Goal: Task Accomplishment & Management: Manage account settings

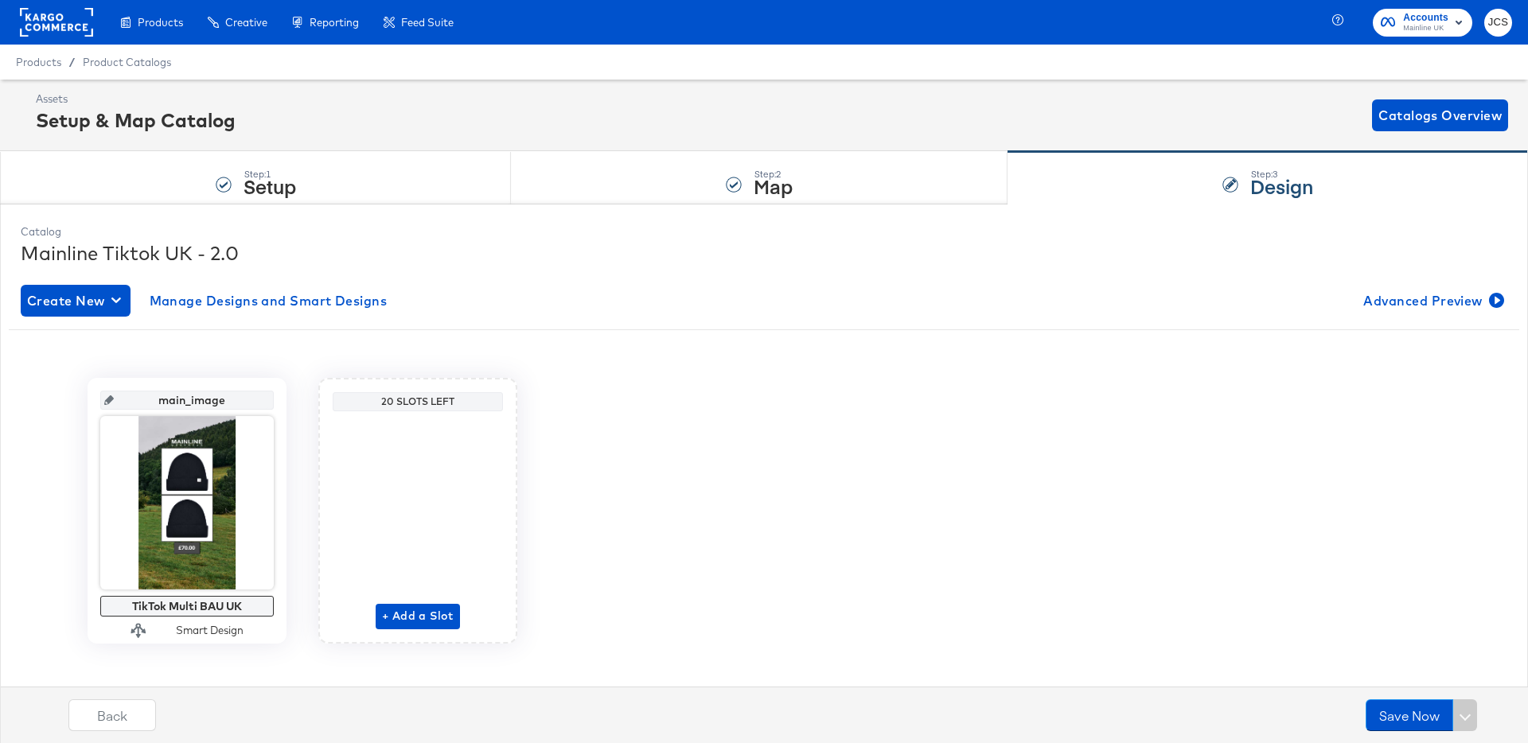
click at [46, 14] on rect at bounding box center [56, 22] width 73 height 29
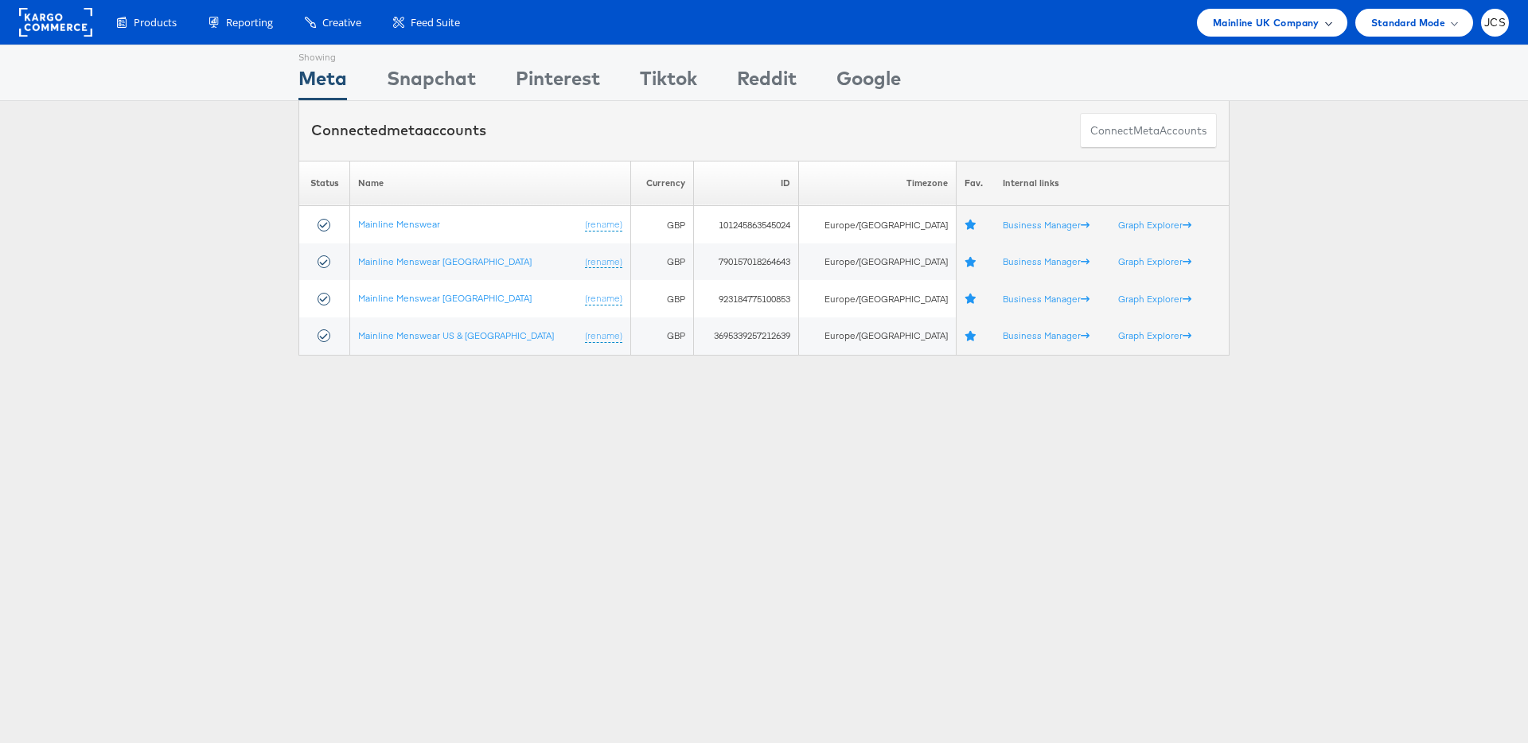
click at [1237, 26] on span "Mainline UK Company" at bounding box center [1266, 22] width 107 height 17
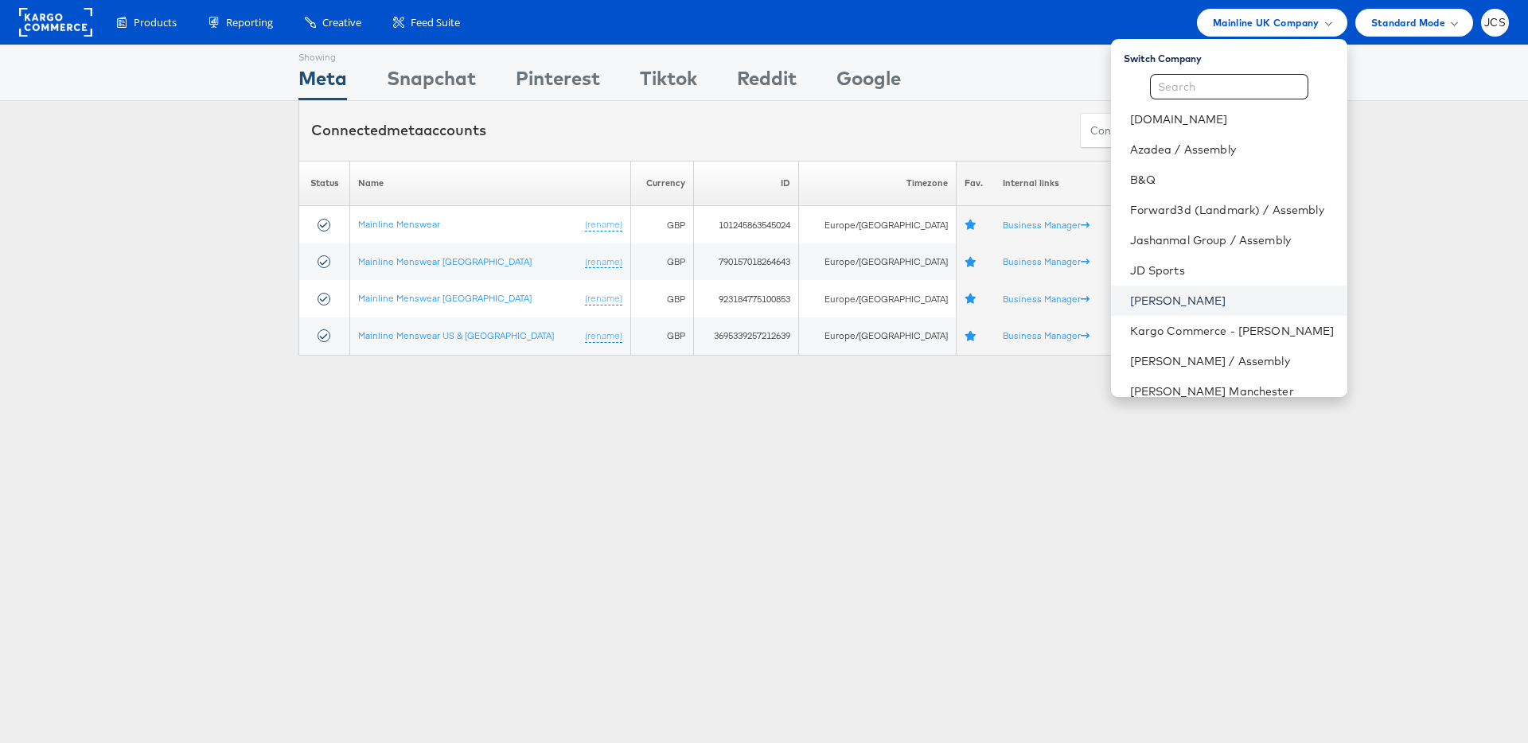
click at [1130, 302] on link "[PERSON_NAME]" at bounding box center [1232, 301] width 205 height 16
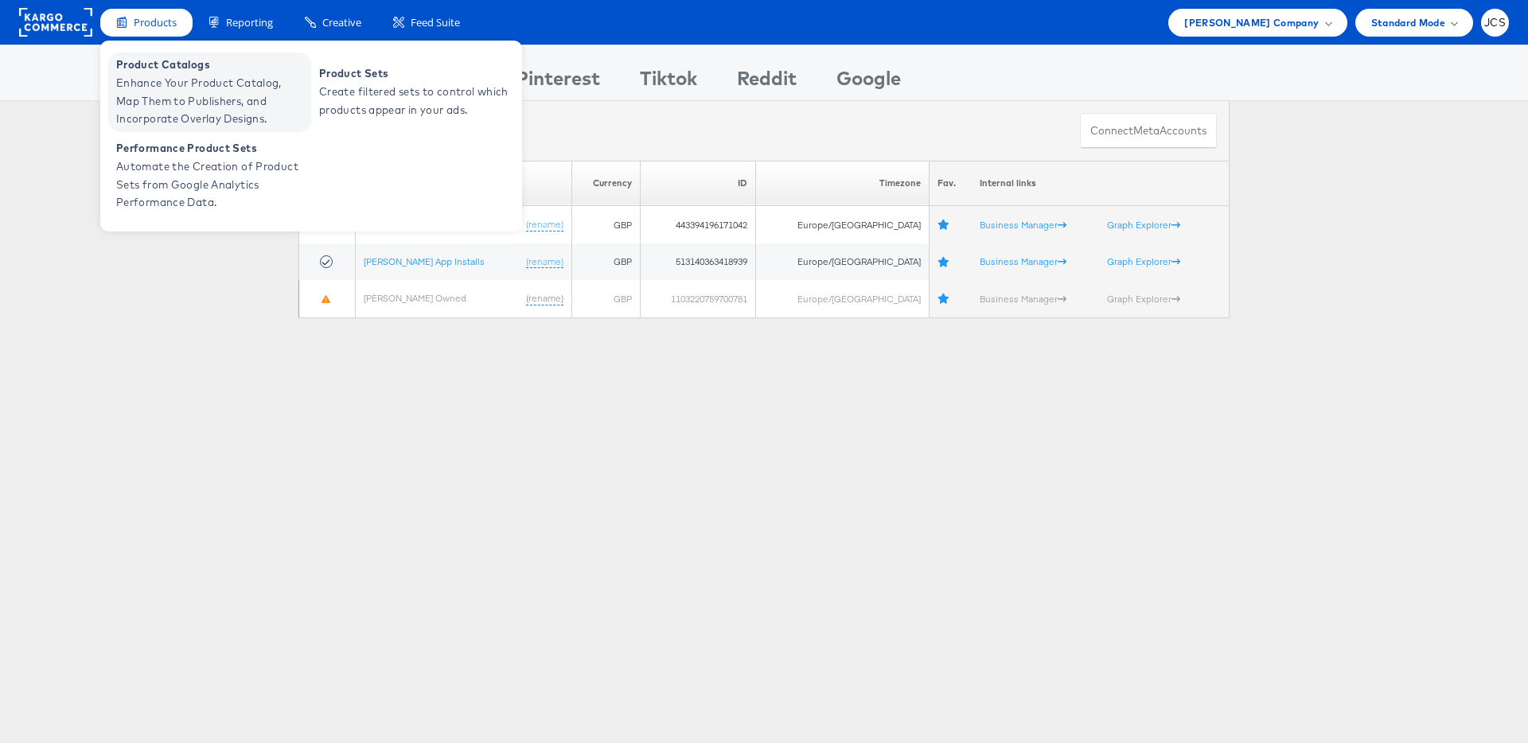
click at [158, 92] on span "Enhance Your Product Catalog, Map Them to Publishers, and Incorporate Overlay D…" at bounding box center [211, 101] width 191 height 54
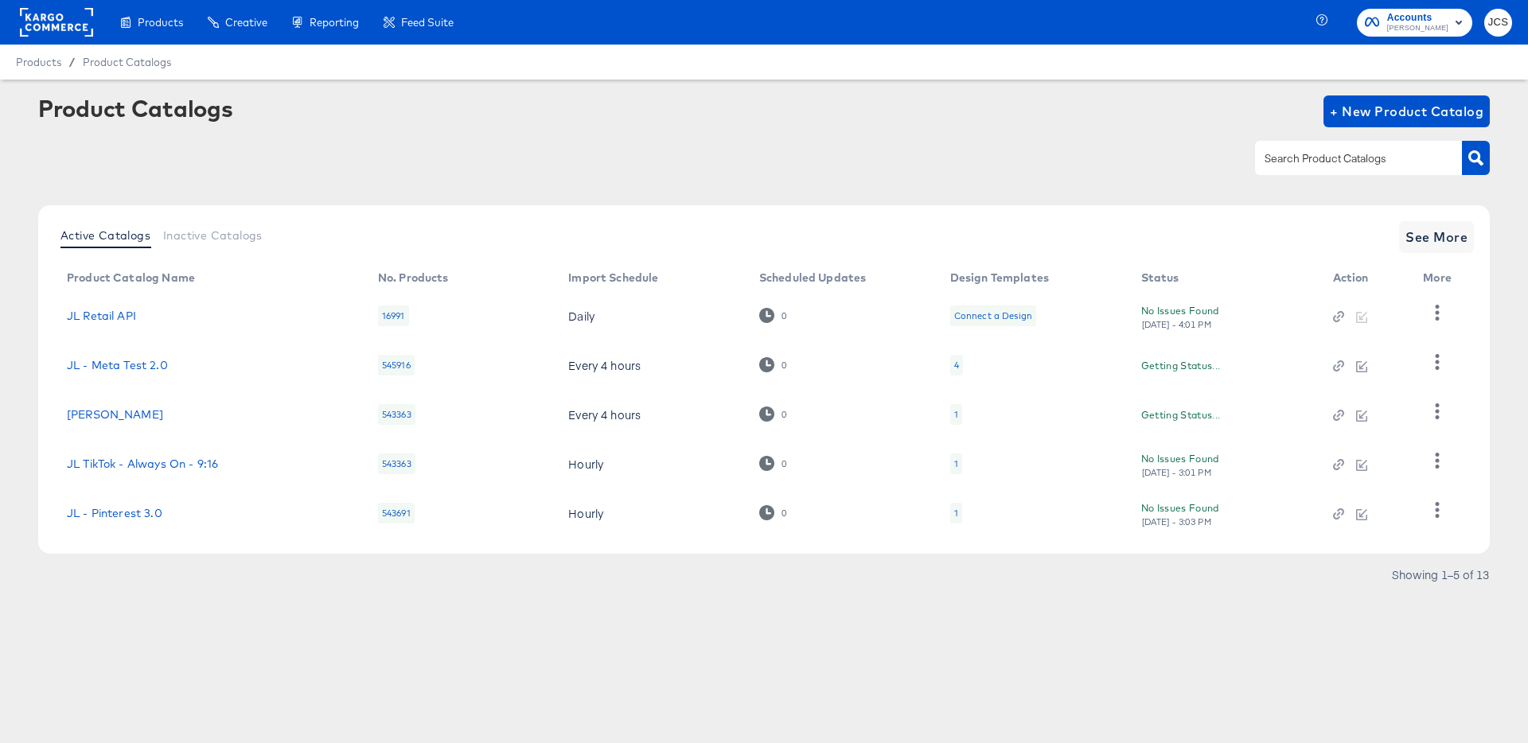
click at [1329, 158] on input "text" at bounding box center [1345, 159] width 169 height 18
type input "pin"
click at [950, 360] on div "1" at bounding box center [955, 363] width 12 height 21
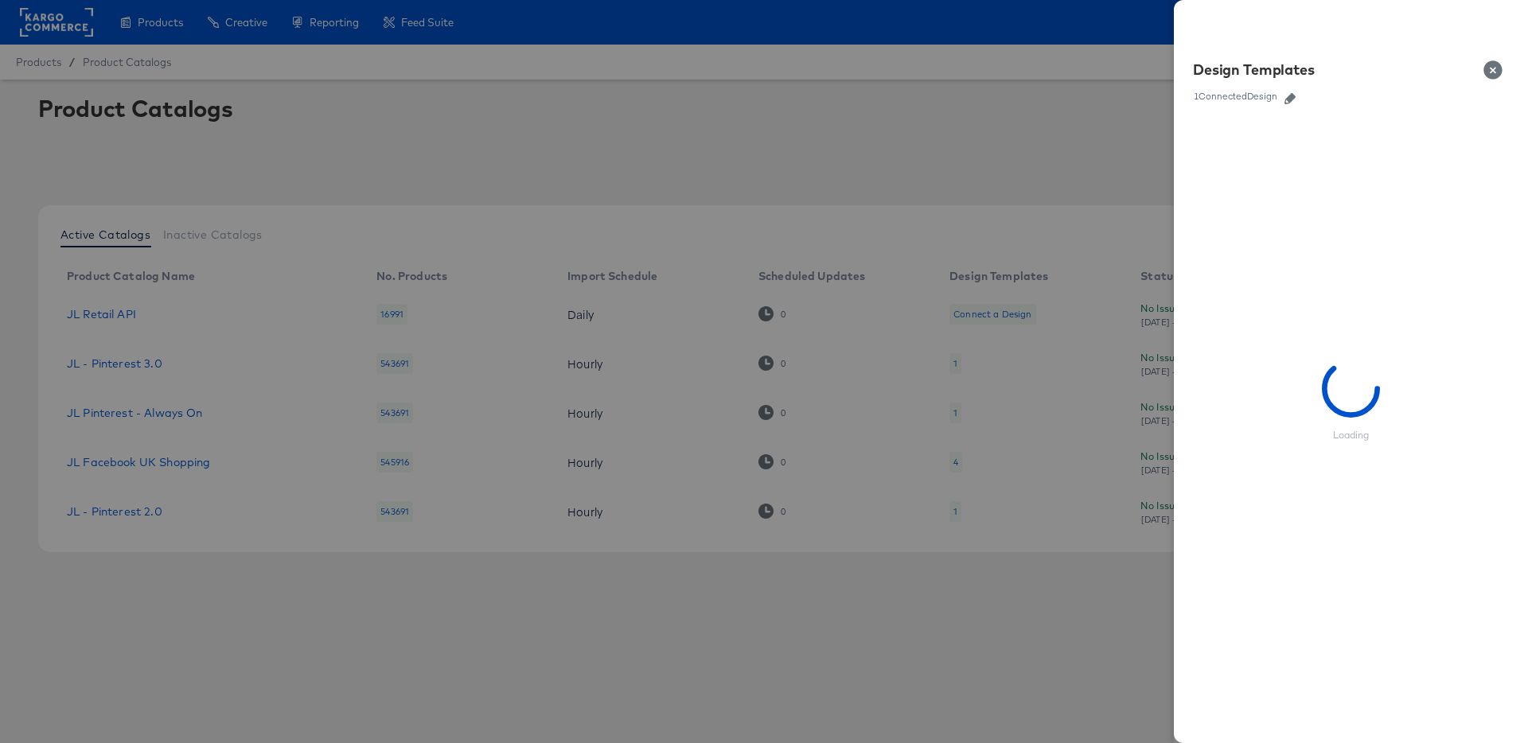
click at [1286, 95] on icon "button" at bounding box center [1289, 98] width 11 height 11
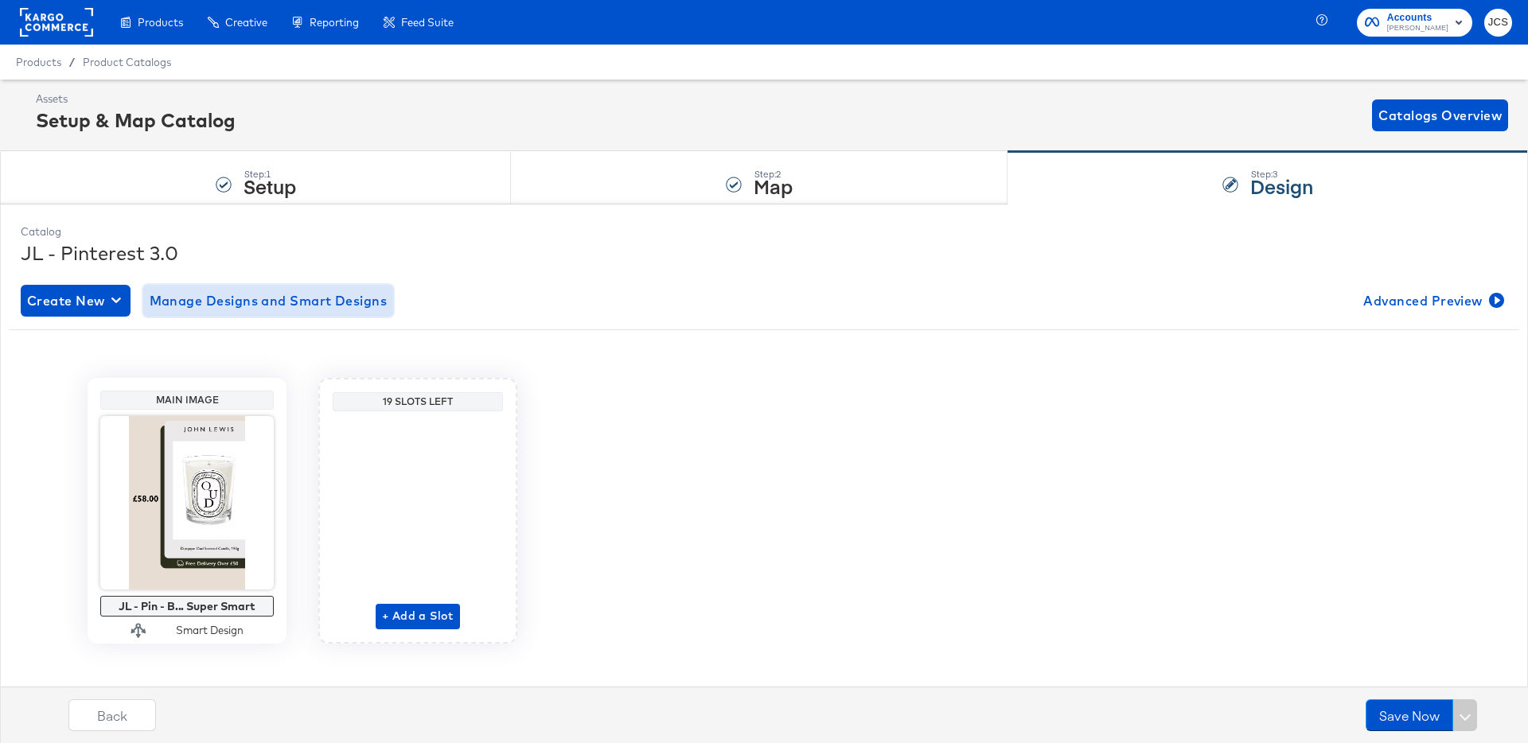
click at [304, 307] on span "Manage Designs and Smart Designs" at bounding box center [269, 301] width 238 height 22
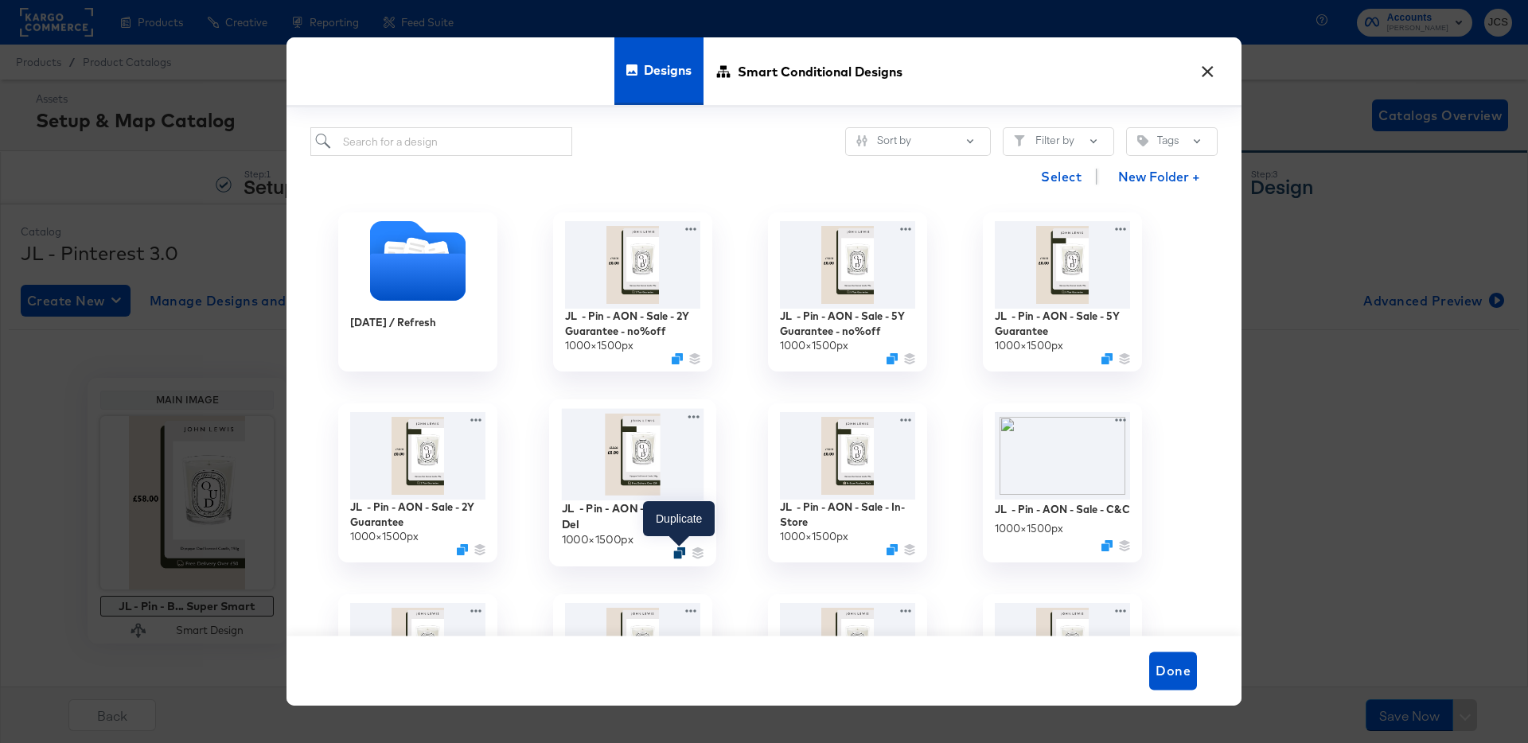
click at [676, 552] on icon "Duplicate" at bounding box center [679, 553] width 12 height 12
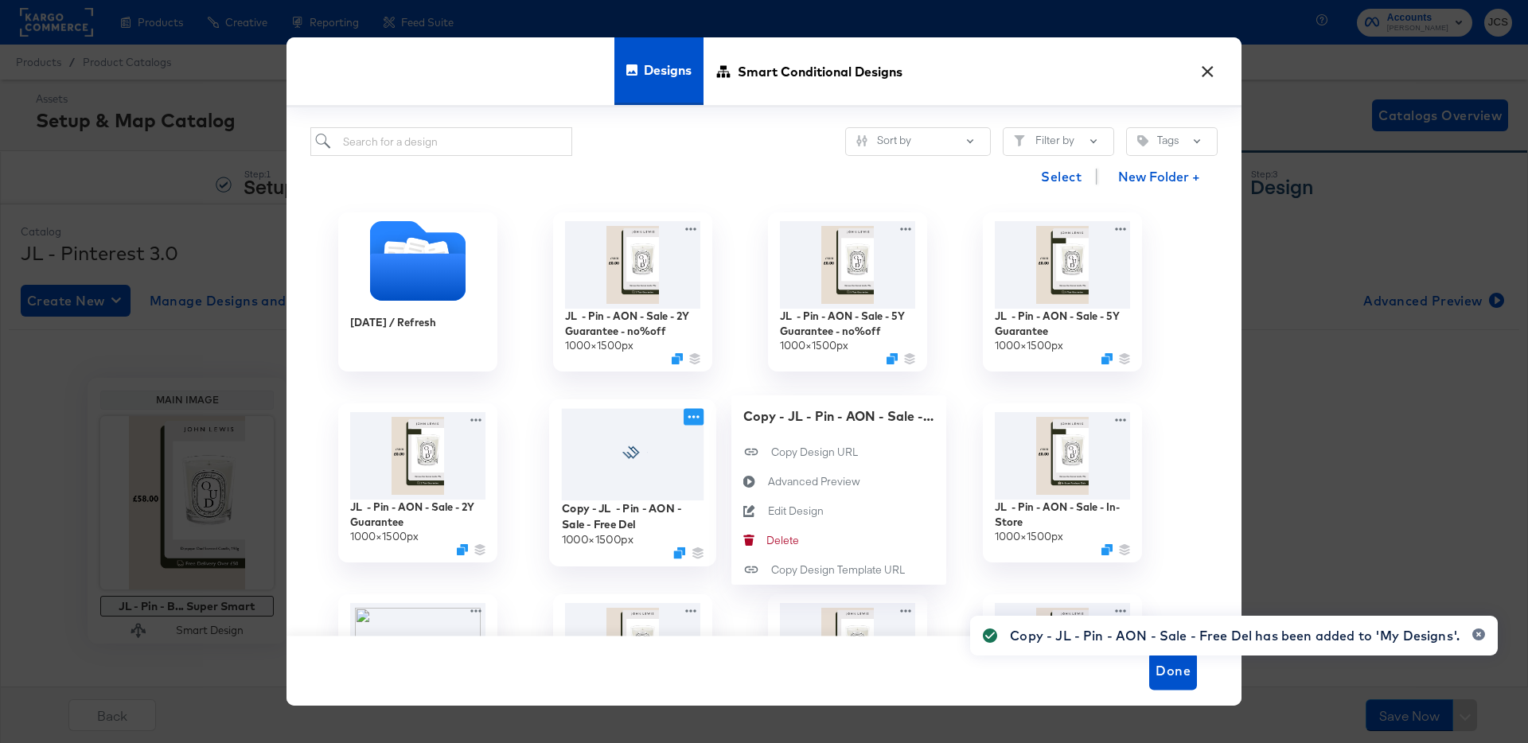
click at [692, 415] on icon at bounding box center [694, 417] width 20 height 17
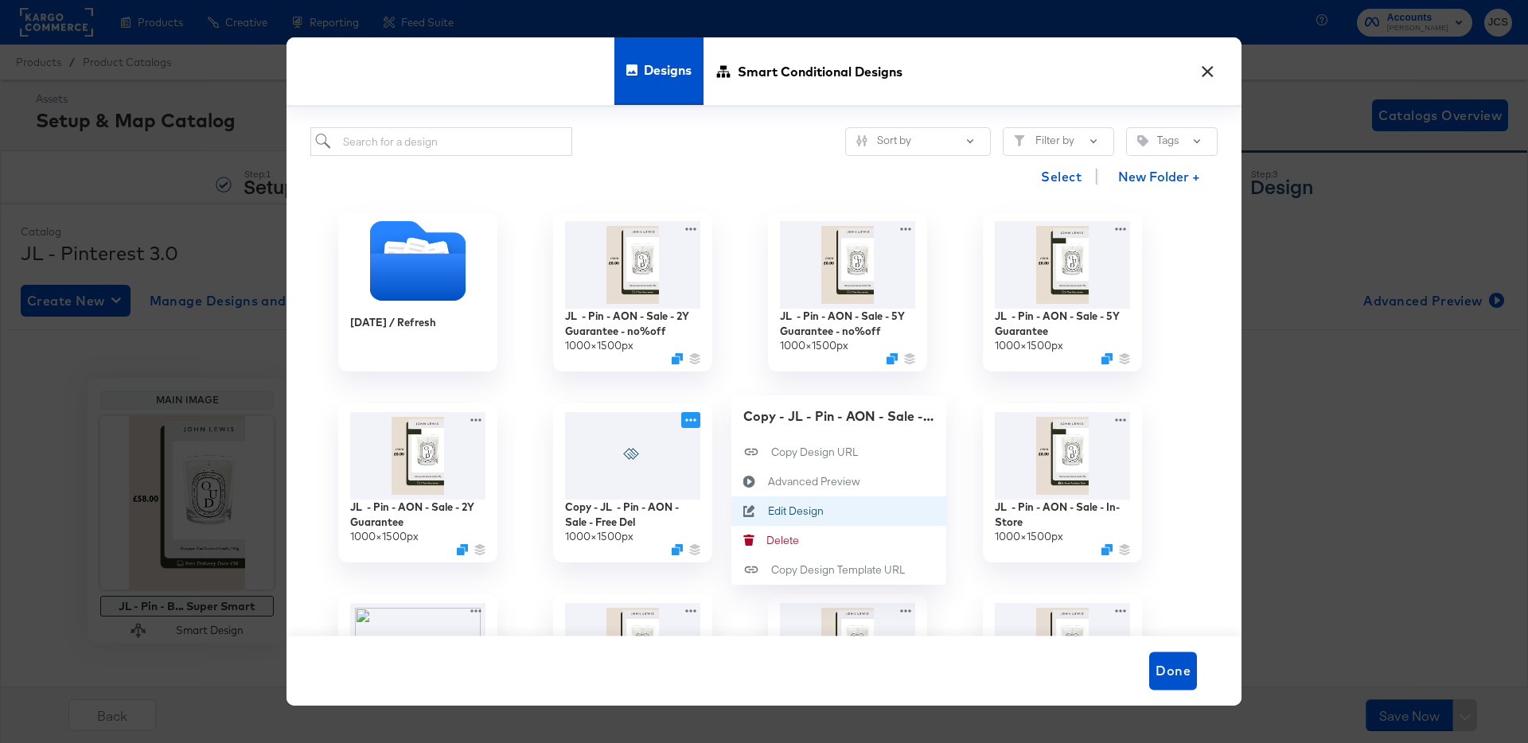
click at [768, 511] on div "Edit Design Edit Design" at bounding box center [768, 511] width 0 height 0
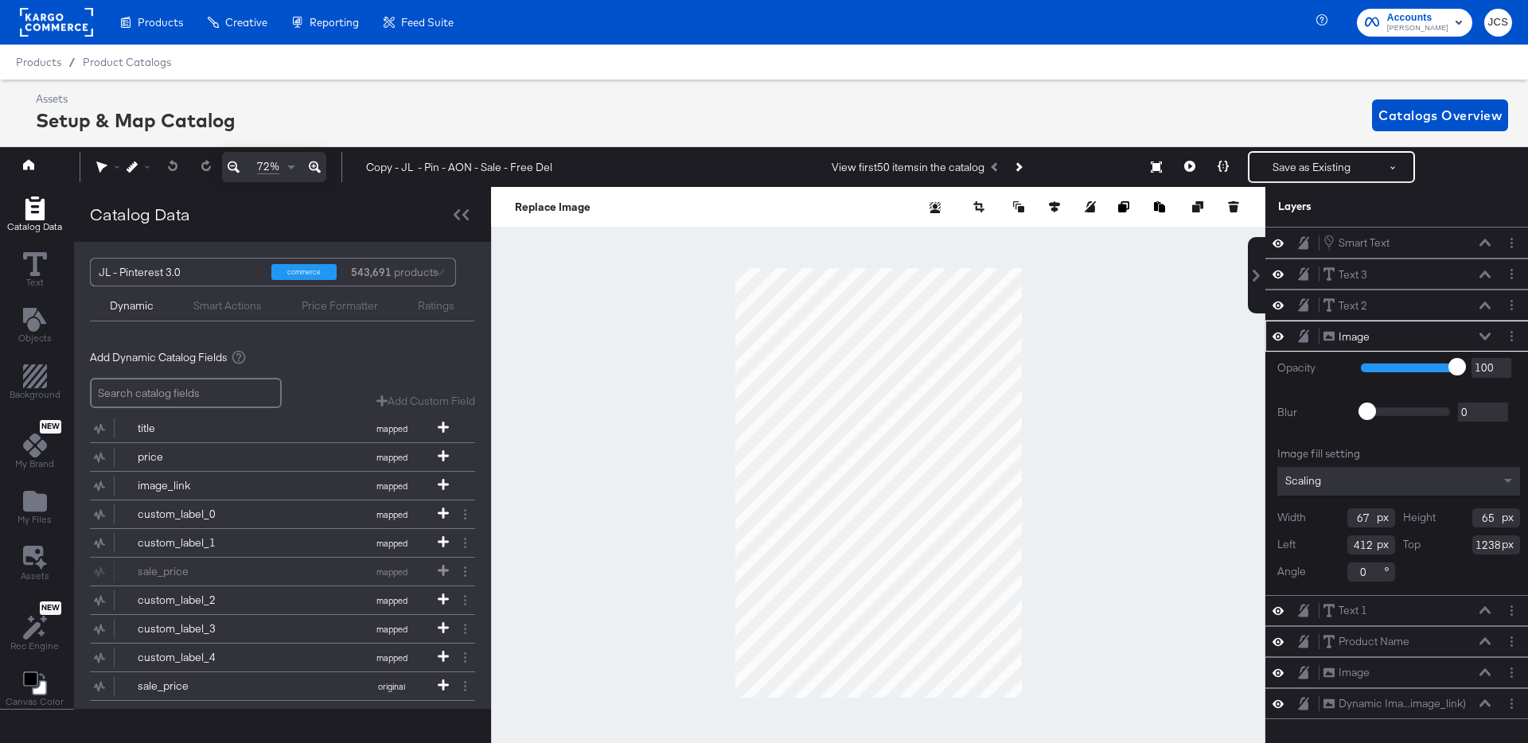
scroll to position [0, 4]
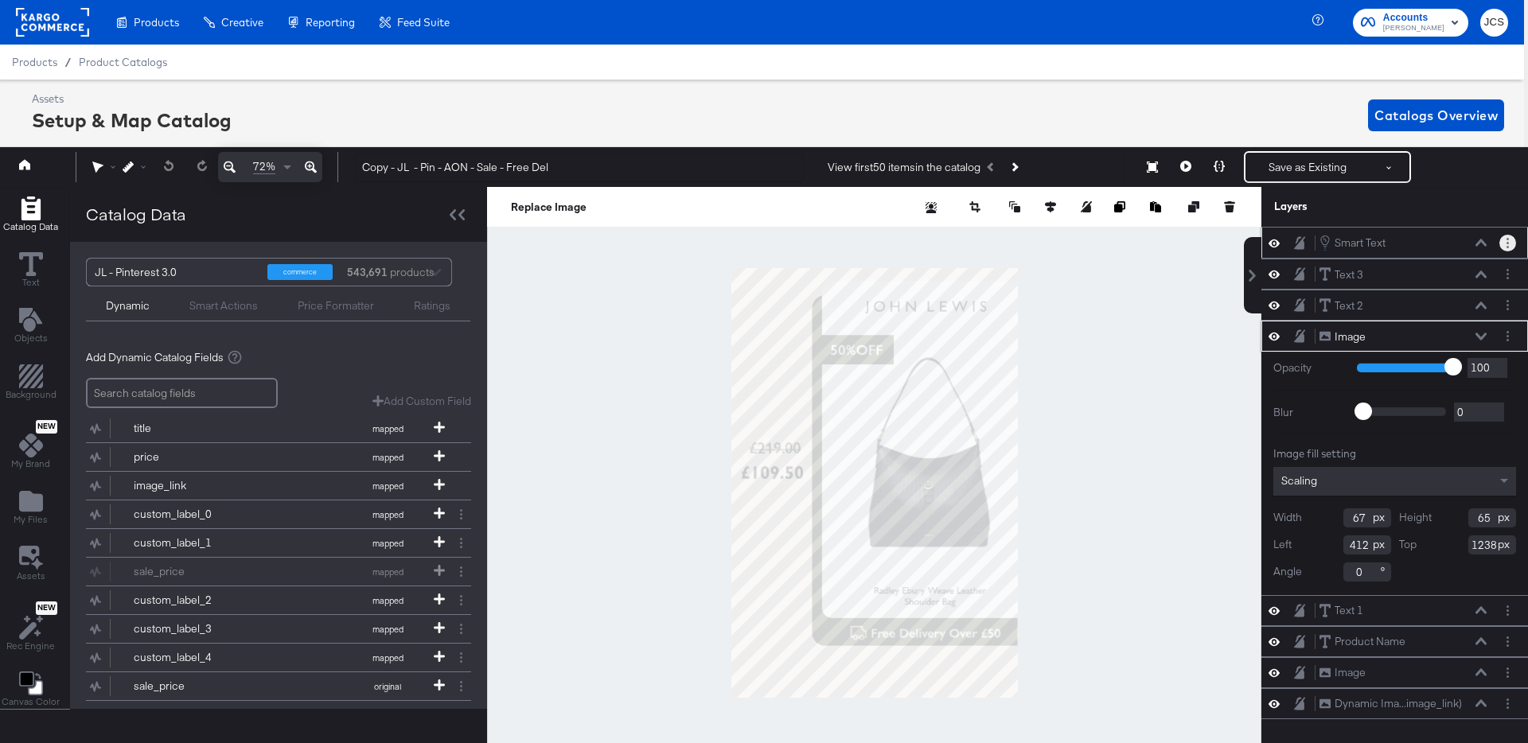
click at [1504, 243] on button "Layer Options" at bounding box center [1507, 243] width 17 height 17
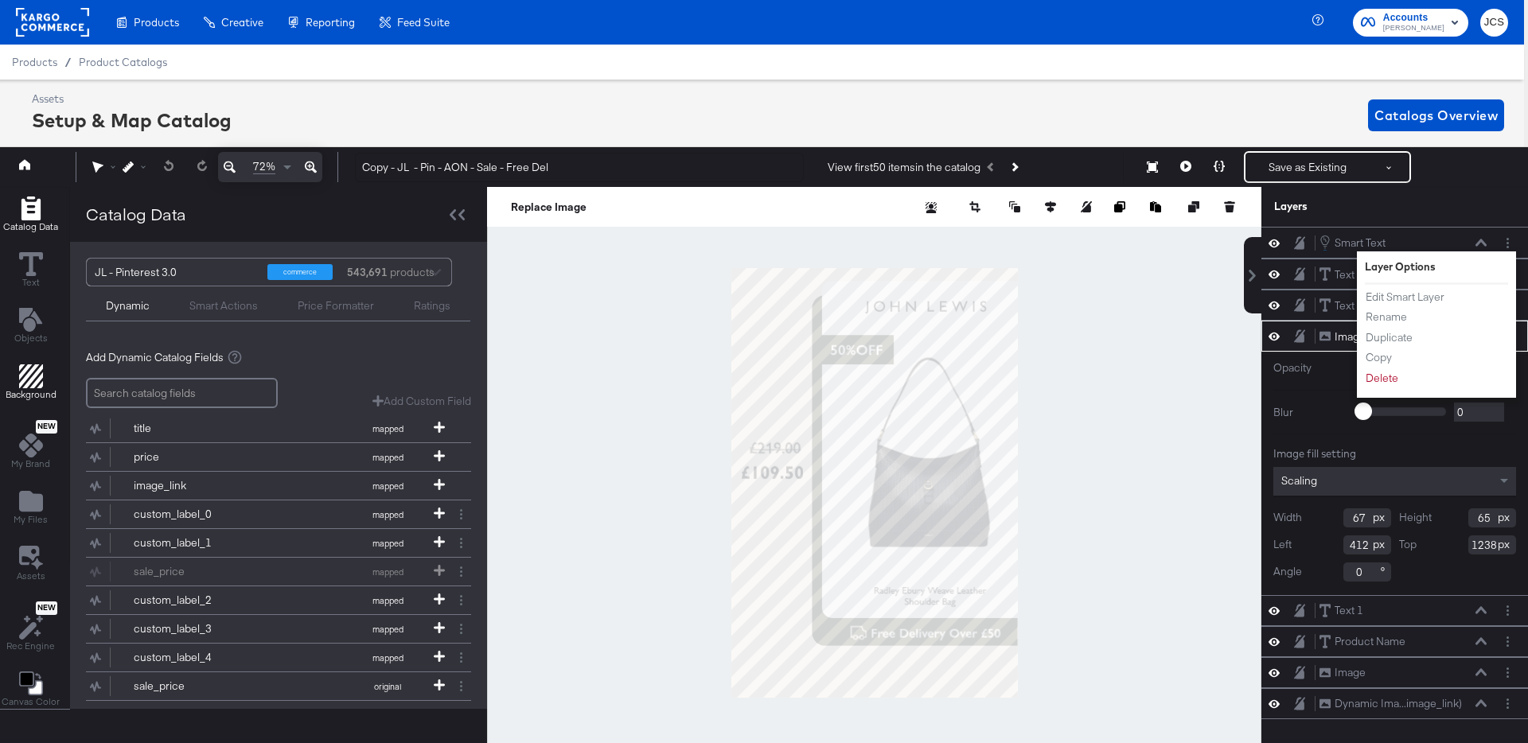
click at [33, 373] on icon "Add Rectangle" at bounding box center [31, 376] width 24 height 24
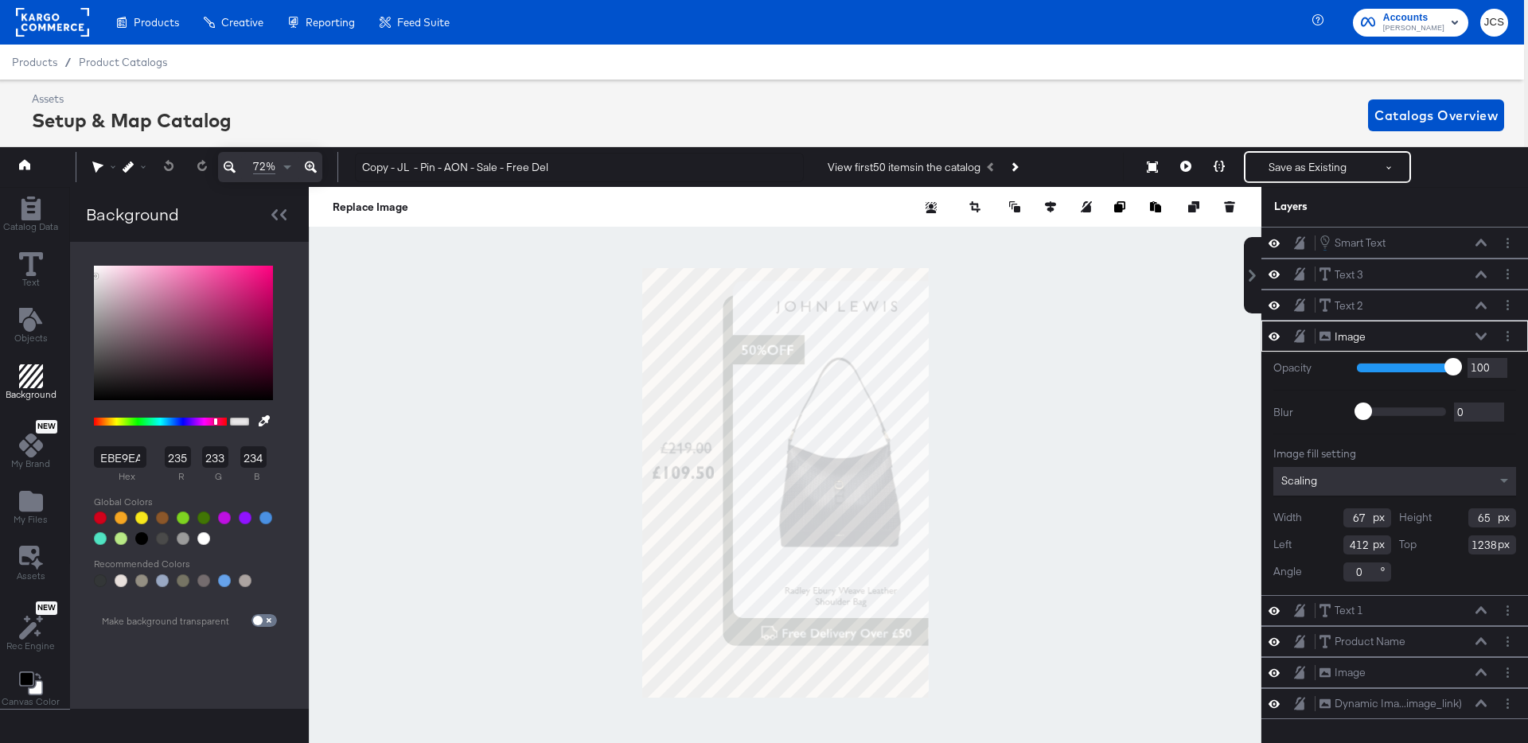
click at [264, 417] on button at bounding box center [263, 421] width 25 height 29
type input "E8DDD1"
type input "232"
type input "221"
type input "209"
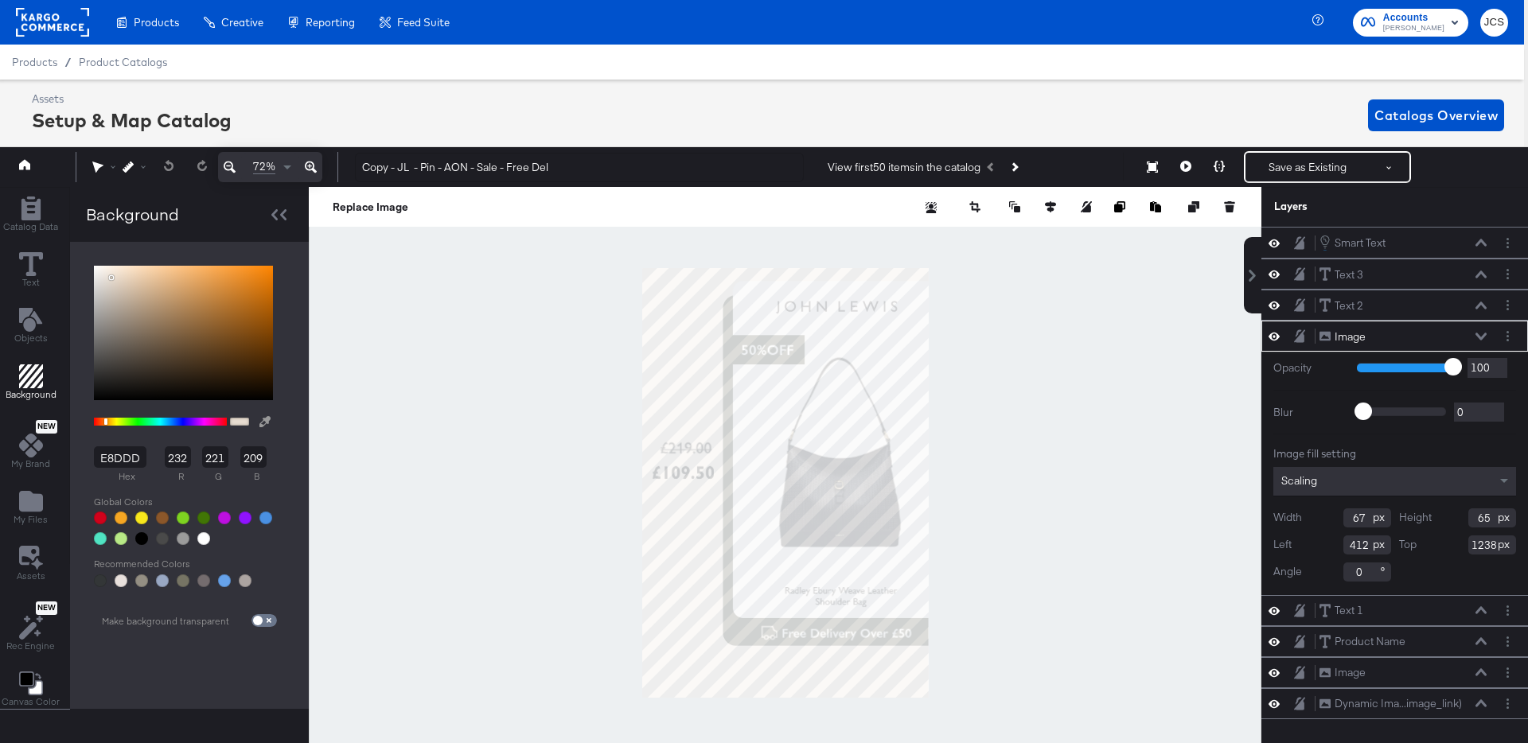
click at [680, 350] on div at bounding box center [785, 483] width 951 height 592
click at [1480, 240] on icon at bounding box center [1480, 243] width 11 height 7
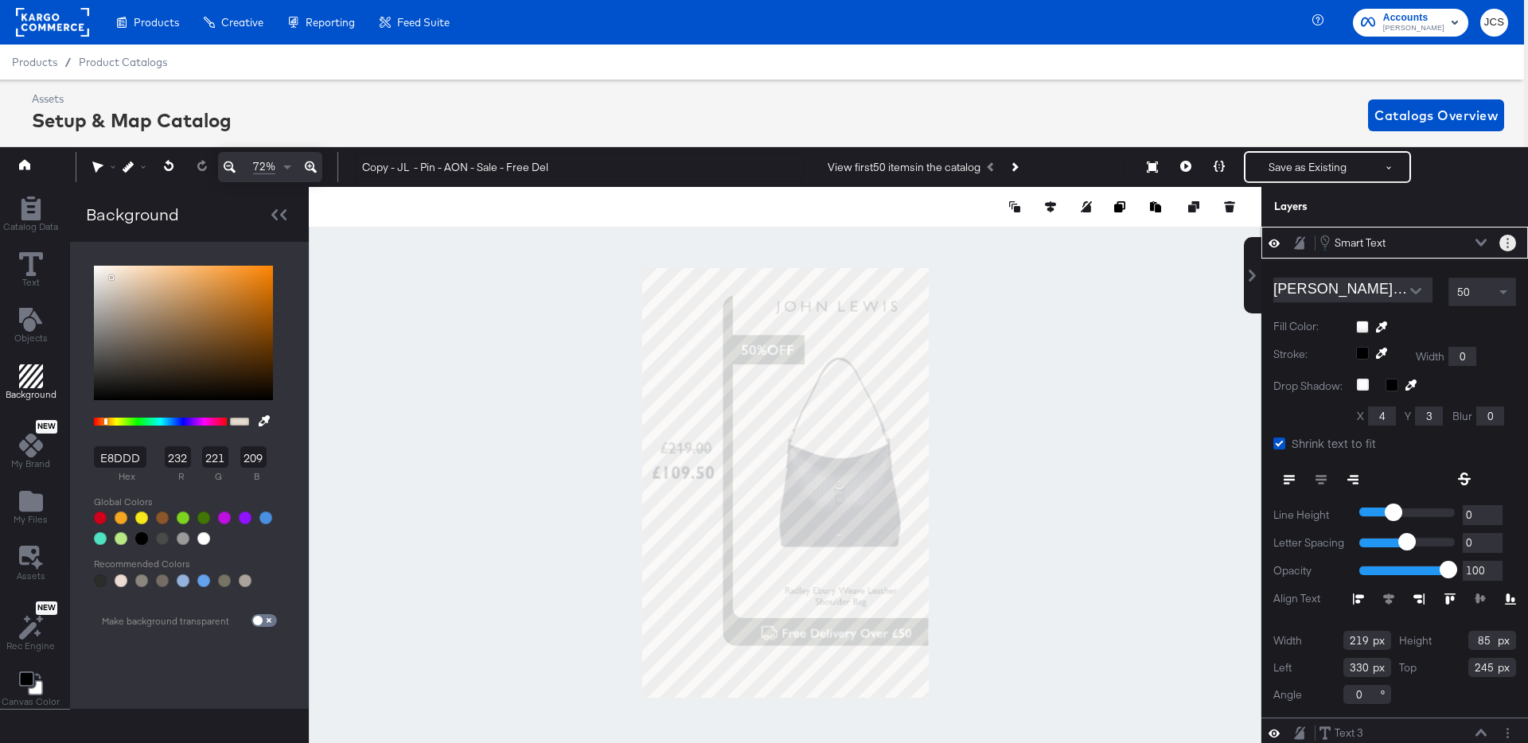
click at [1506, 245] on icon "Layer Options" at bounding box center [1507, 243] width 2 height 10
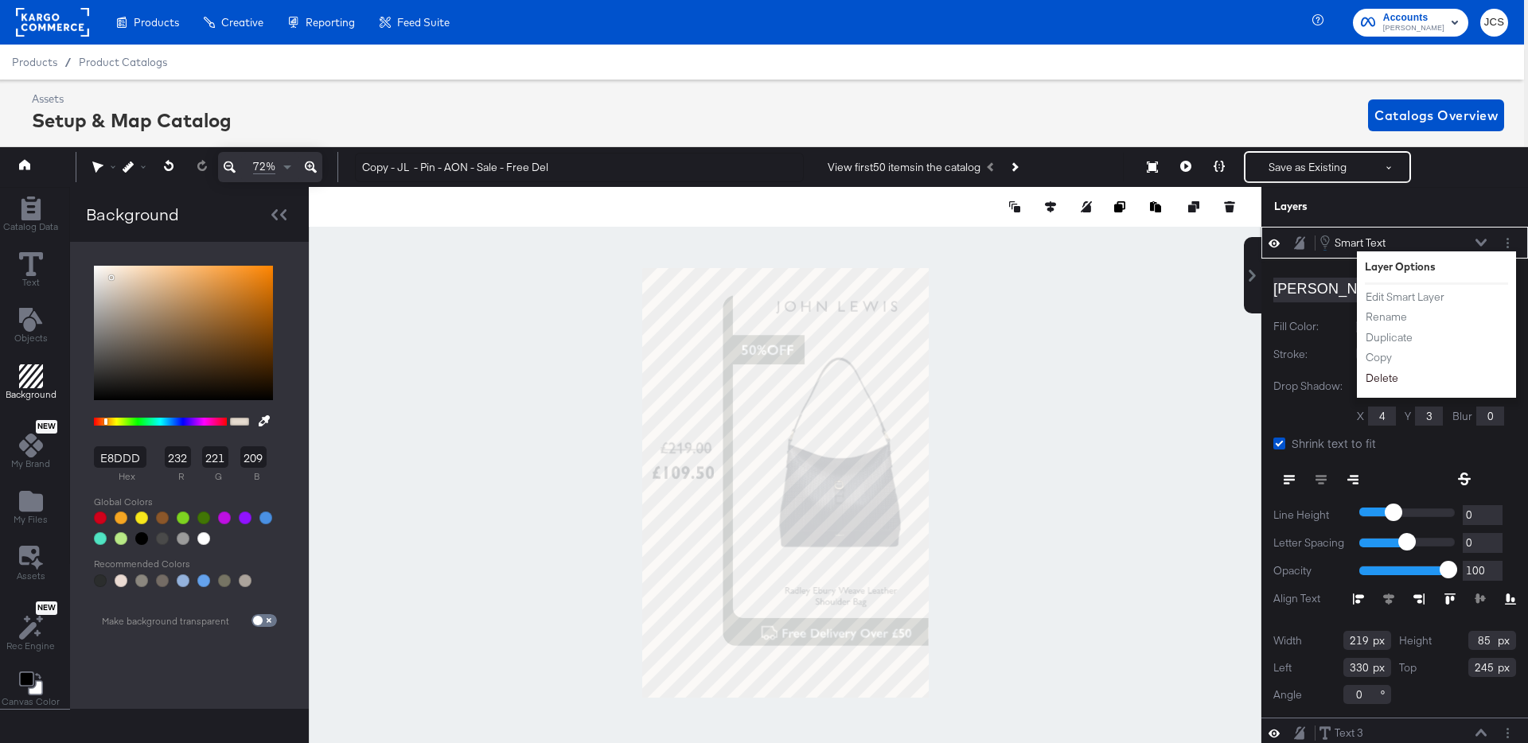
click at [1374, 378] on button "Delete" at bounding box center [1382, 378] width 34 height 17
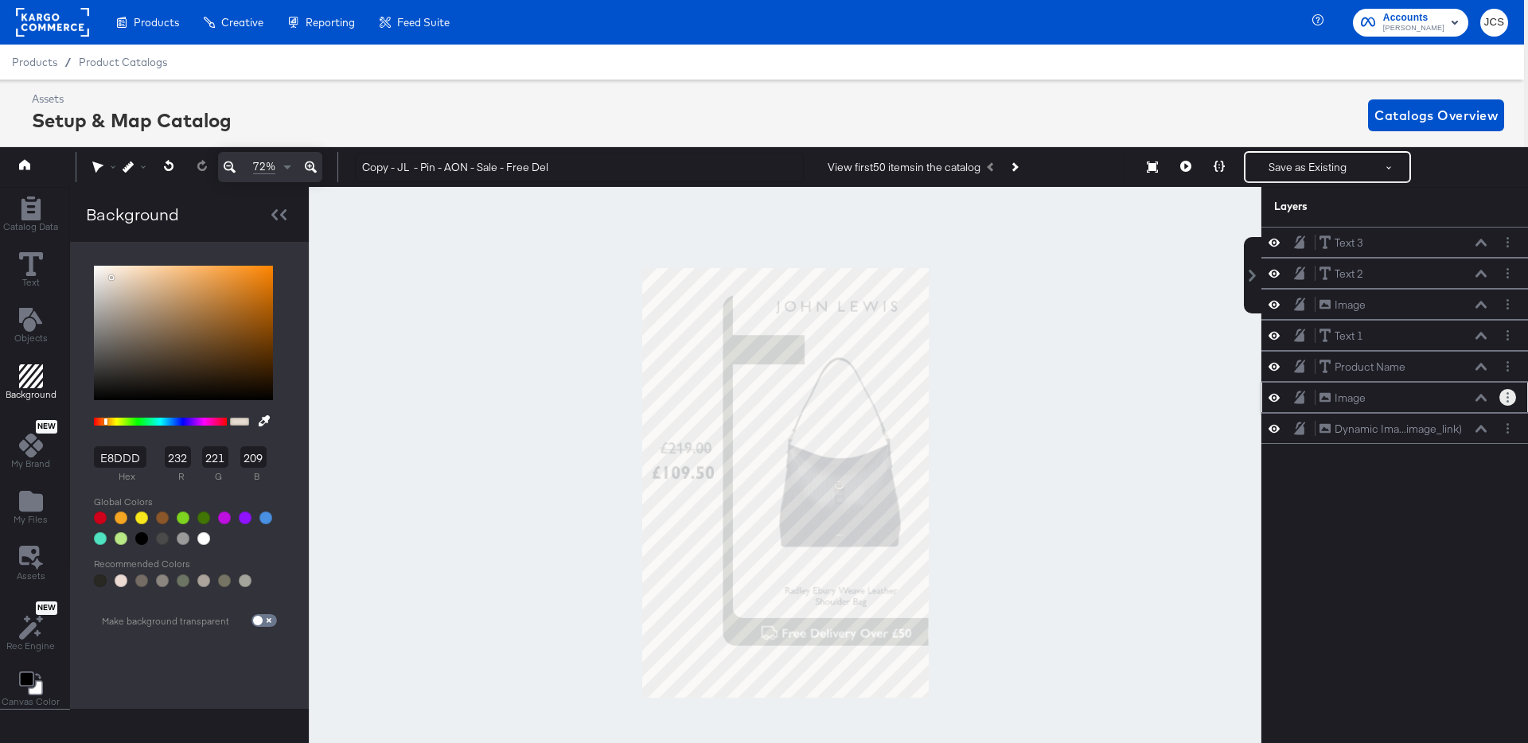
click at [1505, 395] on button "Layer Options" at bounding box center [1507, 397] width 17 height 17
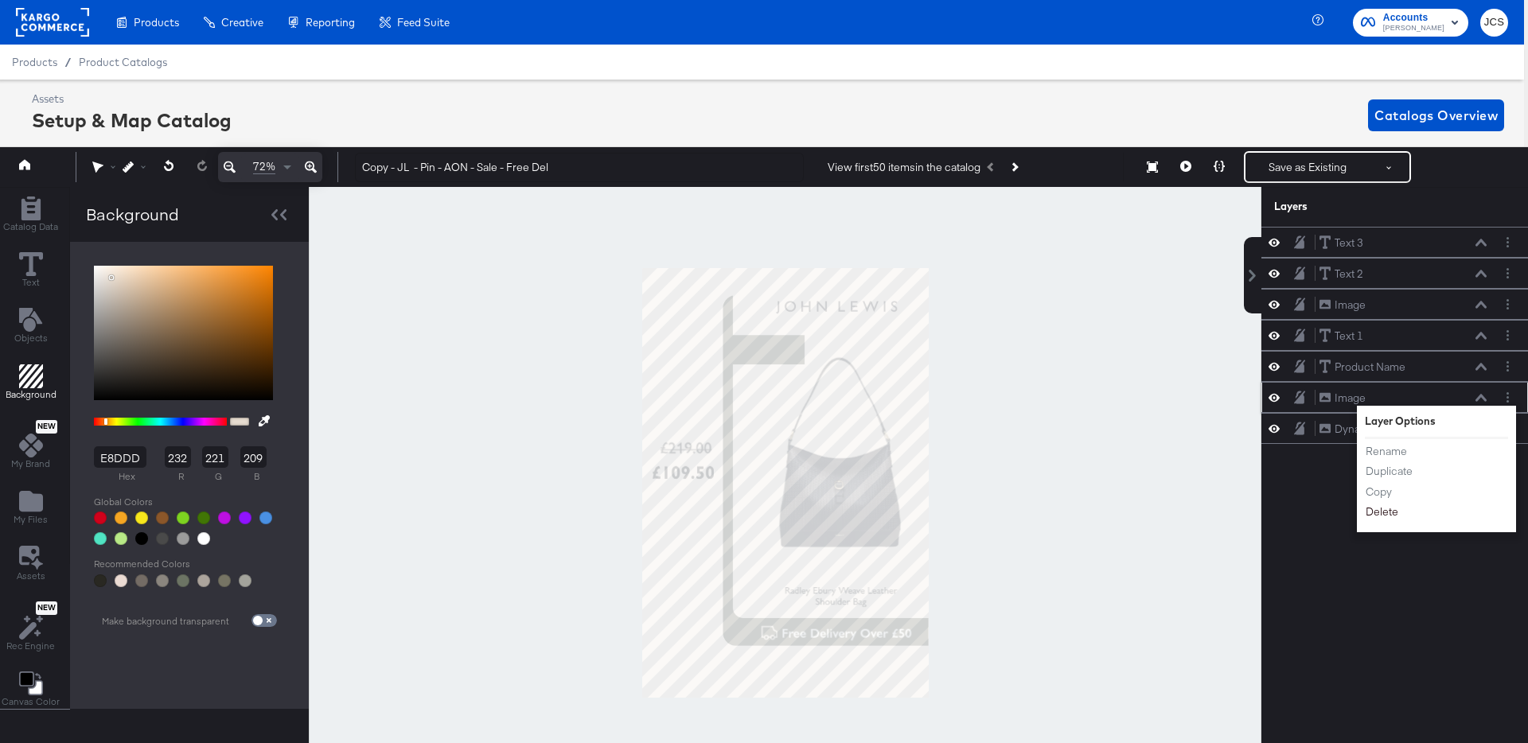
click at [1382, 509] on button "Delete" at bounding box center [1382, 512] width 34 height 17
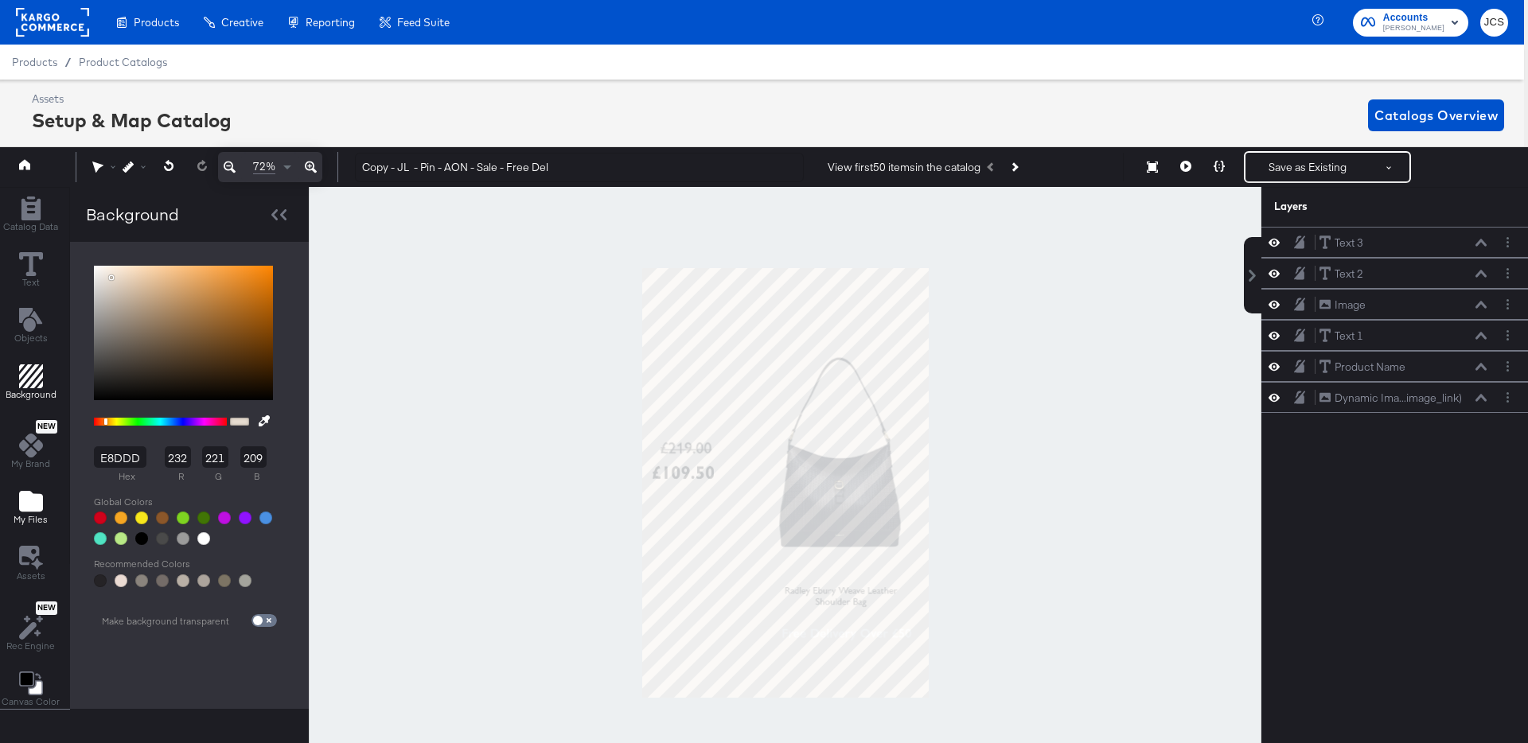
click at [26, 501] on icon "Add Files" at bounding box center [31, 501] width 24 height 21
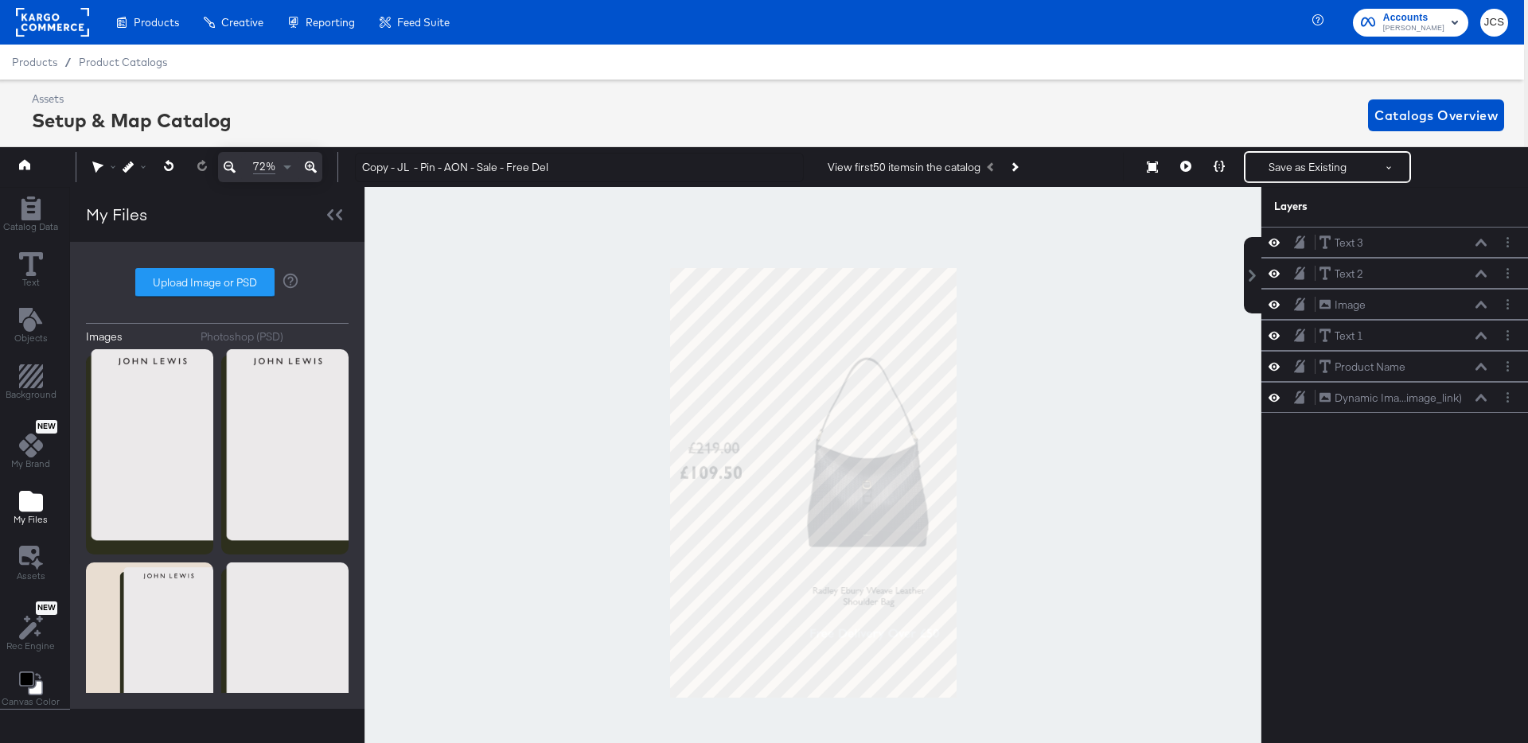
click at [226, 335] on div "Photoshop (PSD)" at bounding box center [242, 336] width 83 height 15
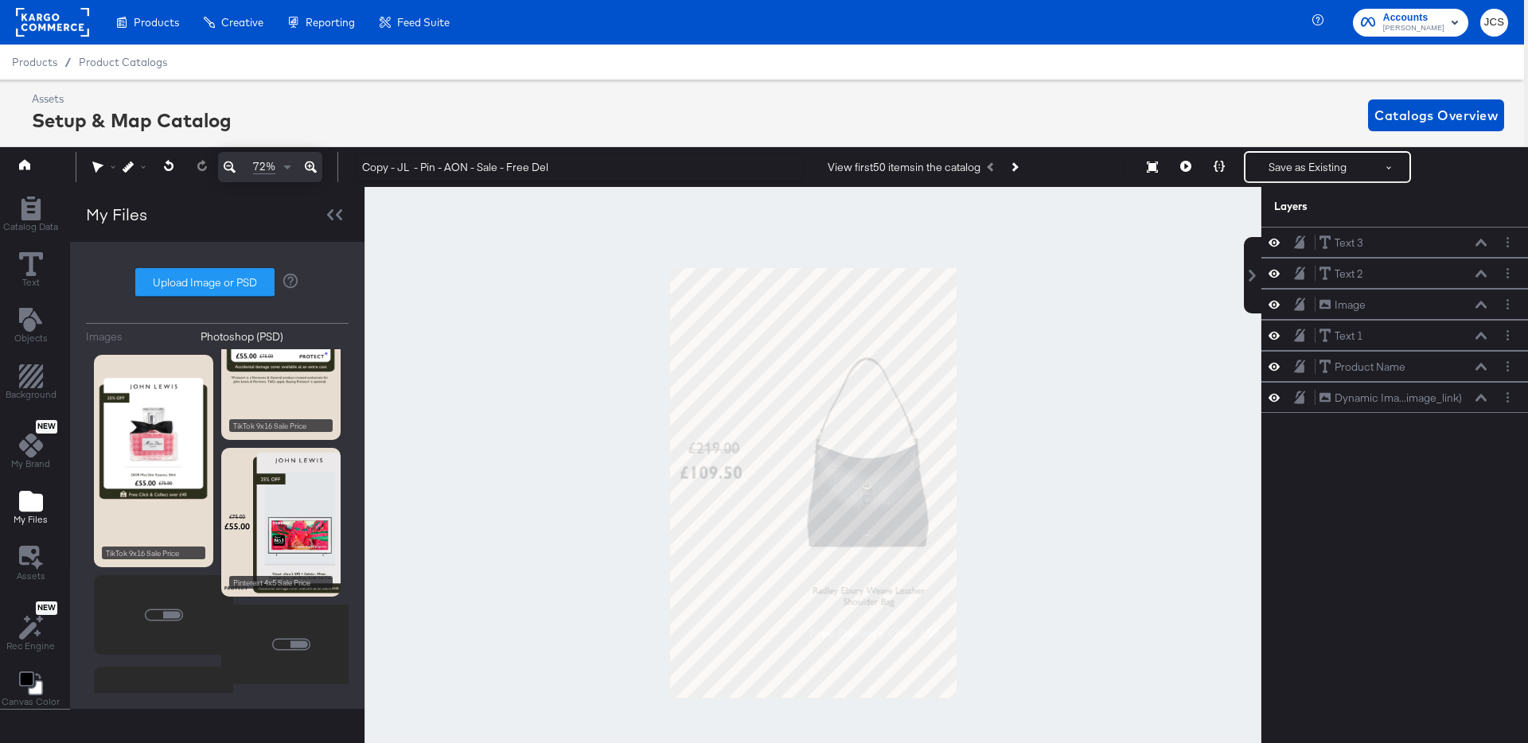
scroll to position [134, 0]
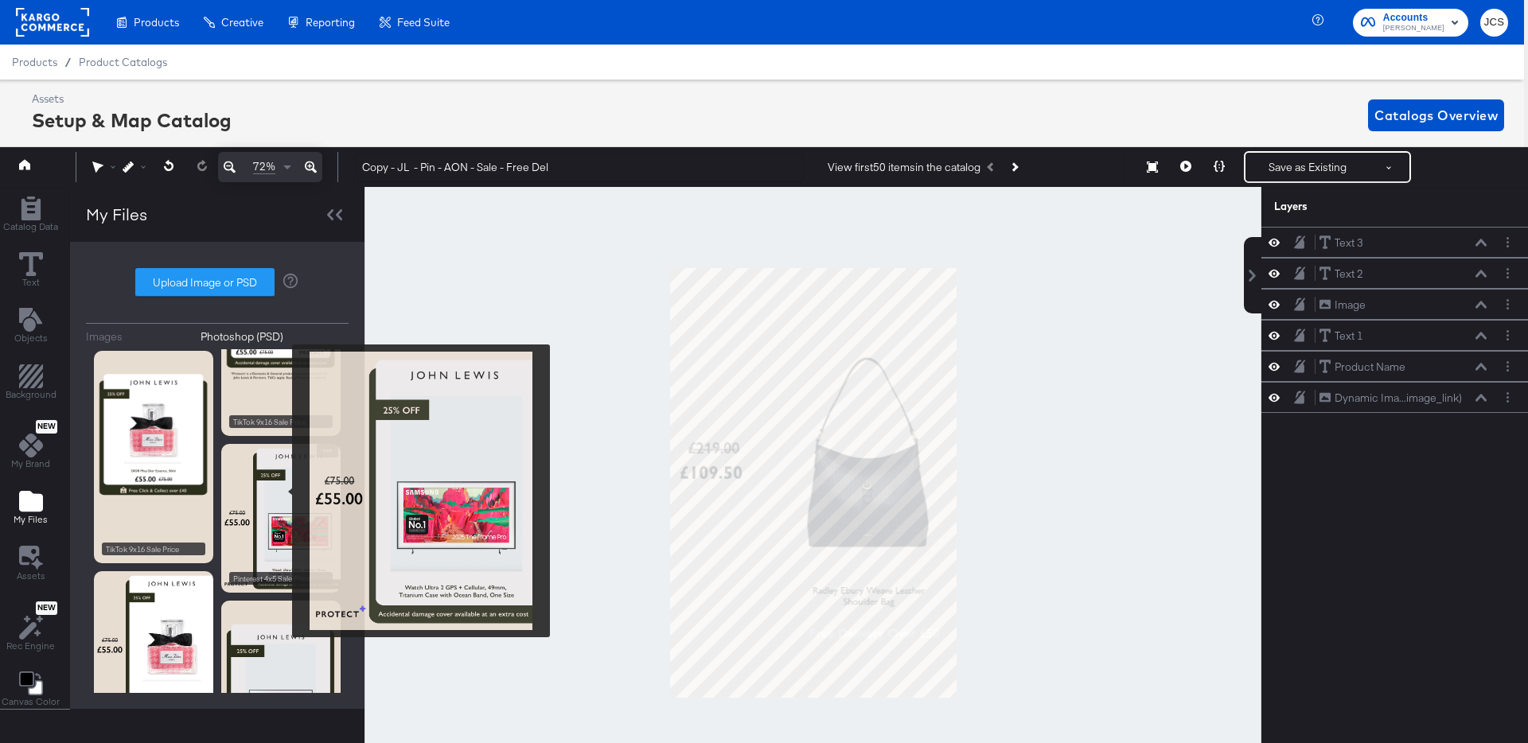
click at [282, 491] on img at bounding box center [280, 519] width 119 height 150
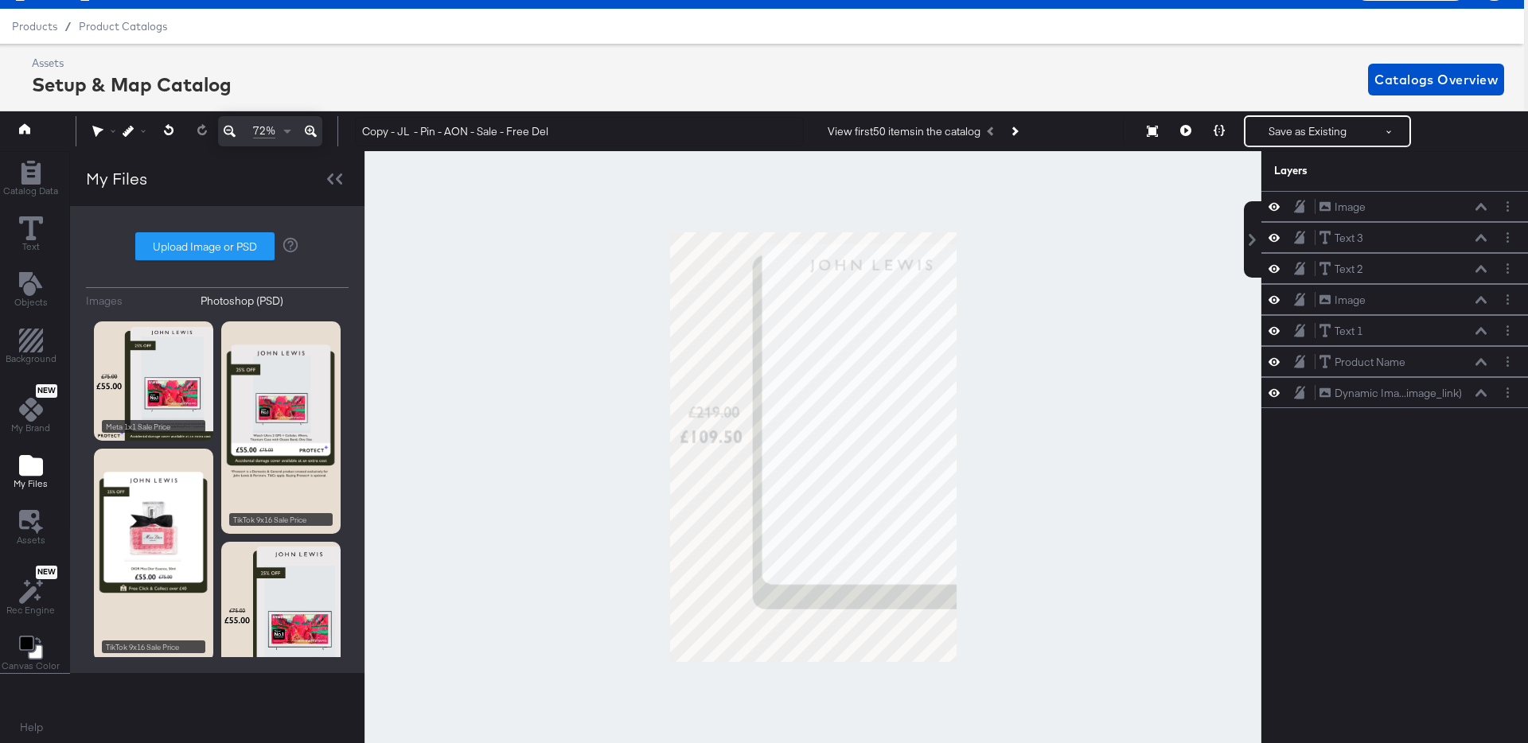
scroll to position [134, 0]
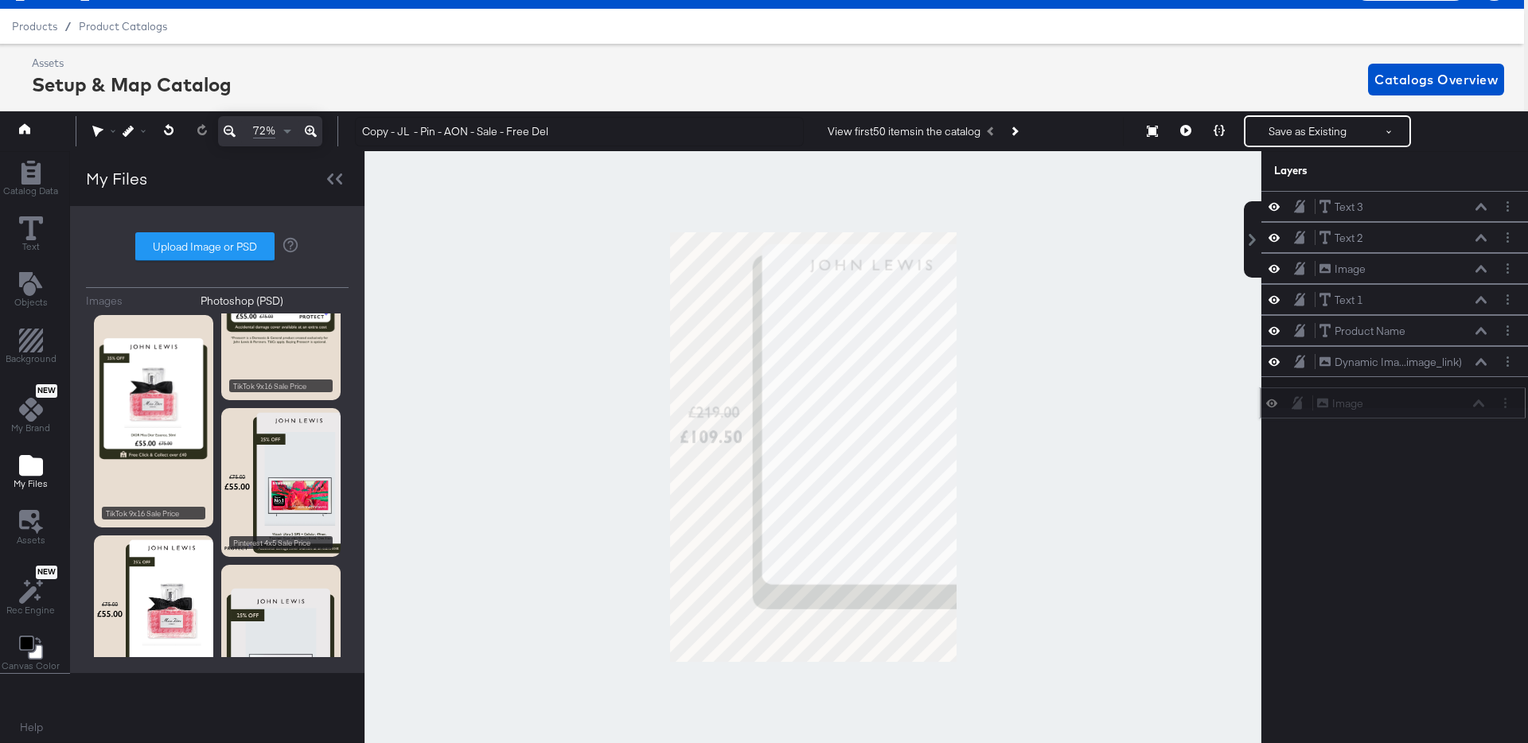
drag, startPoint x: 1413, startPoint y: 205, endPoint x: 1411, endPoint y: 413, distance: 207.7
click at [1411, 412] on div "Image Image" at bounding box center [1400, 403] width 169 height 17
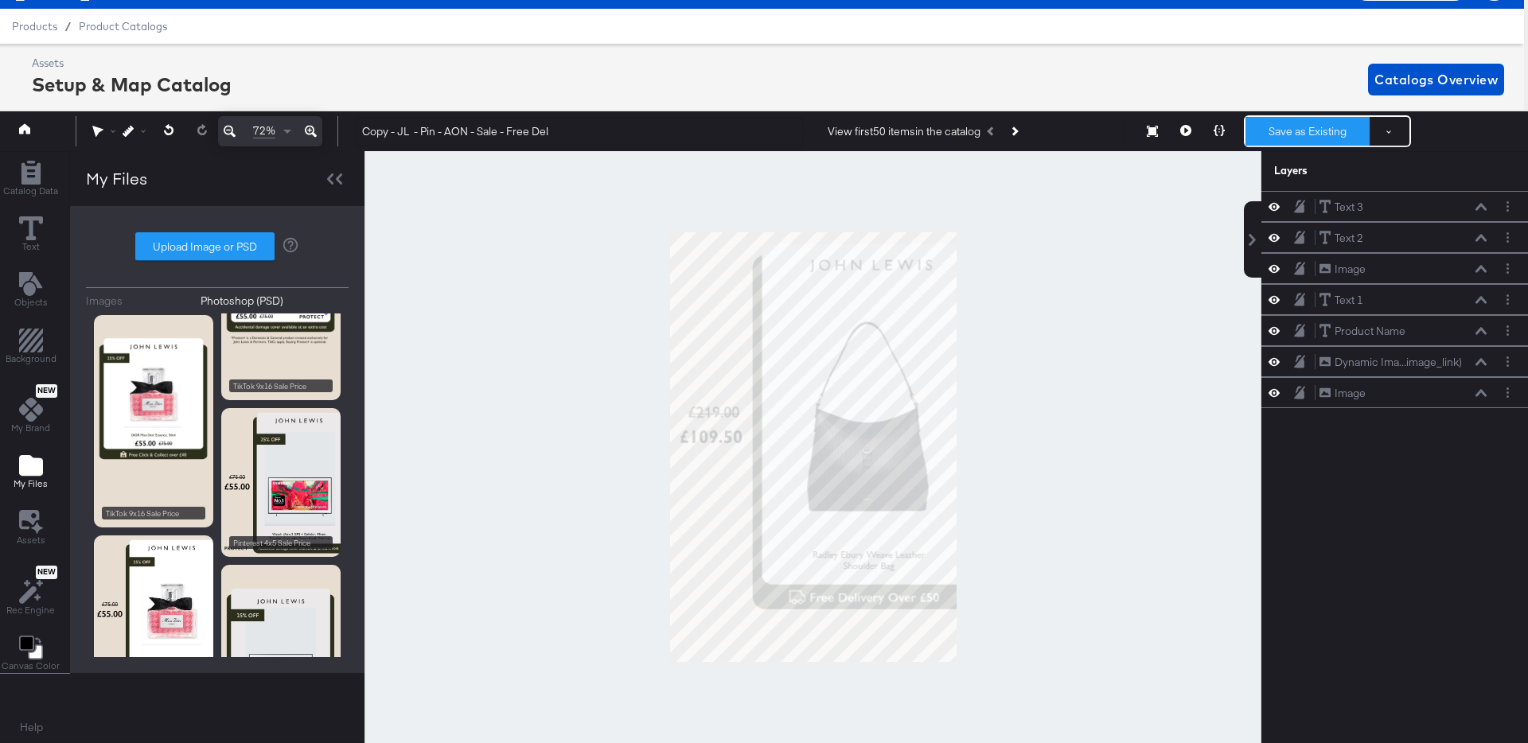
click at [1307, 136] on button "Save as Existing" at bounding box center [1307, 131] width 124 height 29
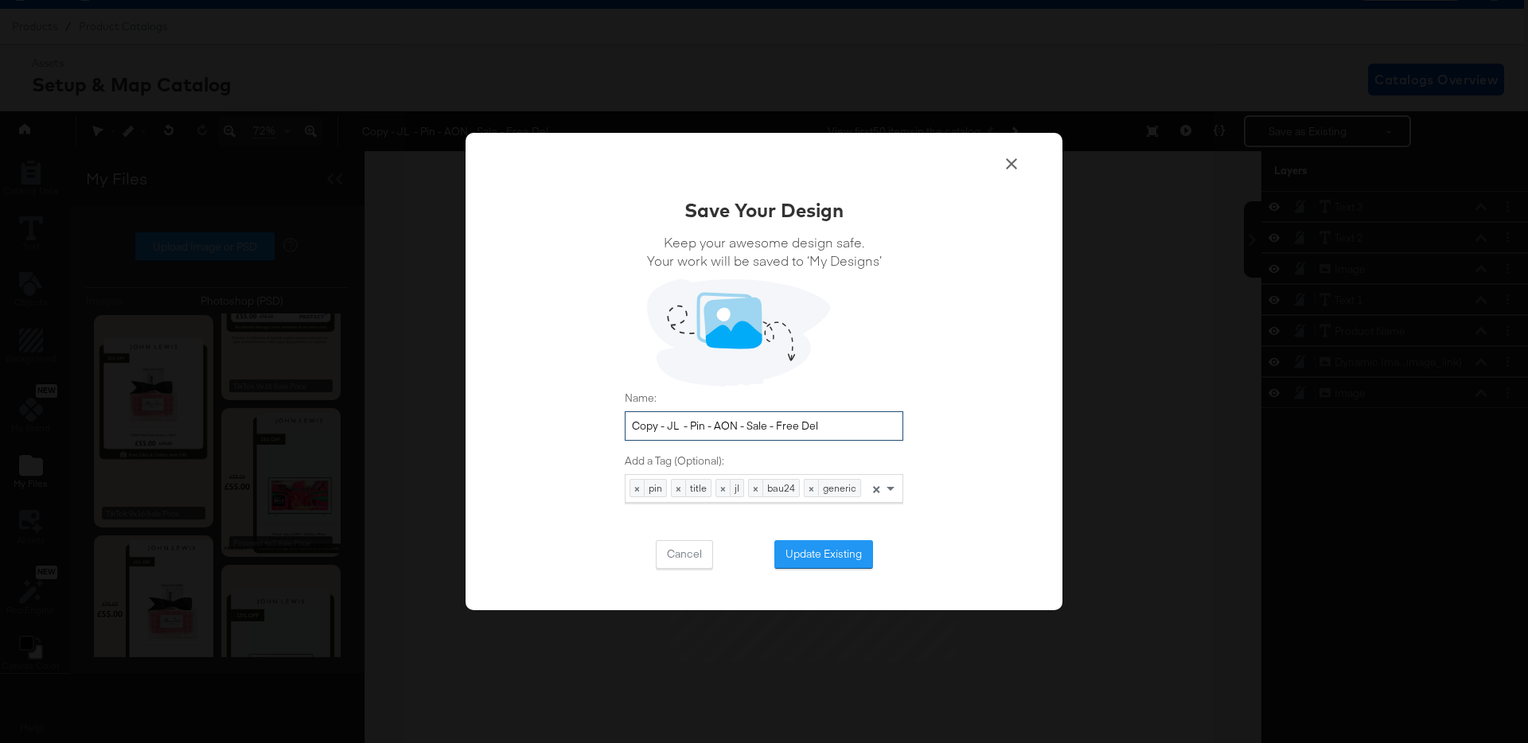
click at [670, 426] on input "Copy - JL - Pin - AON - Sale - Free Del" at bounding box center [764, 425] width 279 height 29
type input "JL - Pin - AON - Sale - Free Del No%off"
click at [819, 552] on button "Update Existing" at bounding box center [823, 554] width 99 height 29
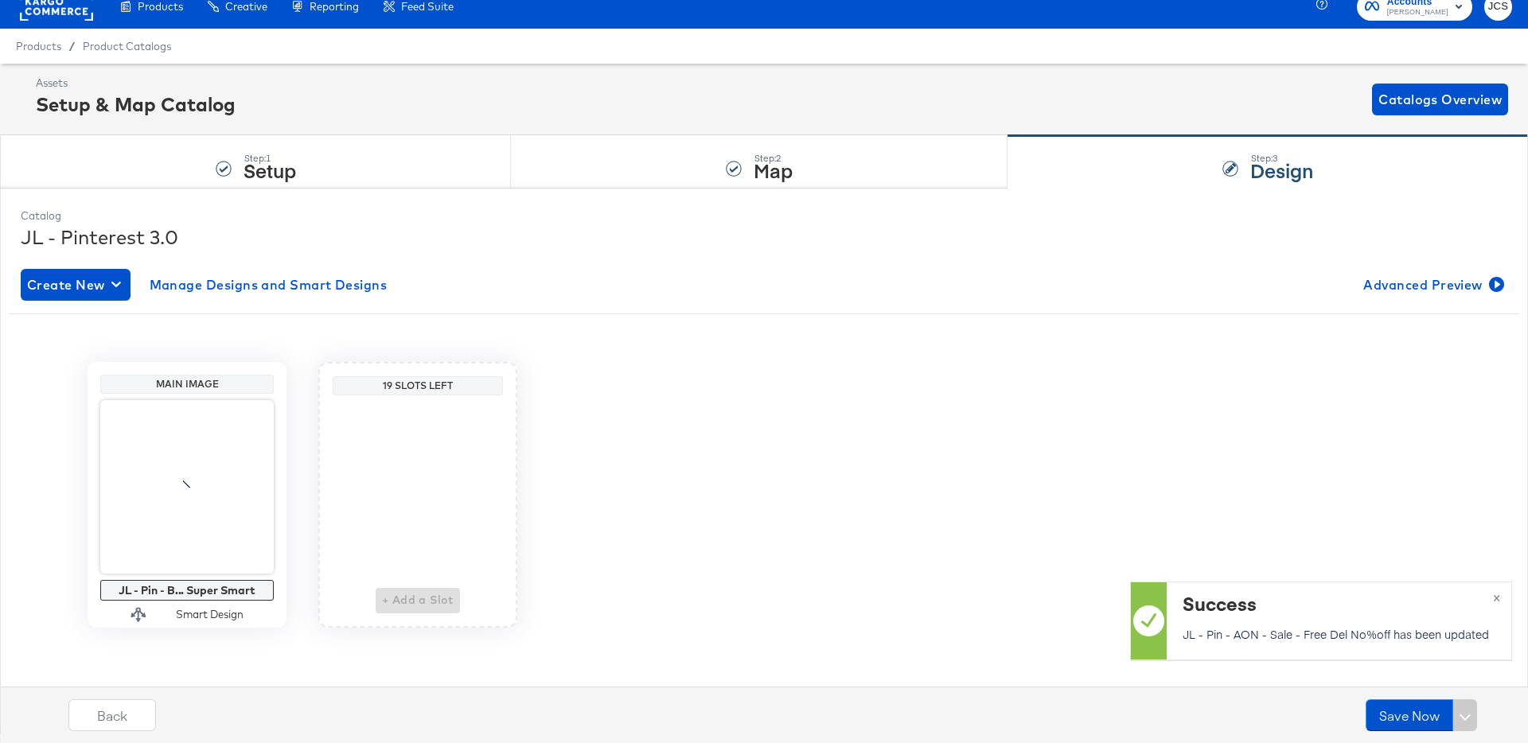
scroll to position [16, 0]
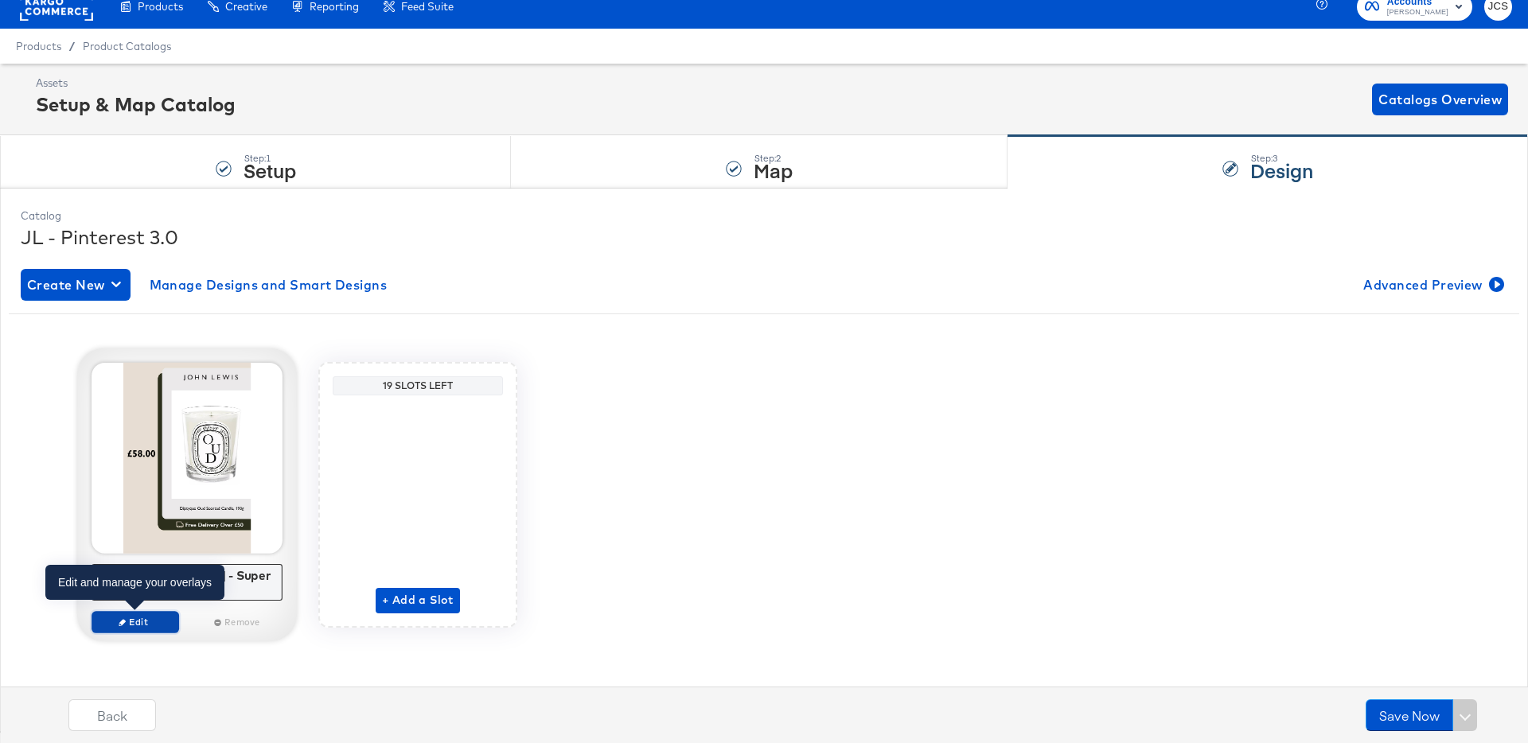
click at [142, 618] on span "Edit" at bounding box center [135, 622] width 73 height 12
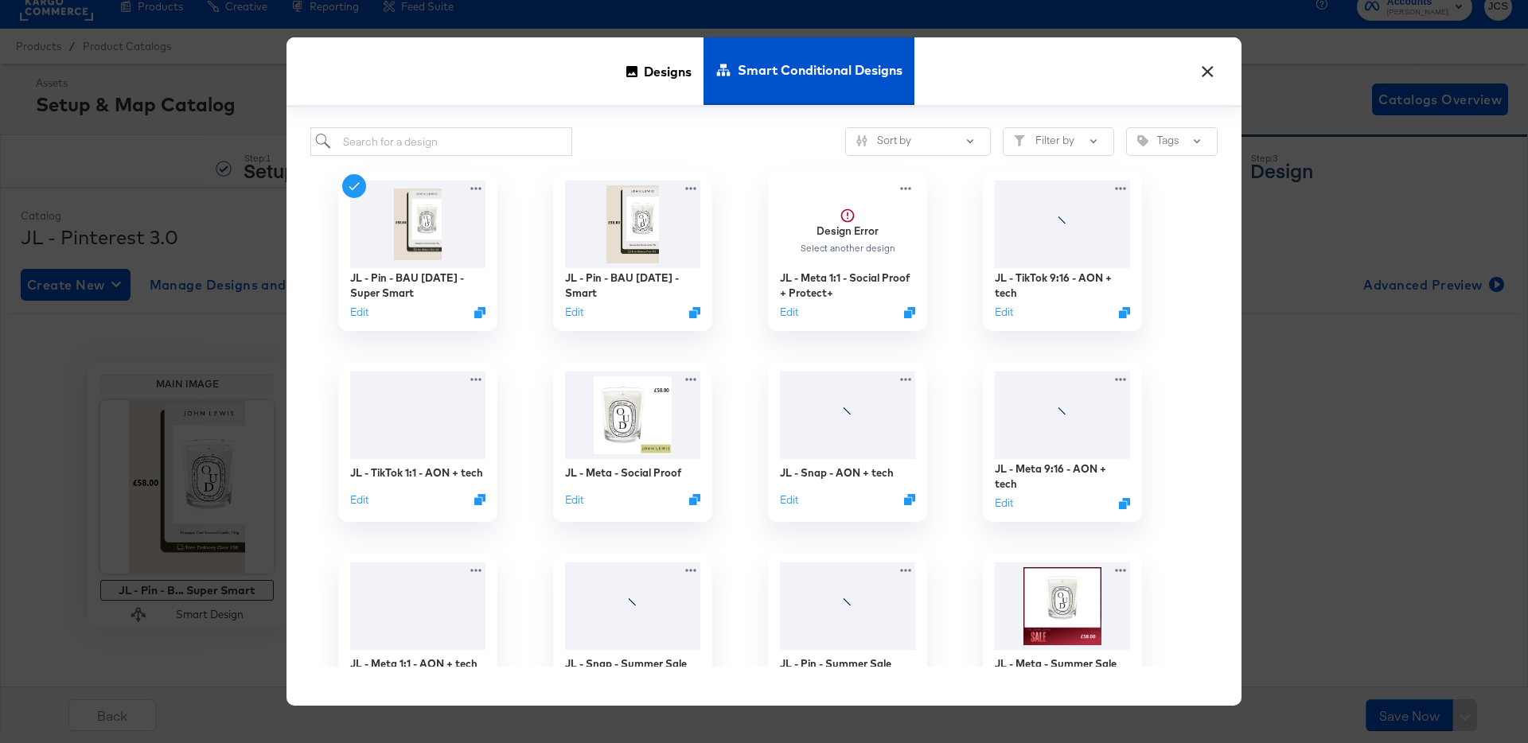
scroll to position [0, 0]
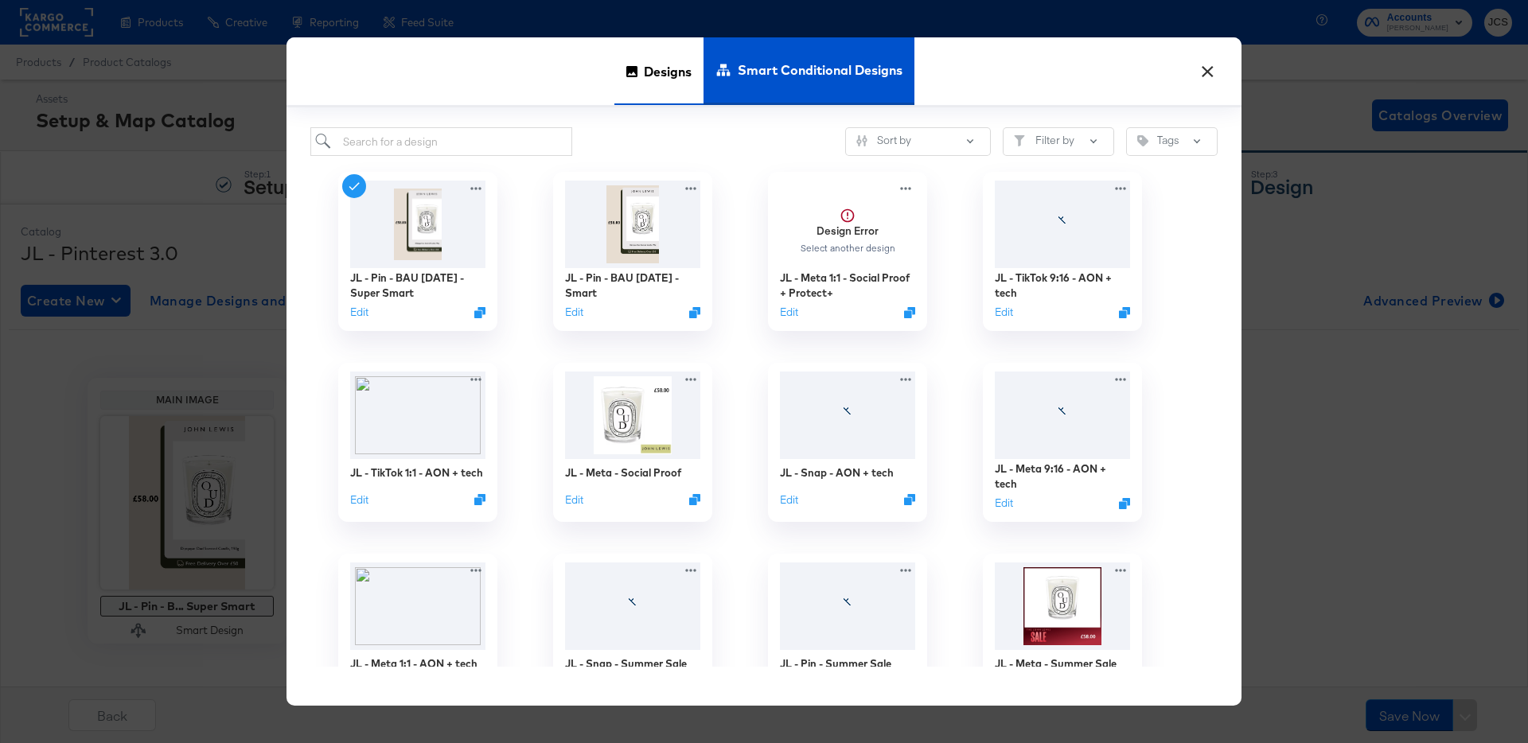
click at [667, 75] on span "Designs" at bounding box center [668, 71] width 48 height 70
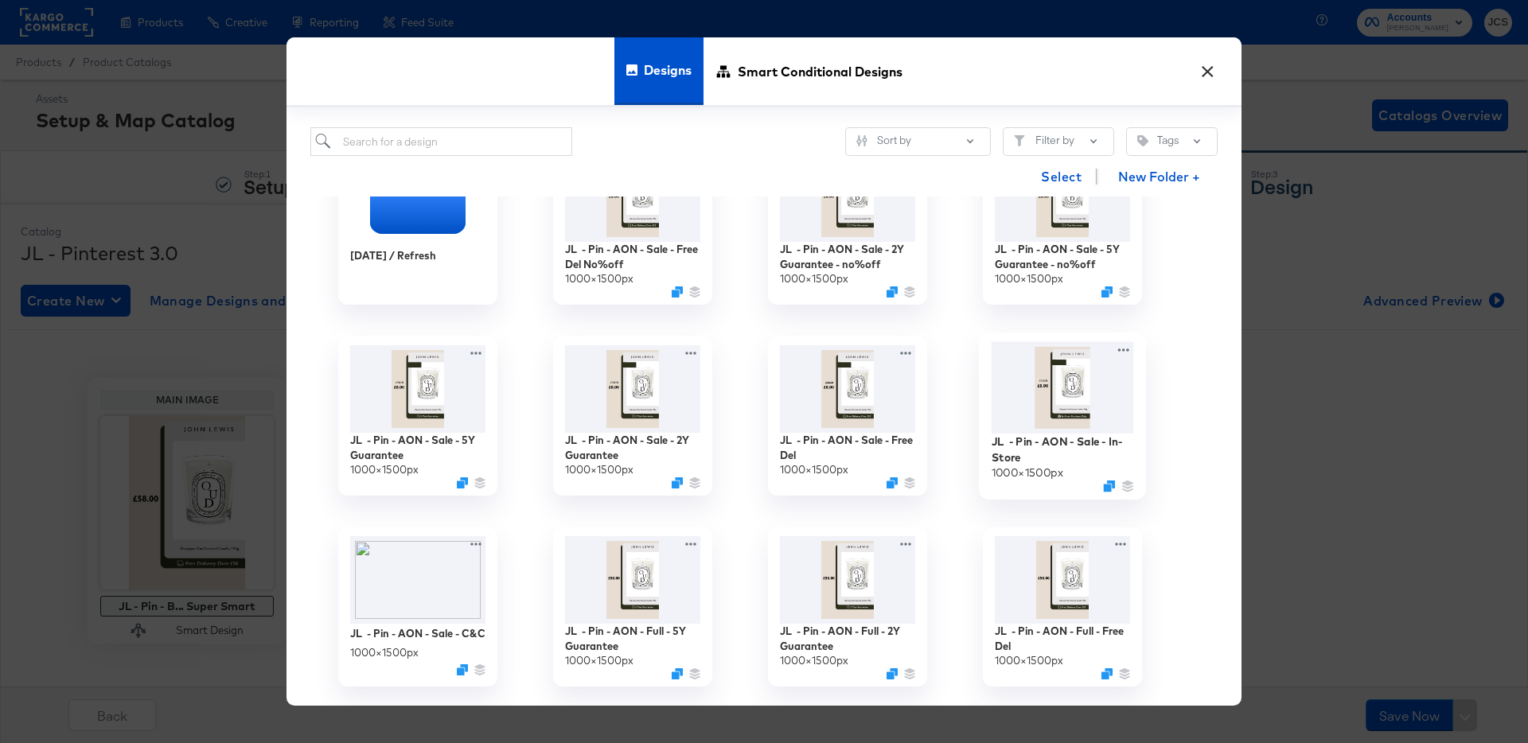
scroll to position [71, 0]
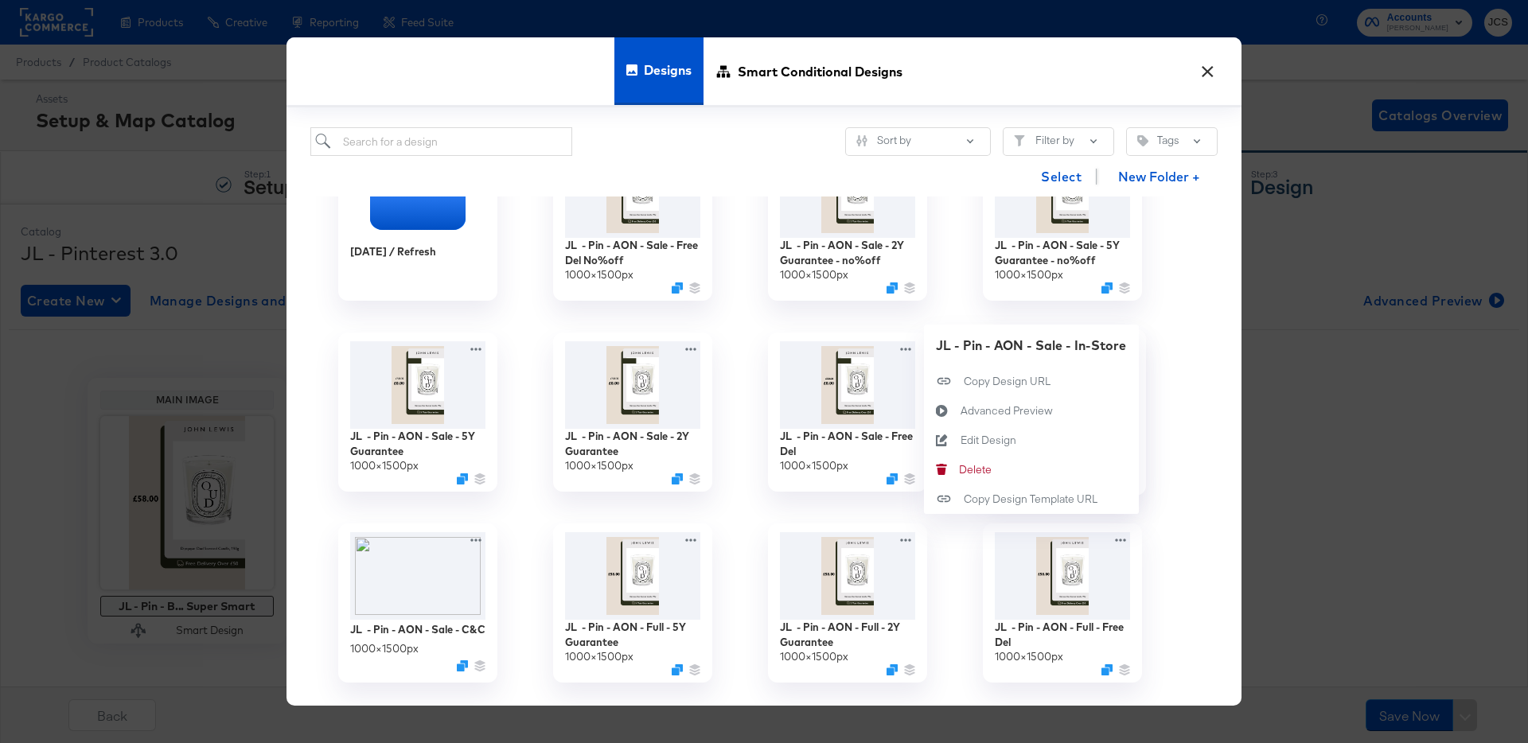
click at [1118, 345] on div "JL - Pin - AON - Sale - In-Store 1000 × 1500 px JL - Pin - AON - Sale - In-Stor…" at bounding box center [1062, 412] width 215 height 191
click at [960, 440] on div "Edit Design Edit Design" at bounding box center [960, 440] width 0 height 0
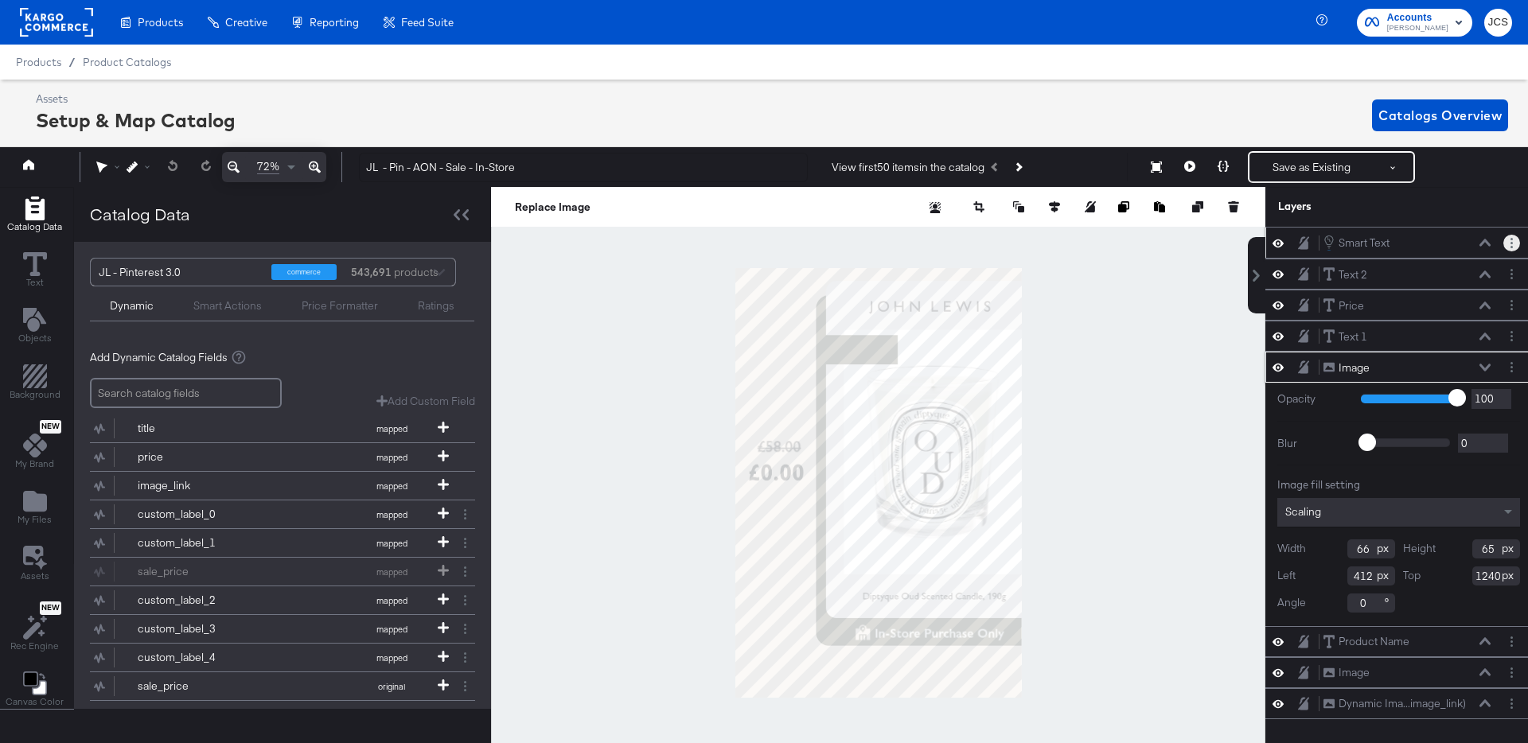
click at [1510, 239] on circle "Layer Options" at bounding box center [1511, 239] width 2 height 2
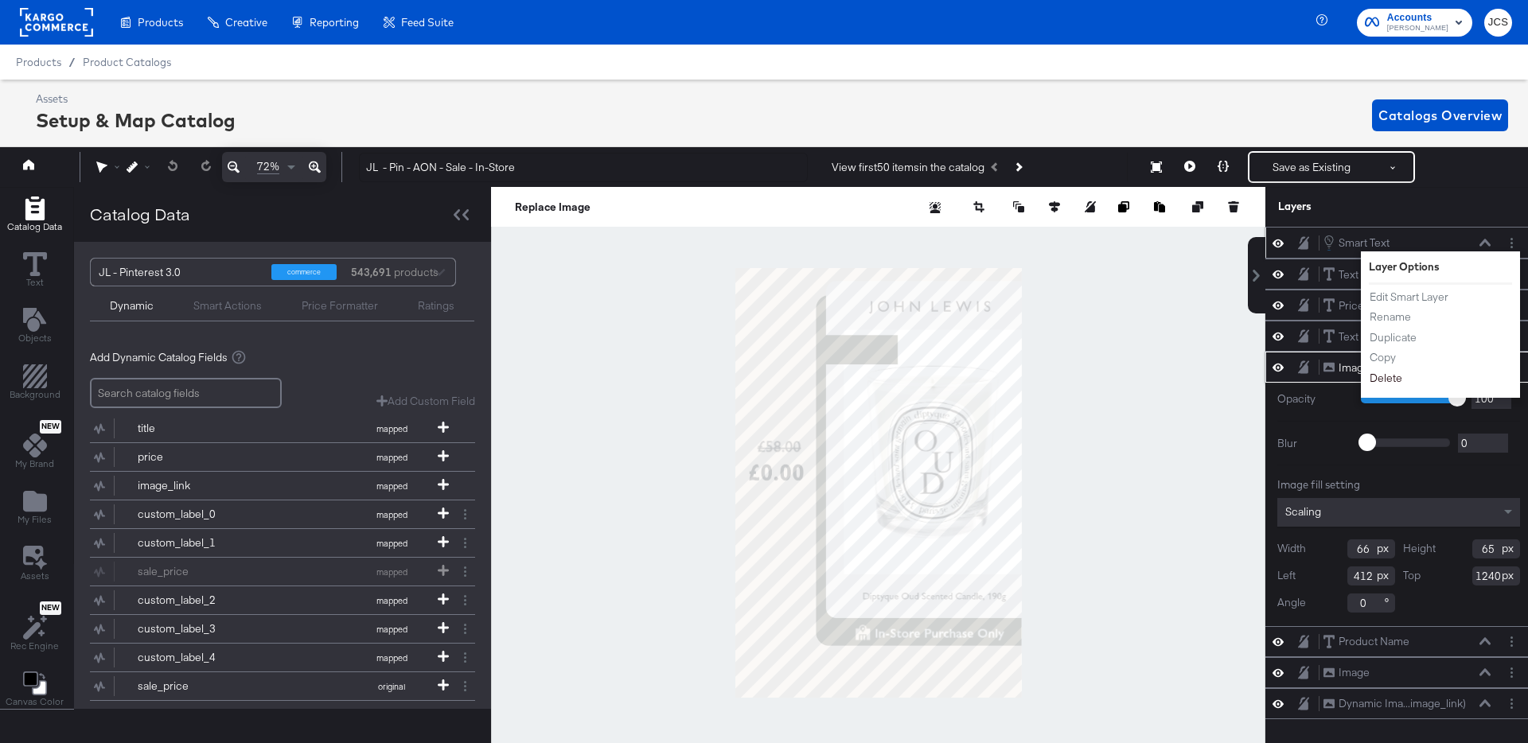
click at [1385, 374] on button "Delete" at bounding box center [1386, 378] width 34 height 17
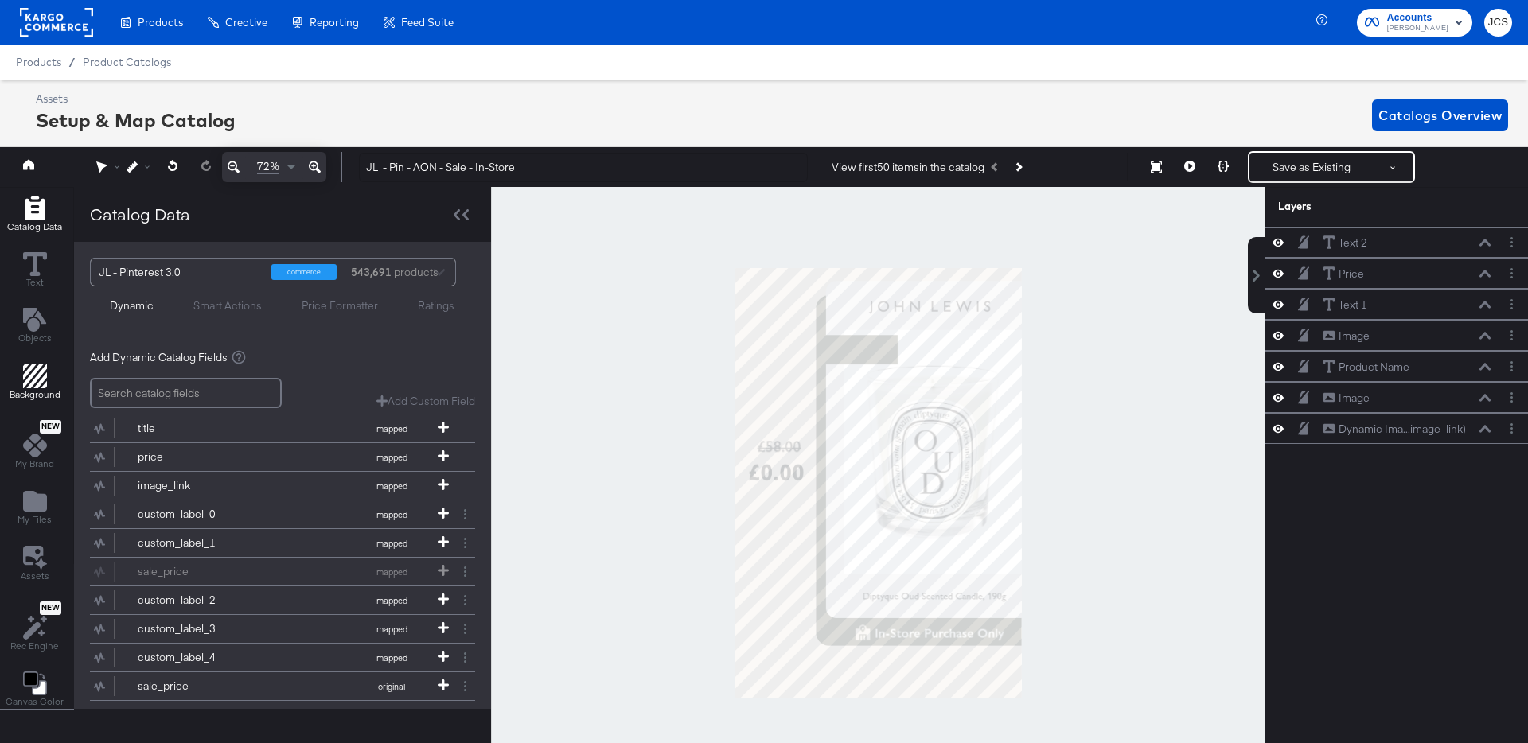
click at [29, 386] on icon "Add Rectangle" at bounding box center [35, 376] width 24 height 24
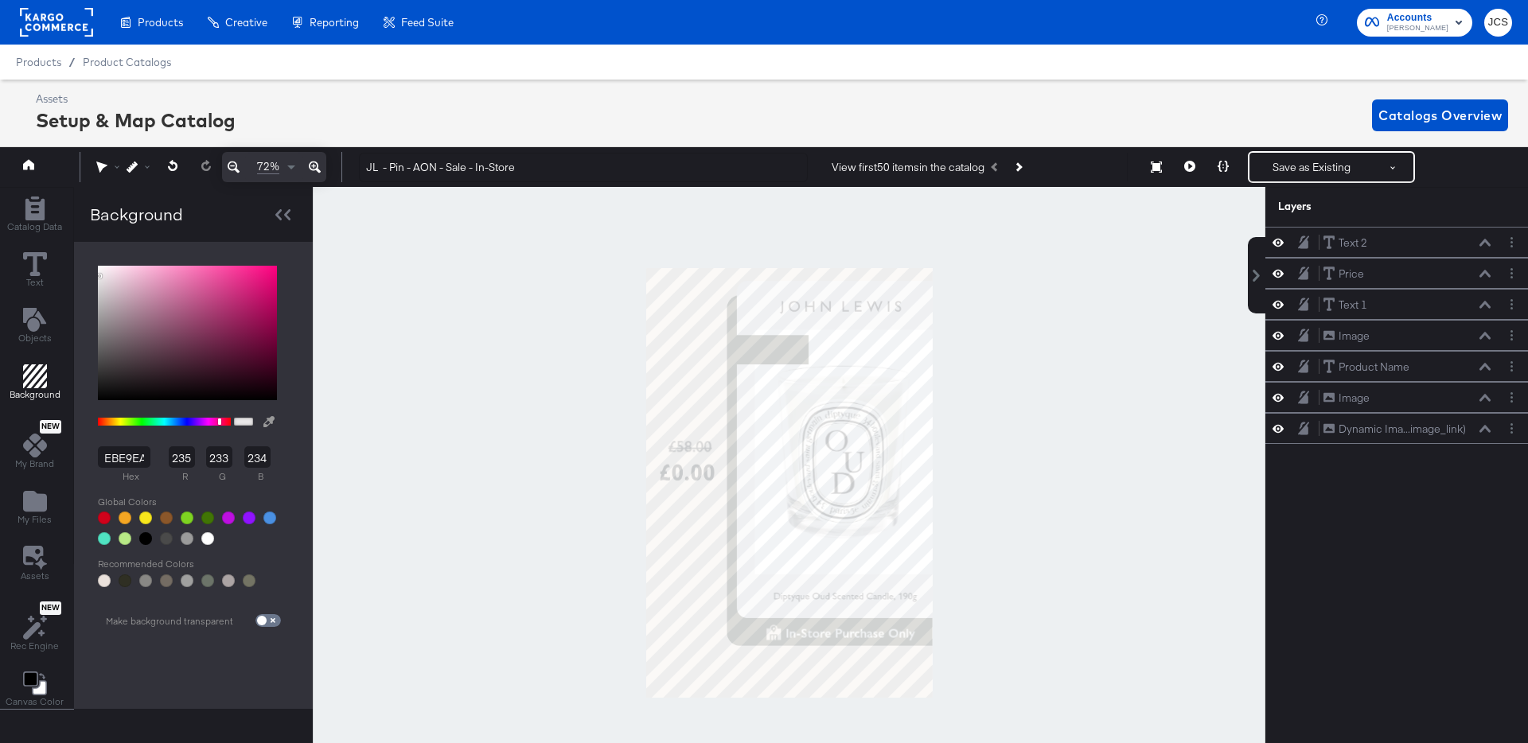
click at [263, 420] on button at bounding box center [268, 421] width 25 height 29
type input "E8DDD1"
type input "232"
type input "221"
type input "209"
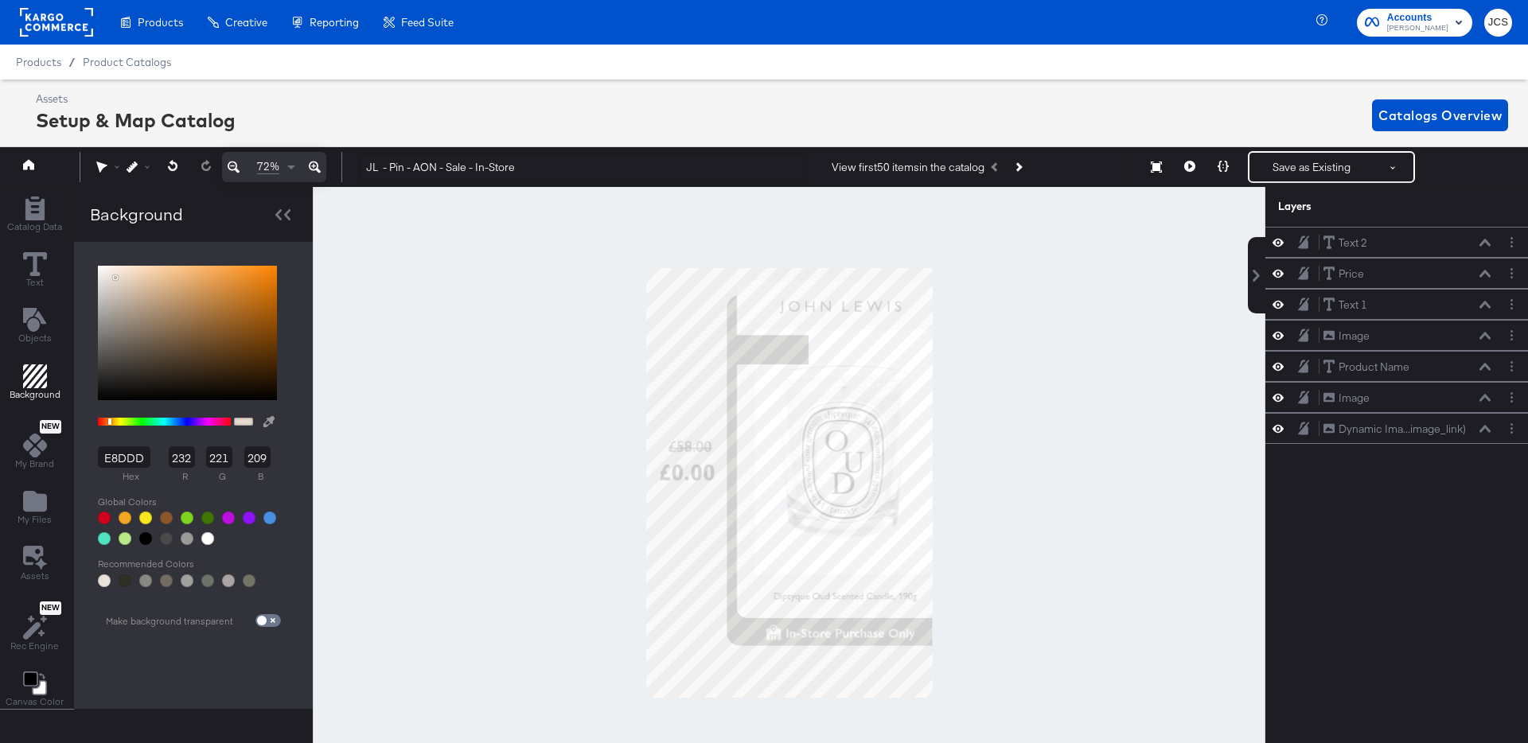
click at [670, 343] on div at bounding box center [789, 483] width 951 height 592
click at [1513, 400] on button "Layer Options" at bounding box center [1511, 397] width 17 height 17
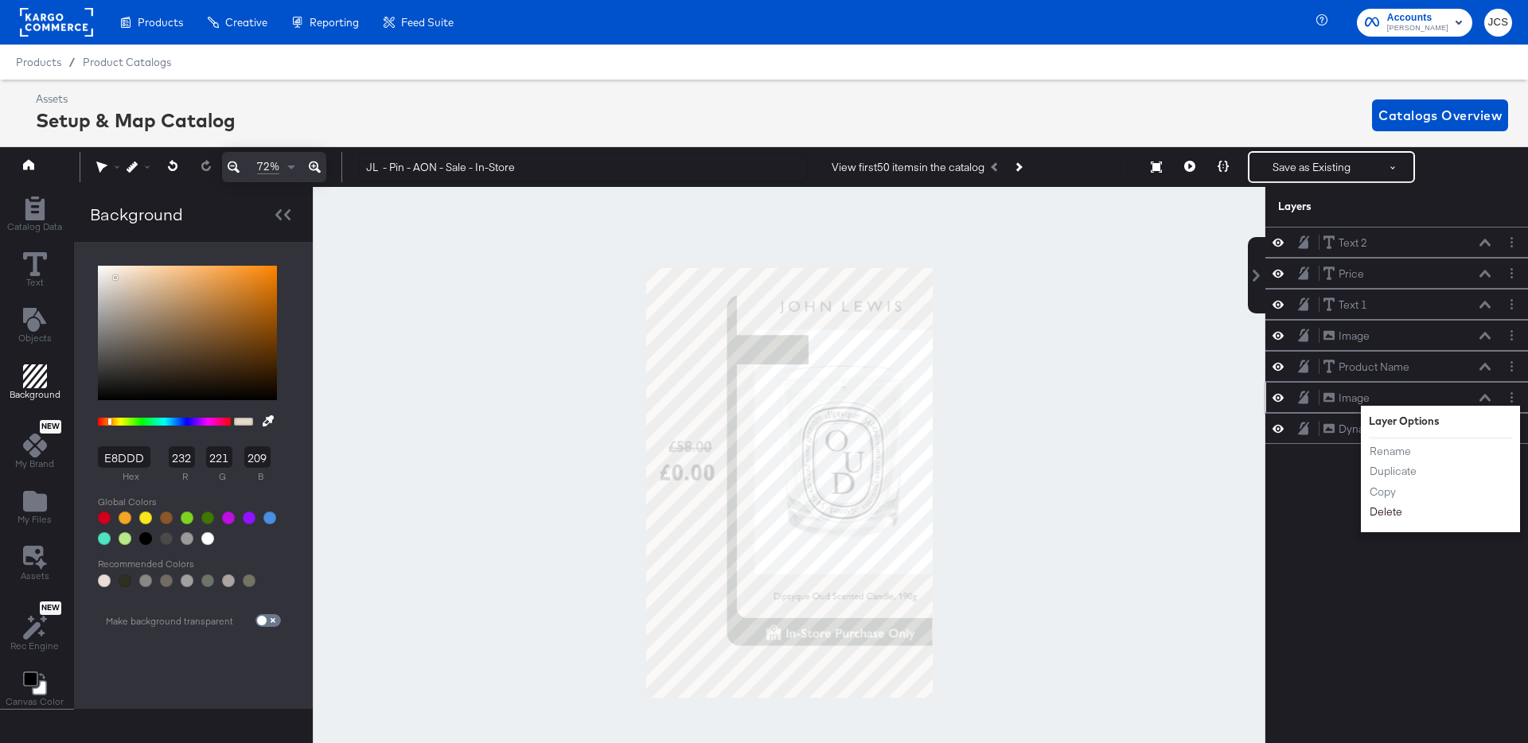
click at [1384, 508] on button "Delete" at bounding box center [1386, 512] width 34 height 17
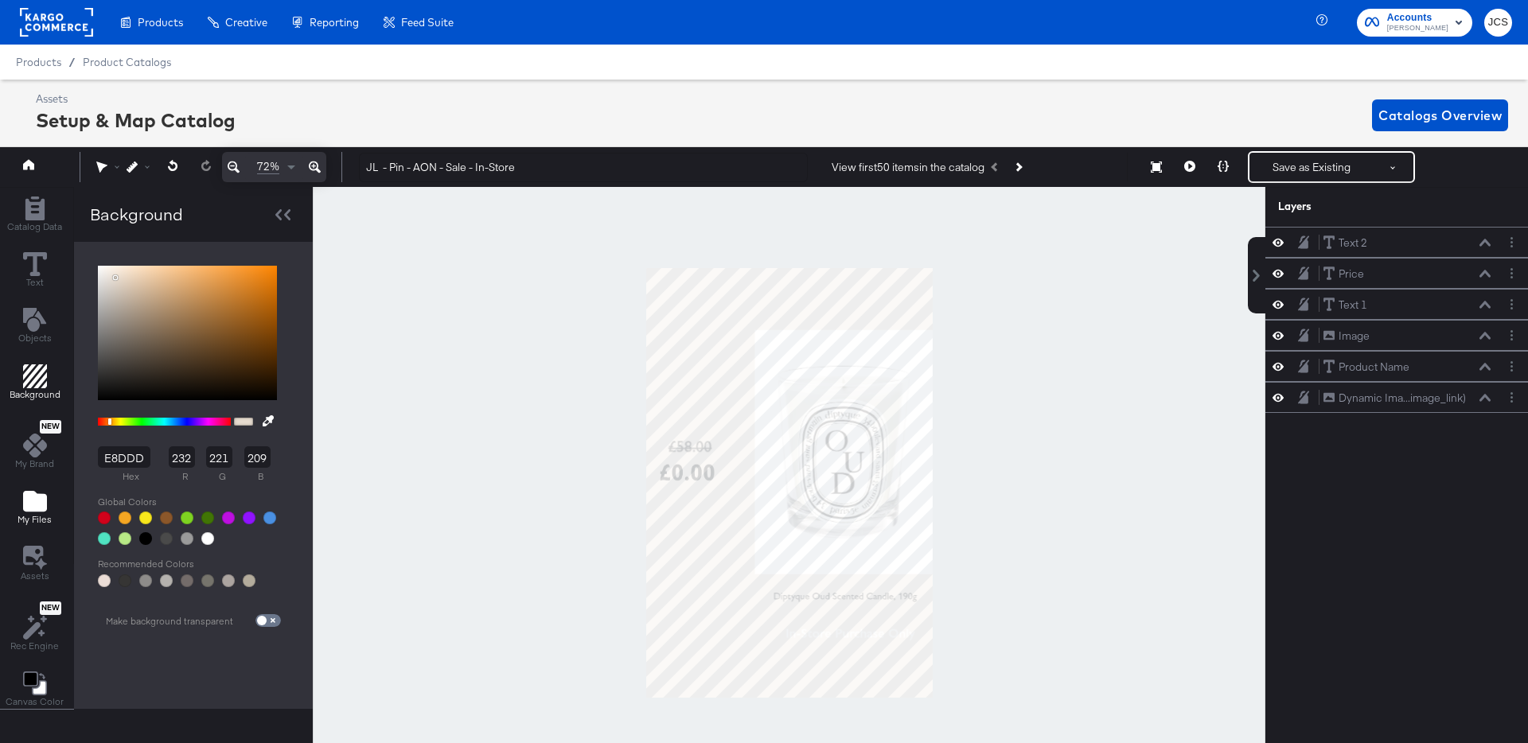
click at [38, 498] on icon "Add Files" at bounding box center [35, 501] width 24 height 21
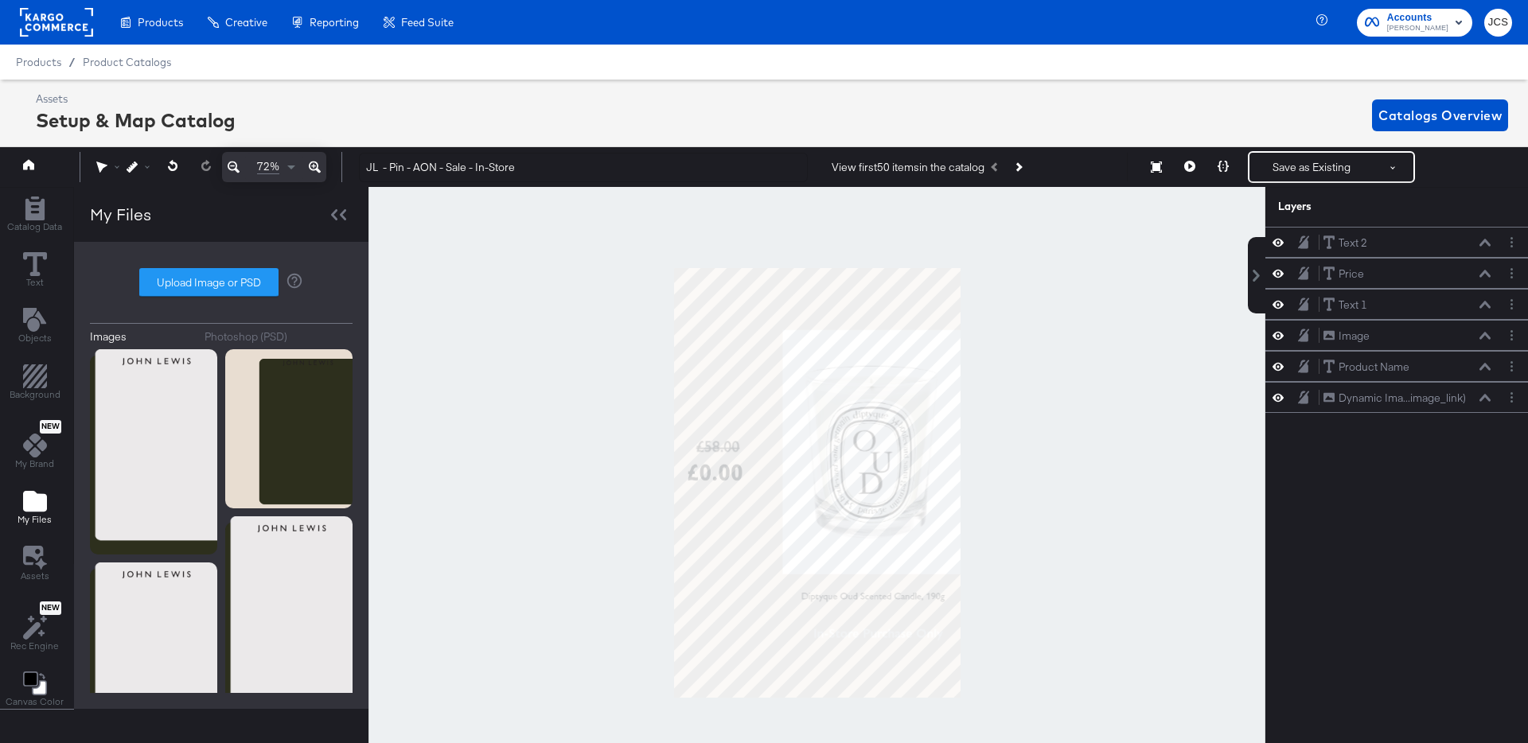
click at [241, 339] on div "Photoshop (PSD)" at bounding box center [246, 336] width 83 height 15
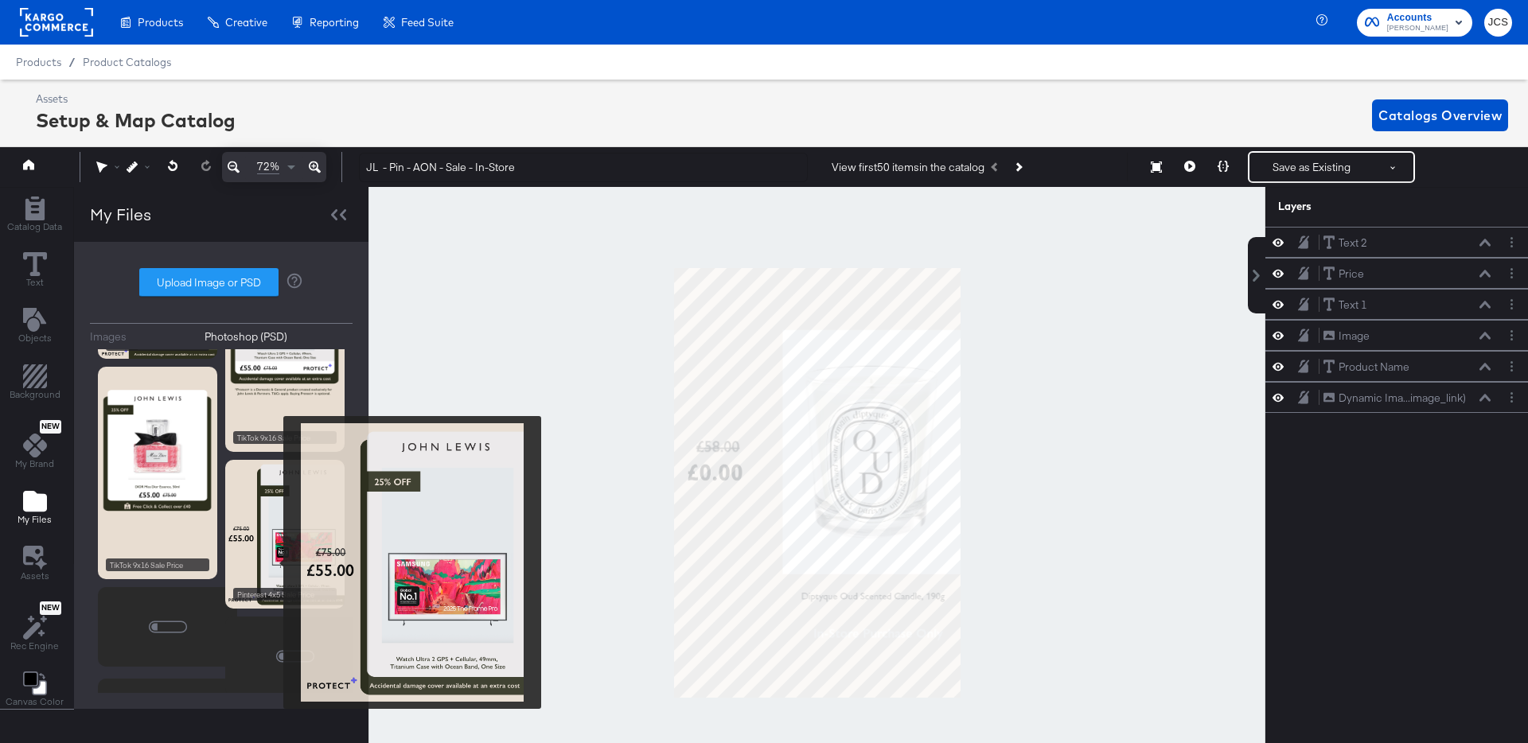
scroll to position [121, 0]
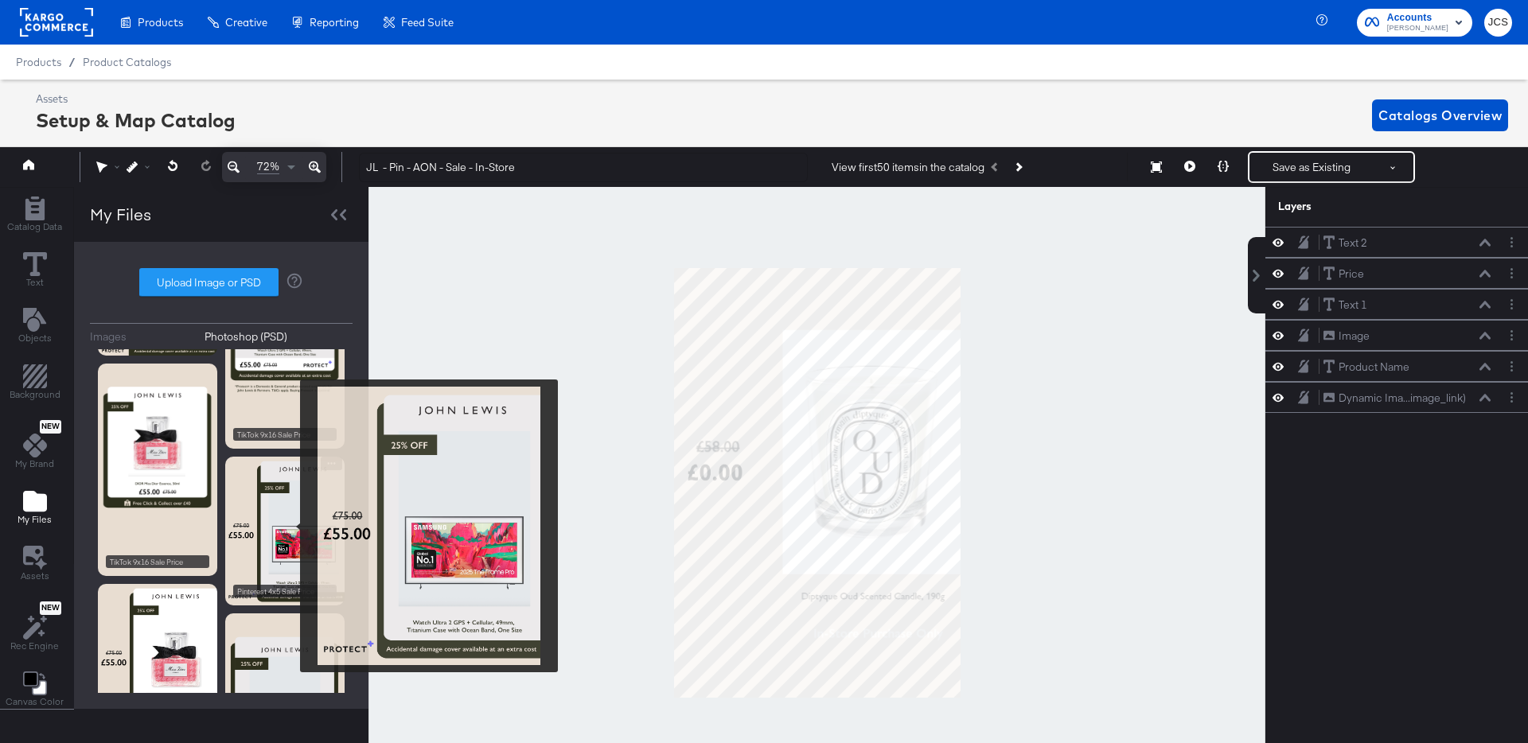
click at [290, 526] on img at bounding box center [284, 532] width 119 height 150
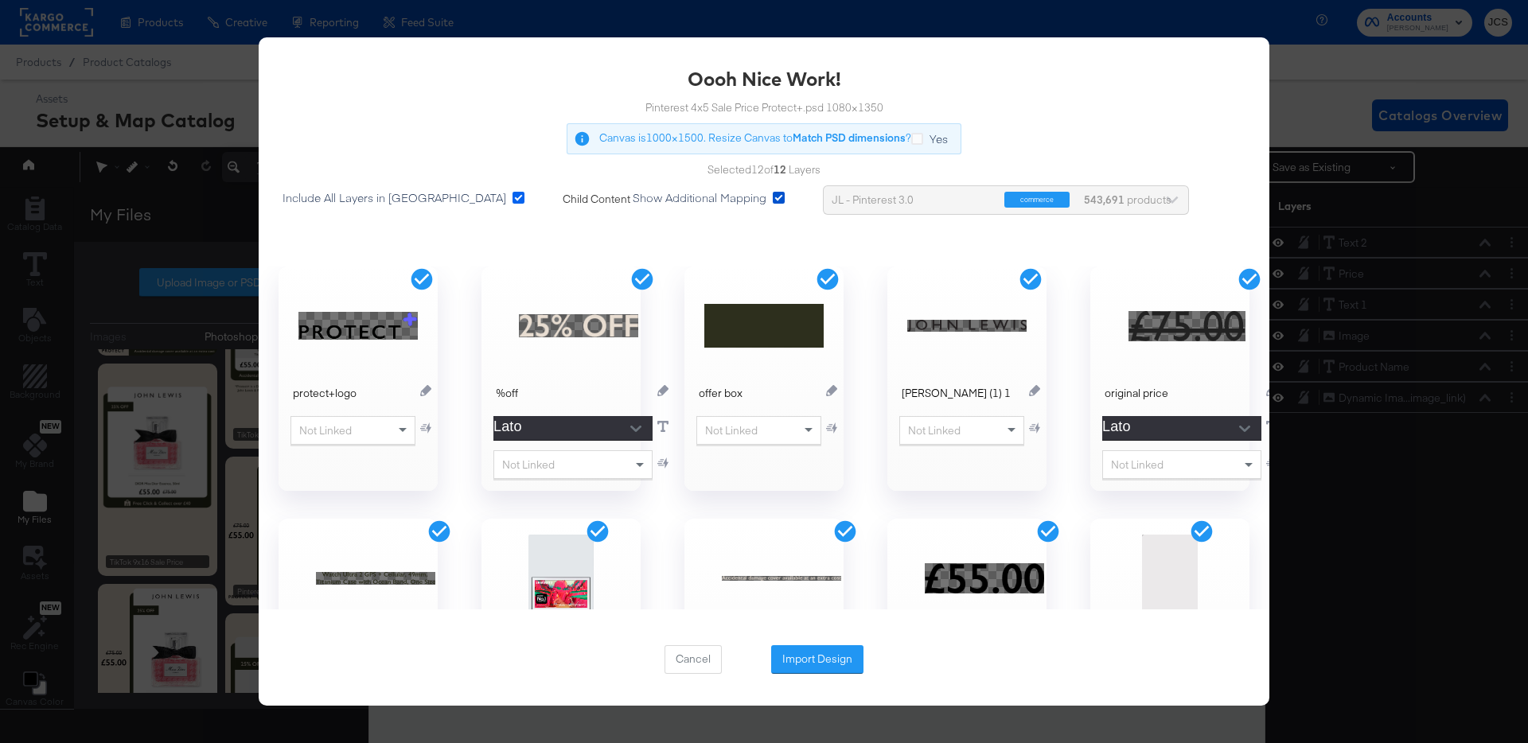
click at [512, 193] on icon at bounding box center [518, 198] width 12 height 12
click at [0, 0] on input "Include All Layers in Import" at bounding box center [0, 0] width 0 height 0
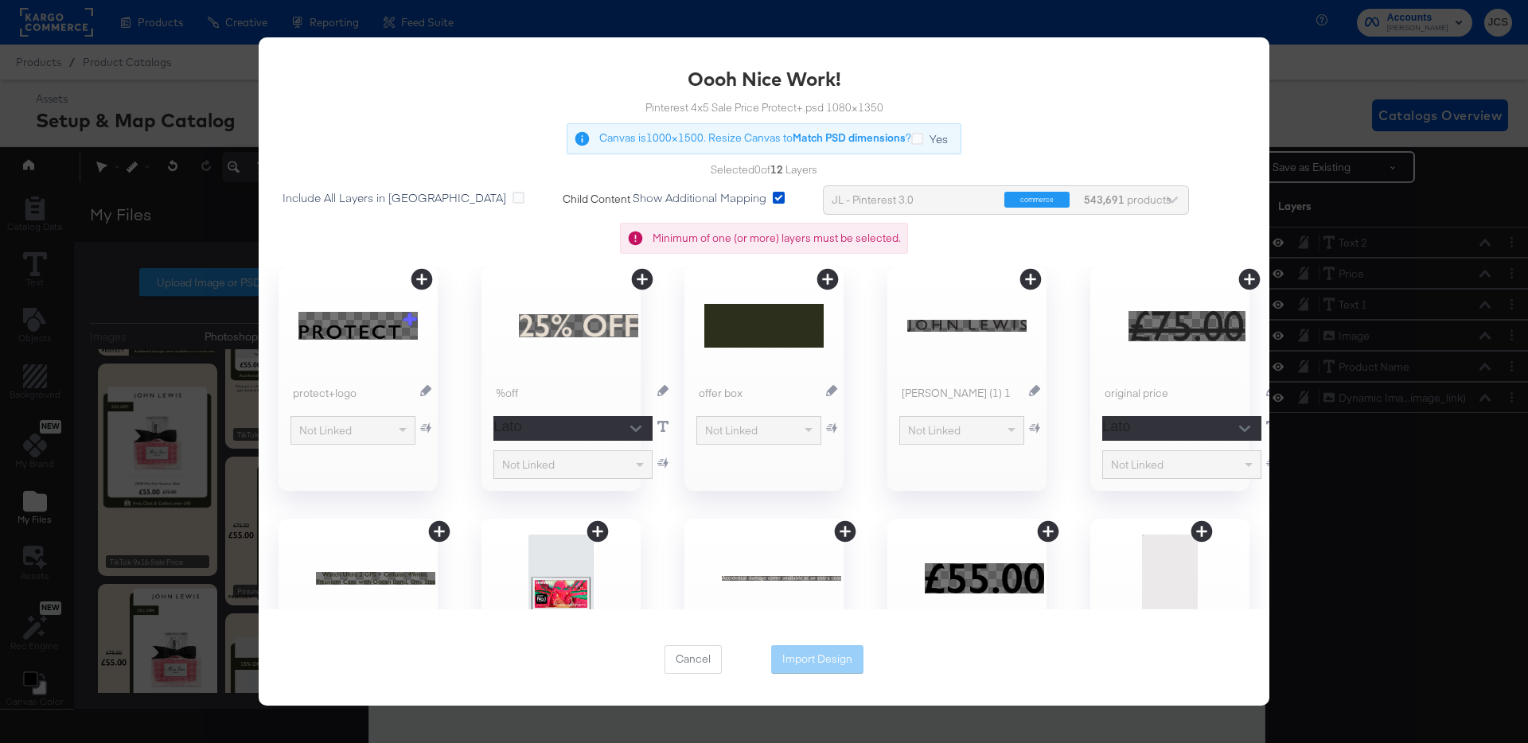
click at [1028, 282] on icon at bounding box center [1030, 278] width 21 height 21
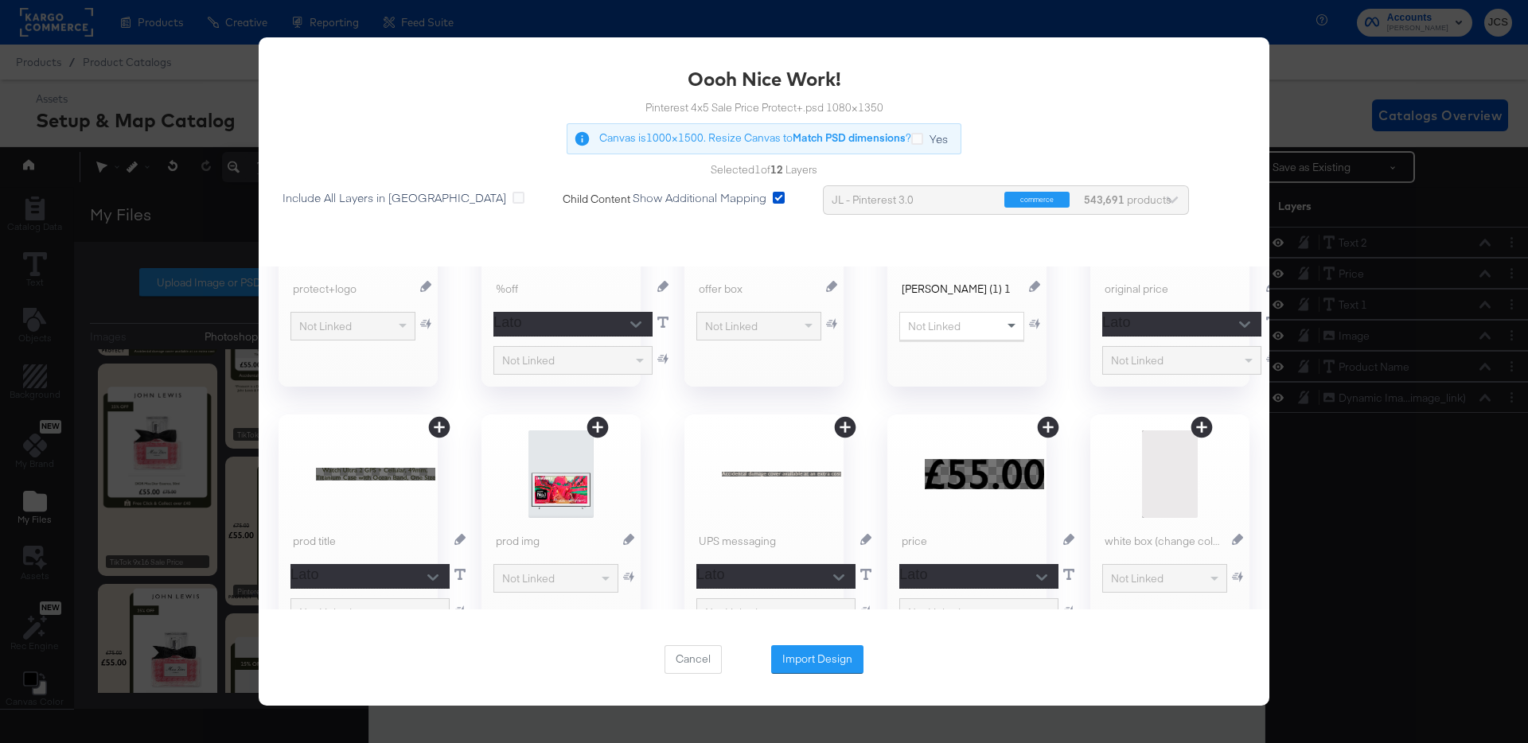
scroll to position [101, 0]
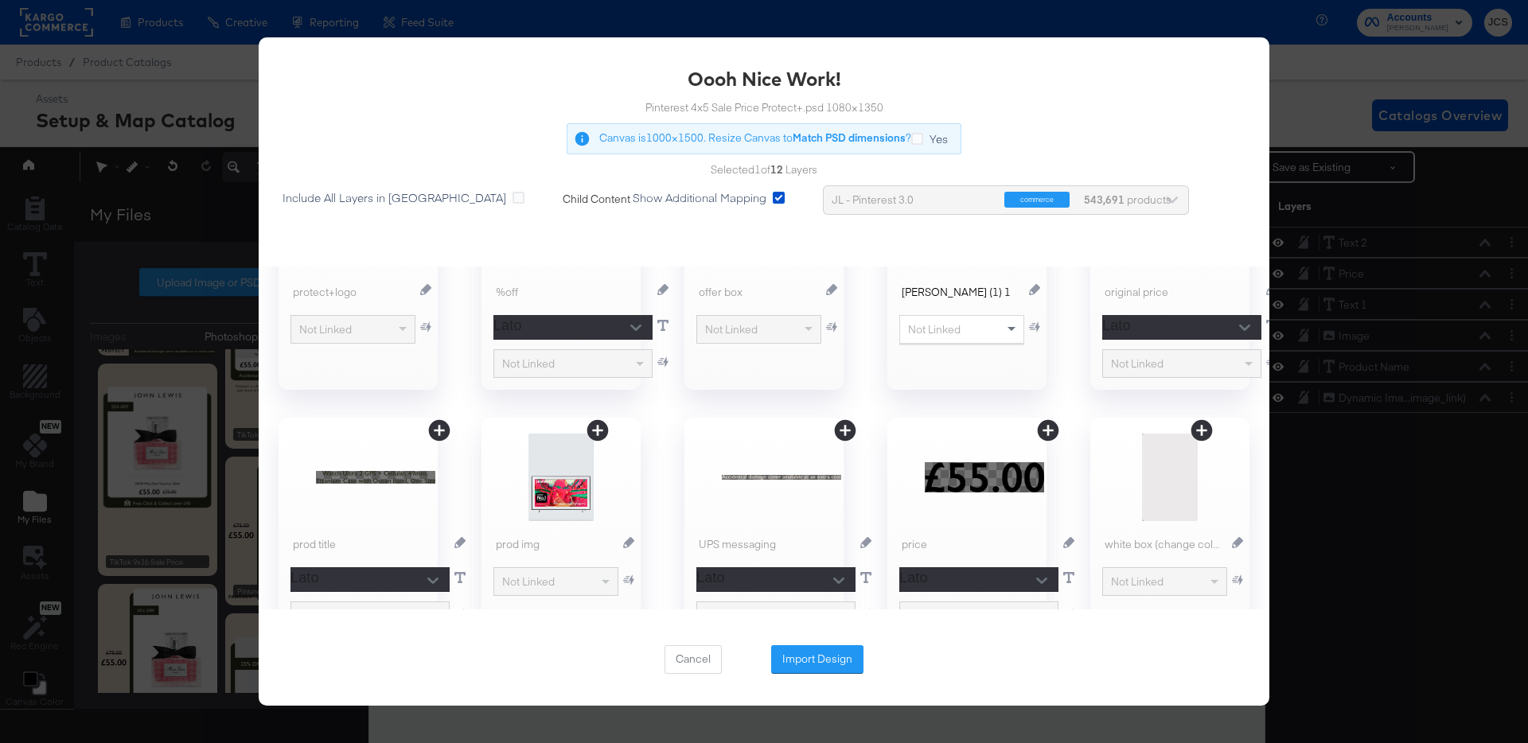
click at [1202, 433] on icon at bounding box center [1201, 430] width 25 height 25
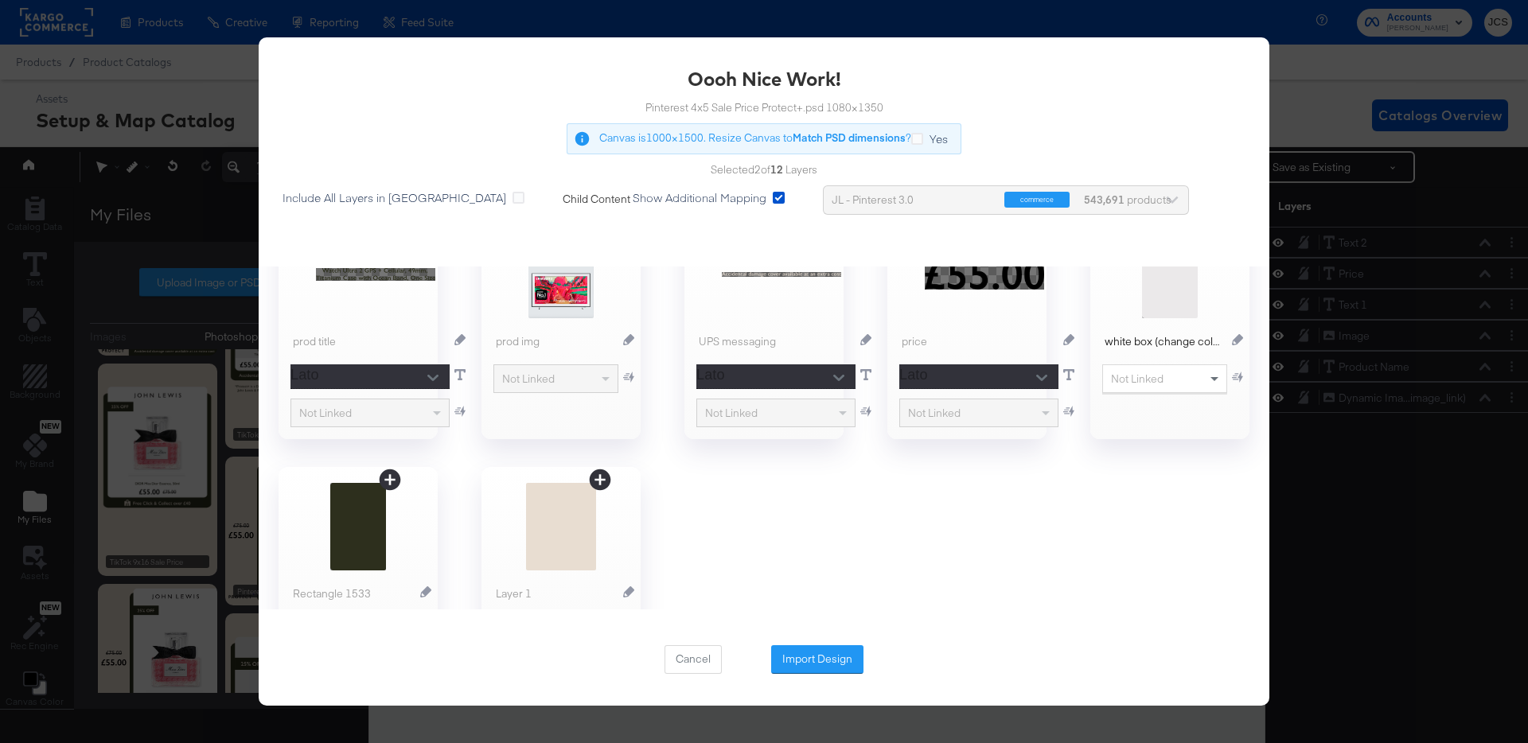
scroll to position [310, 0]
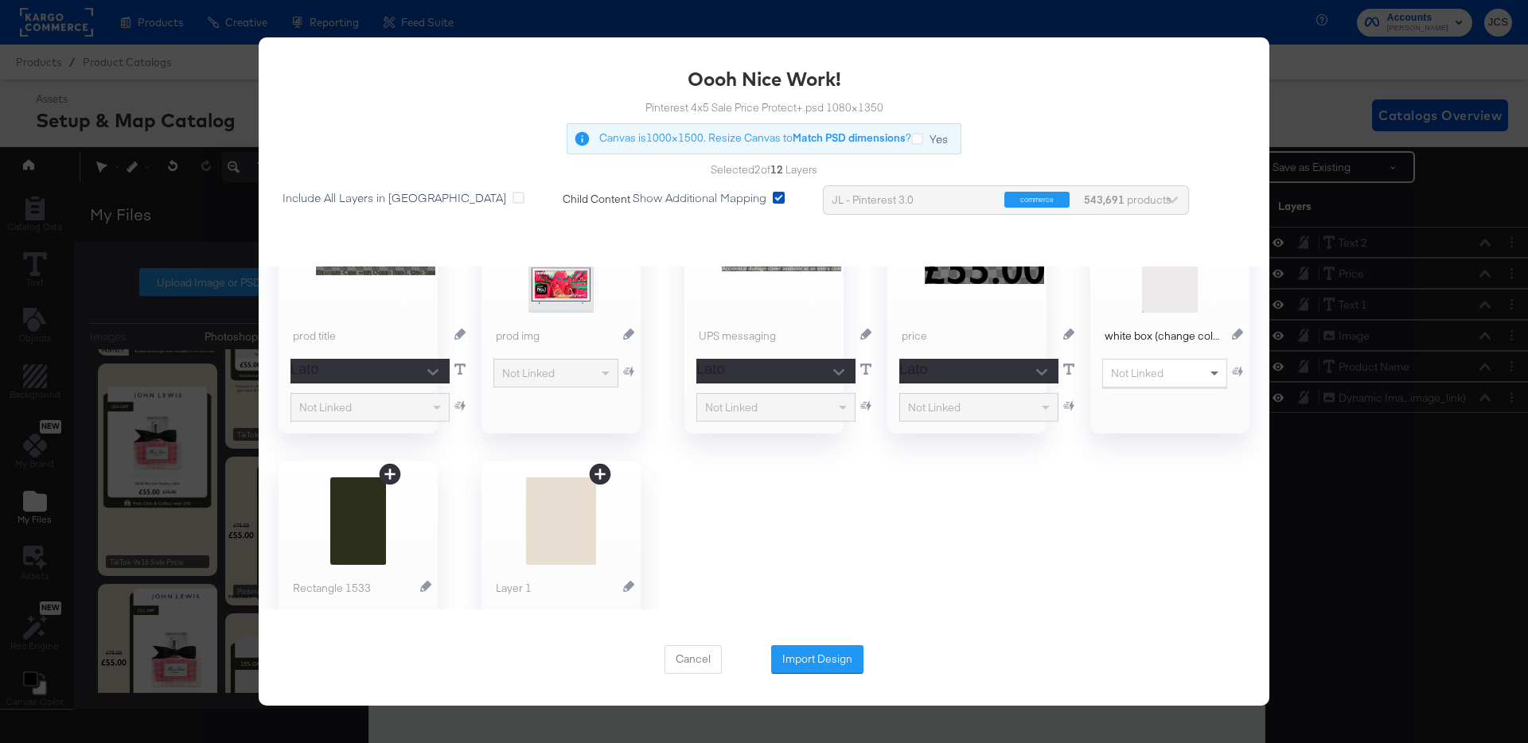
click at [392, 469] on icon at bounding box center [390, 474] width 21 height 21
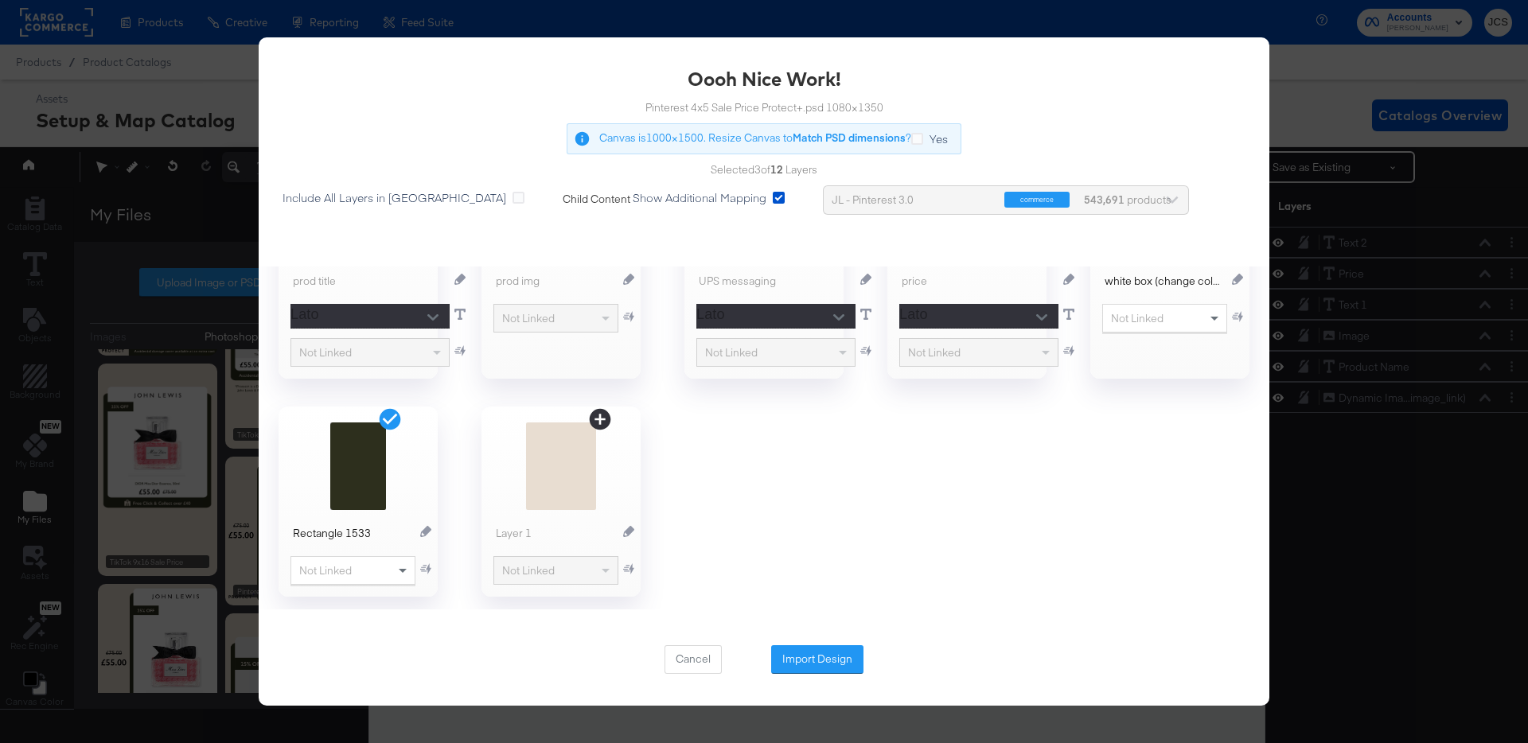
scroll to position [380, 0]
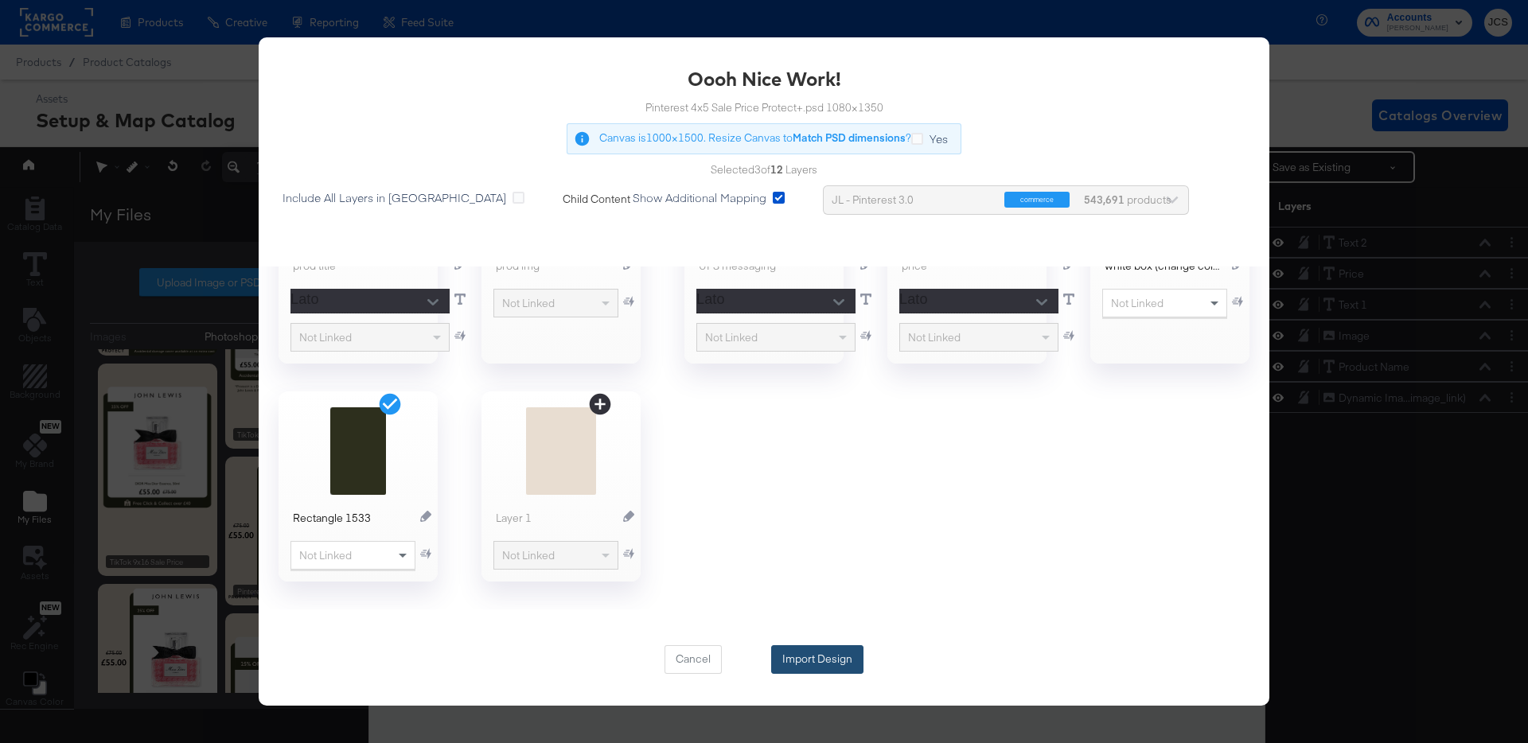
click at [836, 669] on button "Import Design" at bounding box center [817, 659] width 92 height 29
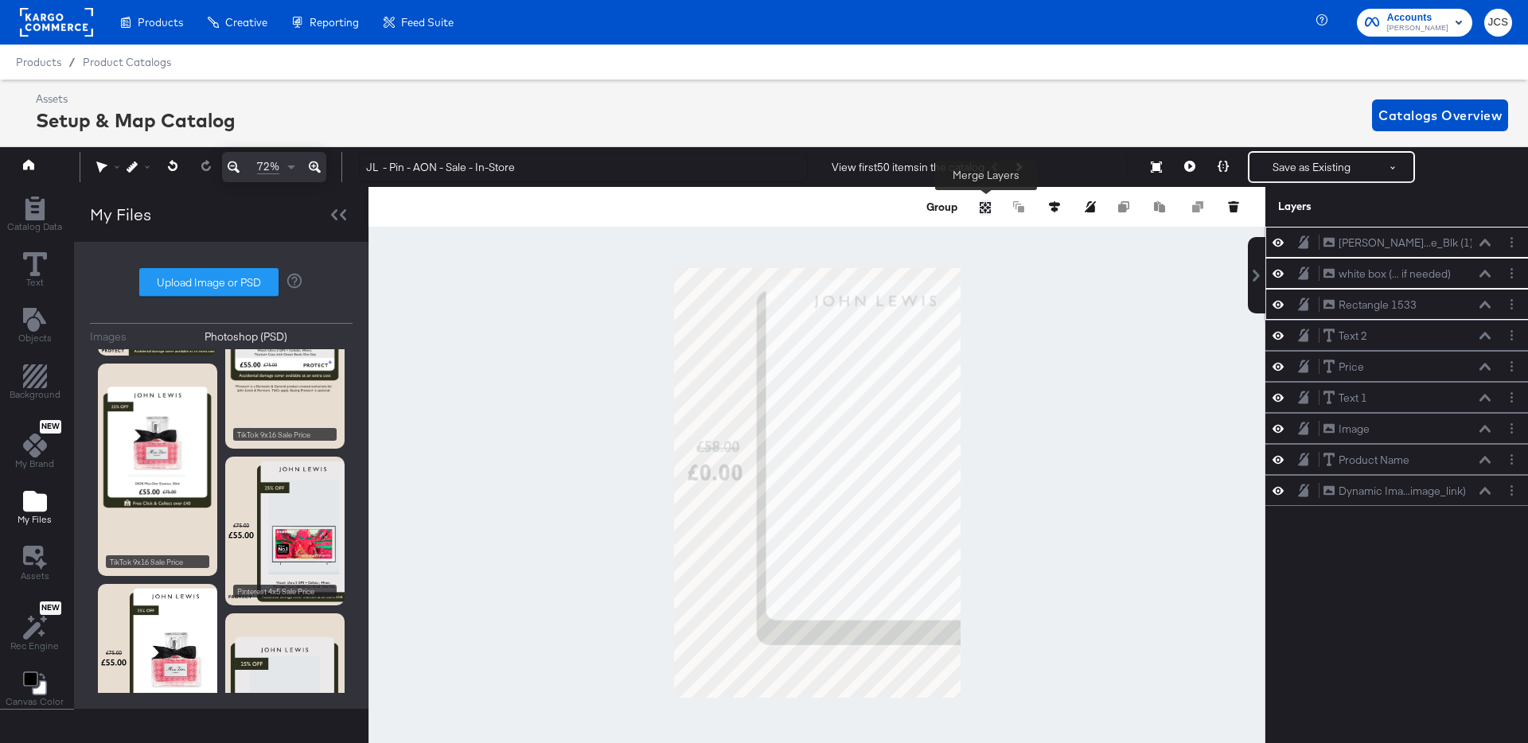
click at [980, 206] on icon "Merge" at bounding box center [985, 207] width 11 height 11
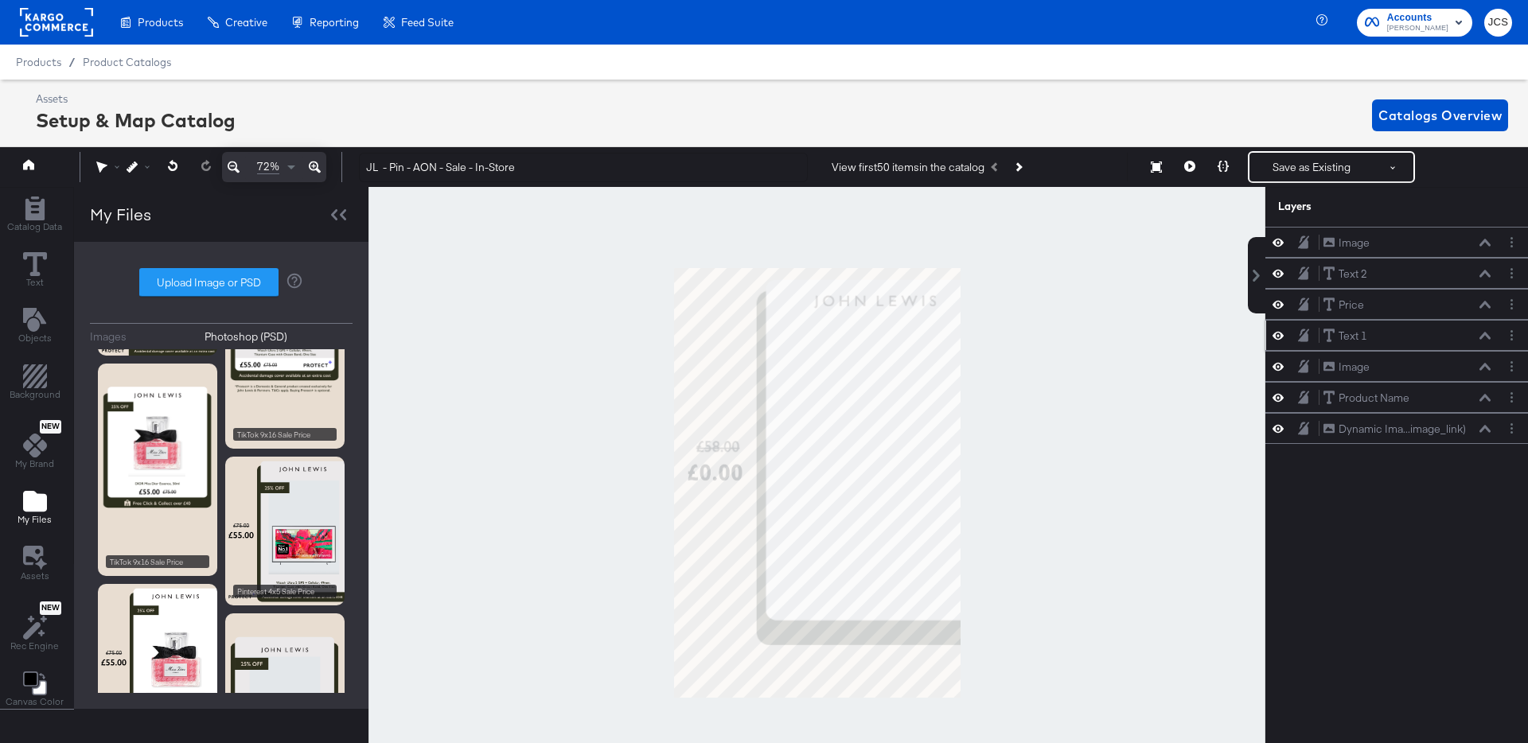
scroll to position [0, 4]
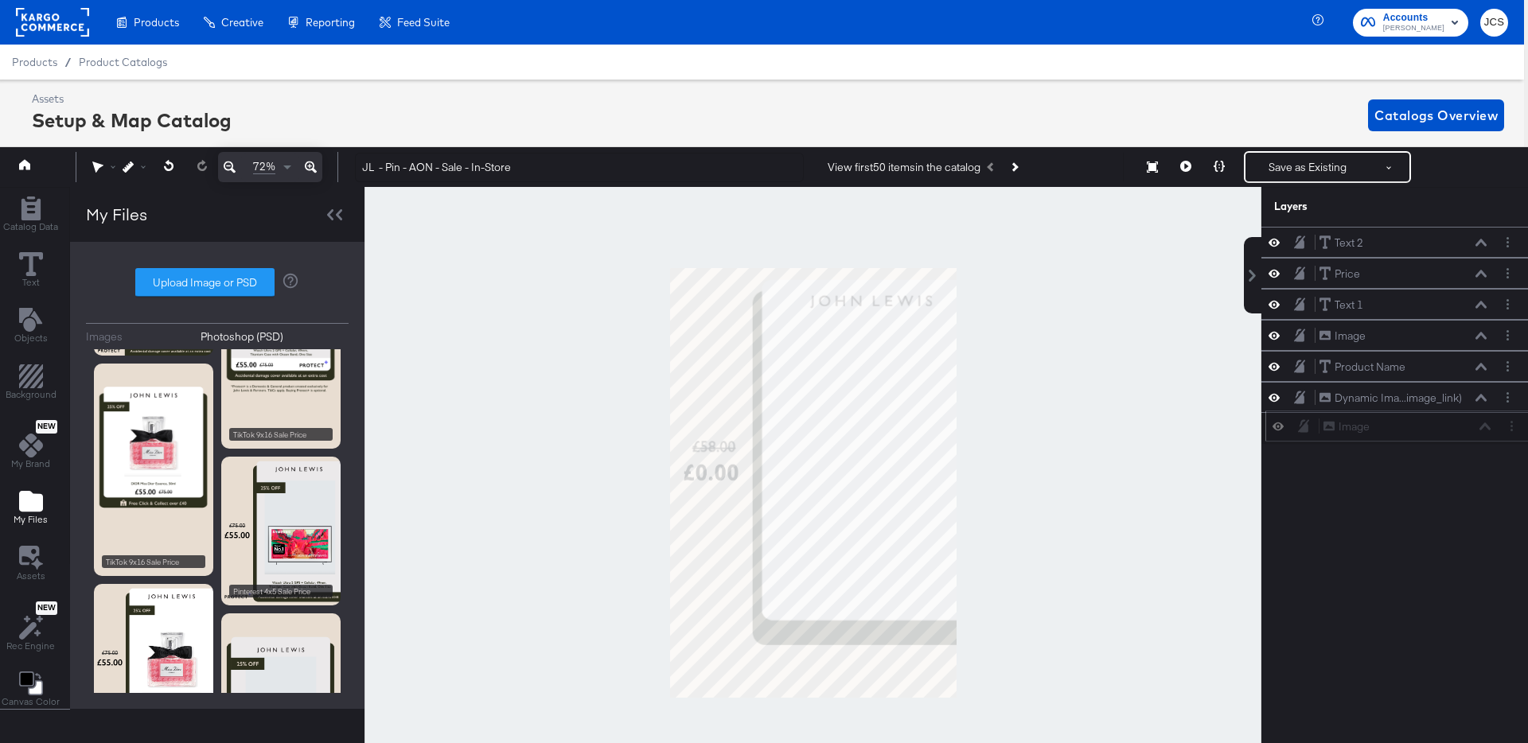
drag, startPoint x: 1413, startPoint y: 241, endPoint x: 1412, endPoint y: 442, distance: 200.5
click at [1412, 435] on div "Image Image" at bounding box center [1407, 427] width 169 height 17
click at [1311, 173] on button "Save as Existing" at bounding box center [1307, 167] width 124 height 29
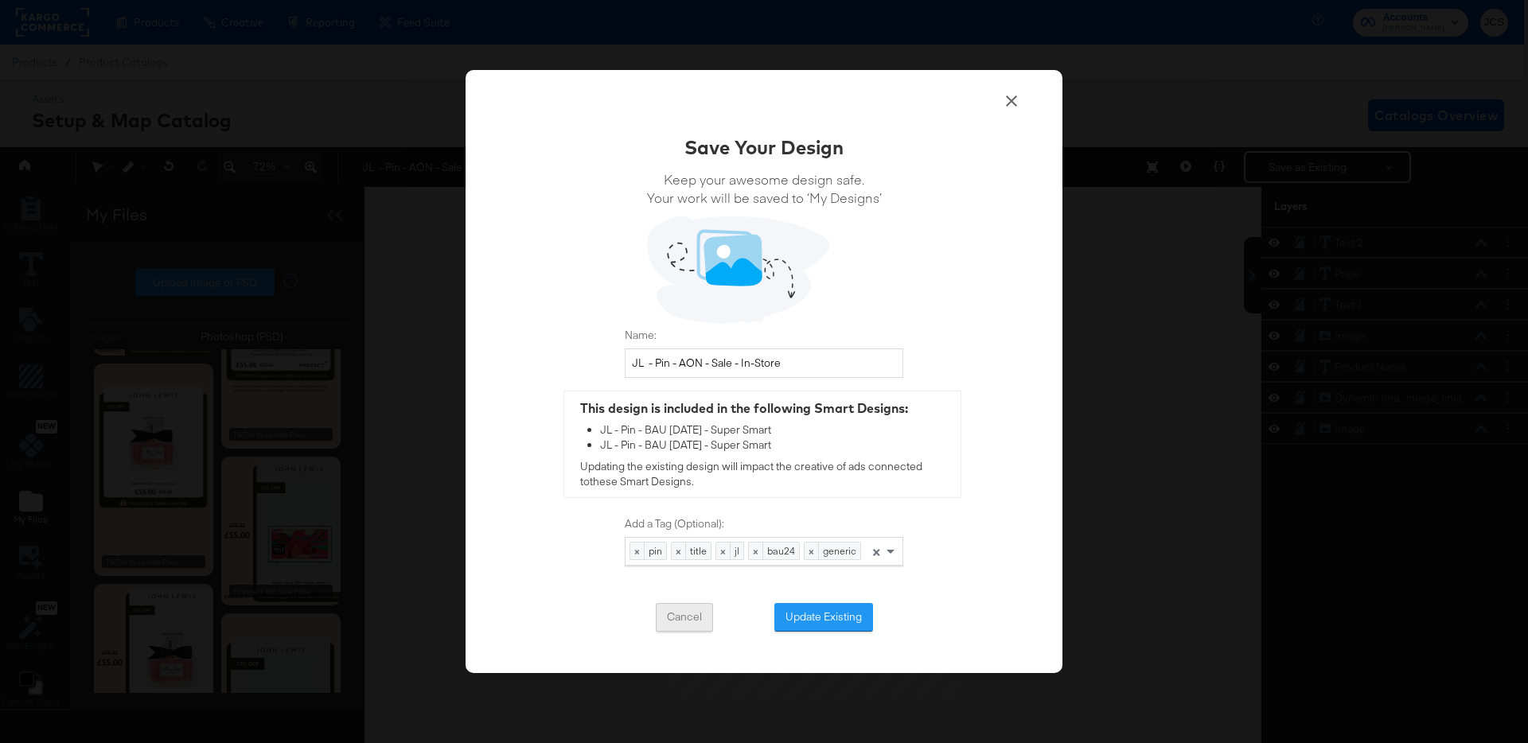
click at [682, 610] on button "Cancel" at bounding box center [684, 617] width 57 height 29
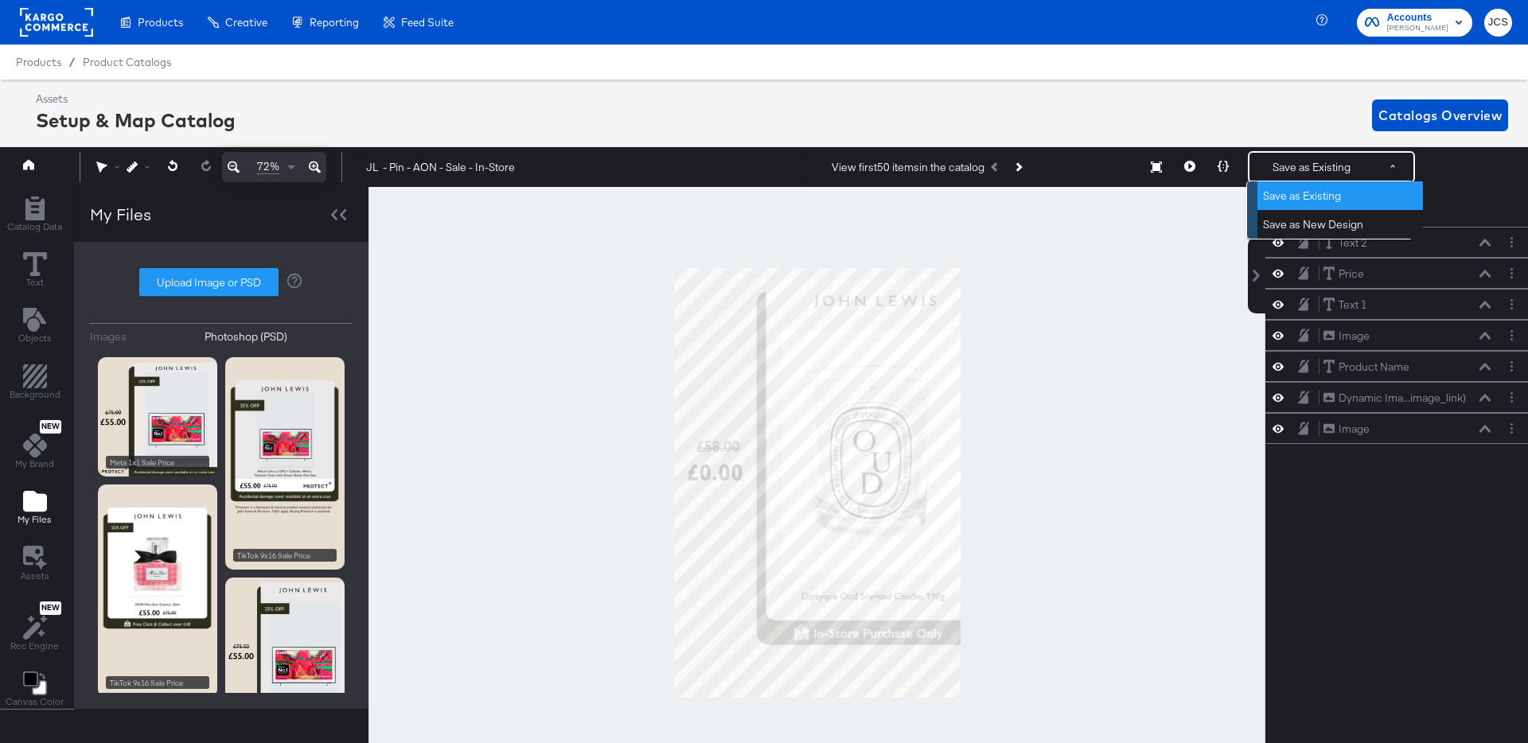
scroll to position [0, 4]
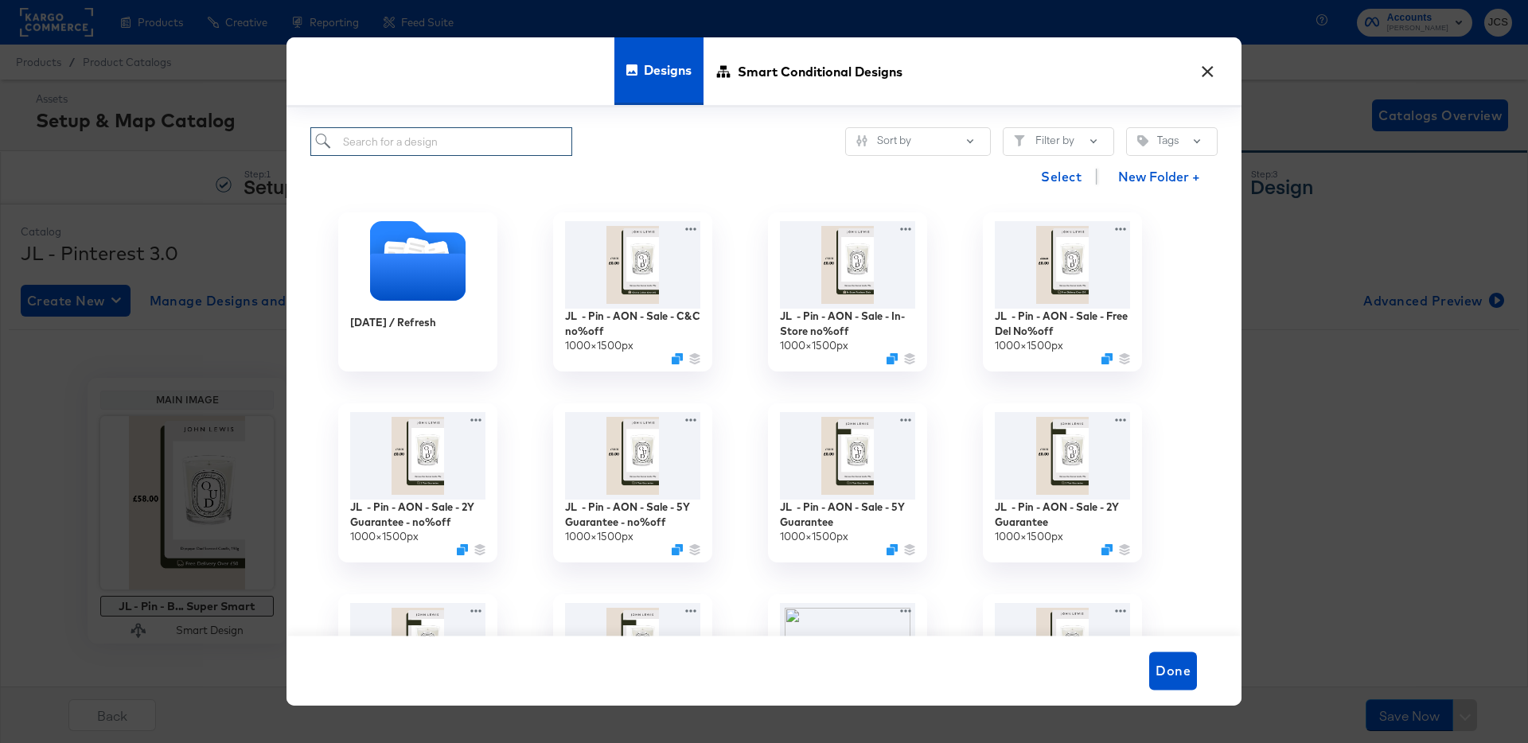
click at [452, 137] on input "search" at bounding box center [441, 141] width 262 height 29
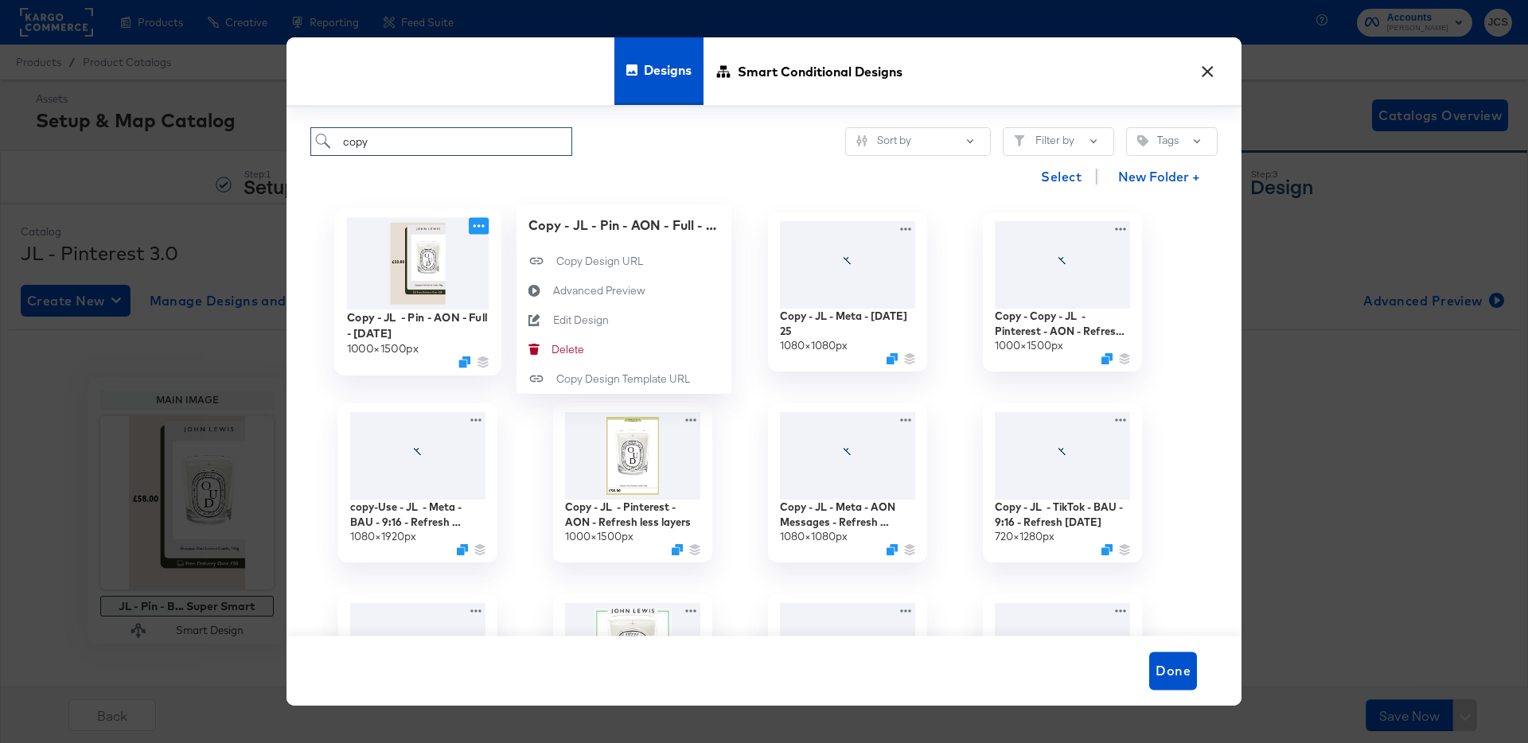
click at [479, 225] on icon at bounding box center [478, 225] width 11 height 3
type input "copy"
click at [551, 349] on div "Delete Delete" at bounding box center [551, 349] width 0 height 0
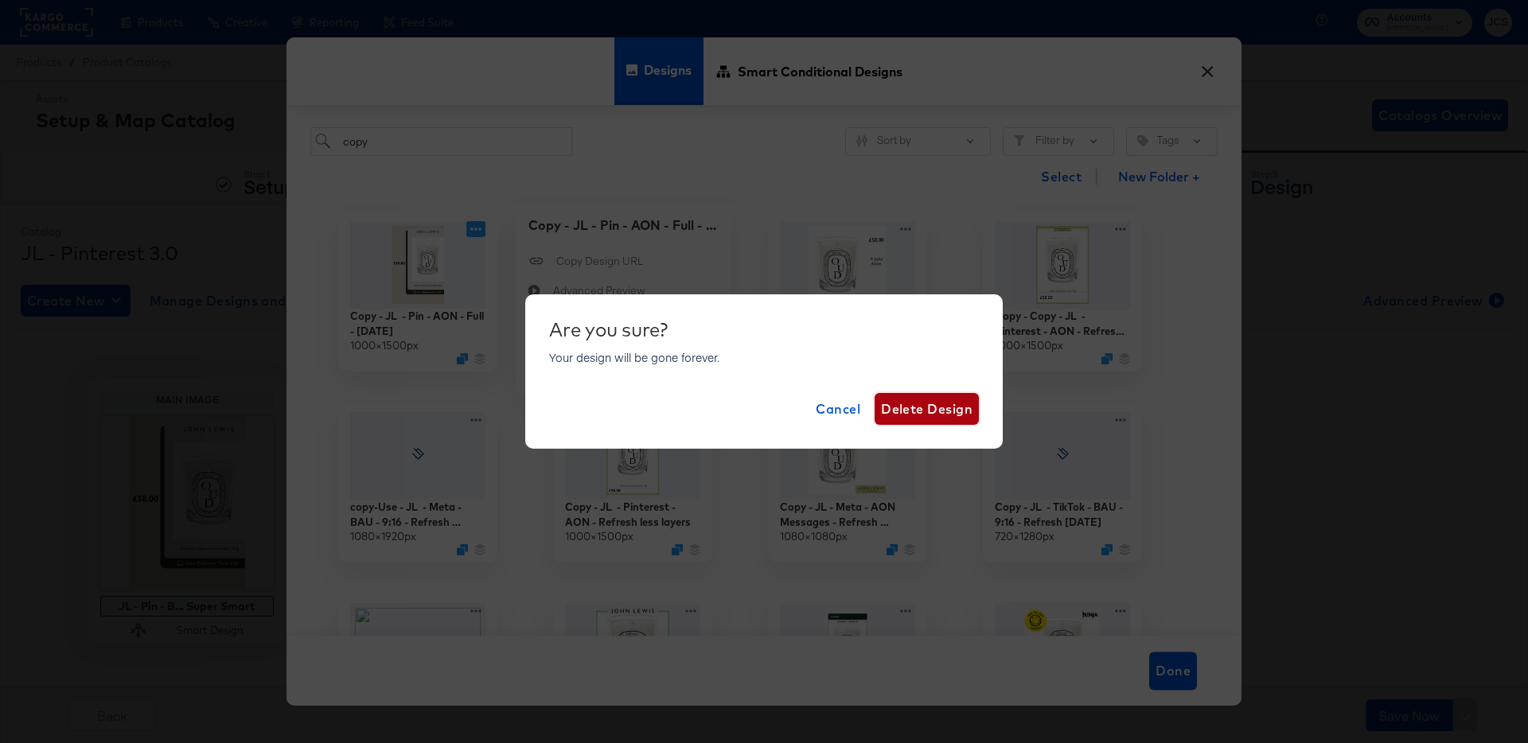
click at [925, 409] on span "Delete Design" at bounding box center [927, 409] width 92 height 22
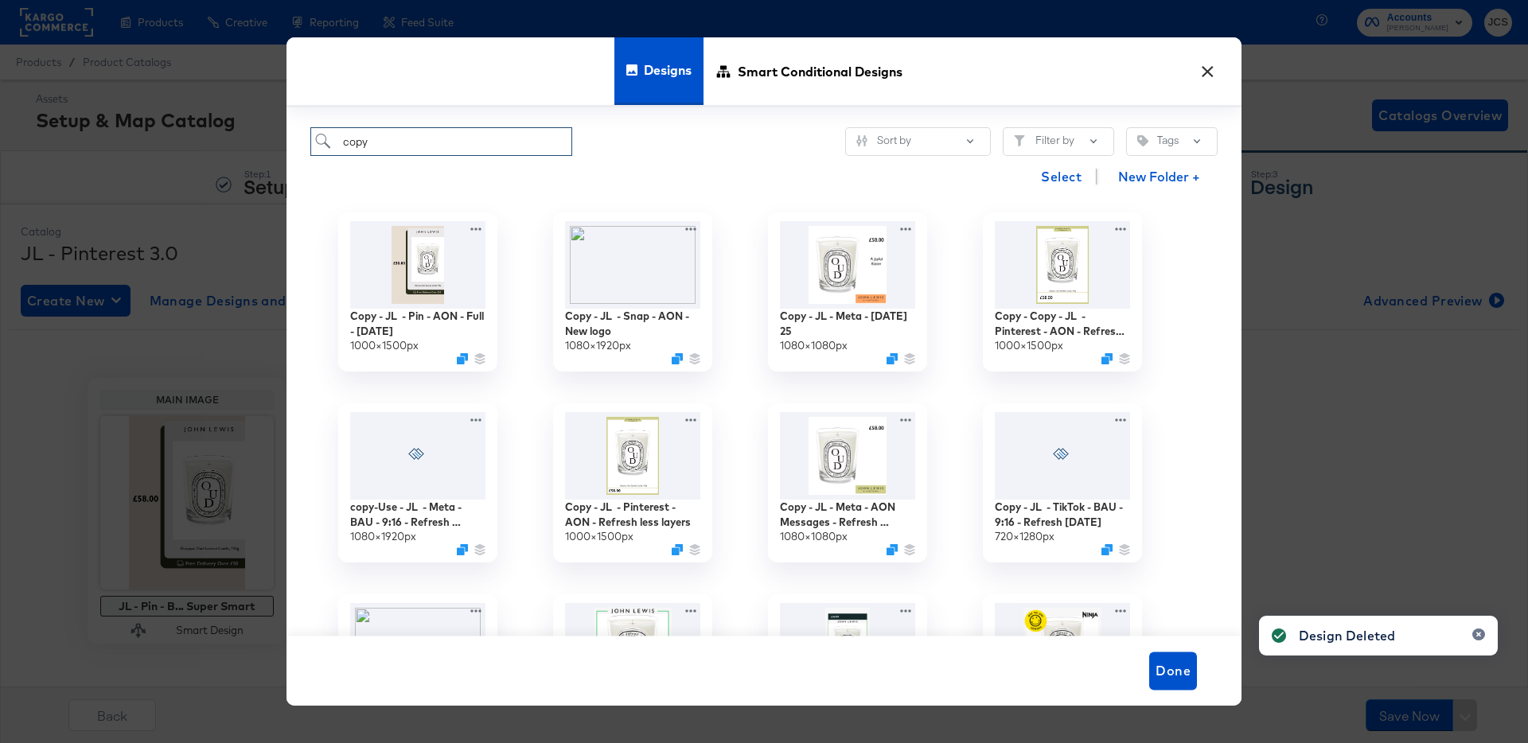
click at [495, 144] on input "copy" at bounding box center [441, 141] width 262 height 29
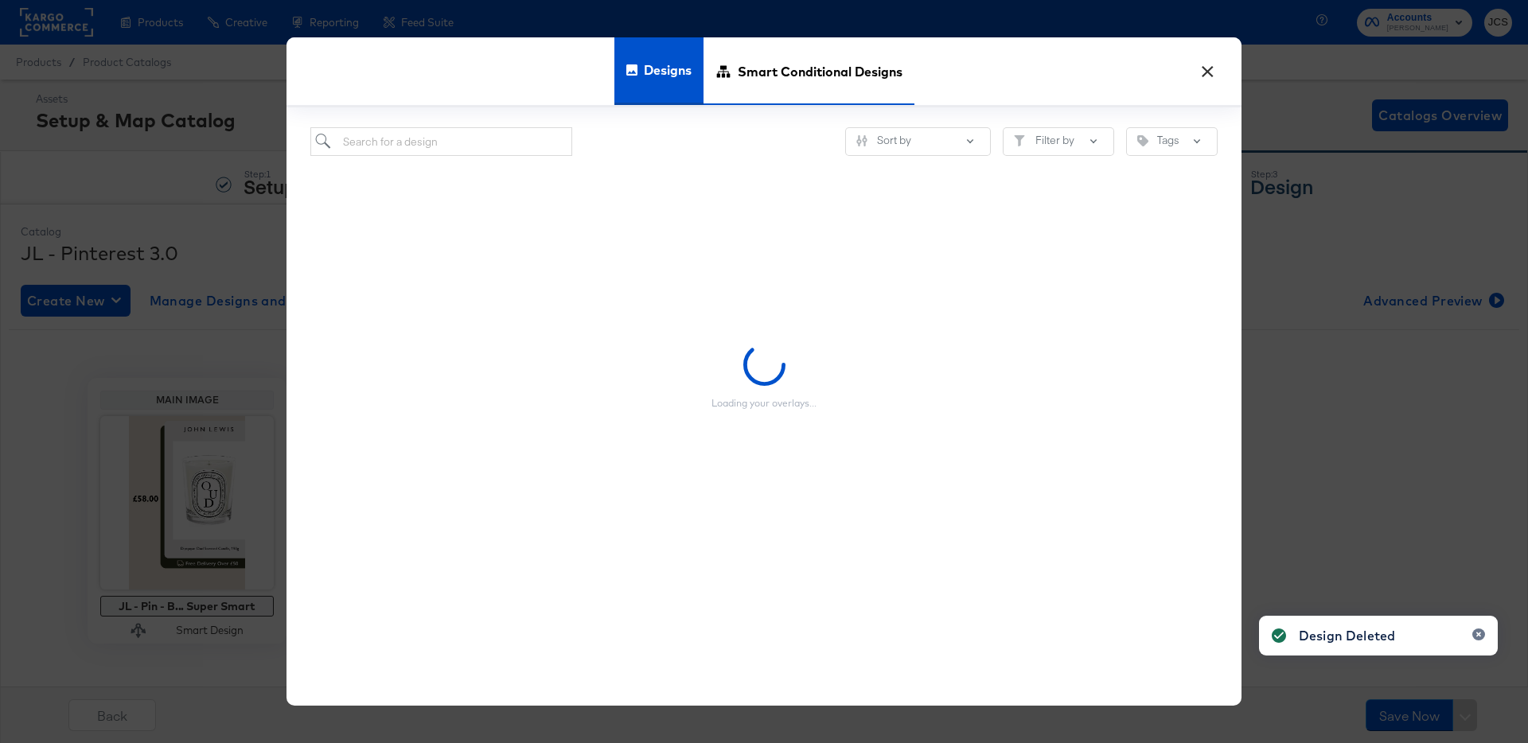
click at [770, 63] on span "Smart Conditional Designs" at bounding box center [820, 71] width 165 height 70
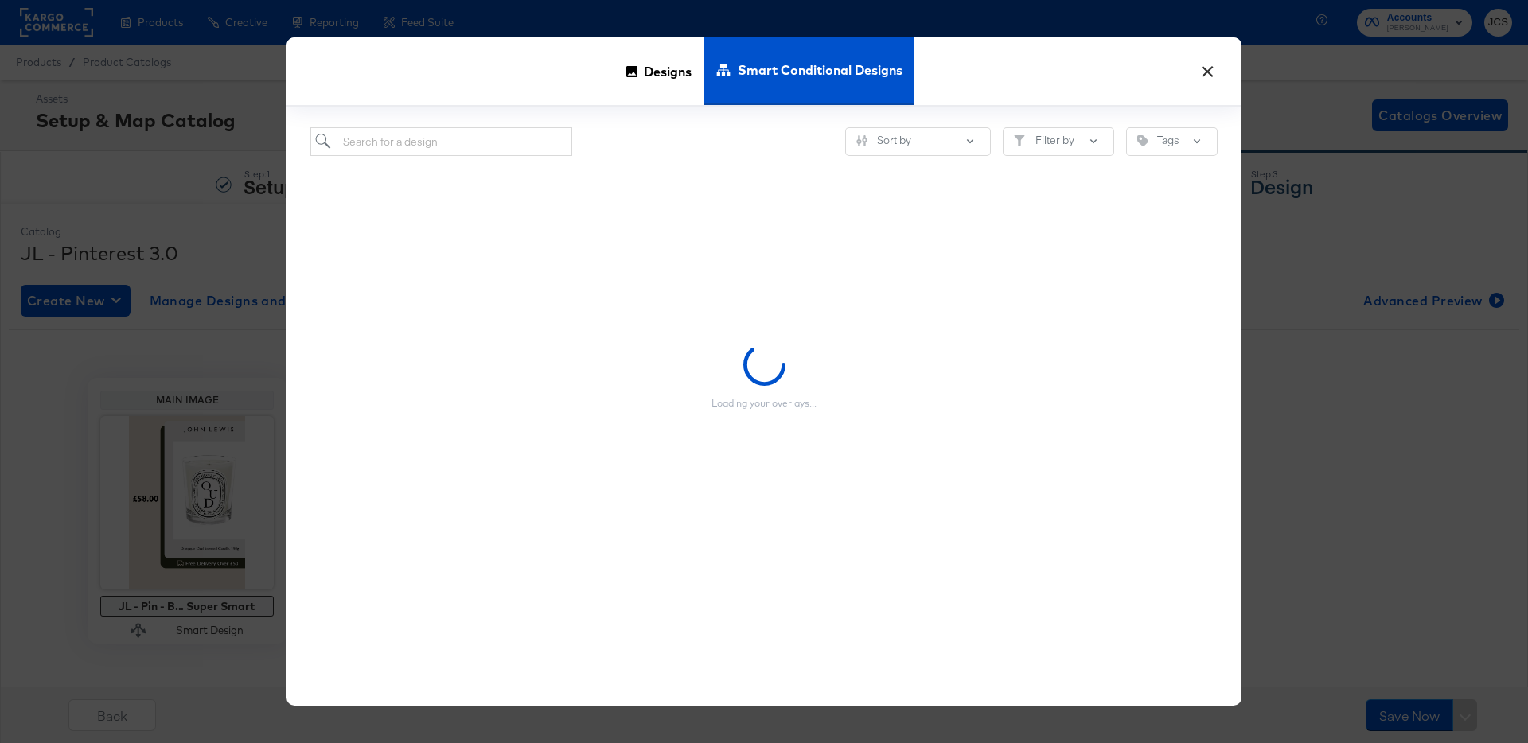
click at [1204, 73] on button "×" at bounding box center [1207, 67] width 29 height 29
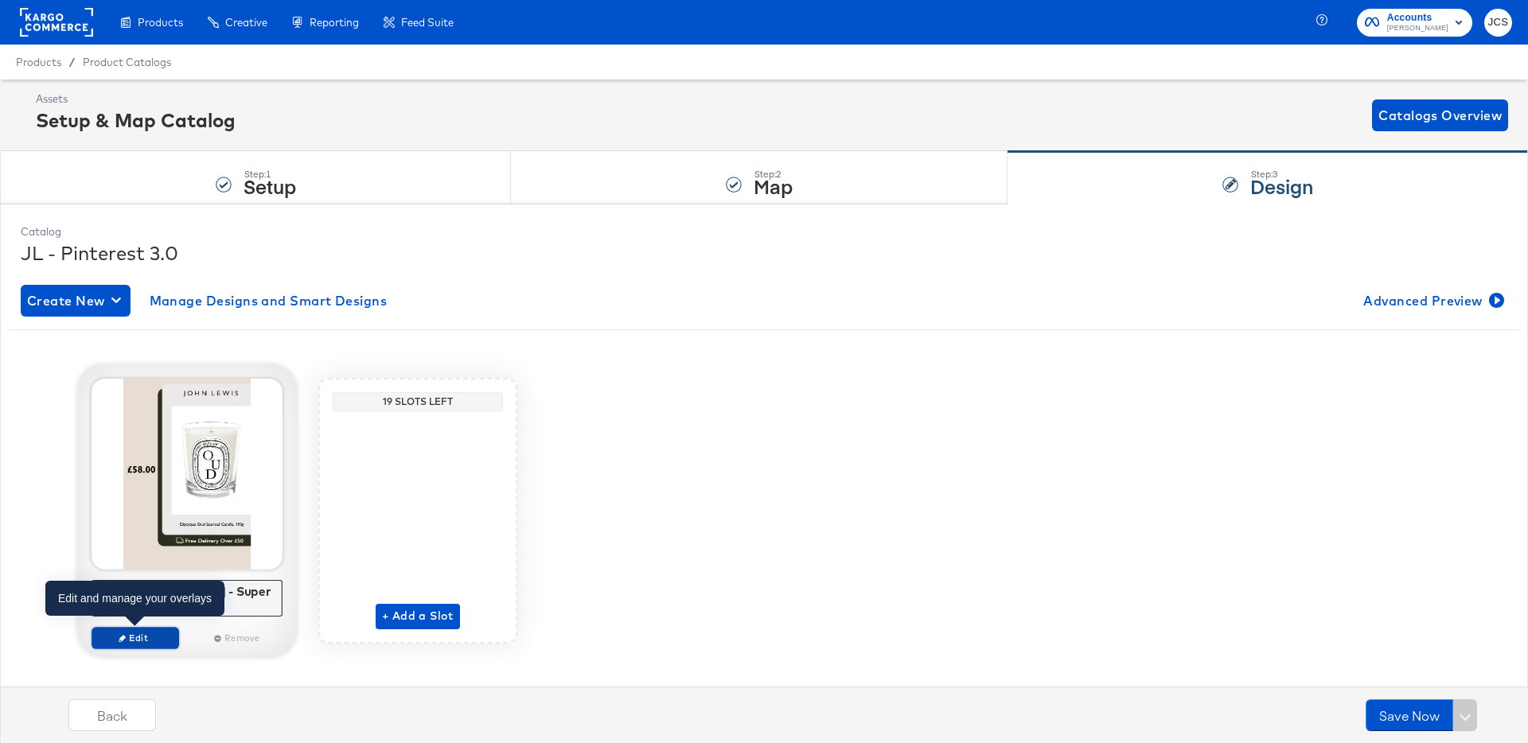
click at [129, 637] on span "Edit" at bounding box center [135, 638] width 73 height 12
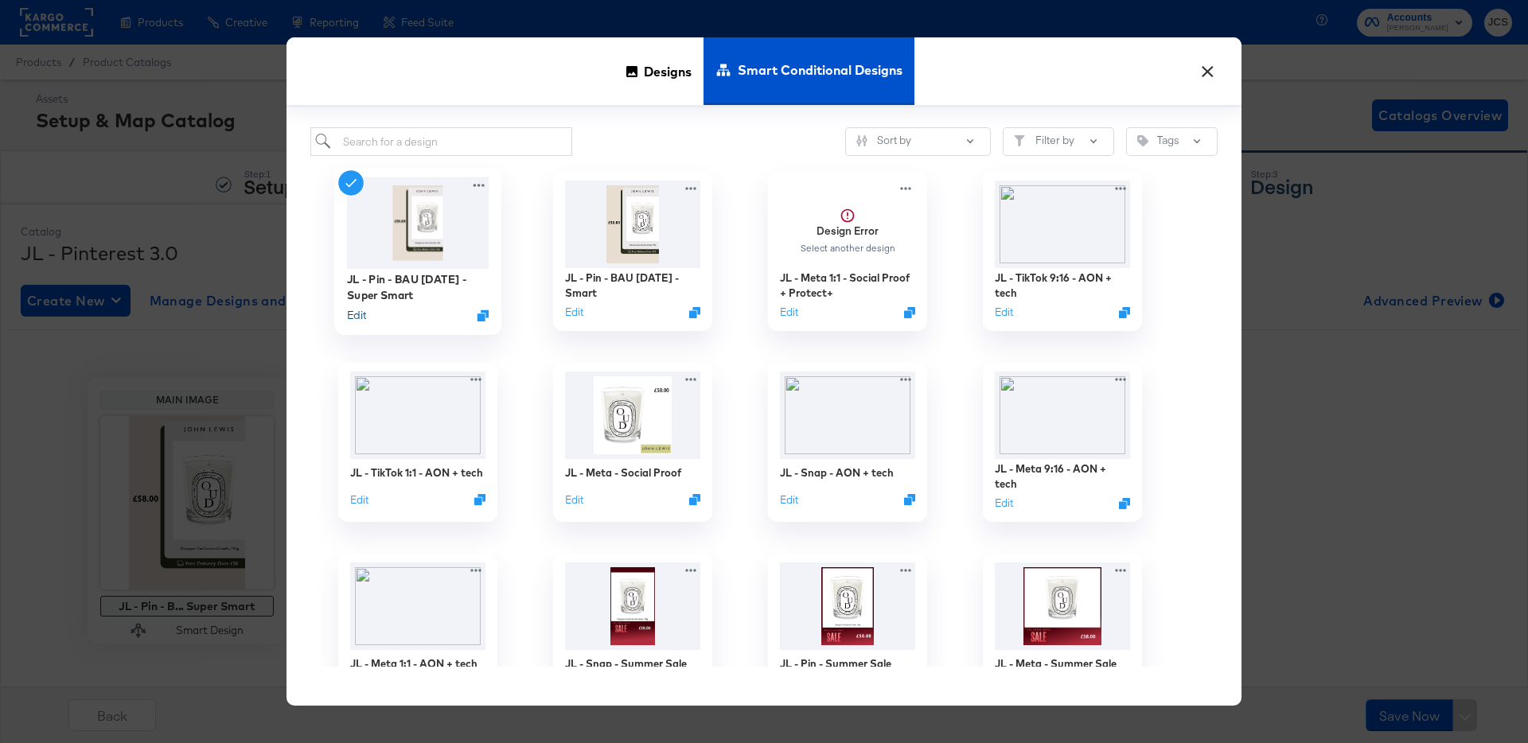
click at [351, 314] on button "Edit" at bounding box center [356, 315] width 19 height 15
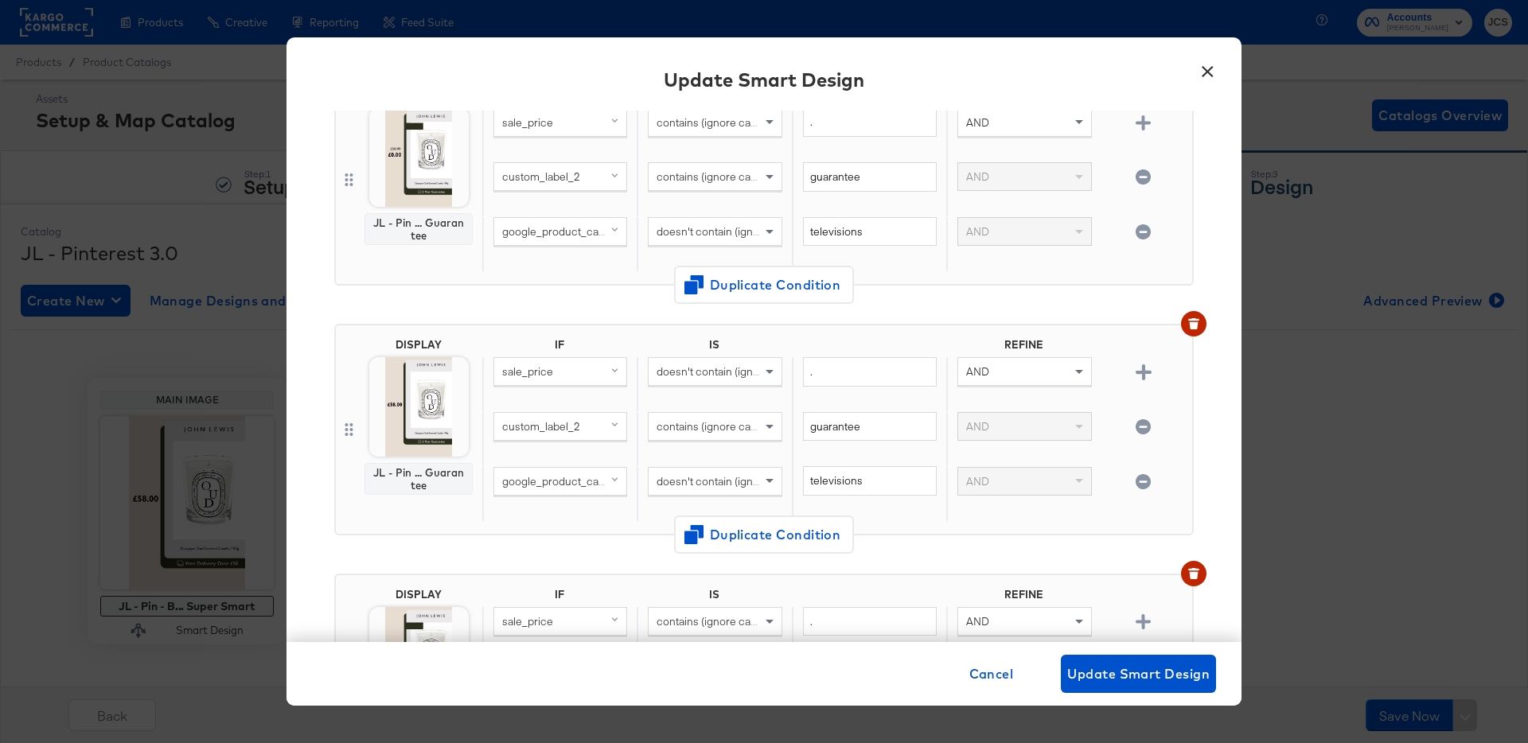
scroll to position [2616, 0]
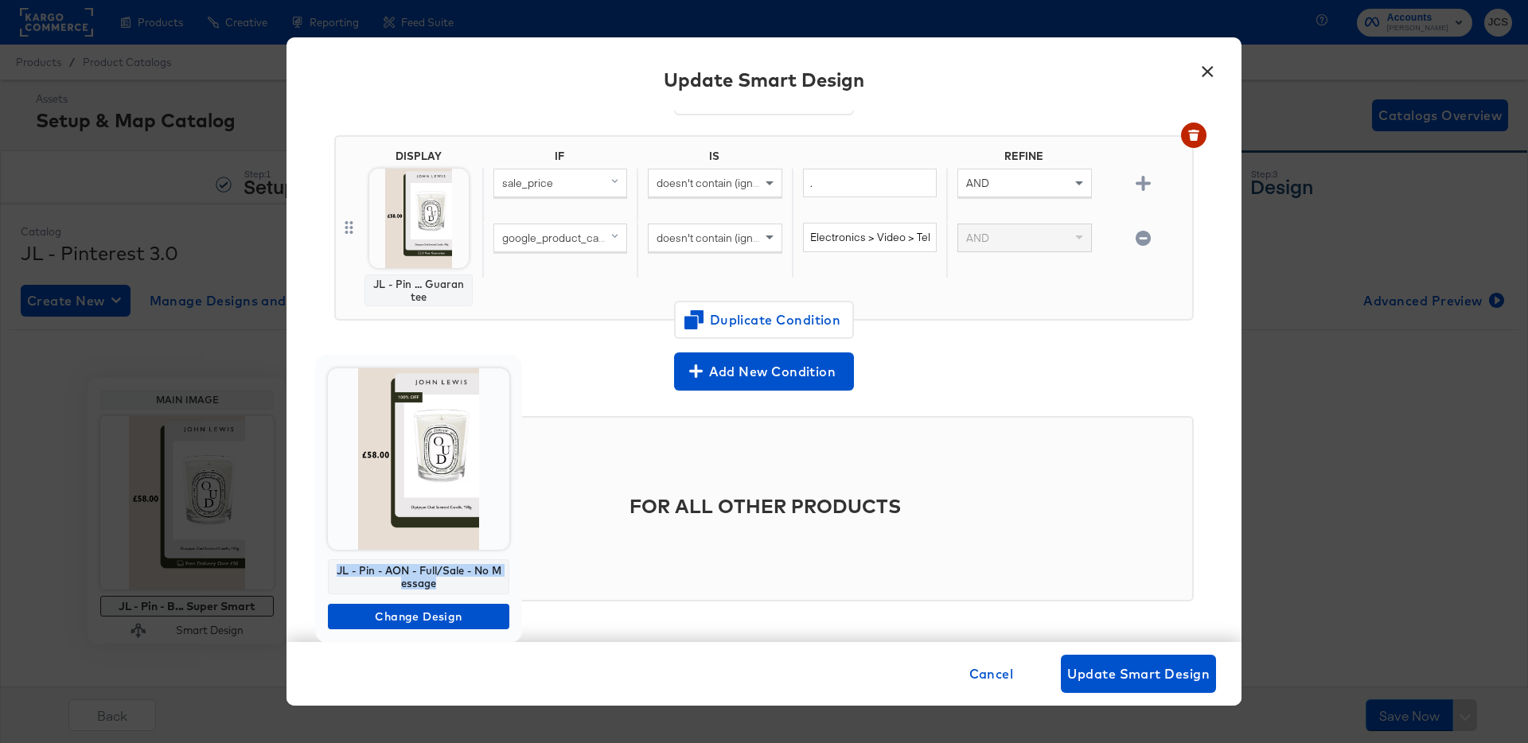
drag, startPoint x: 444, startPoint y: 583, endPoint x: 327, endPoint y: 568, distance: 117.9
click at [328, 568] on div "JL - Pin - AON - Full/Sale - No Message" at bounding box center [418, 576] width 181 height 35
copy div "JL - Pin - AON - Full/Sale - No Message"
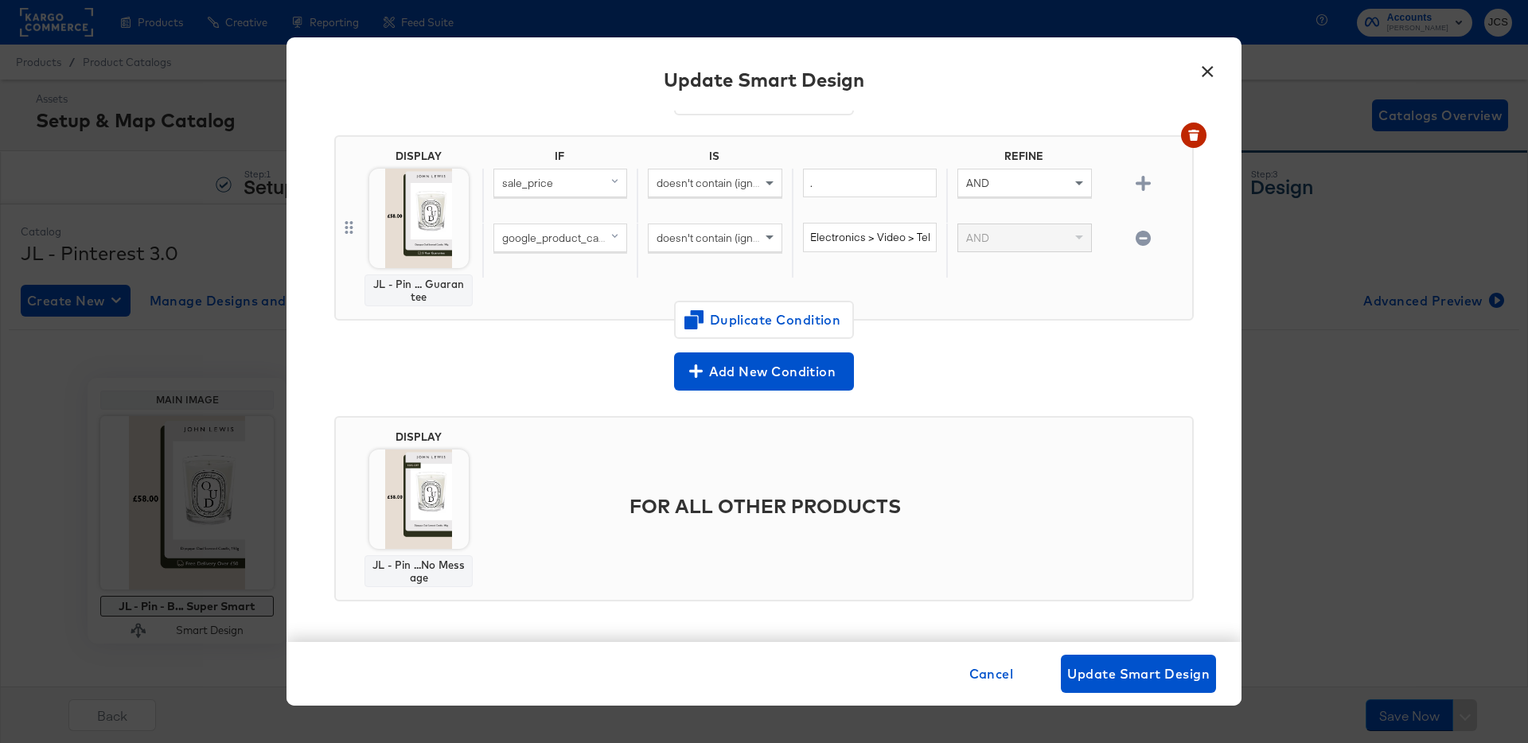
click at [1201, 69] on button "×" at bounding box center [1207, 67] width 29 height 29
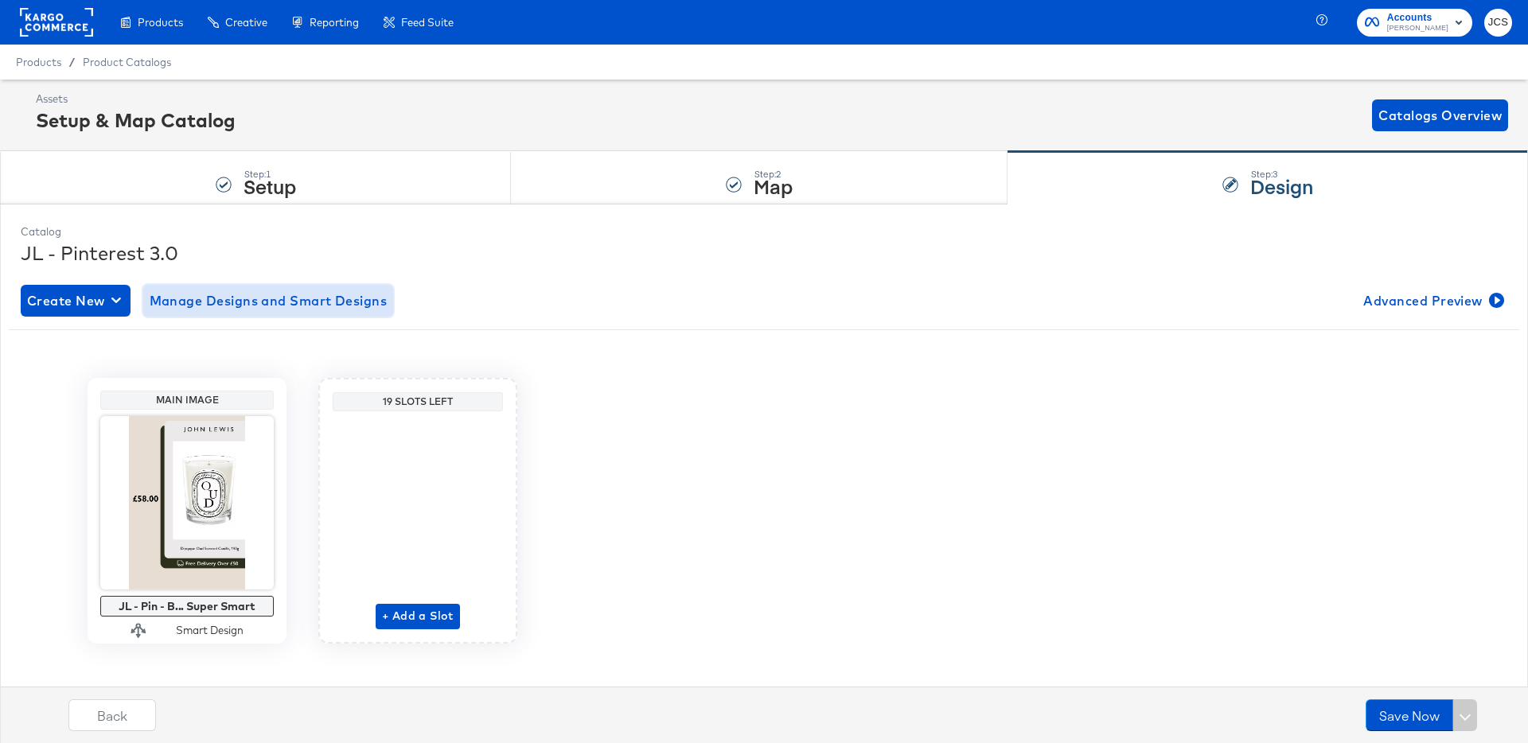
click at [354, 300] on span "Manage Designs and Smart Designs" at bounding box center [269, 301] width 238 height 22
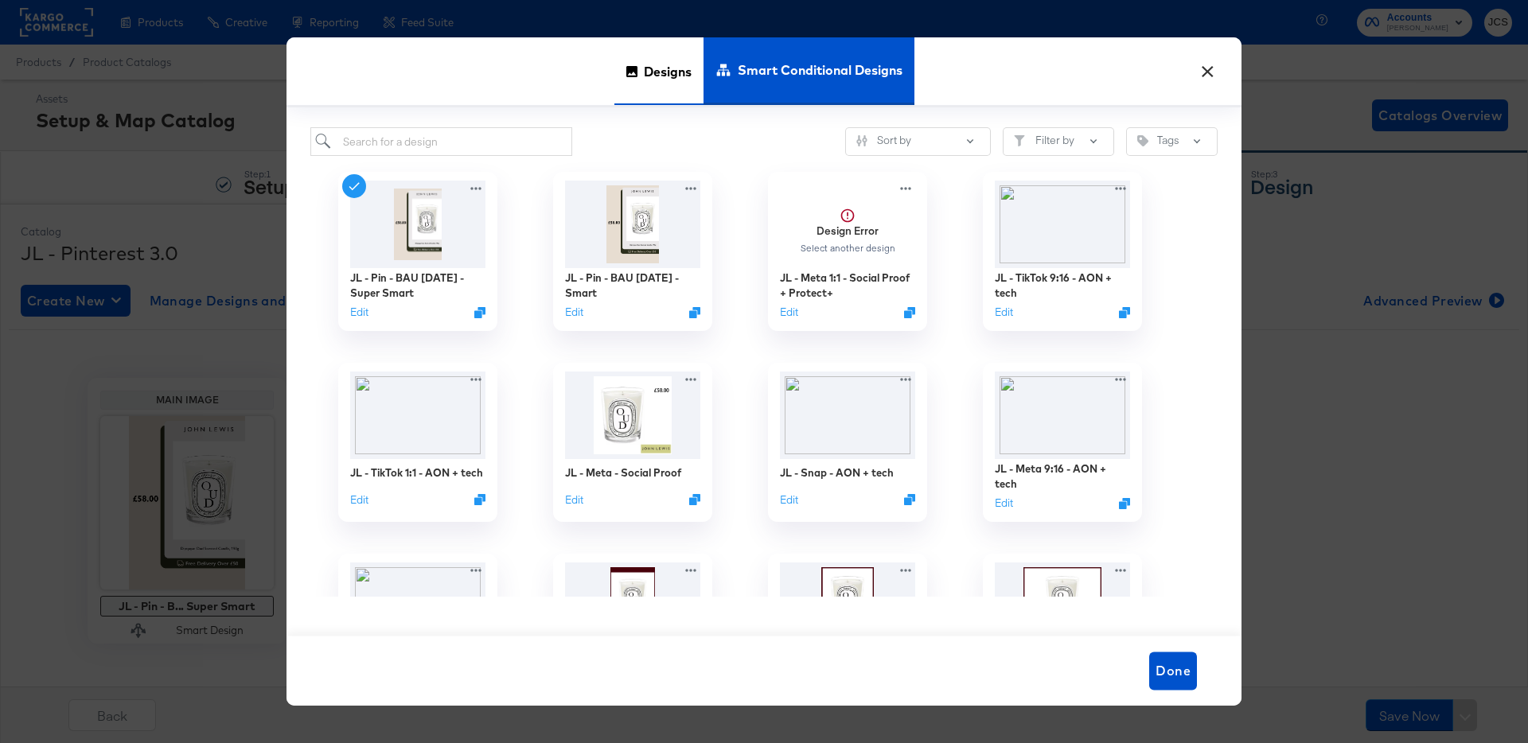
click at [640, 82] on div "Designs" at bounding box center [658, 71] width 89 height 68
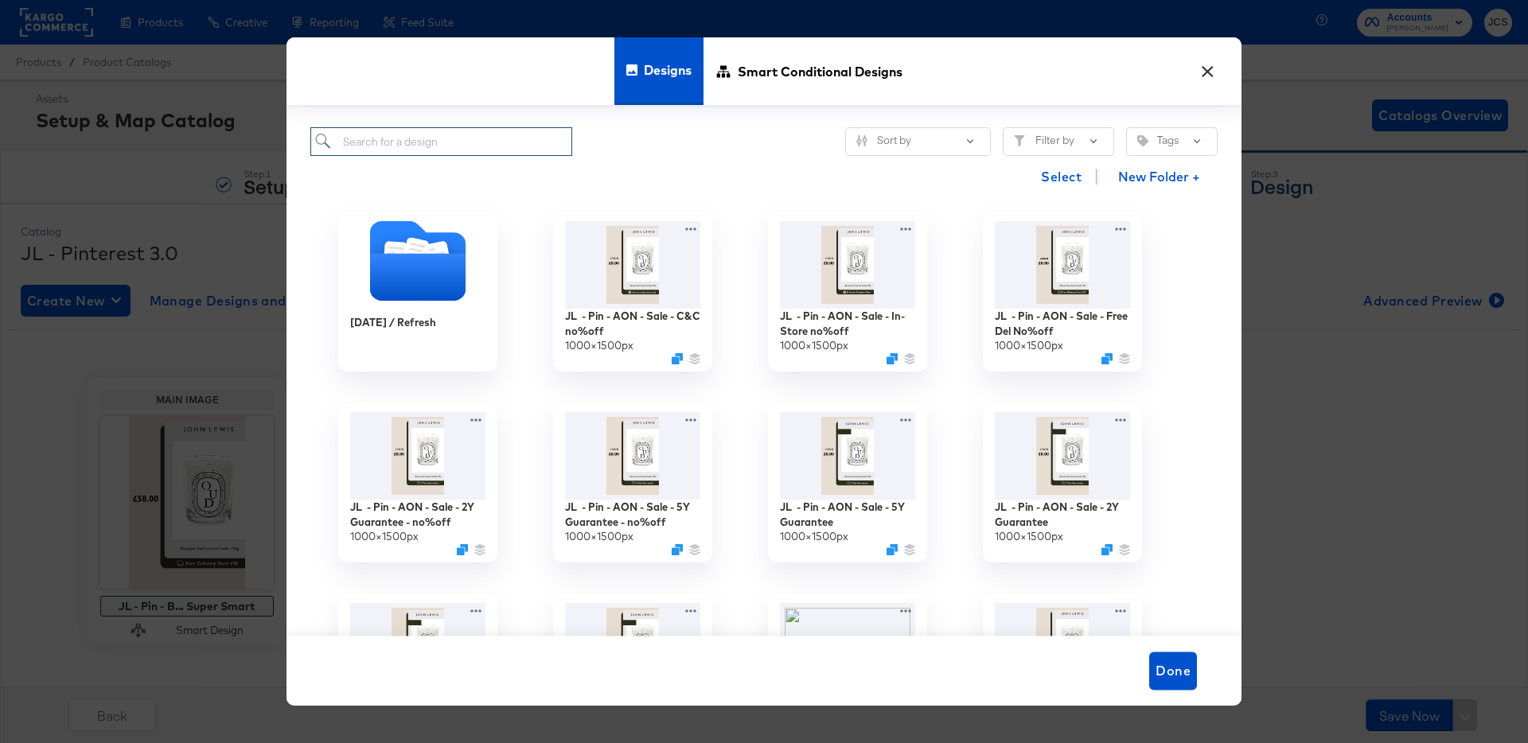
click at [438, 156] on input "search" at bounding box center [441, 141] width 262 height 29
paste input "JL - Pin - AON - Full/Sale - No Message"
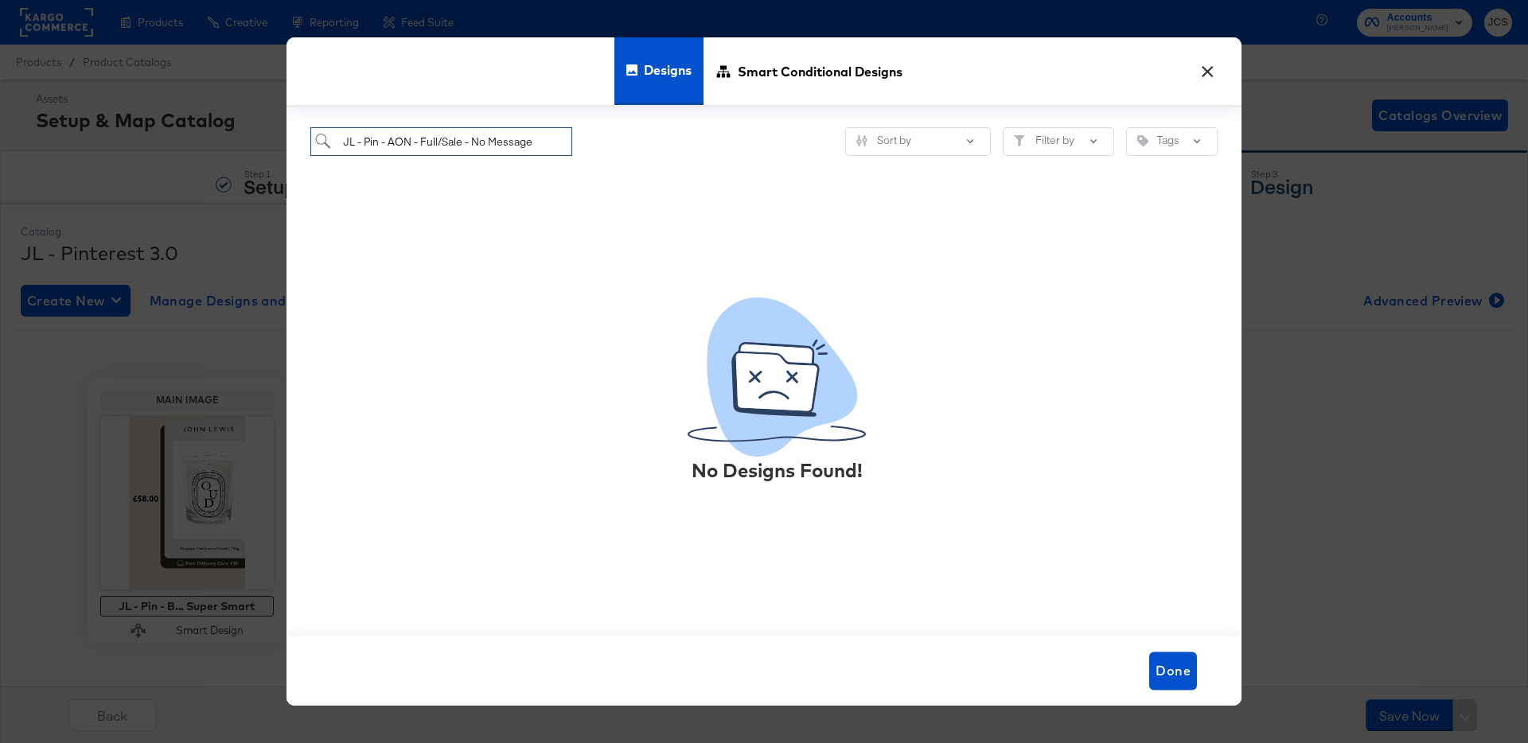
drag, startPoint x: 472, startPoint y: 141, endPoint x: 643, endPoint y: 147, distance: 171.2
click at [643, 147] on div "JL - Pin - AON - Full/Sale - No Message Sort by Filter by Tags" at bounding box center [763, 141] width 907 height 29
drag, startPoint x: 377, startPoint y: 142, endPoint x: 711, endPoint y: 159, distance: 333.9
click at [711, 159] on div "JL - Pin - AON - Full/Sale Sort by Filter by Tags No Designs Found!" at bounding box center [763, 371] width 955 height 529
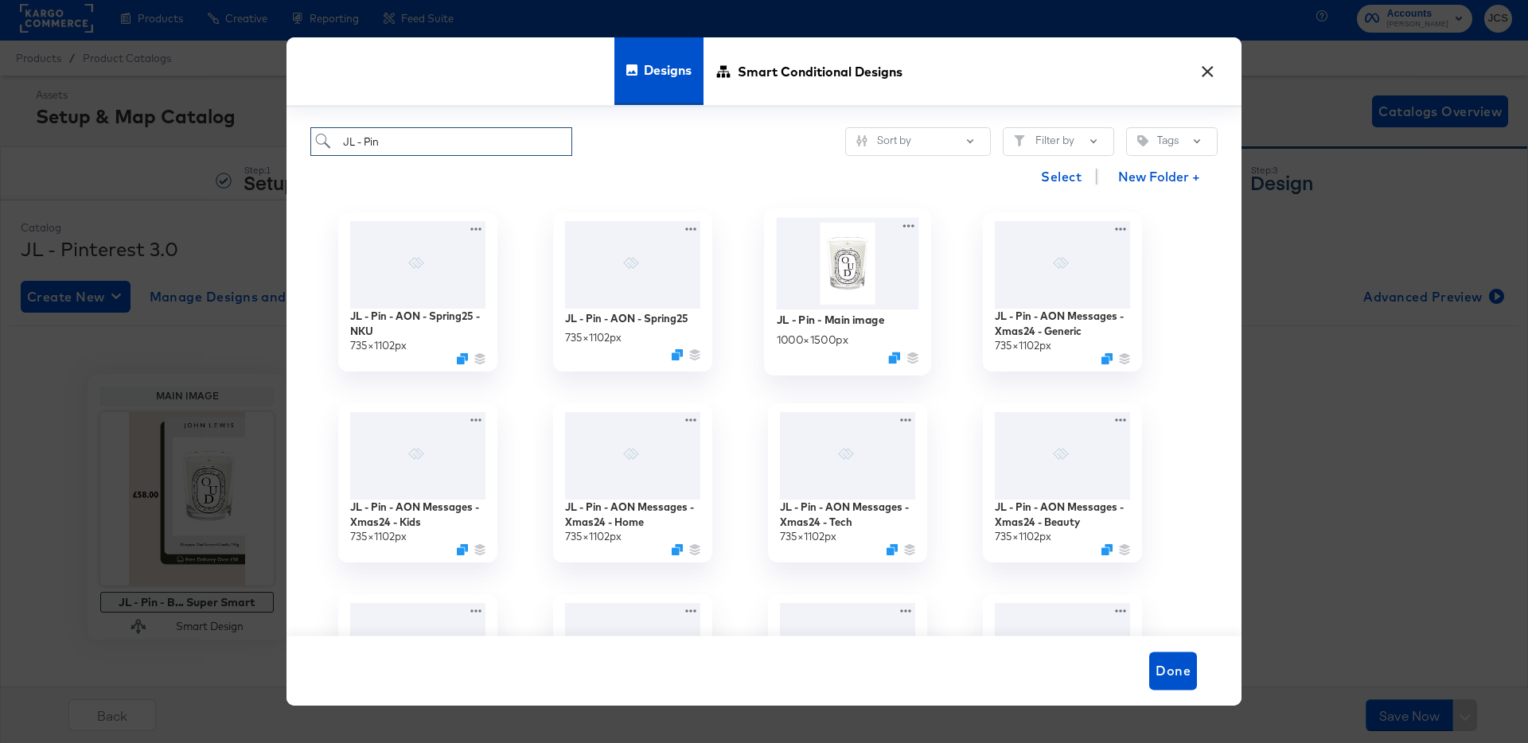
scroll to position [0, 0]
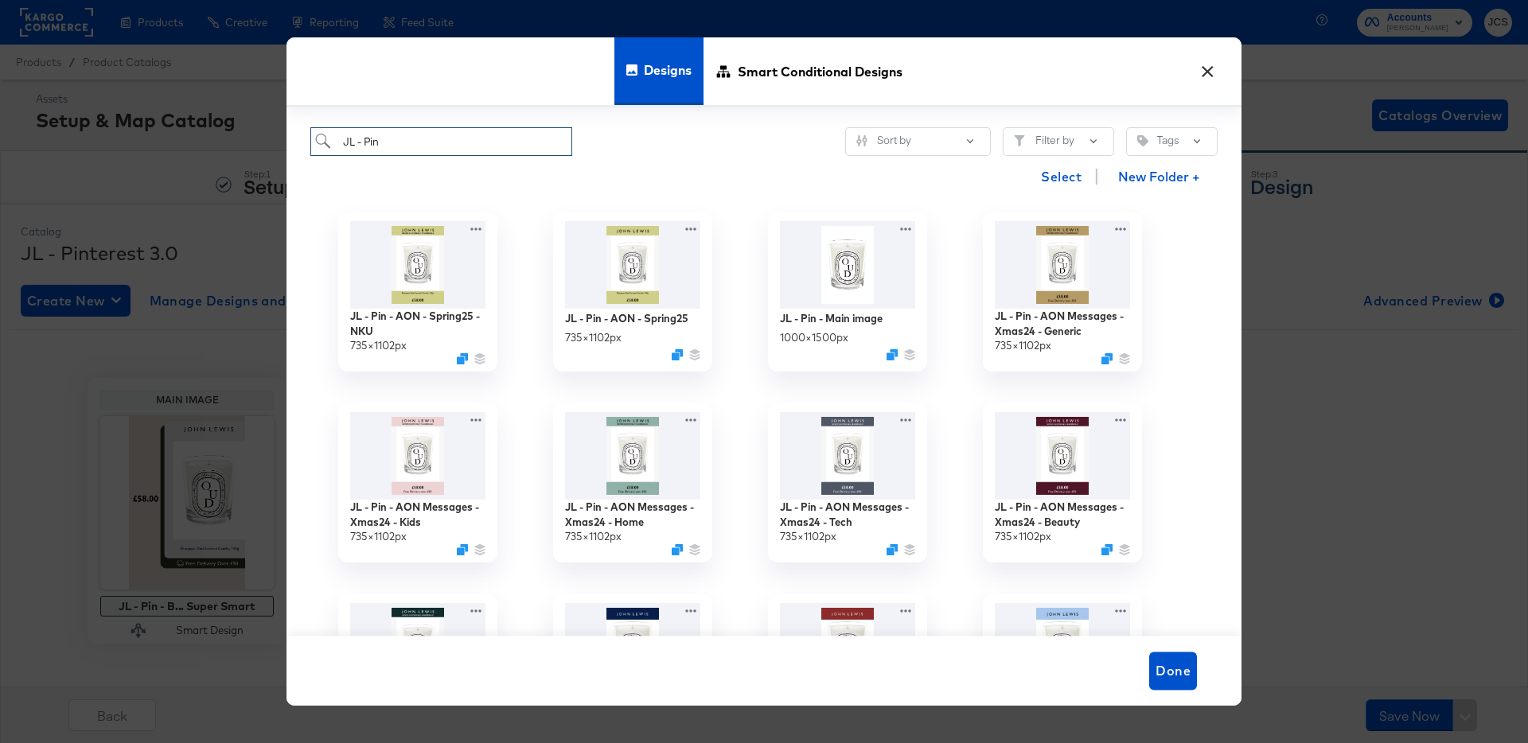
drag, startPoint x: 403, startPoint y: 134, endPoint x: 289, endPoint y: 137, distance: 113.8
click at [289, 137] on div "JL - Pin Sort by Filter by Tags Select New Folder + JL - Pin - AON - Spring25 -…" at bounding box center [763, 371] width 955 height 529
drag, startPoint x: 369, startPoint y: 142, endPoint x: 434, endPoint y: 142, distance: 65.3
click at [434, 142] on input "JL - Pin" at bounding box center [441, 141] width 262 height 29
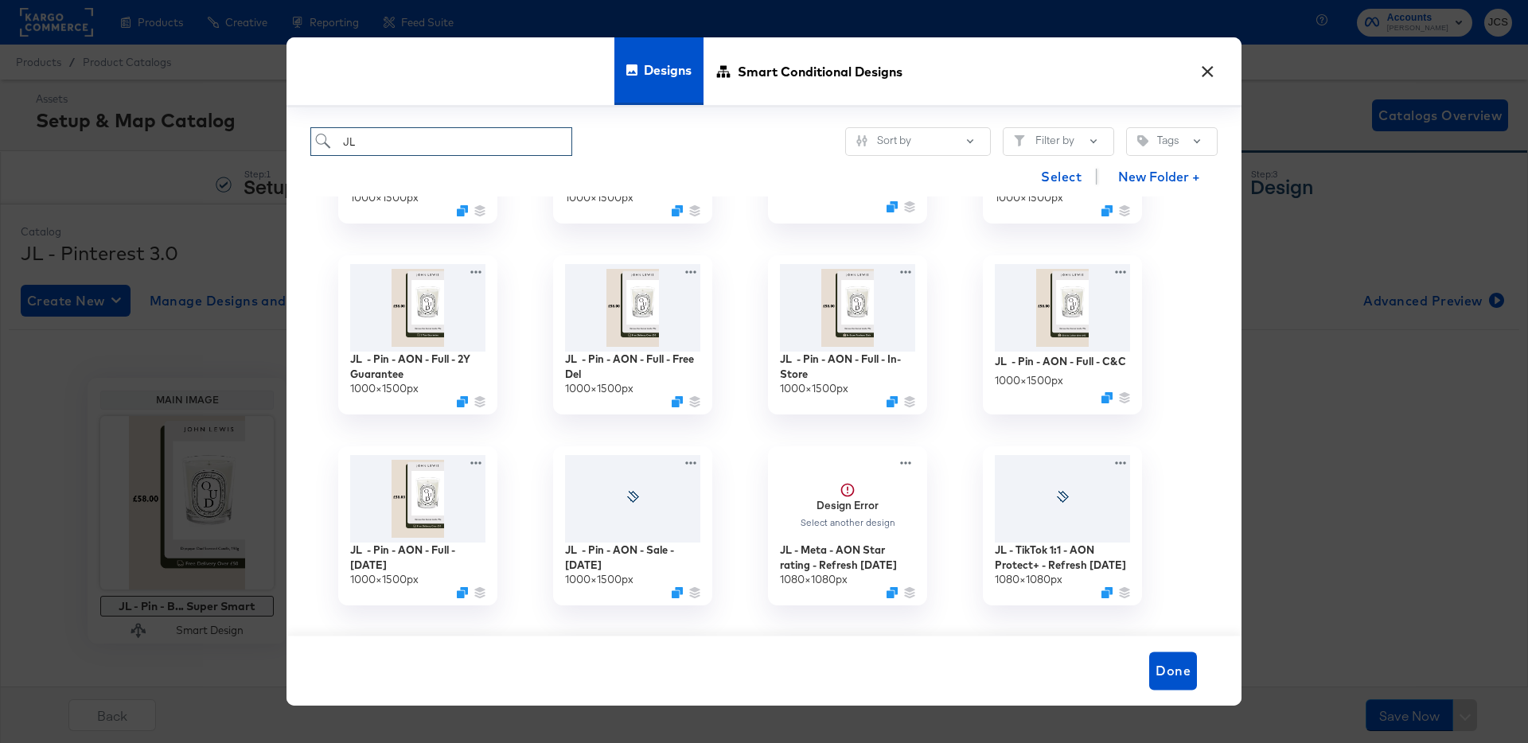
scroll to position [535, 0]
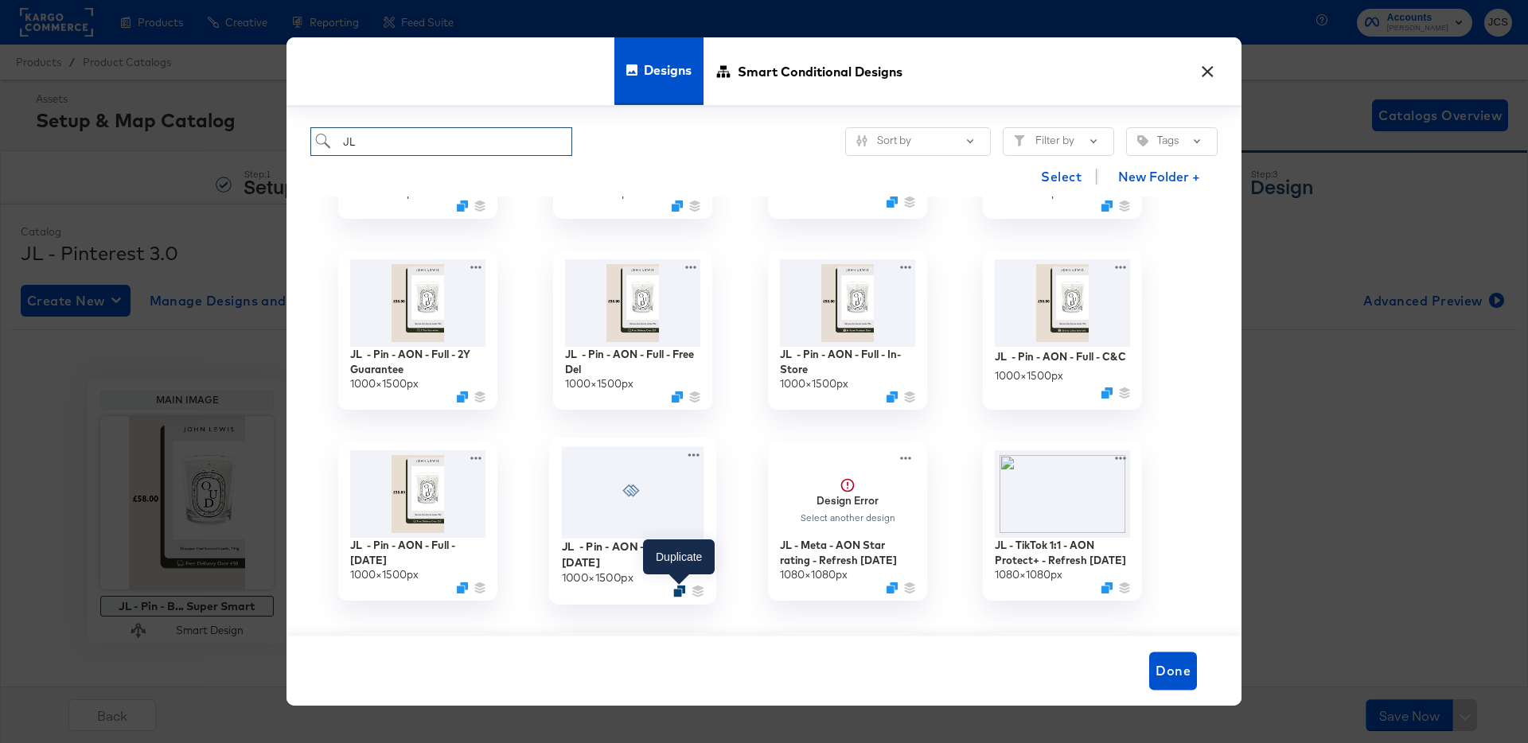
type input "JL"
click at [677, 590] on icon "Duplicate" at bounding box center [679, 592] width 12 height 12
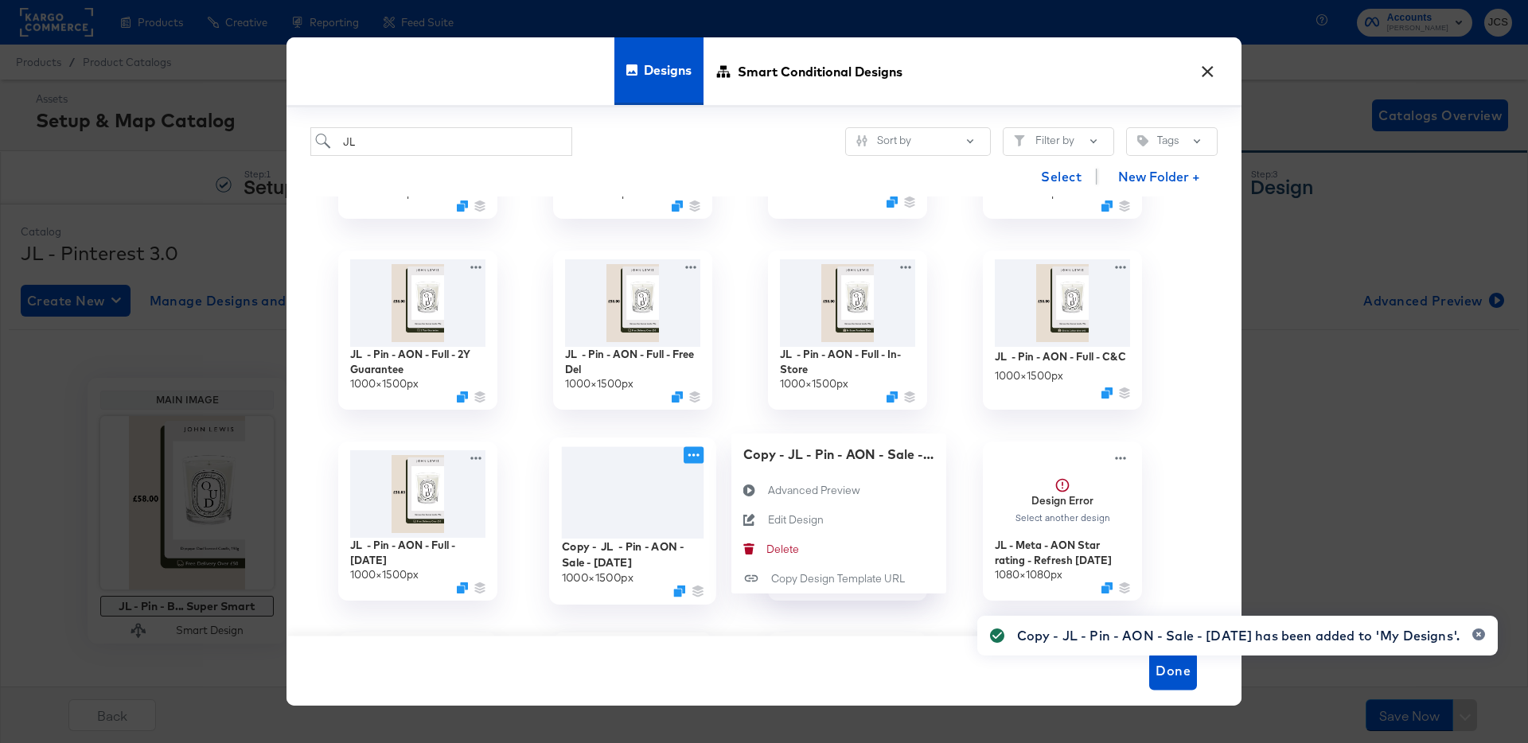
click at [693, 455] on icon at bounding box center [693, 455] width 11 height 3
click at [768, 549] on div "Edit Design Edit Design" at bounding box center [768, 549] width 0 height 0
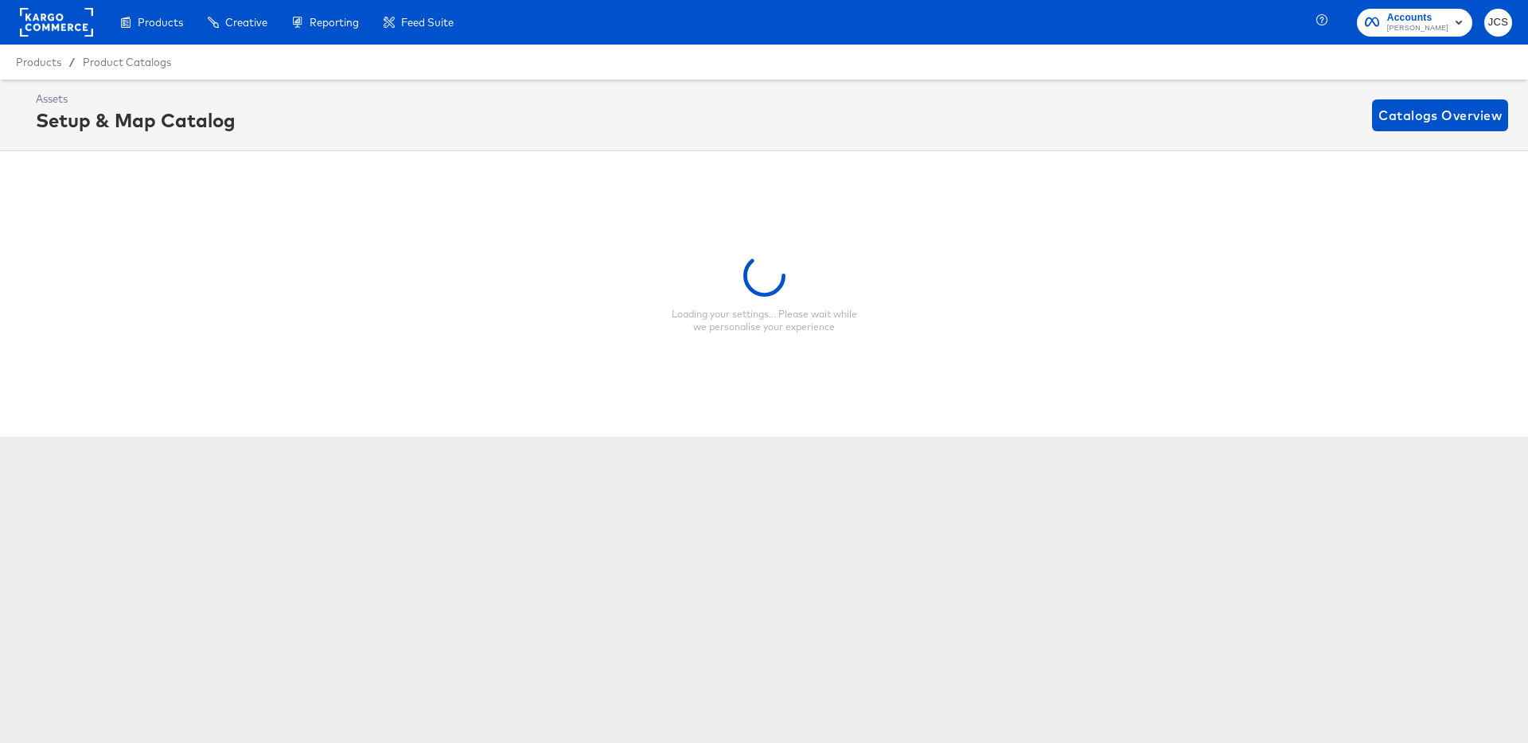
scroll to position [0, 4]
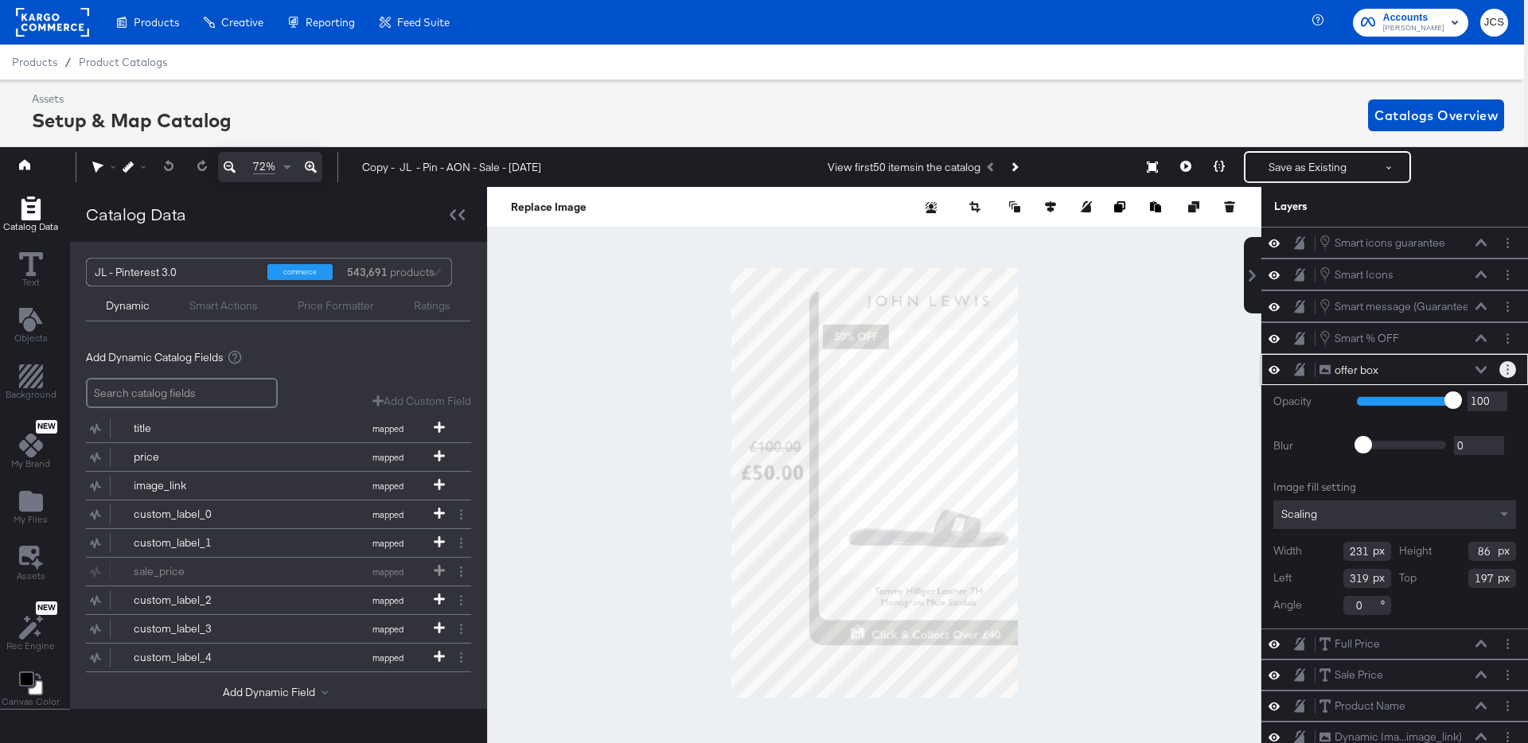
click at [1510, 374] on button "Layer Options" at bounding box center [1507, 369] width 17 height 17
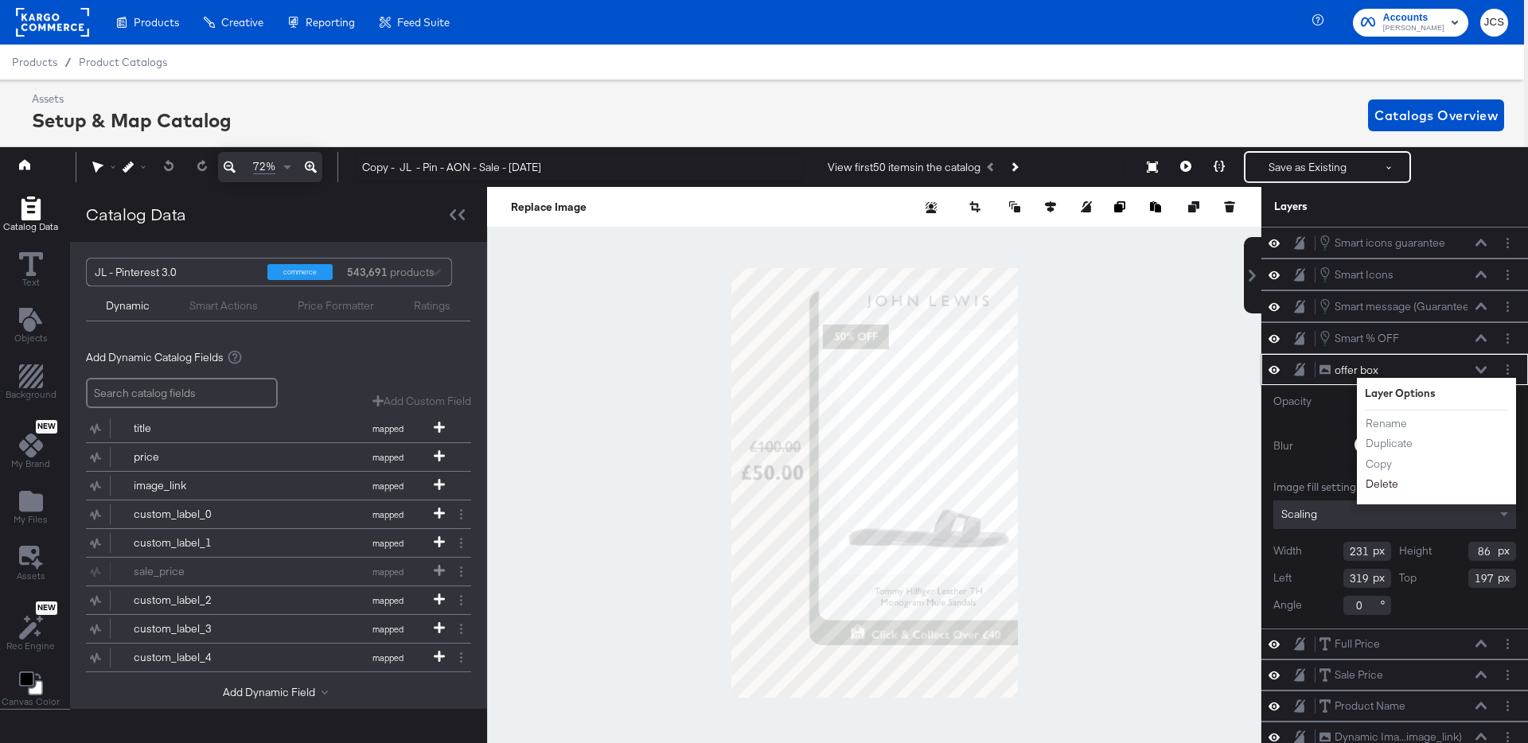
click at [1384, 480] on button "Delete" at bounding box center [1382, 485] width 34 height 17
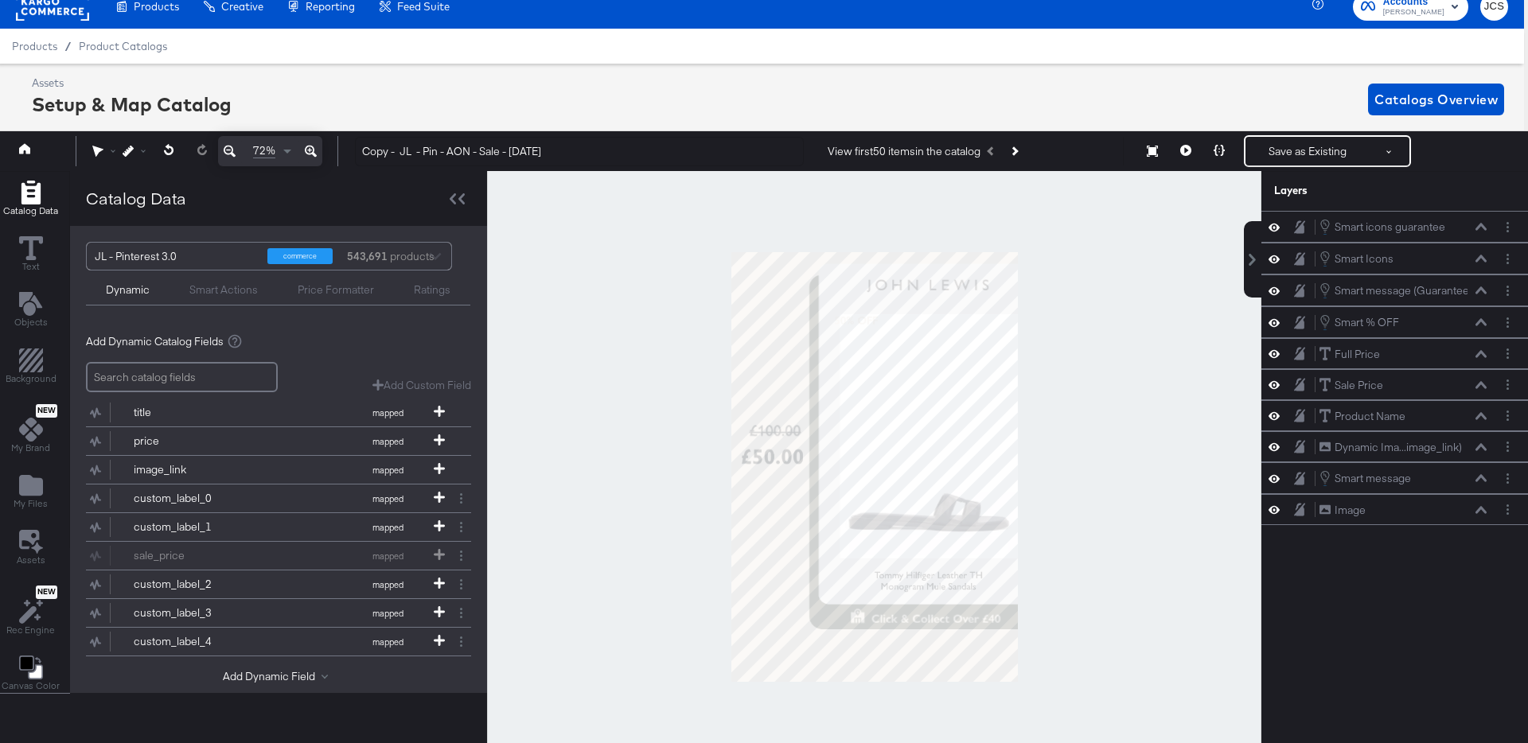
scroll to position [0, 0]
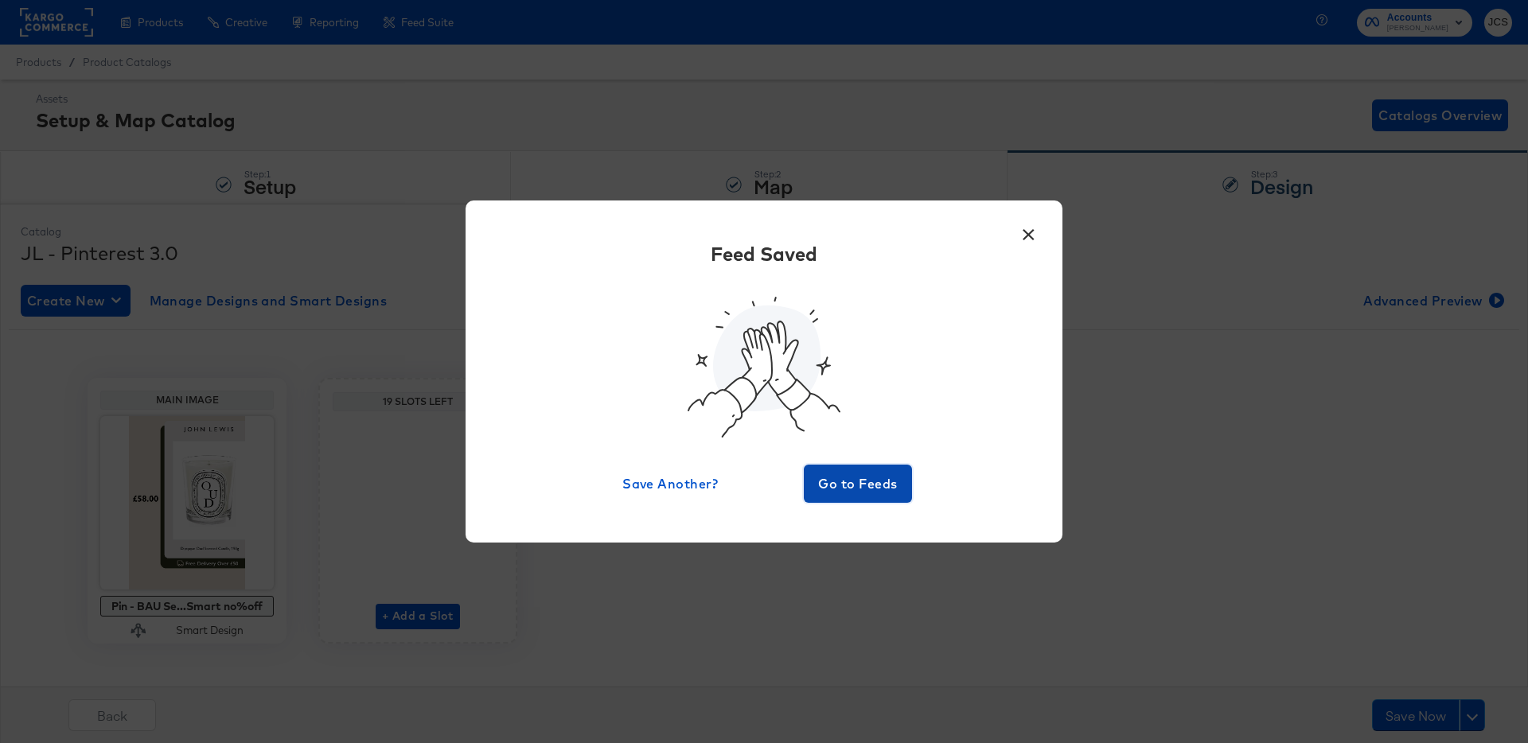
click at [832, 479] on span "Go to Feeds" at bounding box center [857, 484] width 95 height 22
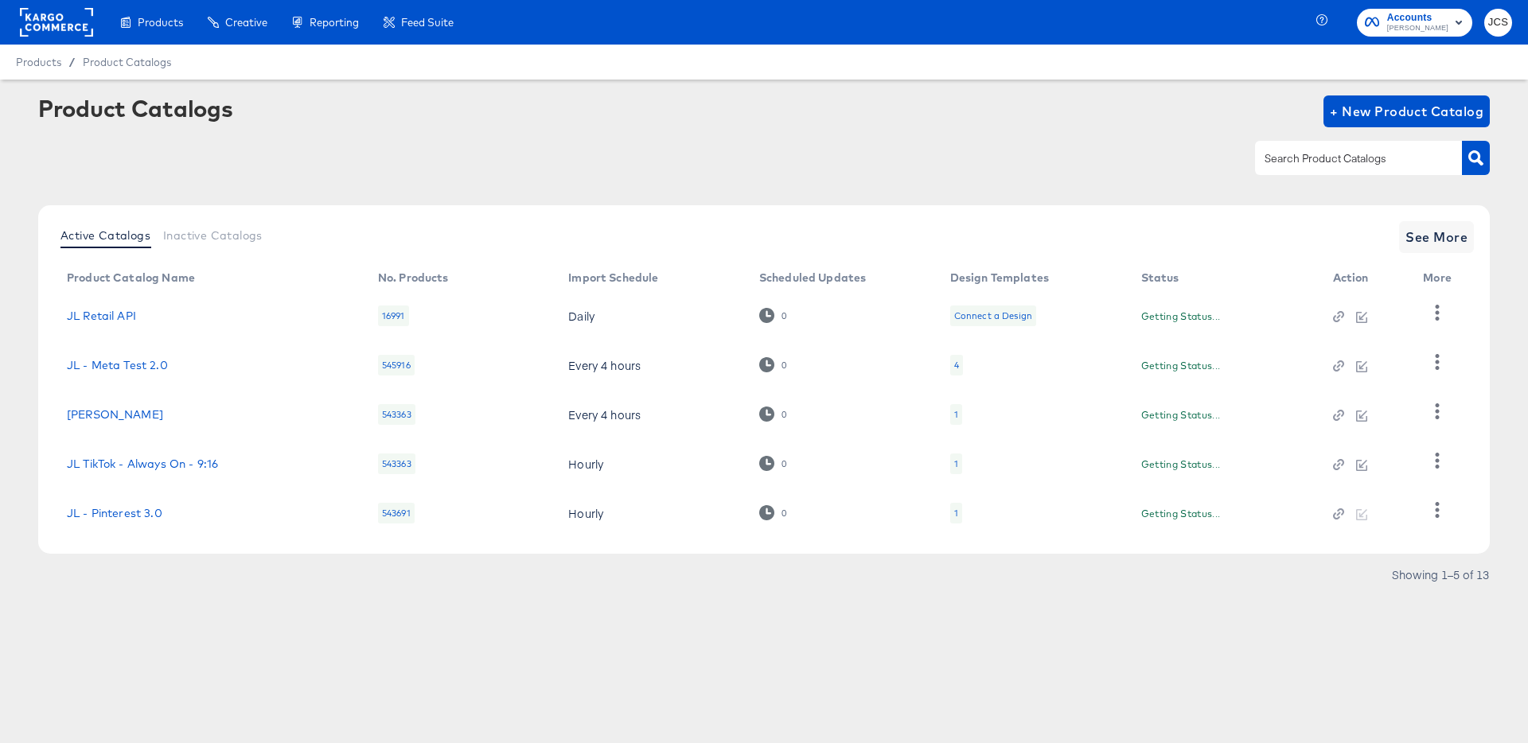
click at [72, 20] on rect at bounding box center [56, 22] width 73 height 29
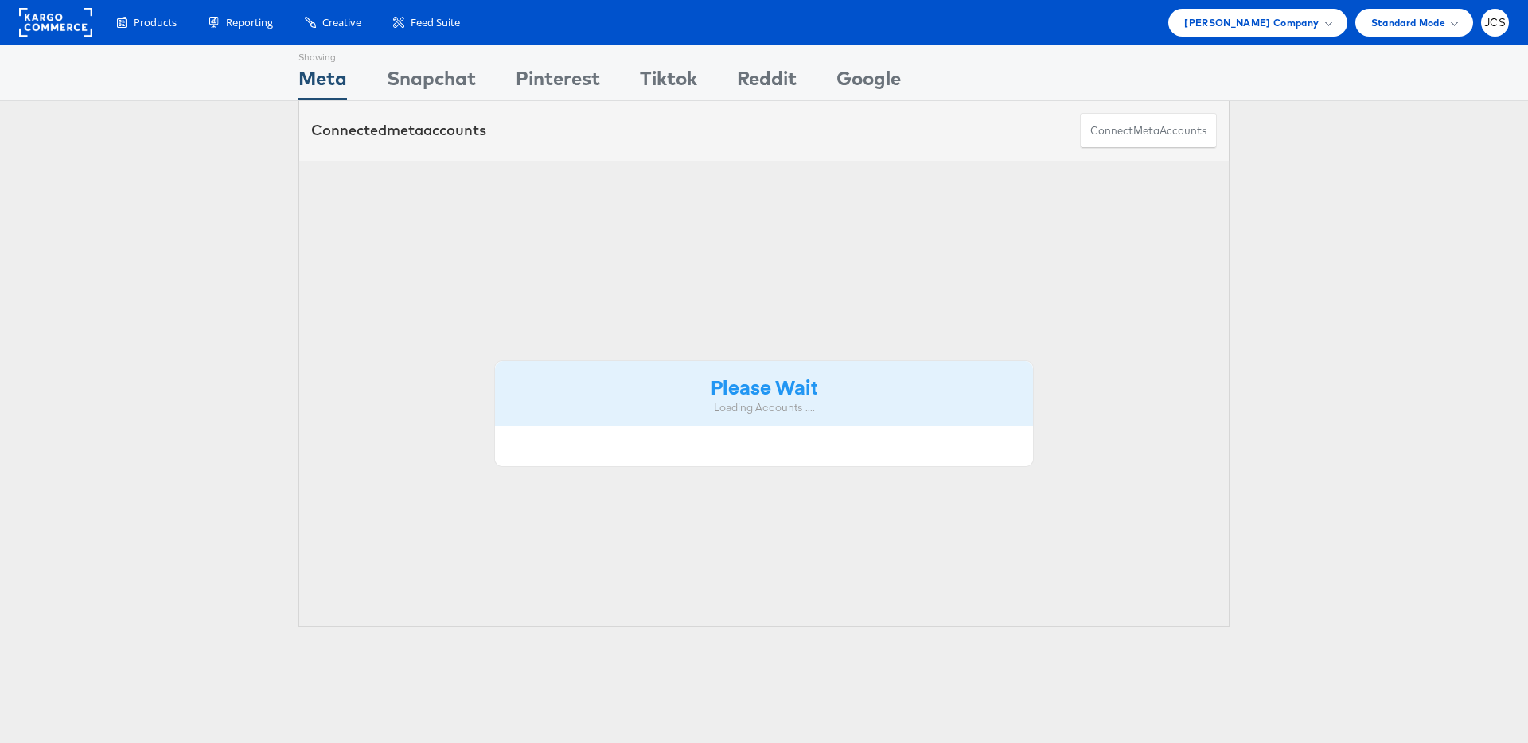
click at [1248, 25] on span "[PERSON_NAME] Company" at bounding box center [1251, 22] width 134 height 17
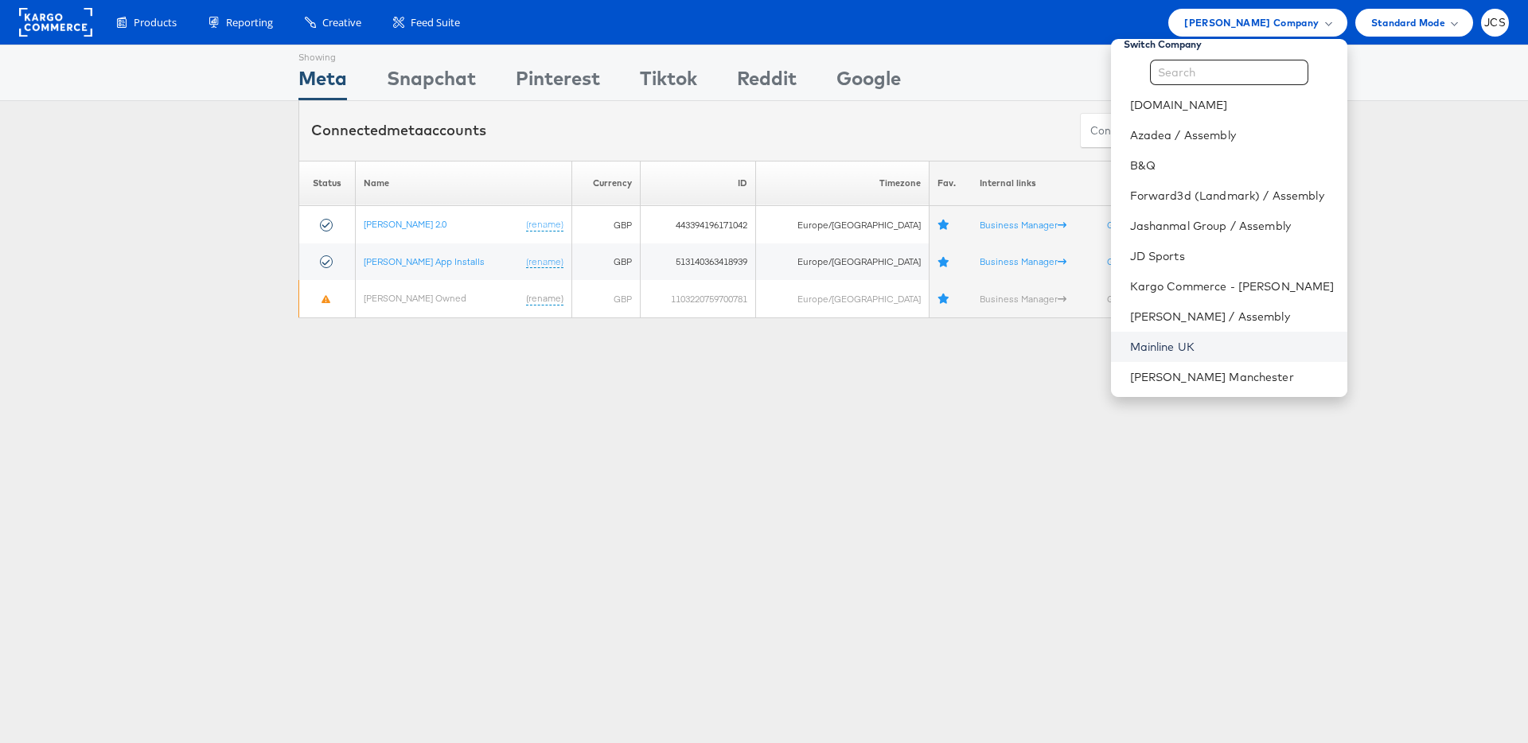
scroll to position [18, 0]
click at [1130, 342] on link "Mainline UK" at bounding box center [1232, 343] width 205 height 16
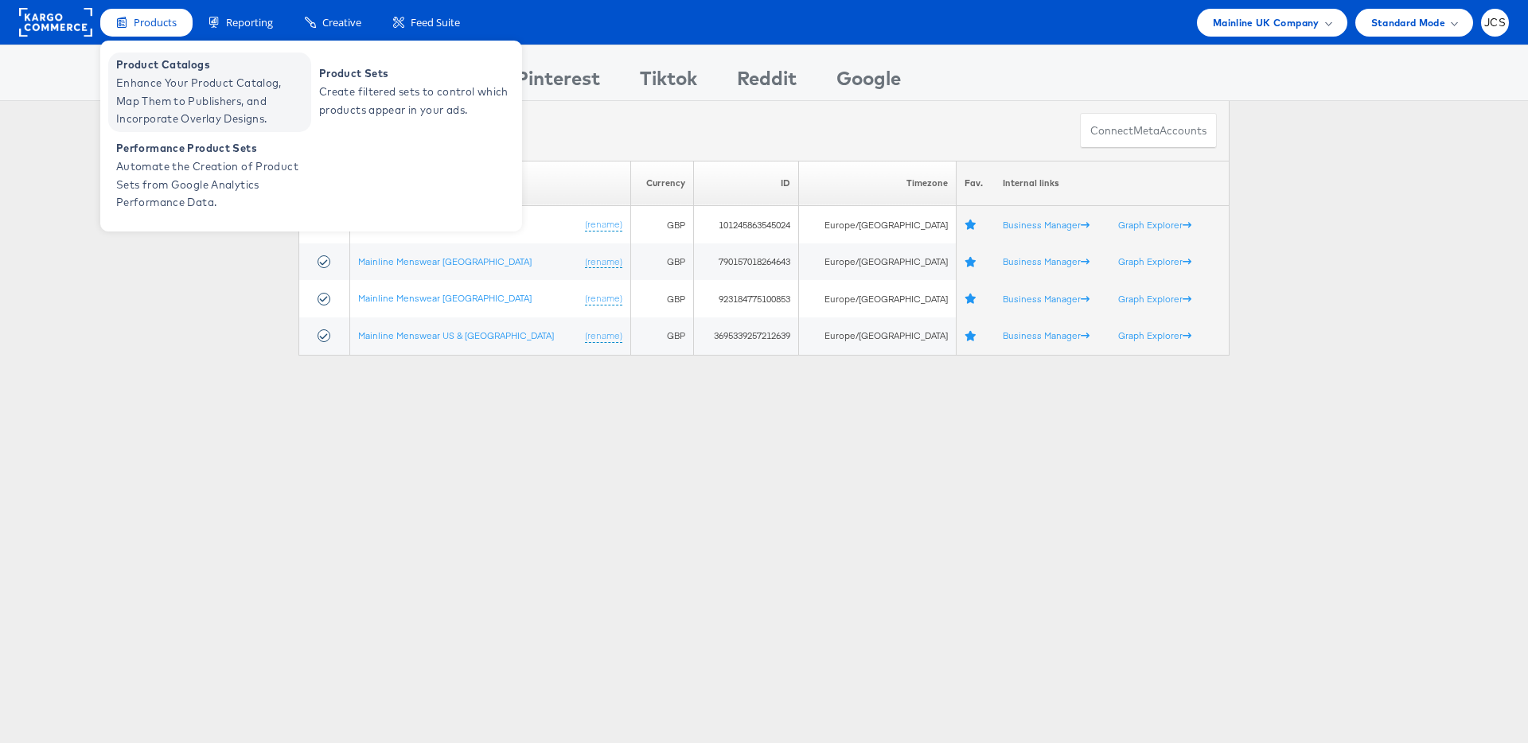
click at [157, 56] on span "Product Catalogs" at bounding box center [211, 65] width 191 height 18
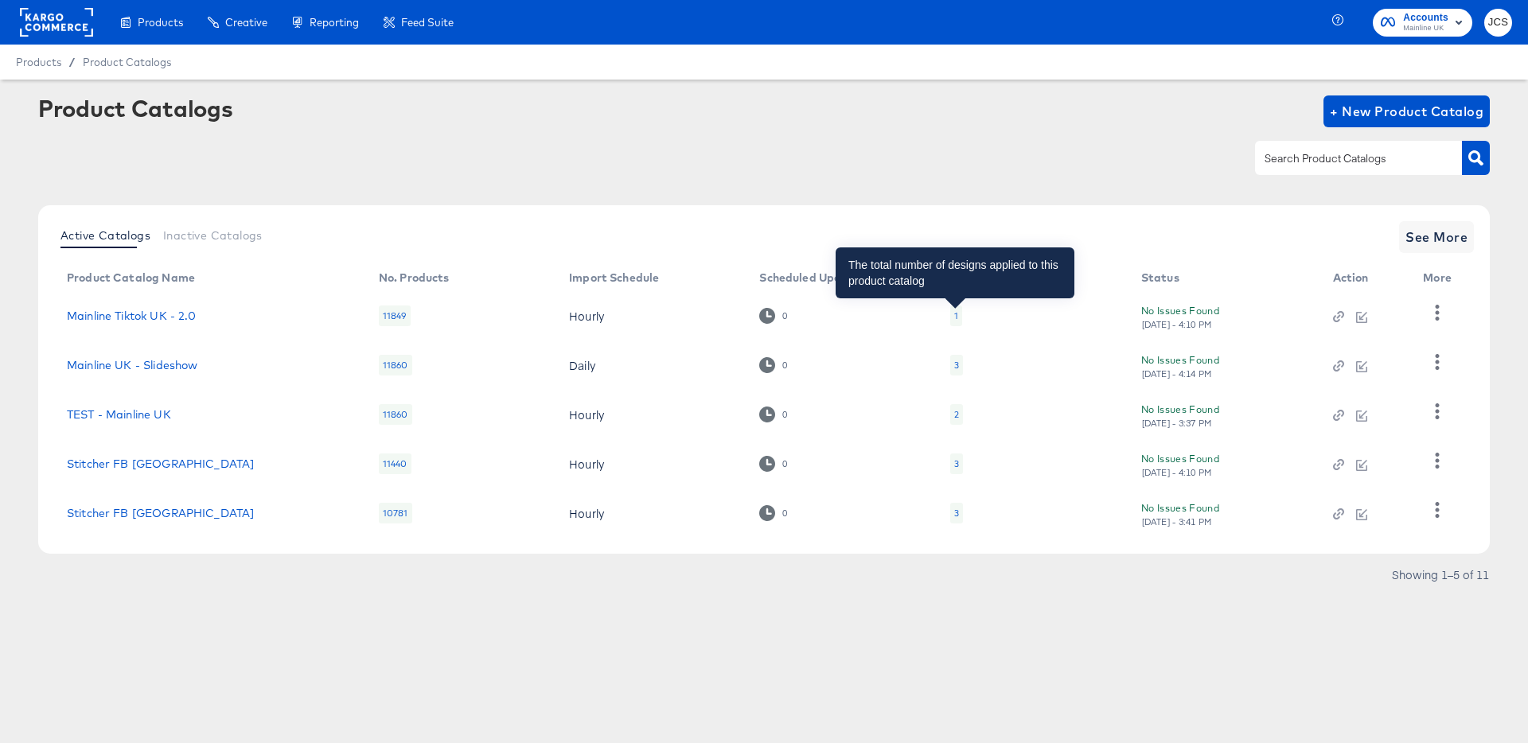
click at [955, 315] on div "1" at bounding box center [956, 316] width 4 height 13
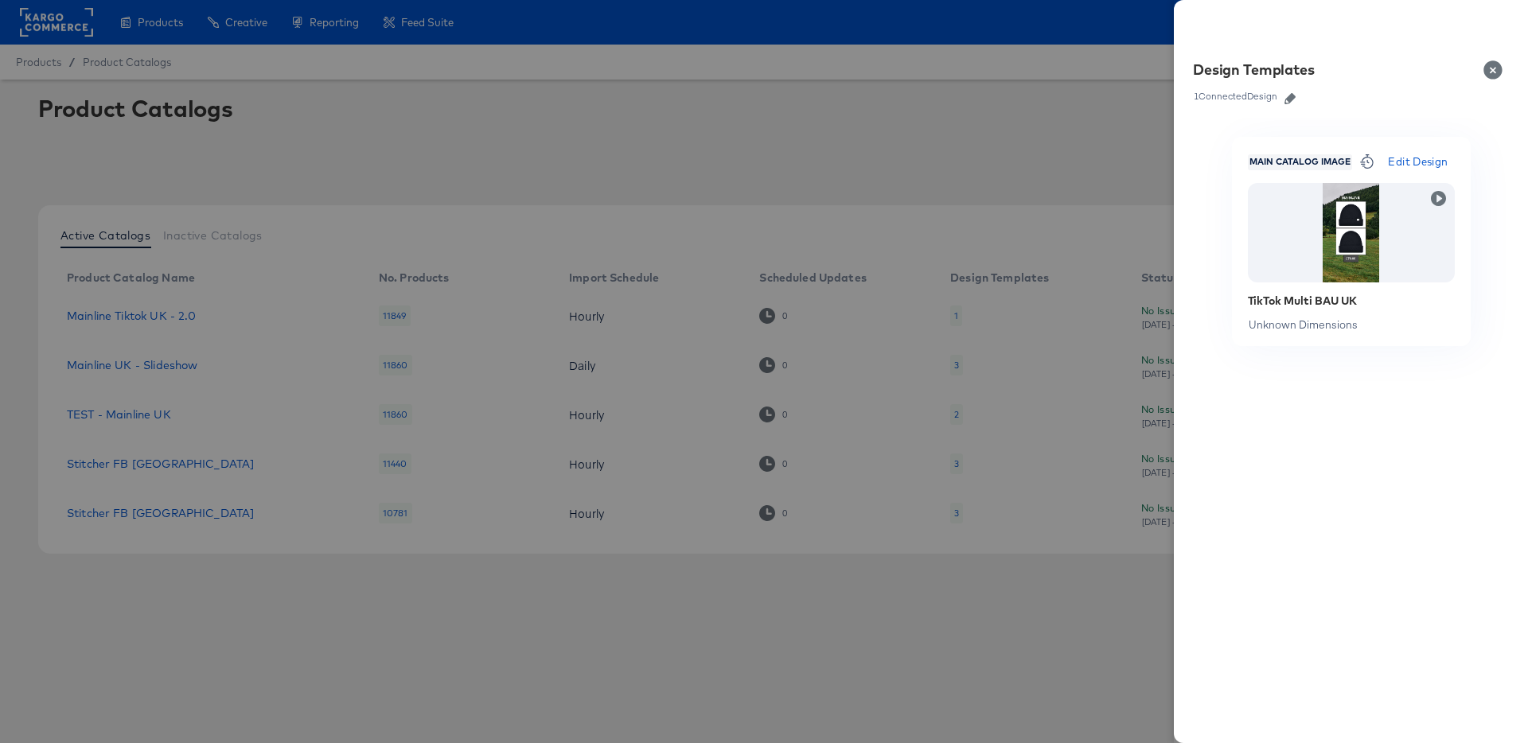
click at [1283, 95] on button "button" at bounding box center [1290, 98] width 24 height 11
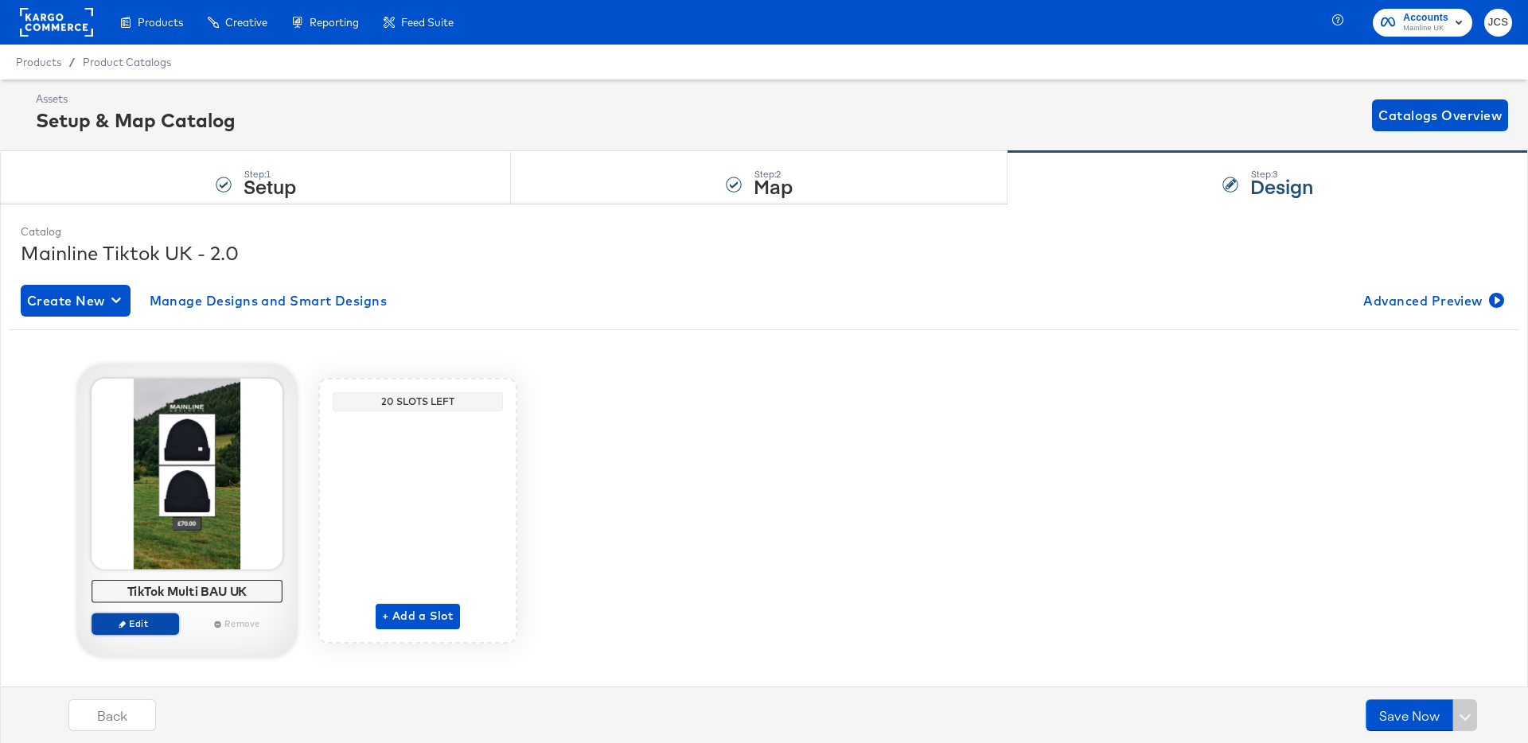
click at [158, 626] on span "Edit" at bounding box center [135, 623] width 73 height 12
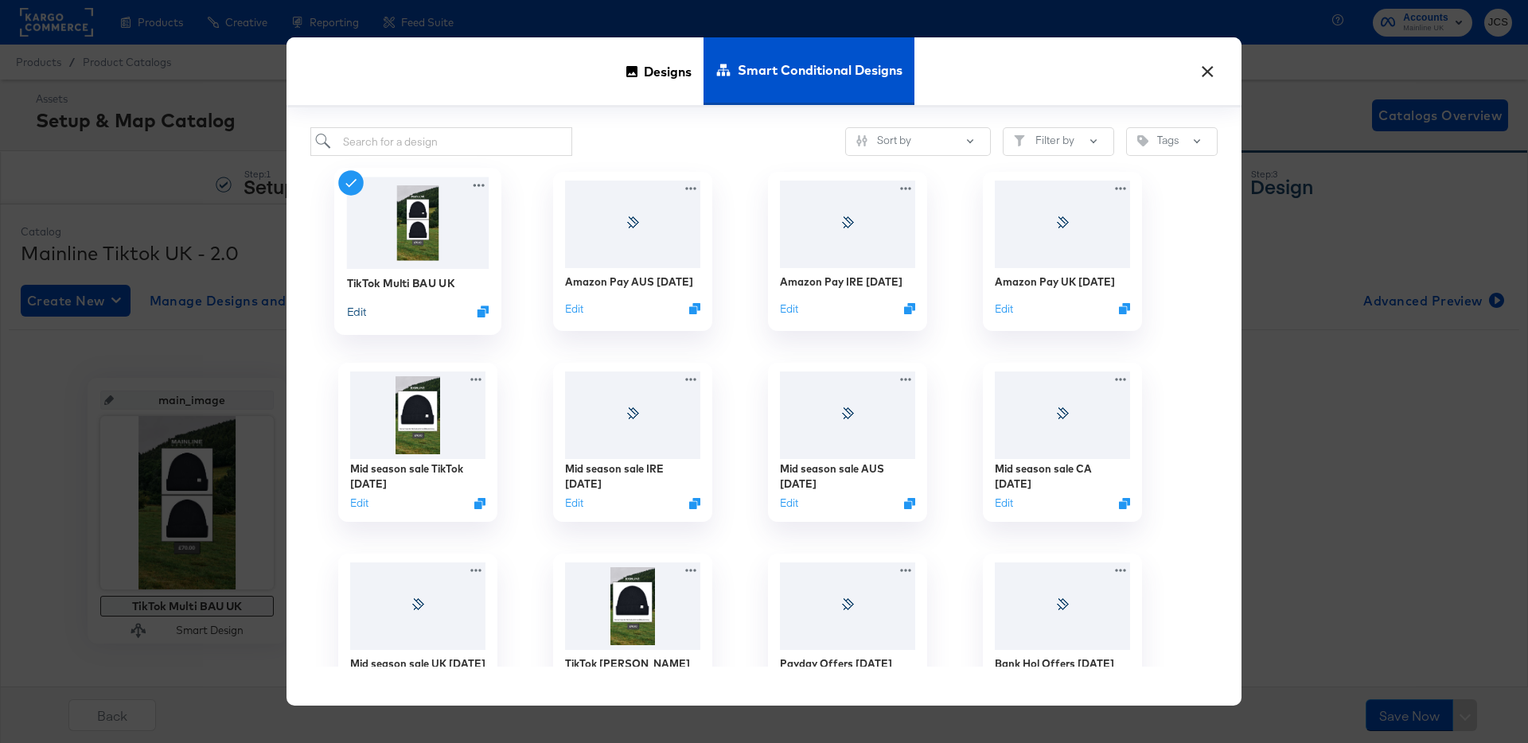
click at [353, 309] on button "Edit" at bounding box center [356, 311] width 19 height 15
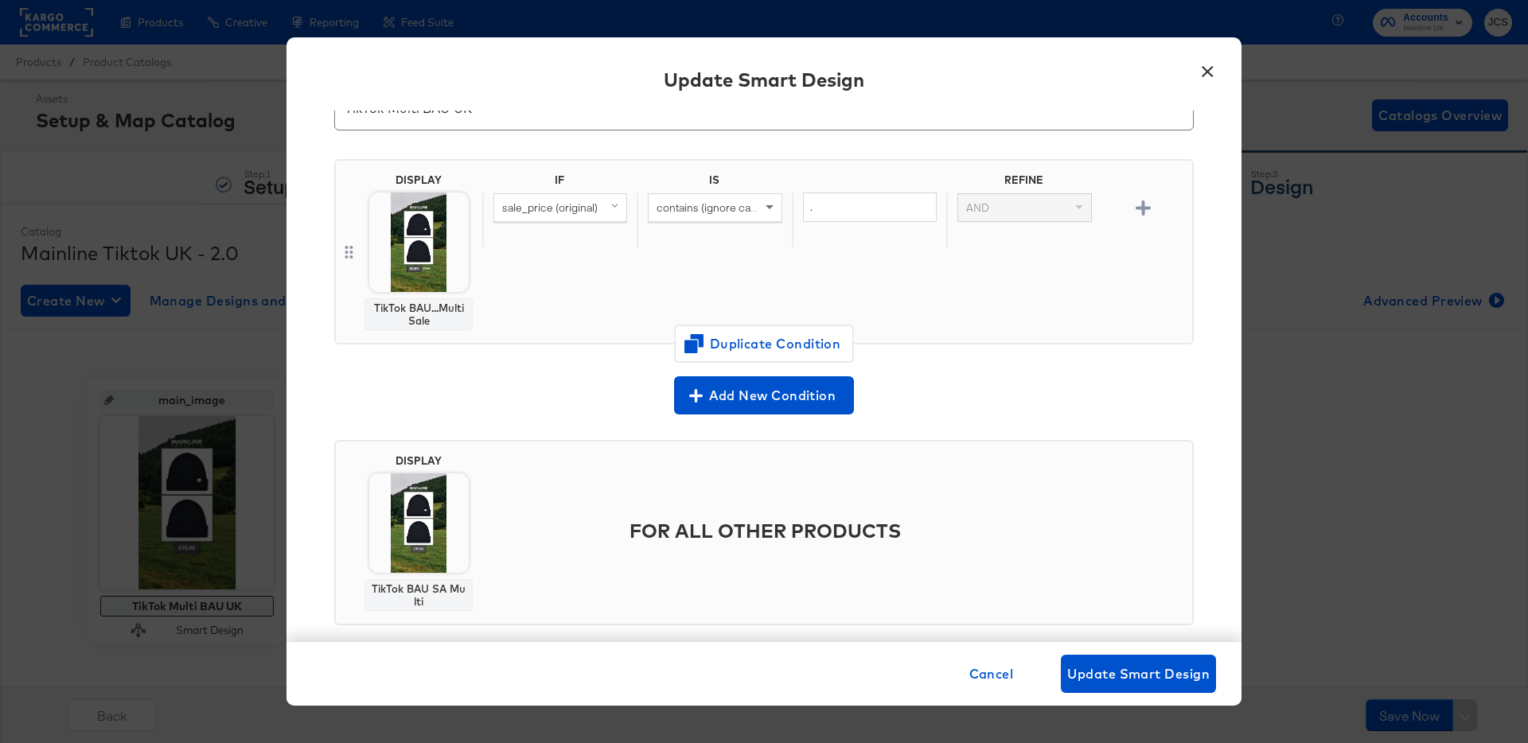
scroll to position [105, 0]
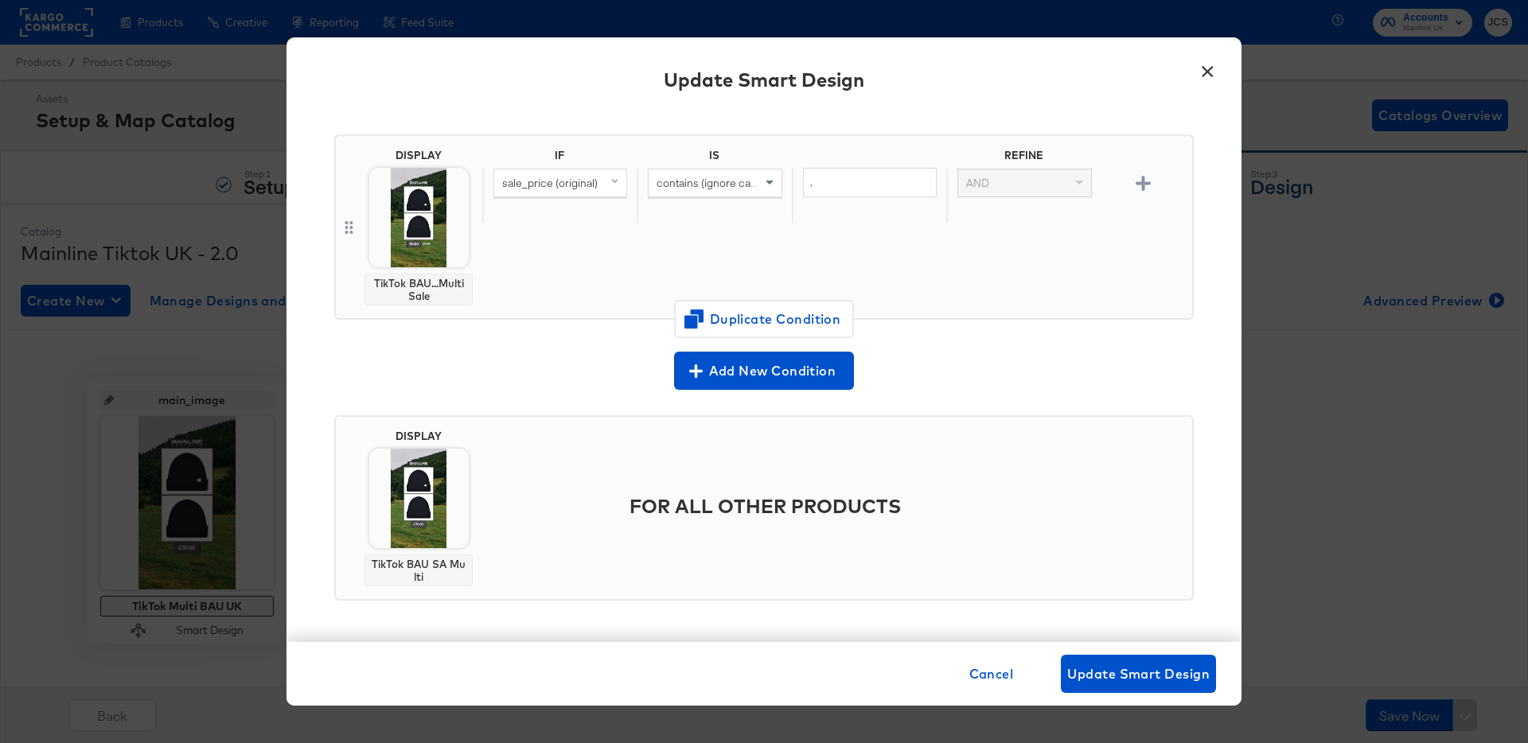
click at [1206, 69] on button "×" at bounding box center [1207, 67] width 29 height 29
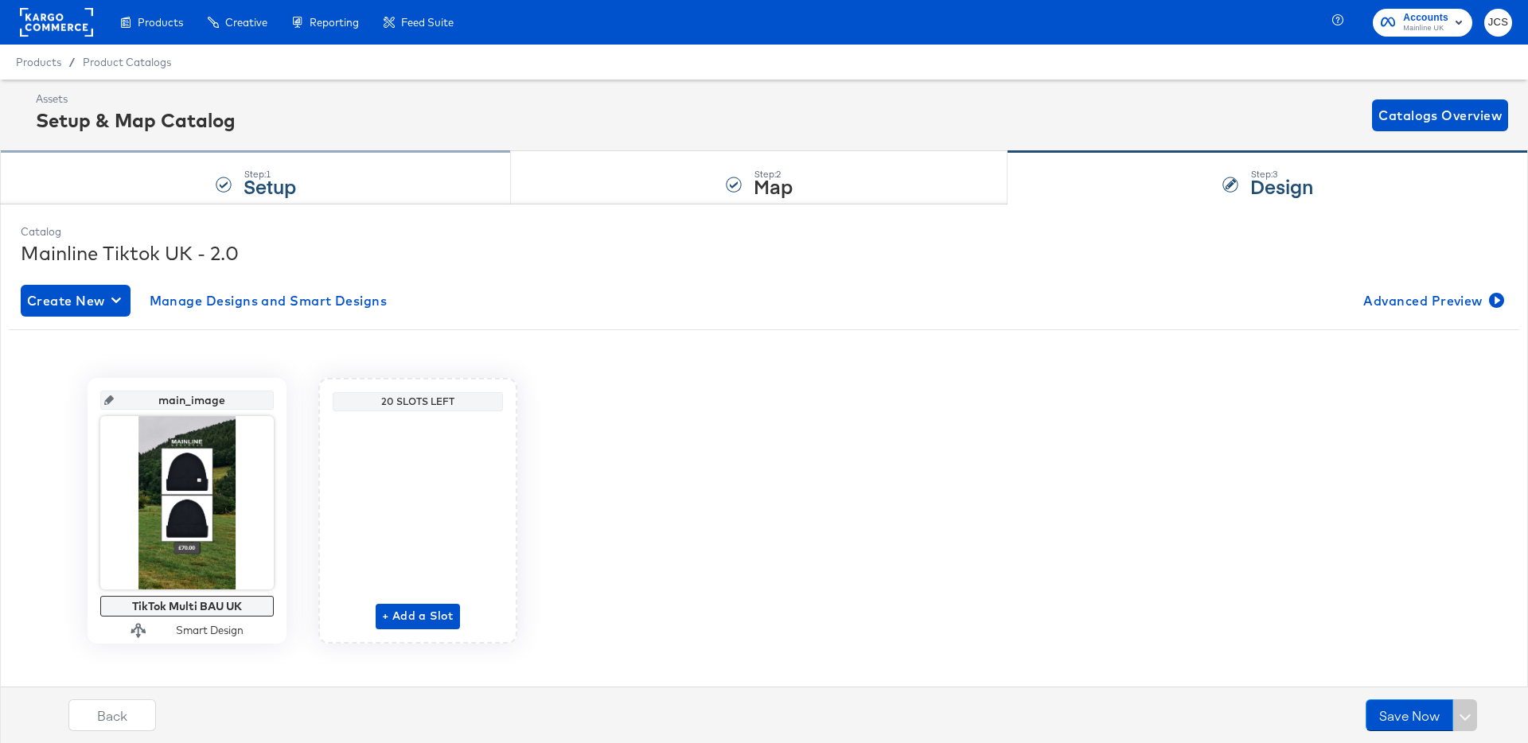
click at [249, 187] on strong "Setup" at bounding box center [269, 186] width 53 height 26
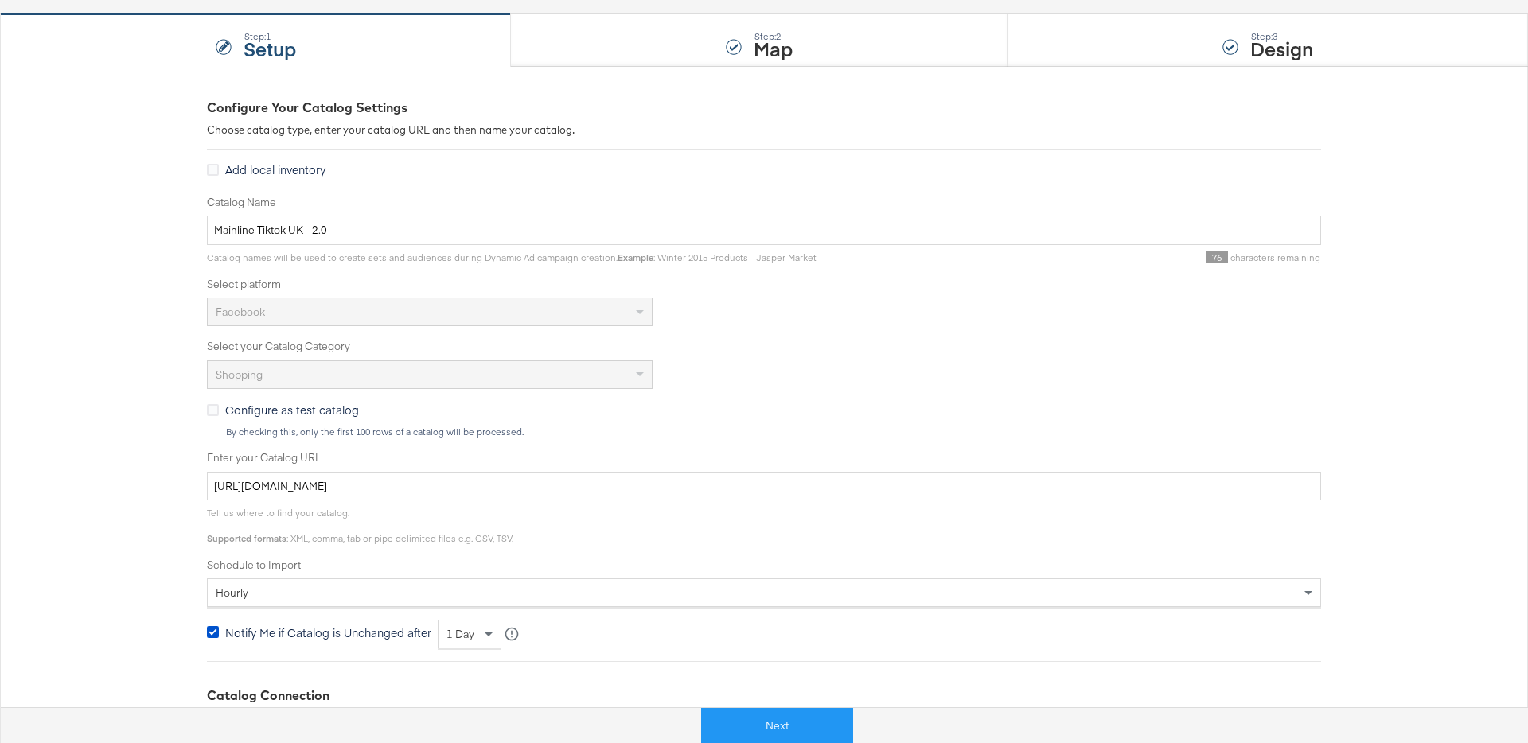
scroll to position [0, 0]
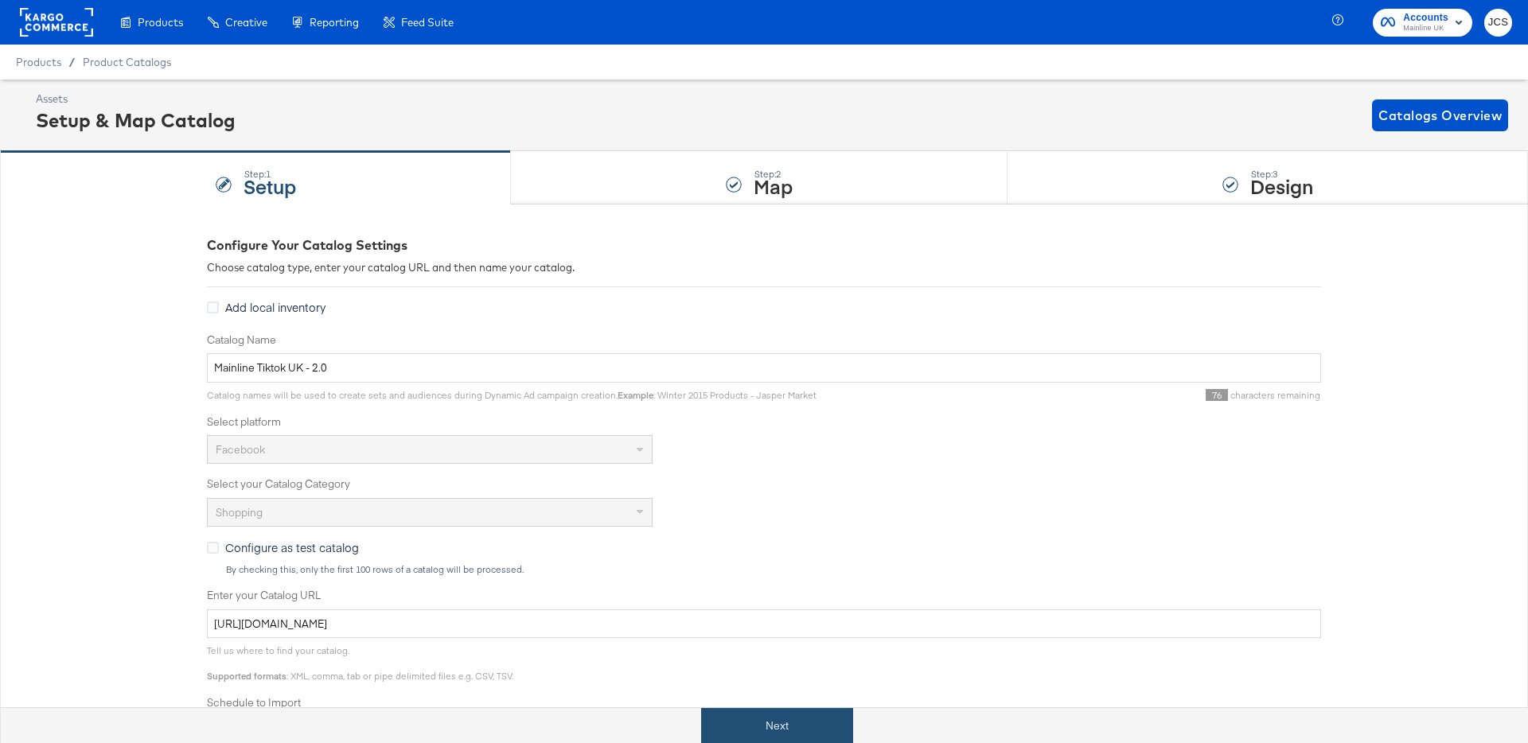
click at [781, 740] on button "Next" at bounding box center [777, 726] width 152 height 36
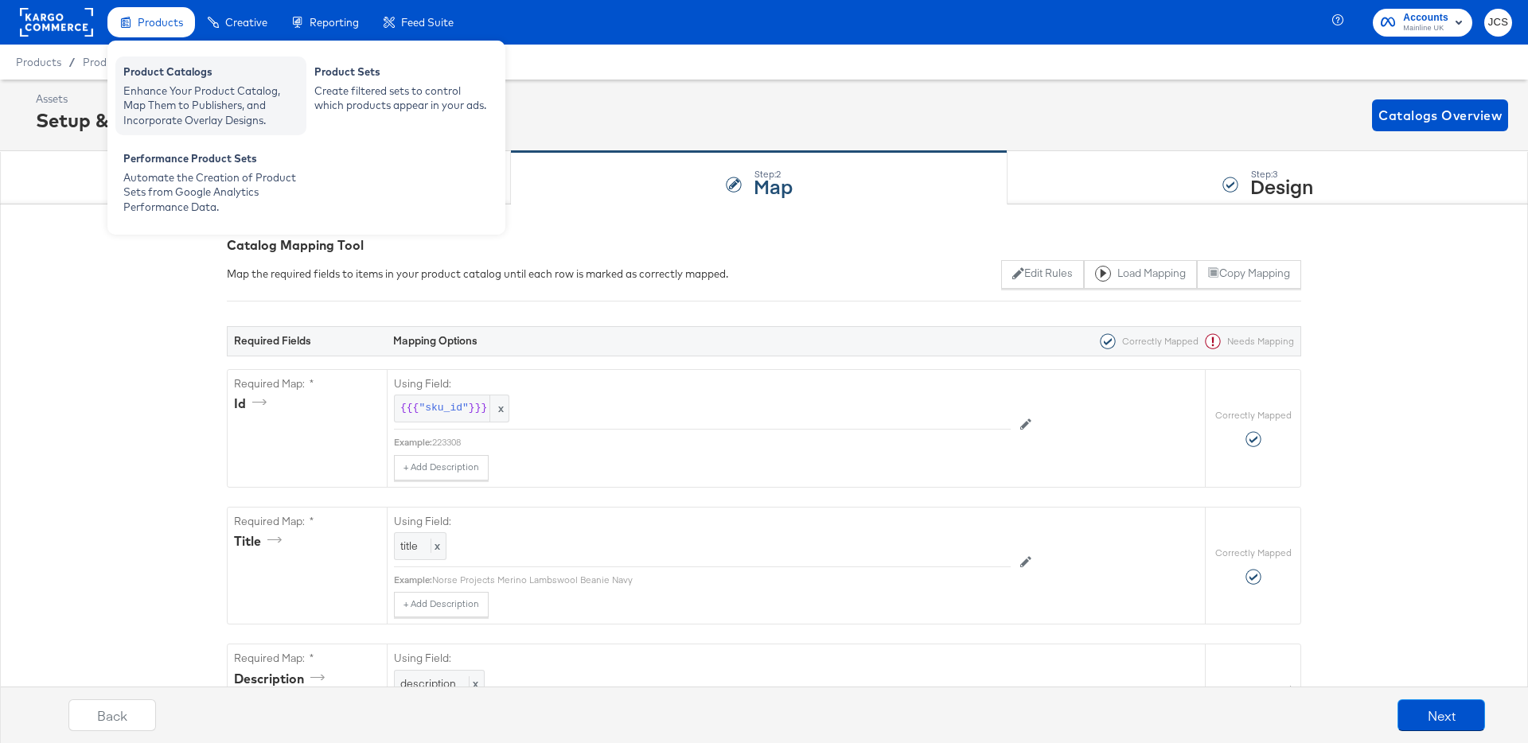
click at [164, 82] on div "Product Catalogs" at bounding box center [210, 73] width 175 height 19
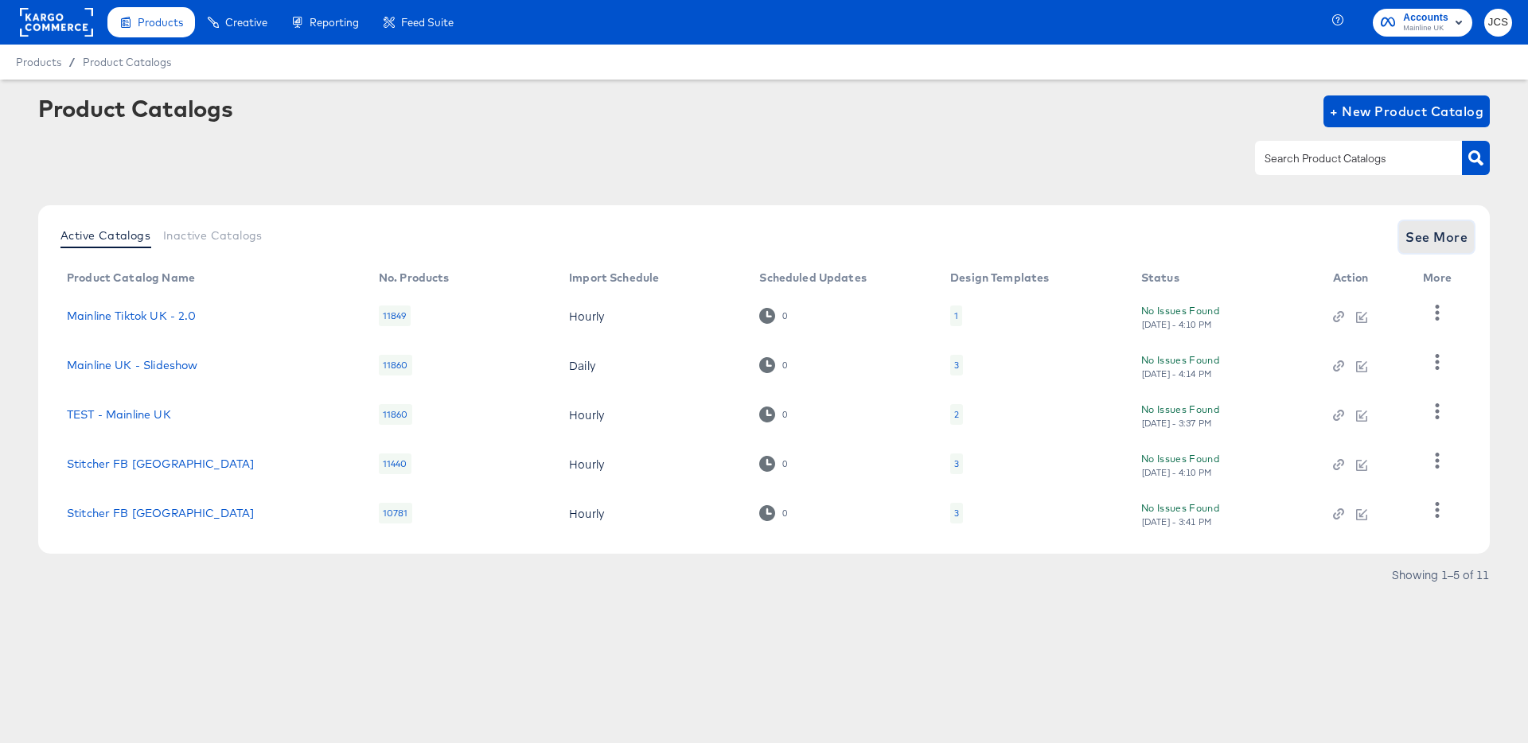
click at [1447, 232] on span "See More" at bounding box center [1436, 237] width 62 height 22
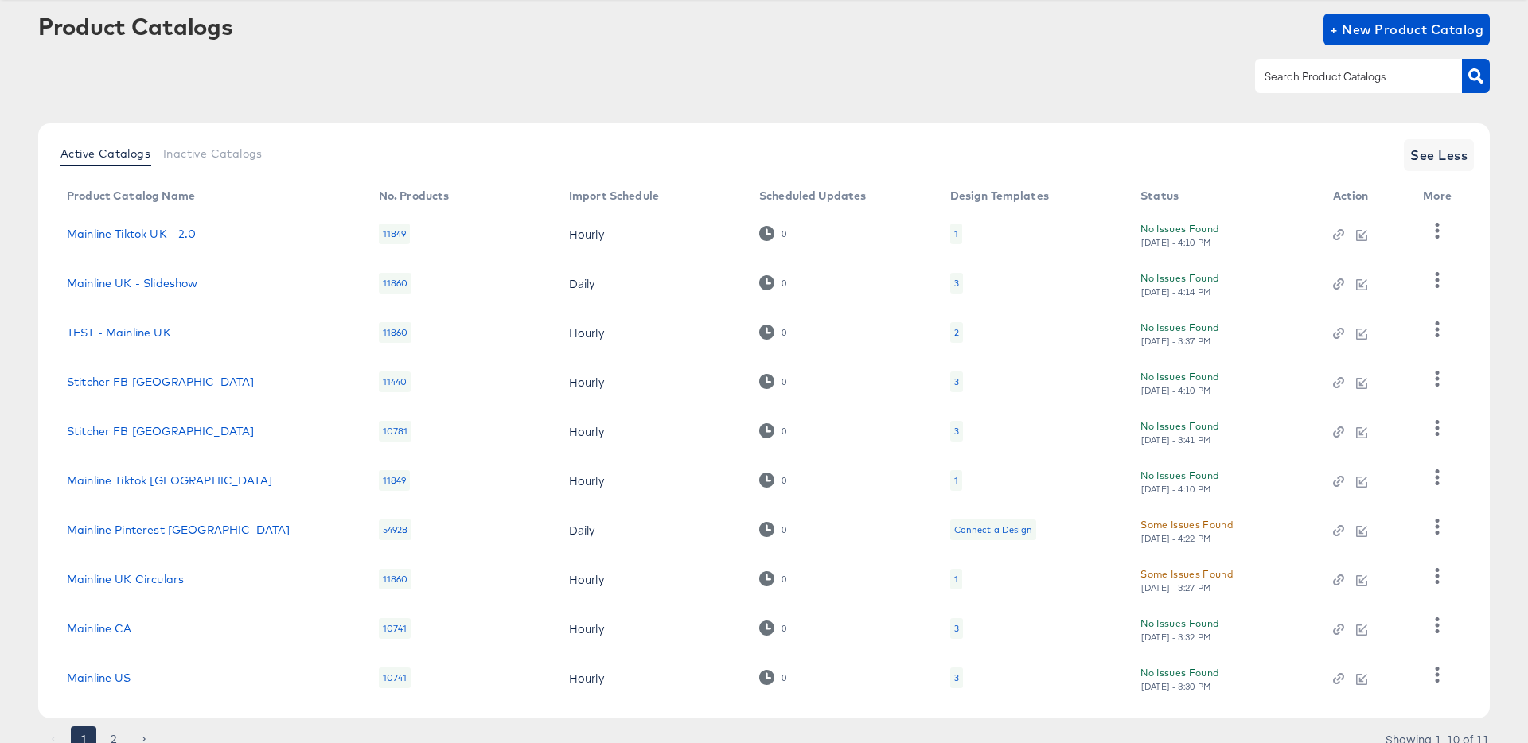
scroll to position [116, 0]
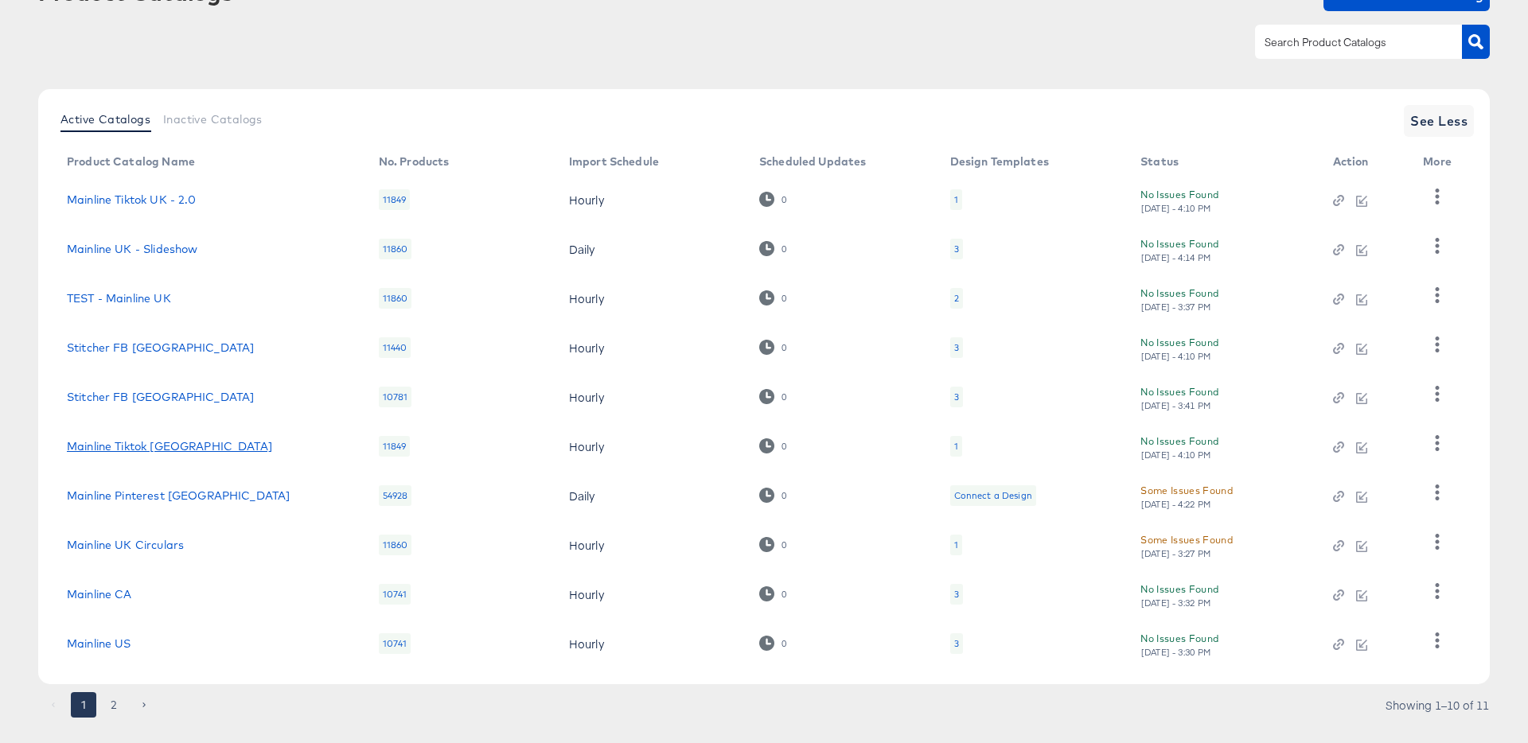
drag, startPoint x: 121, startPoint y: 449, endPoint x: 331, endPoint y: 482, distance: 212.7
click at [121, 449] on link "Mainline Tiktok [GEOGRAPHIC_DATA]" at bounding box center [169, 446] width 205 height 13
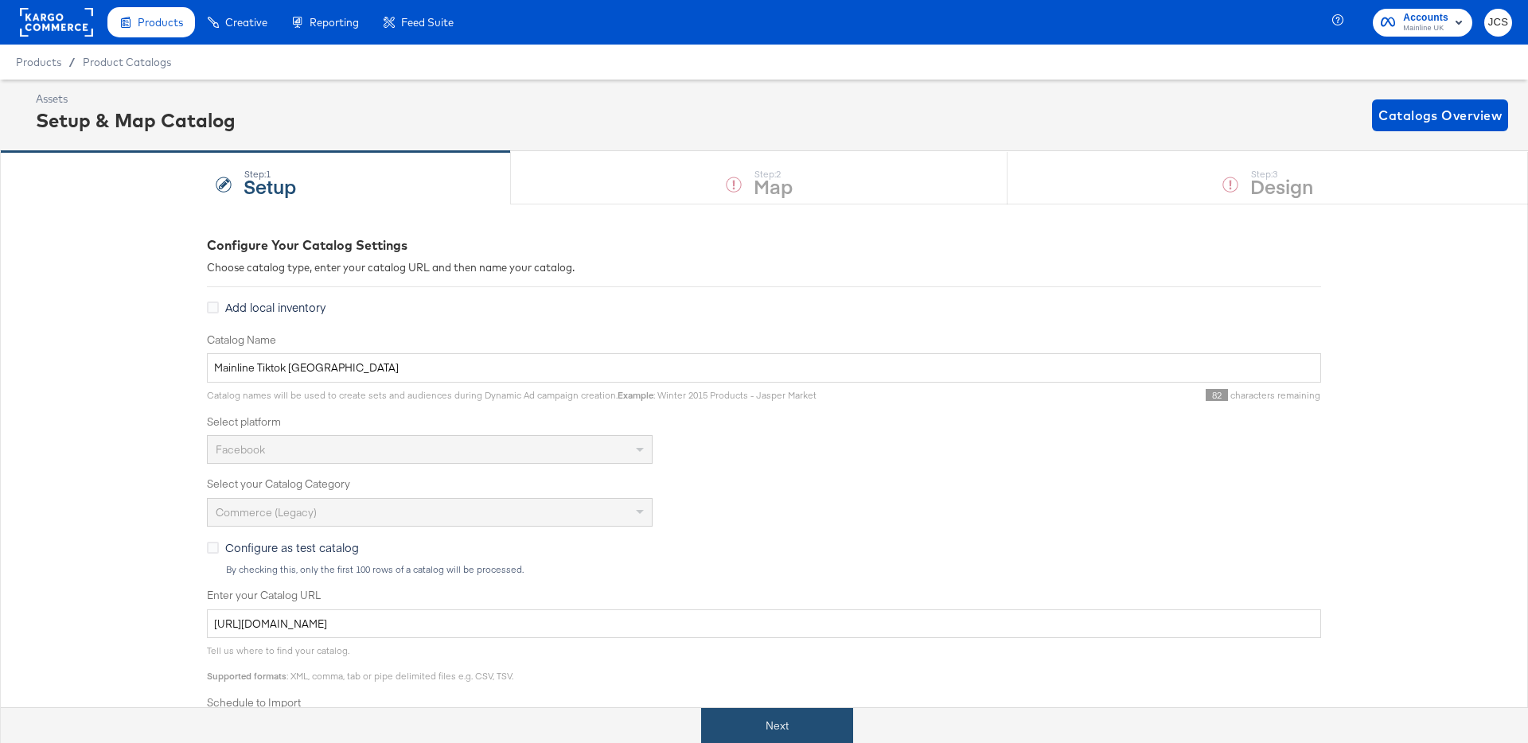
click at [820, 723] on button "Next" at bounding box center [777, 726] width 152 height 36
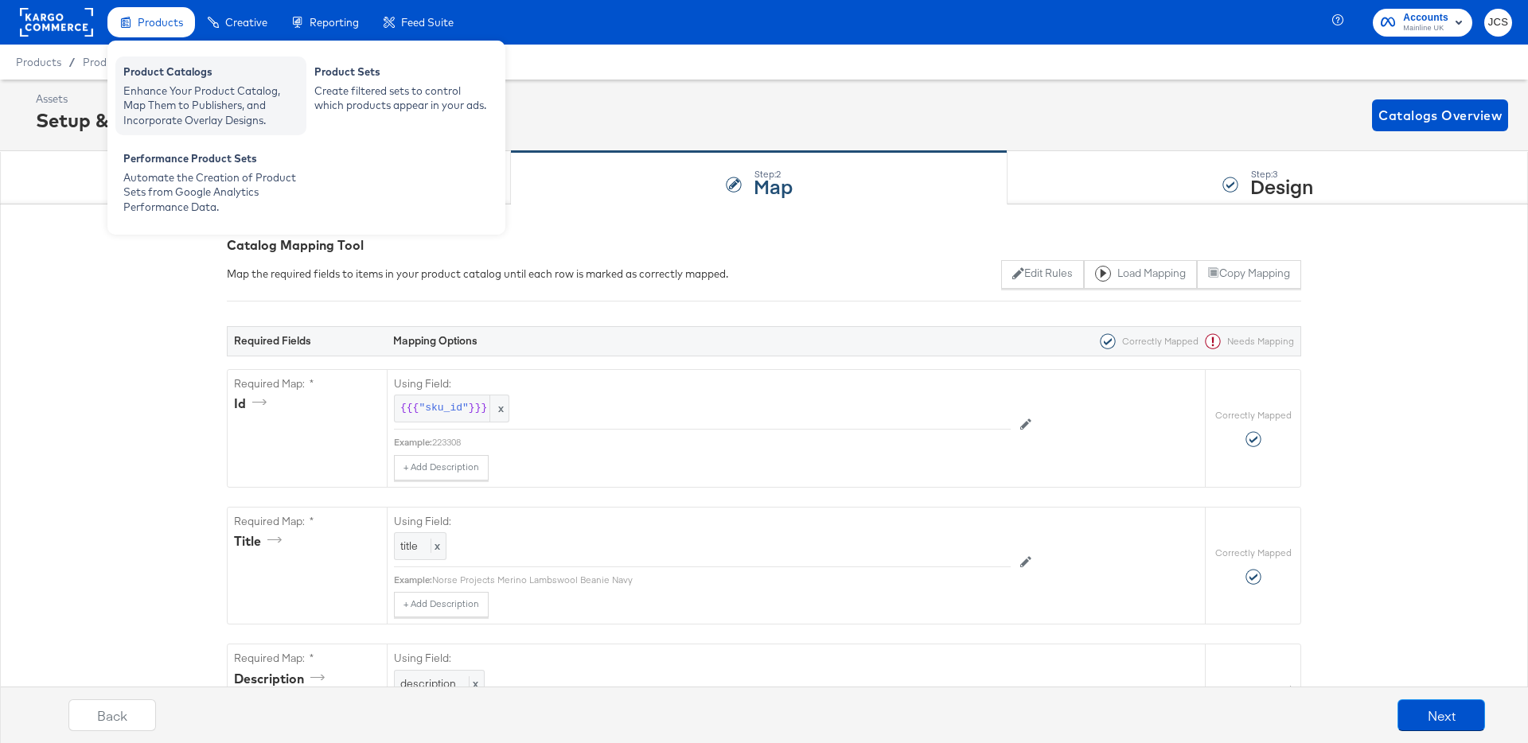
click at [166, 80] on div "Product Catalogs" at bounding box center [210, 73] width 175 height 19
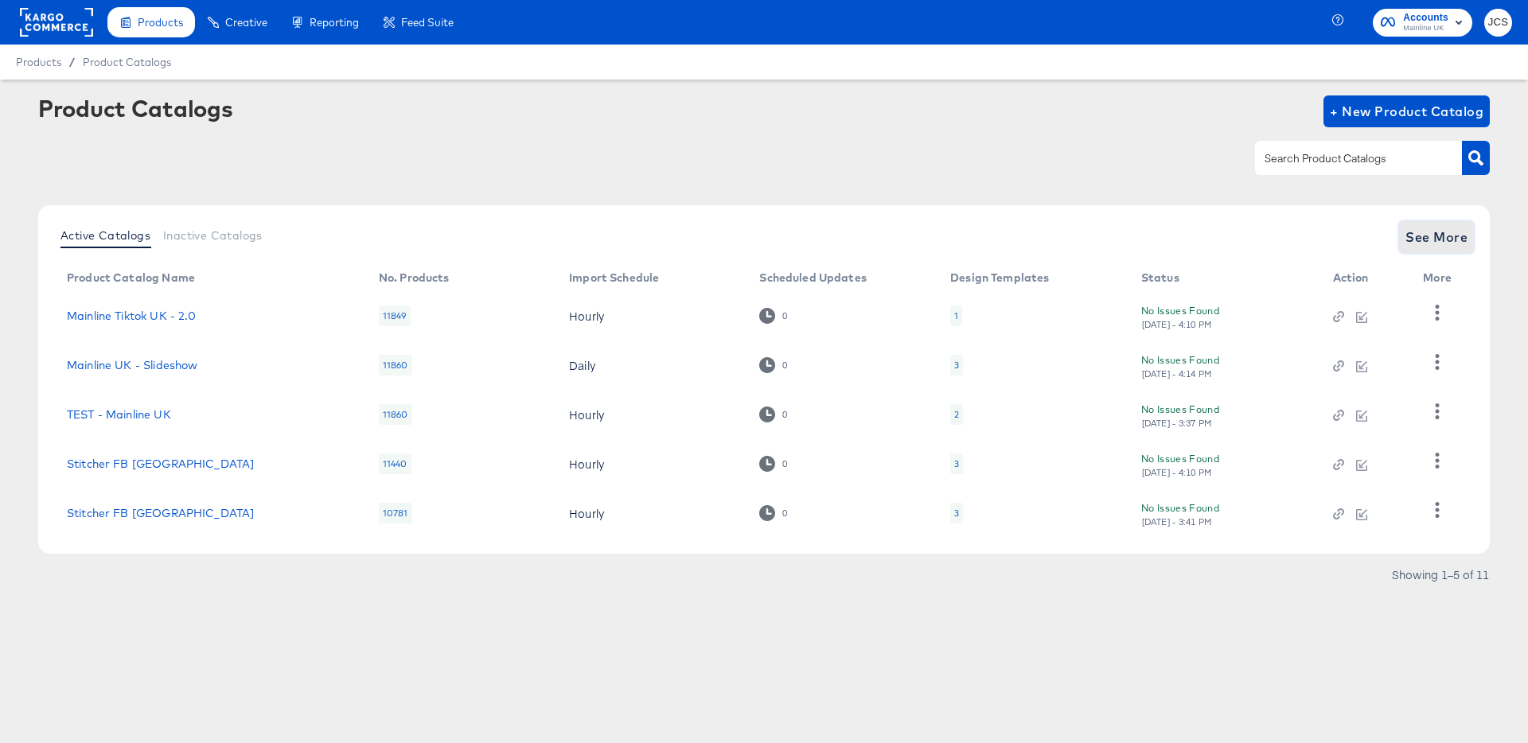
click at [1406, 236] on span "See More" at bounding box center [1436, 237] width 62 height 22
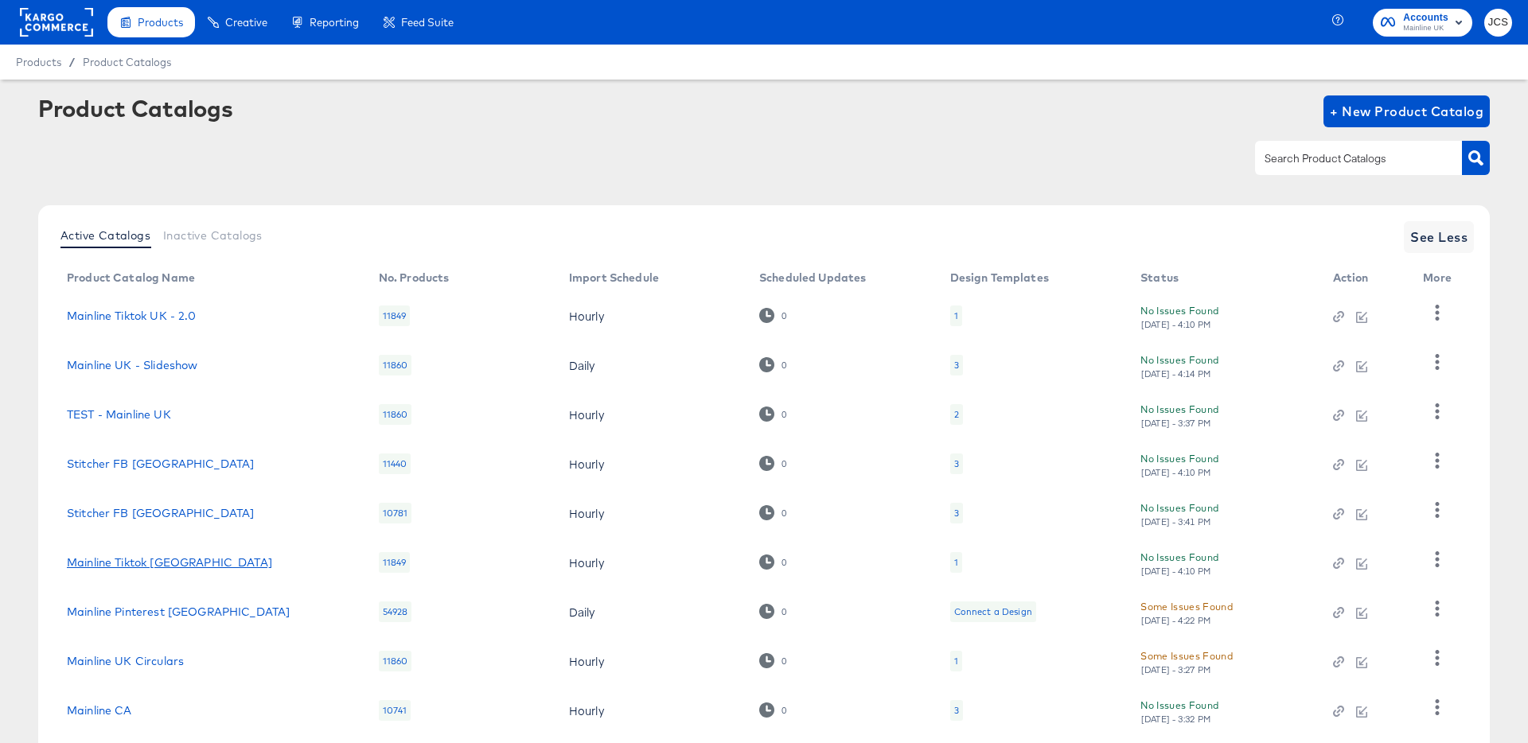
click at [145, 563] on link "Mainline Tiktok [GEOGRAPHIC_DATA]" at bounding box center [169, 562] width 205 height 13
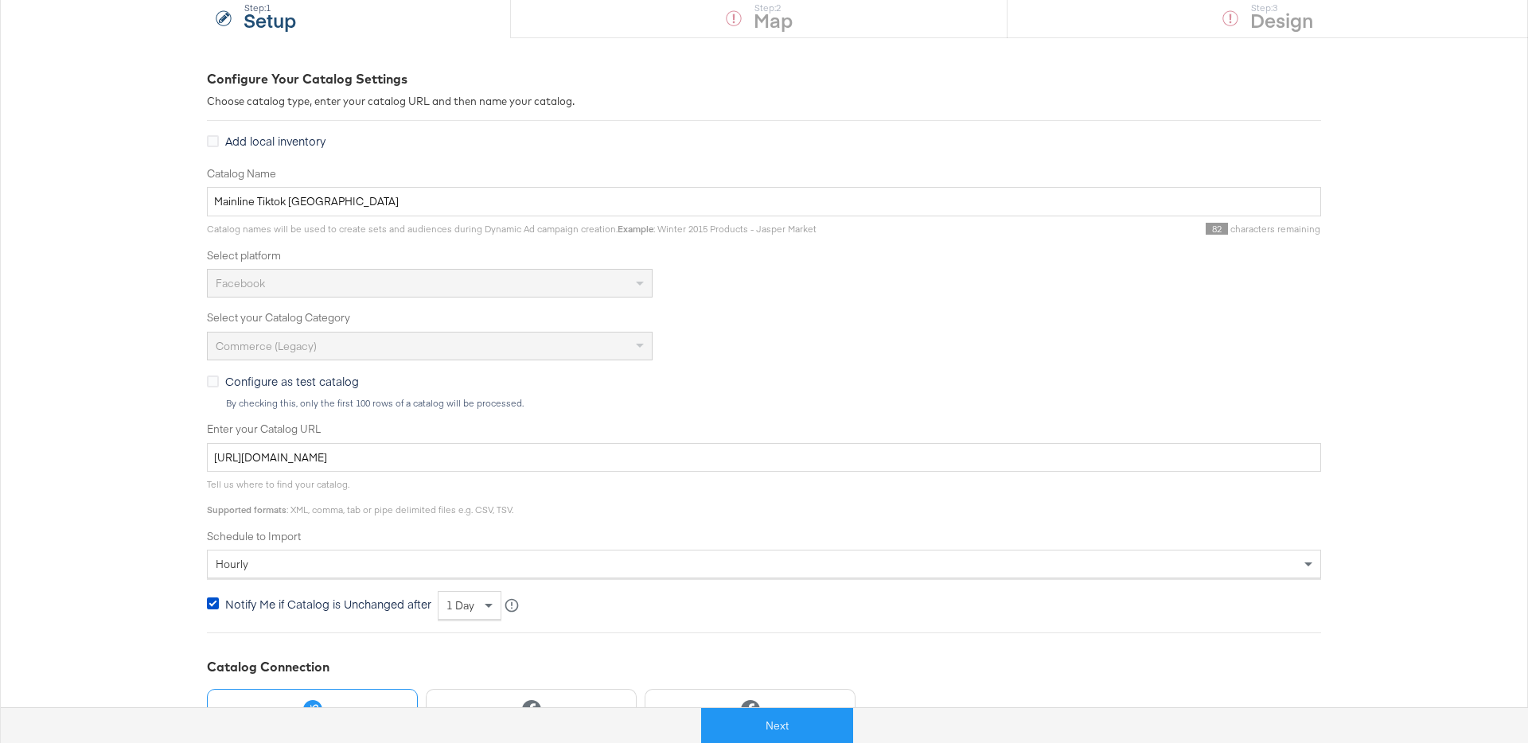
scroll to position [325, 0]
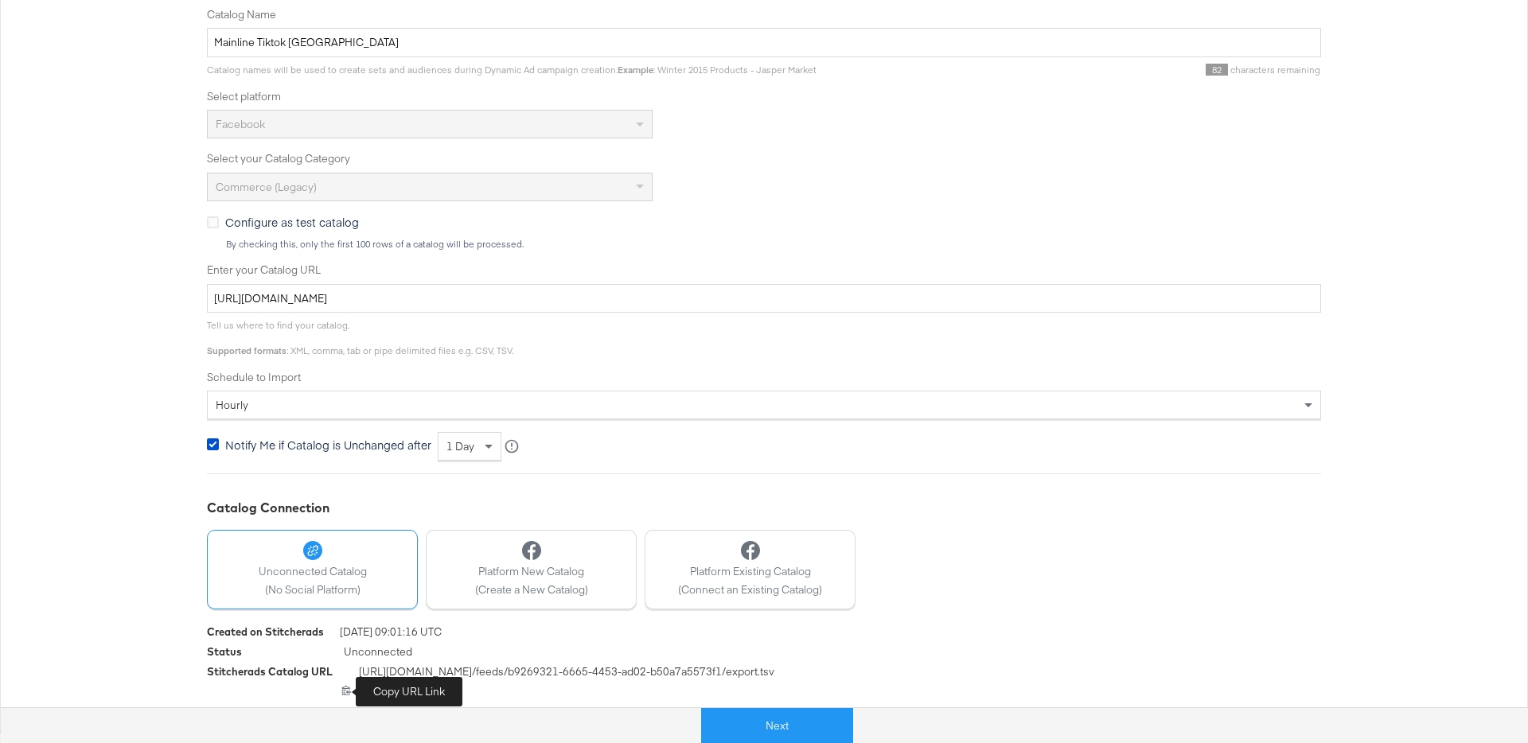
click at [346, 691] on icon at bounding box center [346, 690] width 10 height 10
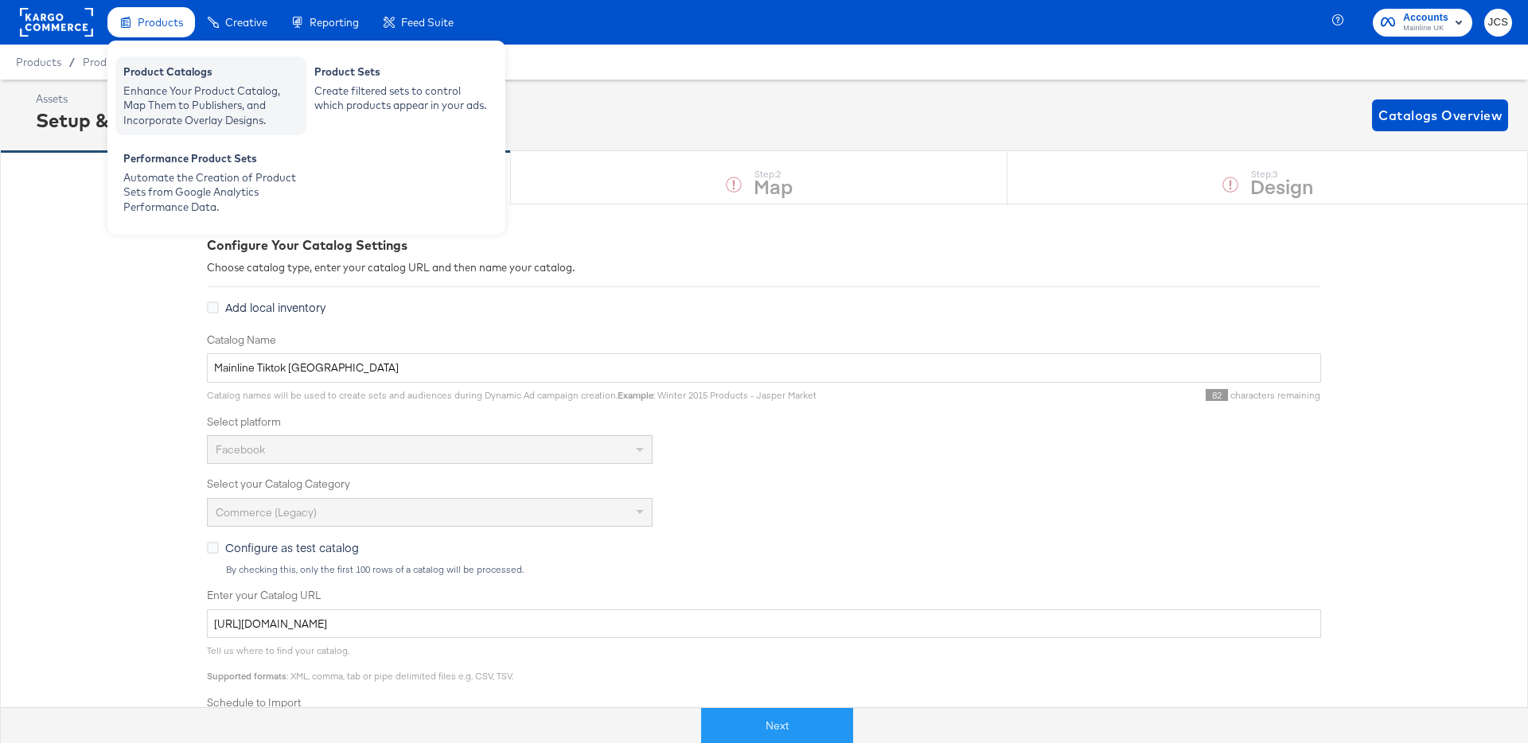
click at [160, 95] on div "Enhance Your Product Catalog, Map Them to Publishers, and Incorporate Overlay D…" at bounding box center [210, 106] width 175 height 45
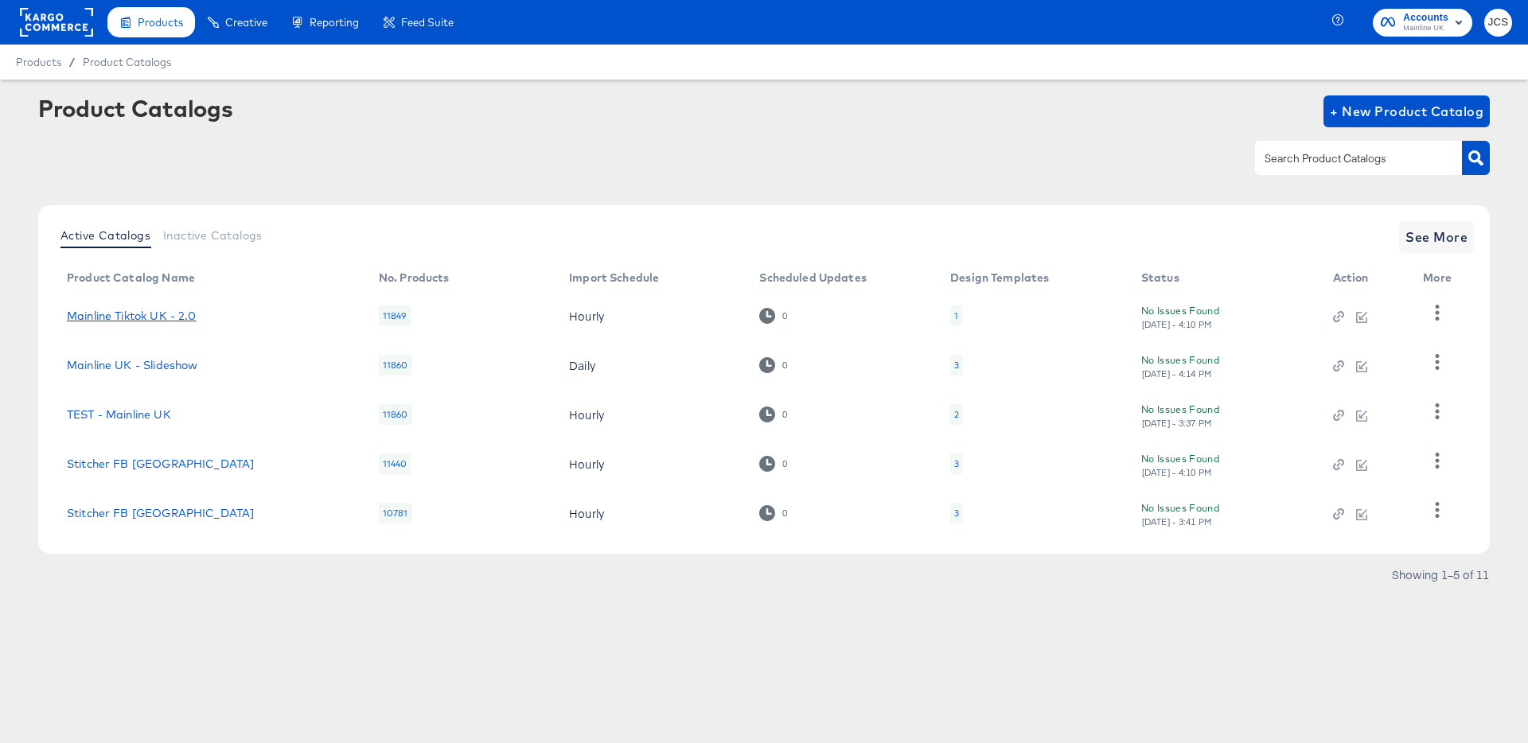
click at [155, 315] on link "Mainline Tiktok UK - 2.0" at bounding box center [132, 316] width 130 height 13
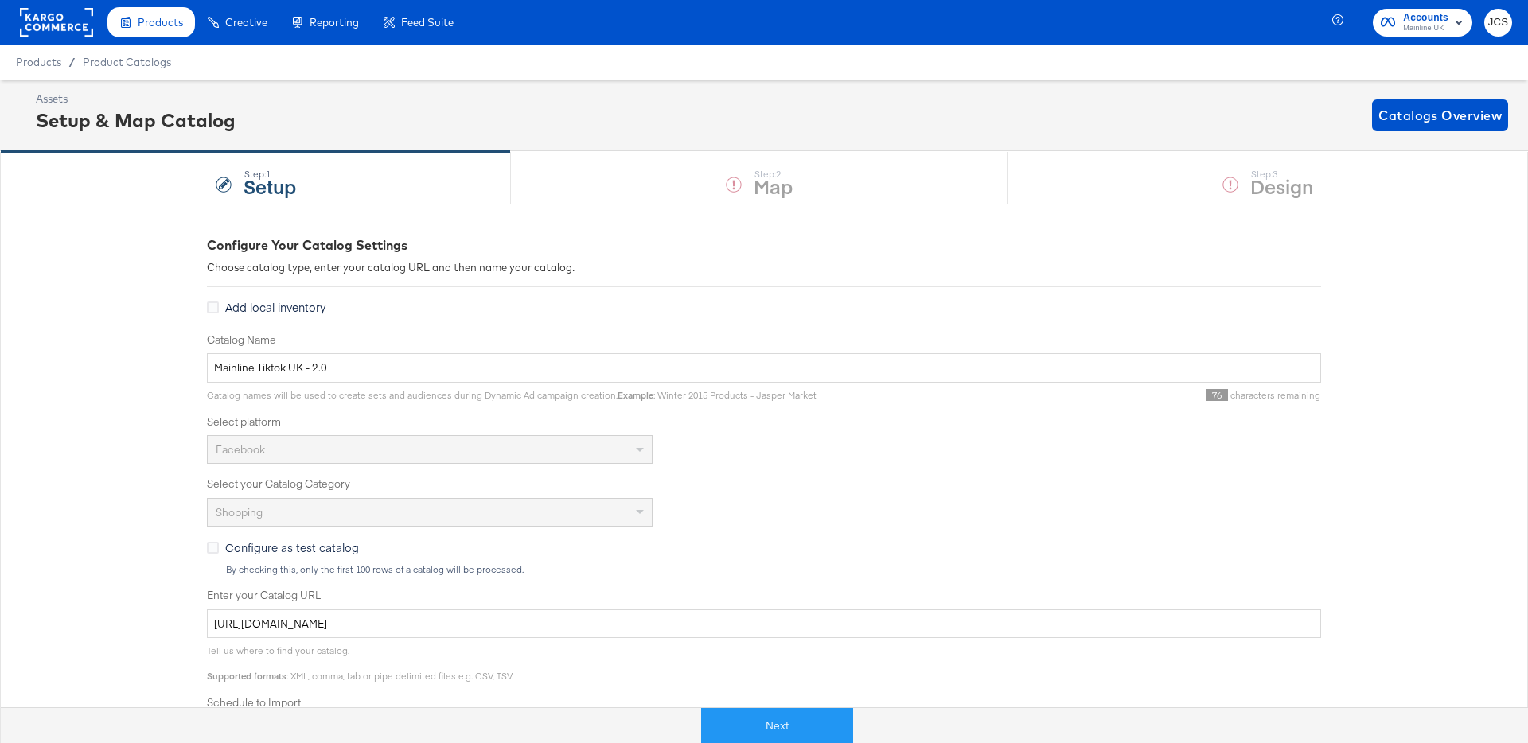
scroll to position [325, 0]
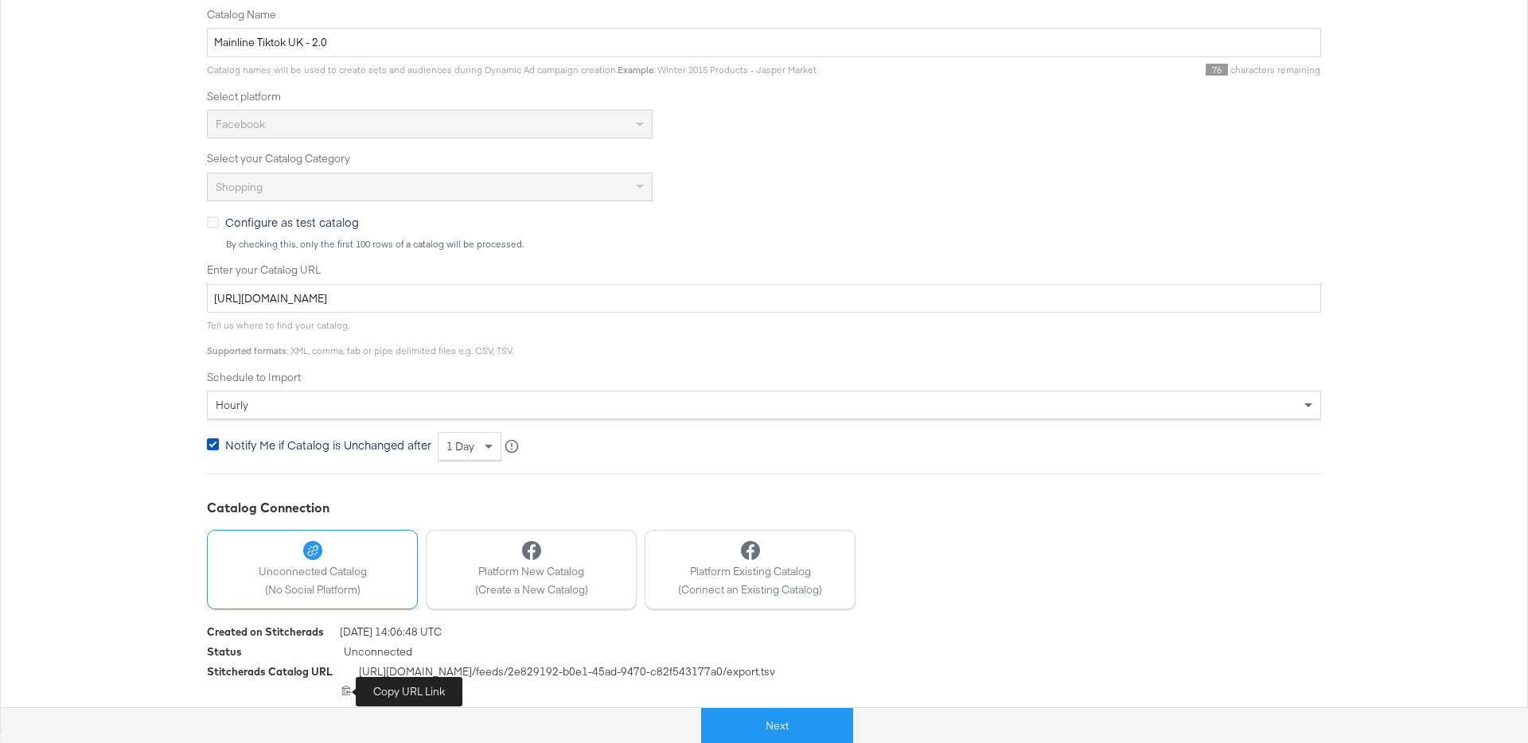
click at [348, 689] on icon at bounding box center [346, 690] width 10 height 10
click at [346, 693] on icon at bounding box center [346, 690] width 10 height 10
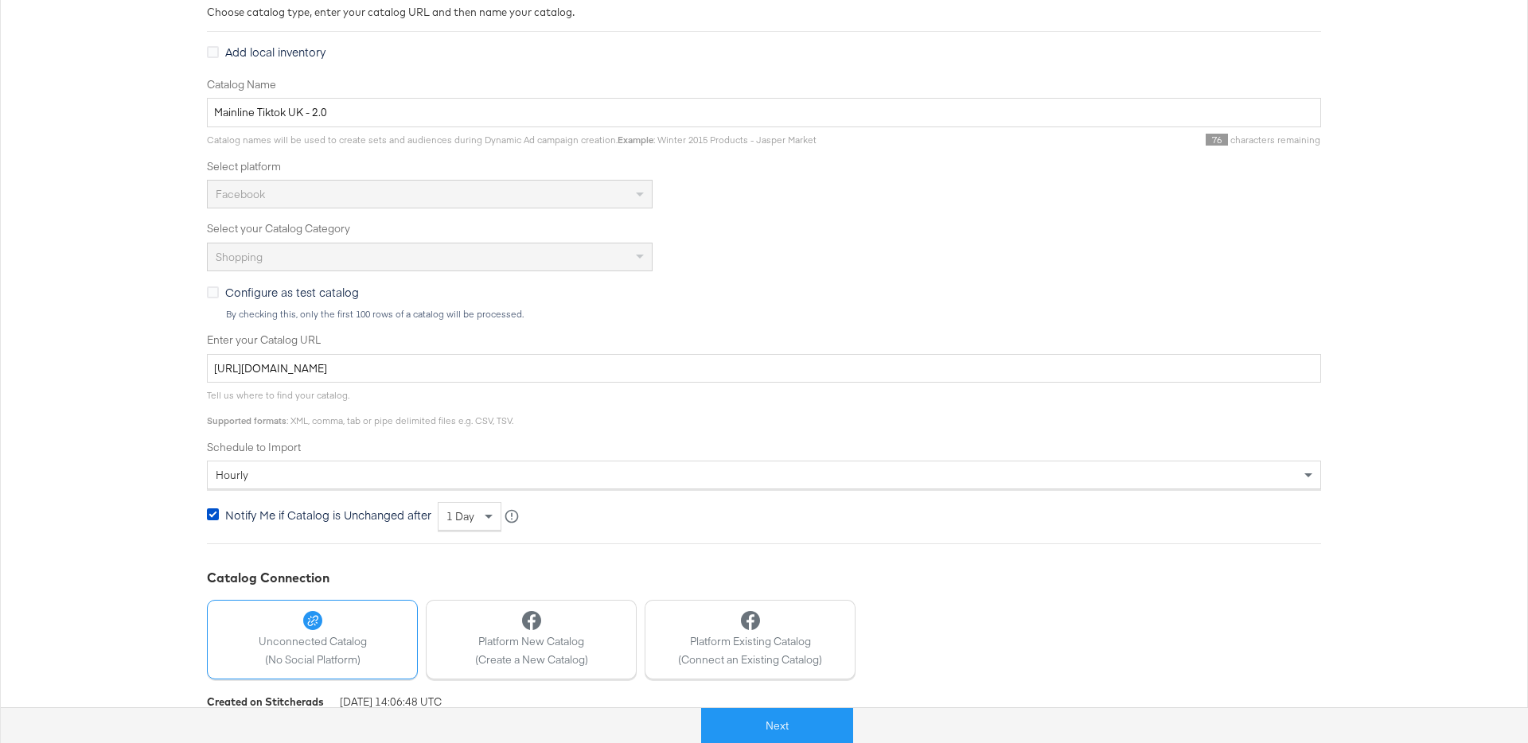
scroll to position [0, 0]
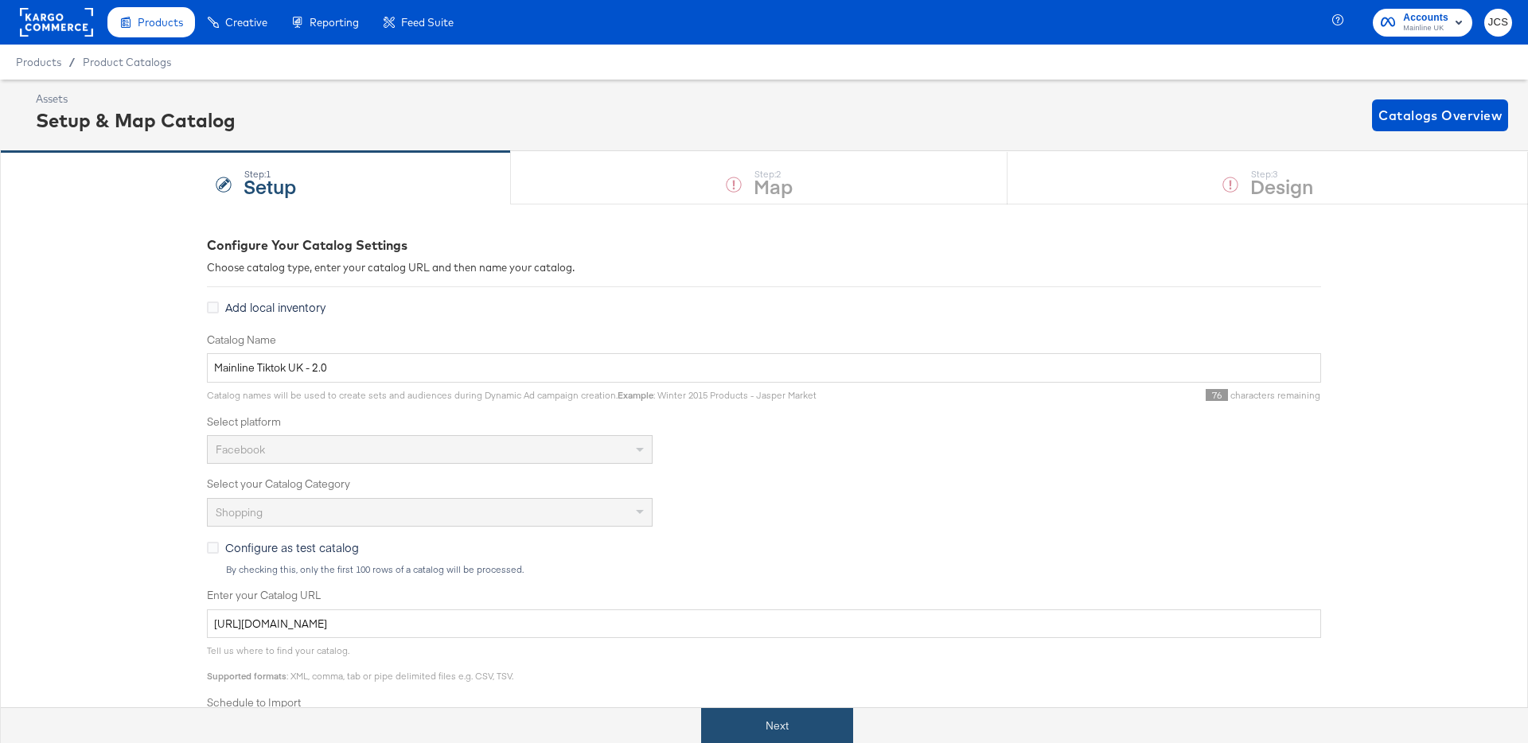
click at [769, 719] on button "Next" at bounding box center [777, 726] width 152 height 36
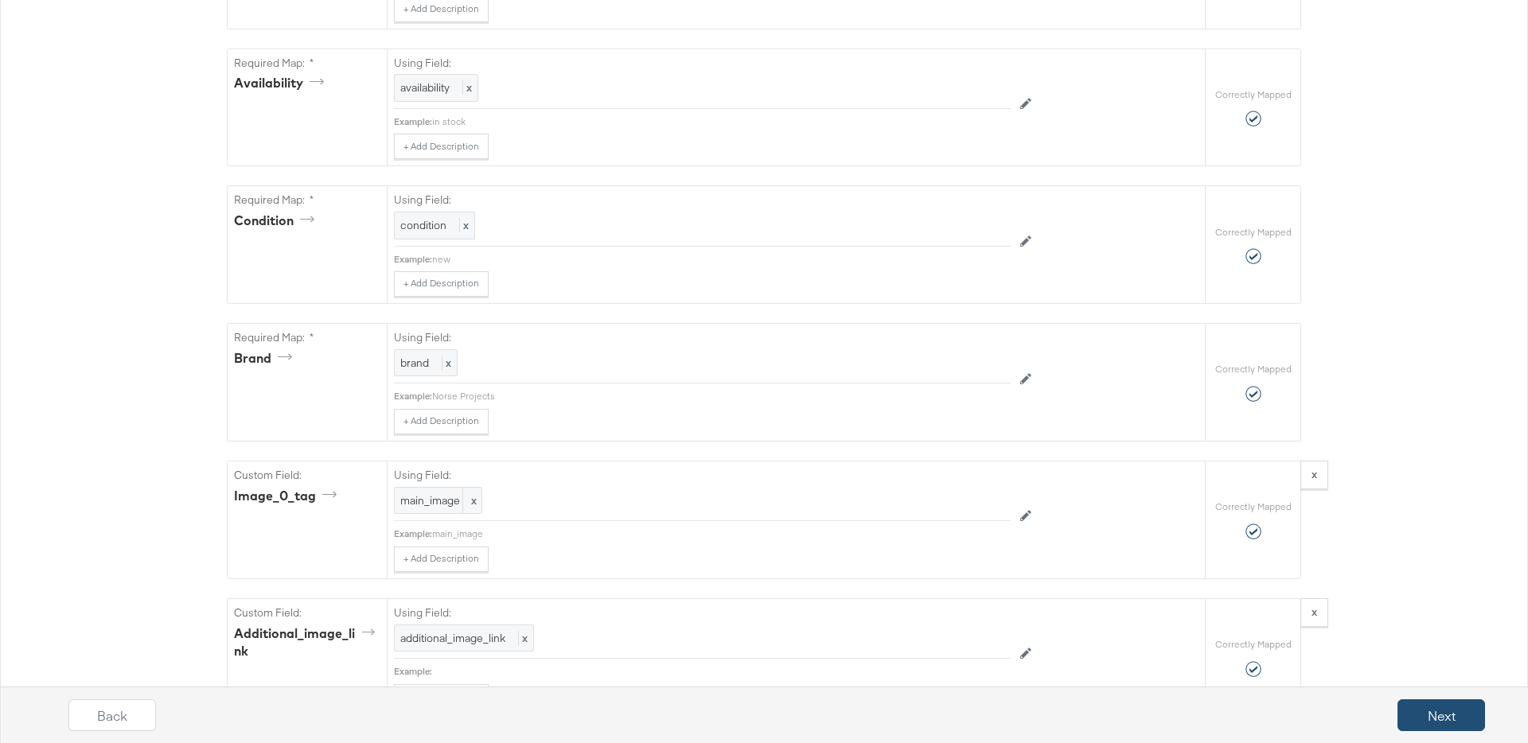
scroll to position [1287, 0]
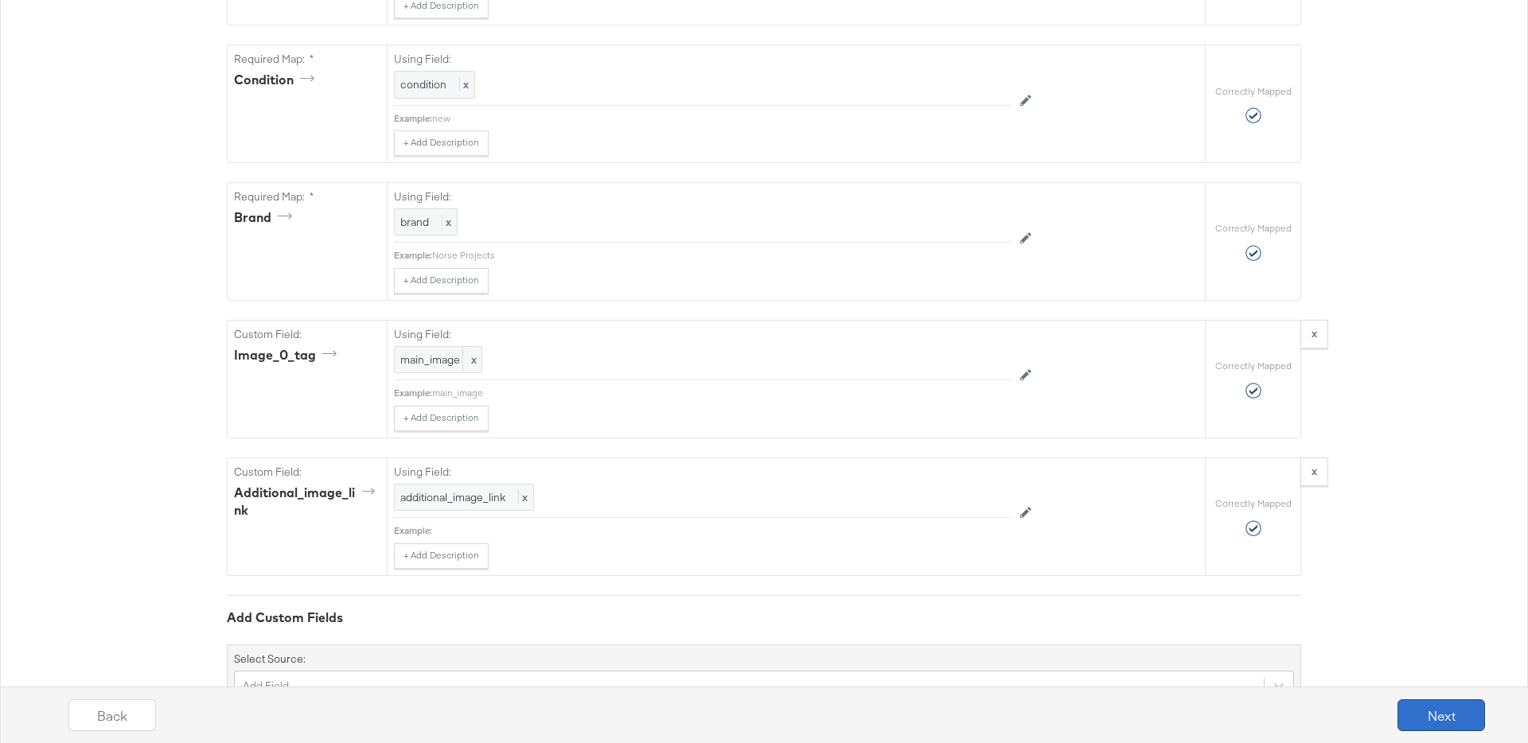
click at [1458, 724] on button "Next" at bounding box center [1441, 715] width 88 height 32
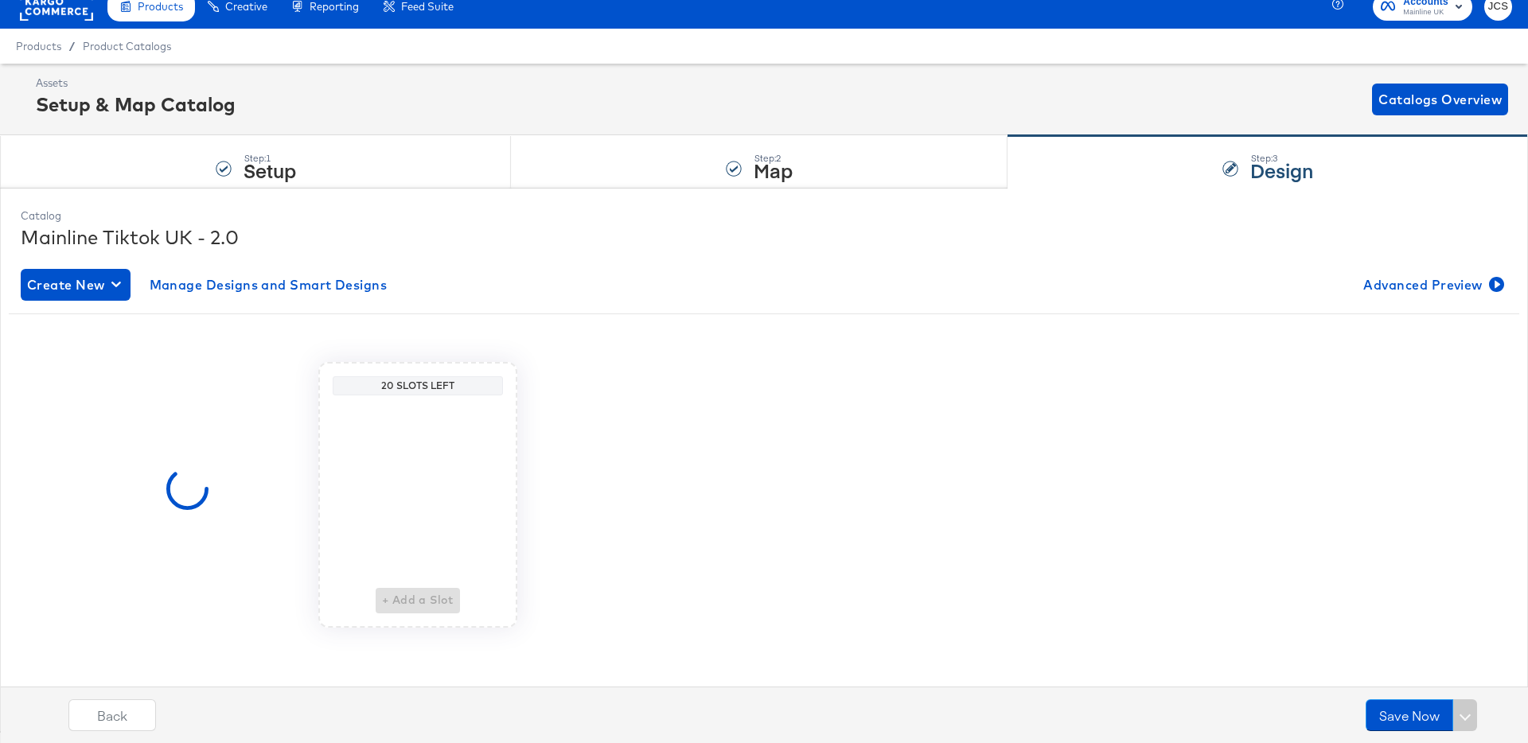
scroll to position [0, 0]
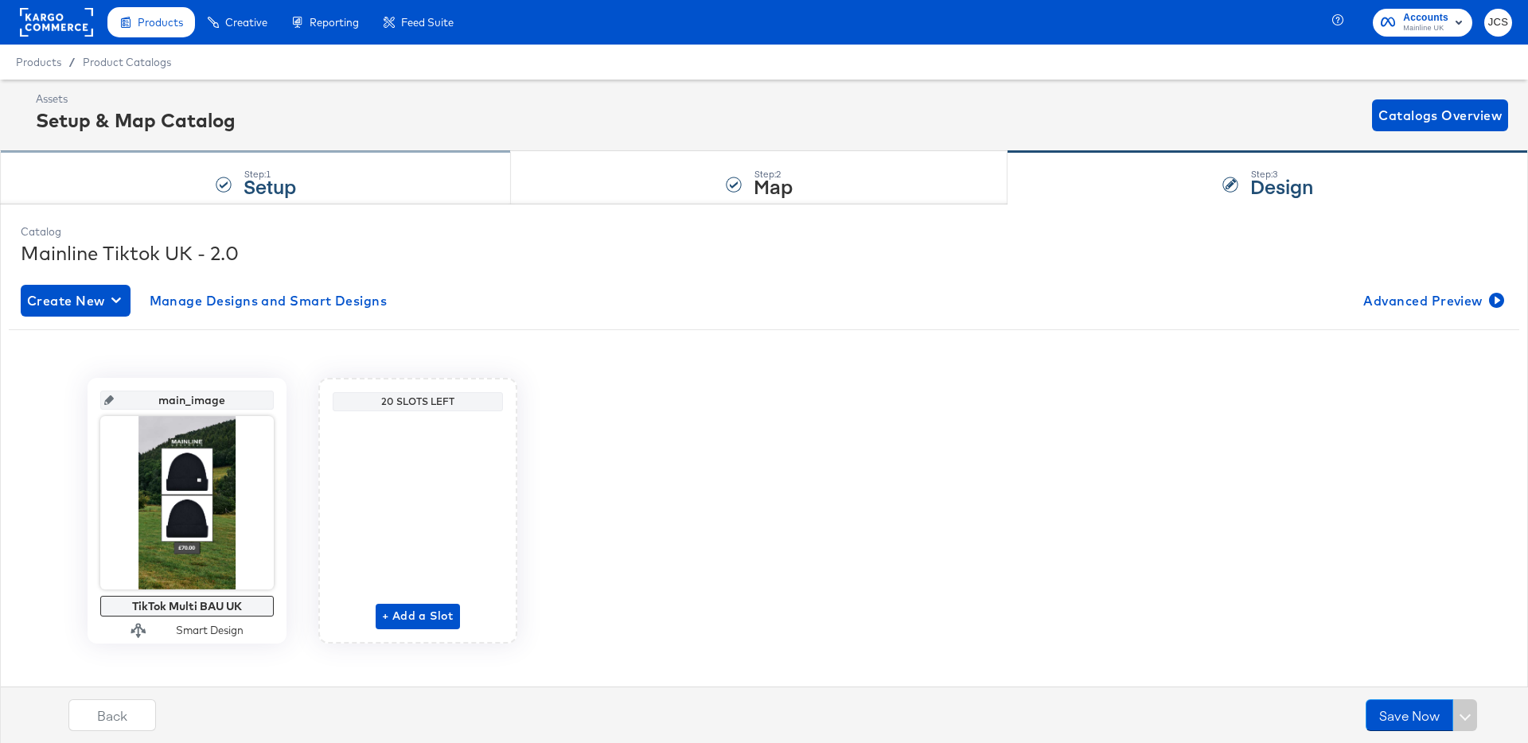
click at [224, 171] on div "Step: 1 Setup" at bounding box center [255, 178] width 511 height 53
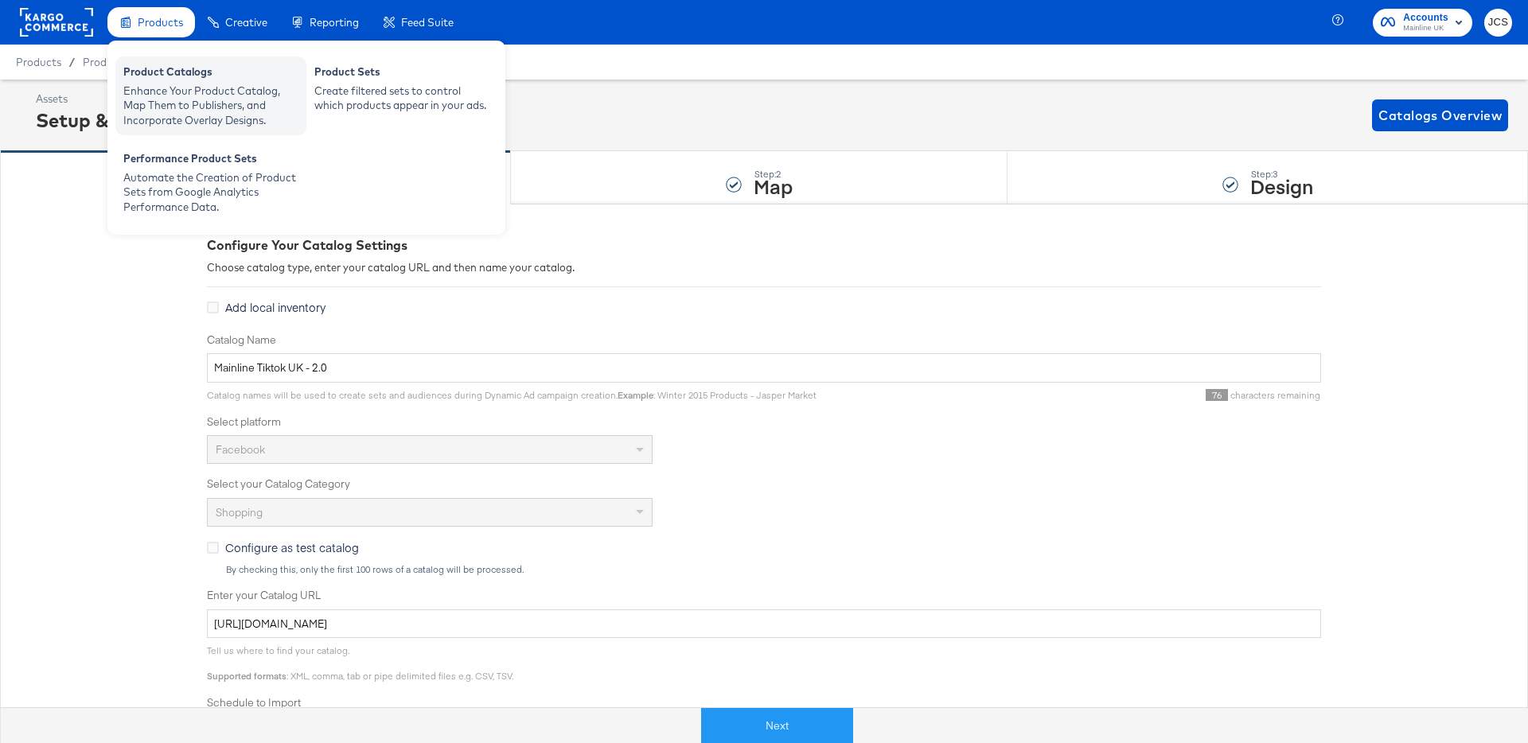
click at [178, 84] on div "Enhance Your Product Catalog, Map Them to Publishers, and Incorporate Overlay D…" at bounding box center [210, 106] width 175 height 45
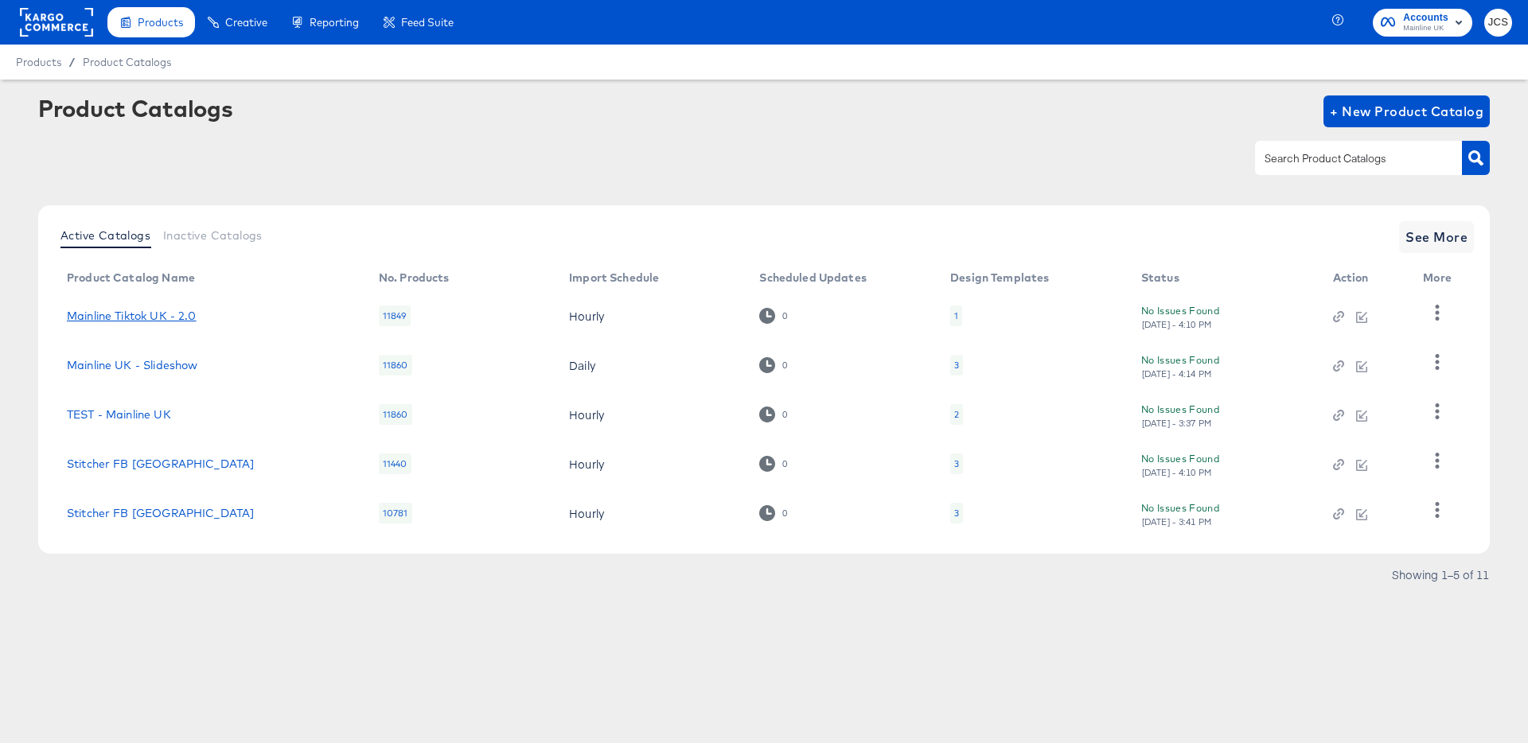
click at [171, 312] on link "Mainline Tiktok UK - 2.0" at bounding box center [132, 316] width 130 height 13
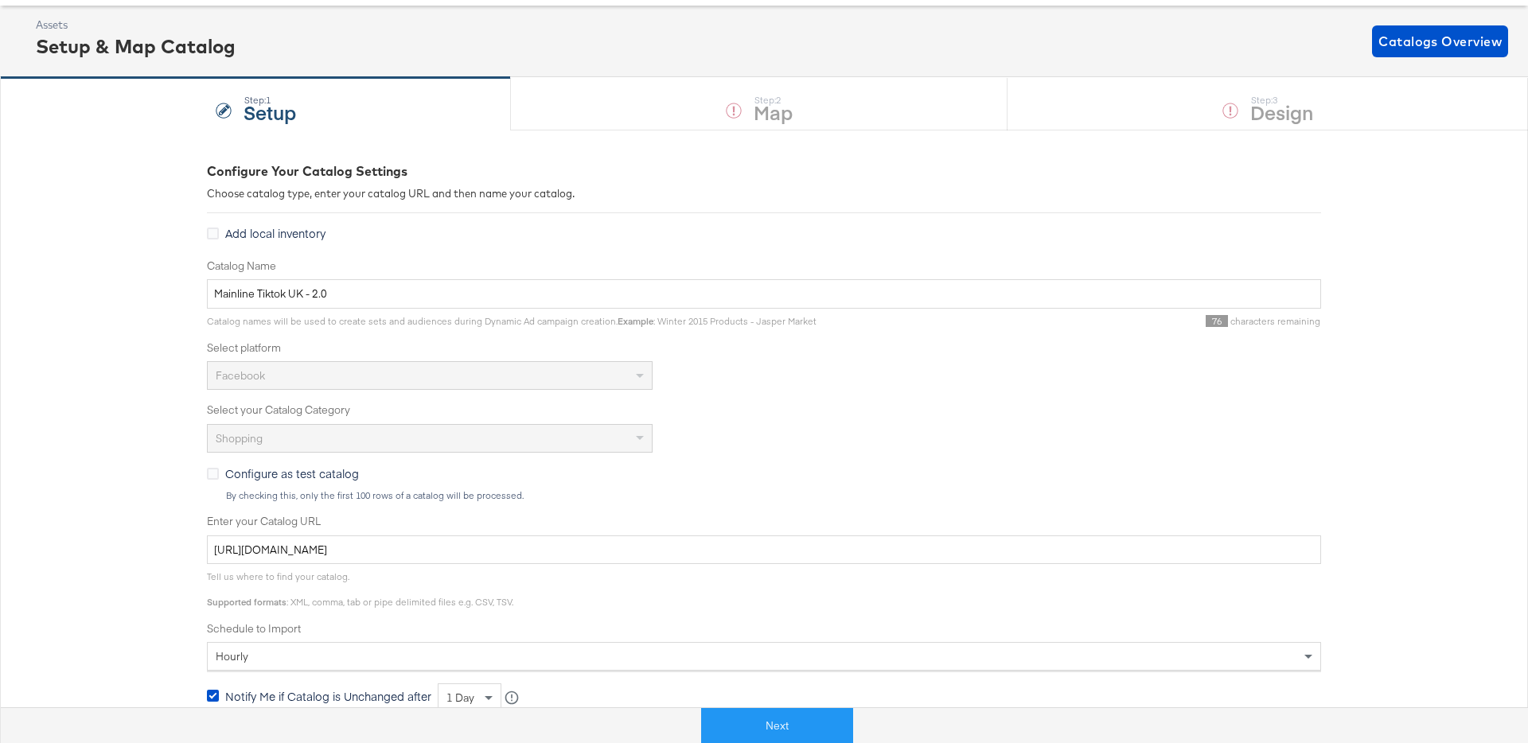
scroll to position [92, 0]
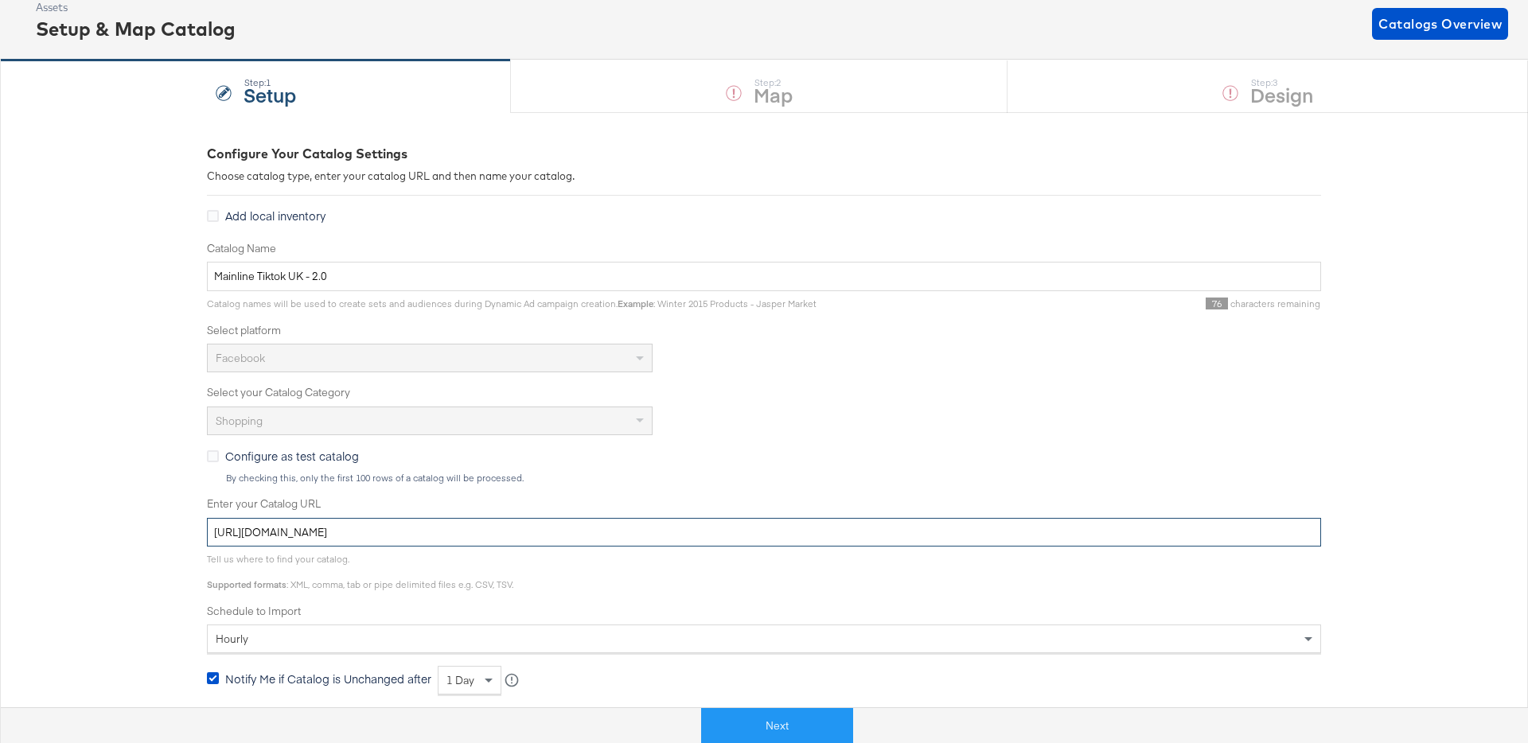
click at [472, 531] on input "https://legacy.mainlinemenswear.co.uk/feeds/tiktokFeed.csv" at bounding box center [764, 532] width 1114 height 29
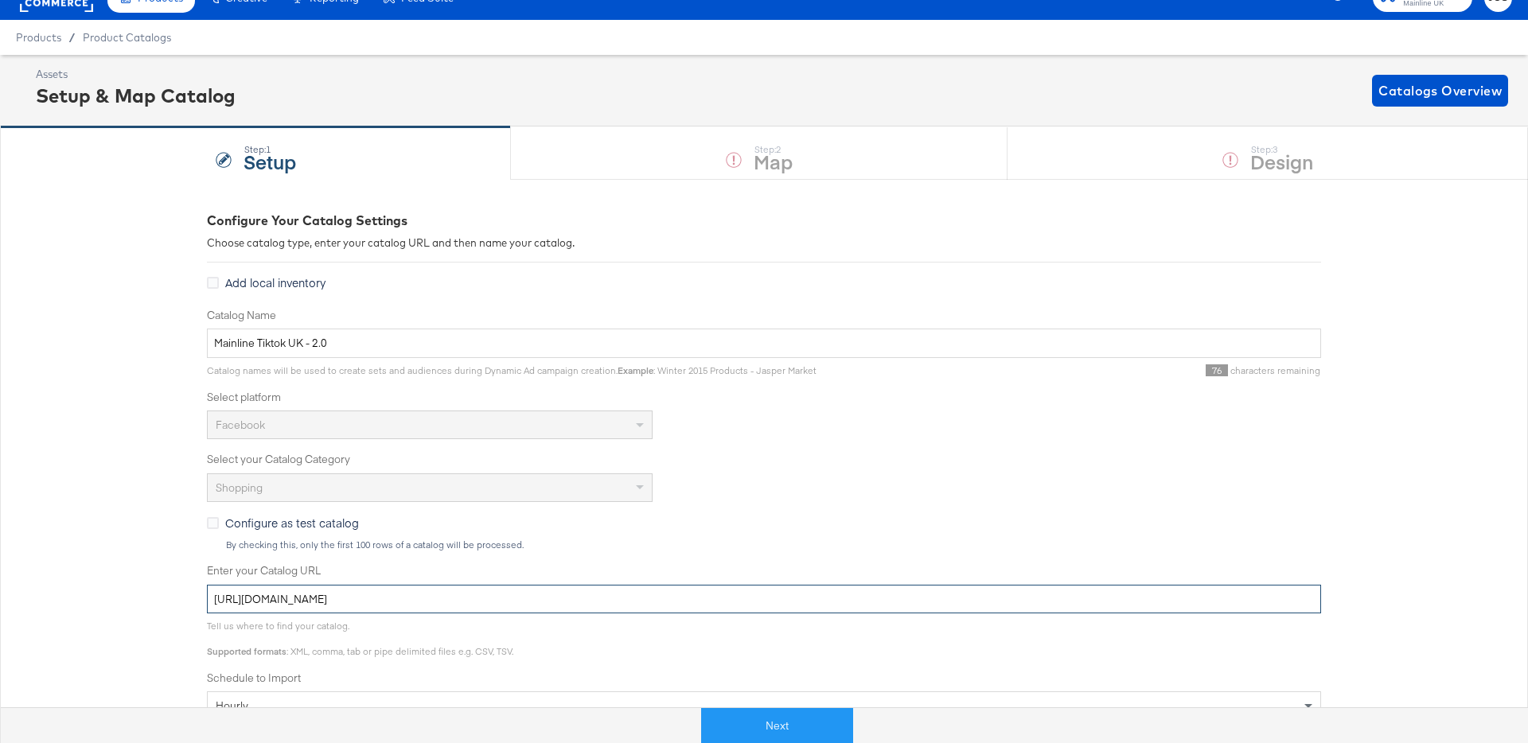
scroll to position [0, 0]
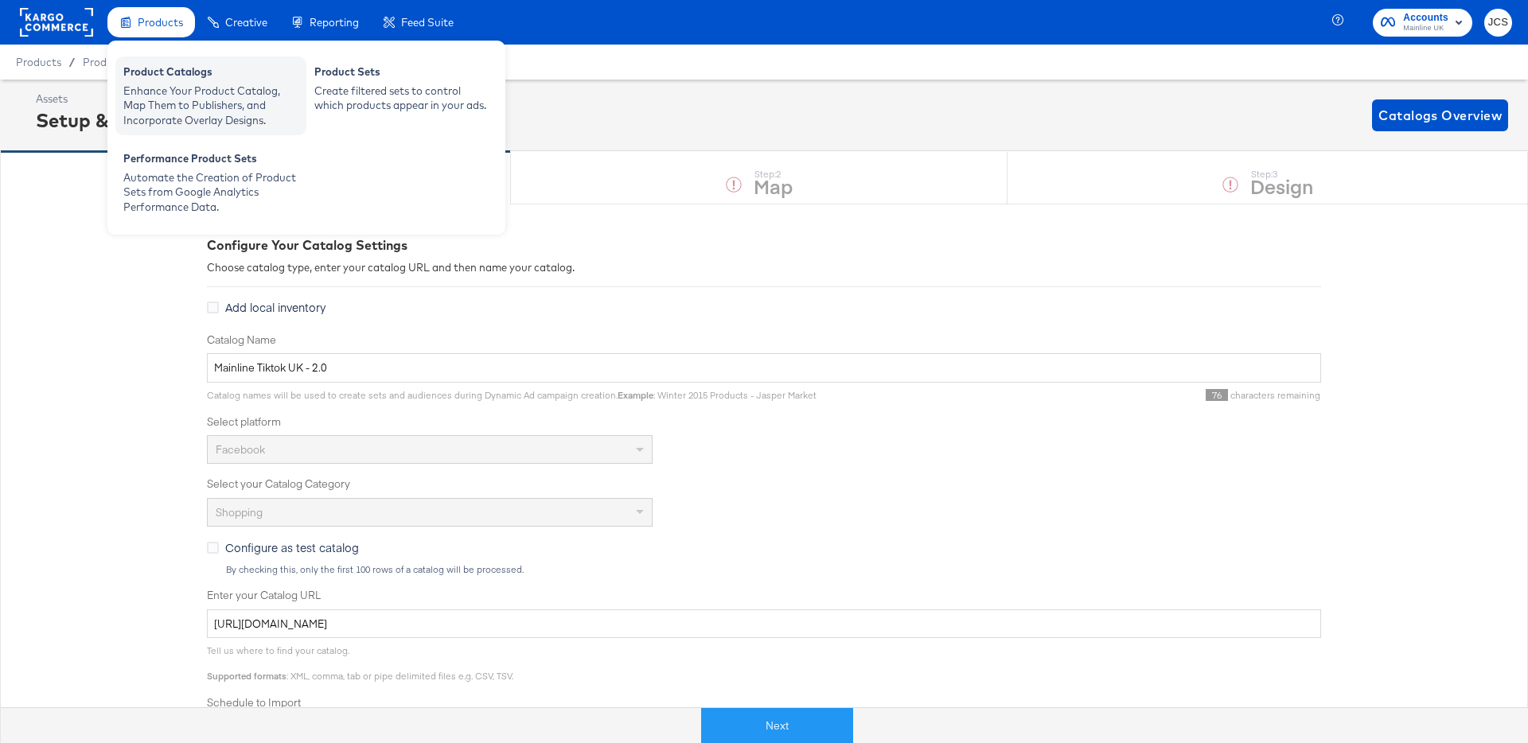
click at [149, 84] on div "Enhance Your Product Catalog, Map Them to Publishers, and Incorporate Overlay D…" at bounding box center [210, 106] width 175 height 45
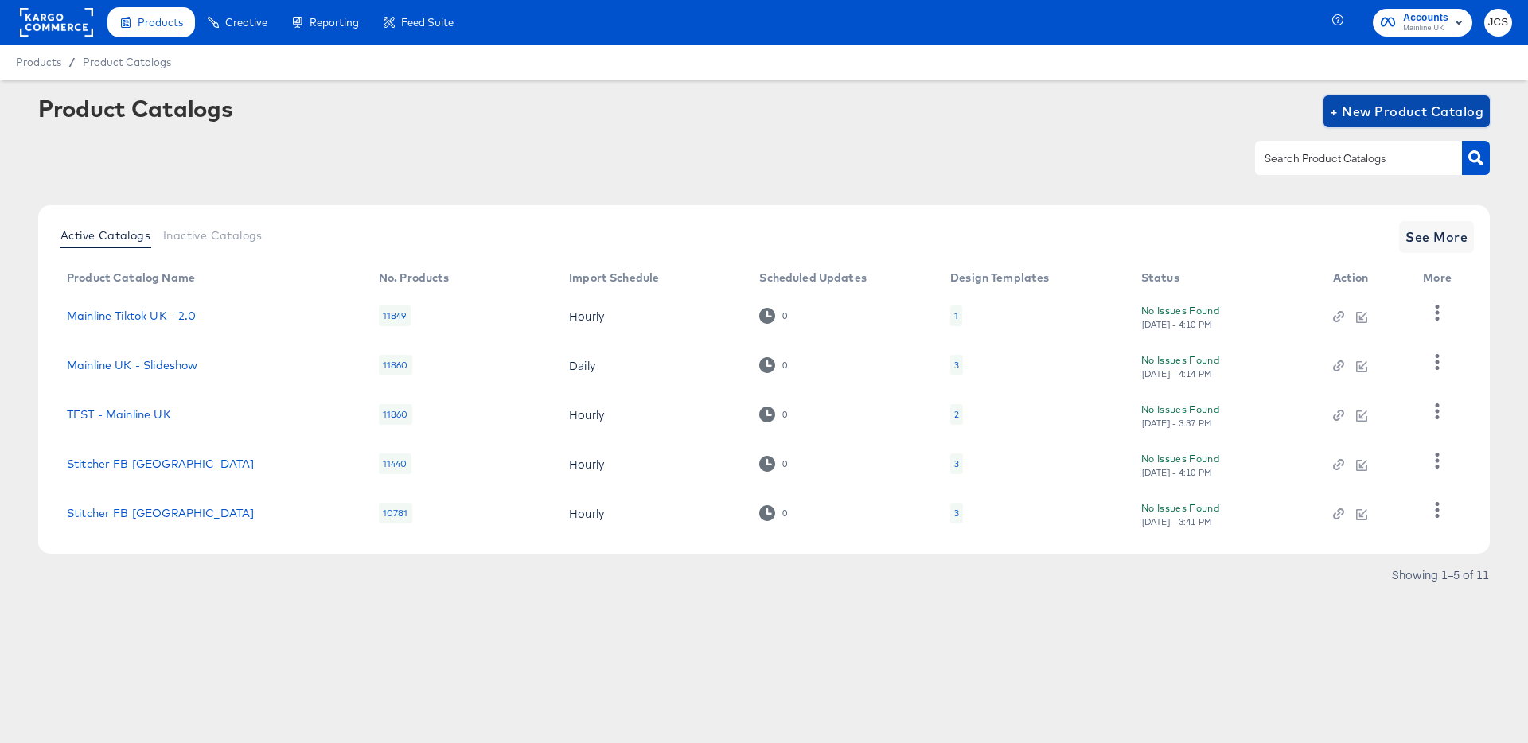
click at [1401, 112] on span "+ New Product Catalog" at bounding box center [1407, 111] width 154 height 22
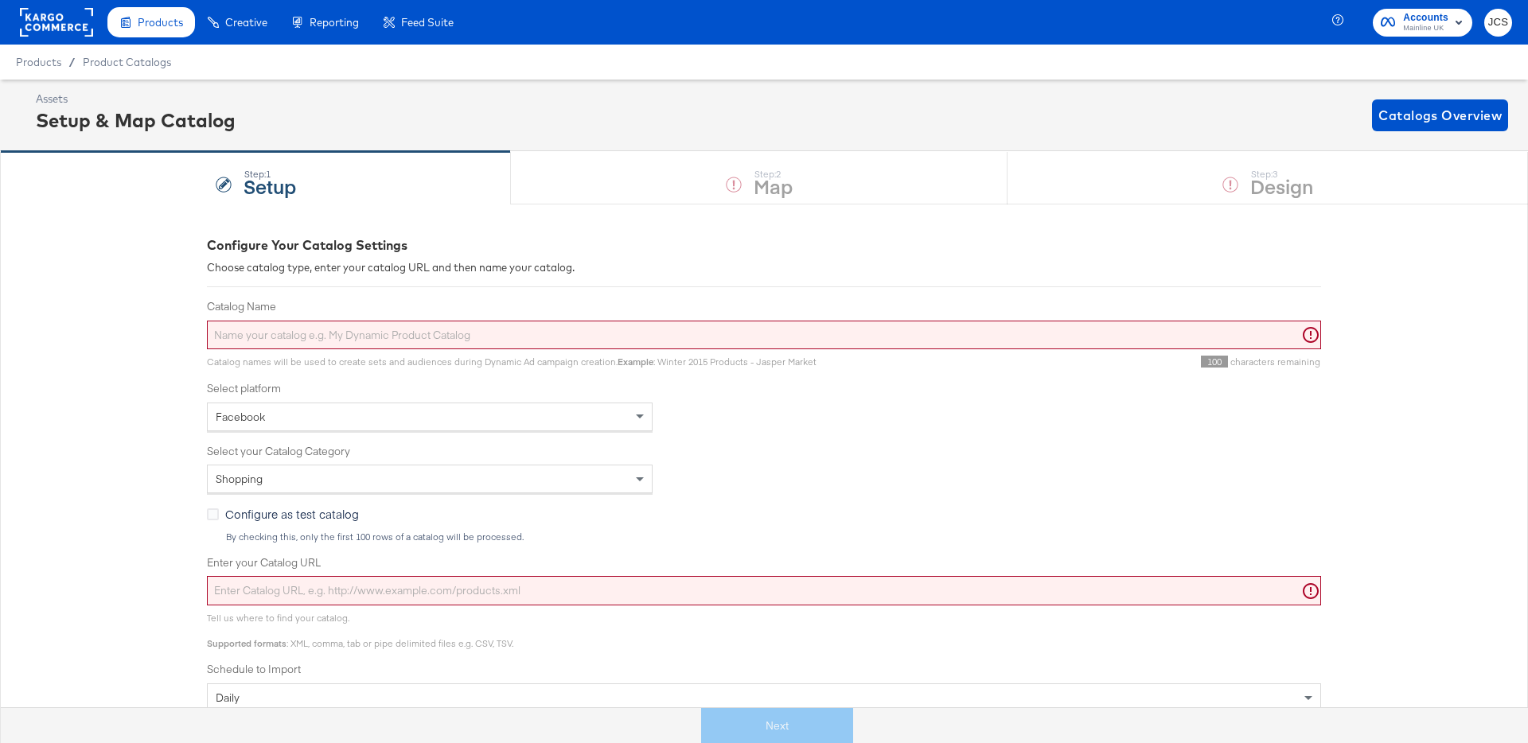
click at [242, 333] on input "Catalog Name" at bounding box center [764, 335] width 1114 height 29
click at [277, 590] on input "Enter your Catalog URL" at bounding box center [764, 590] width 1114 height 29
paste input "https://legacy.mainlinemenswear.co.uk/feeds/tiktokFeed.csv"
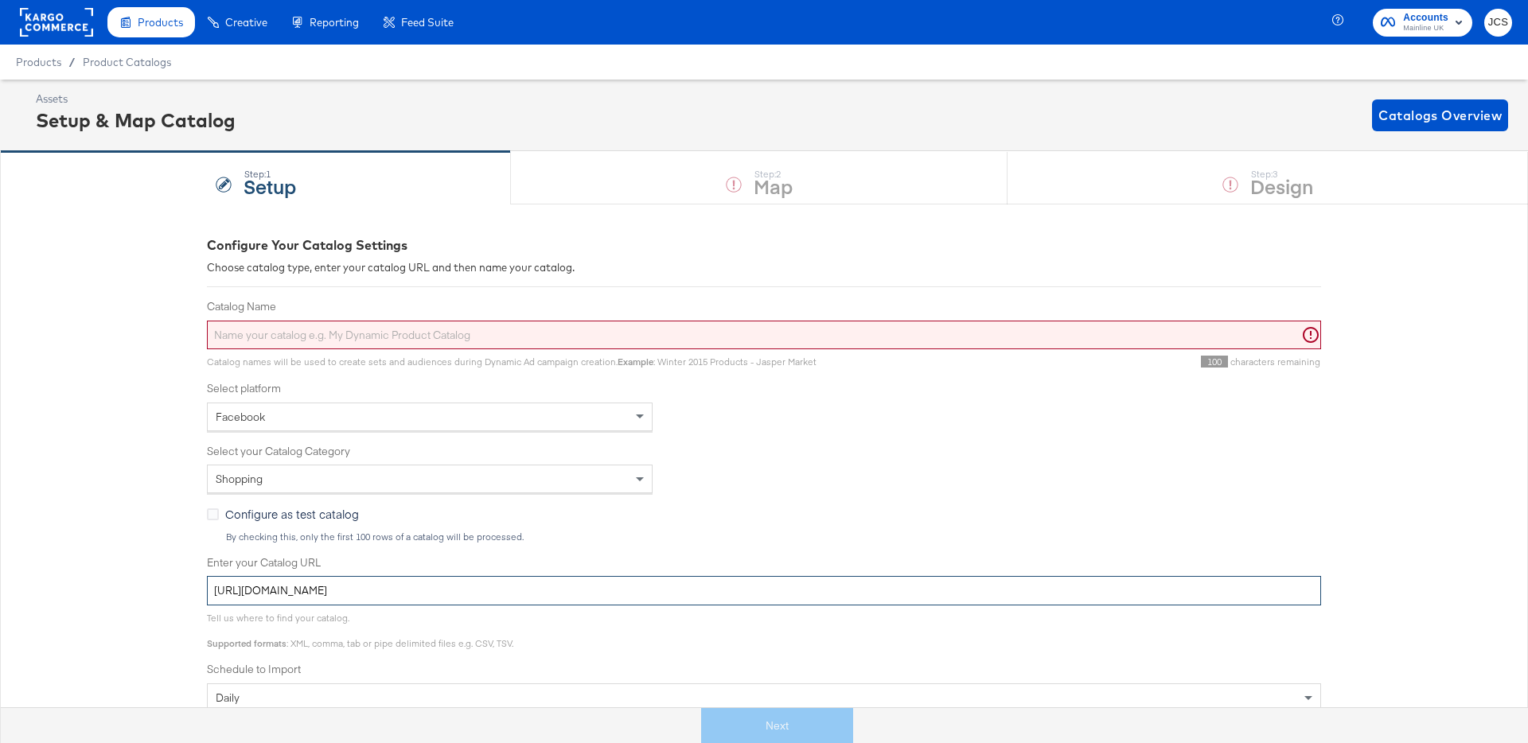
type input "https://legacy.mainlinemenswear.co.uk/feeds/tiktokFeed.csv"
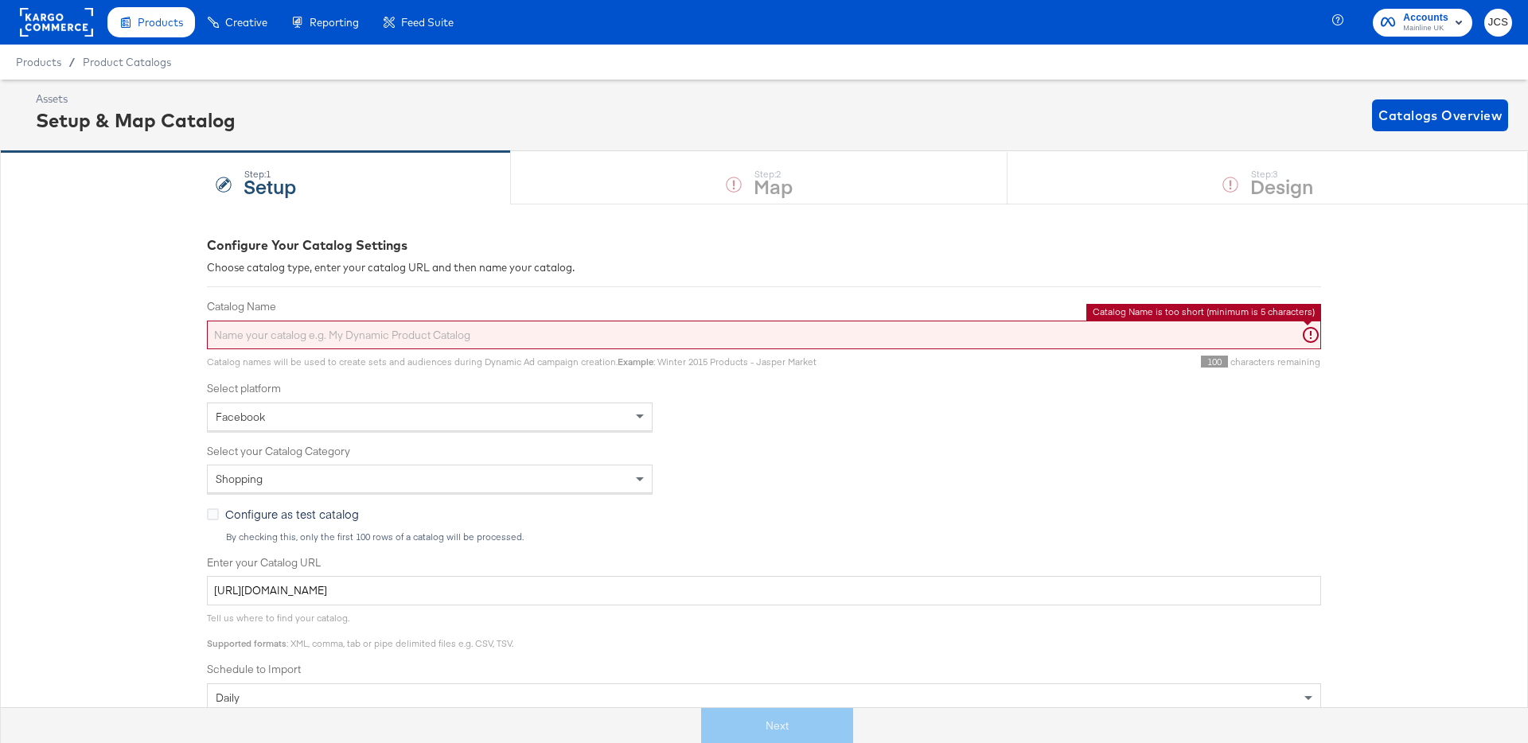
click at [291, 344] on input "Catalog Name" at bounding box center [764, 335] width 1114 height 29
click at [317, 332] on input "Catalog Name" at bounding box center [764, 335] width 1114 height 29
paste input "Mainline Tiktok UK - 2.0"
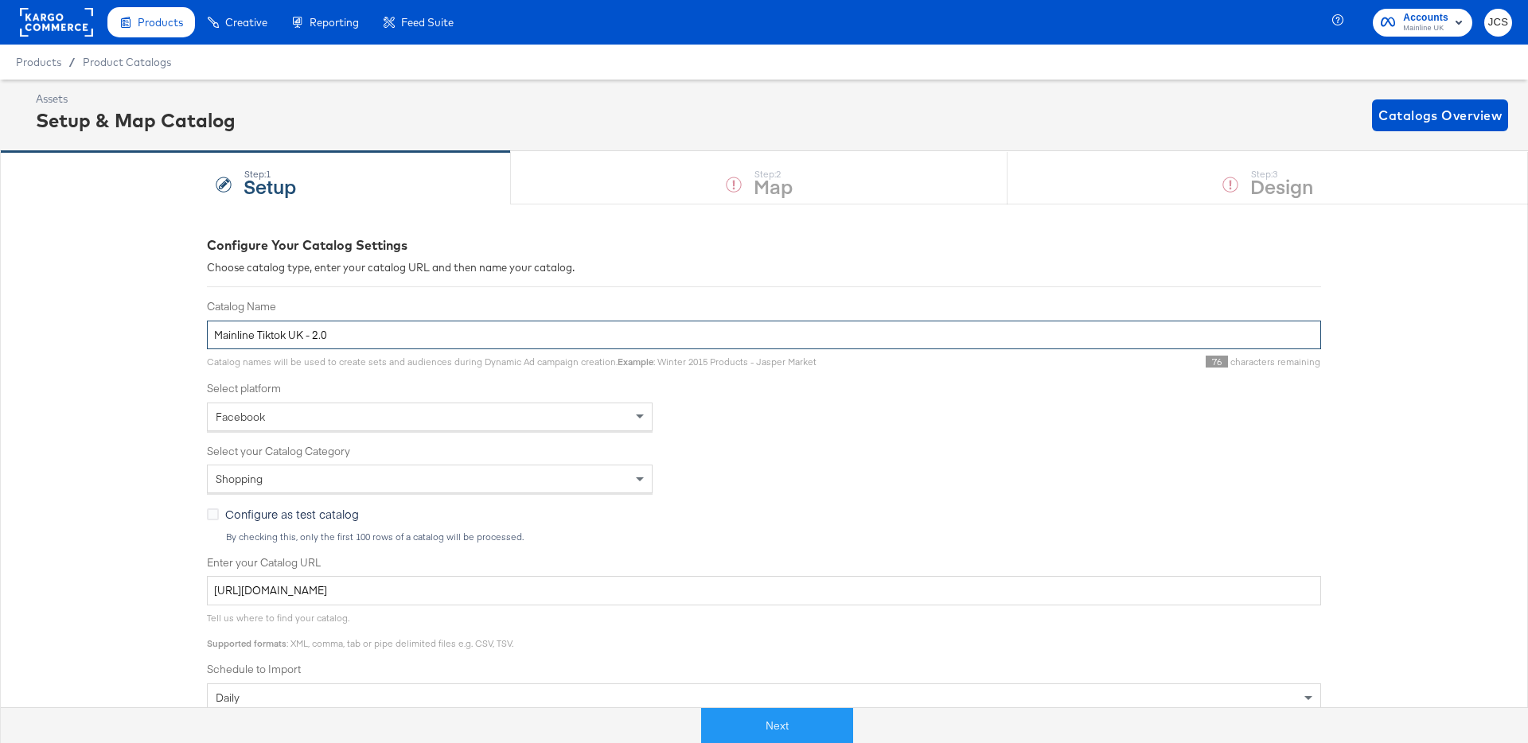
type input "Mainline Tiktok UK - 2.0"
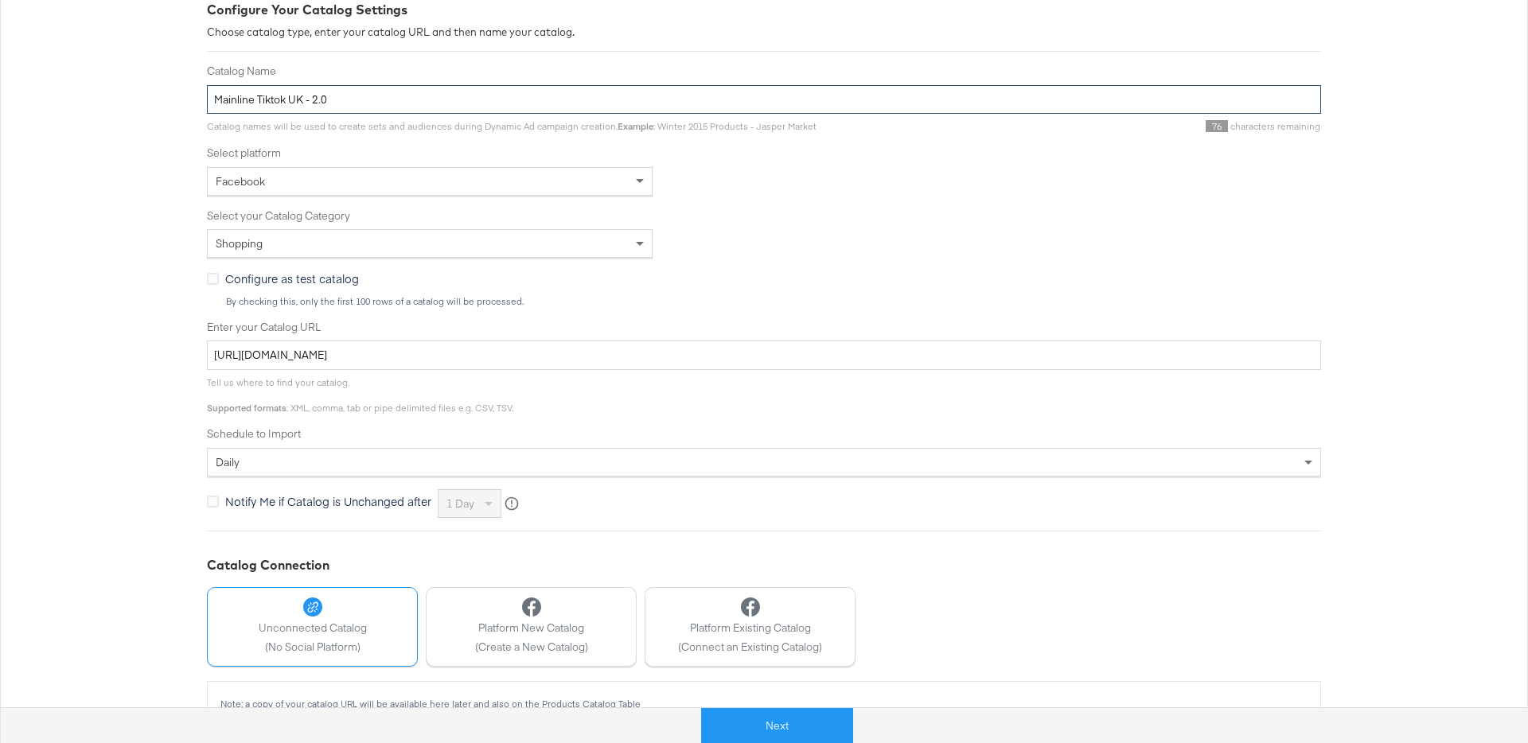
scroll to position [270, 0]
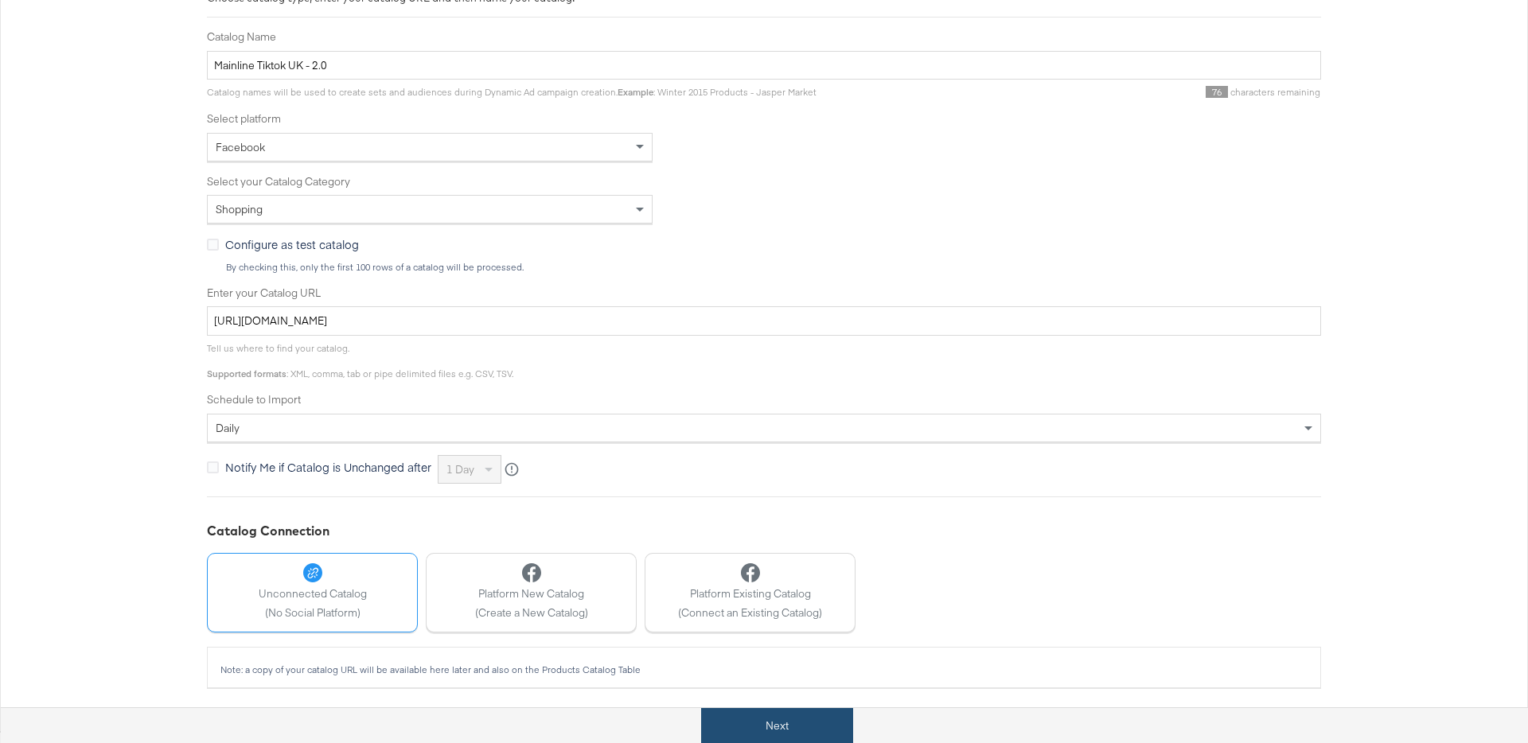
click at [776, 724] on button "Next" at bounding box center [777, 726] width 152 height 36
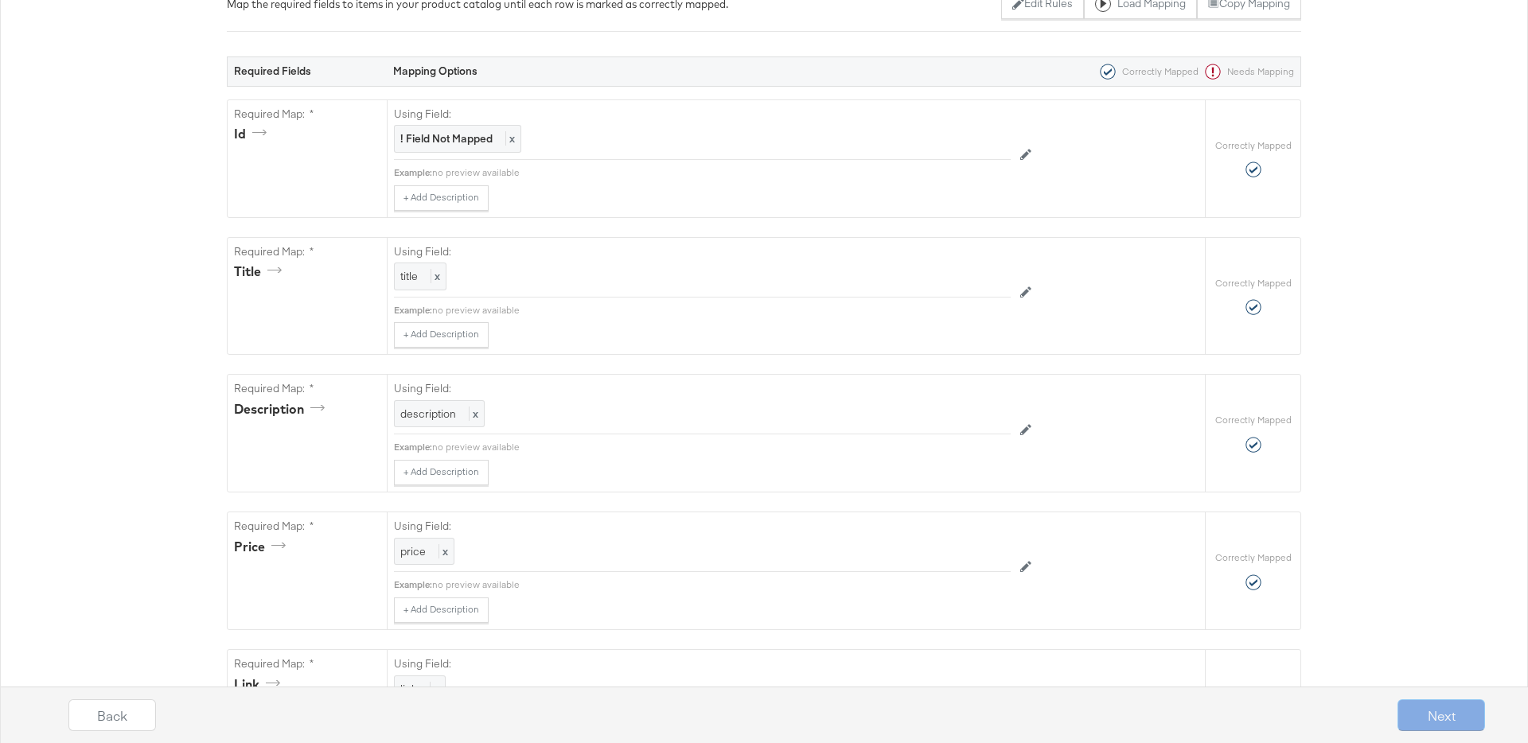
scroll to position [0, 0]
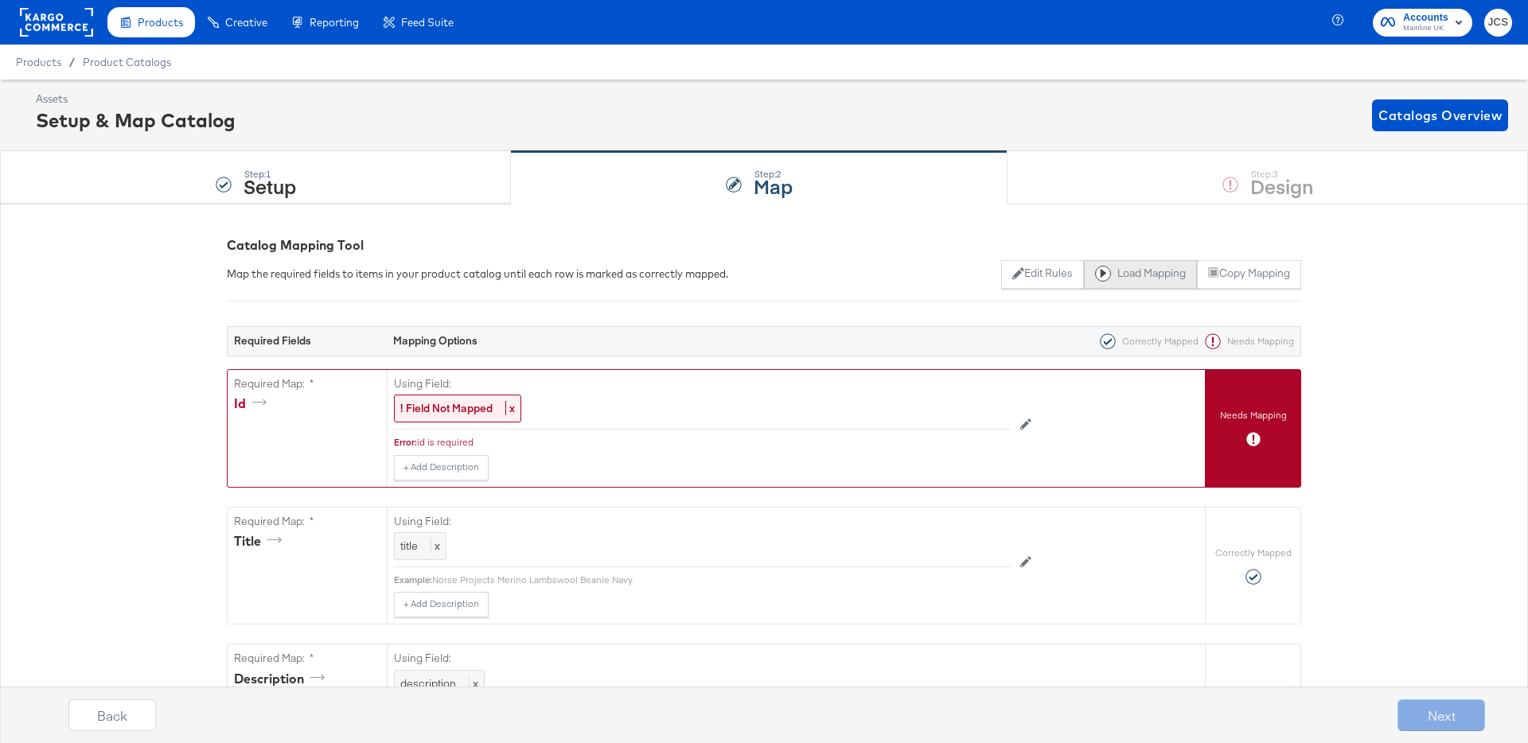
click at [1165, 272] on button "Load Mapping" at bounding box center [1140, 274] width 113 height 29
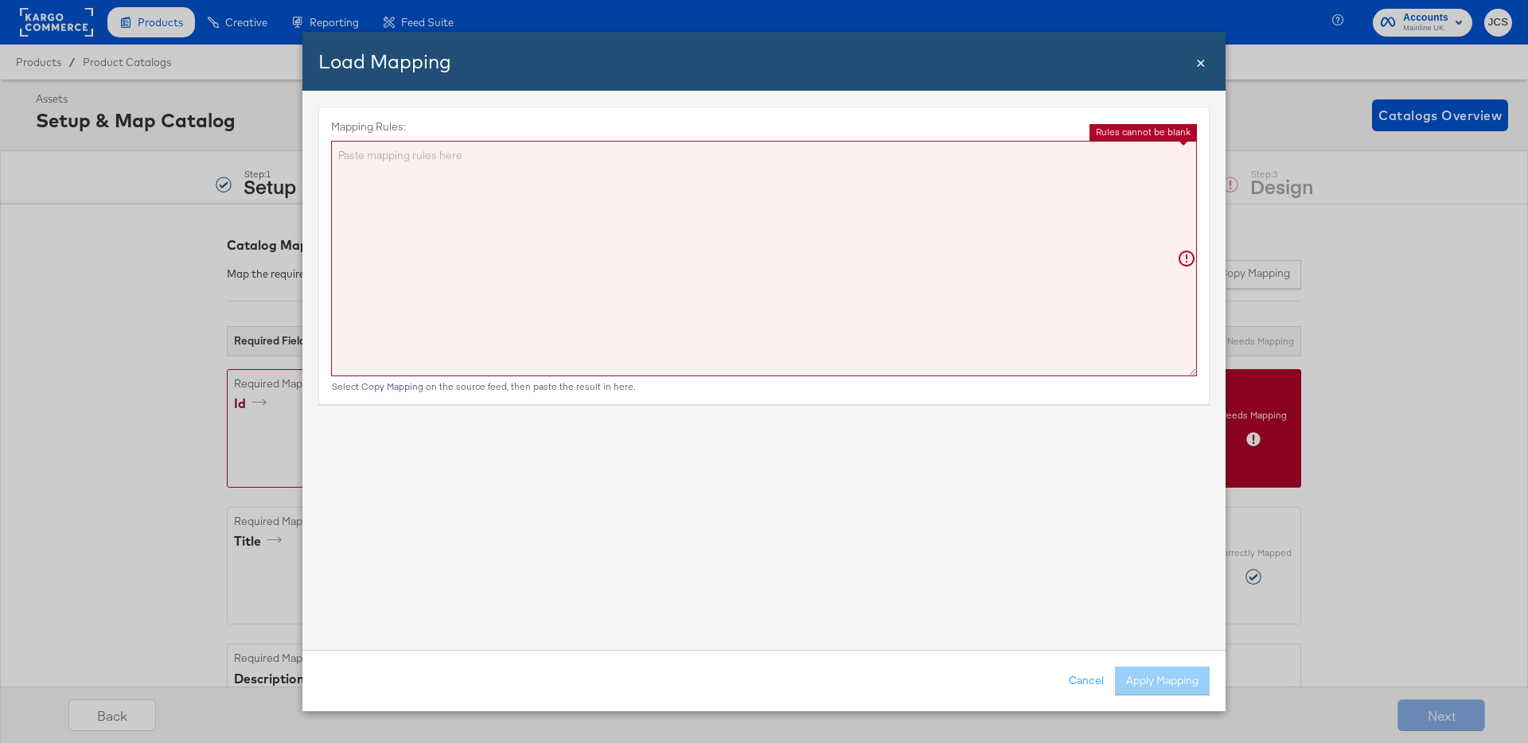
click at [855, 305] on textarea "Mapping Rules:" at bounding box center [764, 259] width 866 height 236
paste textarea "{"id":"{{{\"sku_id\"}}}","title":"{{{\"title\"}}}","description":"{{{\"descript…"
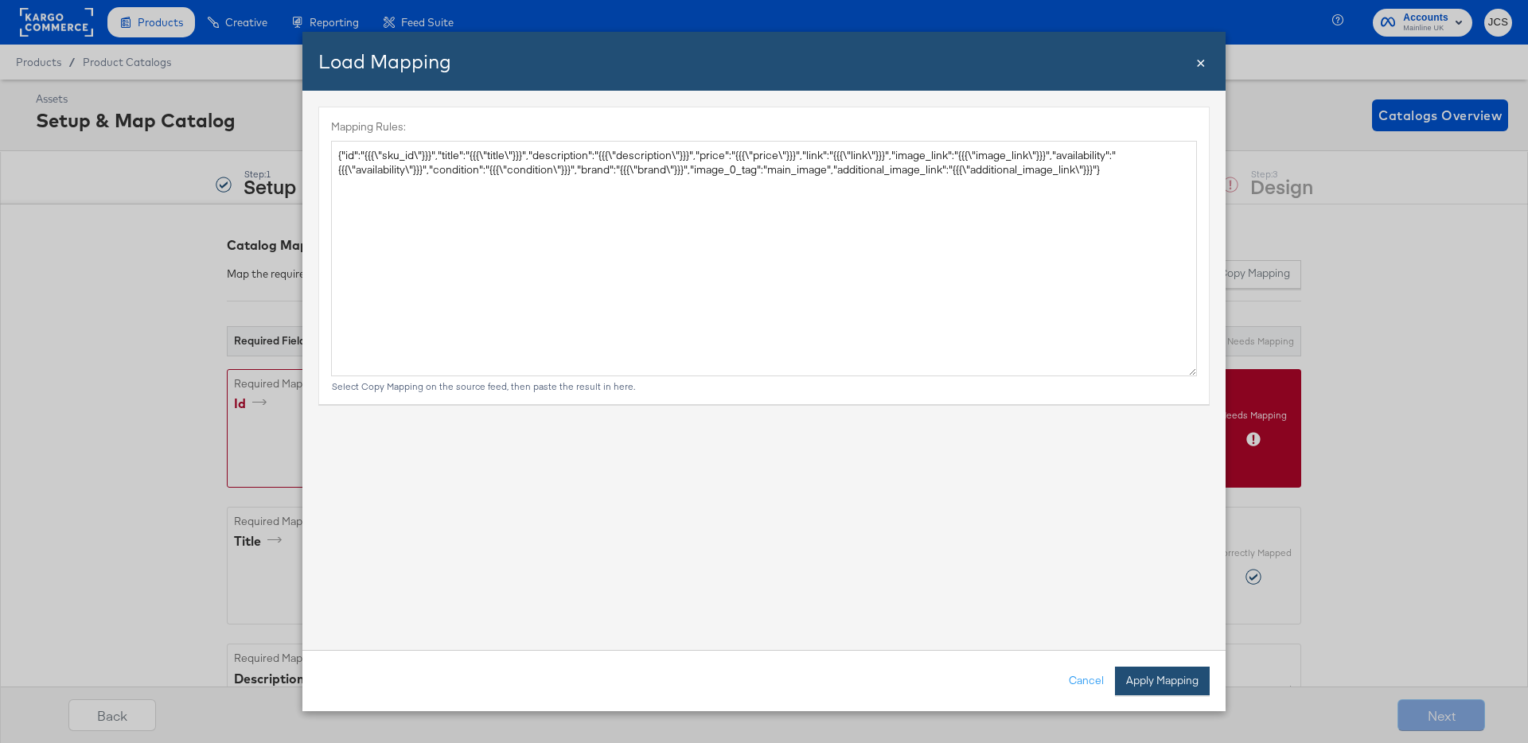
type textarea "{ "id": "{{{\"sku_id\"}}}", "title": "{{{\"title\"}}}", "description": "{{{\"de…"
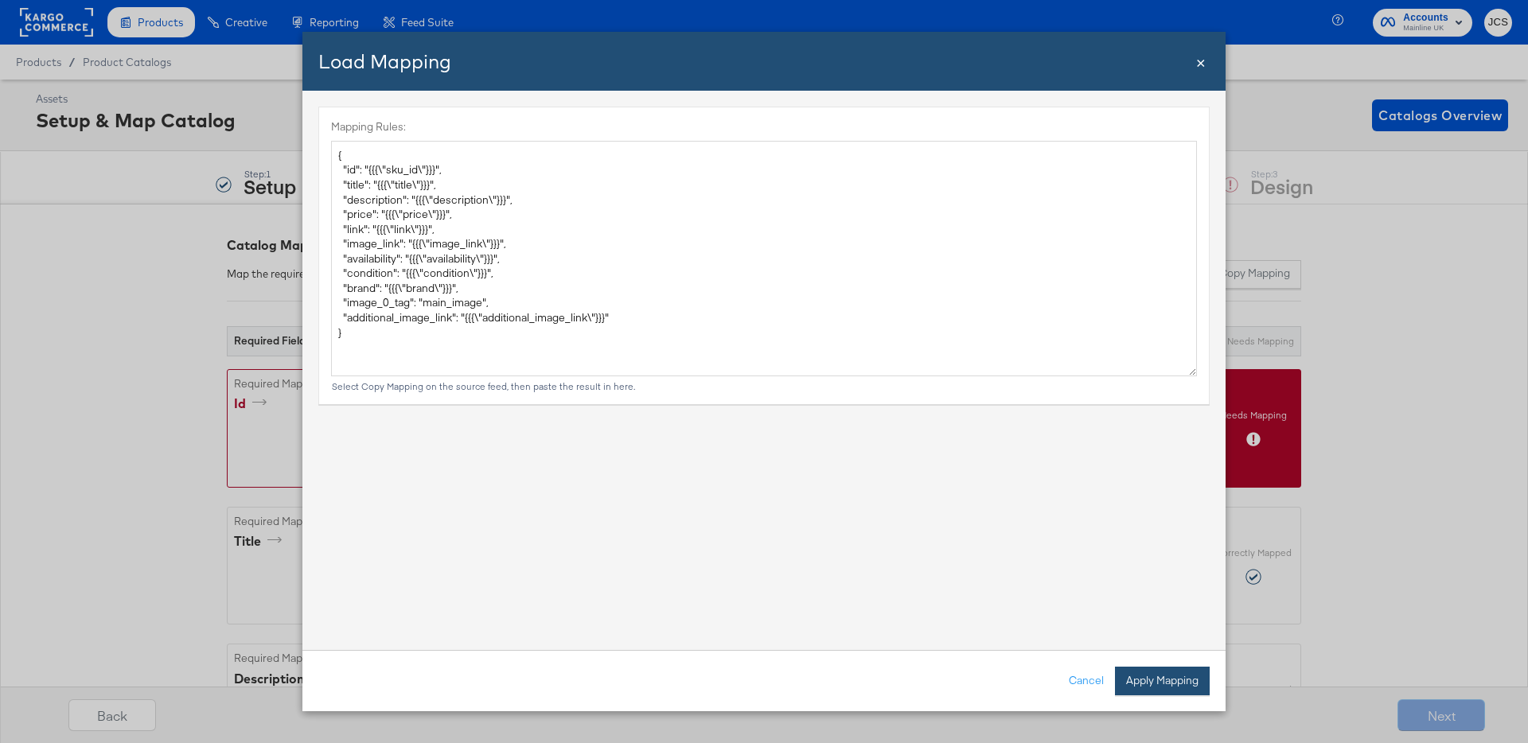
click at [1161, 680] on button "Apply Mapping" at bounding box center [1162, 681] width 95 height 29
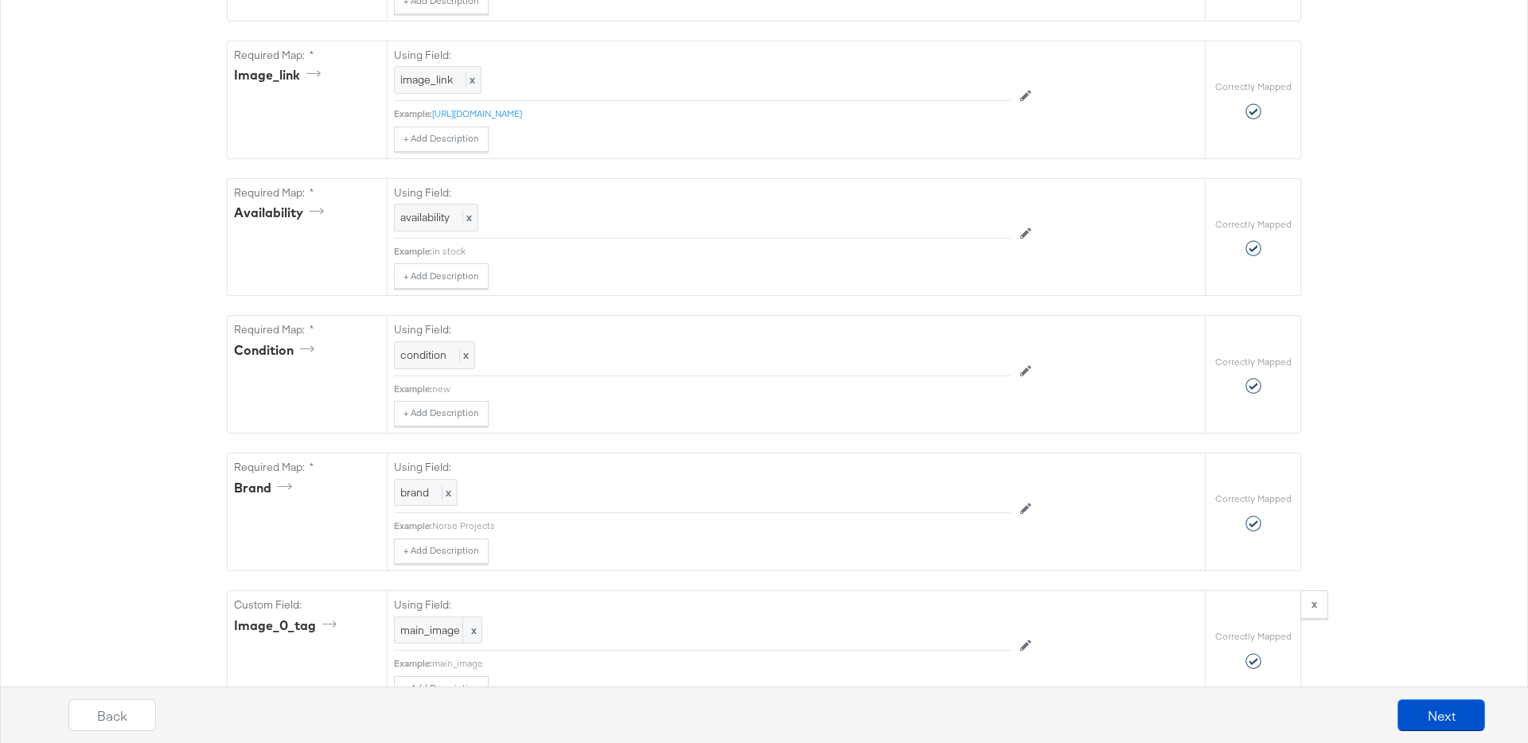
scroll to position [1356, 0]
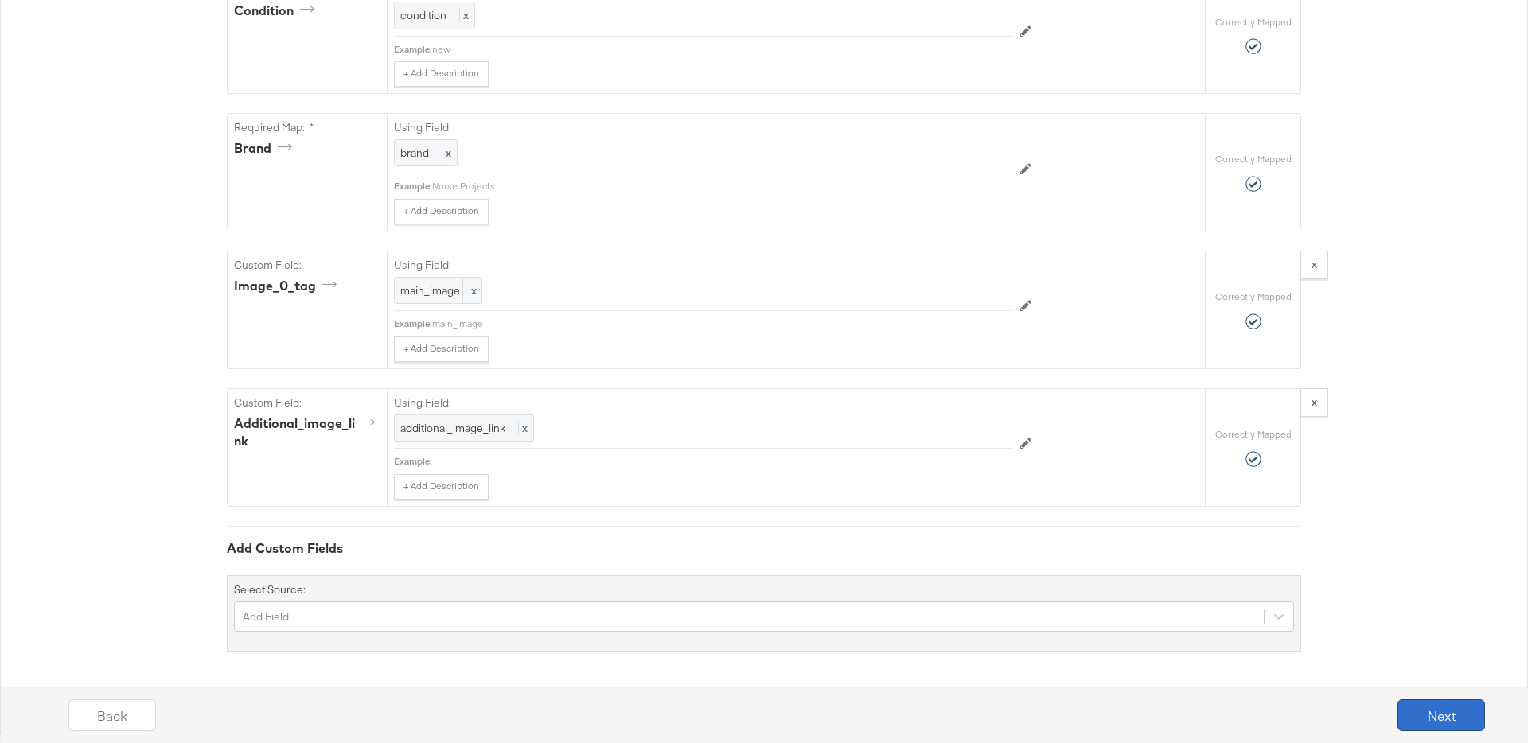
click at [1457, 715] on button "Next" at bounding box center [1441, 715] width 88 height 32
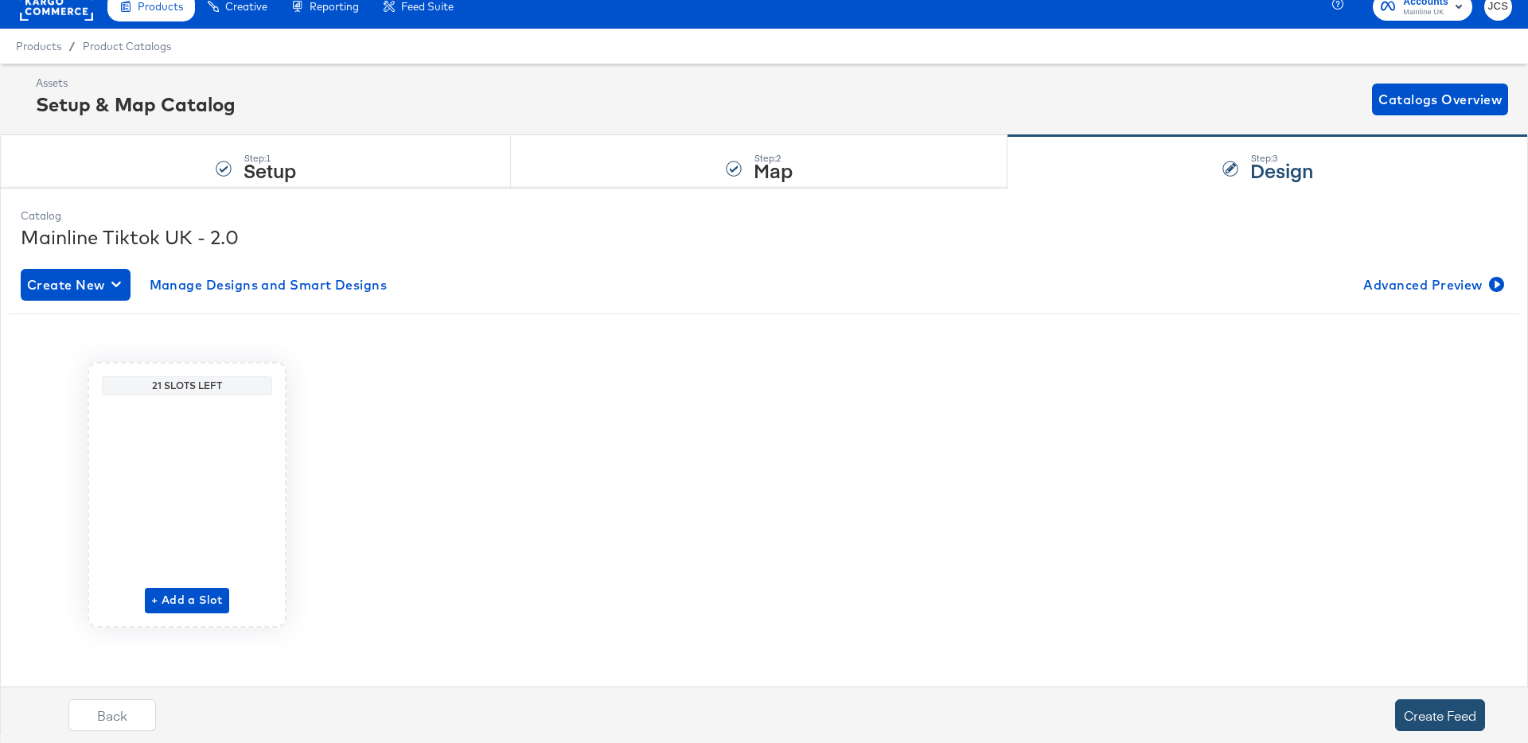
scroll to position [0, 0]
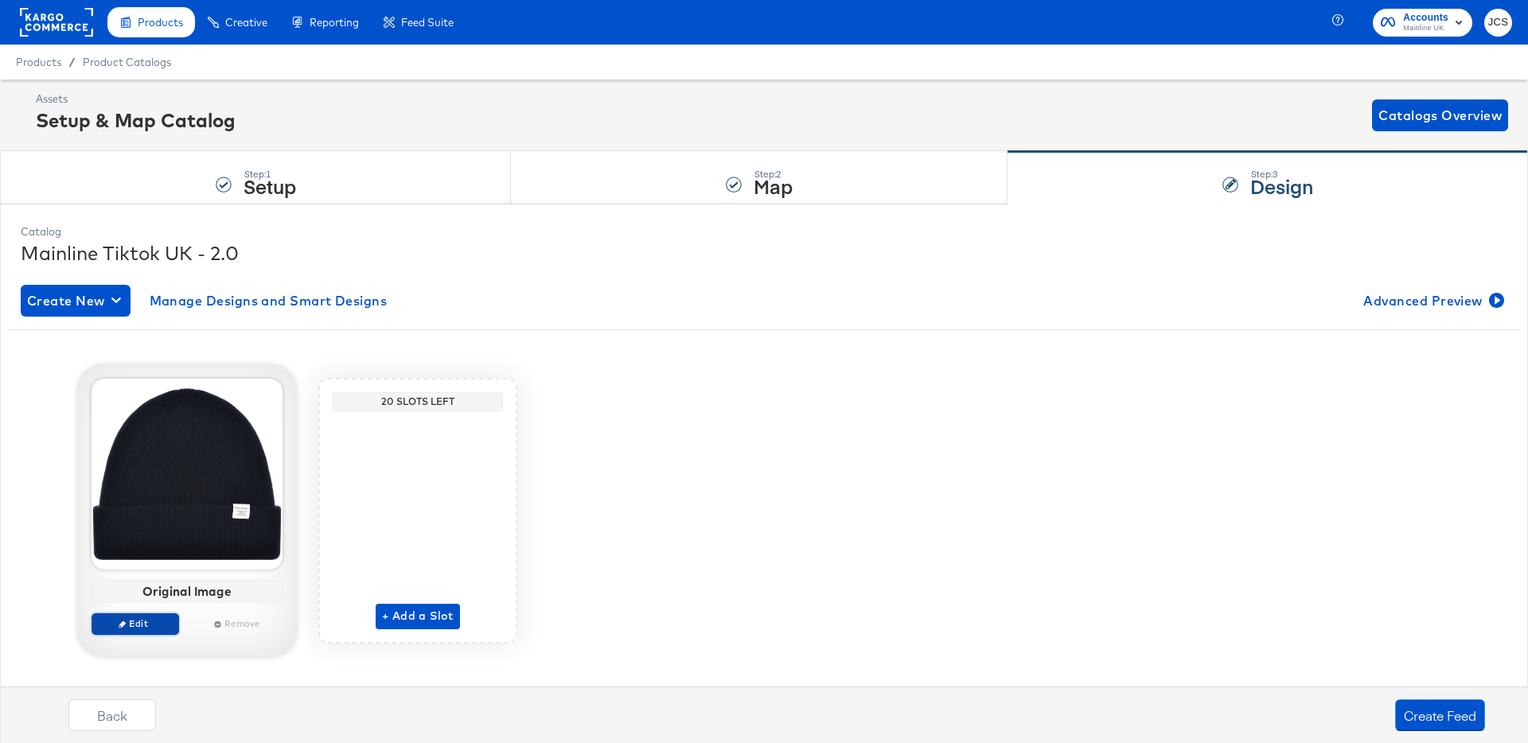
click at [154, 626] on span "Edit" at bounding box center [135, 623] width 73 height 12
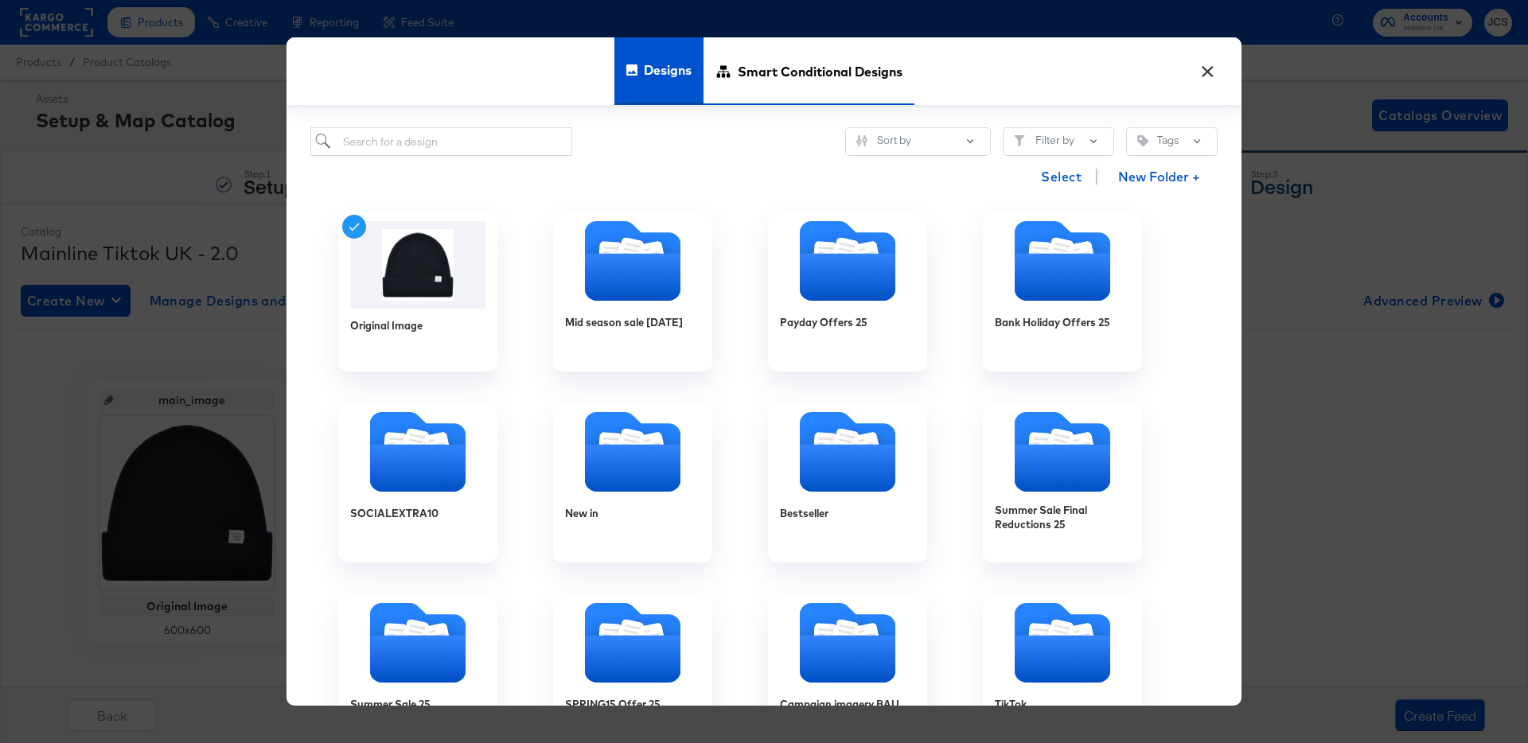
click at [771, 82] on span "Smart Conditional Designs" at bounding box center [820, 71] width 165 height 70
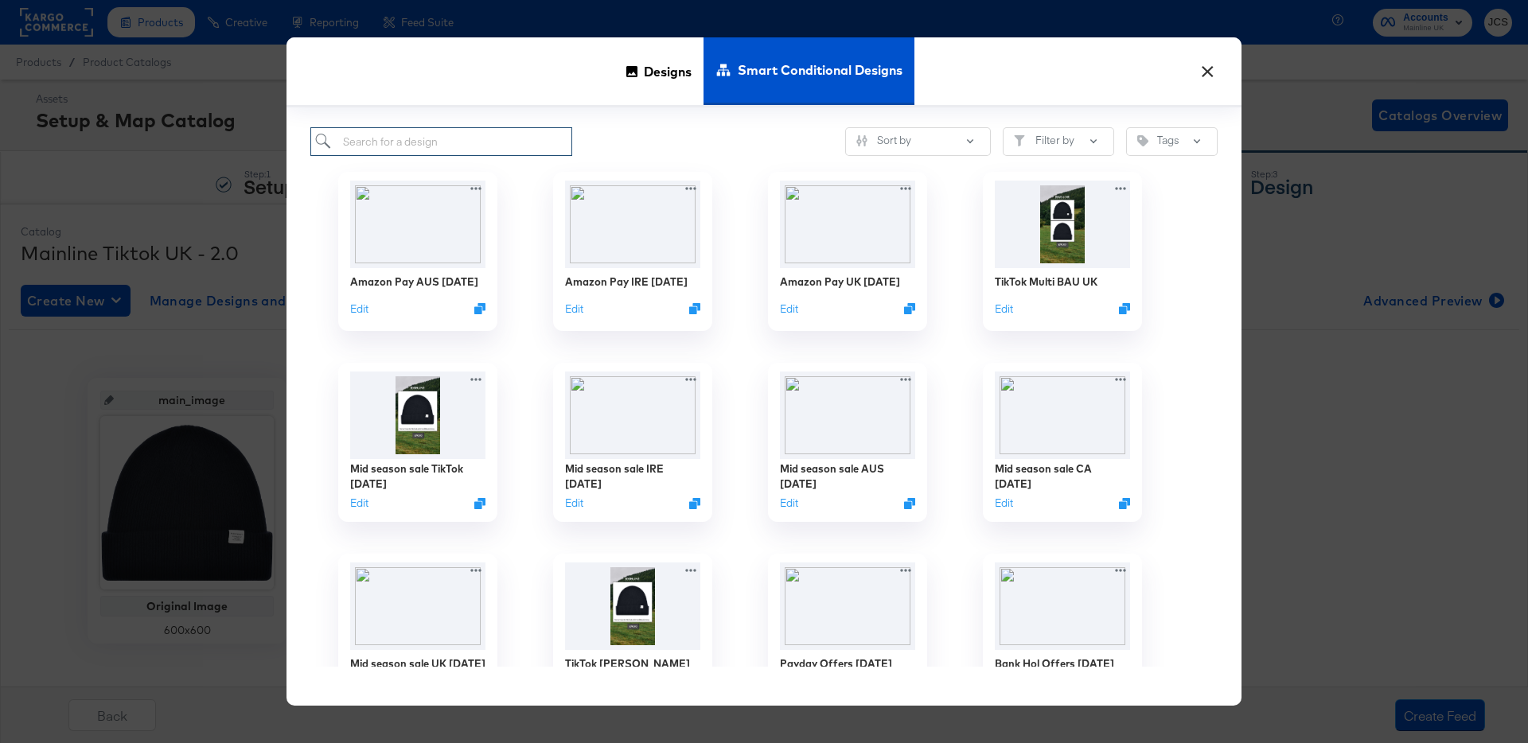
click at [442, 138] on input "search" at bounding box center [441, 141] width 262 height 29
paste input "TikTok Multi BAU UK"
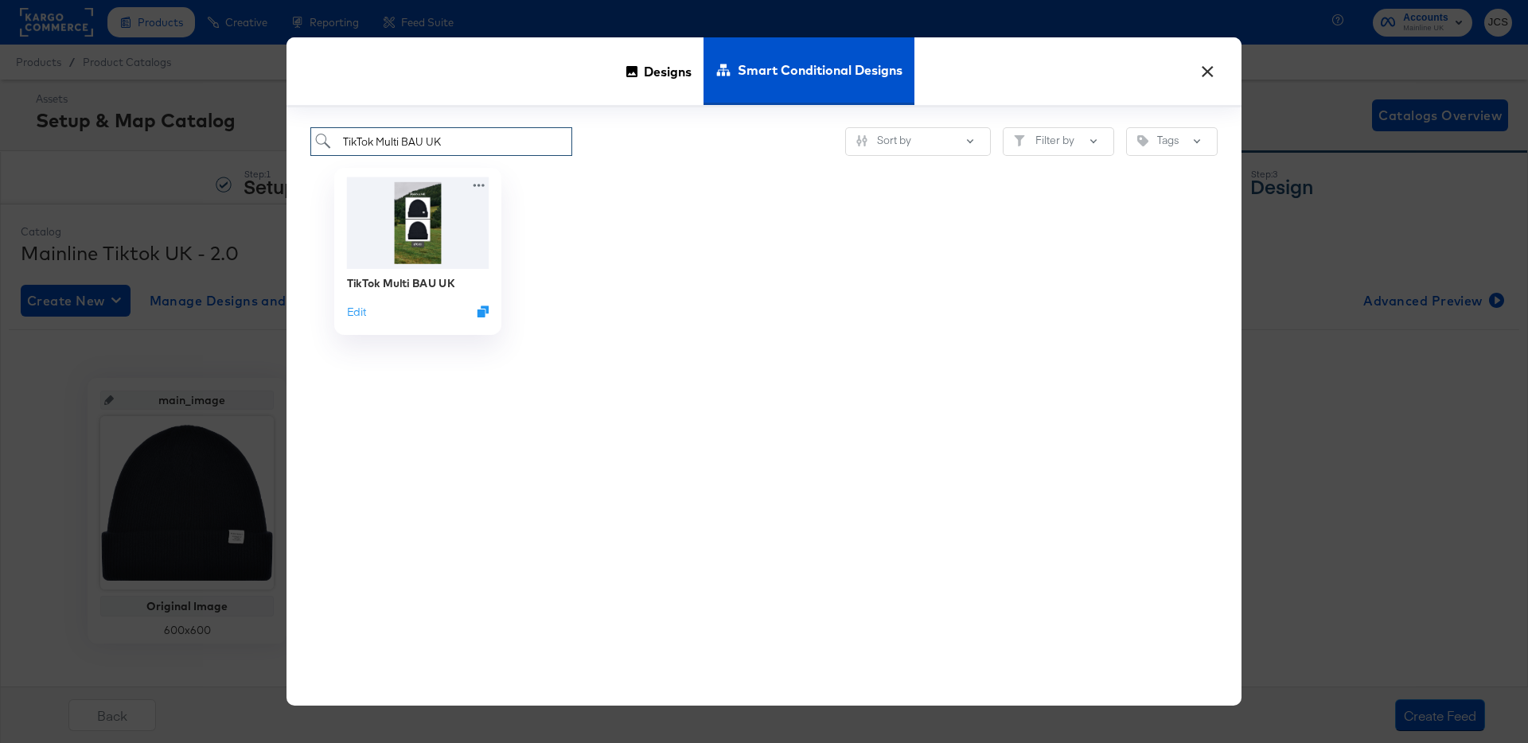
type input "TikTok Multi BAU UK"
click at [438, 245] on img at bounding box center [418, 223] width 142 height 92
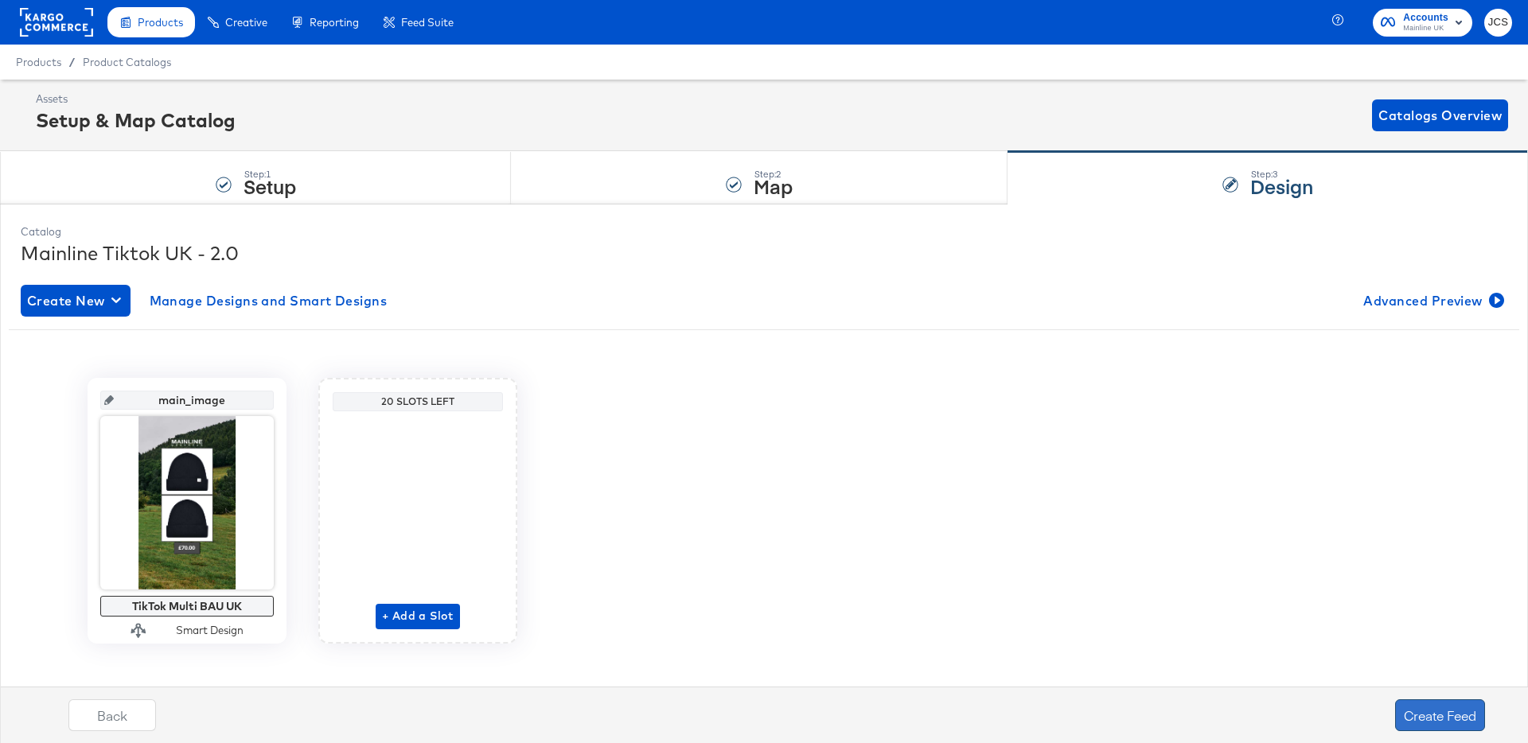
click at [1442, 718] on button "Create Feed" at bounding box center [1440, 715] width 90 height 32
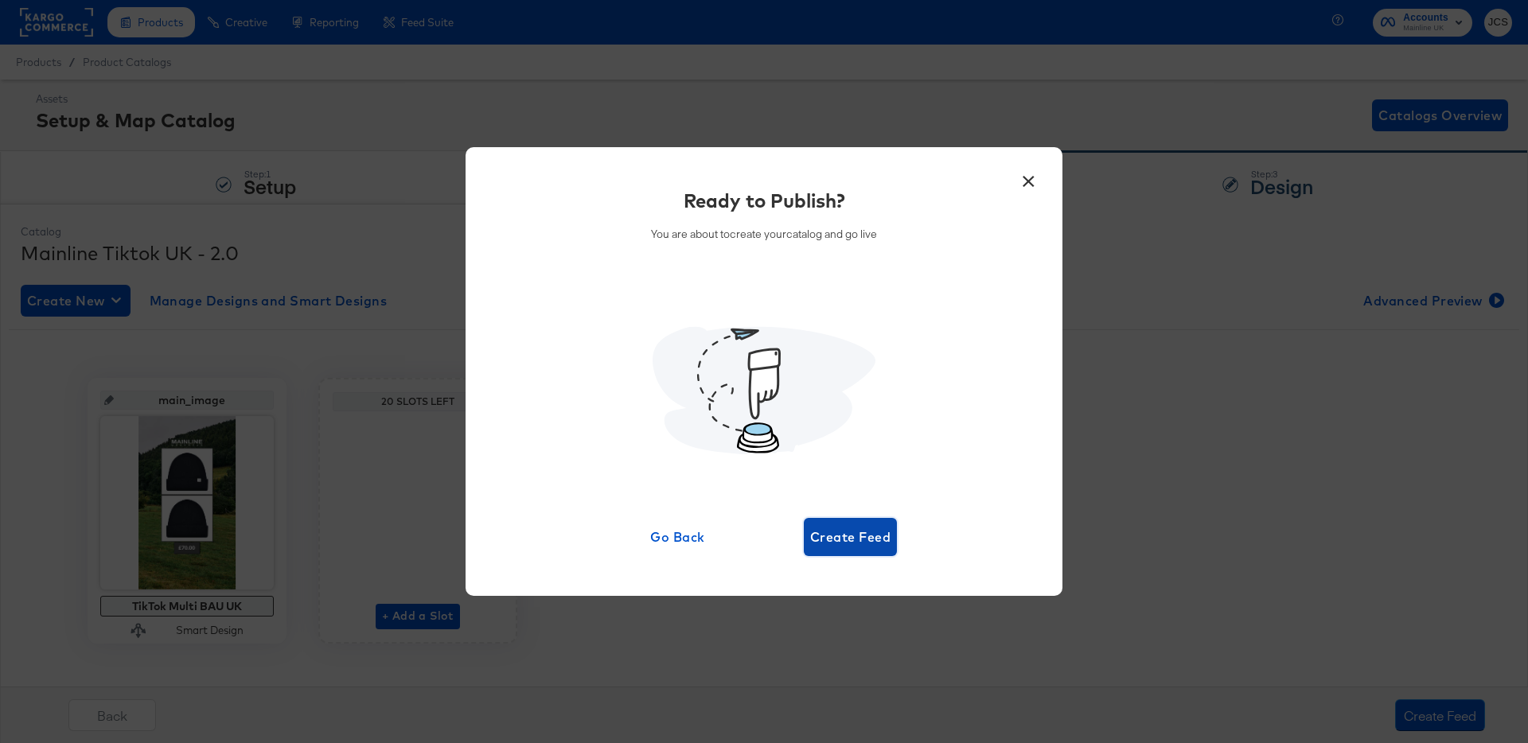
click at [847, 540] on span "Create Feed" at bounding box center [850, 537] width 80 height 22
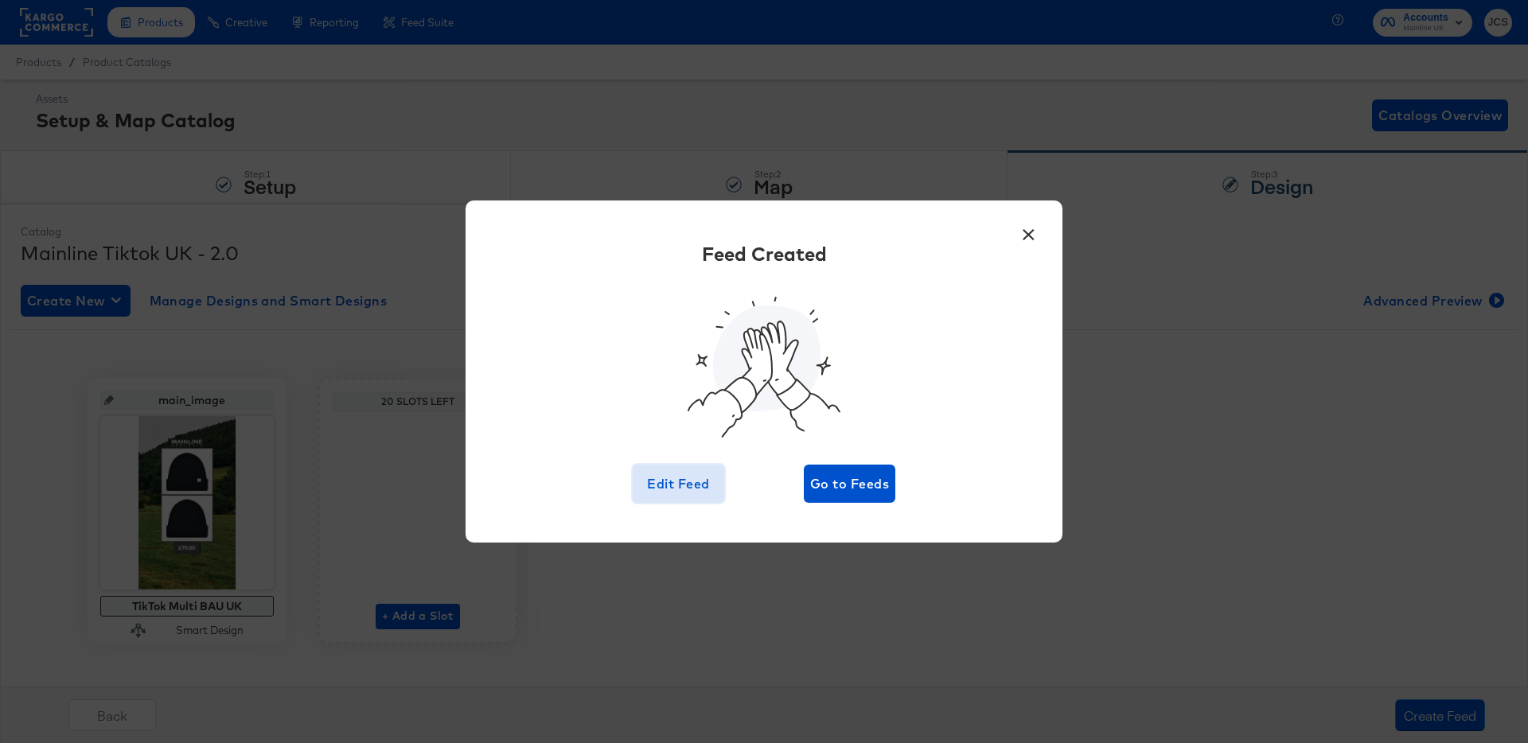
click at [676, 487] on span "Edit Feed" at bounding box center [678, 484] width 79 height 22
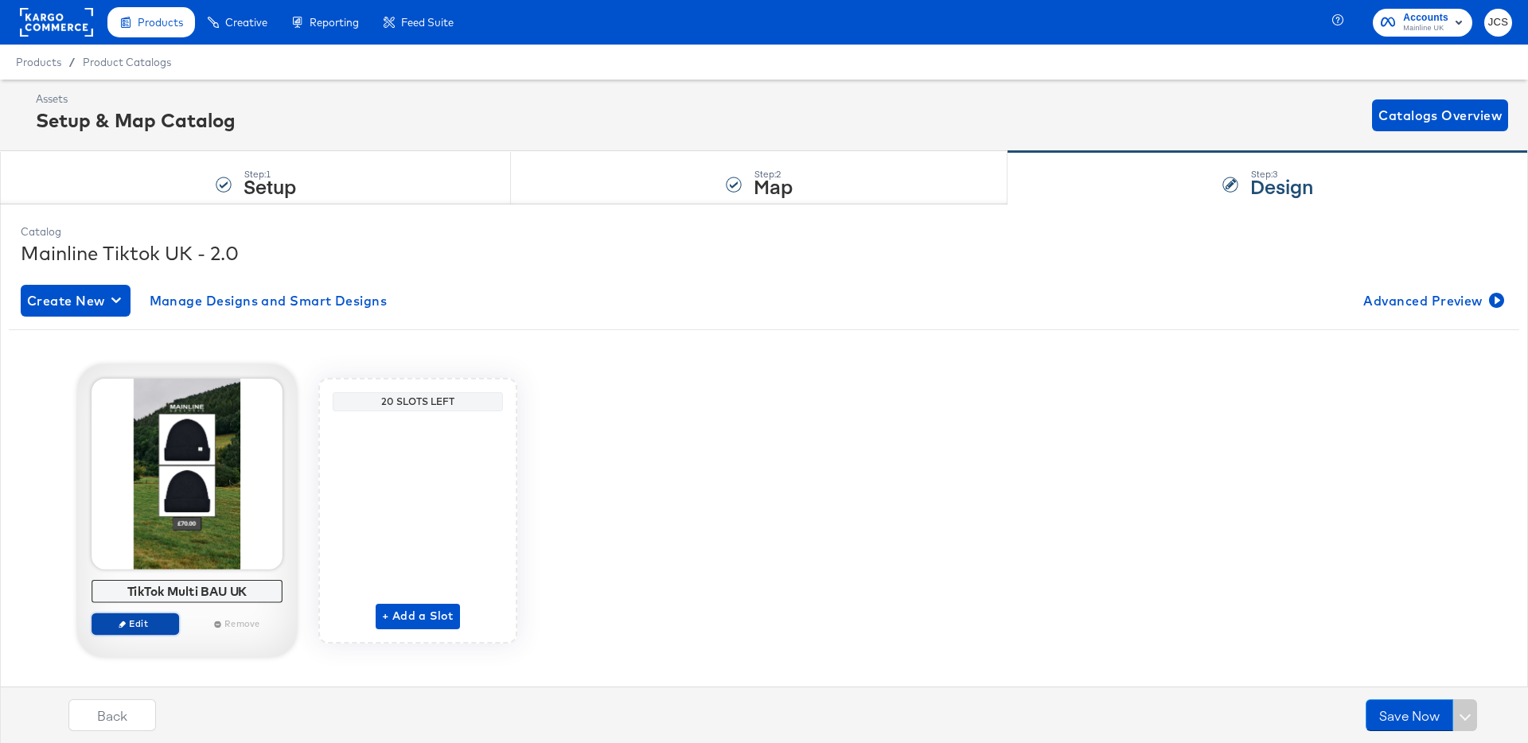
click at [116, 624] on span "Edit" at bounding box center [135, 623] width 73 height 12
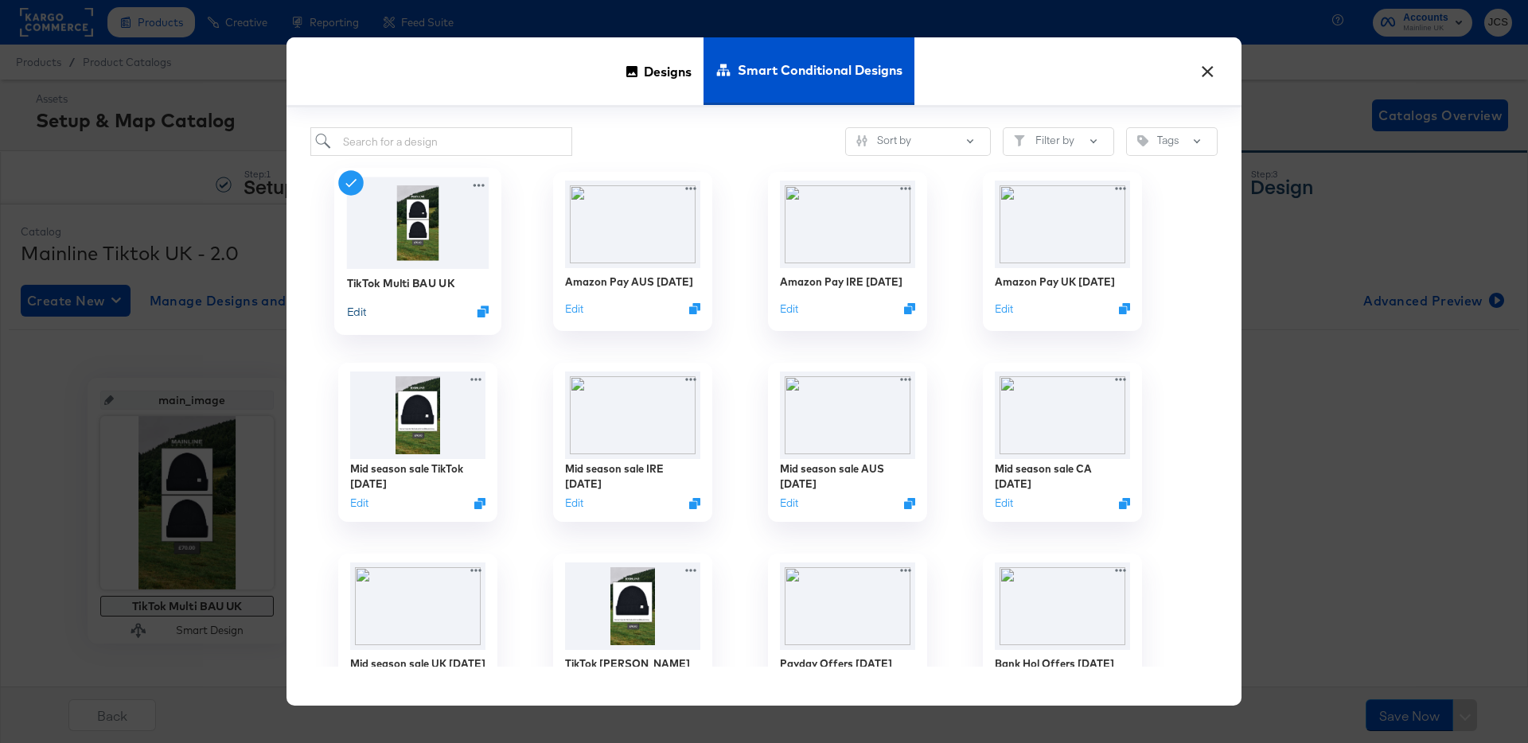
click at [360, 313] on button "Edit" at bounding box center [356, 311] width 19 height 15
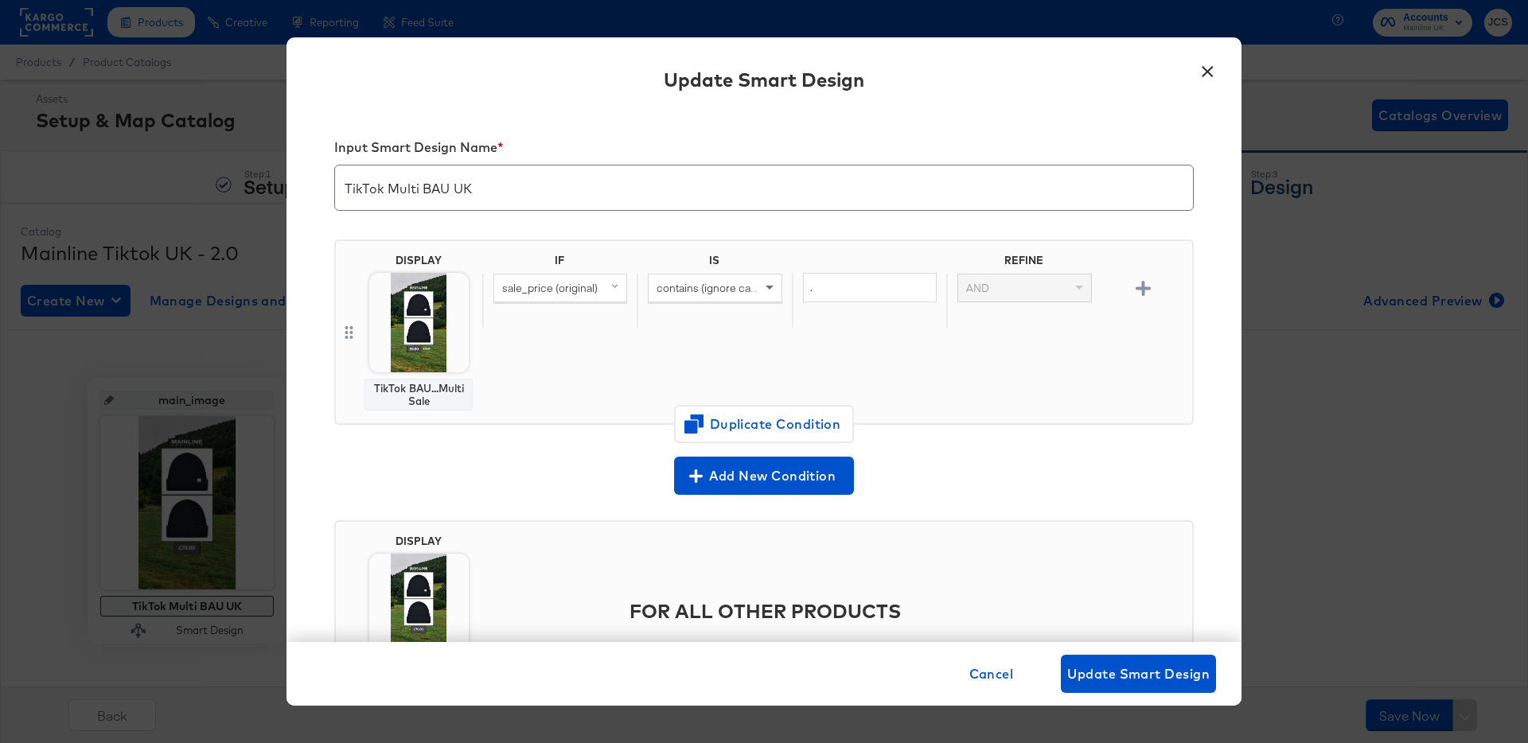
click at [1213, 69] on button "×" at bounding box center [1207, 67] width 29 height 29
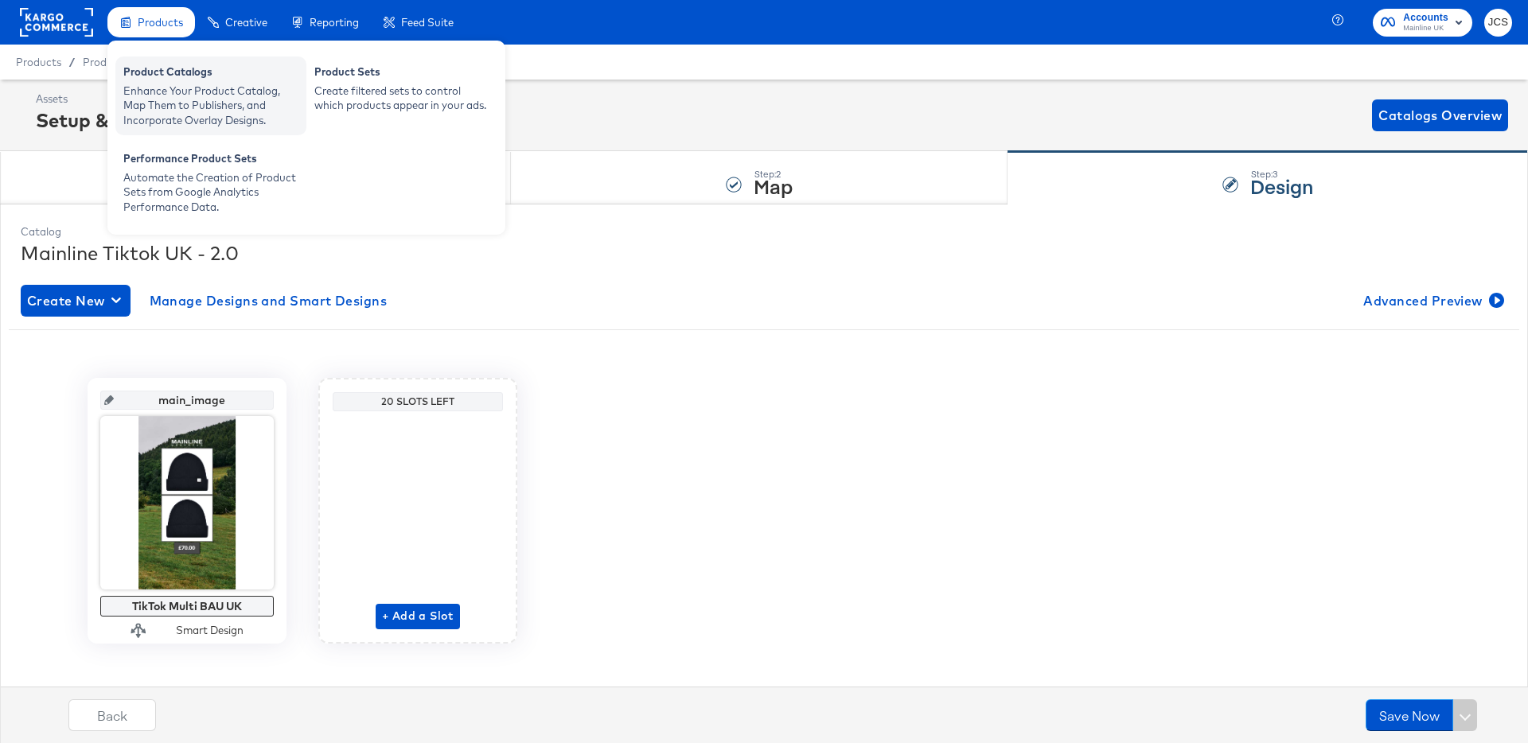
click at [154, 91] on div "Enhance Your Product Catalog, Map Them to Publishers, and Incorporate Overlay D…" at bounding box center [210, 106] width 175 height 45
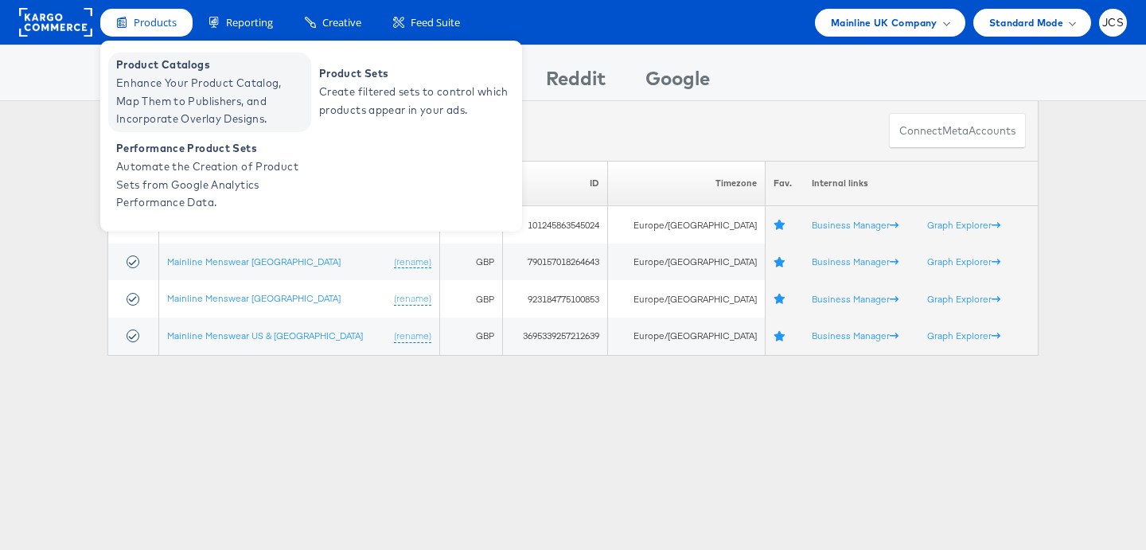
click at [151, 71] on span "Product Catalogs" at bounding box center [211, 65] width 191 height 18
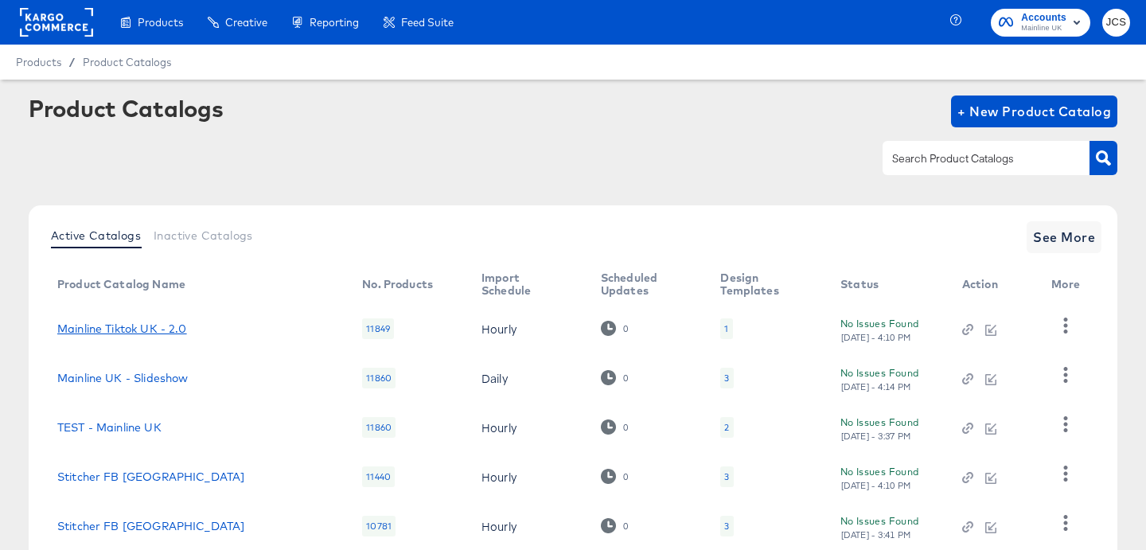
click at [161, 328] on link "Mainline Tiktok UK - 2.0" at bounding box center [122, 328] width 130 height 13
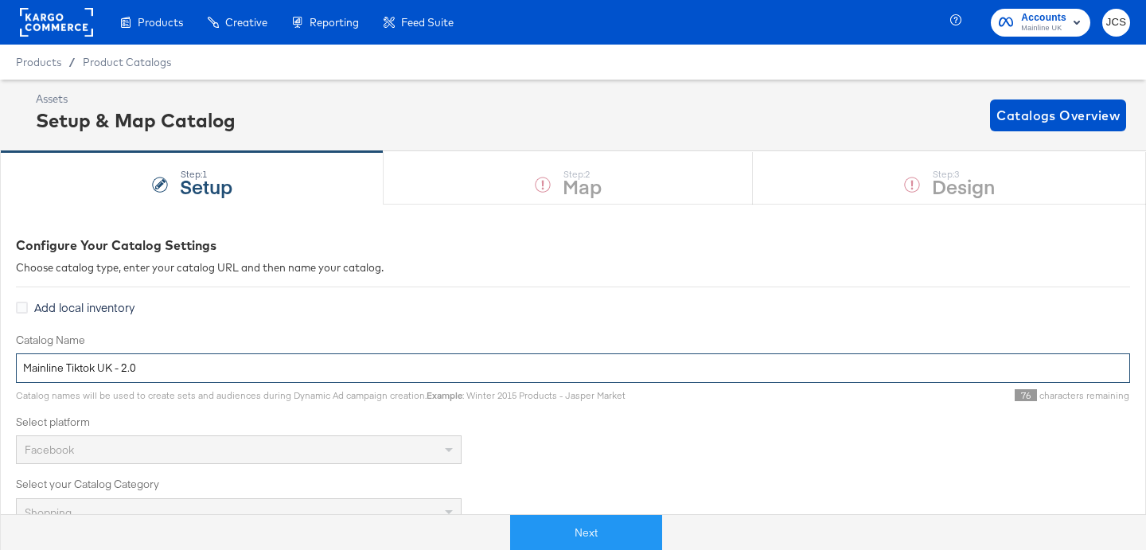
click at [170, 372] on input "Mainline Tiktok UK - 2.0" at bounding box center [573, 367] width 1114 height 29
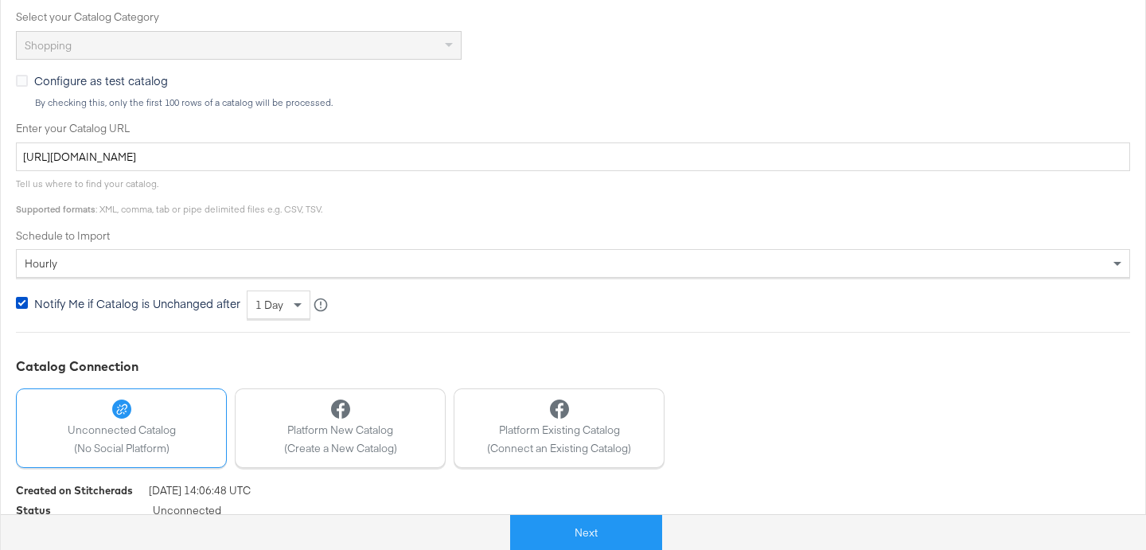
scroll to position [517, 0]
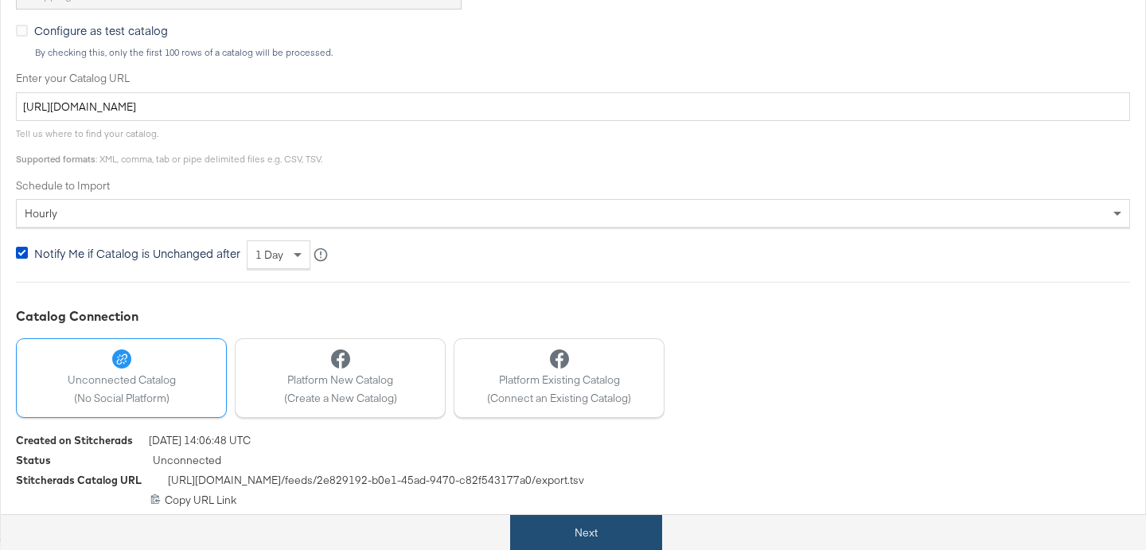
click at [580, 535] on button "Next" at bounding box center [586, 533] width 152 height 36
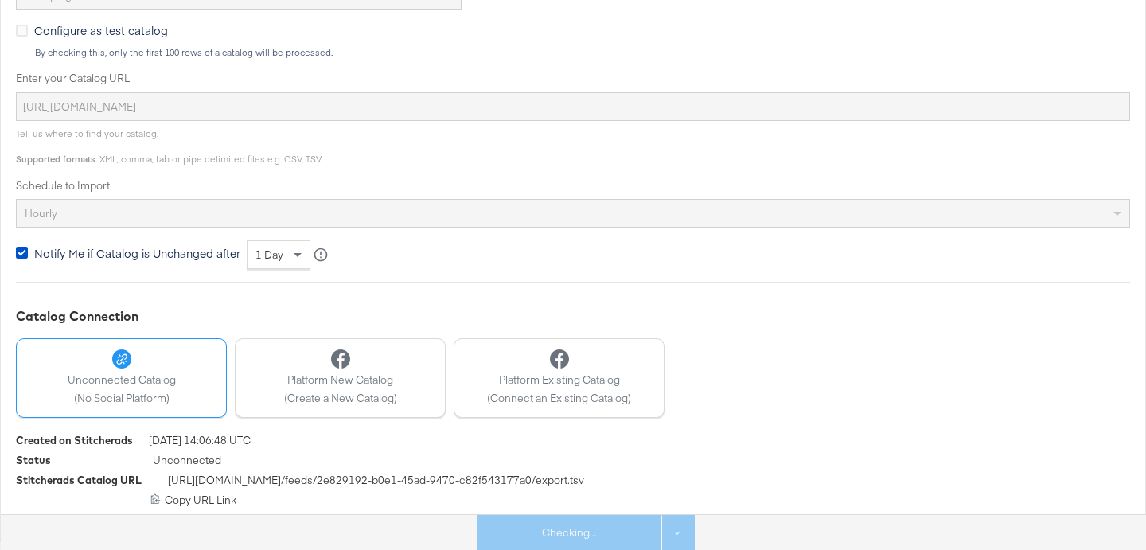
scroll to position [0, 0]
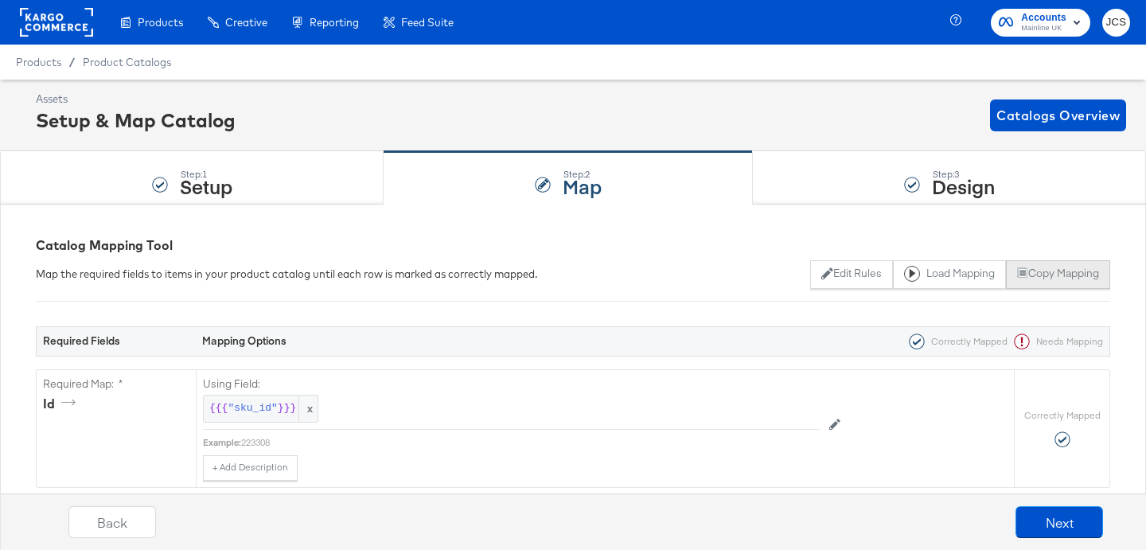
click at [1069, 282] on button "Copy Mapping" at bounding box center [1058, 274] width 104 height 29
click at [1062, 520] on button "Next" at bounding box center [1059, 522] width 88 height 32
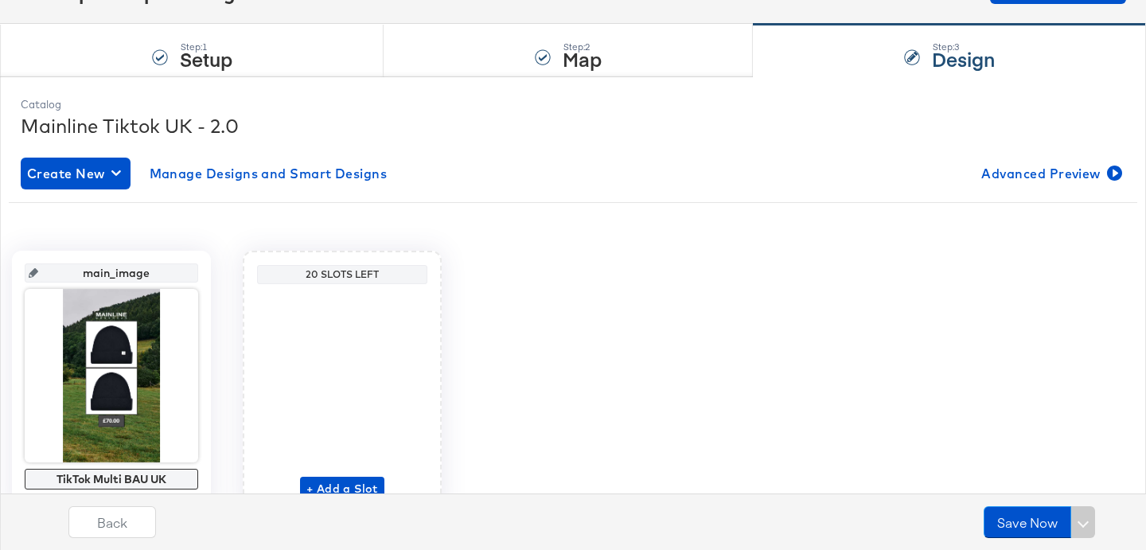
scroll to position [146, 0]
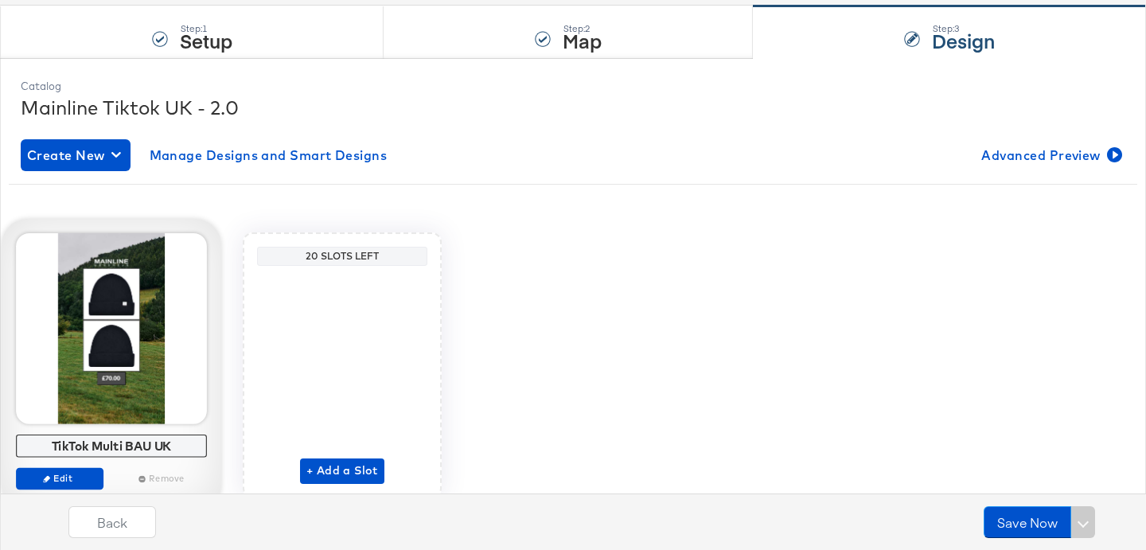
click at [142, 446] on div "TikTok Multi BAU UK" at bounding box center [112, 445] width 182 height 14
copy div "TikTok Multi BAU UK Edit Remove"
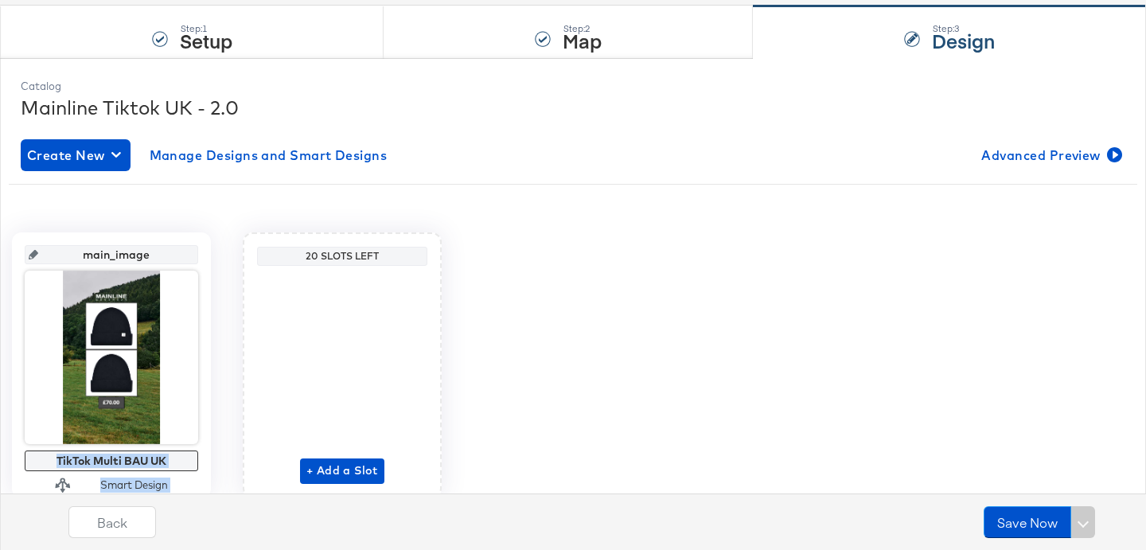
scroll to position [0, 0]
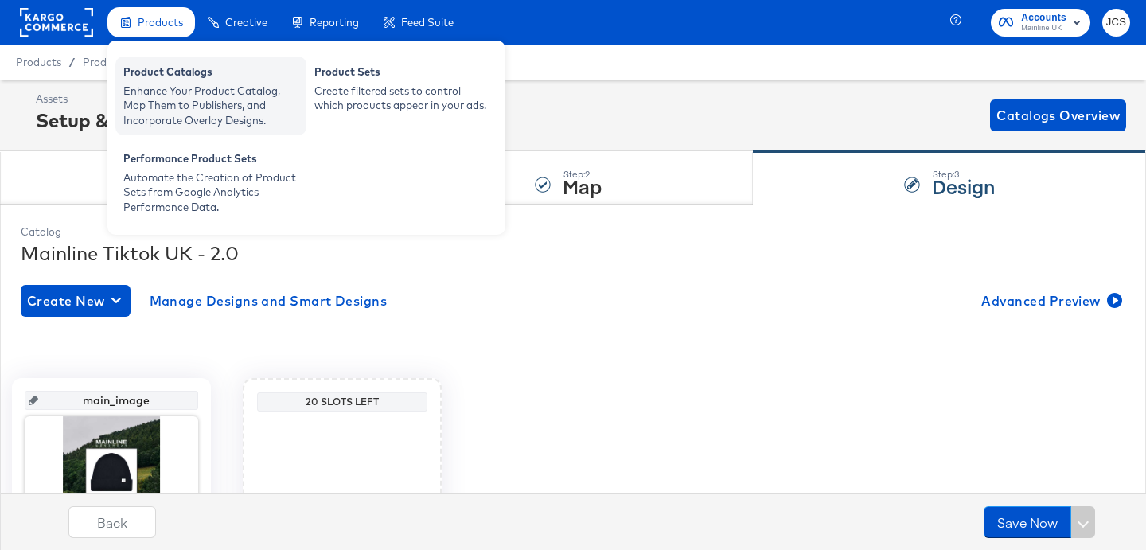
click at [158, 84] on div "Enhance Your Product Catalog, Map Them to Publishers, and Incorporate Overlay D…" at bounding box center [210, 106] width 175 height 45
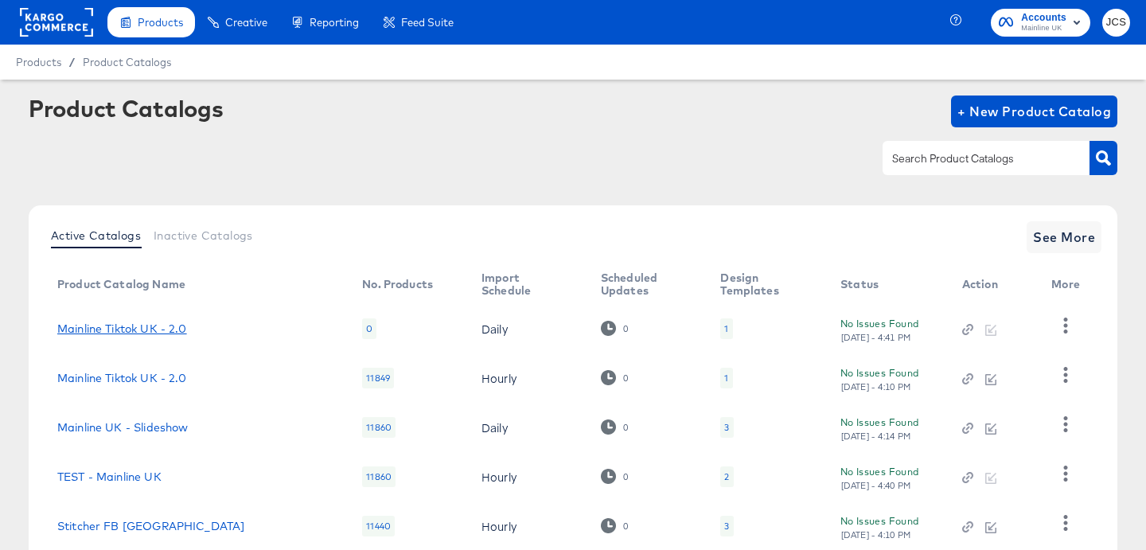
click at [143, 333] on link "Mainline Tiktok UK - 2.0" at bounding box center [122, 328] width 130 height 13
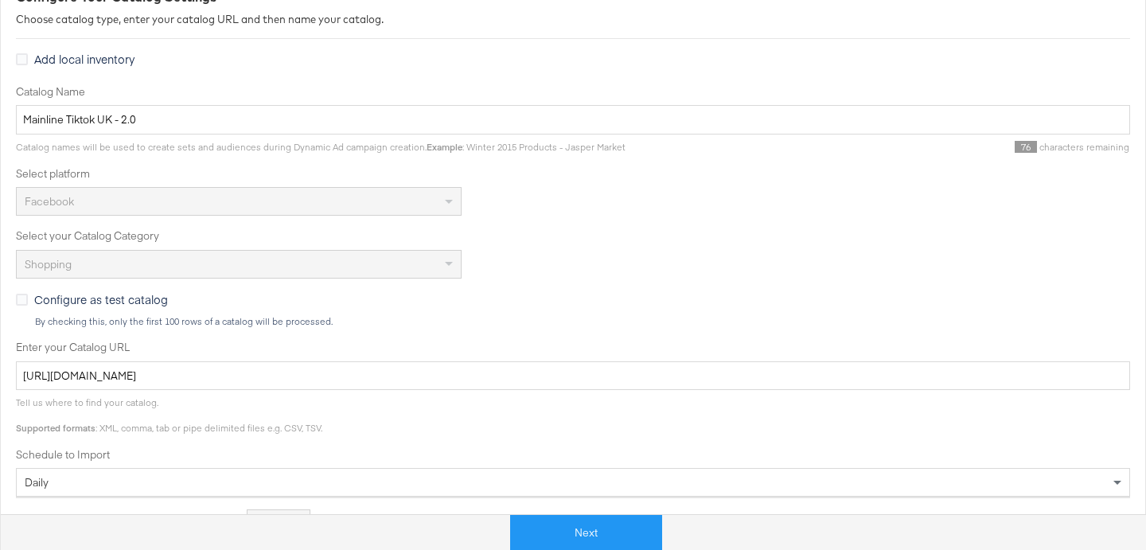
scroll to position [263, 0]
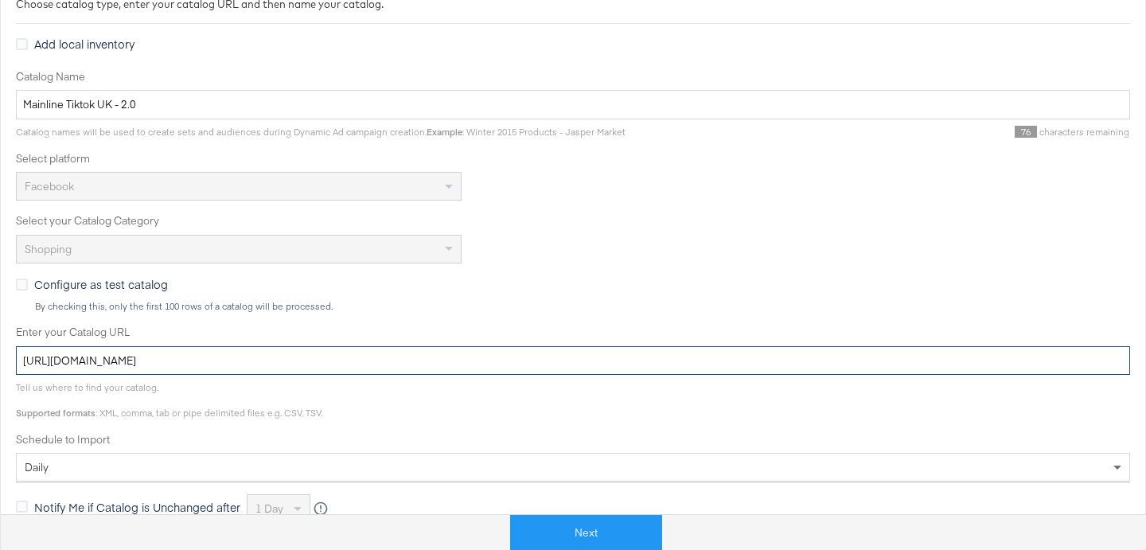
click at [237, 361] on input "https://legacy.mainlinemenswear.co.uk/feeds/tiktokFeed.csv" at bounding box center [573, 360] width 1114 height 29
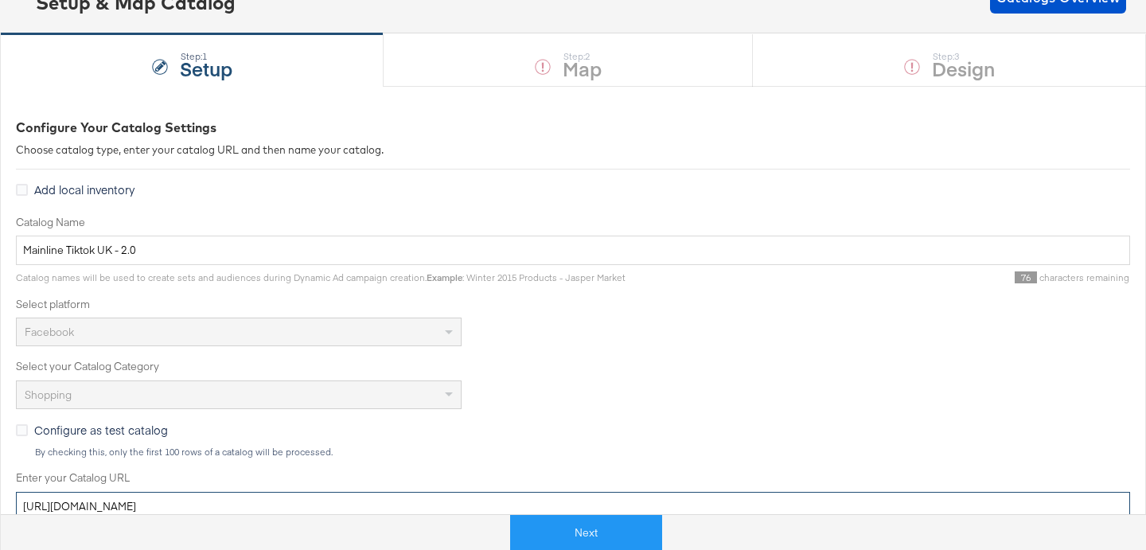
scroll to position [0, 0]
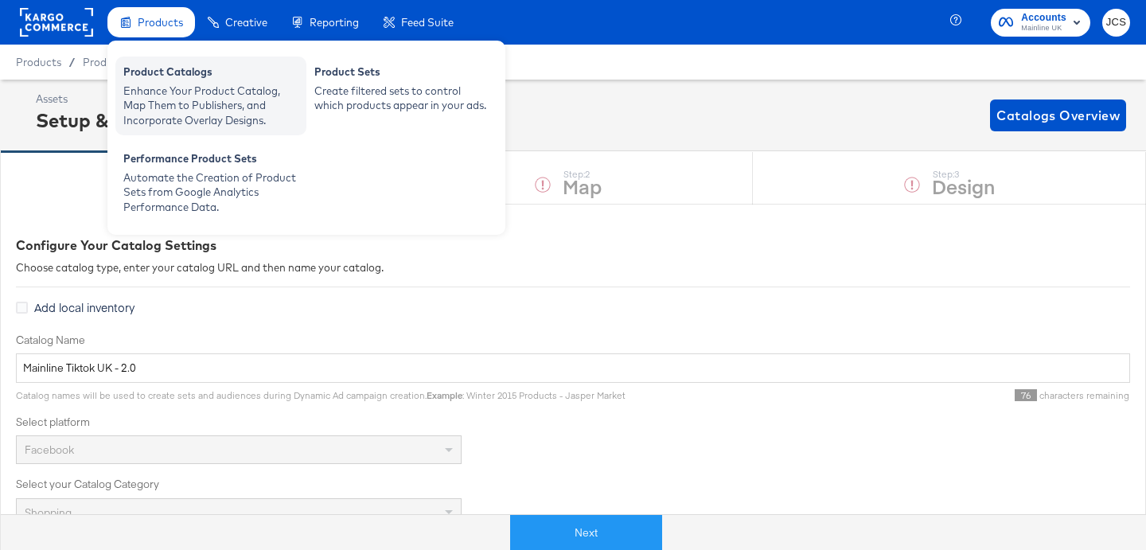
click at [163, 72] on div "Product Catalogs" at bounding box center [210, 73] width 175 height 19
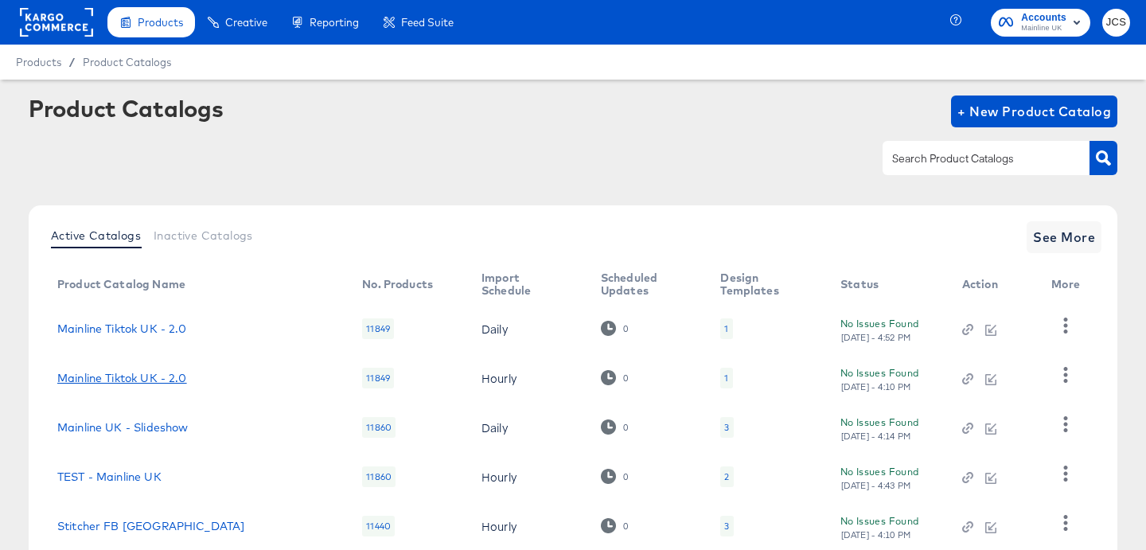
click at [166, 376] on link "Mainline Tiktok UK - 2.0" at bounding box center [122, 378] width 130 height 13
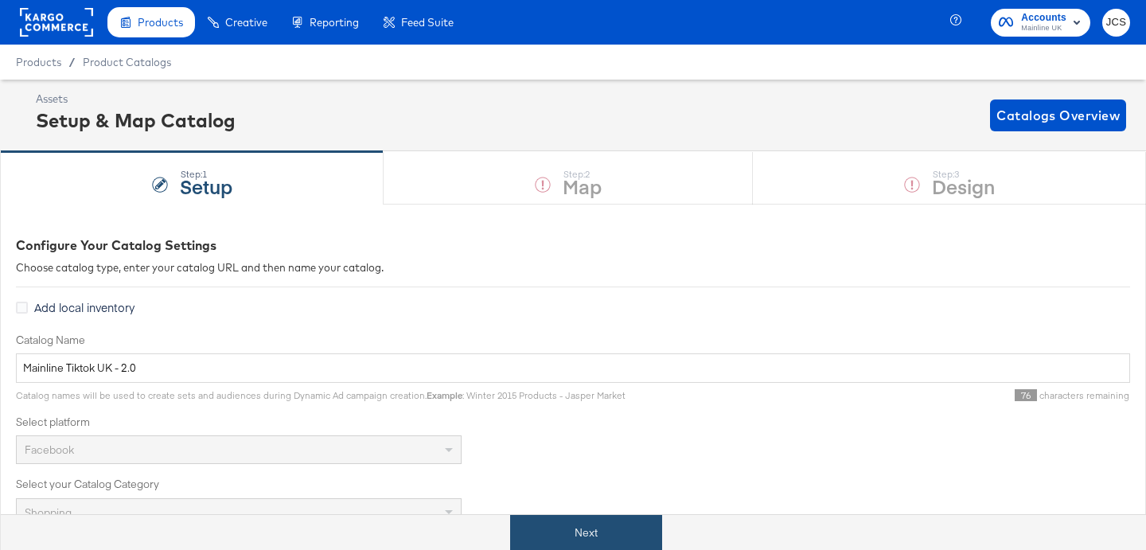
click at [594, 537] on button "Next" at bounding box center [586, 533] width 152 height 36
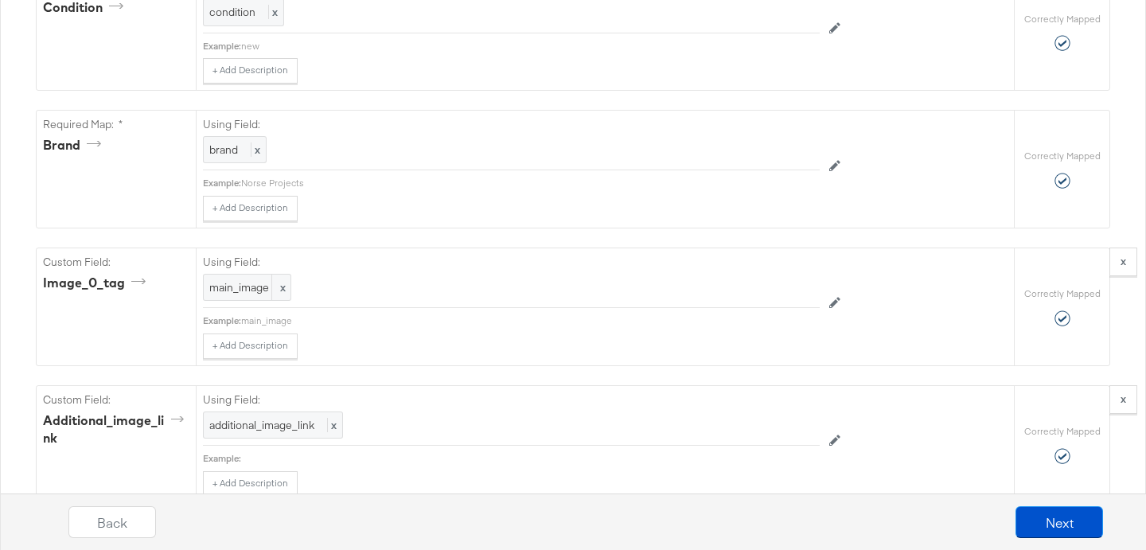
scroll to position [1549, 0]
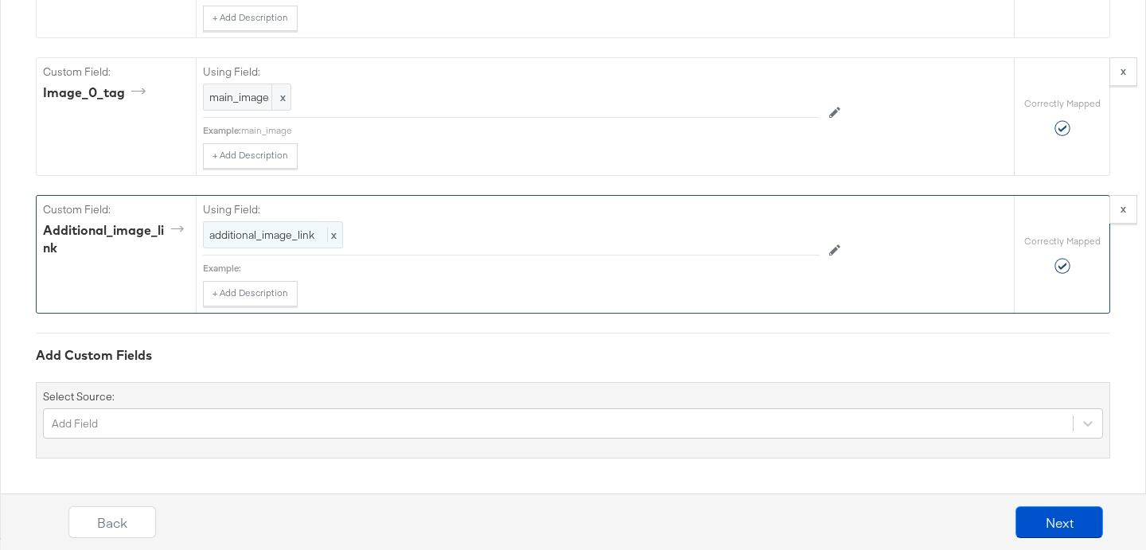
click at [303, 236] on span "additional_image_link" at bounding box center [261, 235] width 105 height 14
click at [368, 235] on div "Select..." at bounding box center [475, 235] width 543 height 27
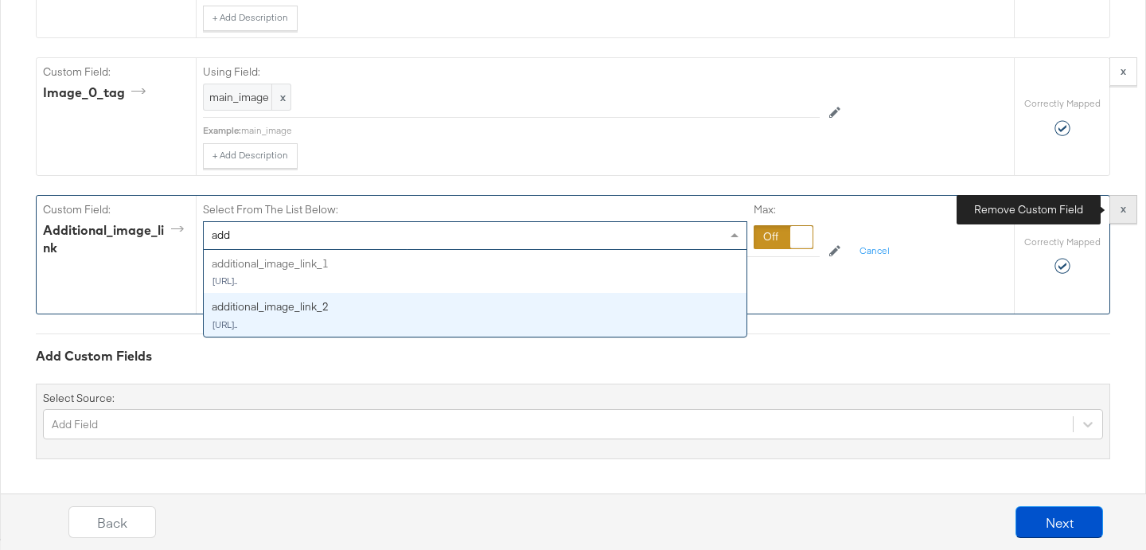
type input "add"
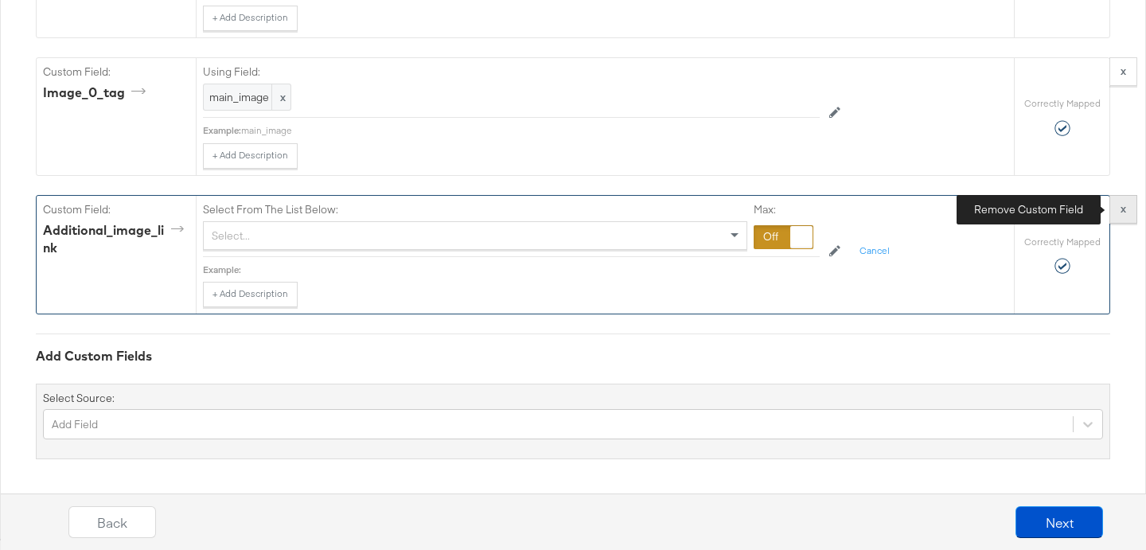
click at [1118, 215] on button "x" at bounding box center [1123, 209] width 28 height 29
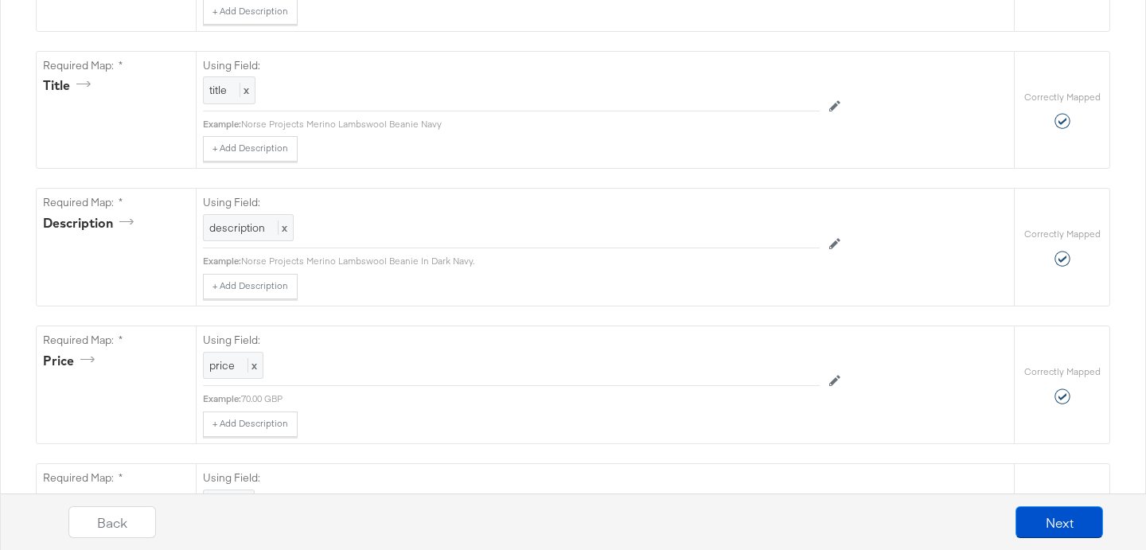
scroll to position [380, 0]
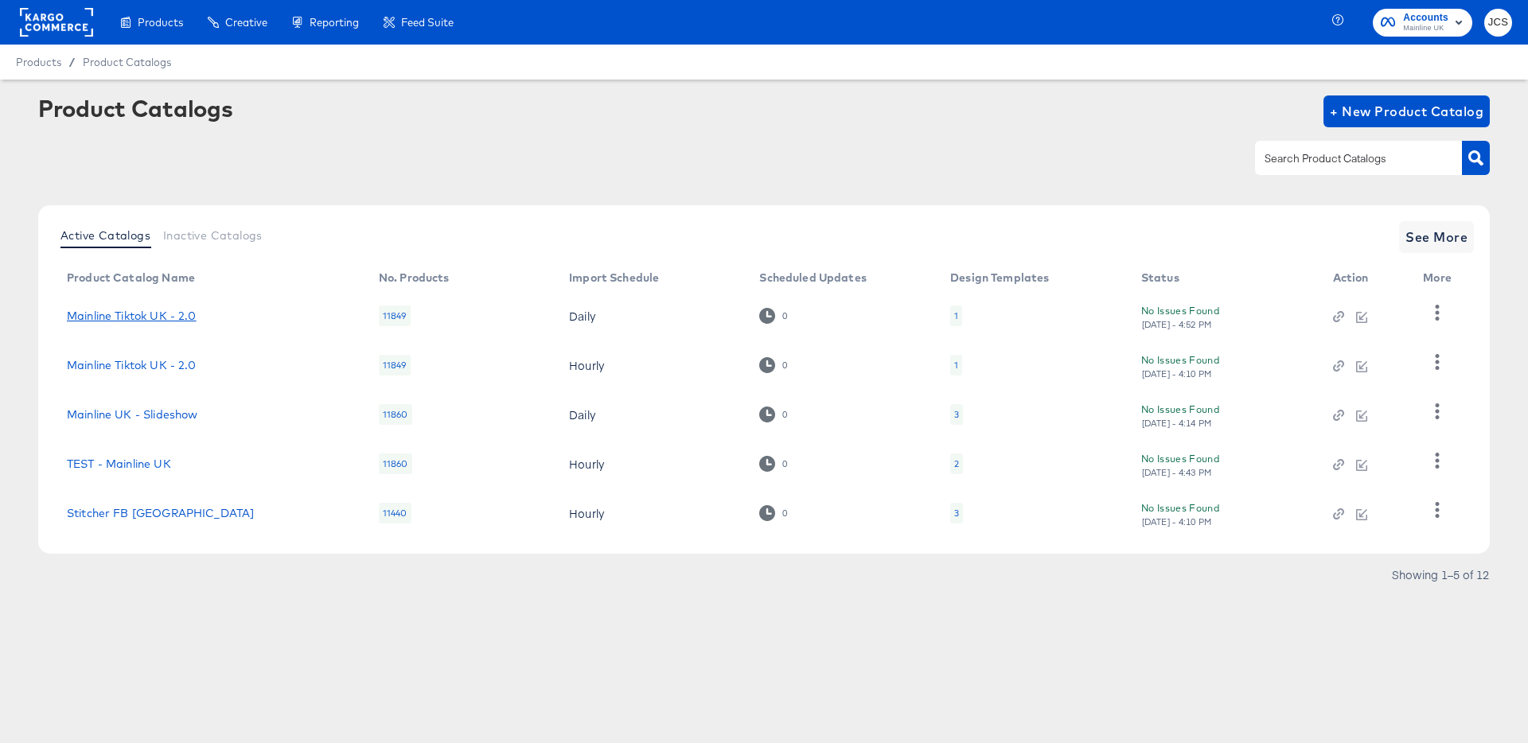
click at [173, 319] on link "Mainline Tiktok UK - 2.0" at bounding box center [132, 316] width 130 height 13
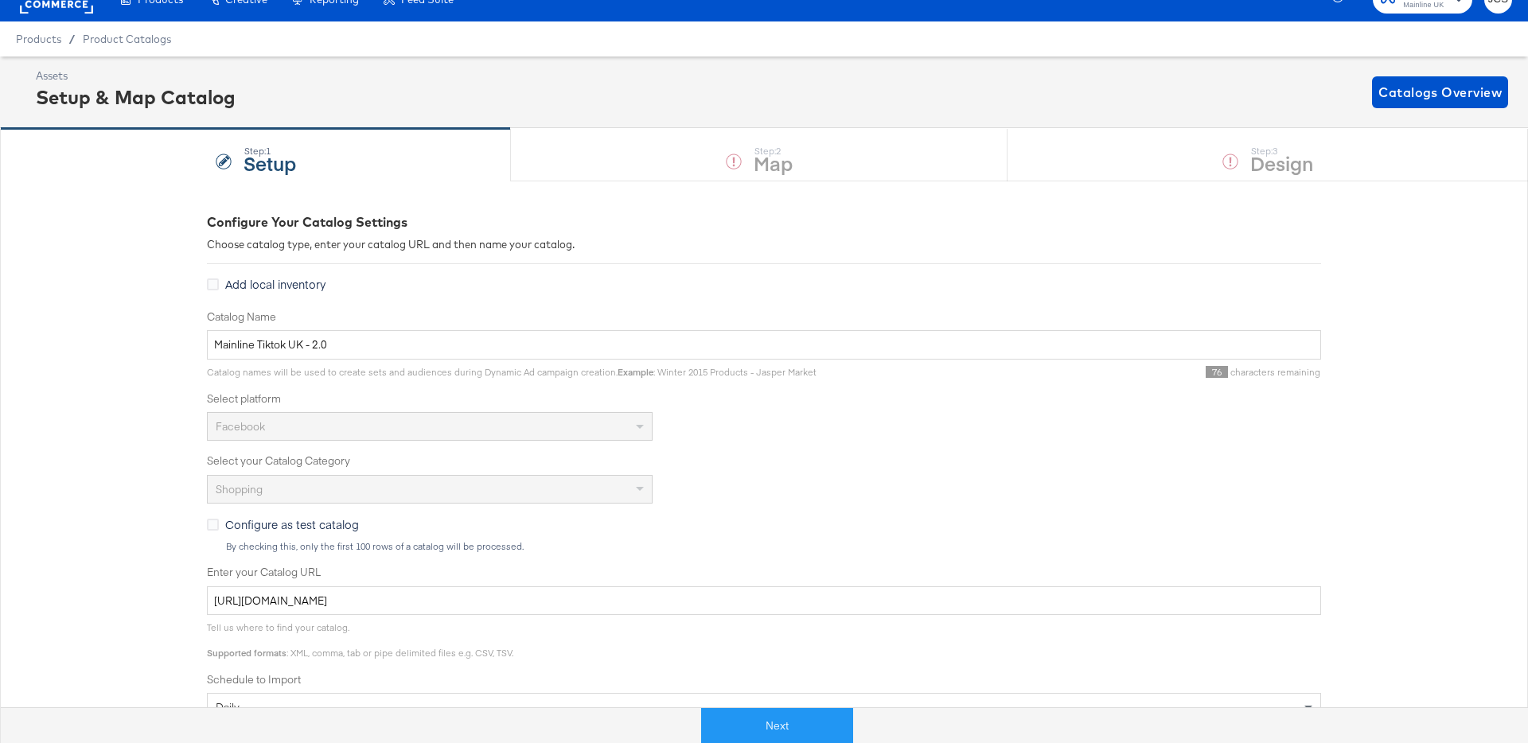
scroll to position [325, 0]
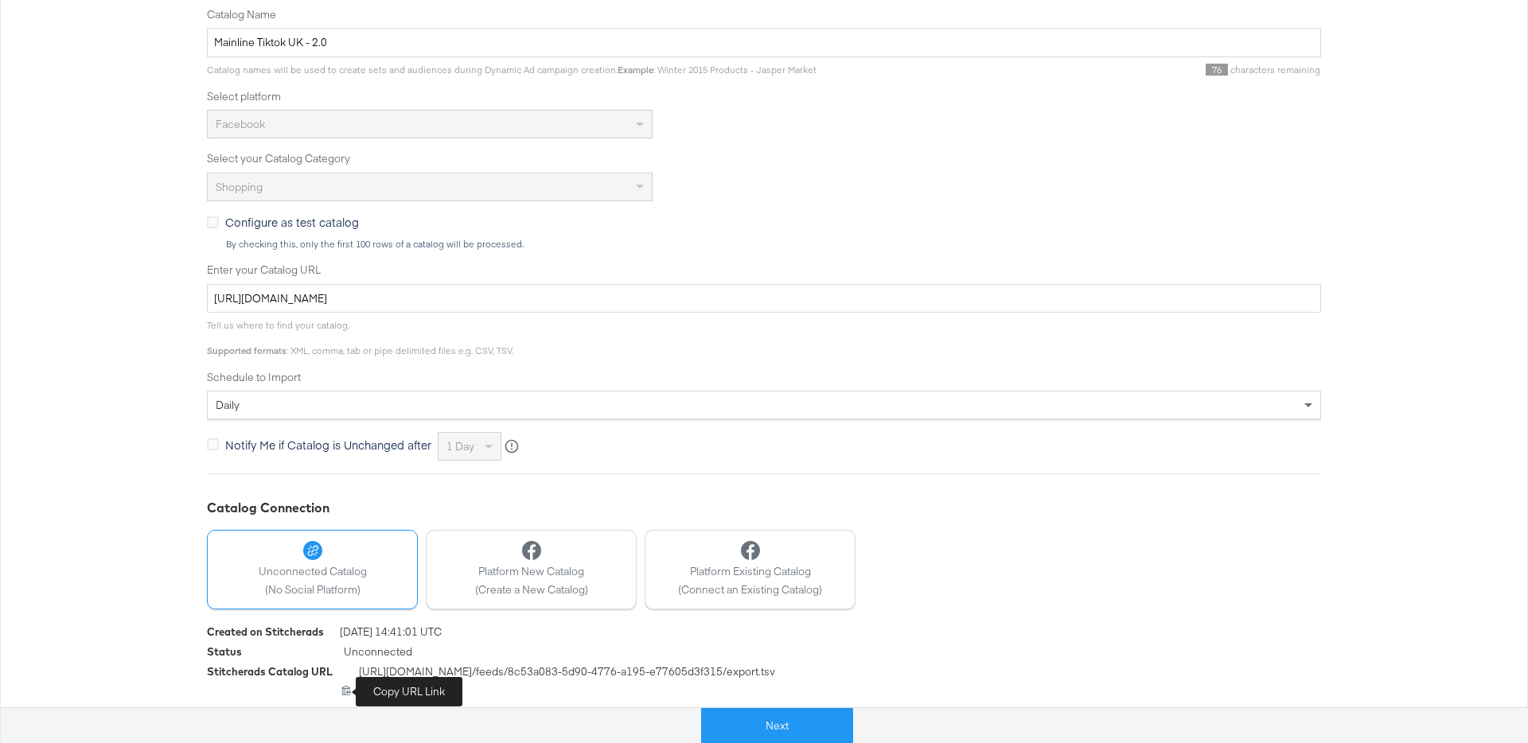
click at [343, 691] on icon at bounding box center [346, 691] width 9 height 10
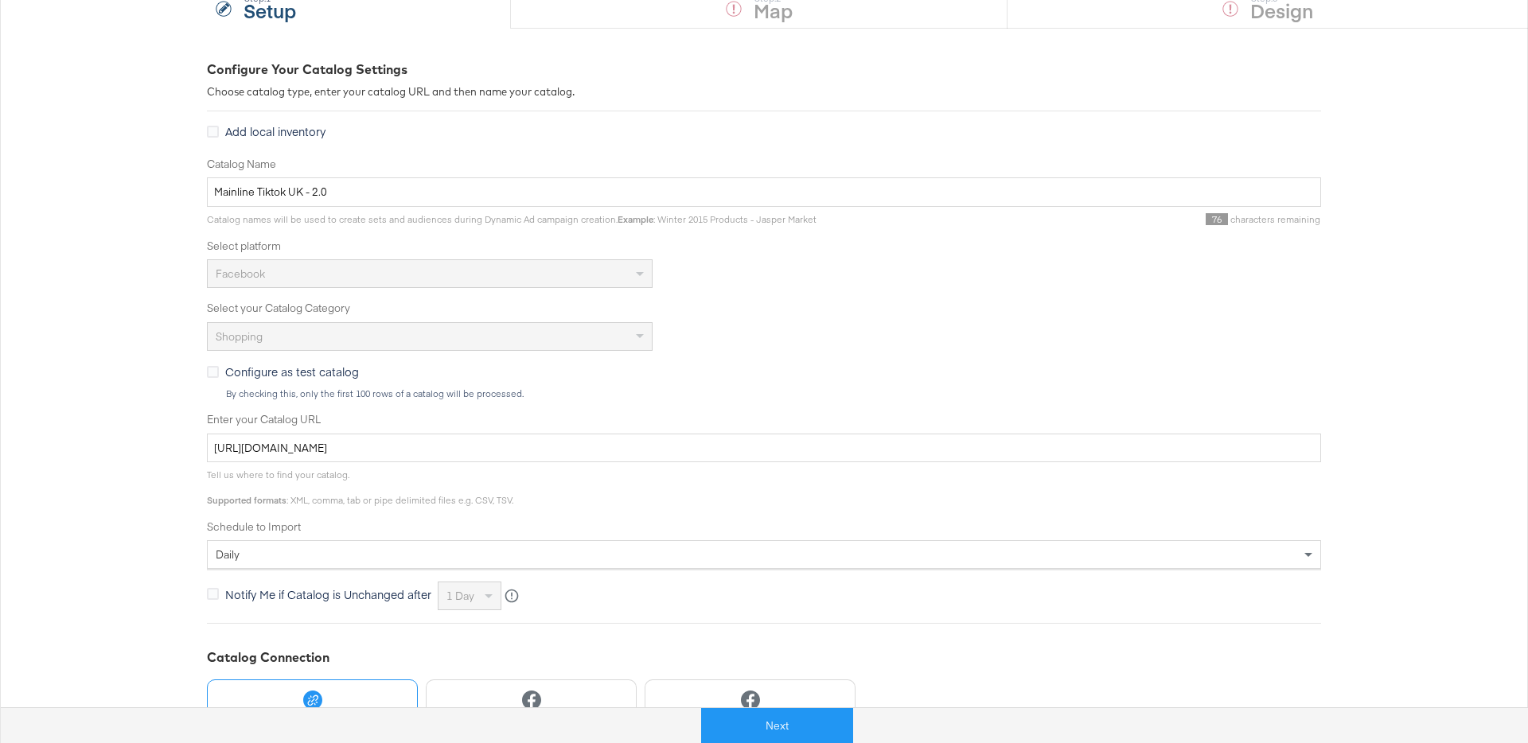
scroll to position [103, 0]
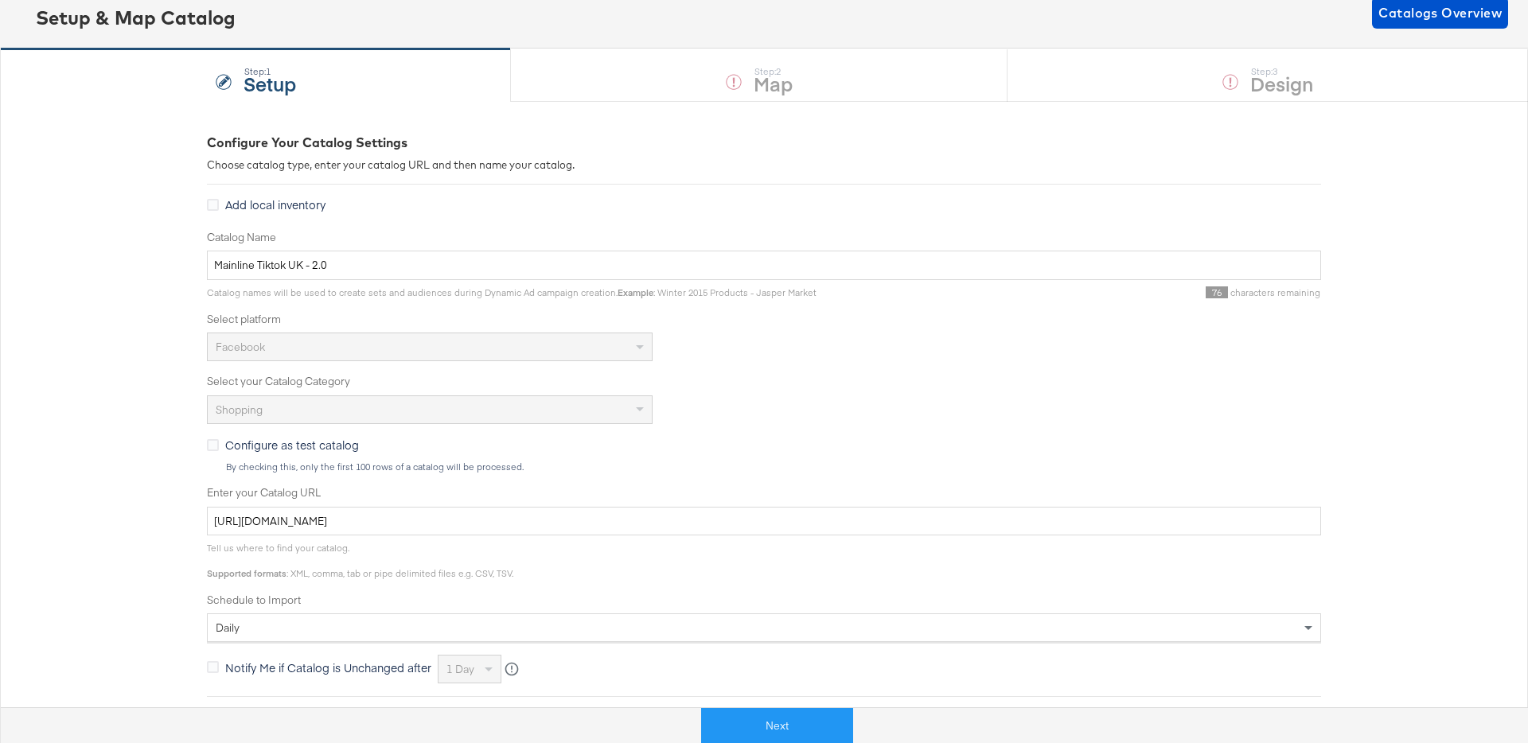
click at [729, 178] on div "Configure Your Catalog Settings Choose catalog type, enter your catalog URL and…" at bounding box center [764, 528] width 1114 height 788
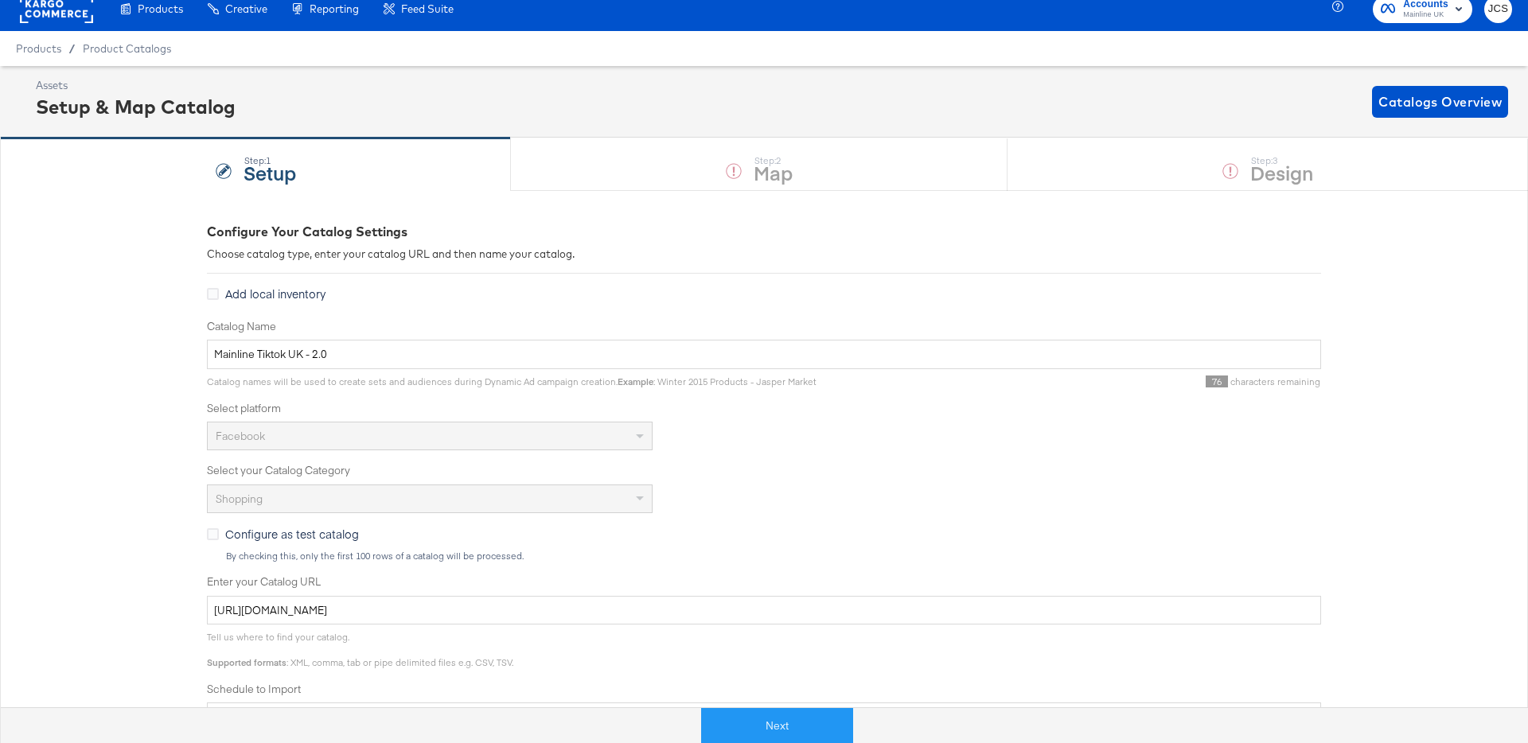
scroll to position [0, 0]
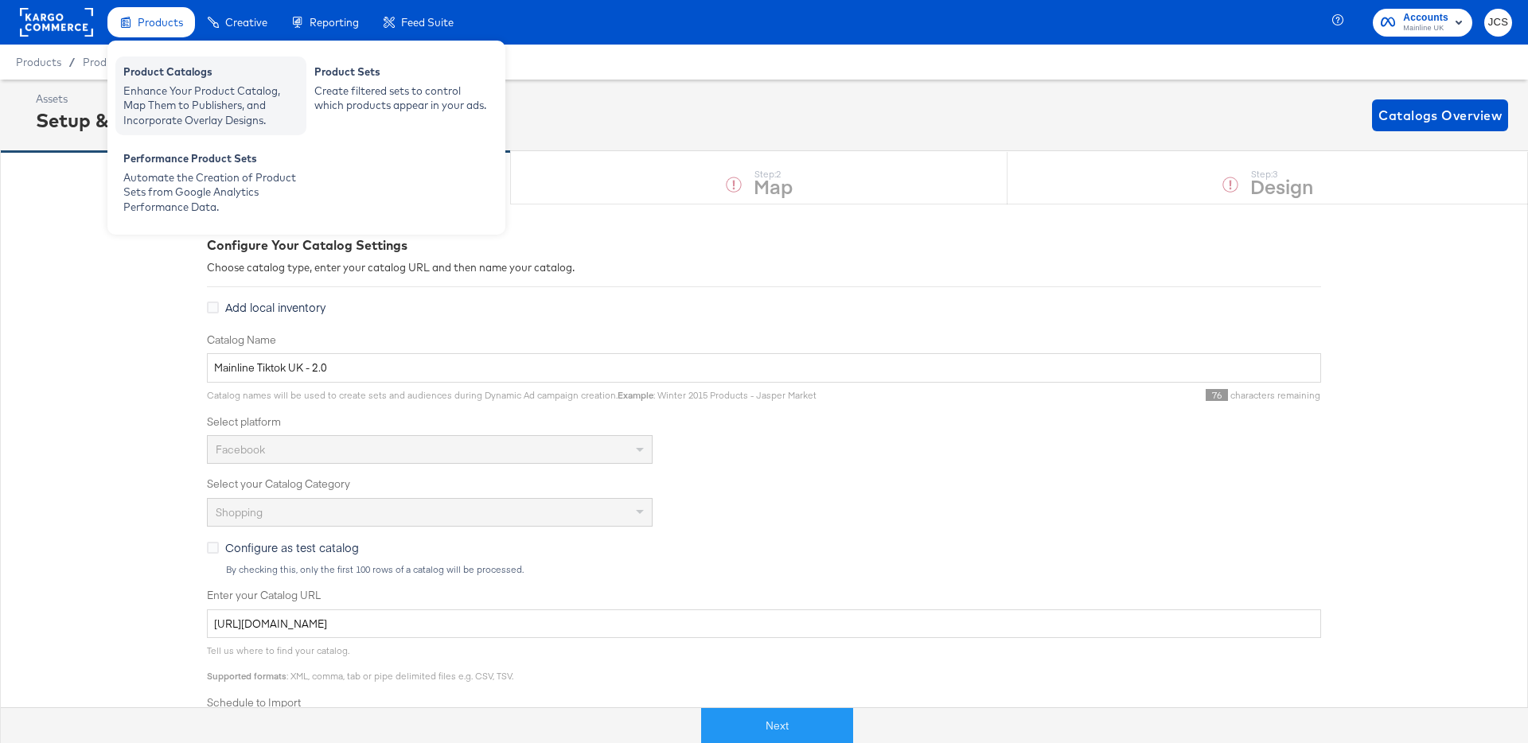
click at [151, 86] on div "Enhance Your Product Catalog, Map Them to Publishers, and Incorporate Overlay D…" at bounding box center [210, 106] width 175 height 45
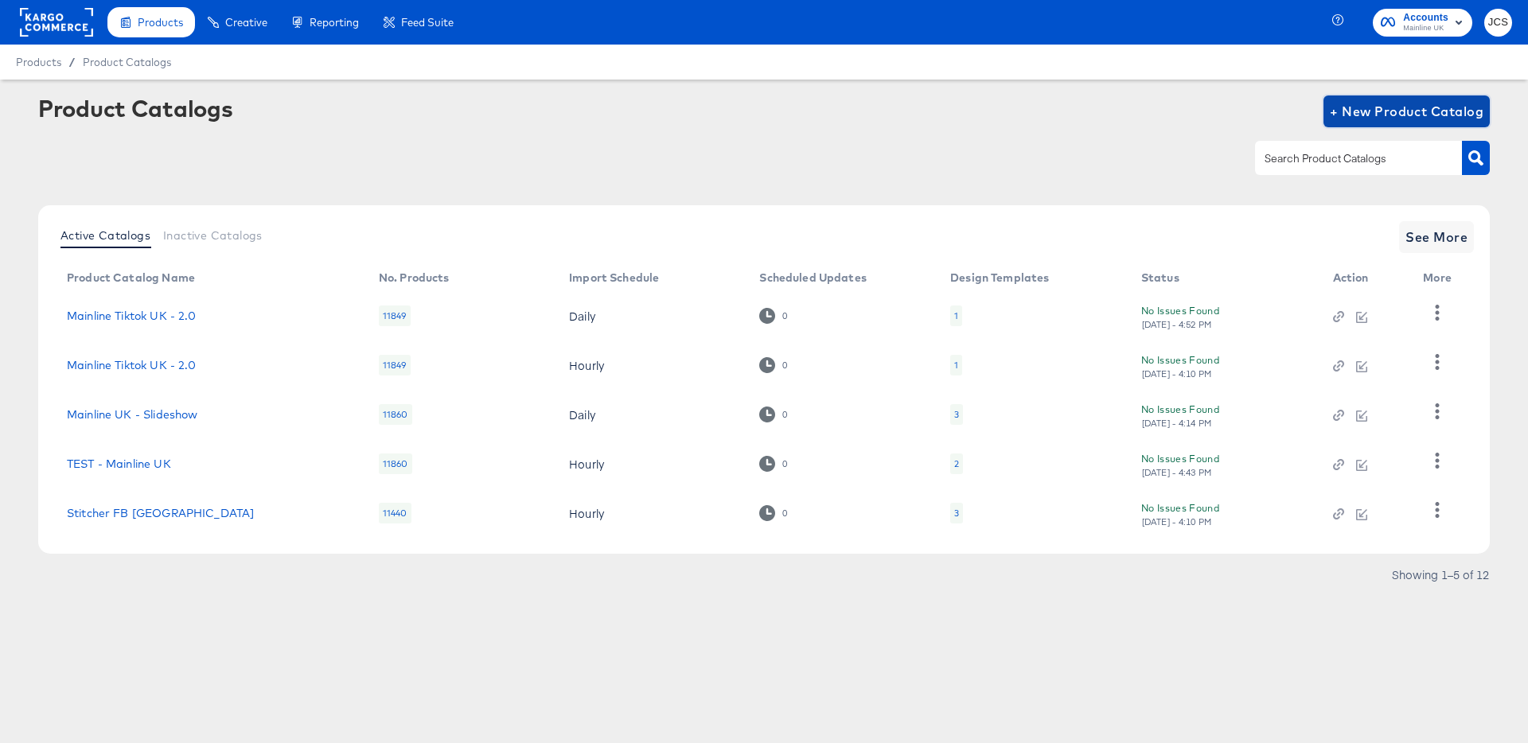
click at [1369, 111] on span "+ New Product Catalog" at bounding box center [1407, 111] width 154 height 22
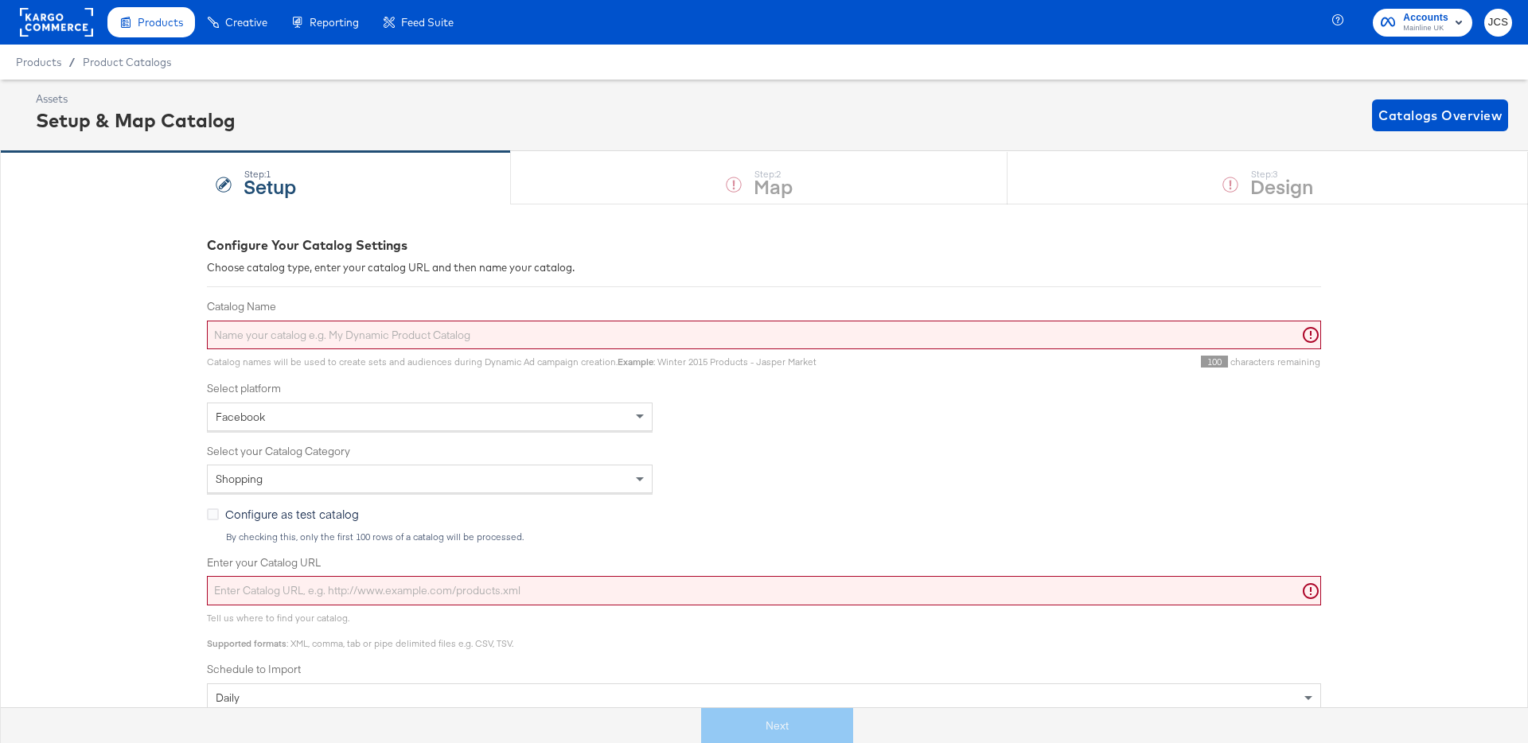
click at [319, 417] on div "Facebook" at bounding box center [430, 416] width 444 height 27
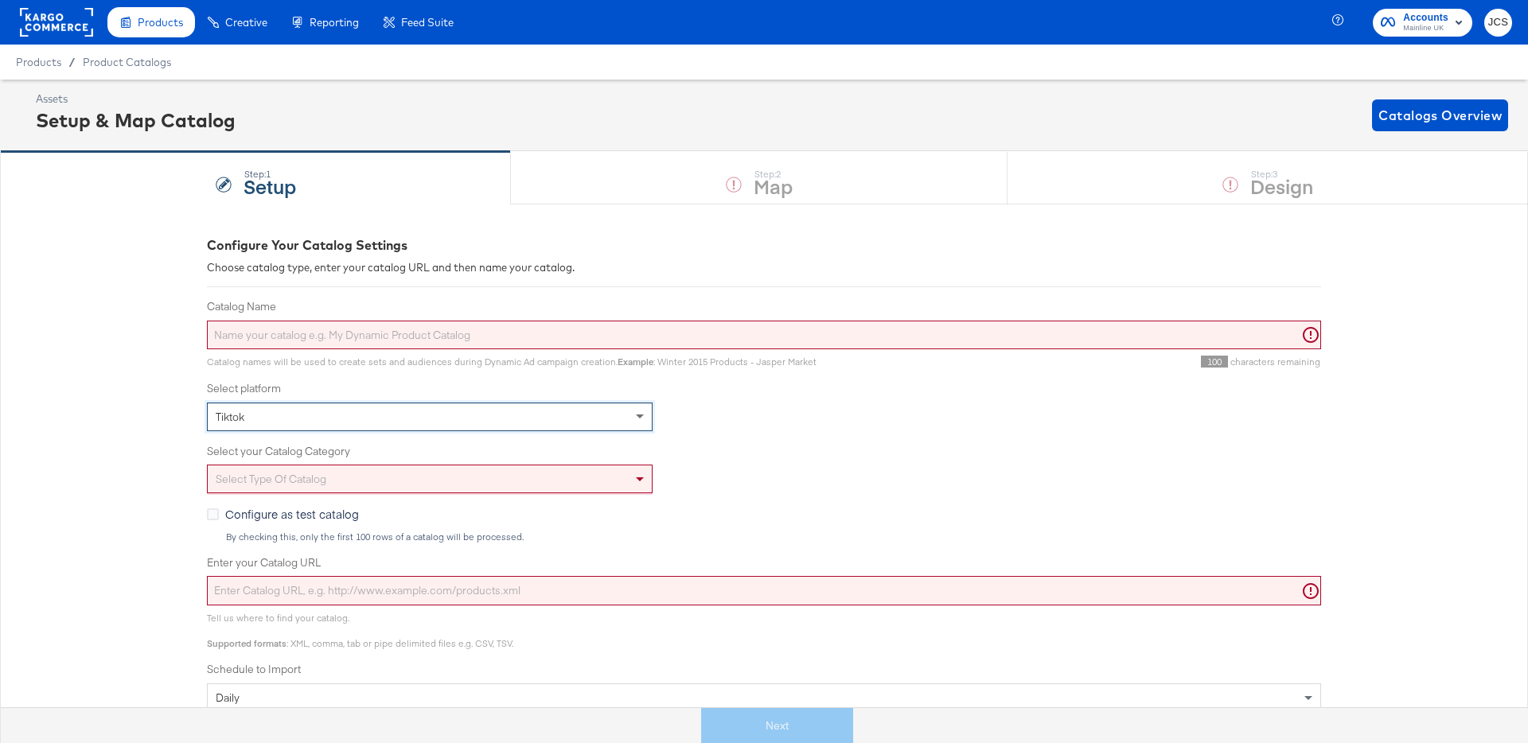
click at [290, 481] on div "Select type of catalog" at bounding box center [430, 479] width 444 height 27
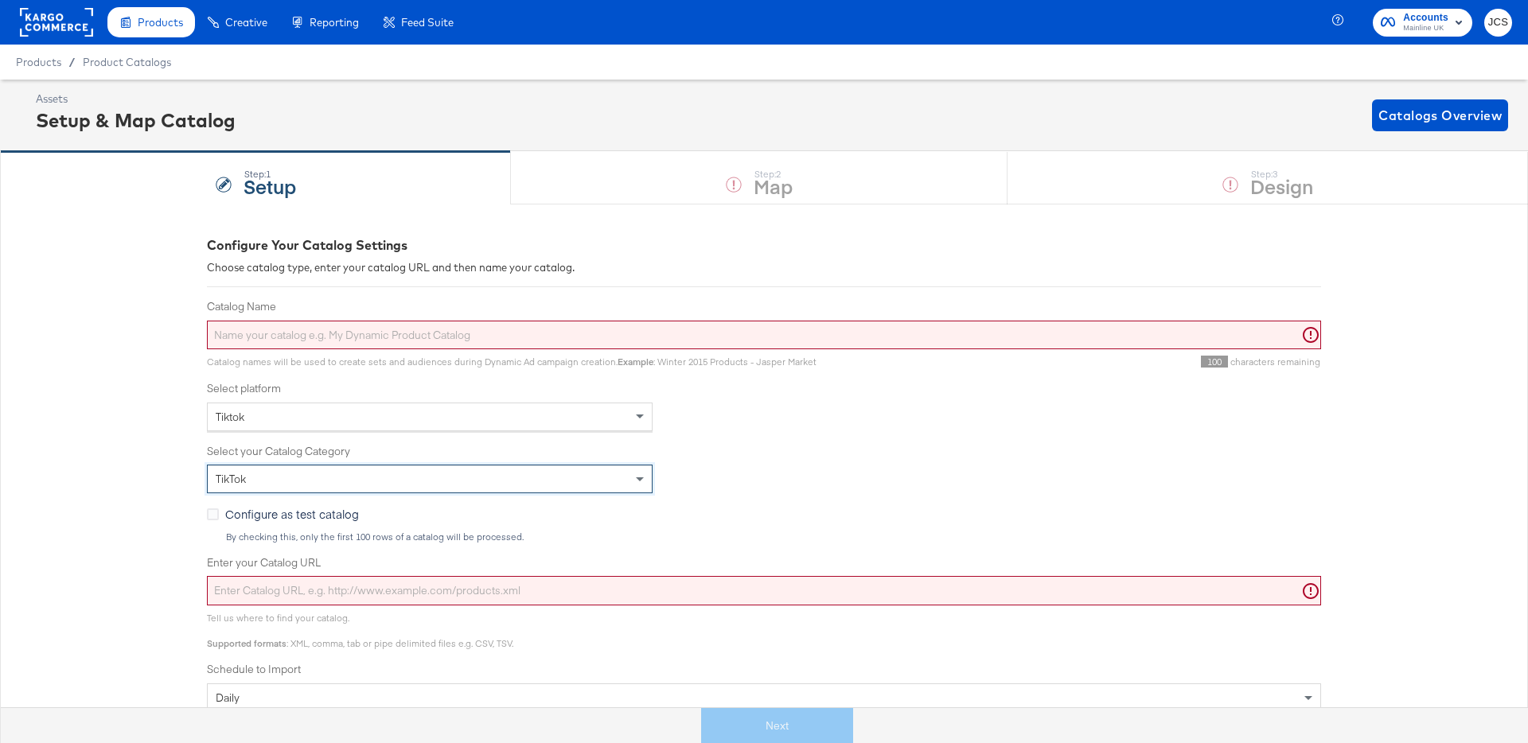
click at [300, 338] on input "Catalog Name" at bounding box center [764, 335] width 1114 height 29
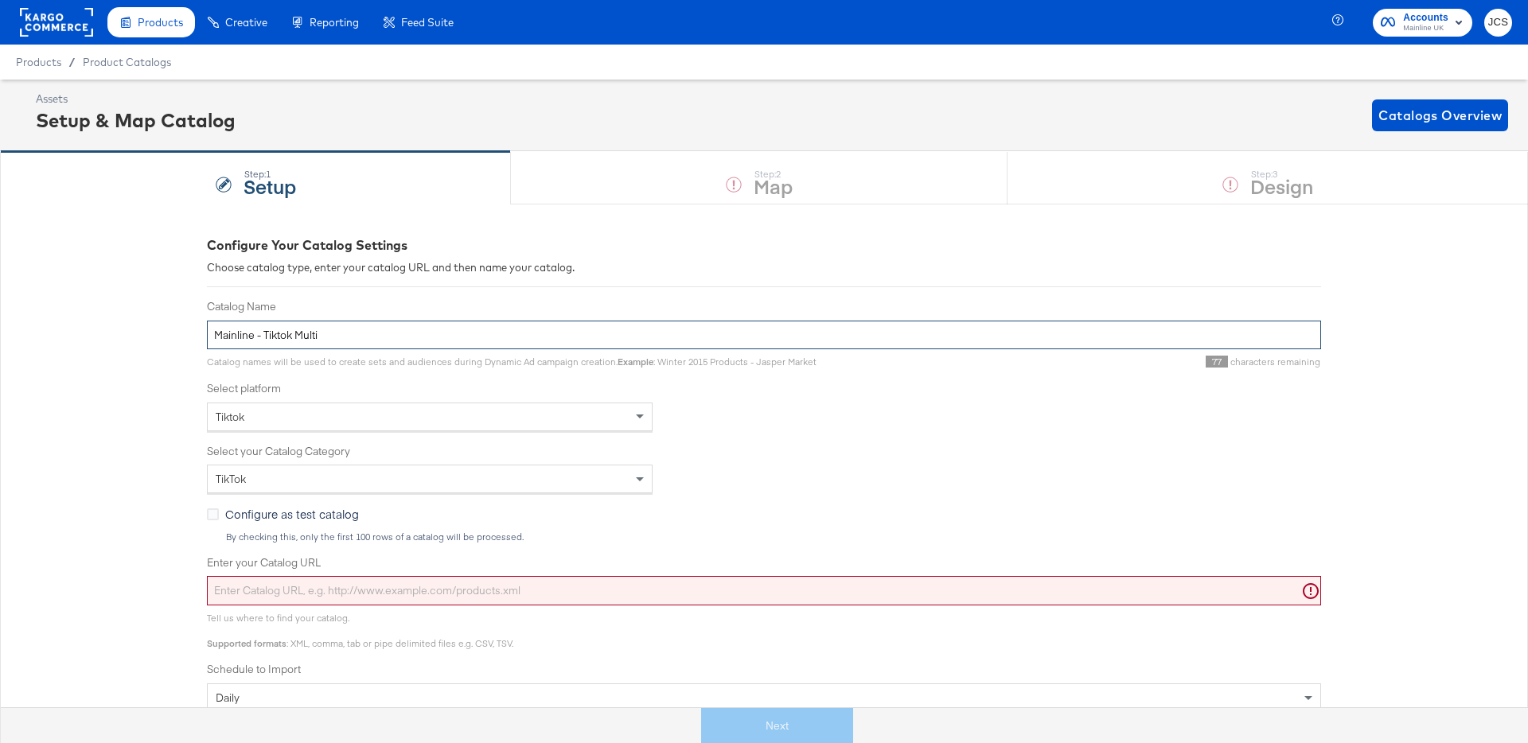
type input "Mainline - Tiktok Multi"
click at [282, 593] on input "Enter your Catalog URL" at bounding box center [764, 590] width 1114 height 29
paste input "https://legacy.mainlinemenswear.co.uk/feeds/tiktokFeed.csv"
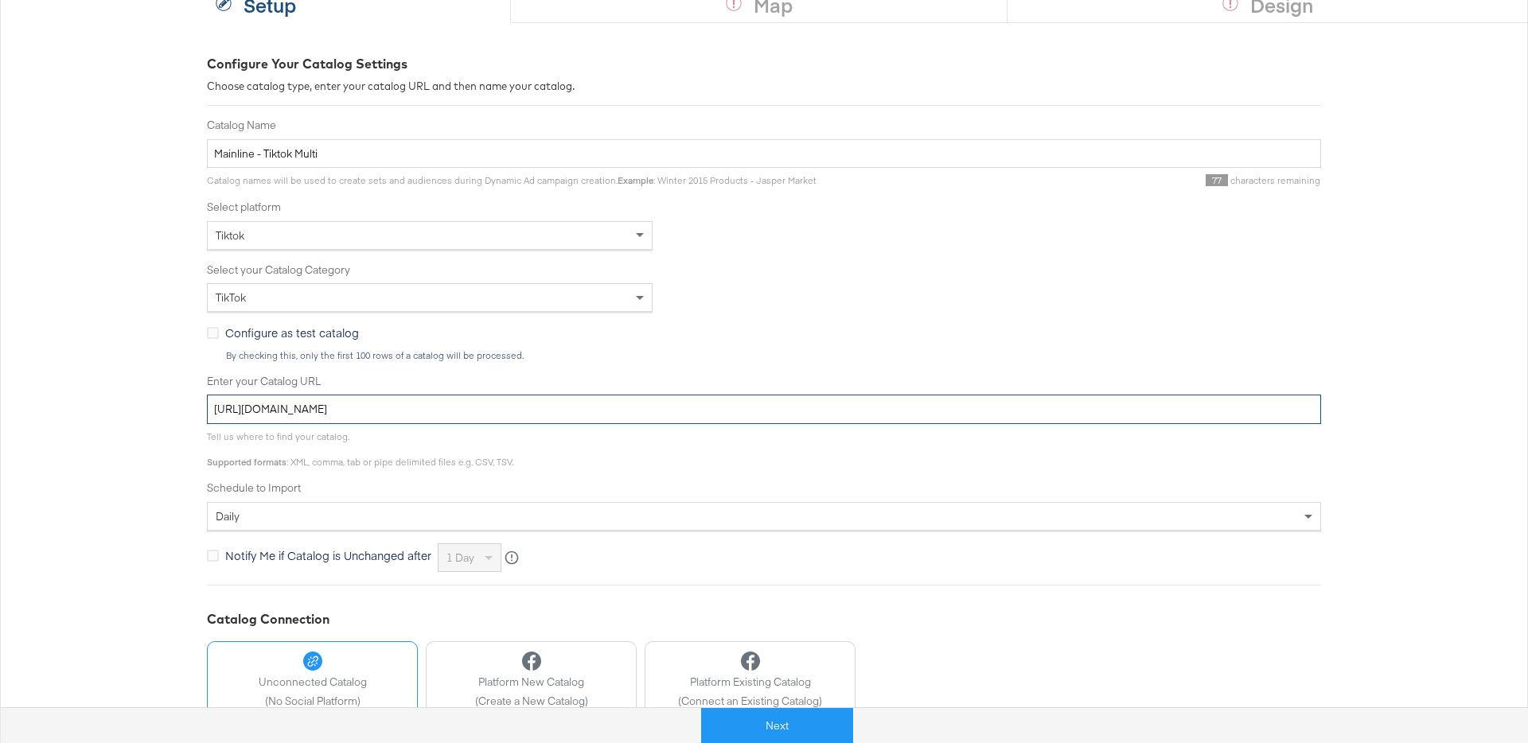
scroll to position [185, 0]
type input "https://legacy.mainlinemenswear.co.uk/feeds/tiktokFeed.csv"
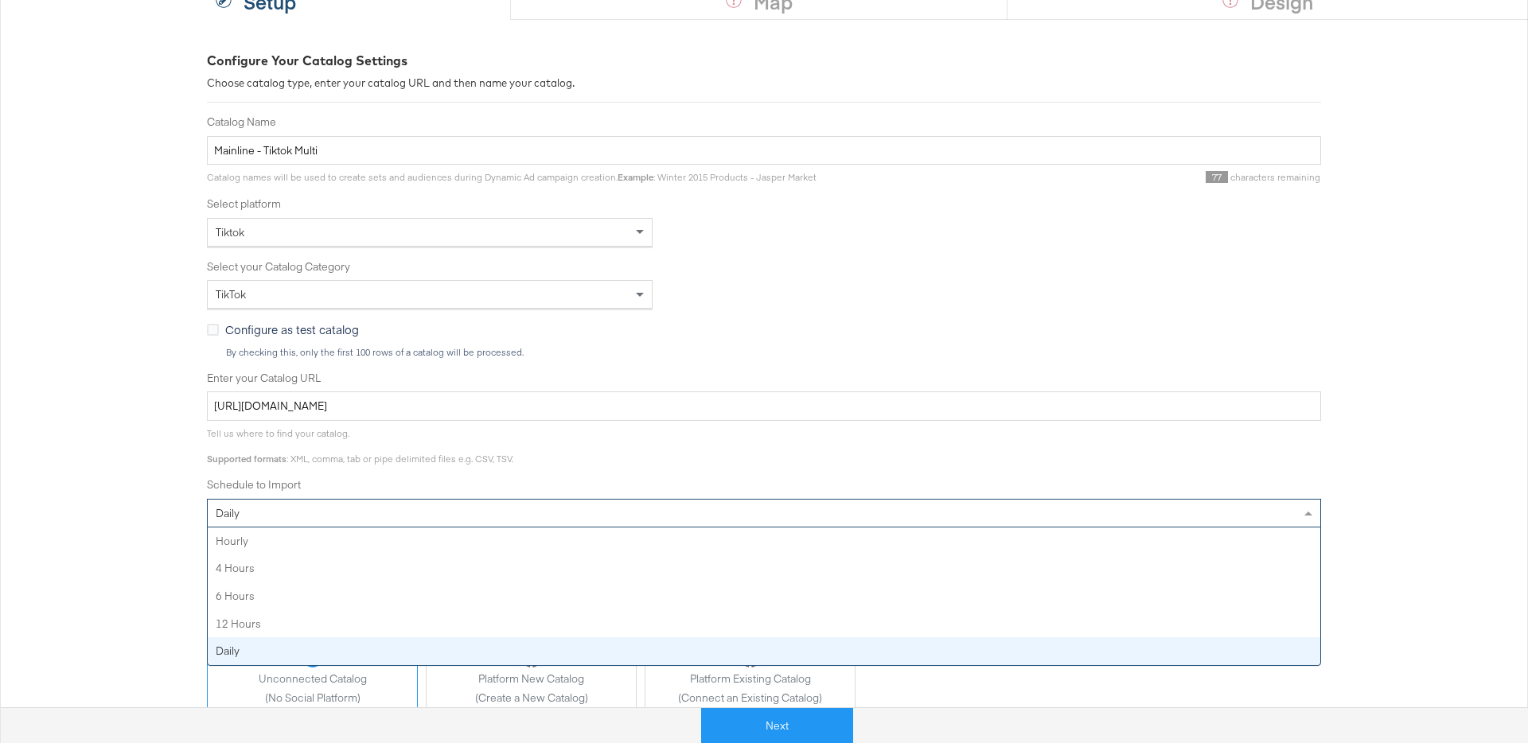
click at [524, 518] on div "daily" at bounding box center [764, 513] width 1112 height 27
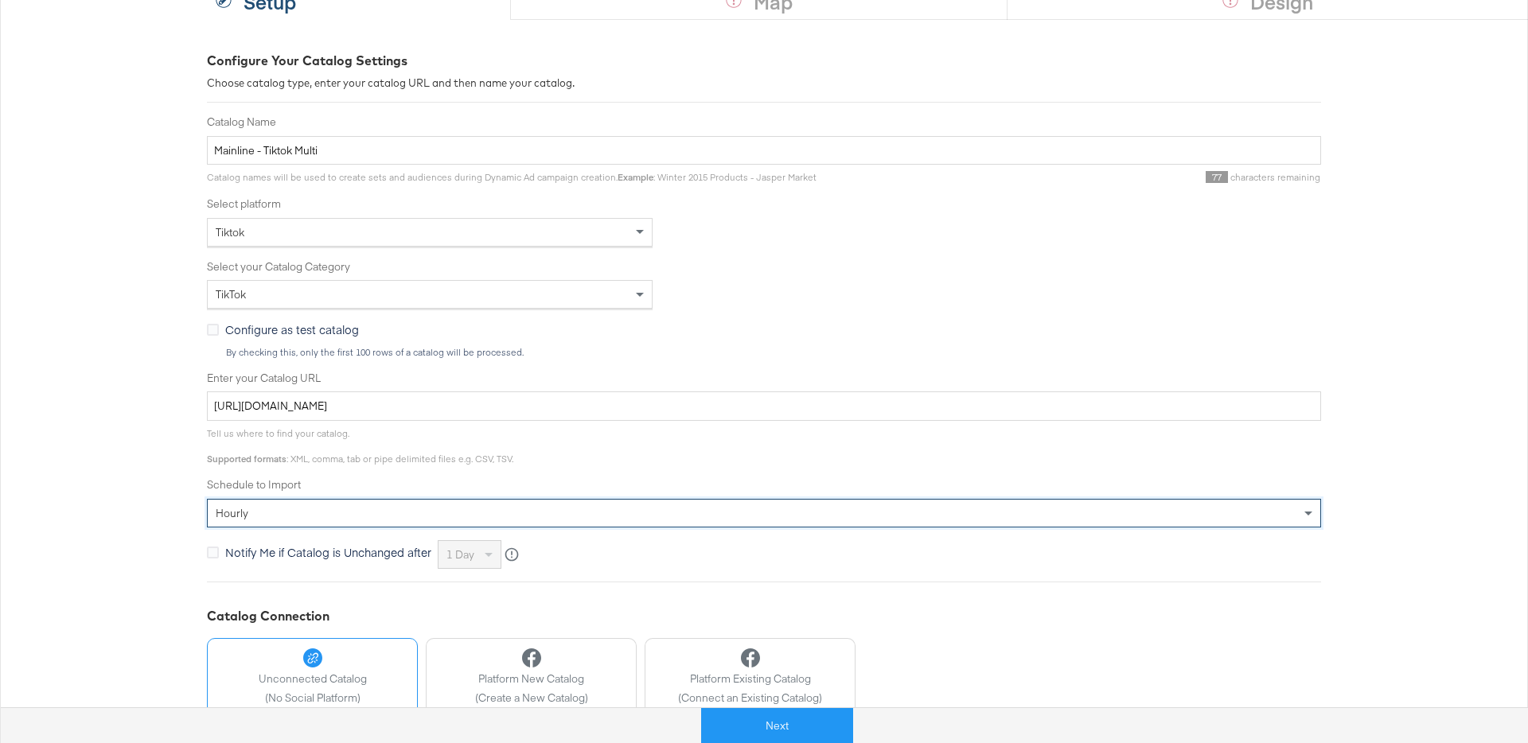
click at [404, 559] on span "Notify Me if Catalog is Unchanged after" at bounding box center [328, 552] width 206 height 16
click at [0, 0] on input "Notify Me if Catalog is Unchanged after" at bounding box center [0, 0] width 0 height 0
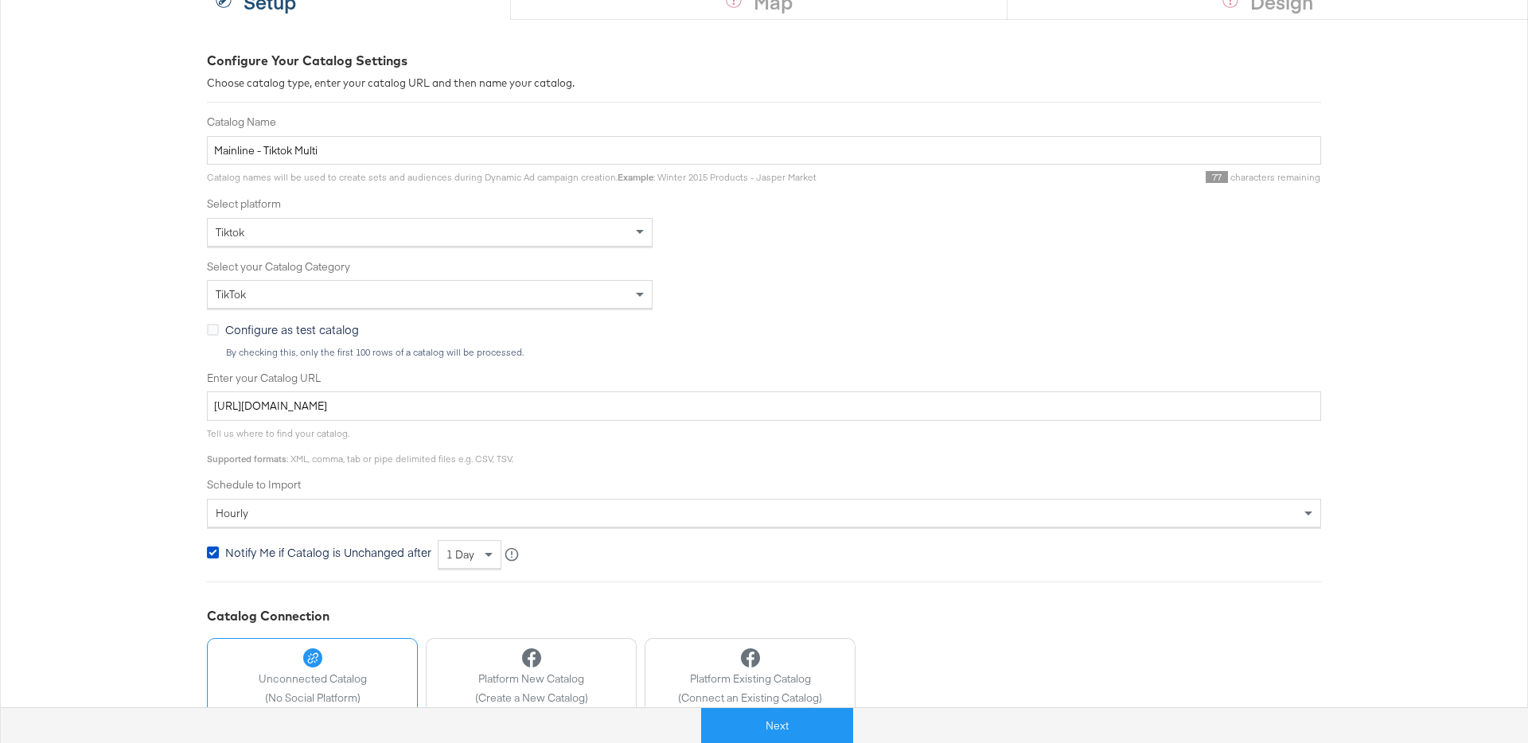
scroll to position [270, 0]
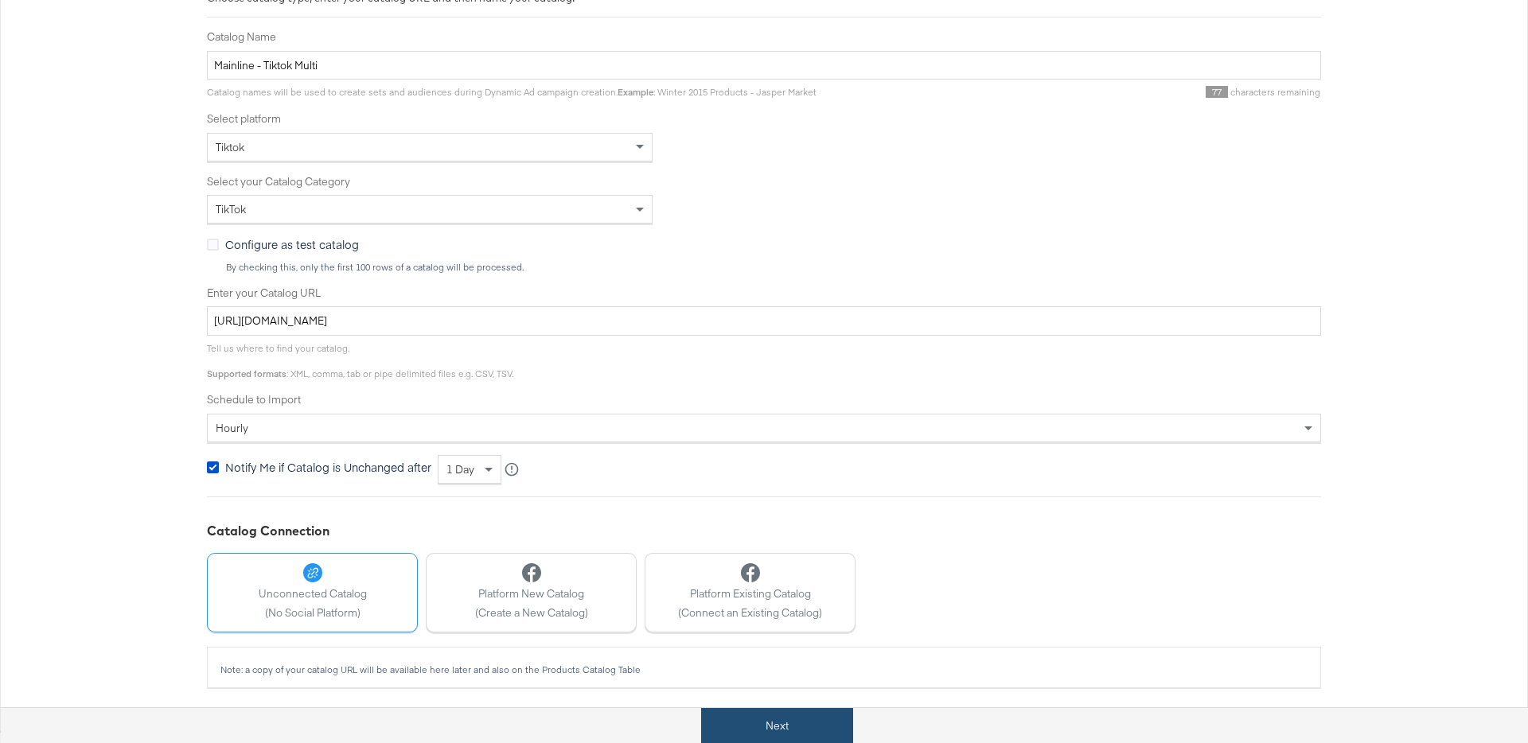
click at [769, 730] on button "Next" at bounding box center [777, 726] width 152 height 36
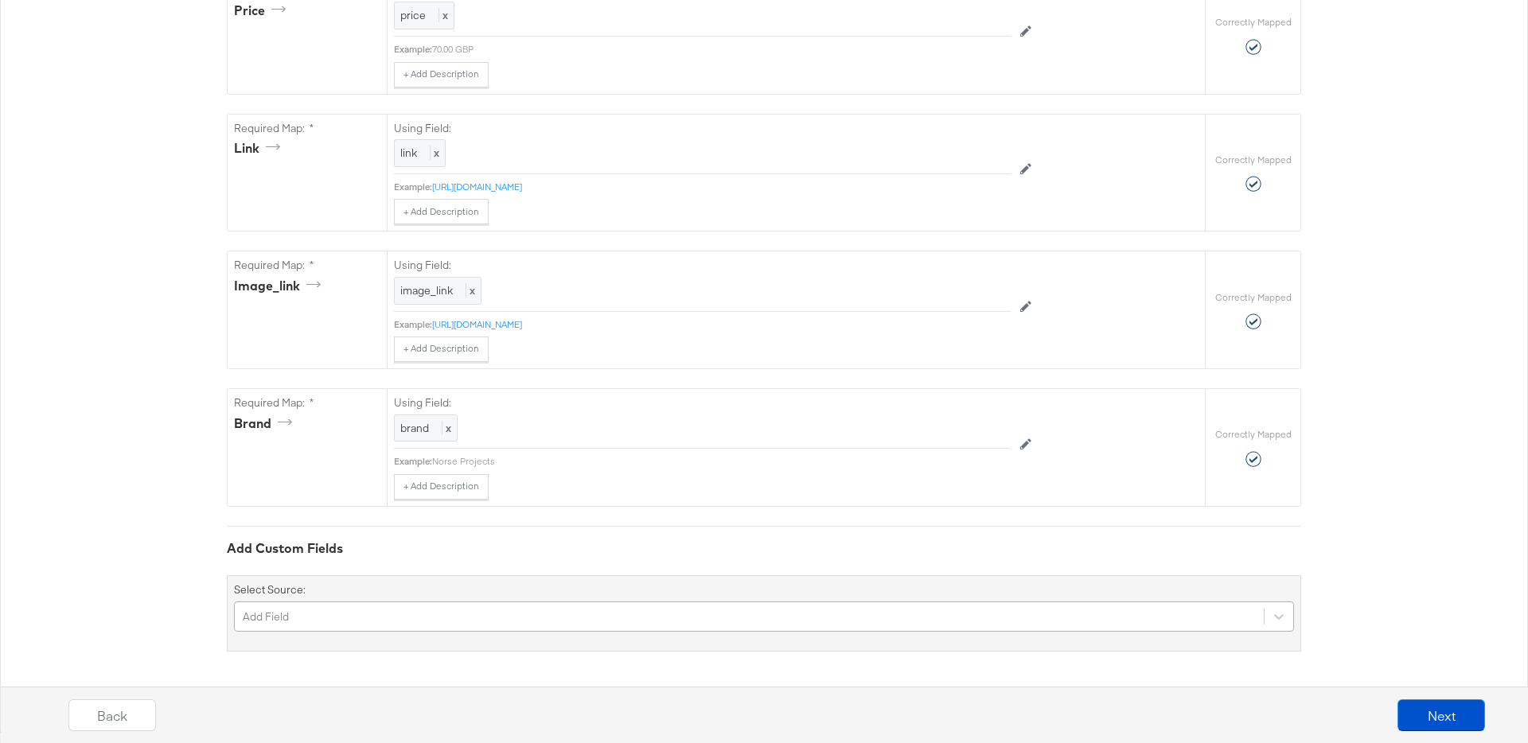
scroll to position [1214, 0]
click at [735, 617] on div "Add Field" at bounding box center [764, 617] width 1060 height 30
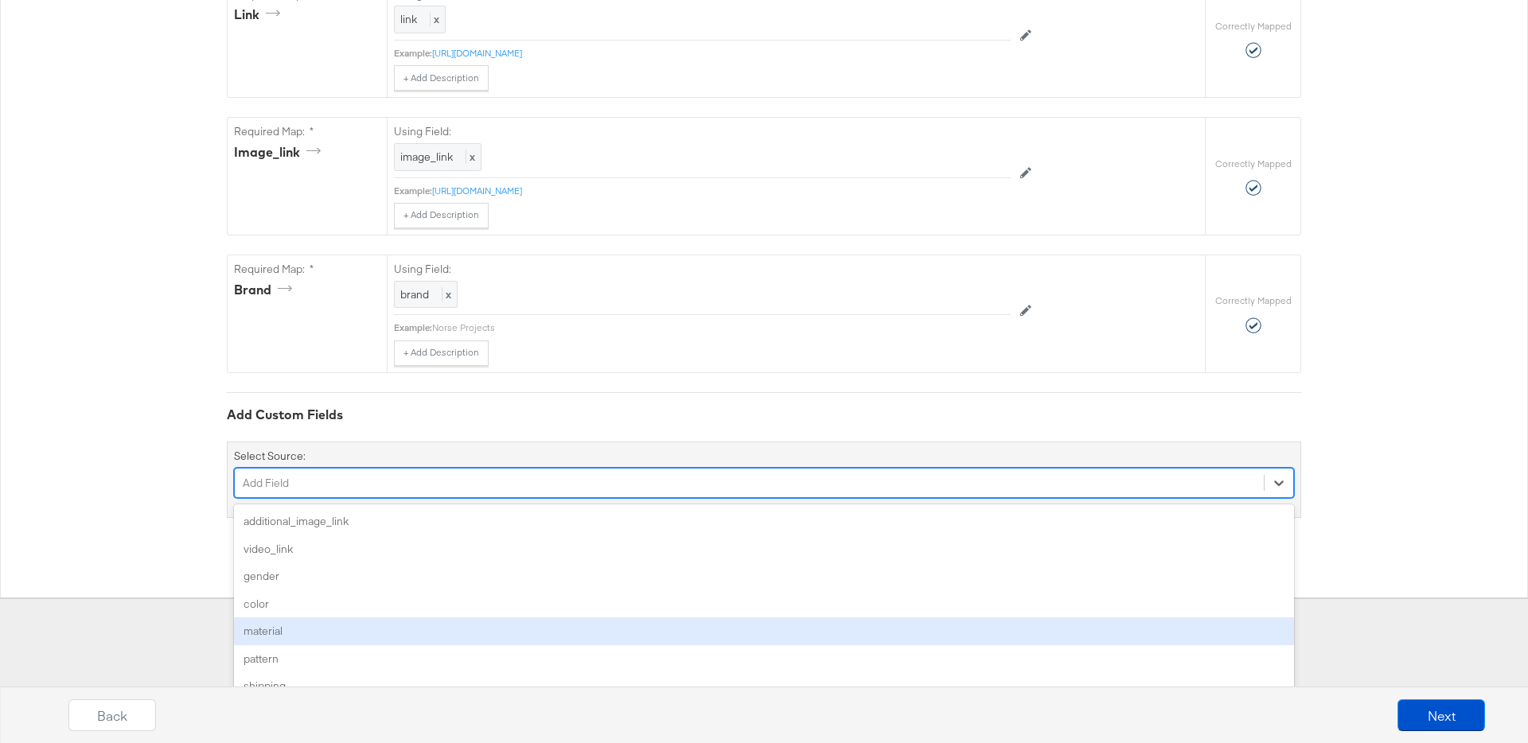
type input "a"
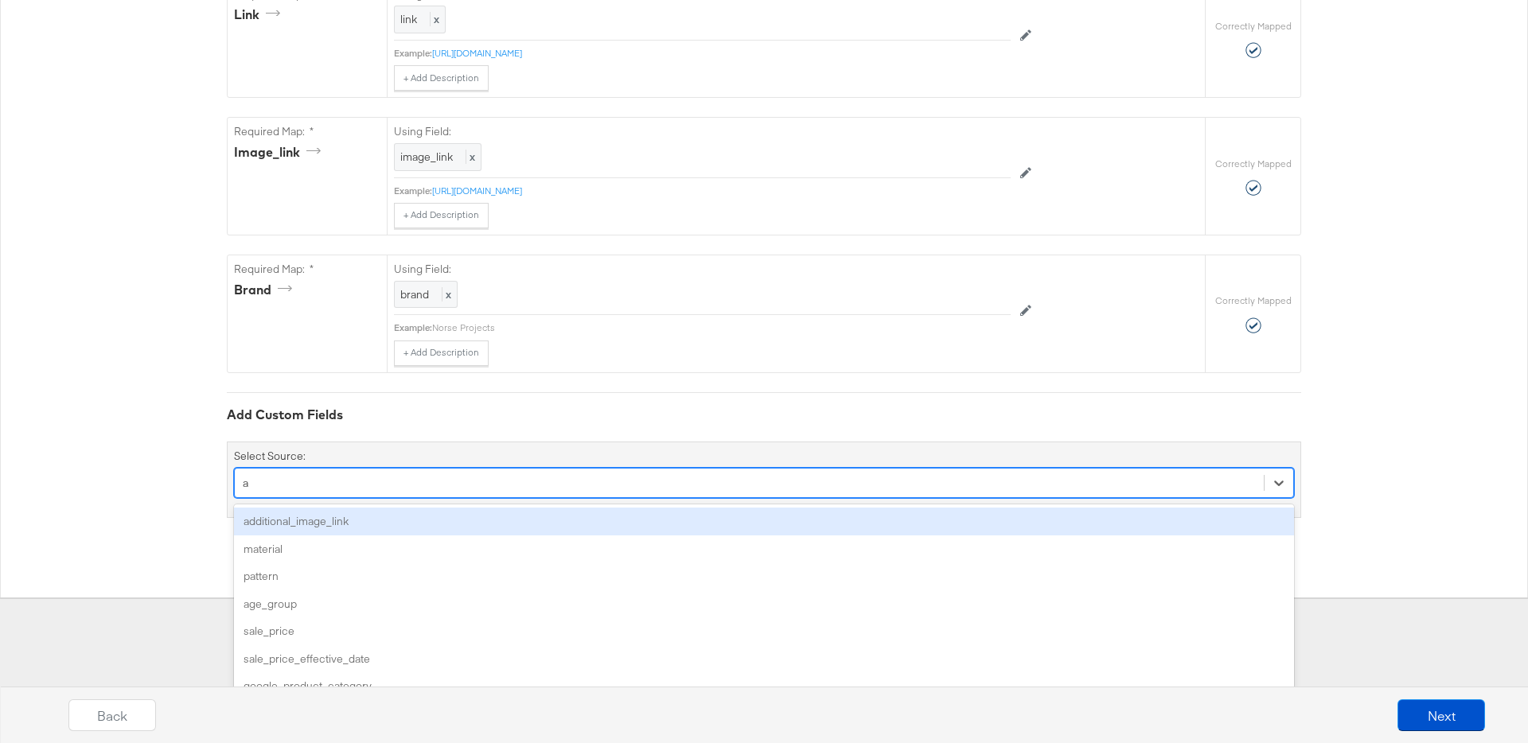
click at [413, 520] on div "additional_image_link" at bounding box center [764, 522] width 1060 height 28
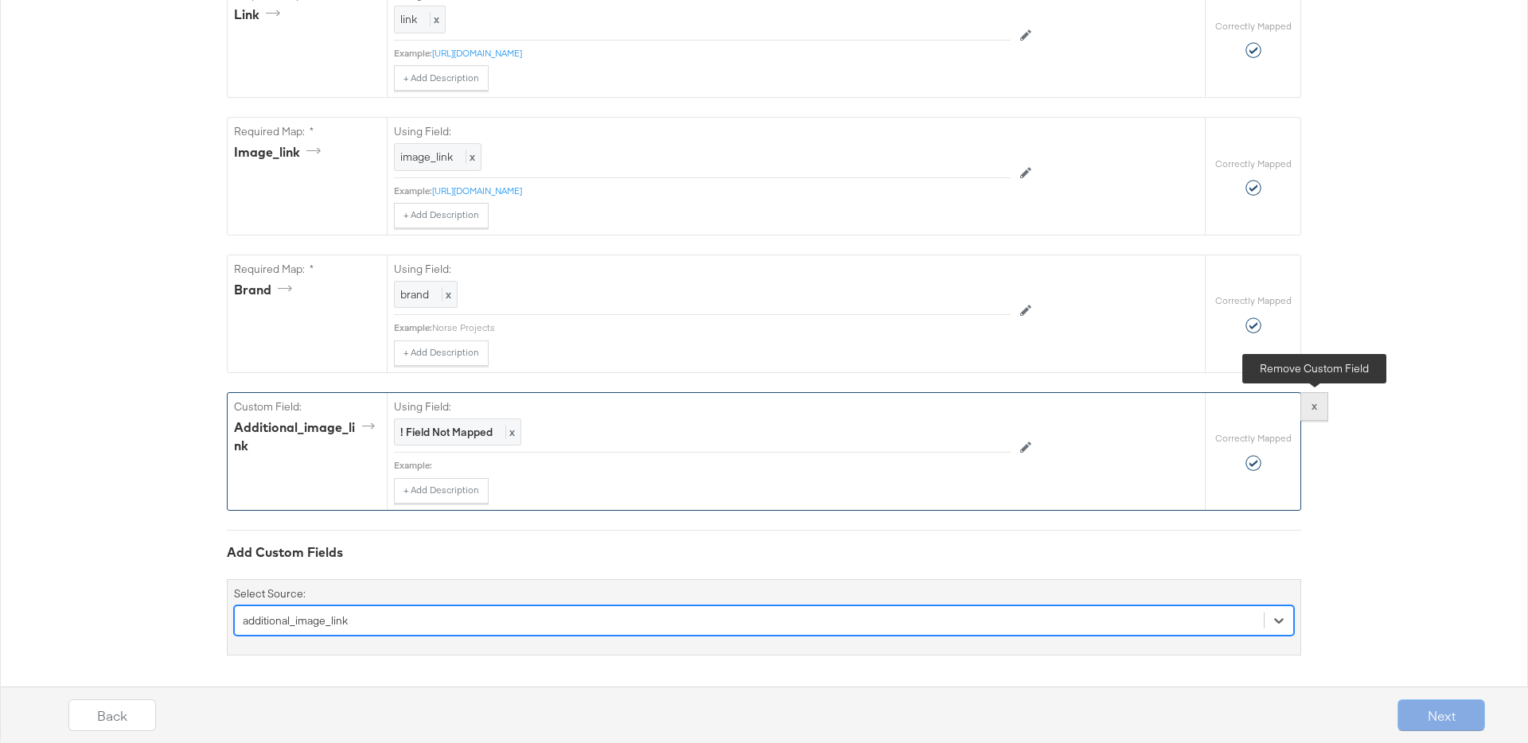
click at [1317, 412] on button "x" at bounding box center [1314, 406] width 28 height 29
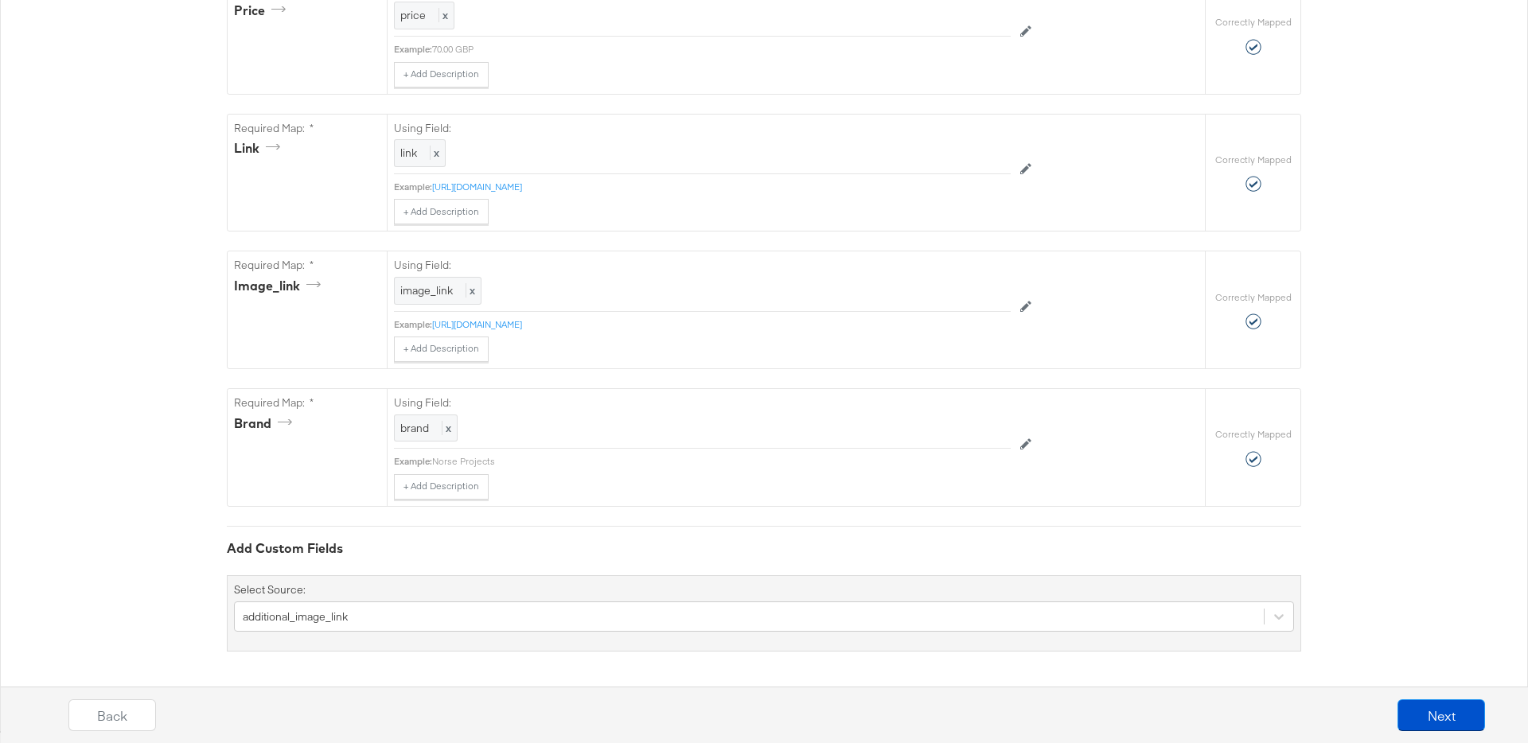
scroll to position [1081, 0]
click at [1420, 714] on button "Next" at bounding box center [1441, 715] width 88 height 32
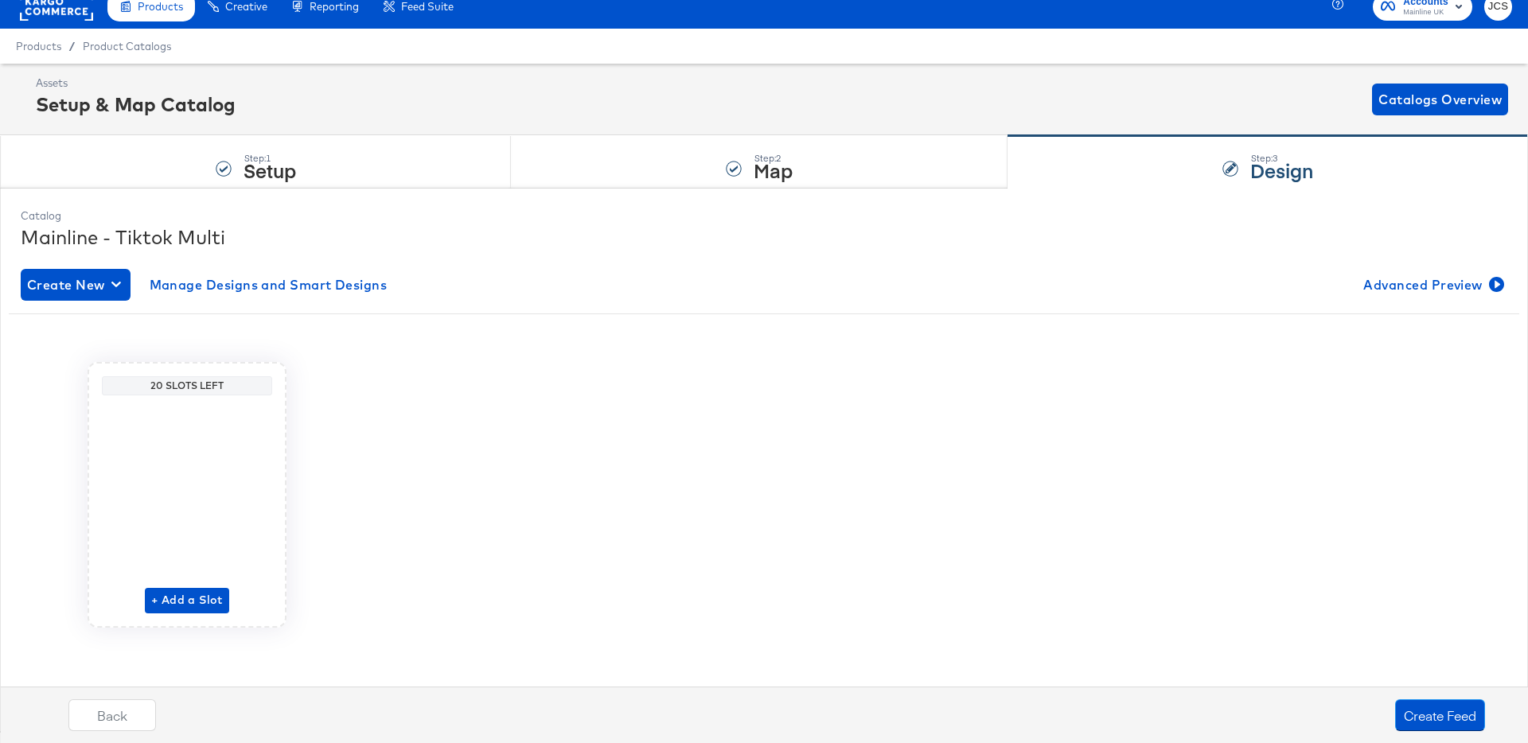
scroll to position [0, 0]
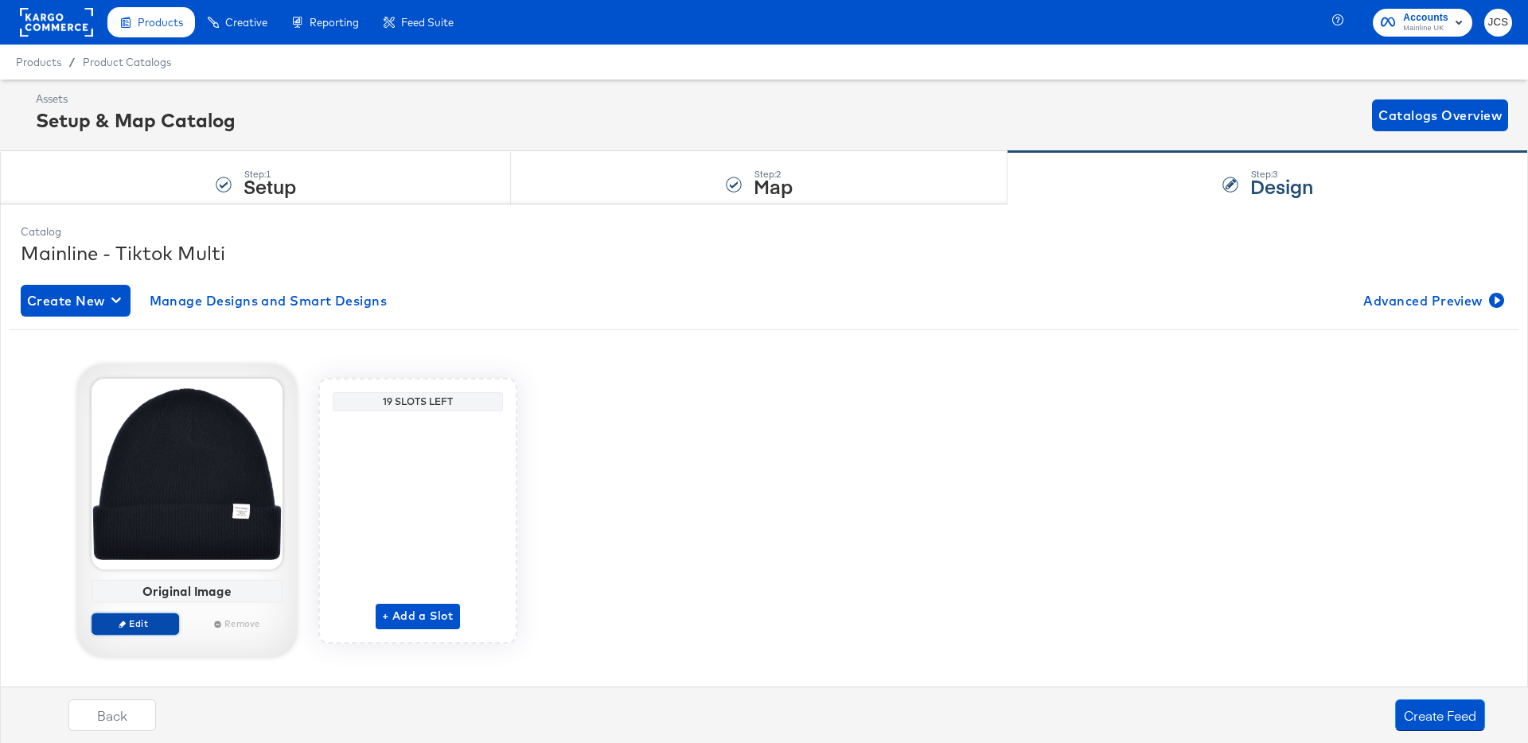
click at [156, 633] on button "Edit" at bounding box center [136, 624] width 88 height 22
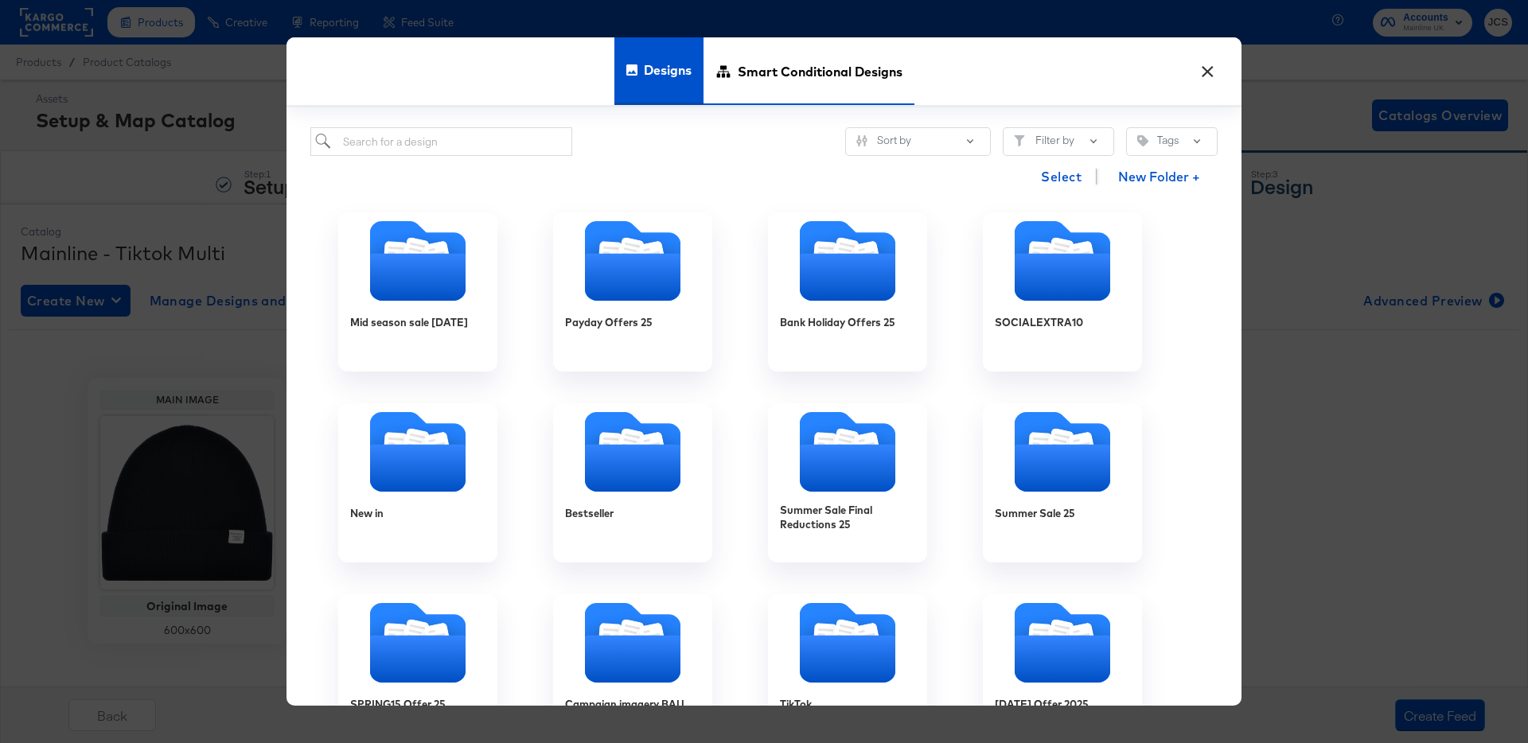
click at [816, 72] on span "Smart Conditional Designs" at bounding box center [820, 71] width 165 height 70
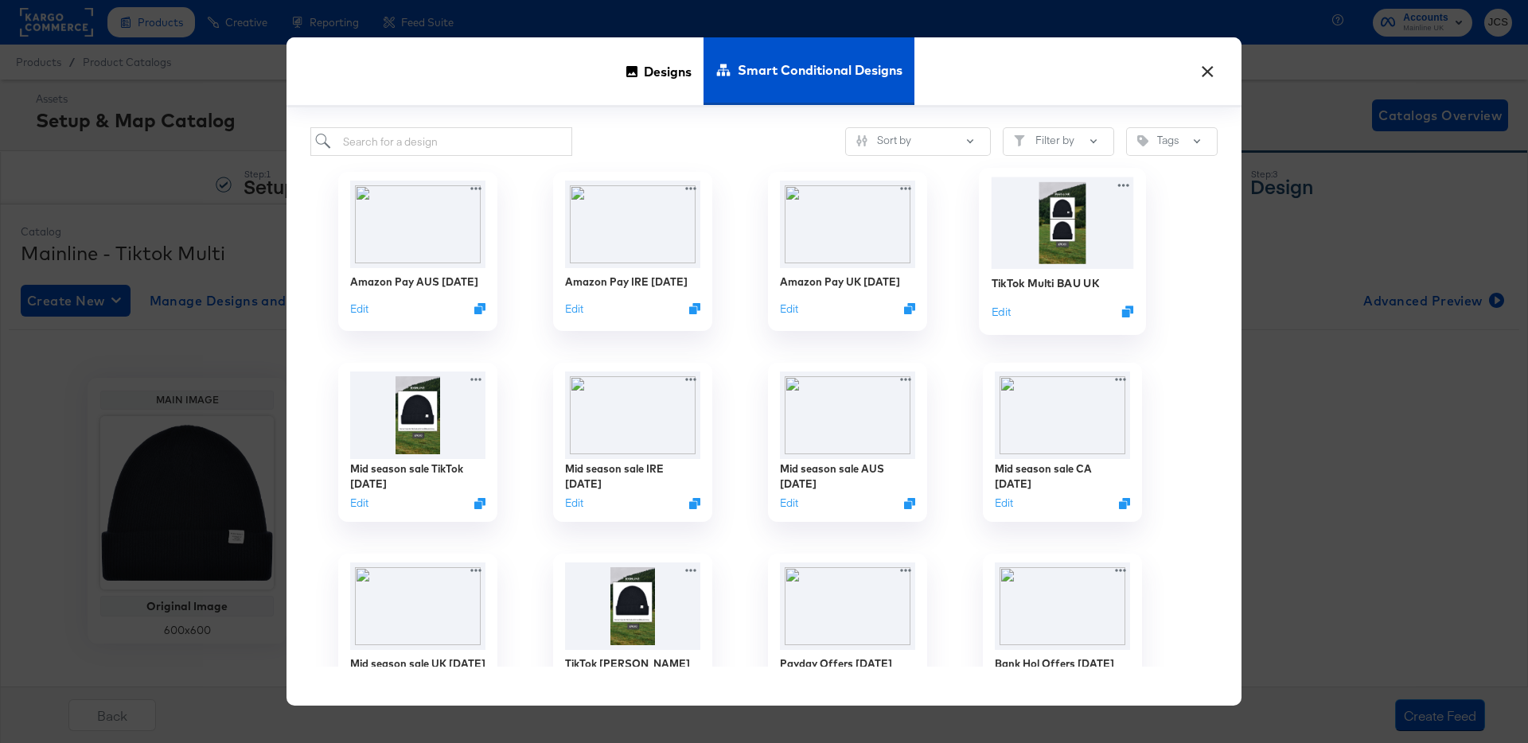
click at [1086, 248] on img at bounding box center [1062, 223] width 142 height 92
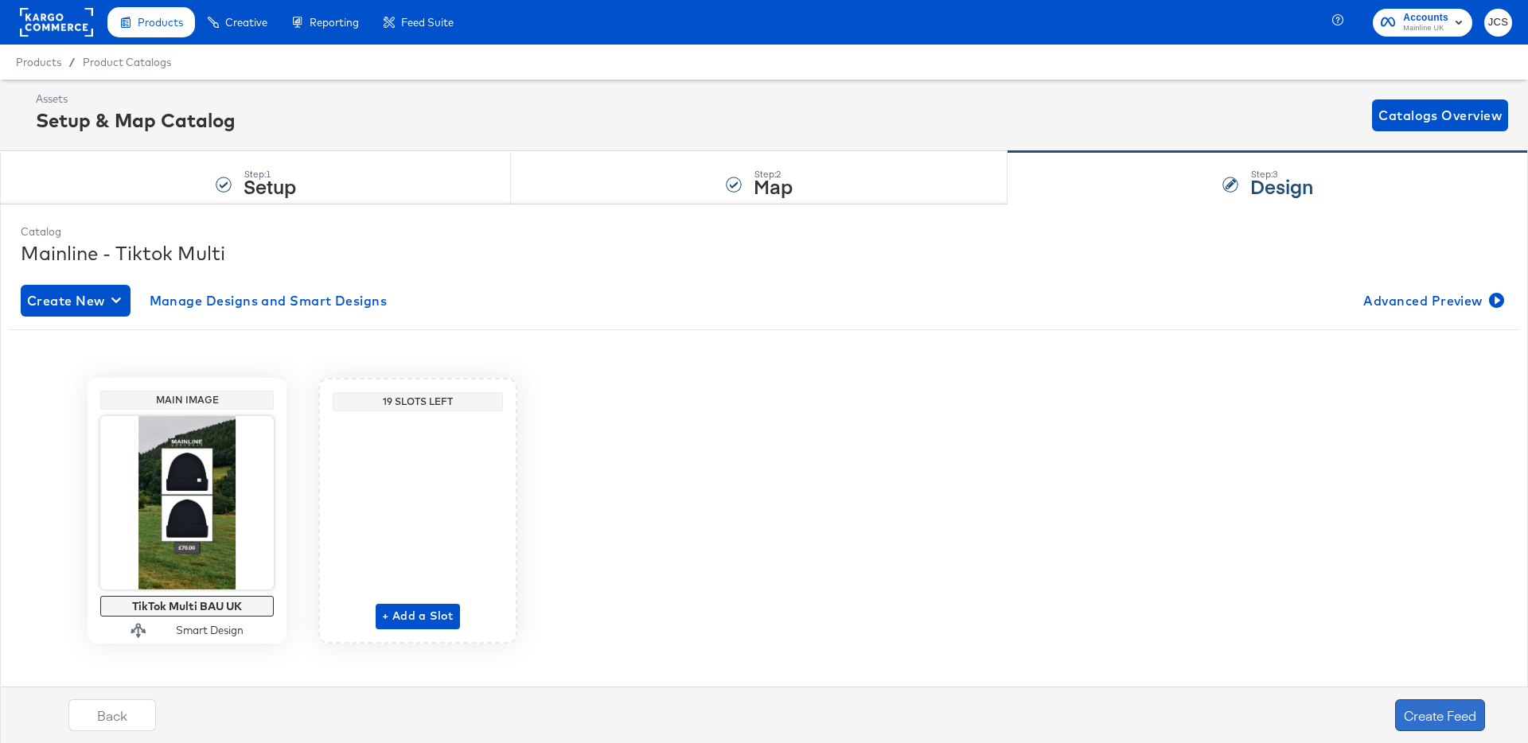
click at [1438, 720] on button "Create Feed" at bounding box center [1440, 715] width 90 height 32
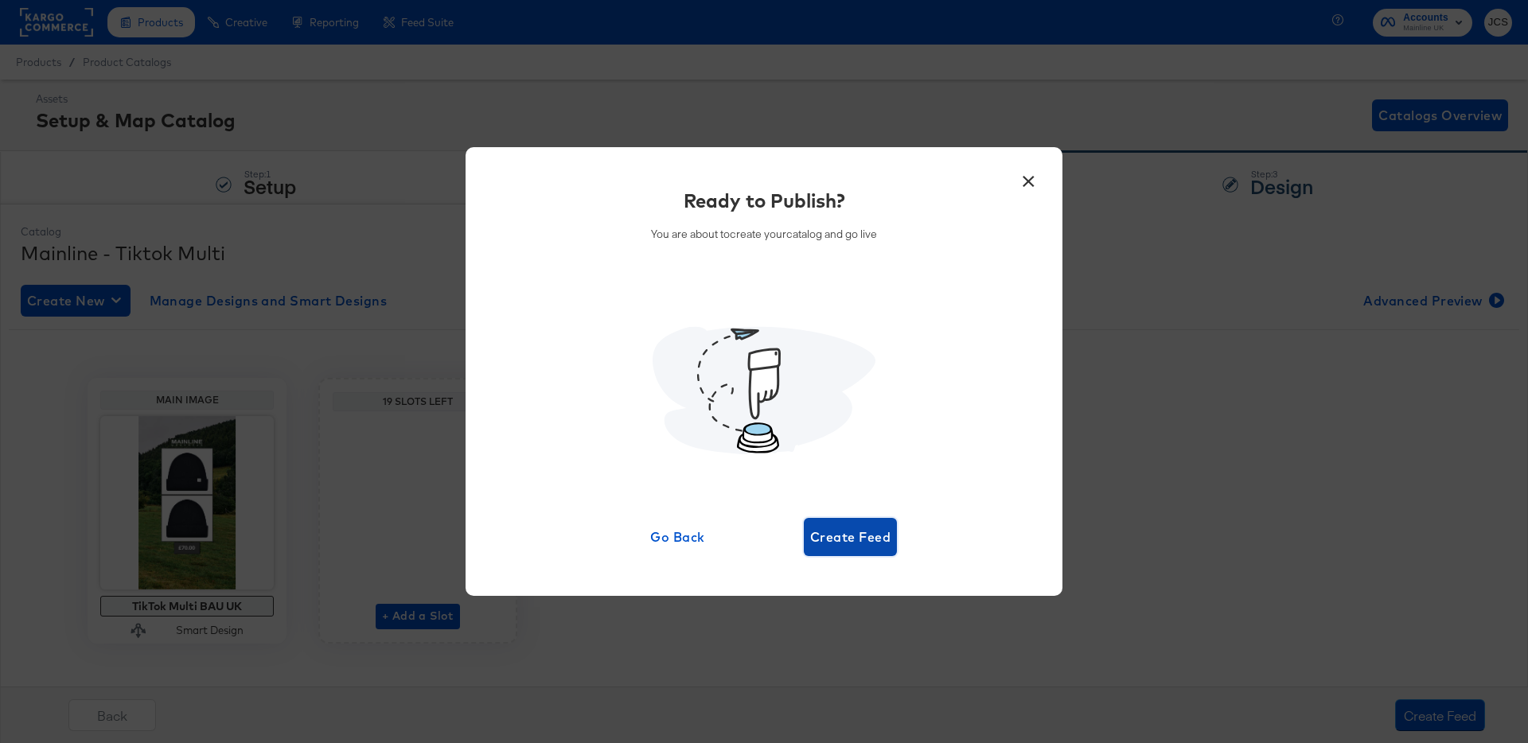
click at [867, 546] on span "Create Feed" at bounding box center [850, 537] width 80 height 22
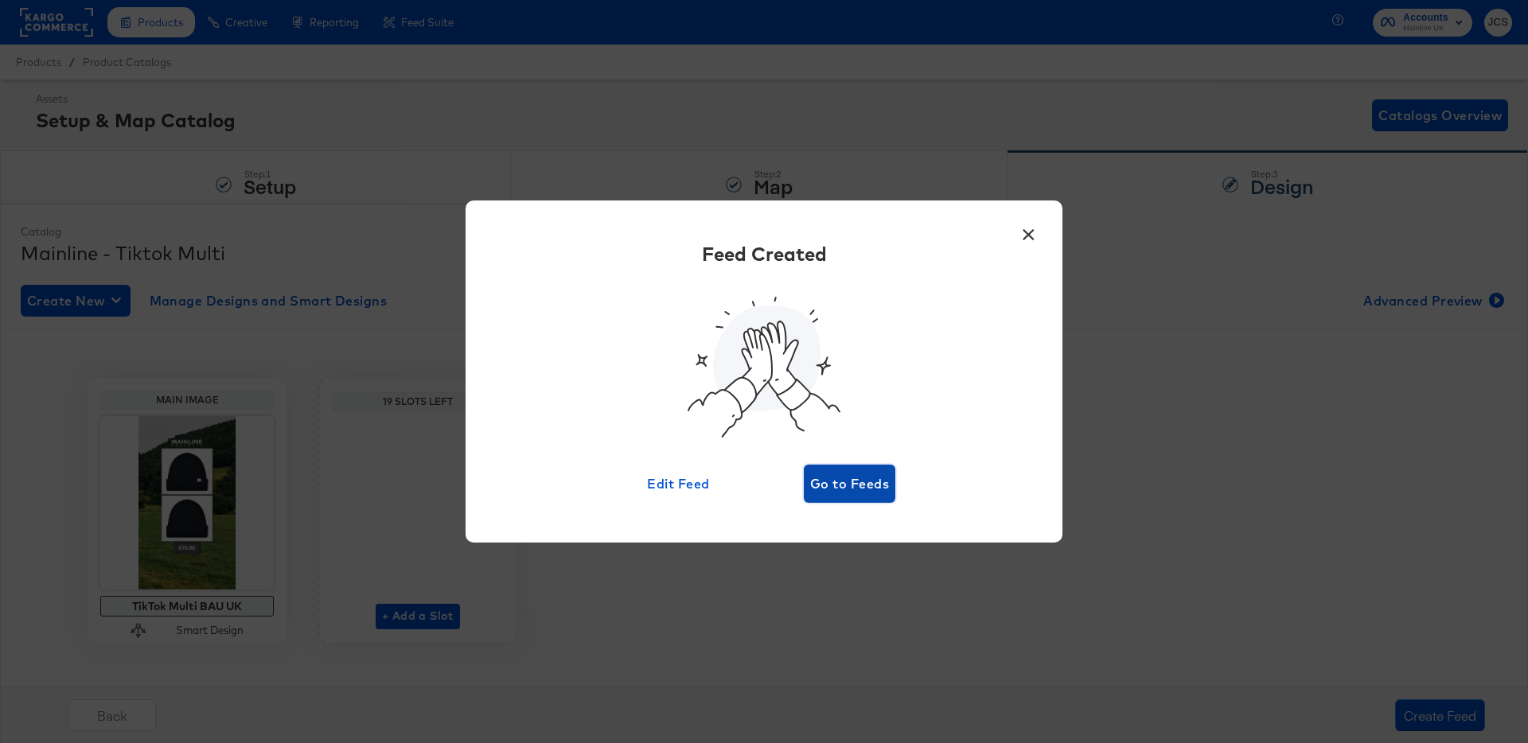
click at [863, 491] on span "Go to Feeds" at bounding box center [849, 484] width 79 height 22
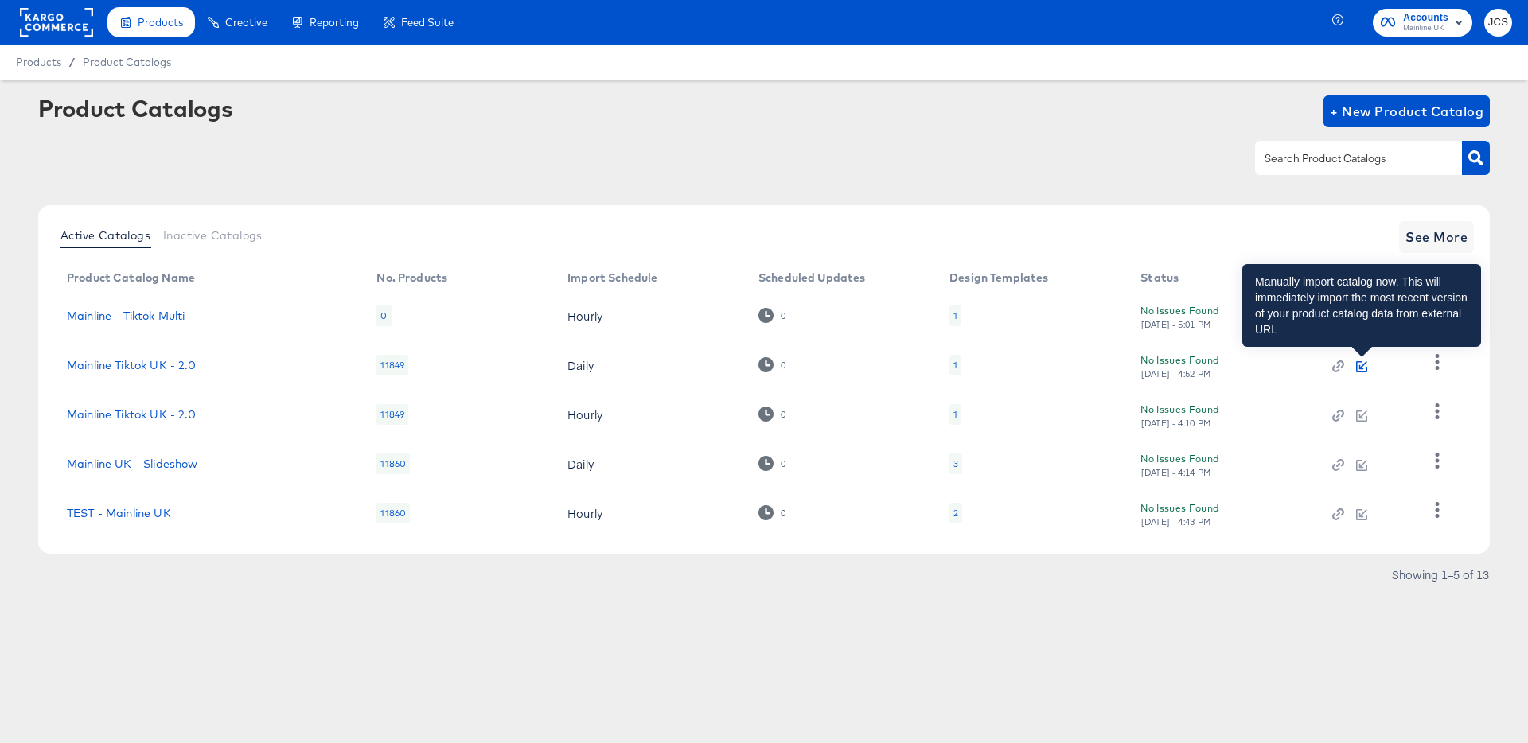
click at [1363, 367] on icon "button" at bounding box center [1361, 366] width 11 height 11
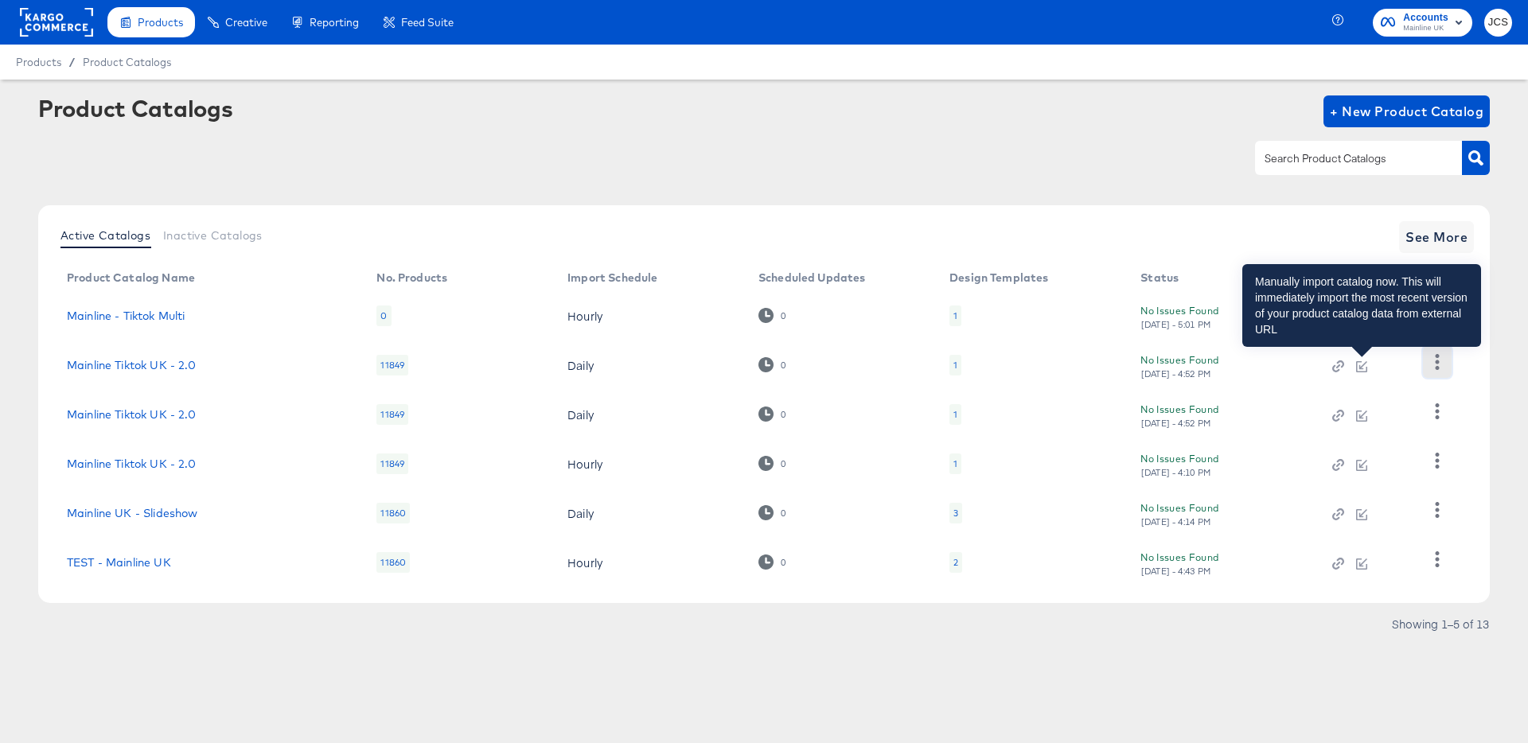
click at [1438, 369] on button "button" at bounding box center [1437, 362] width 28 height 32
click at [1441, 361] on icon "button" at bounding box center [1436, 361] width 15 height 15
click at [1504, 360] on article "Product Catalogs + New Product Catalog Active Catalogs Inactive Catalogs See Mo…" at bounding box center [764, 386] width 1528 height 613
click at [1449, 360] on button "button" at bounding box center [1437, 362] width 28 height 32
click at [1438, 362] on icon "button" at bounding box center [1438, 361] width 4 height 15
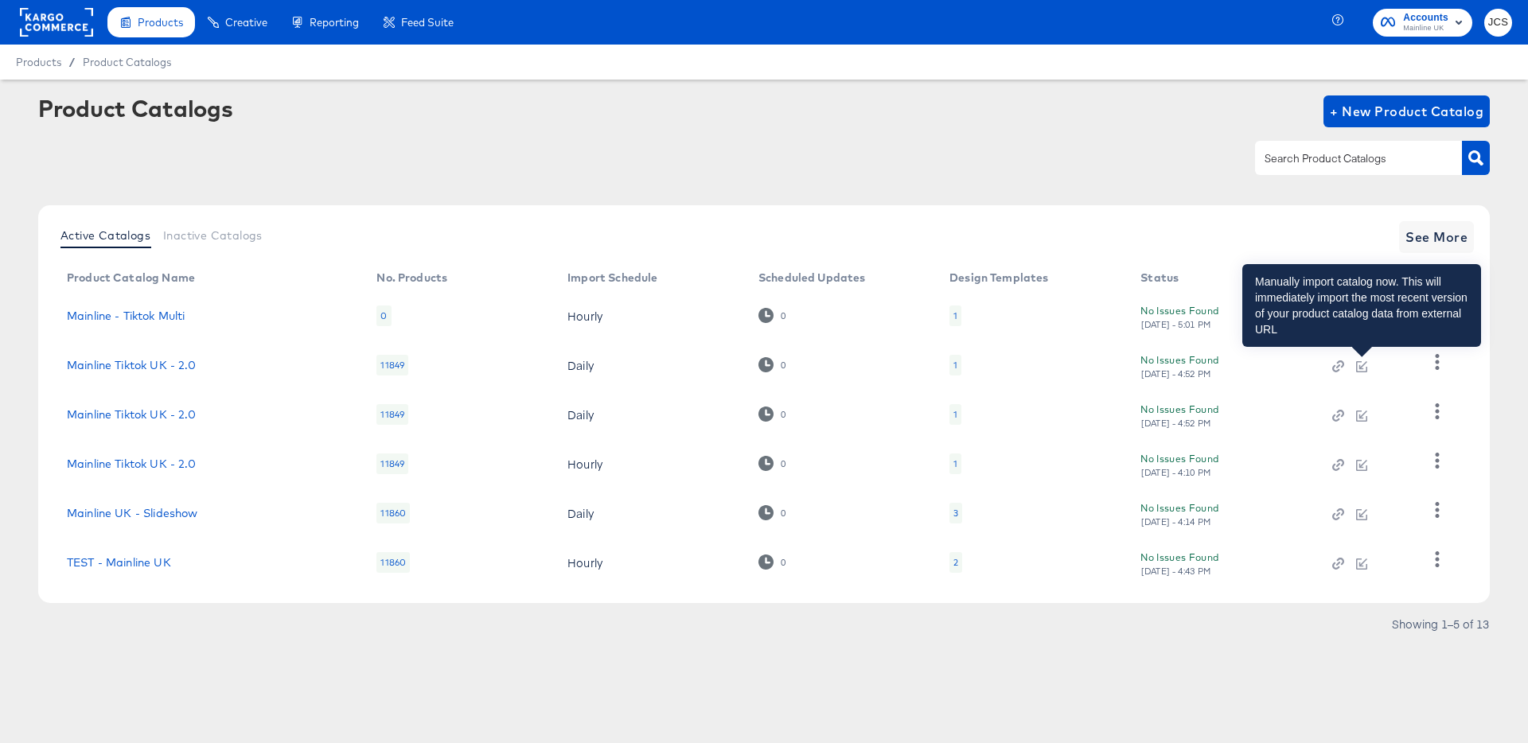
drag, startPoint x: 1202, startPoint y: 607, endPoint x: 1171, endPoint y: 626, distance: 36.4
click at [1201, 607] on div "Active Catalogs Inactive Catalogs See More Product Catalog Name No. Products Im…" at bounding box center [763, 424] width 1451 height 439
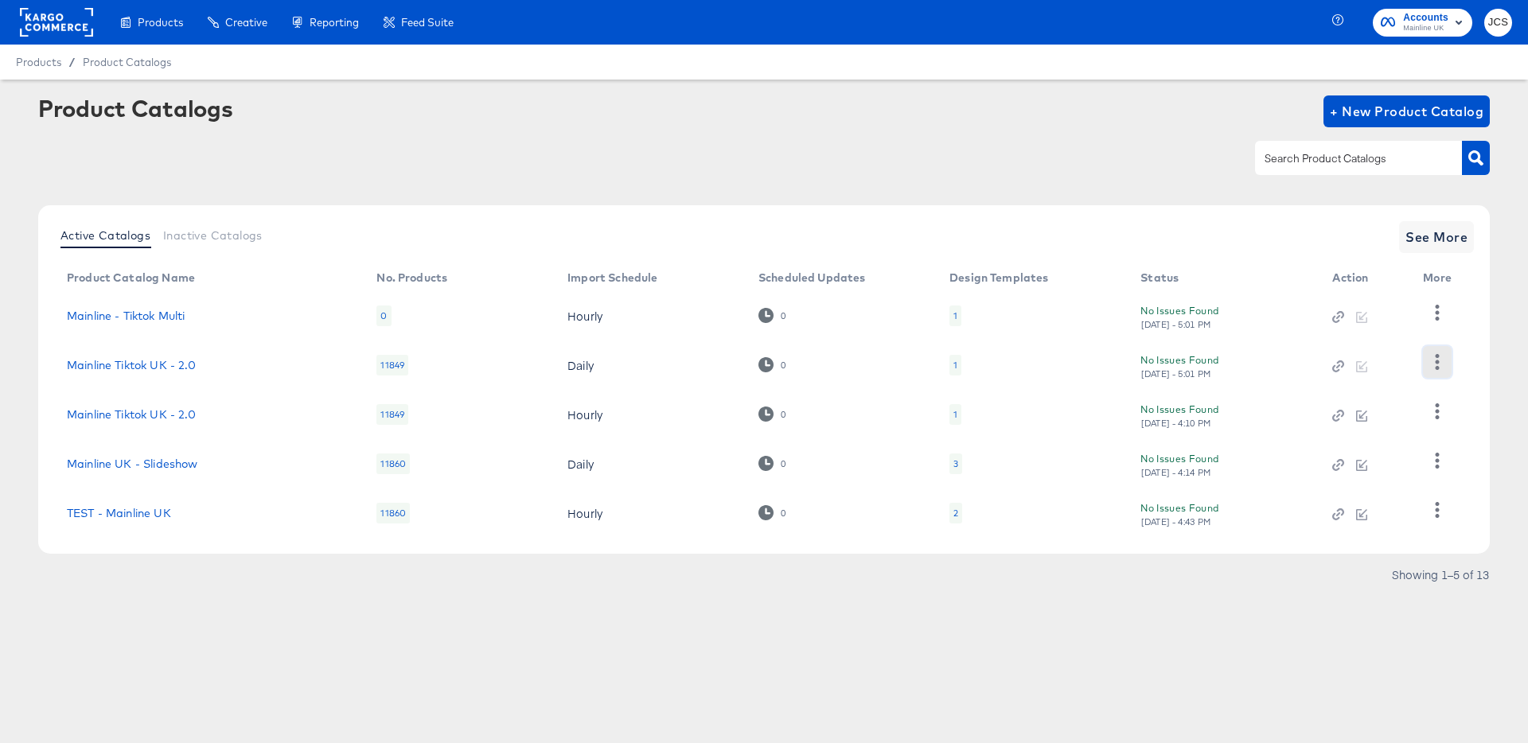
click at [1443, 364] on icon "button" at bounding box center [1436, 361] width 15 height 15
click at [1387, 415] on div "HUD Checks (Internal)" at bounding box center [1371, 419] width 159 height 25
click at [1432, 308] on icon "button" at bounding box center [1436, 312] width 15 height 15
click at [1386, 372] on div "HUD Checks (Internal)" at bounding box center [1371, 370] width 159 height 25
click at [176, 314] on link "Mainline - Tiktok Multi" at bounding box center [126, 316] width 118 height 13
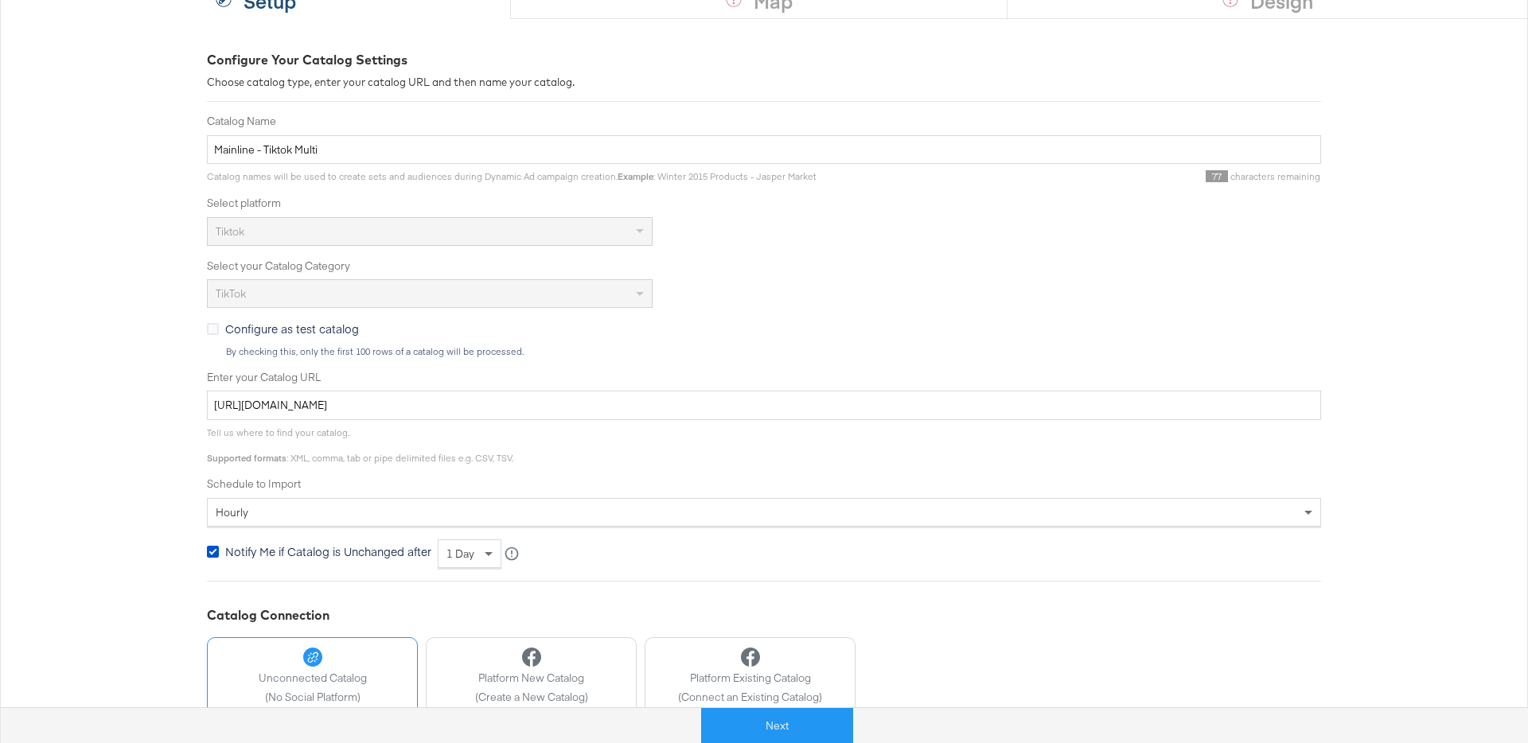
scroll to position [292, 0]
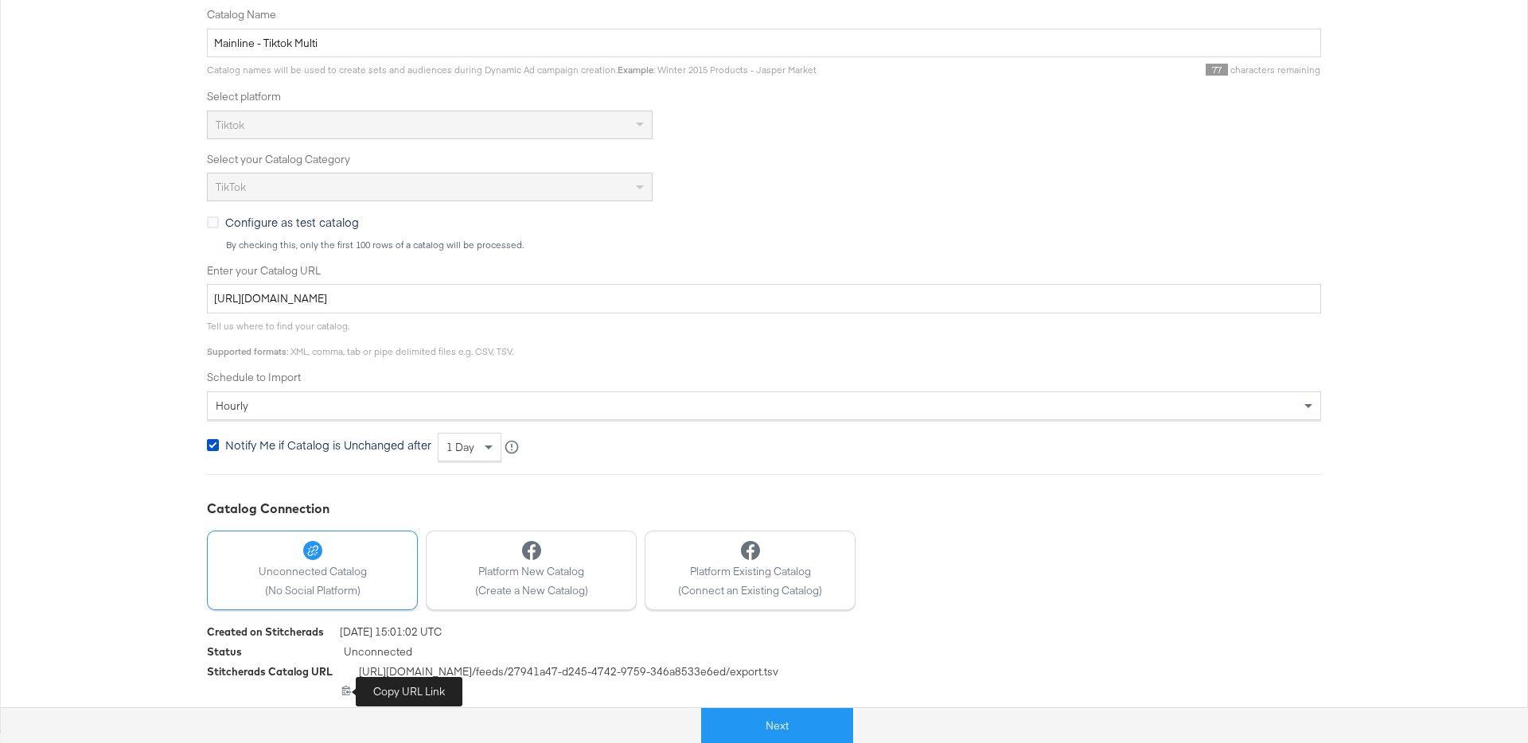
click at [345, 691] on icon at bounding box center [346, 691] width 9 height 10
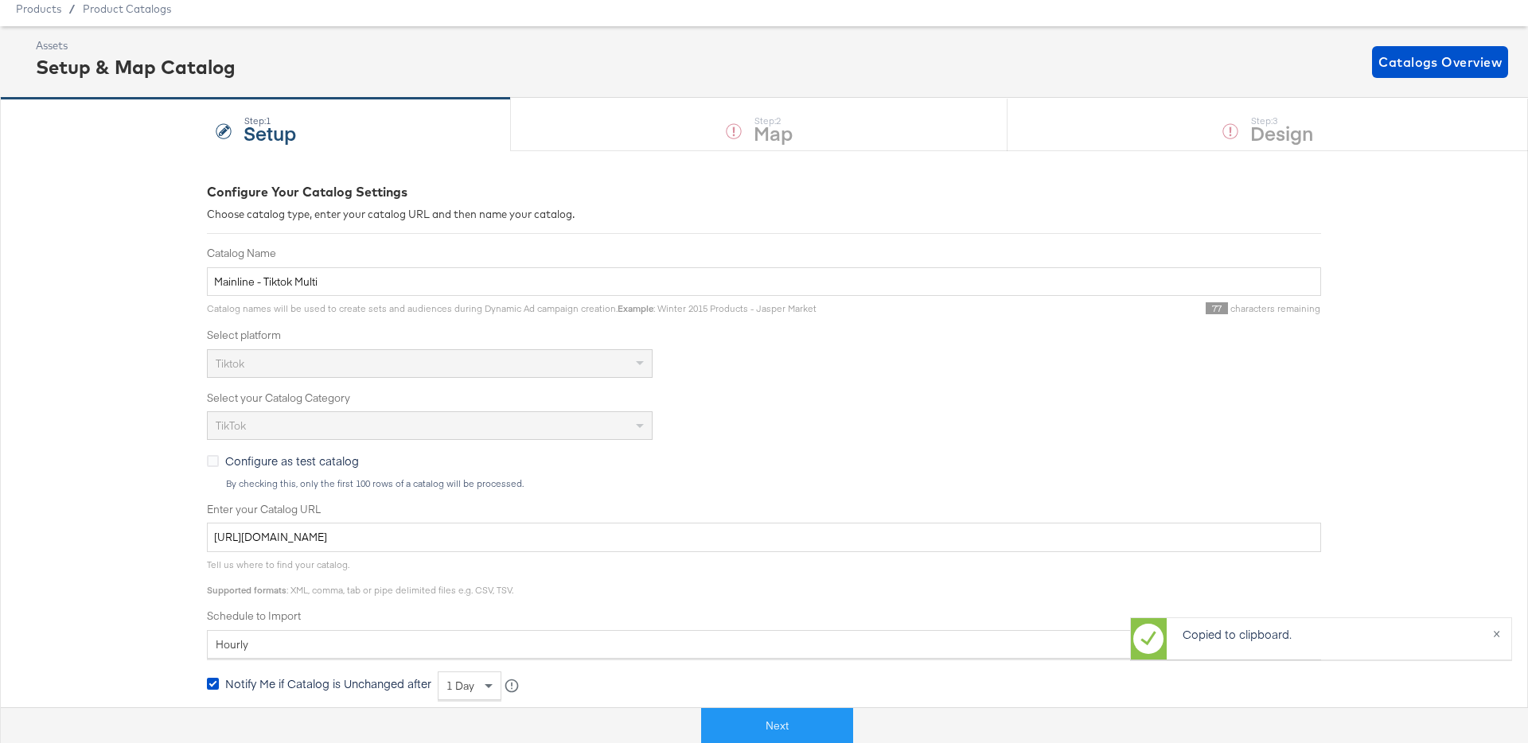
scroll to position [0, 0]
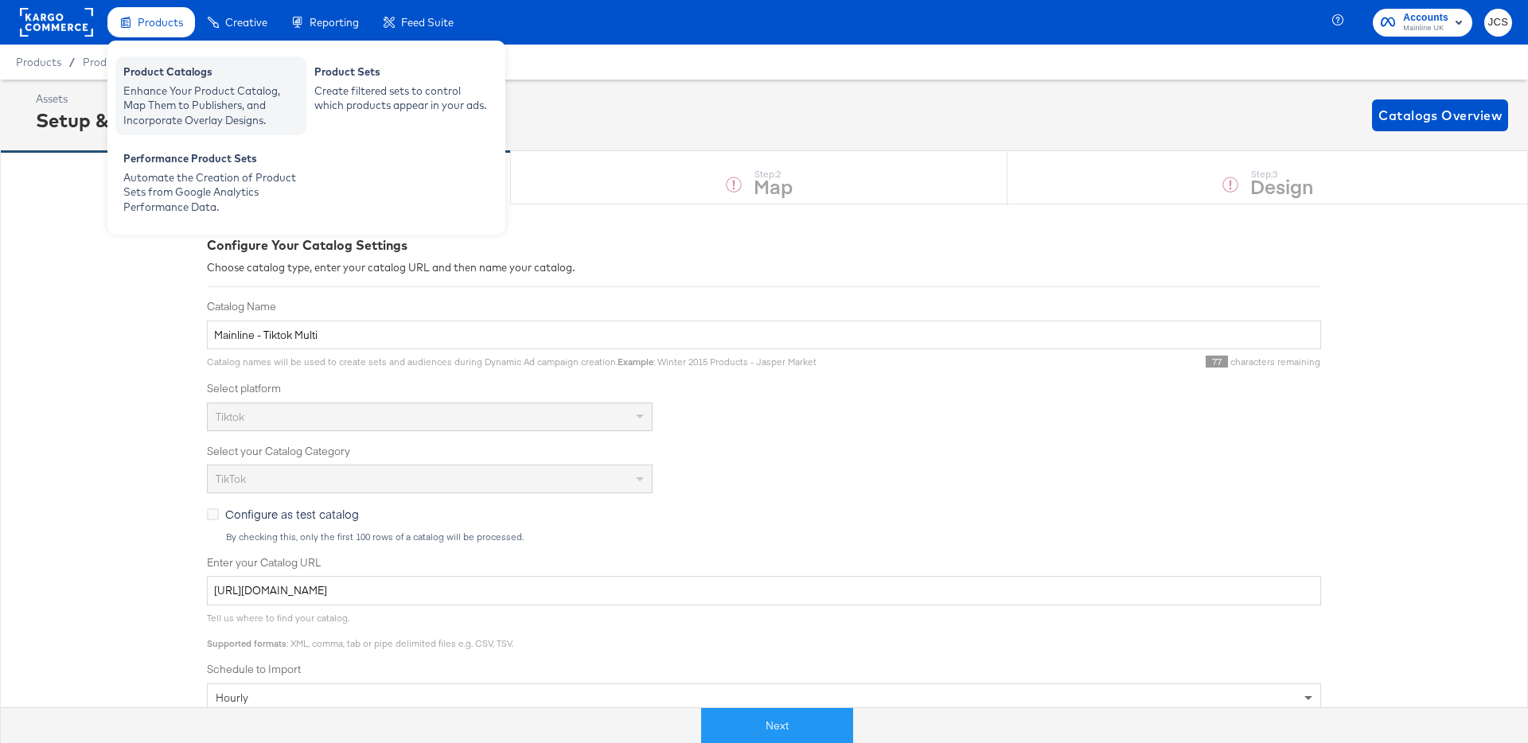
click at [172, 99] on div "Enhance Your Product Catalog, Map Them to Publishers, and Incorporate Overlay D…" at bounding box center [210, 106] width 175 height 45
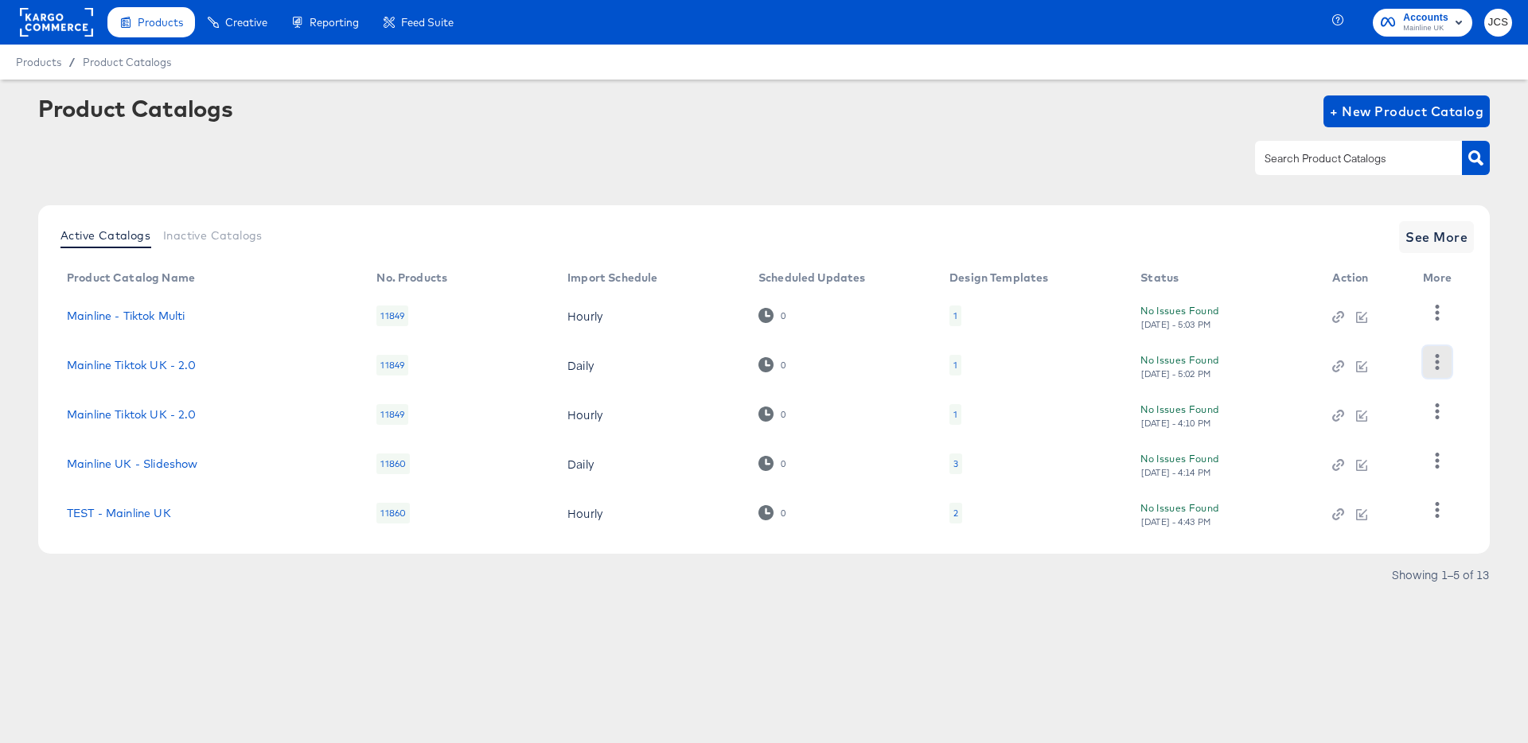
click at [1439, 362] on icon "button" at bounding box center [1438, 361] width 4 height 15
click at [1320, 466] on div "Delete" at bounding box center [1371, 470] width 159 height 25
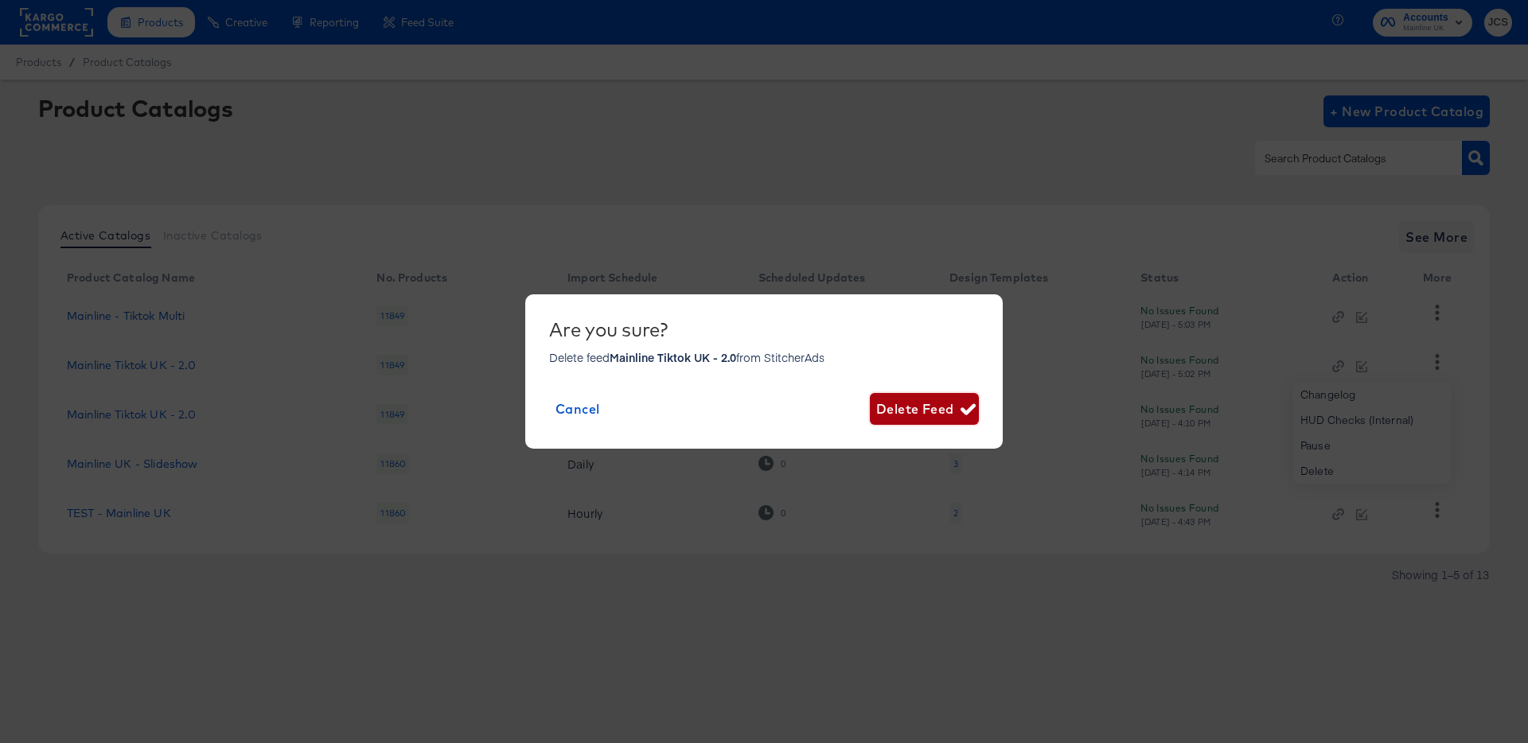
click at [914, 403] on span "Delete Feed" at bounding box center [924, 409] width 96 height 22
click at [911, 415] on span "Delete Feed" at bounding box center [924, 409] width 96 height 22
click at [582, 416] on span "Cancel" at bounding box center [577, 409] width 45 height 22
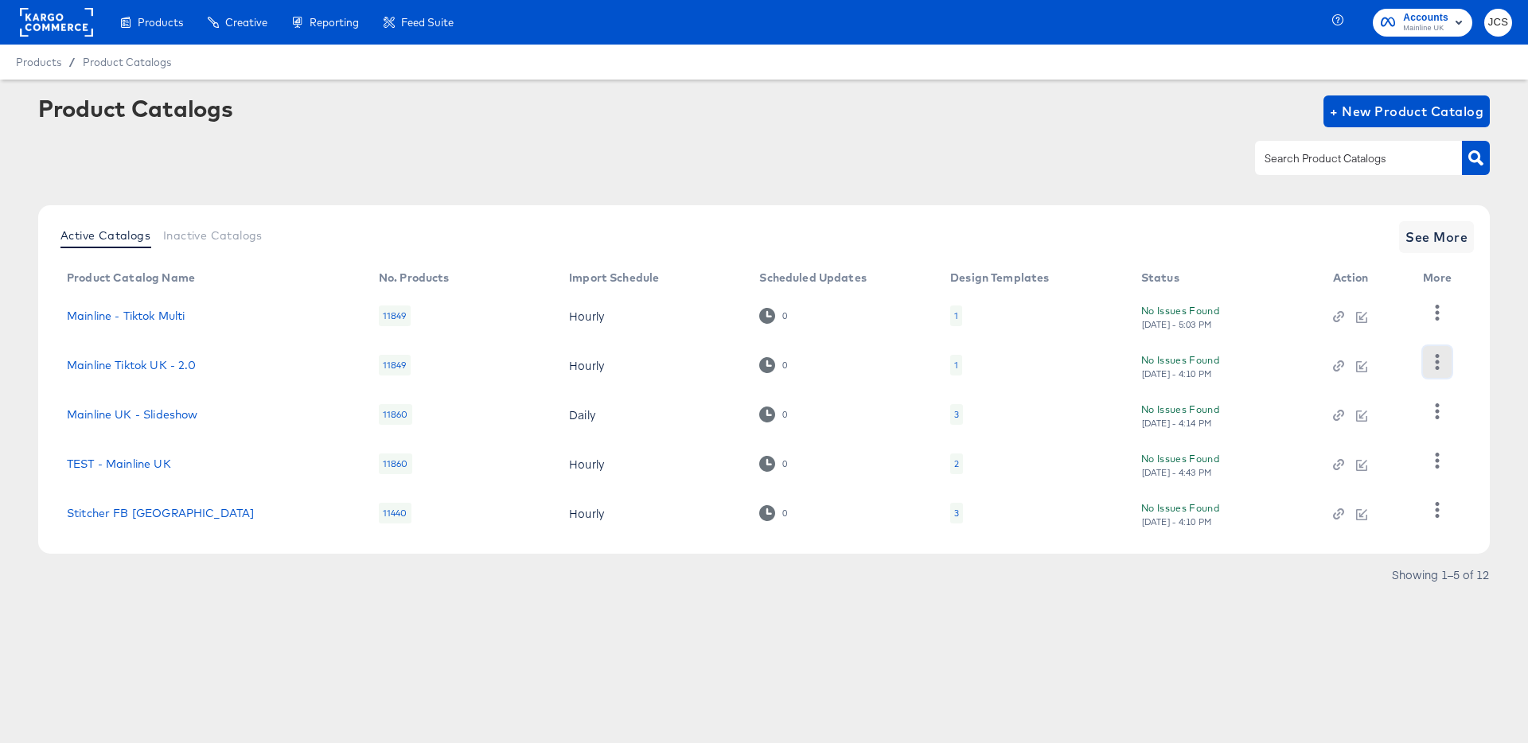
click at [1439, 364] on icon "button" at bounding box center [1436, 361] width 15 height 15
click at [1338, 464] on div "Delete" at bounding box center [1371, 470] width 159 height 25
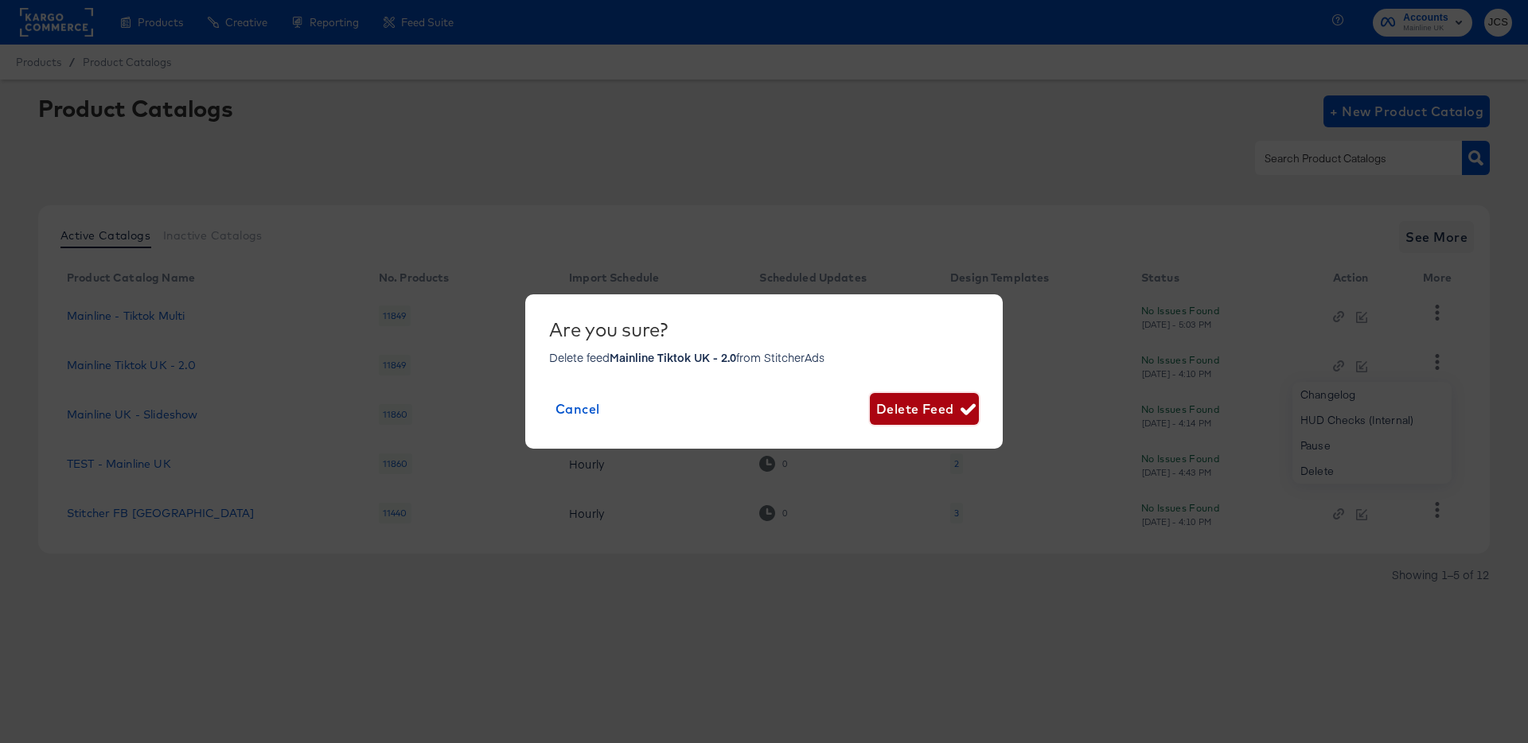
click at [903, 406] on span "Delete Feed" at bounding box center [924, 409] width 96 height 22
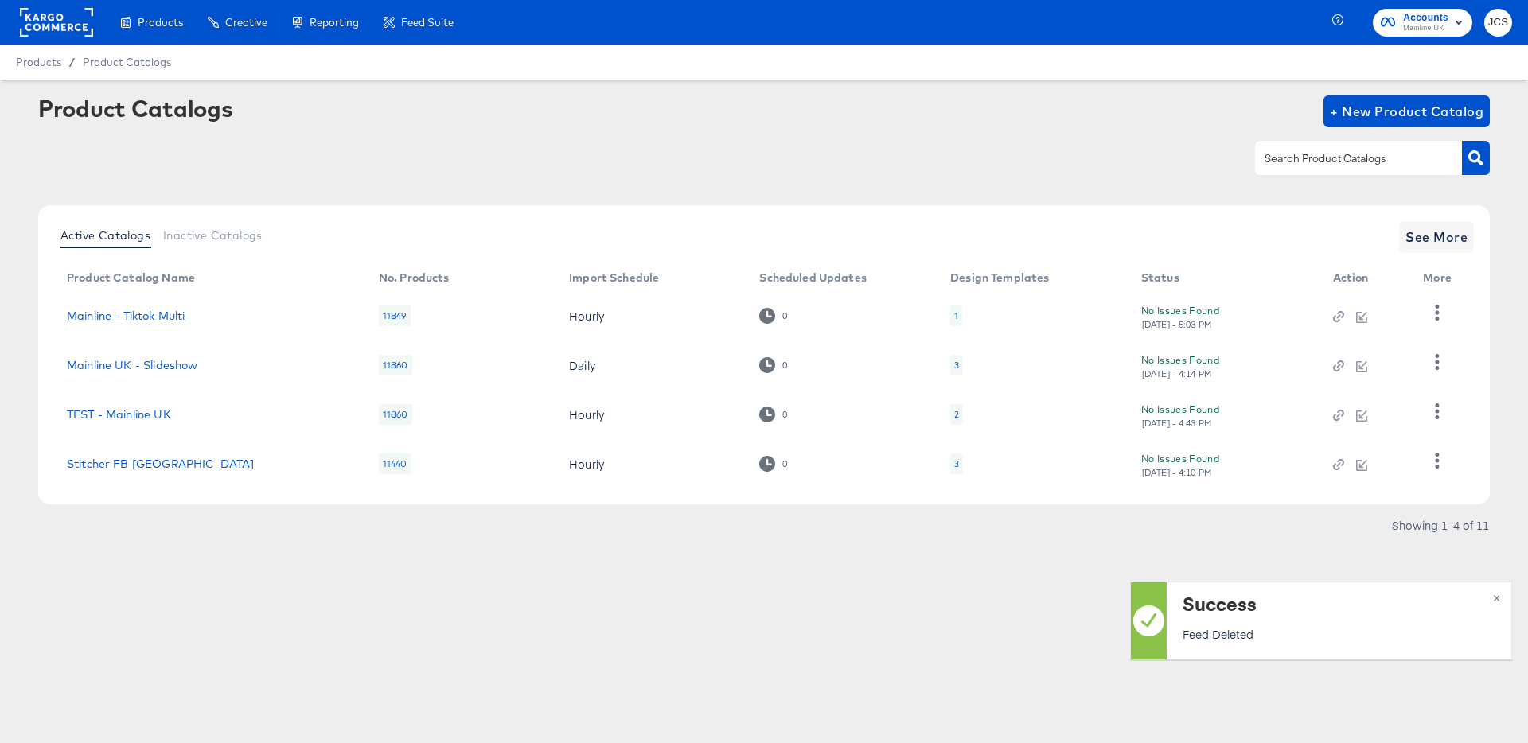
click at [152, 314] on link "Mainline - Tiktok Multi" at bounding box center [126, 316] width 118 height 13
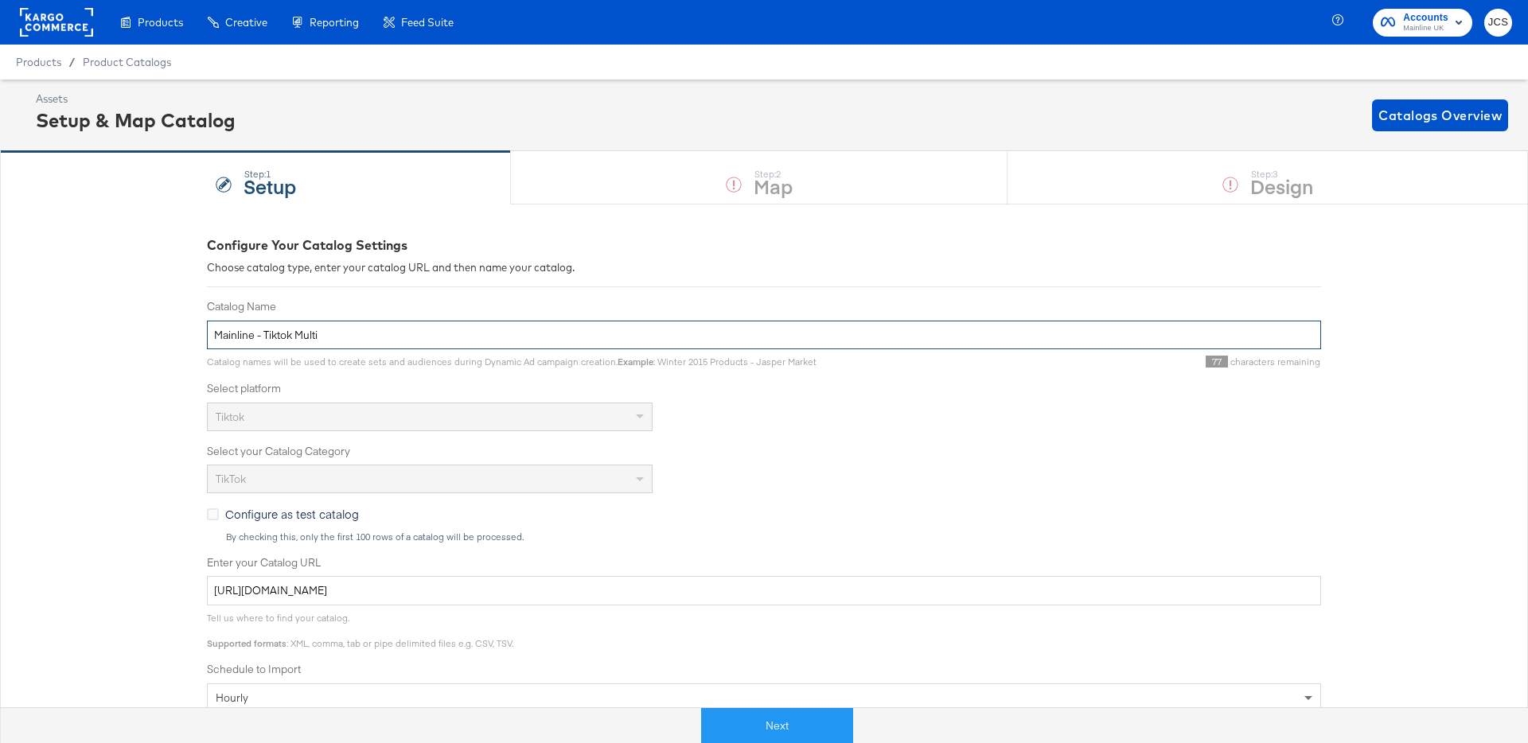
click at [451, 337] on input "Mainline - Tiktok Multi" at bounding box center [764, 335] width 1114 height 29
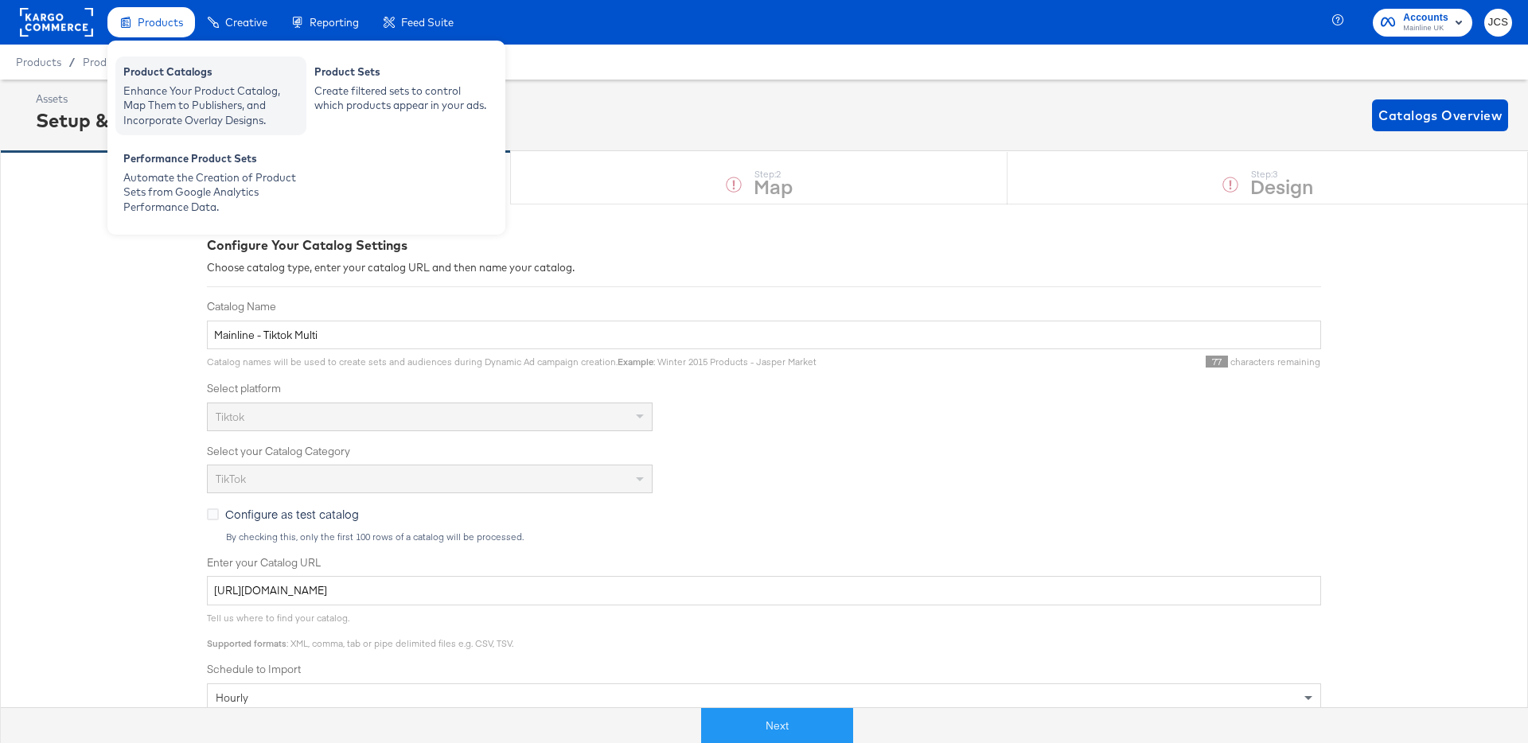
click at [151, 116] on div "Enhance Your Product Catalog, Map Them to Publishers, and Incorporate Overlay D…" at bounding box center [210, 106] width 175 height 45
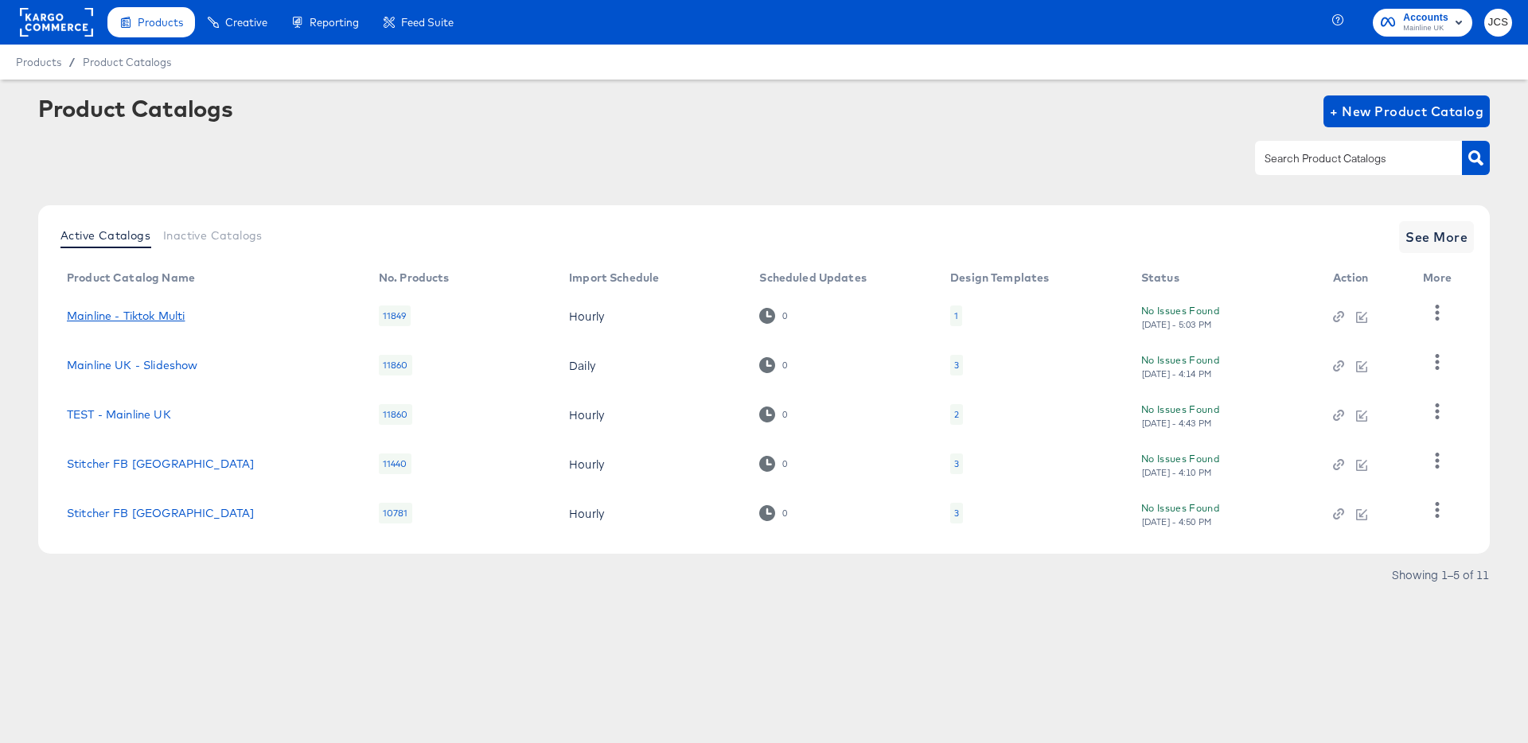
click at [164, 310] on link "Mainline - Tiktok Multi" at bounding box center [126, 316] width 118 height 13
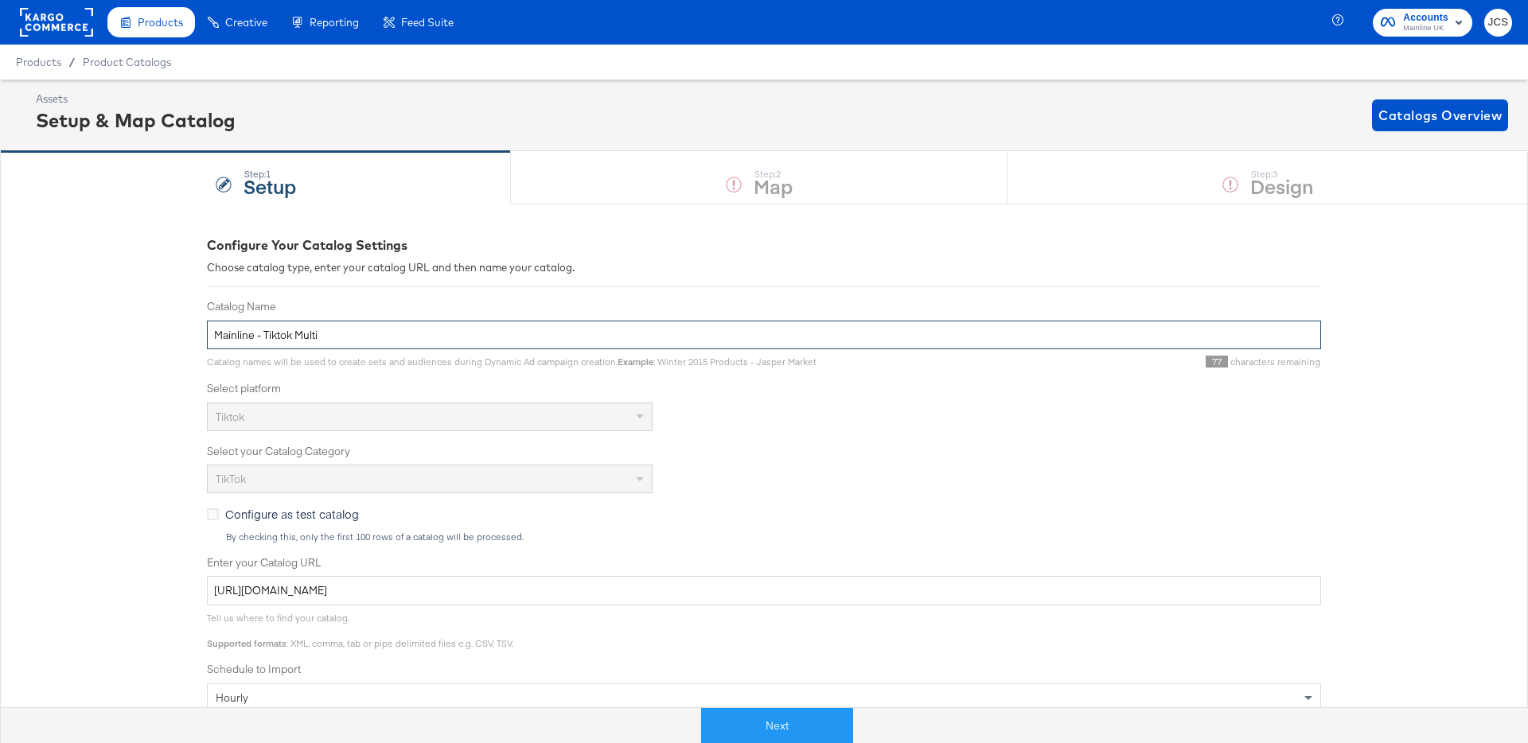
click at [306, 341] on input "Mainline - Tiktok Multi" at bounding box center [764, 335] width 1114 height 29
type input "Mainline - Tiktok 2.0"
click at [740, 719] on button "Next" at bounding box center [760, 726] width 152 height 36
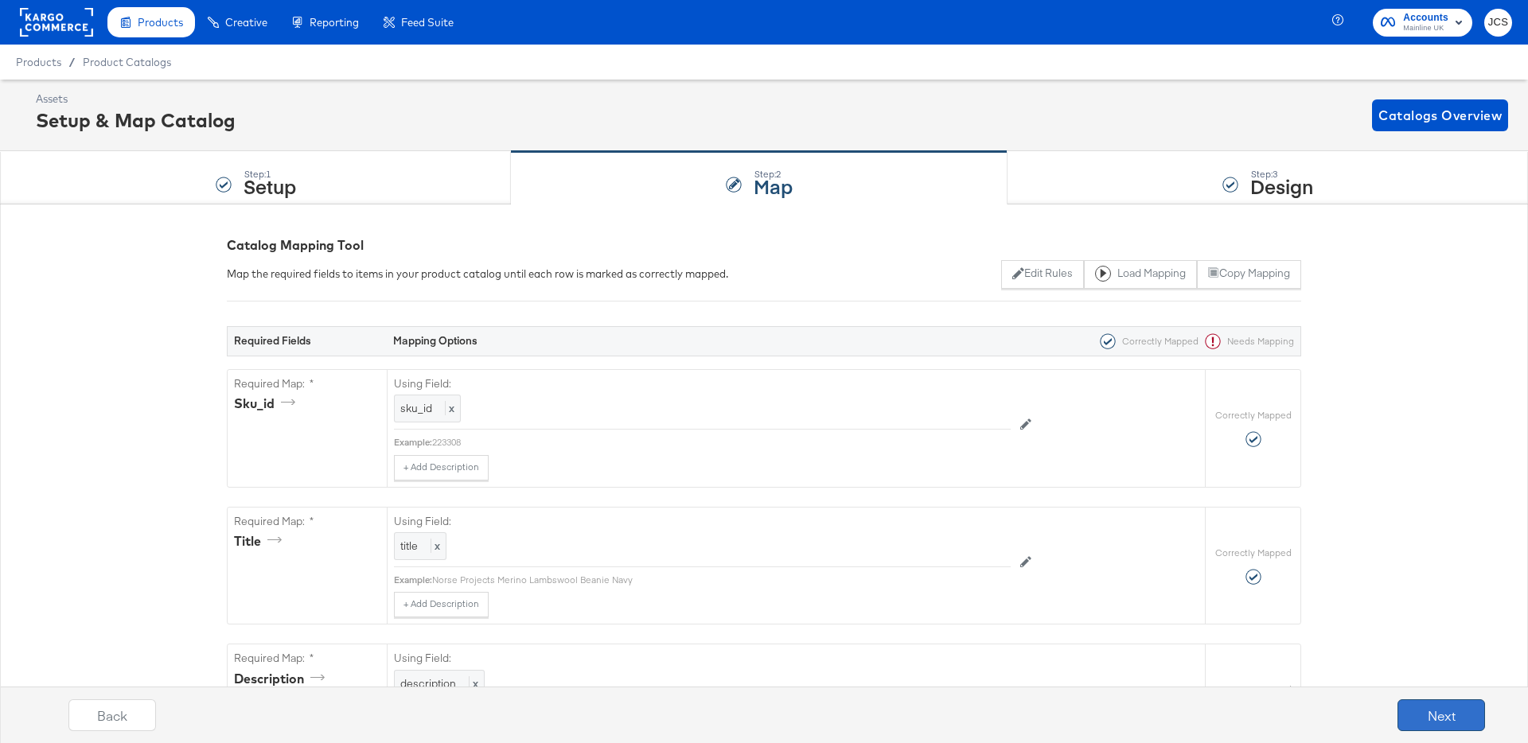
click at [1436, 710] on button "Next" at bounding box center [1441, 715] width 88 height 32
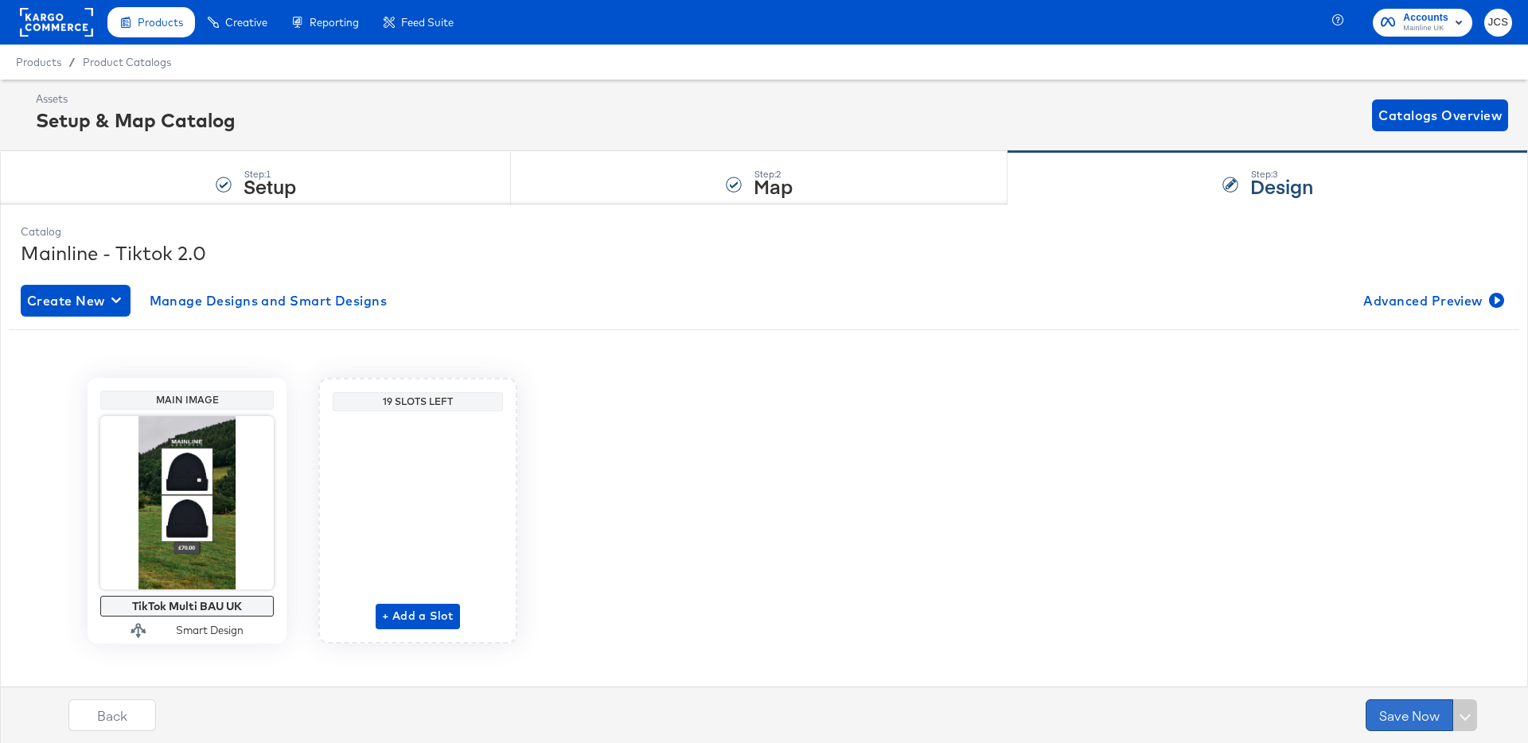
click at [1404, 715] on button "Save Now" at bounding box center [1409, 715] width 88 height 32
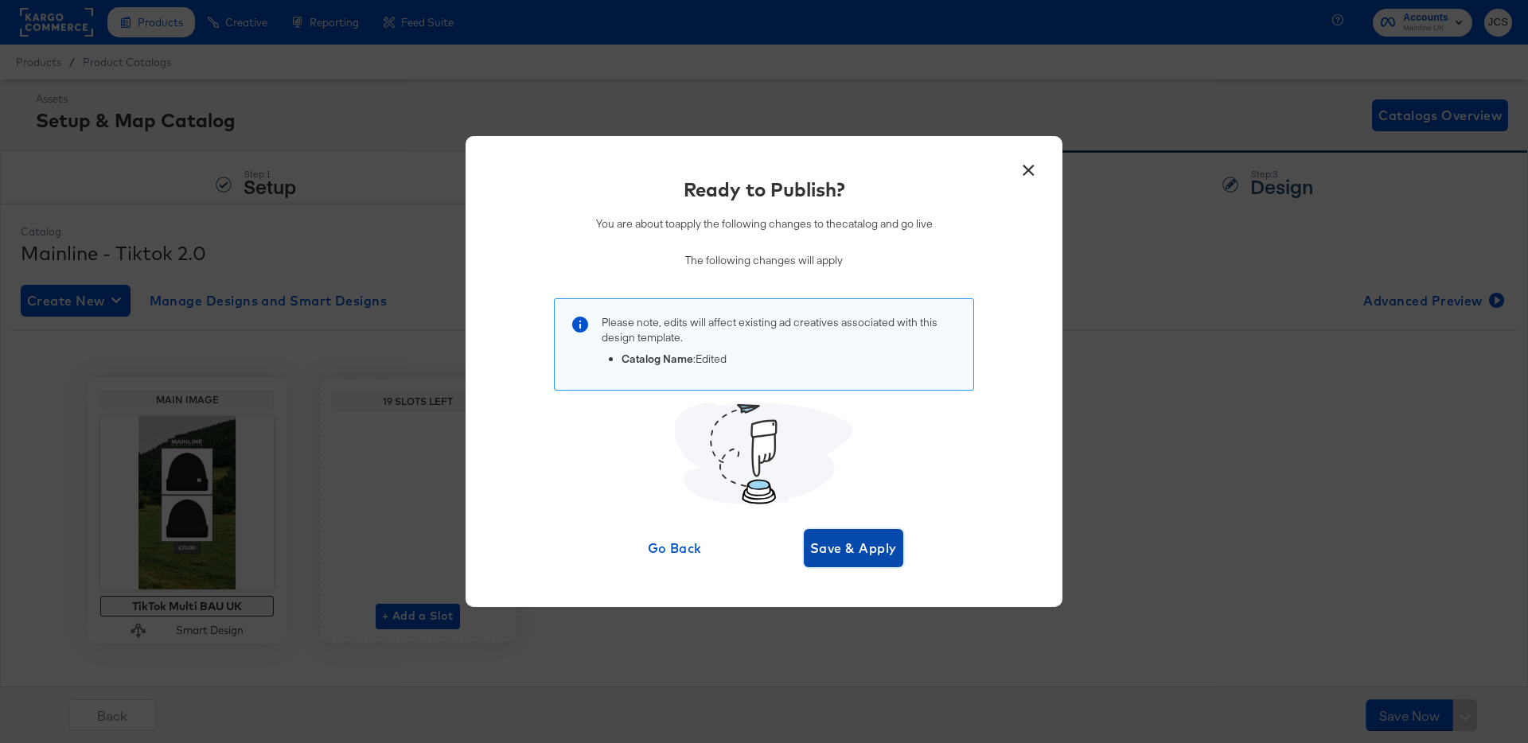
click at [866, 550] on span "Save & Apply" at bounding box center [853, 548] width 87 height 22
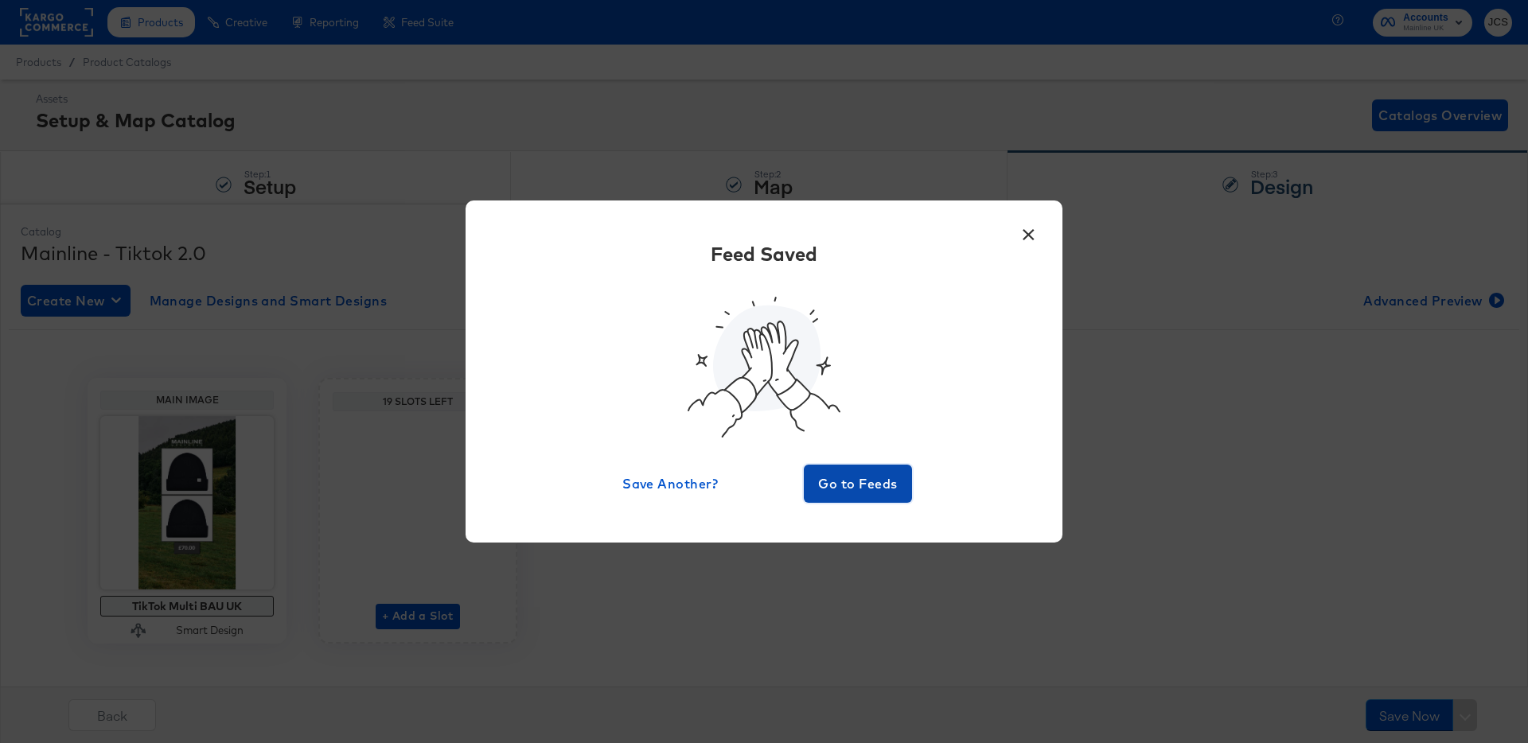
click at [865, 490] on span "Go to Feeds" at bounding box center [857, 484] width 95 height 22
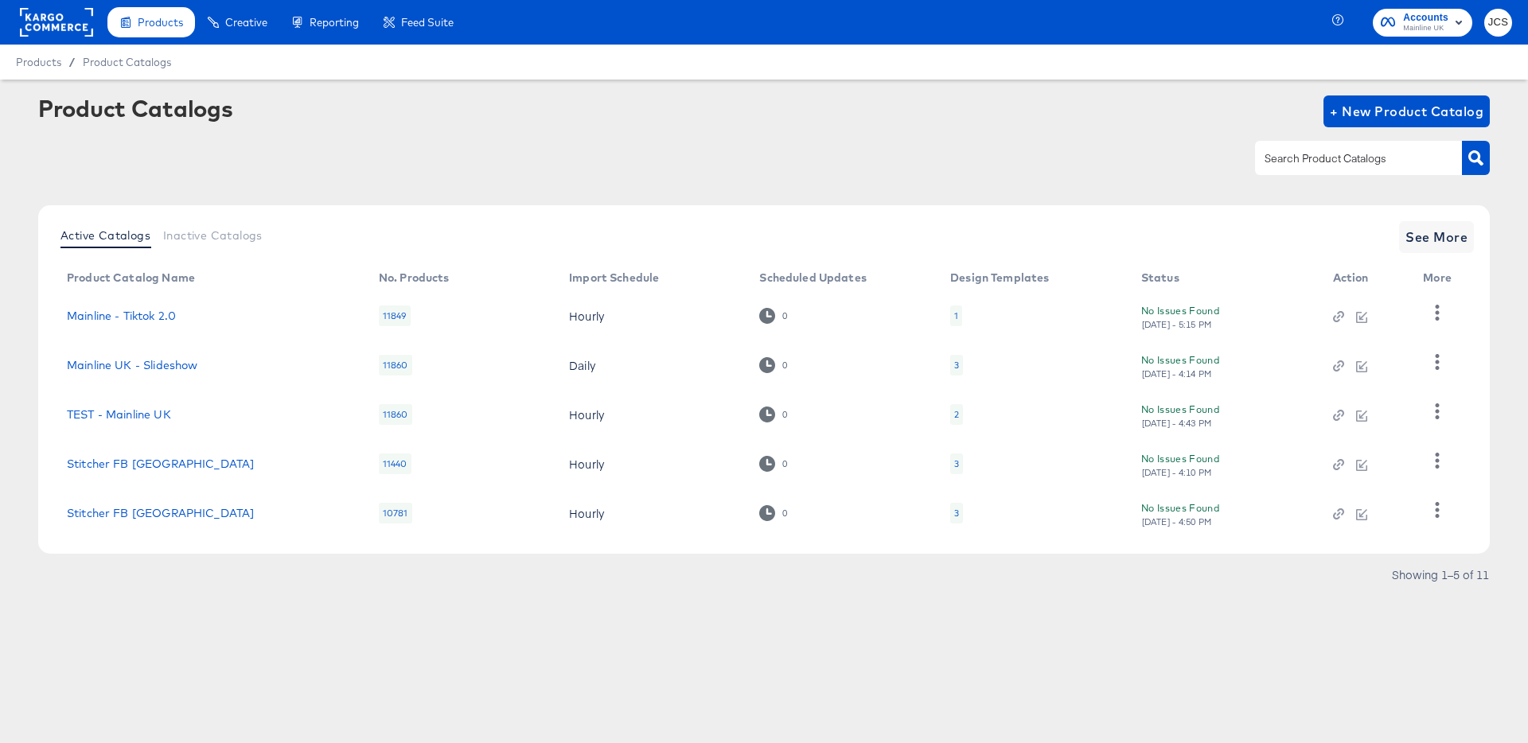
click at [74, 37] on div at bounding box center [56, 22] width 73 height 45
click at [61, 18] on rect at bounding box center [56, 22] width 73 height 29
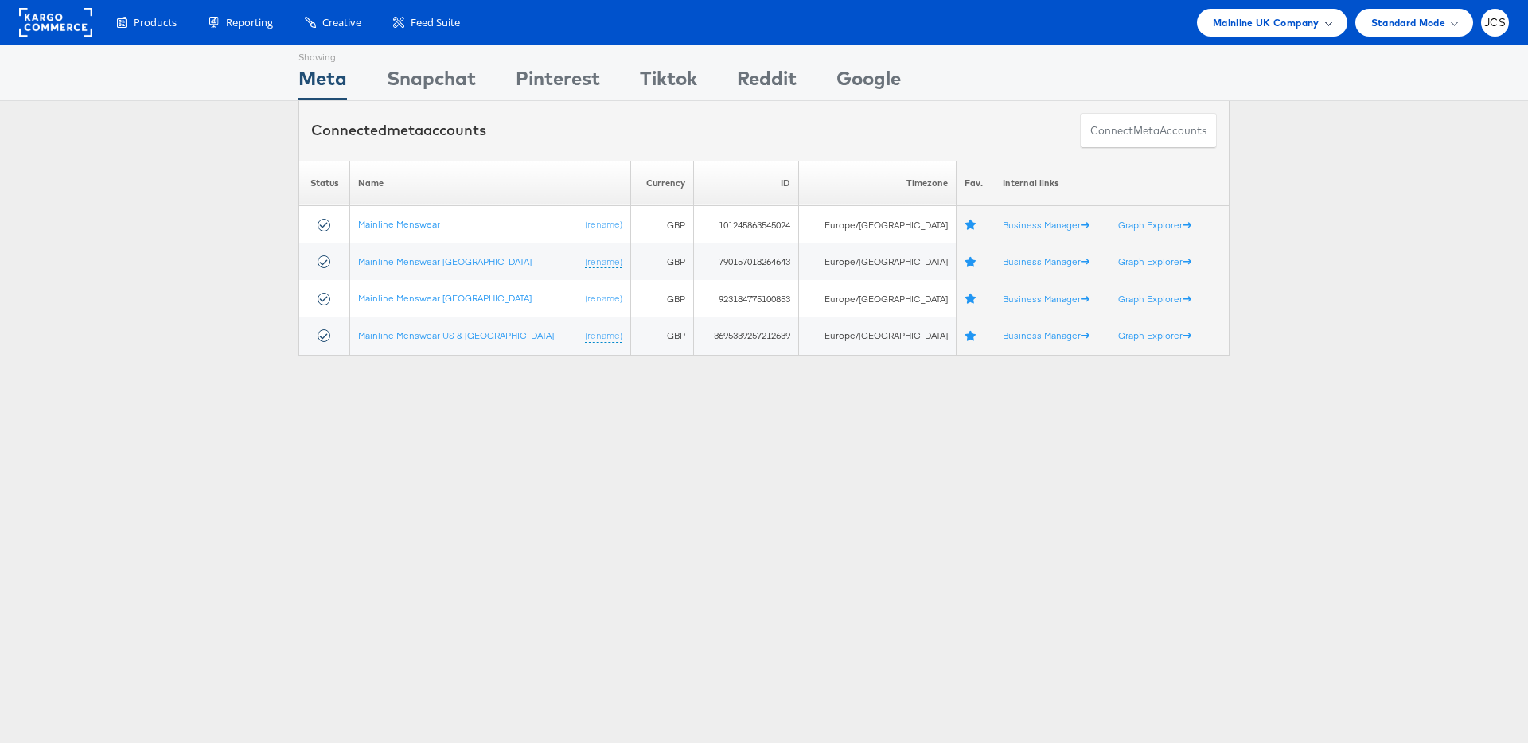
click at [1237, 22] on span "Mainline UK Company" at bounding box center [1266, 22] width 107 height 17
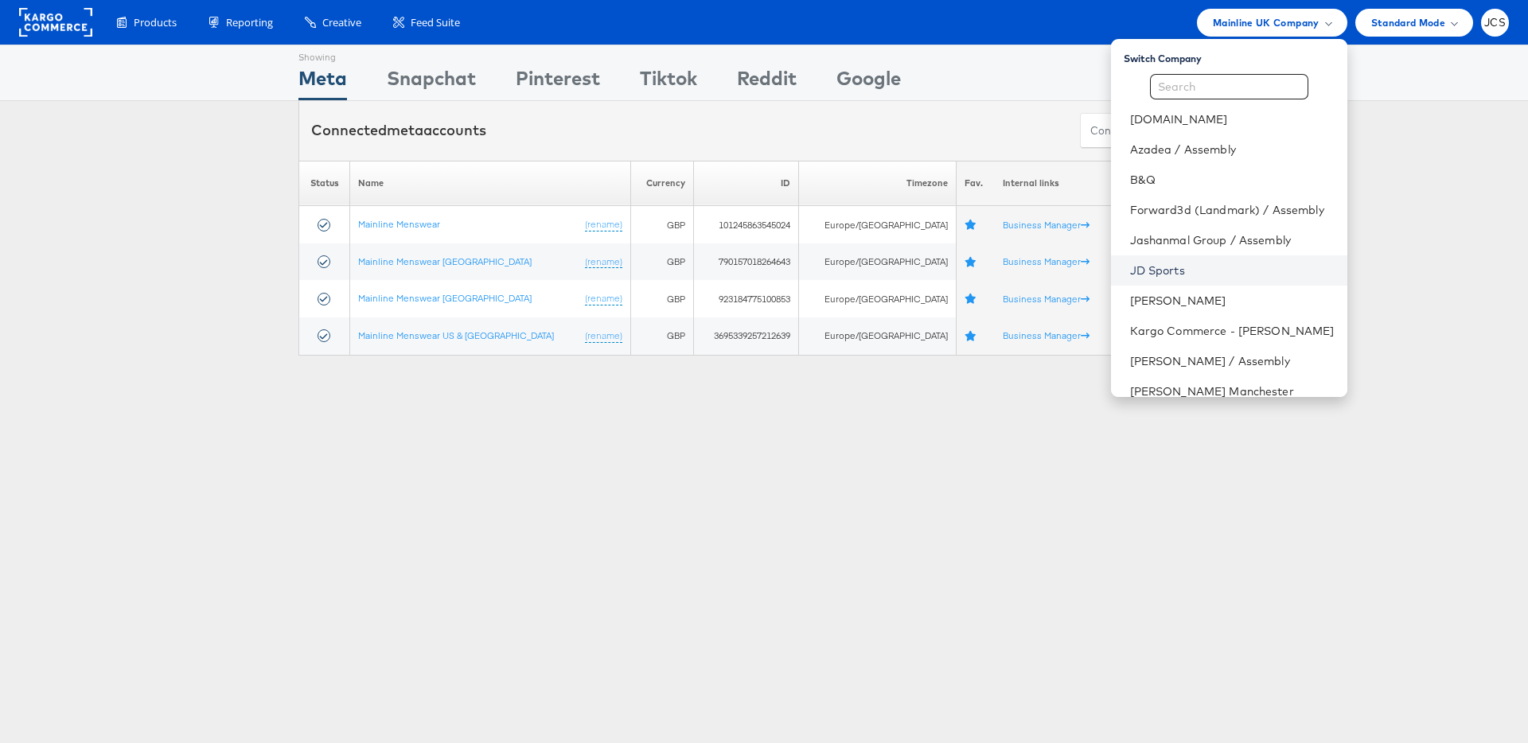
click at [1130, 264] on link "JD Sports" at bounding box center [1232, 271] width 205 height 16
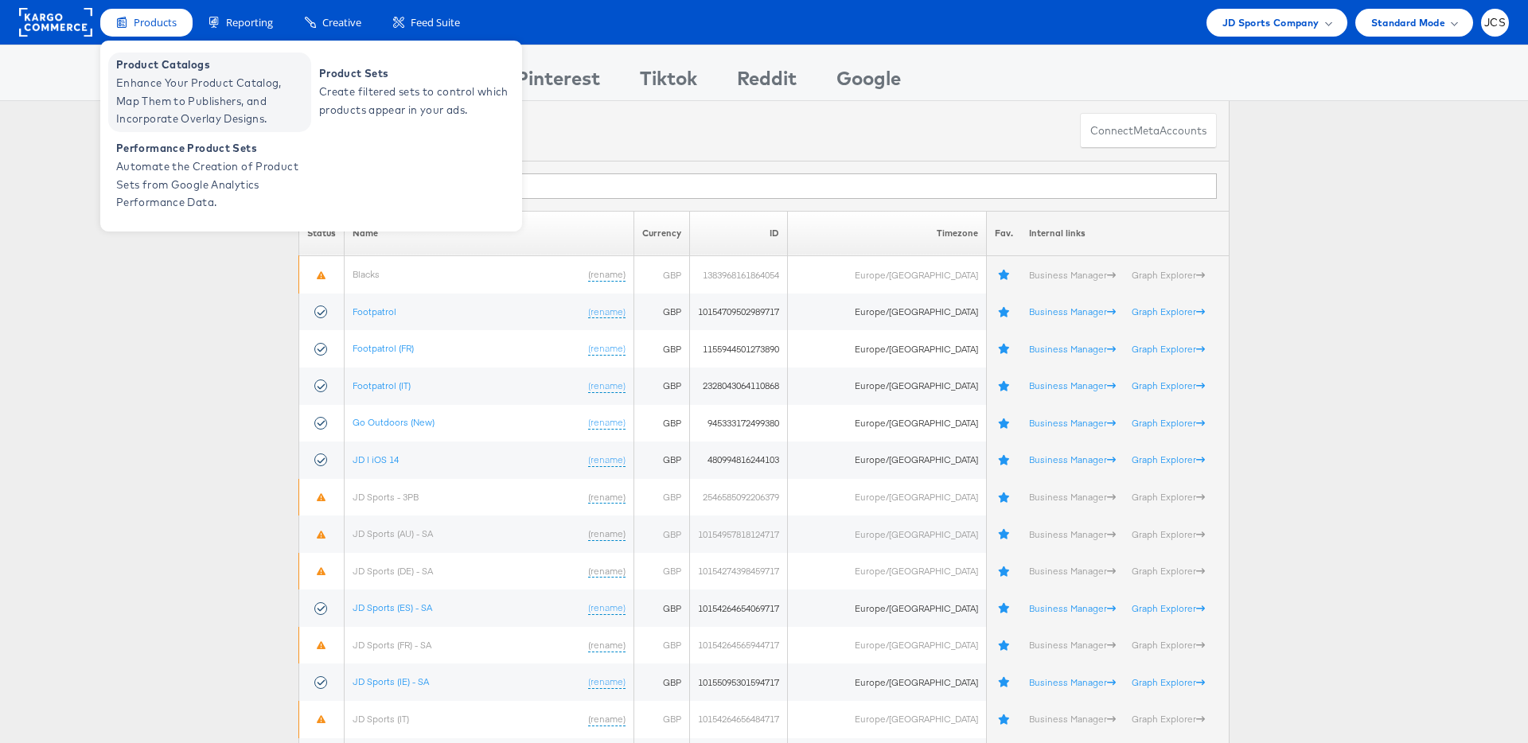
click at [156, 68] on span "Product Catalogs" at bounding box center [211, 65] width 191 height 18
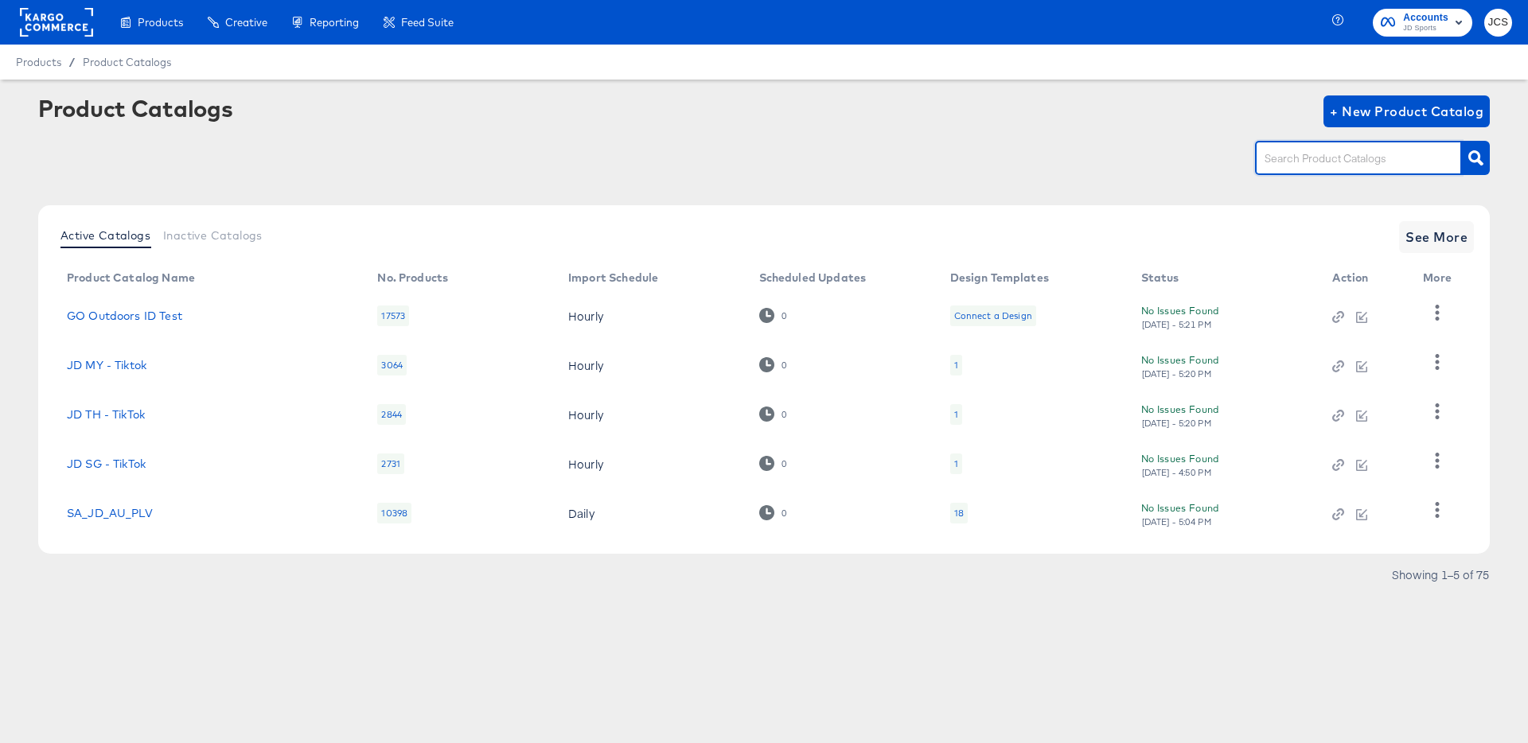
click at [1377, 150] on input "text" at bounding box center [1345, 159] width 169 height 18
type input "main"
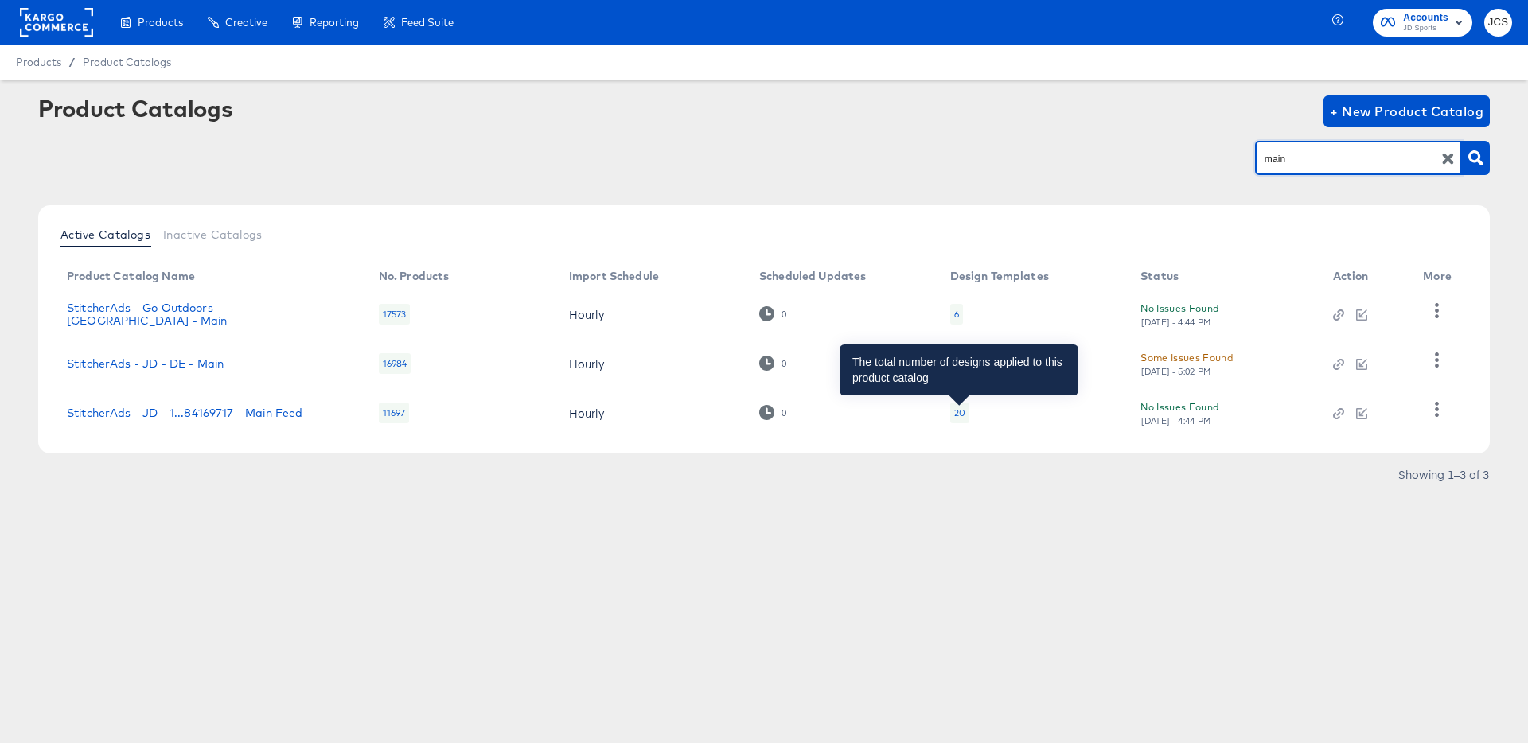
click at [957, 413] on div "20" at bounding box center [959, 413] width 11 height 13
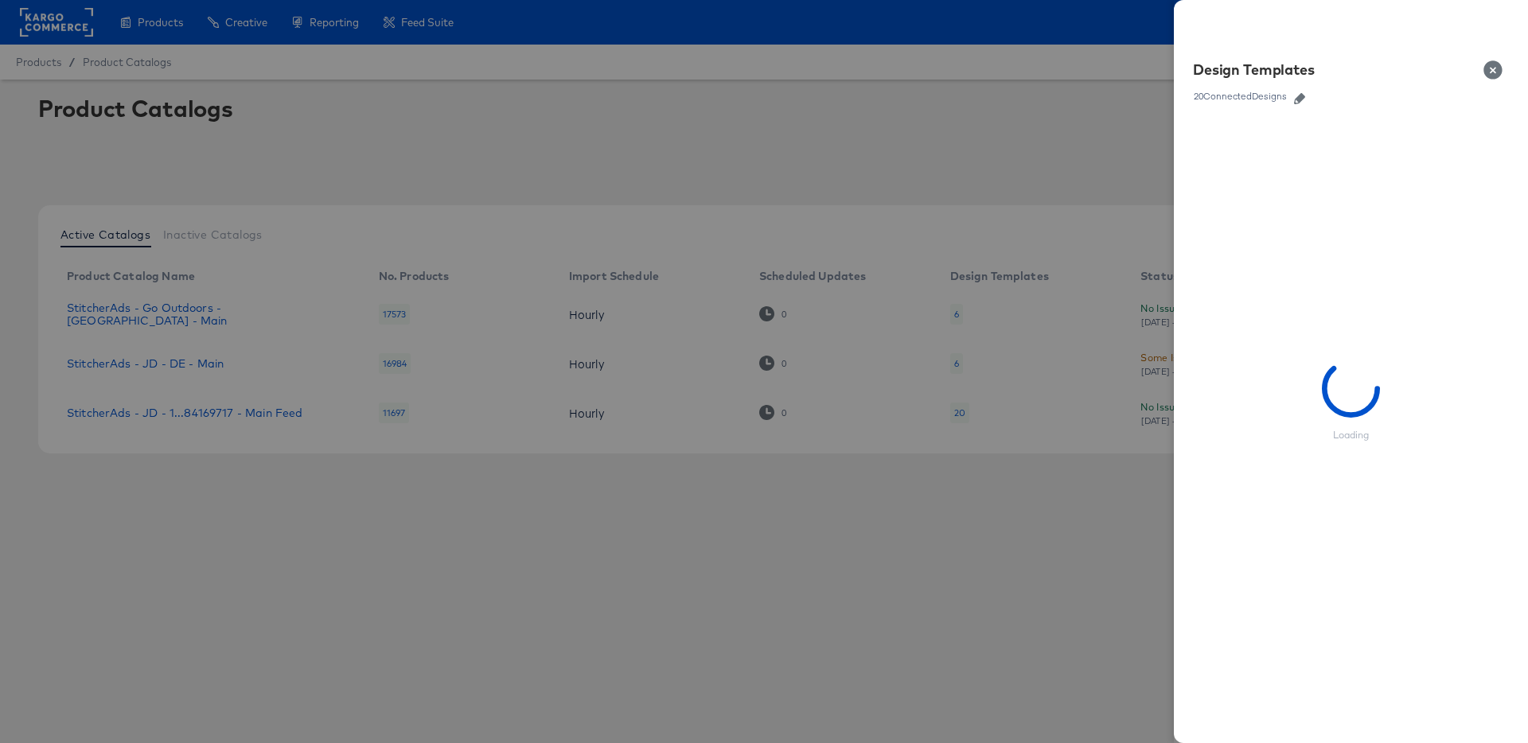
click at [1305, 95] on icon "button" at bounding box center [1299, 98] width 11 height 11
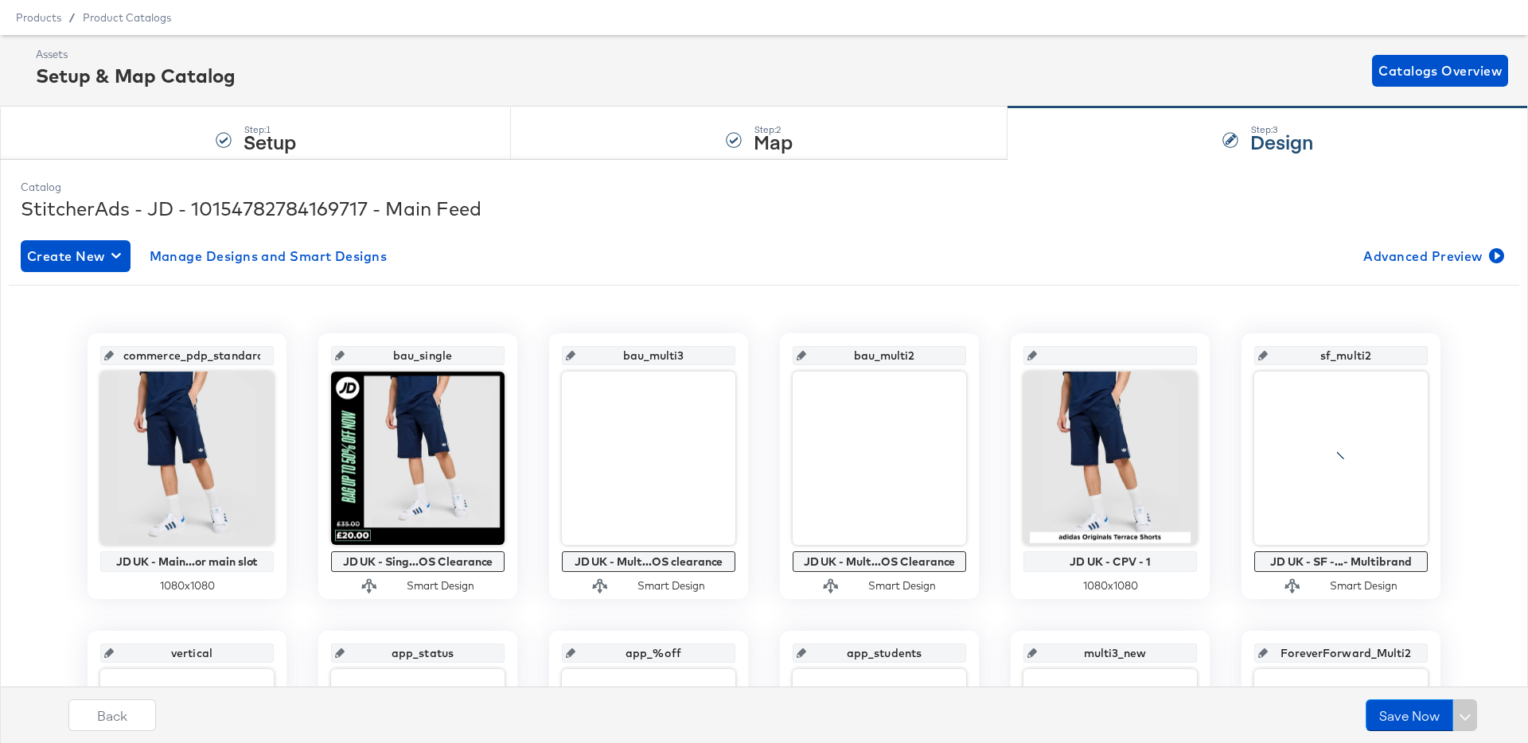
scroll to position [62, 0]
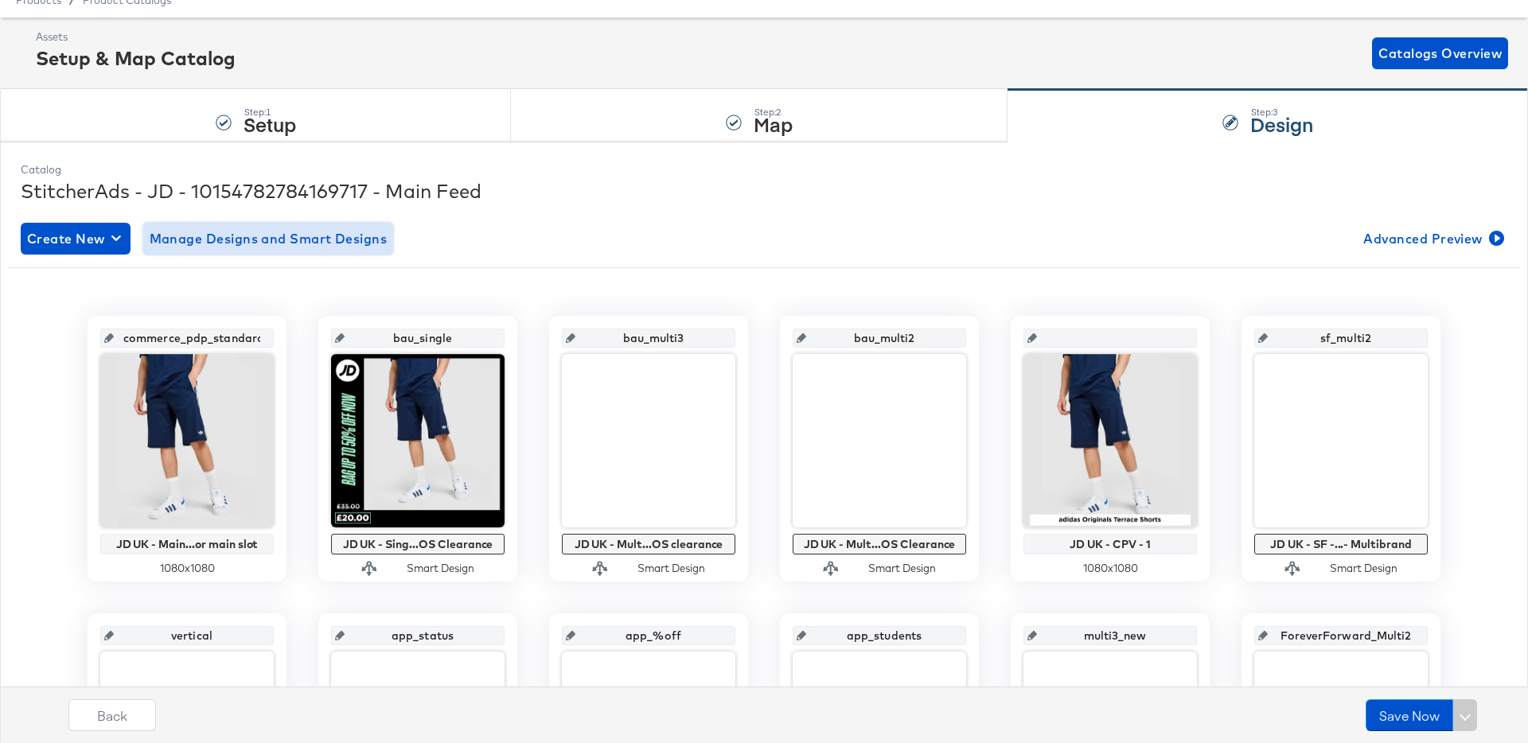
click at [314, 243] on span "Manage Designs and Smart Designs" at bounding box center [269, 239] width 238 height 22
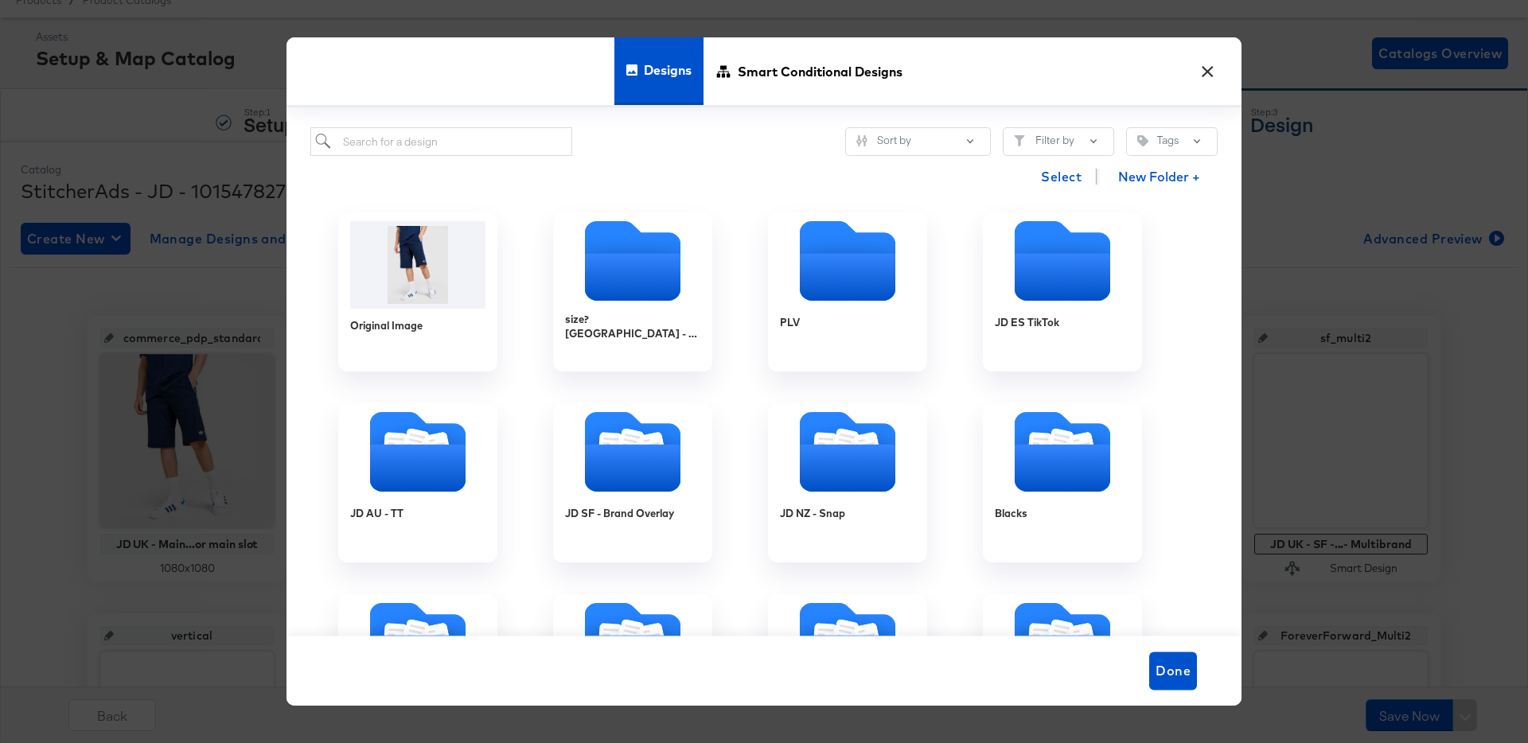
click at [1207, 69] on button "×" at bounding box center [1207, 67] width 29 height 29
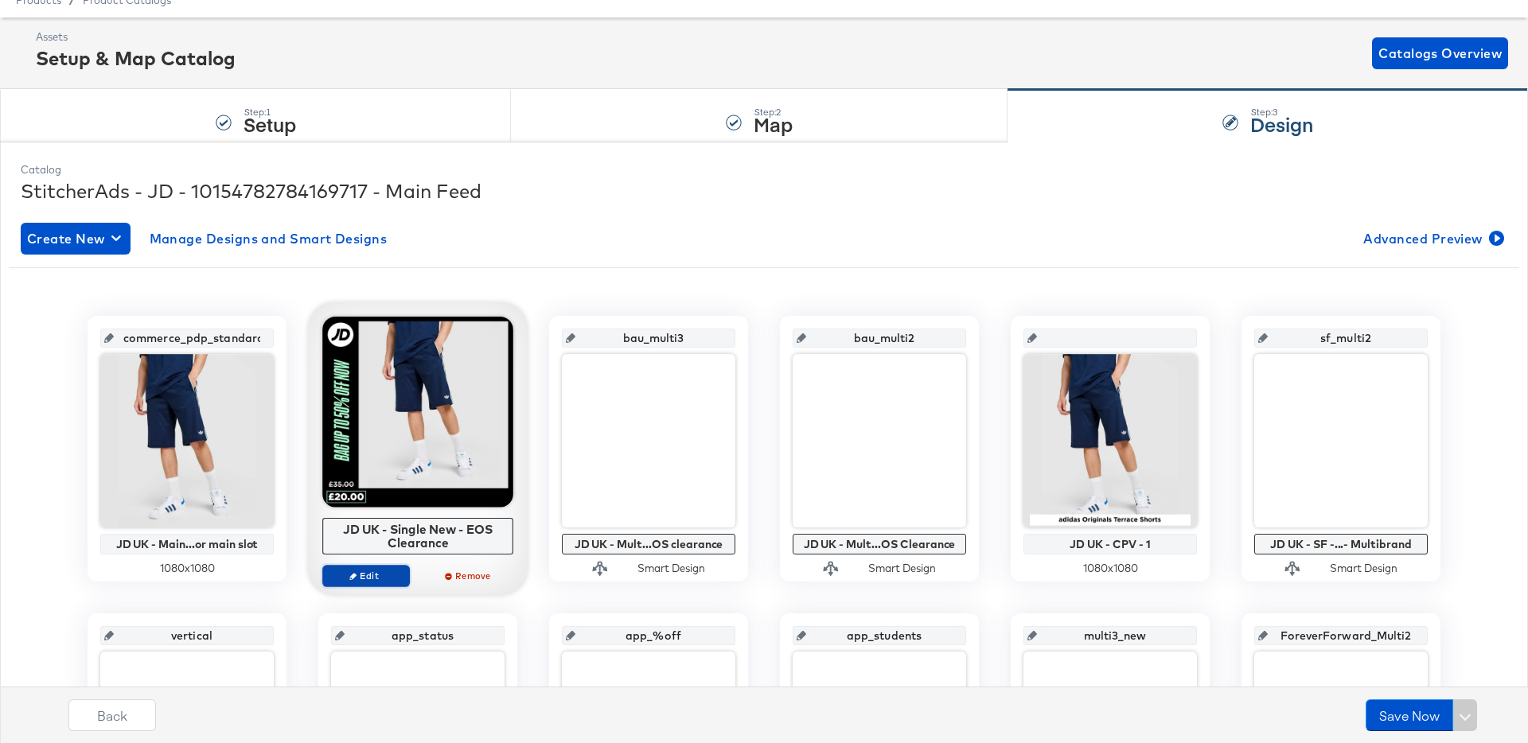
click at [371, 573] on span "Edit" at bounding box center [365, 576] width 73 height 12
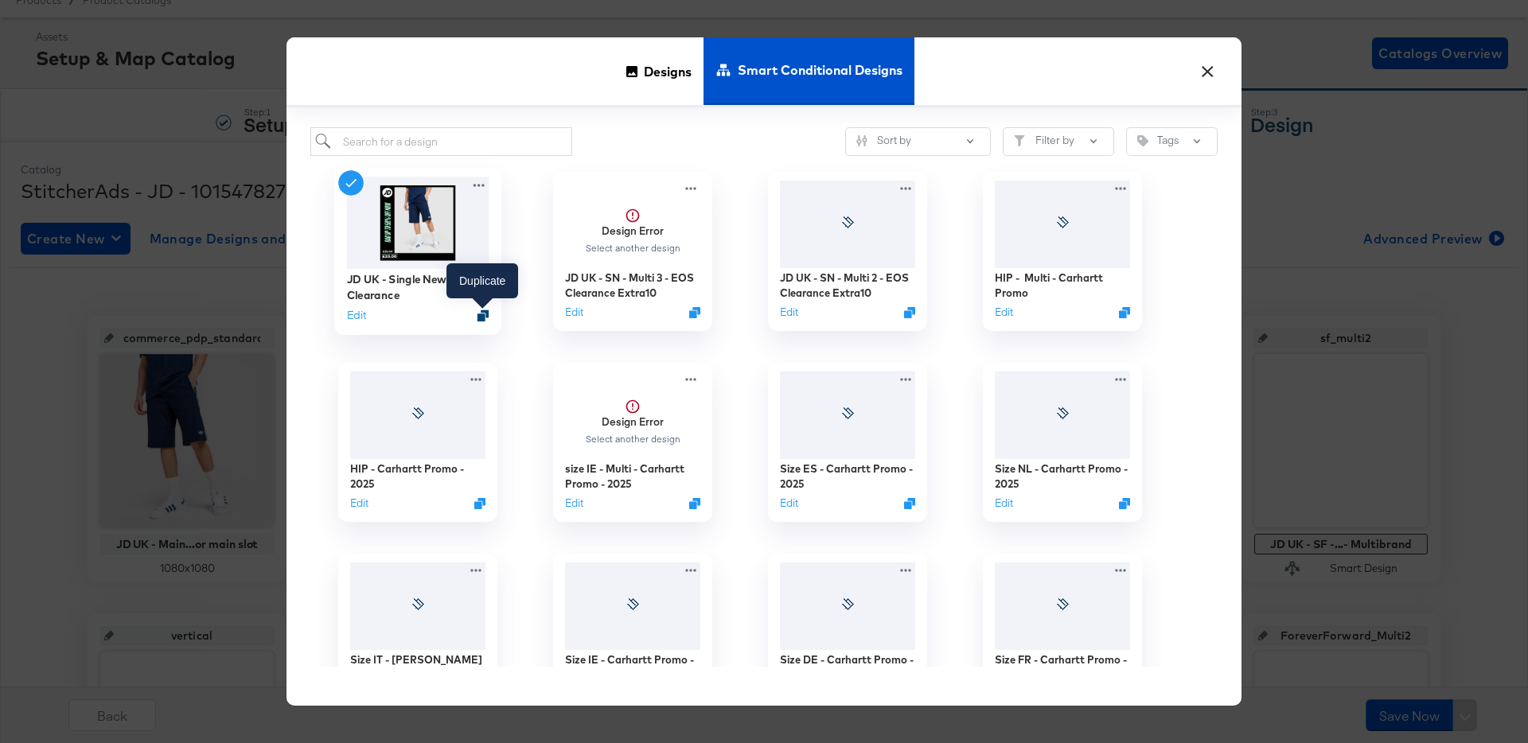
click at [481, 318] on icon "Duplicate" at bounding box center [483, 316] width 12 height 12
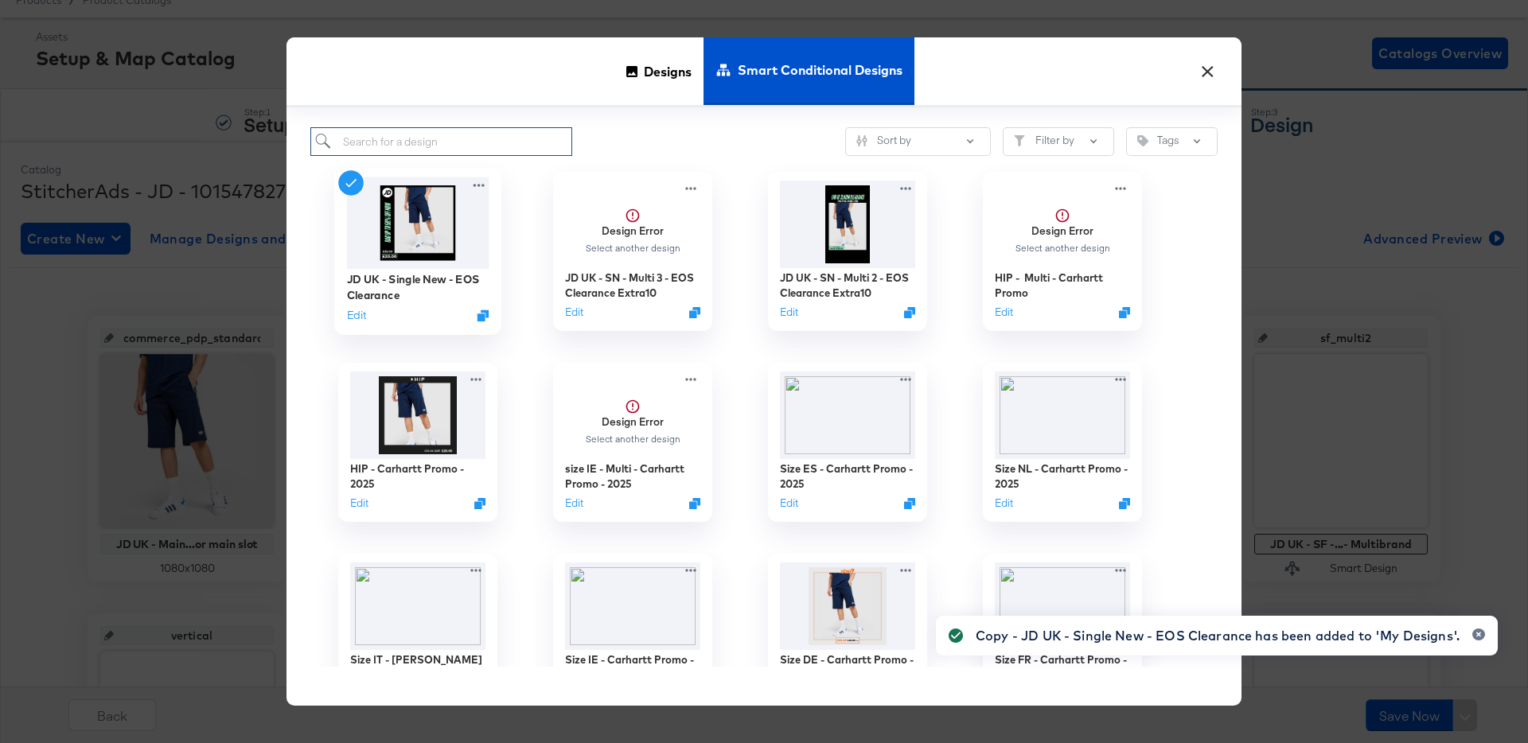
click at [505, 142] on input "search" at bounding box center [441, 141] width 262 height 29
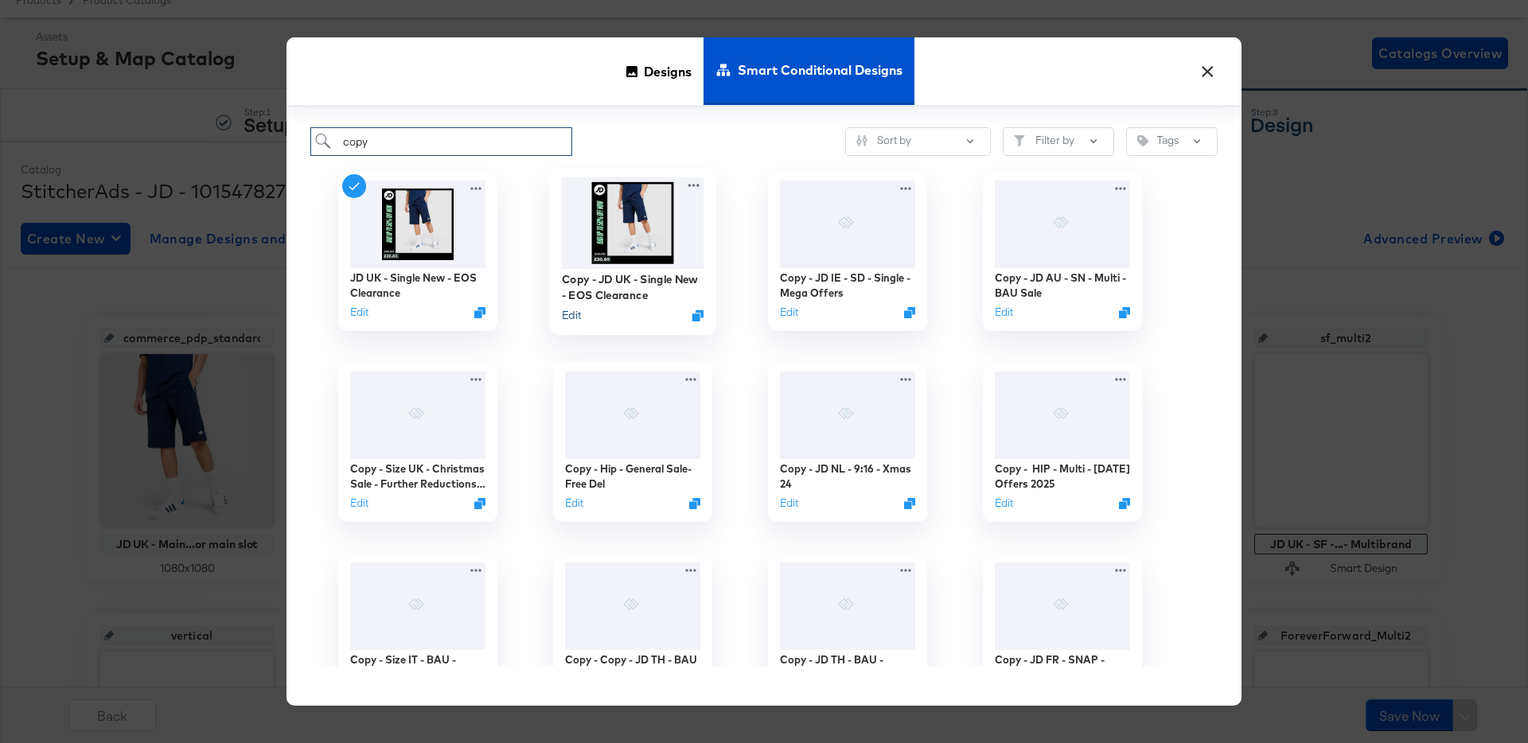
type input "copy"
click at [576, 315] on button "Edit" at bounding box center [571, 315] width 19 height 15
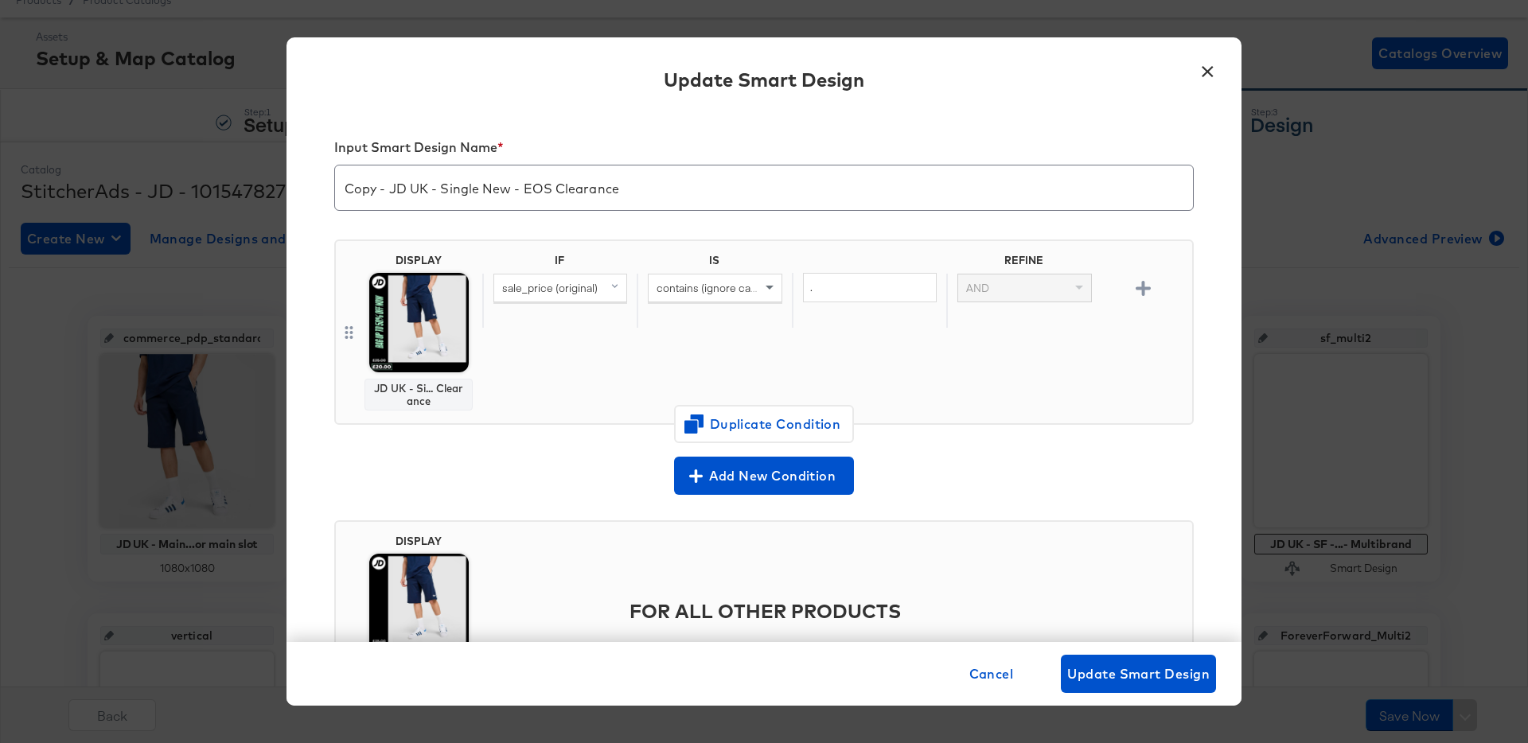
click at [564, 366] on div "IF IS REFINE sale_price (original) contains (ignore case) . AND" at bounding box center [833, 332] width 703 height 157
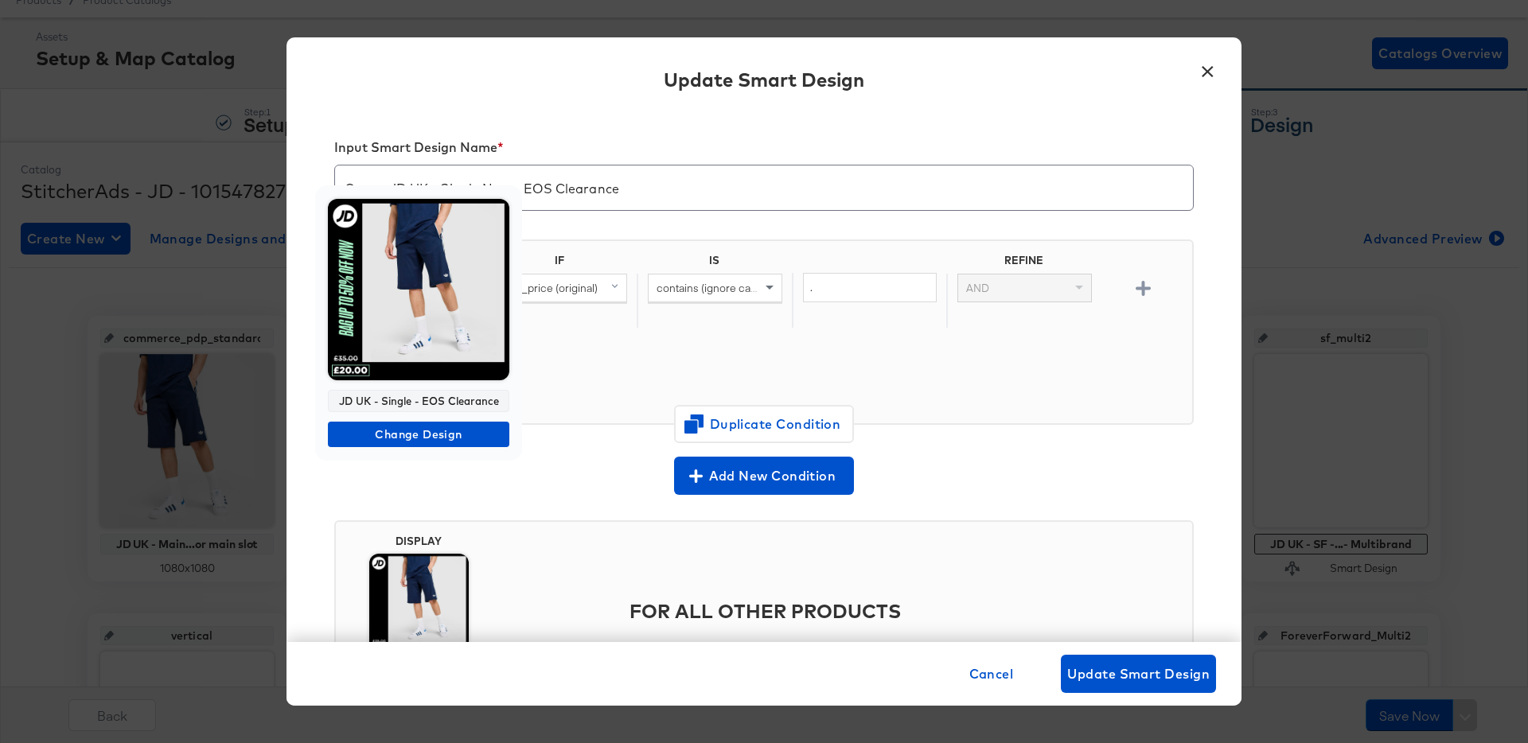
click at [430, 326] on img at bounding box center [418, 289] width 181 height 181
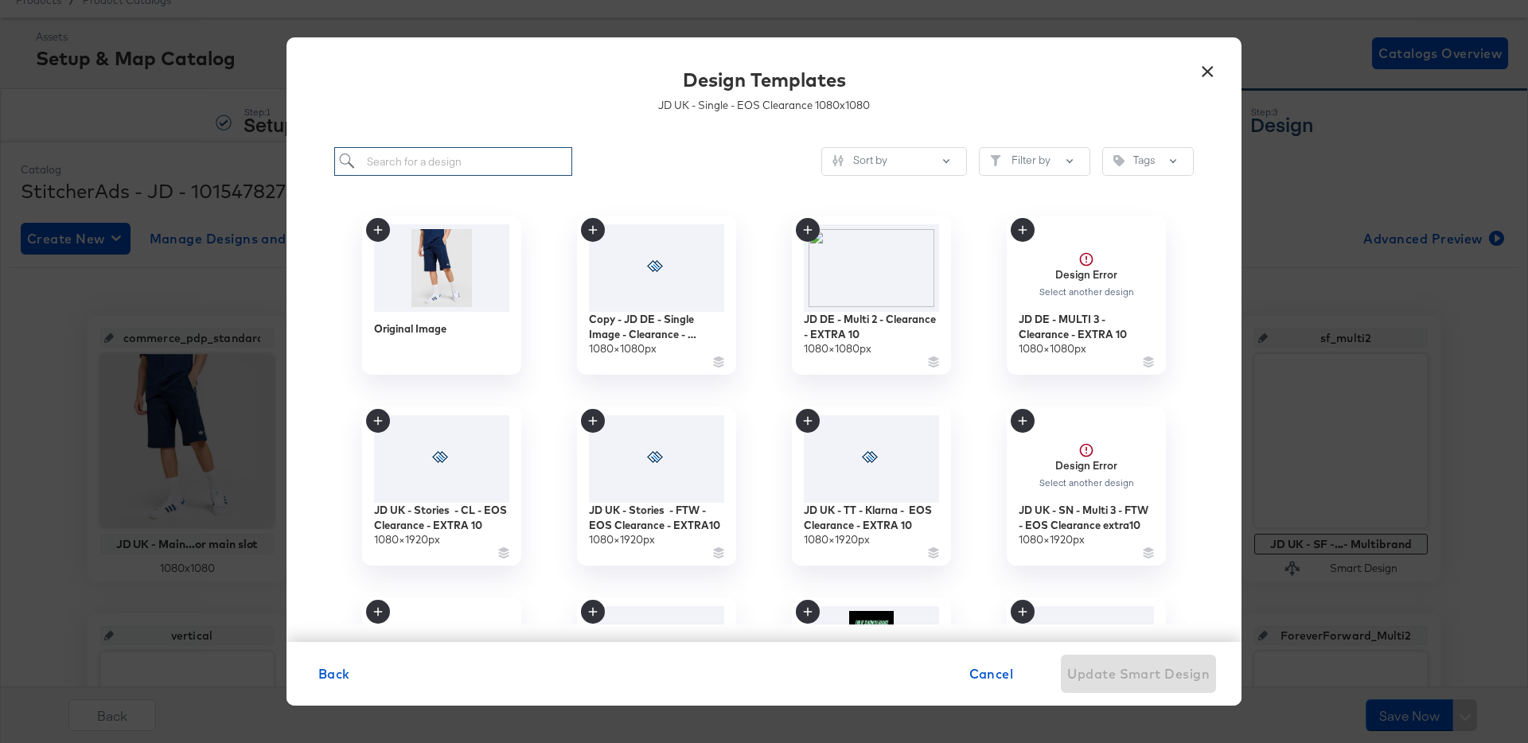
click at [428, 158] on input "search" at bounding box center [453, 161] width 238 height 29
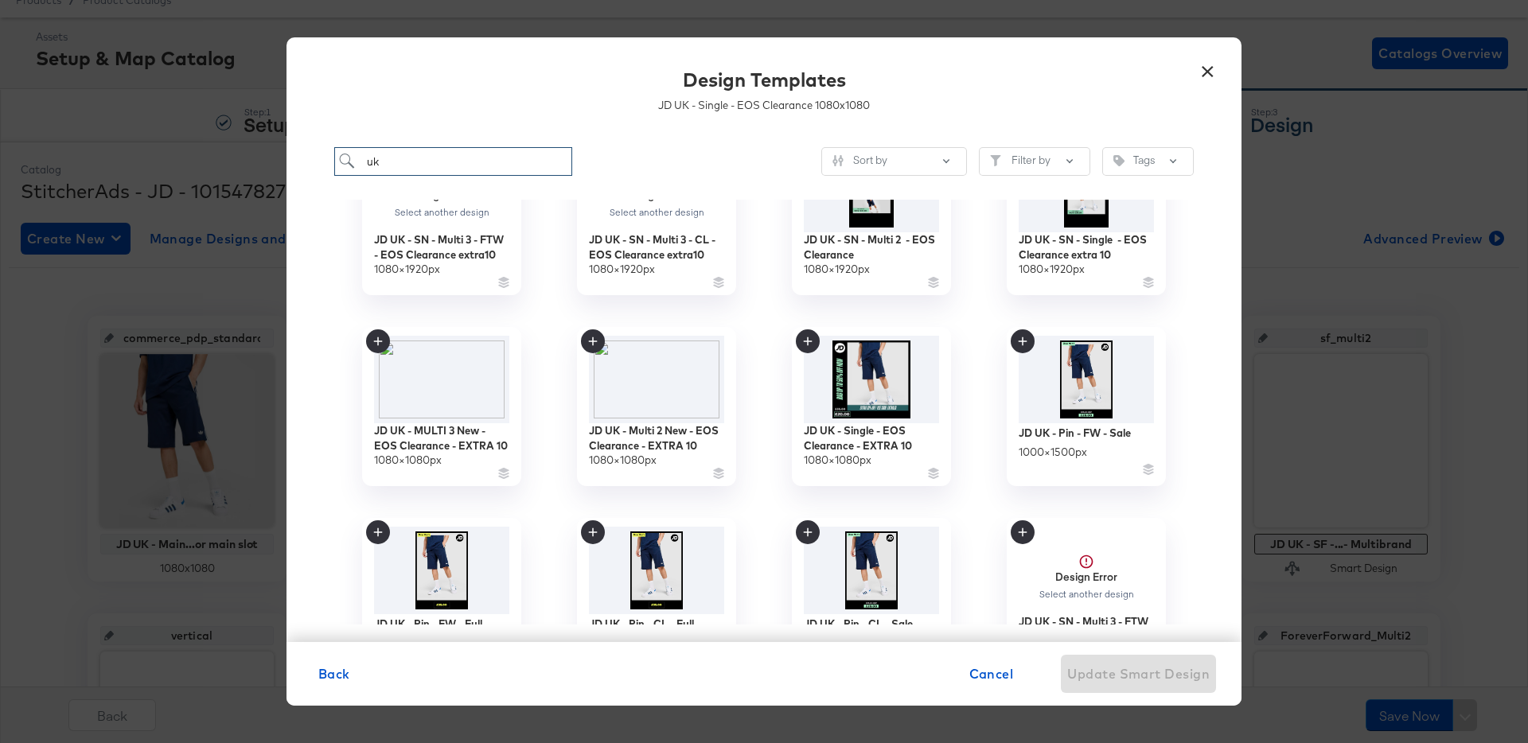
scroll to position [276, 0]
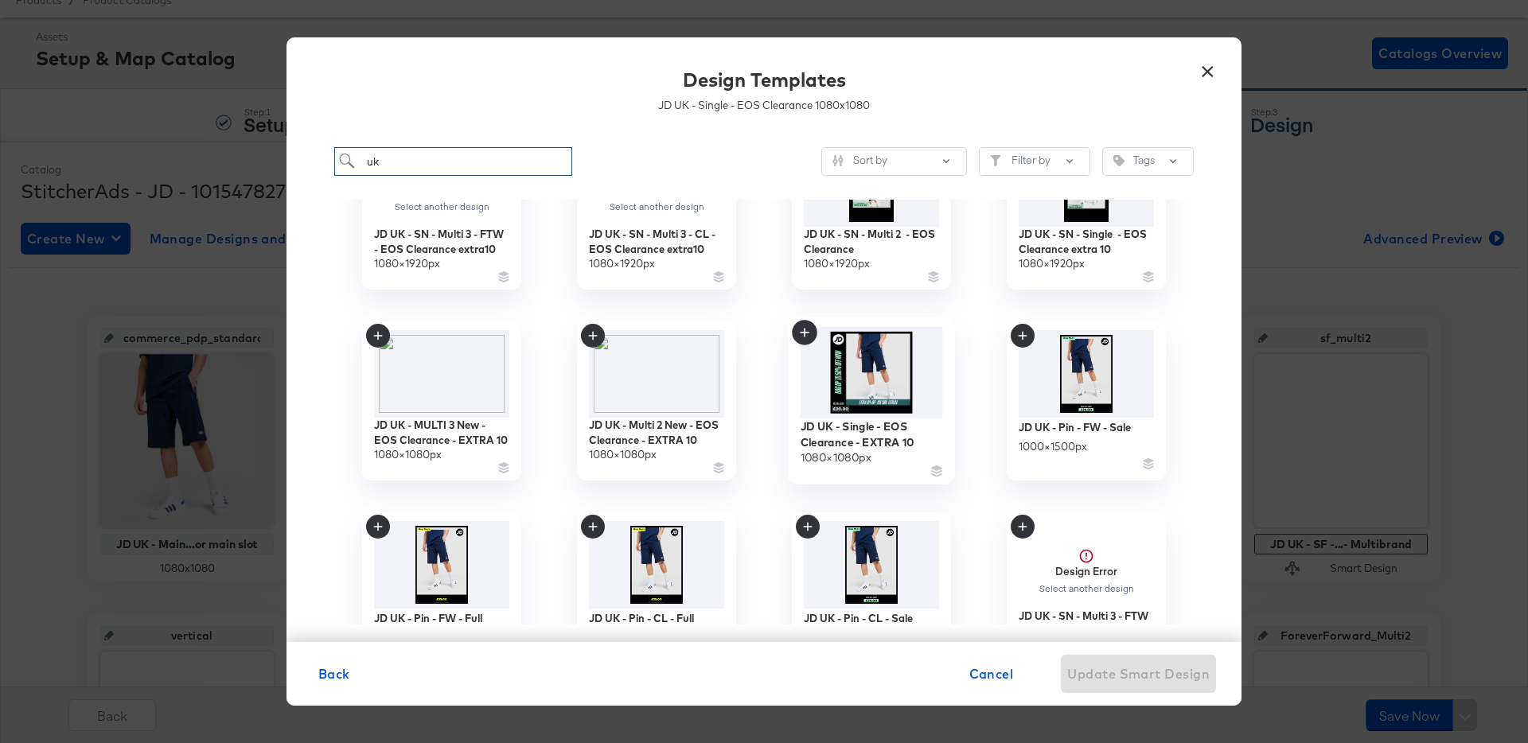
type input "uk"
click at [864, 373] on img at bounding box center [872, 373] width 142 height 92
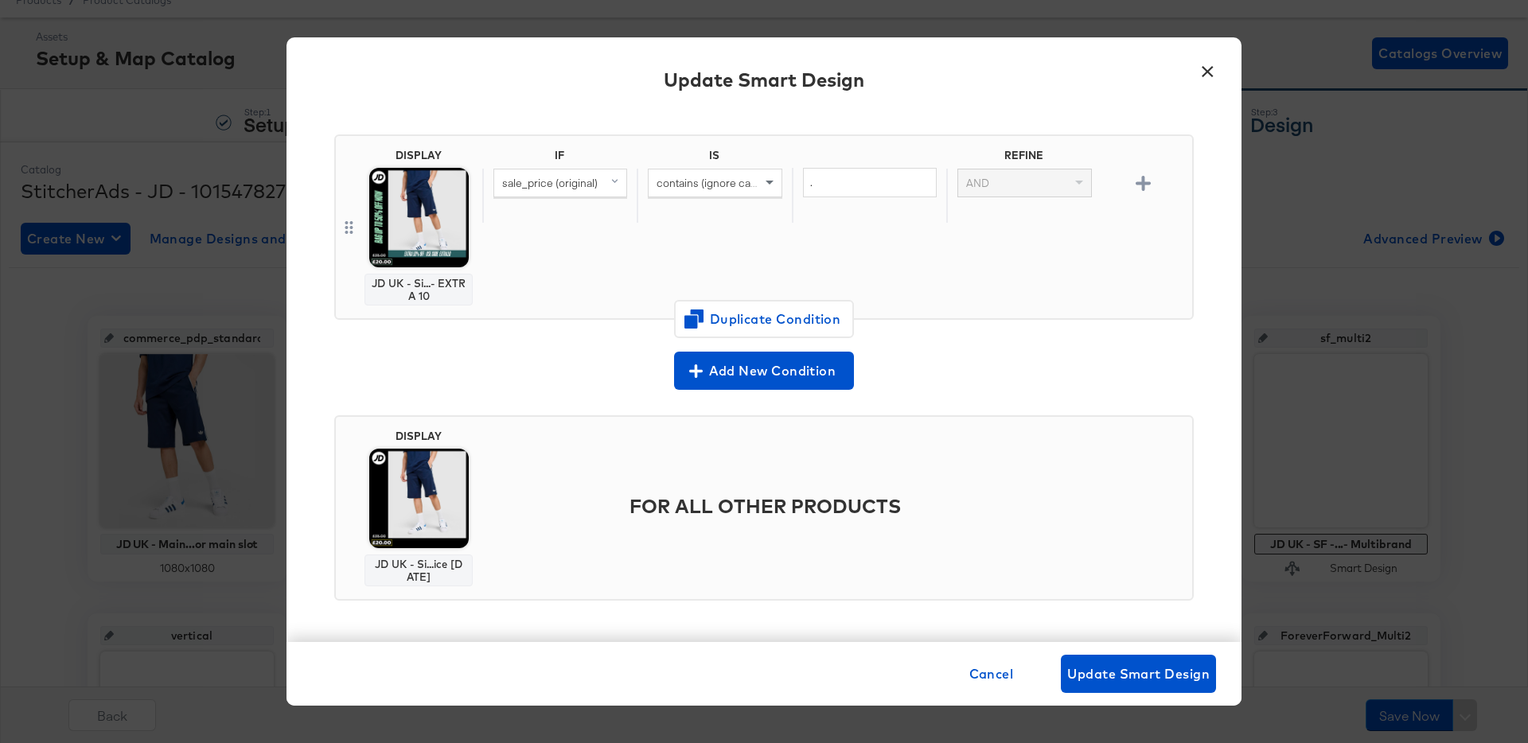
scroll to position [0, 0]
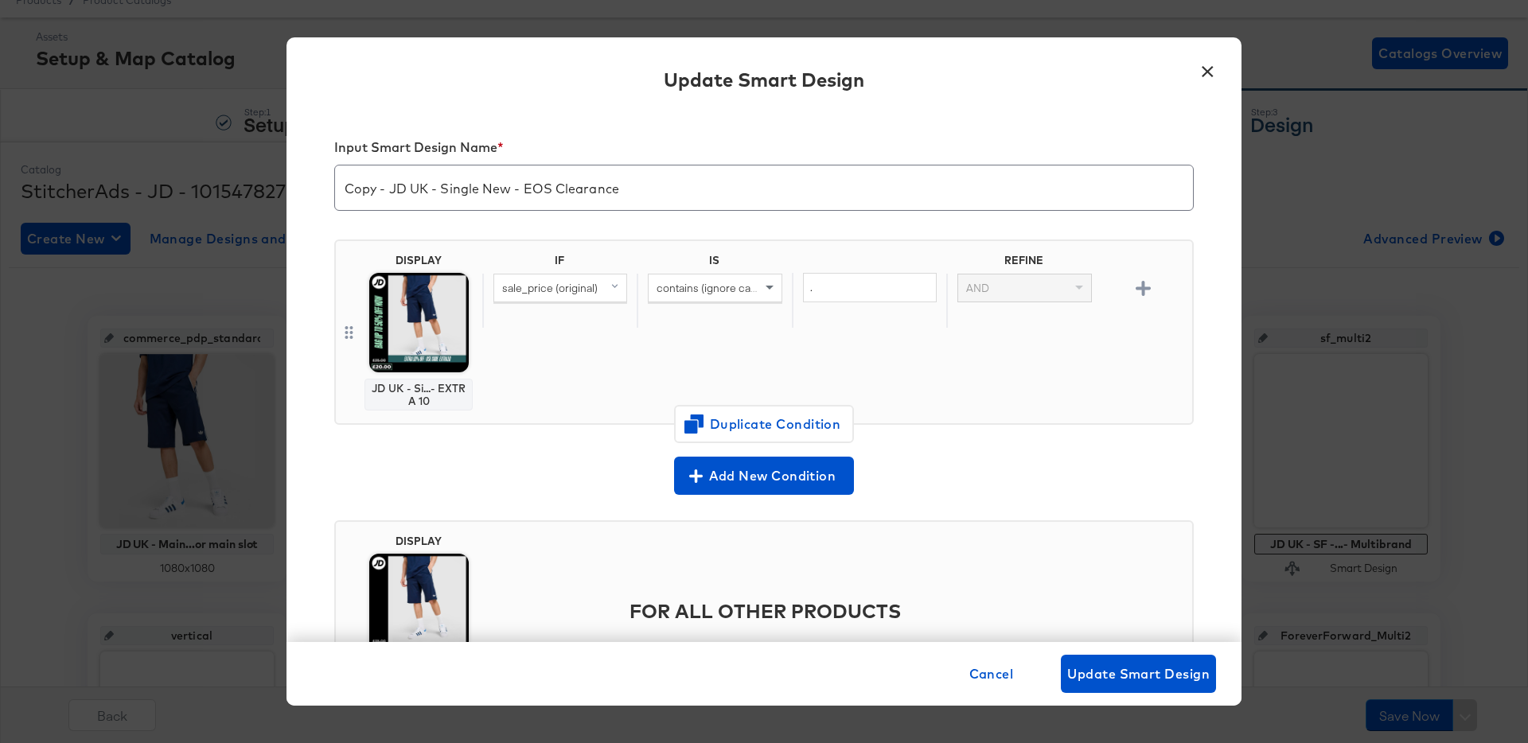
click at [385, 189] on input "Copy - JD UK - Single New - EOS Clearance" at bounding box center [764, 181] width 858 height 45
click at [514, 193] on input "JD UK - Single New - EOS Clearance Extra10" at bounding box center [764, 181] width 858 height 45
type input "JD UK - Single New - EOS Clearance Extra10"
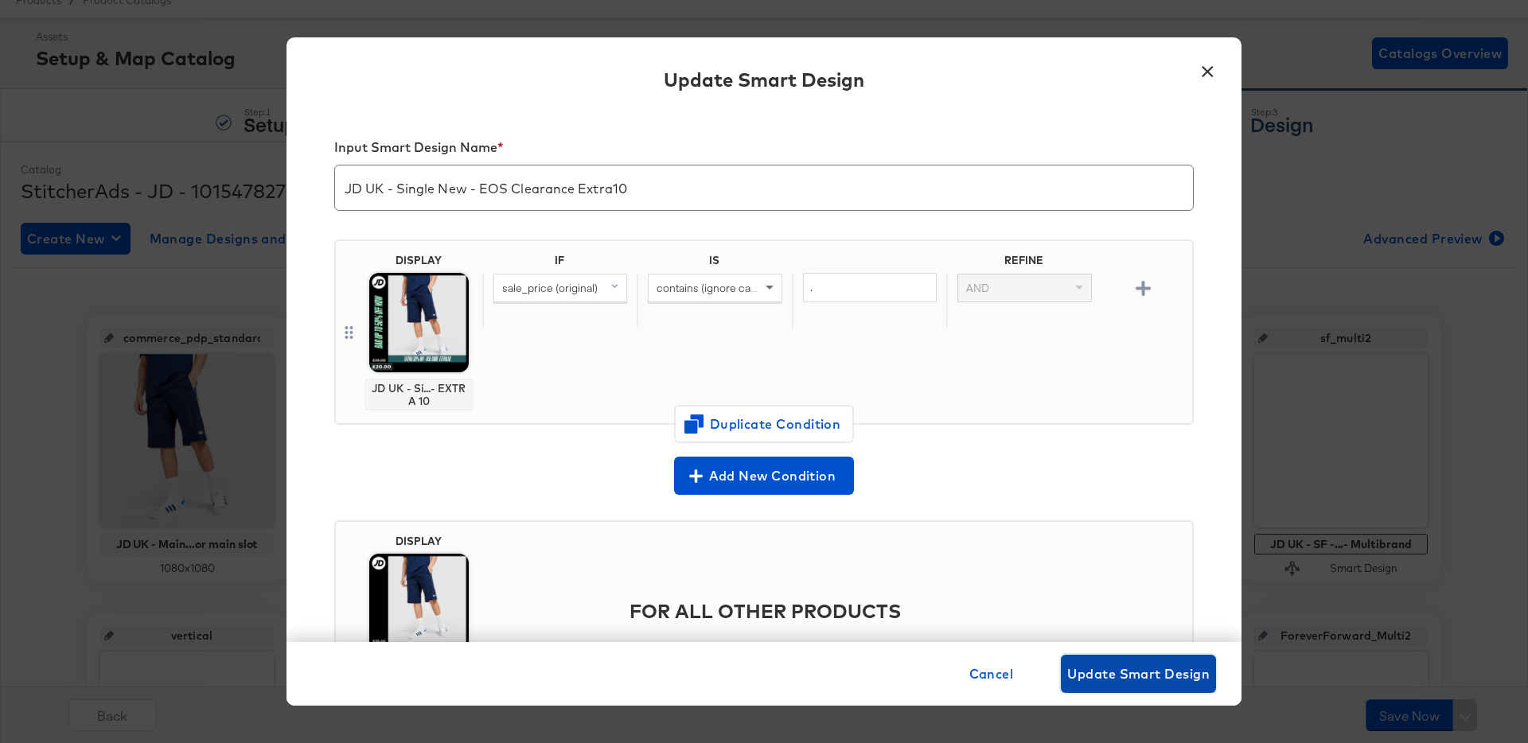
click at [1099, 673] on span "Update Smart Design" at bounding box center [1138, 674] width 142 height 22
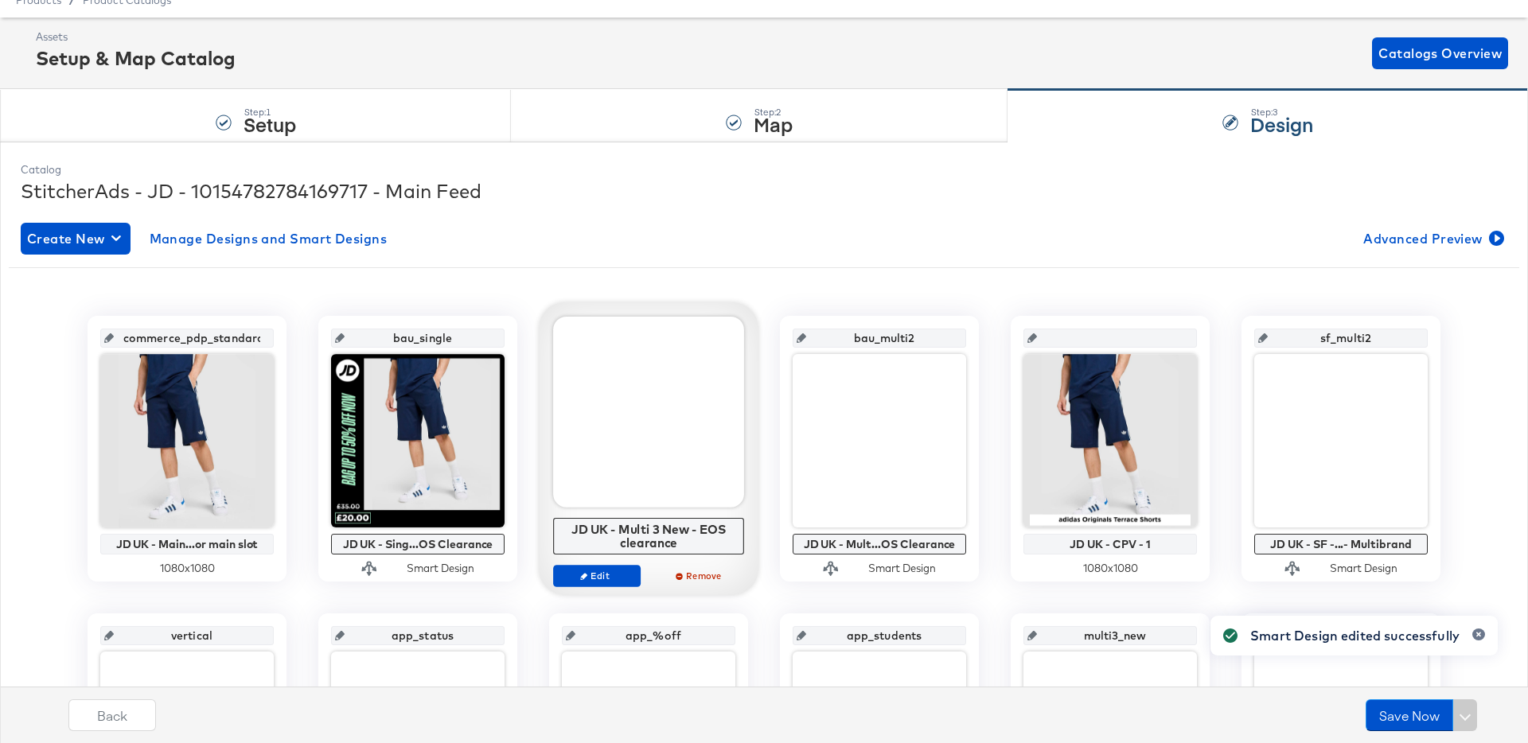
click at [630, 459] on div at bounding box center [648, 412] width 191 height 191
click at [614, 577] on span "Edit" at bounding box center [596, 576] width 73 height 12
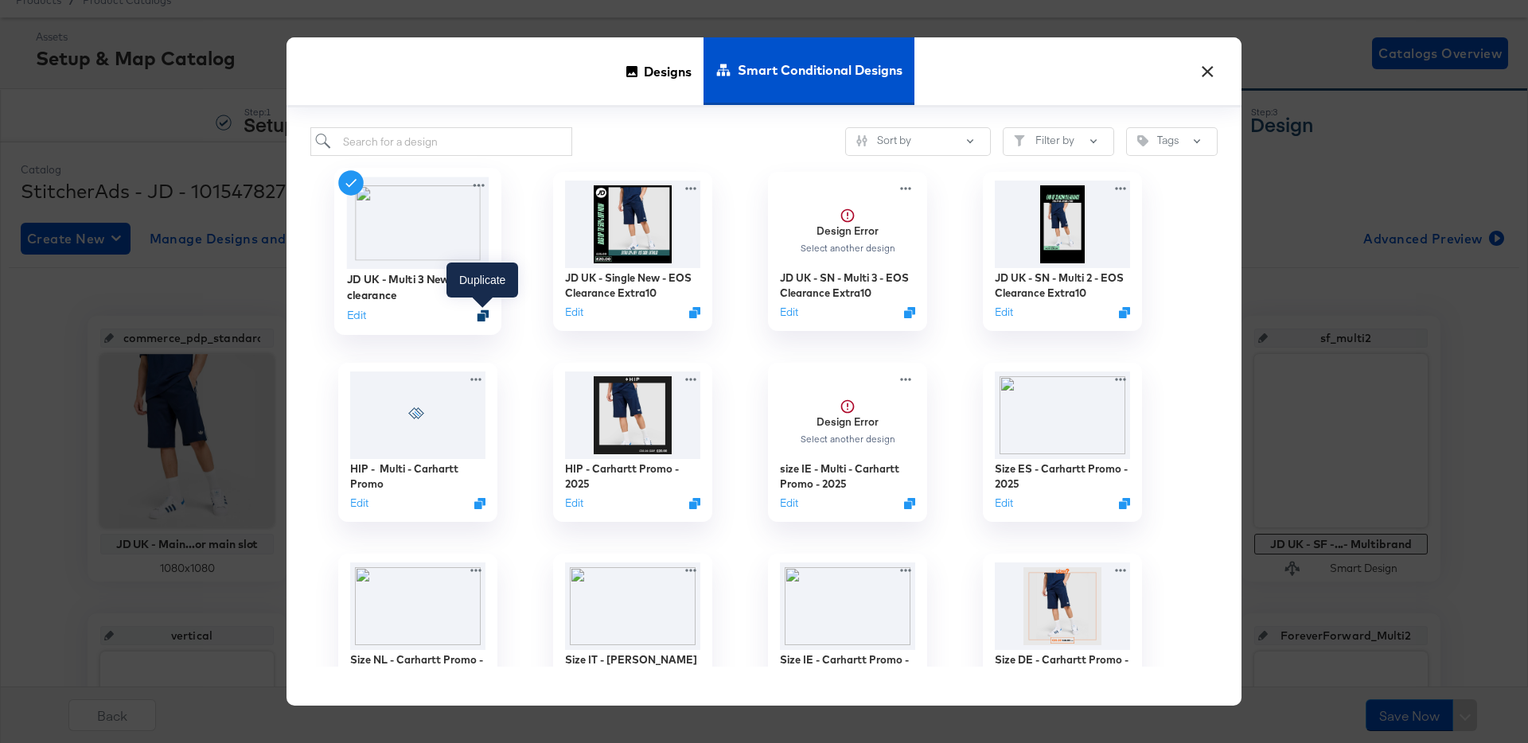
click at [482, 314] on icon "Duplicate" at bounding box center [483, 316] width 12 height 12
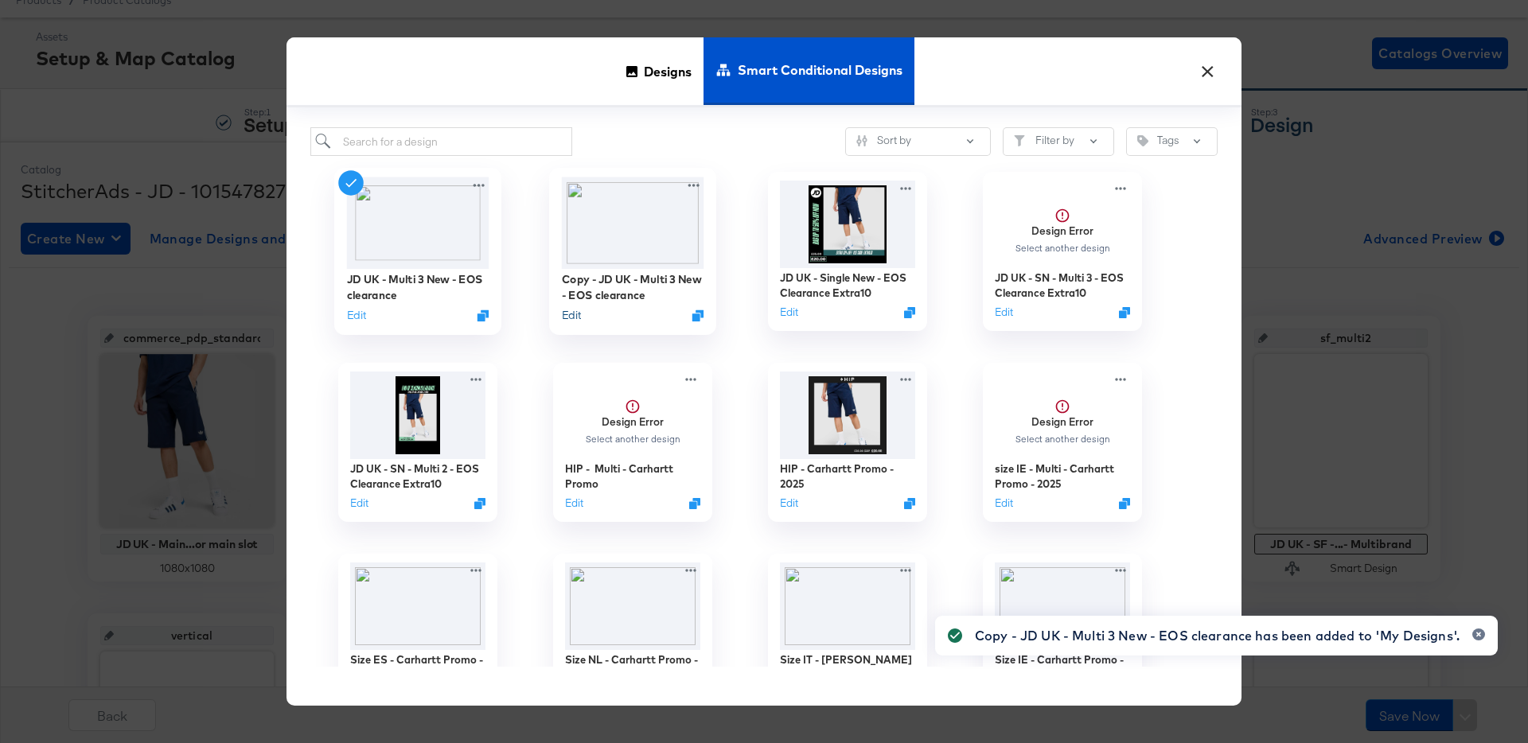
click at [576, 315] on button "Edit" at bounding box center [571, 315] width 19 height 15
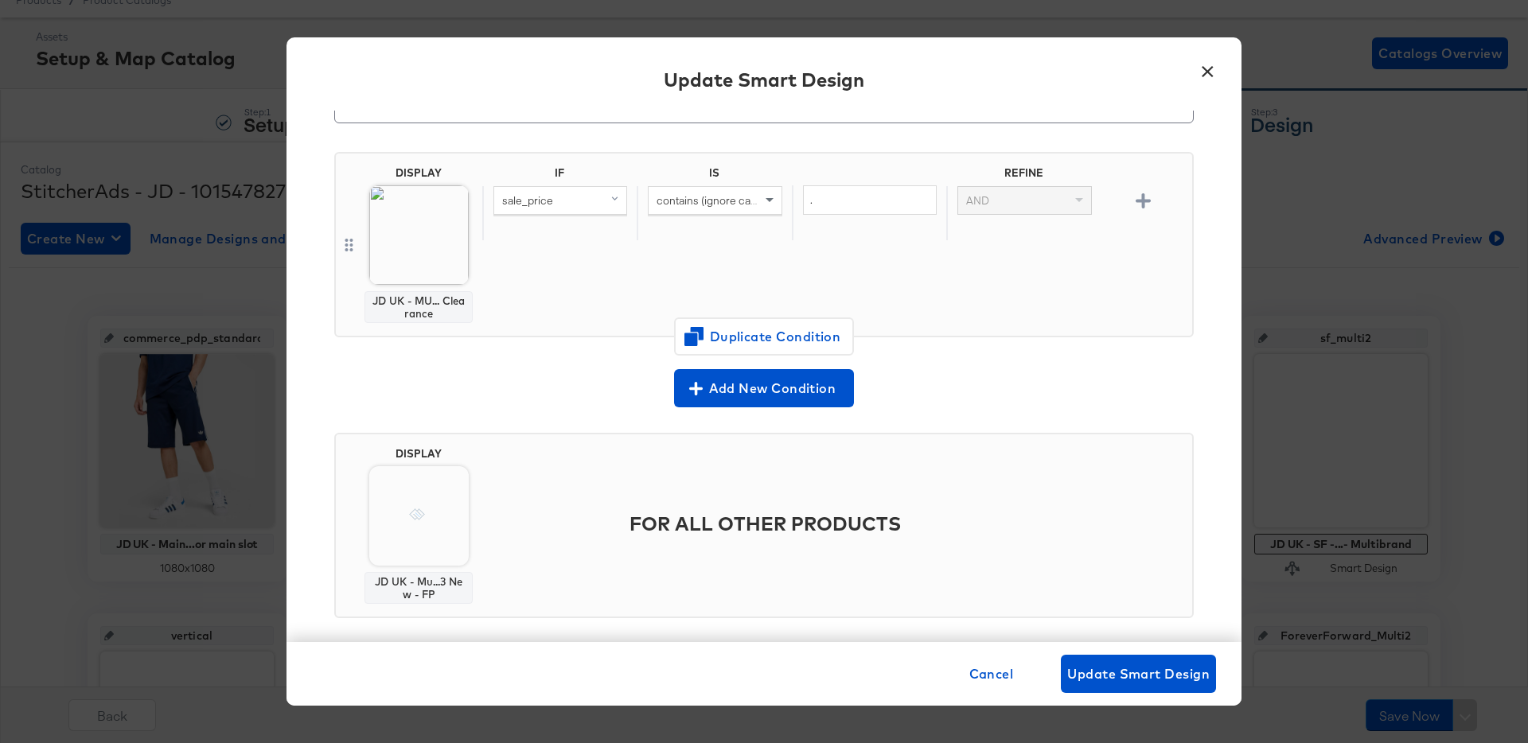
scroll to position [72, 0]
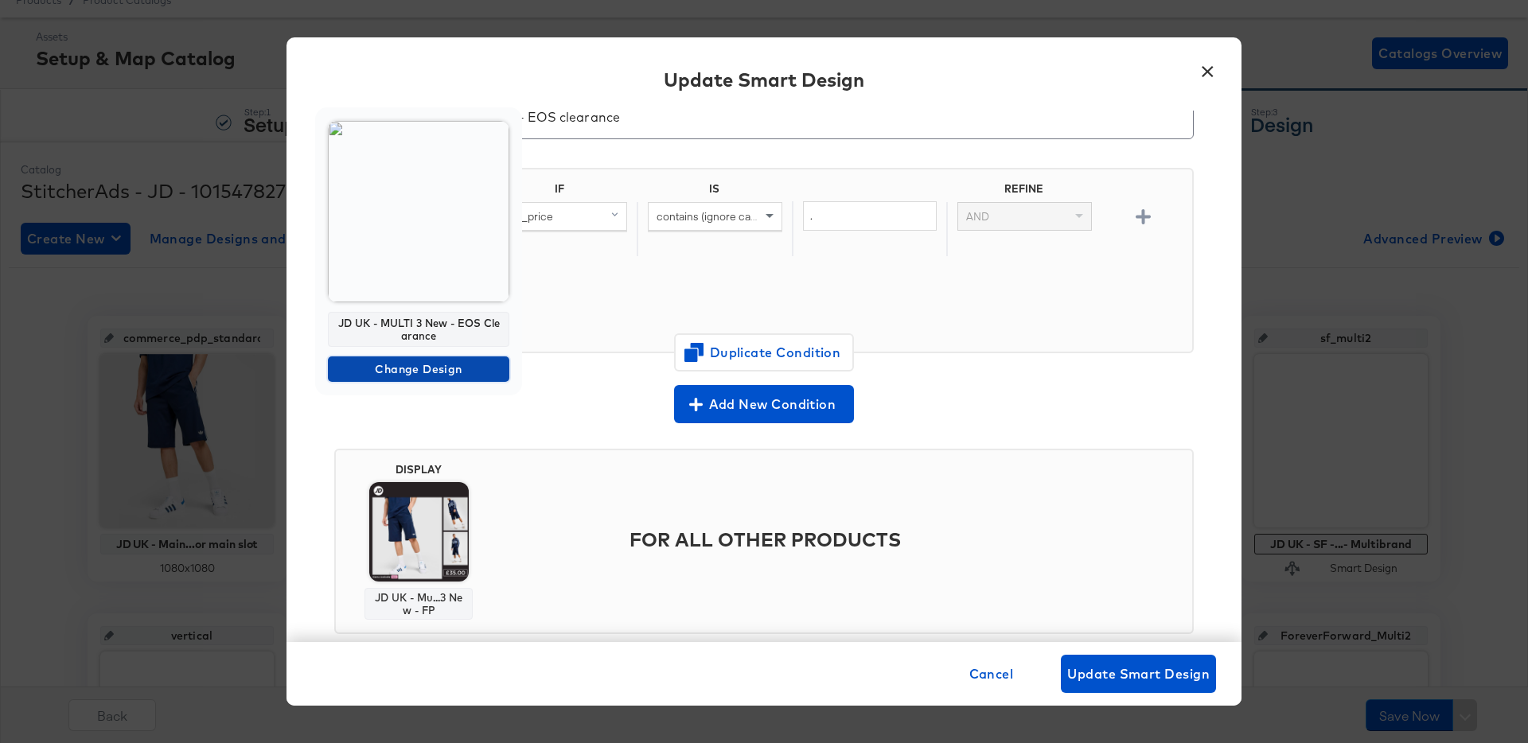
click at [432, 373] on span "Change Design" at bounding box center [418, 370] width 169 height 20
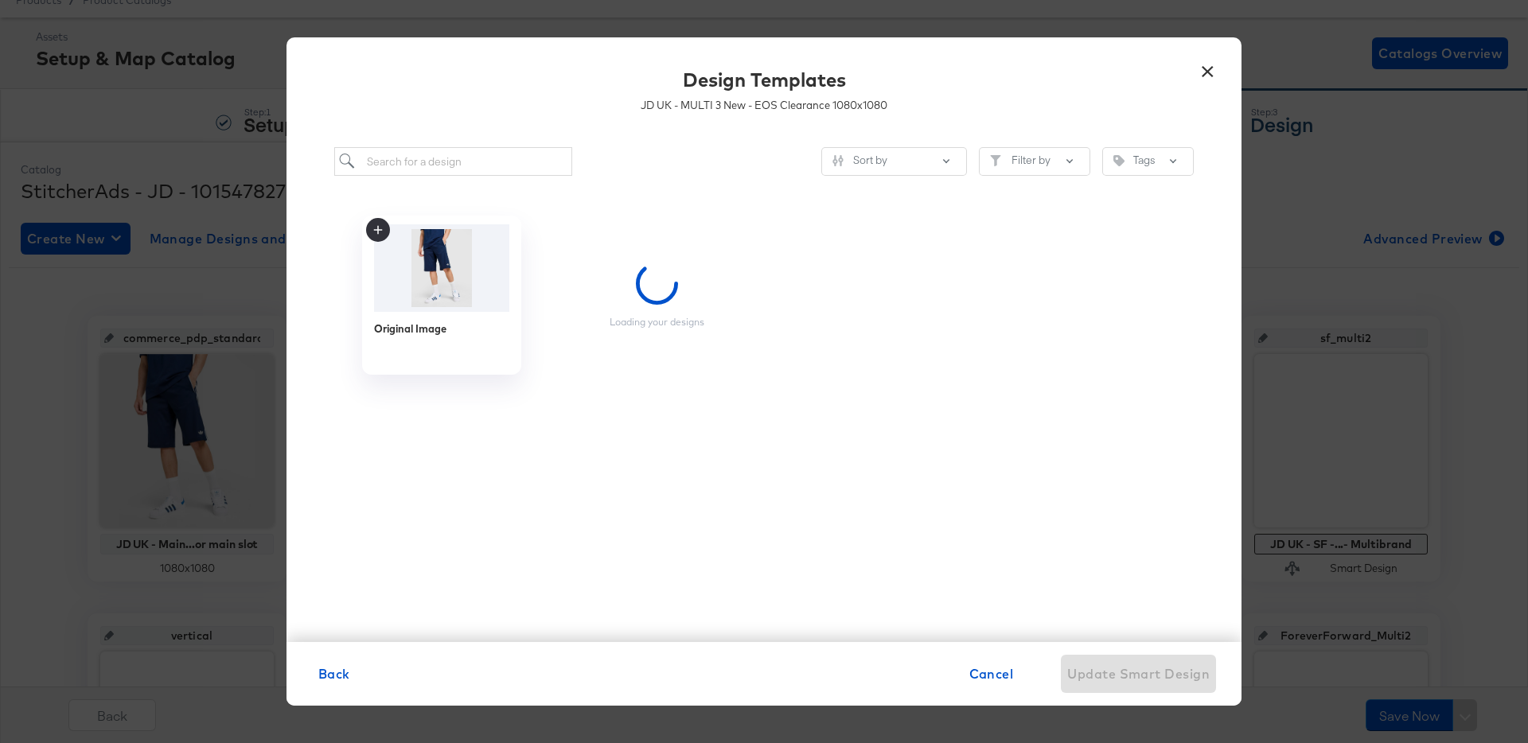
scroll to position [0, 0]
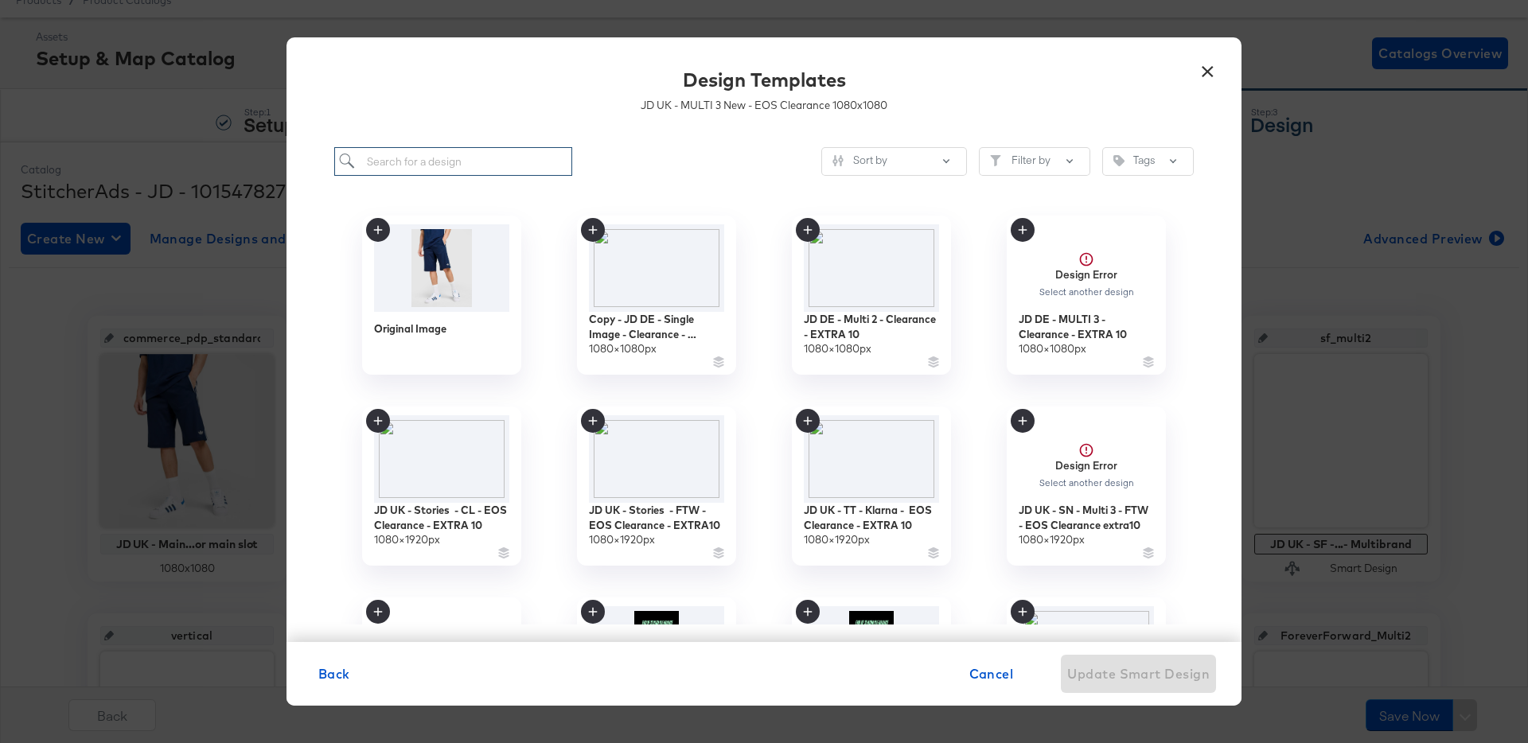
click at [488, 162] on input "search" at bounding box center [453, 161] width 238 height 29
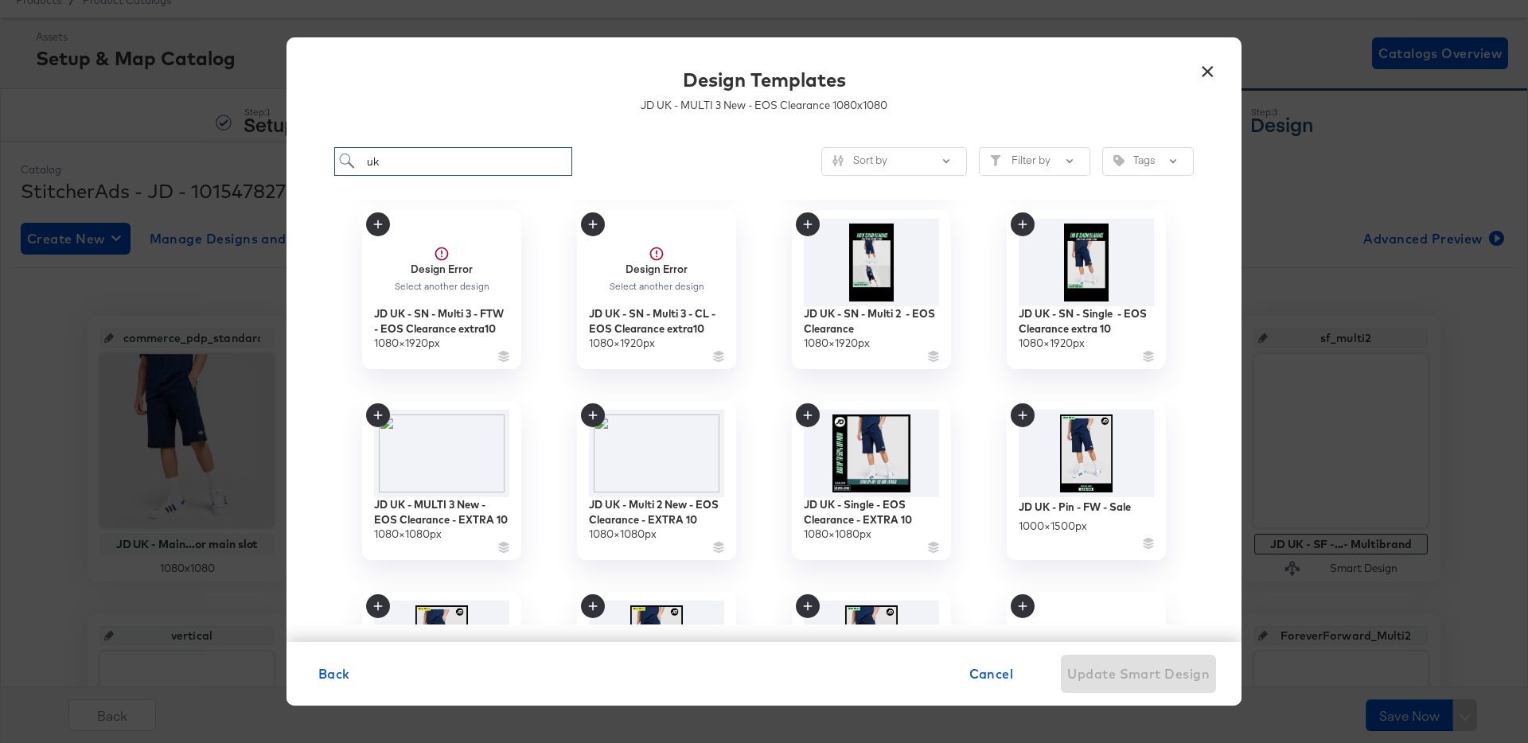
scroll to position [208, 0]
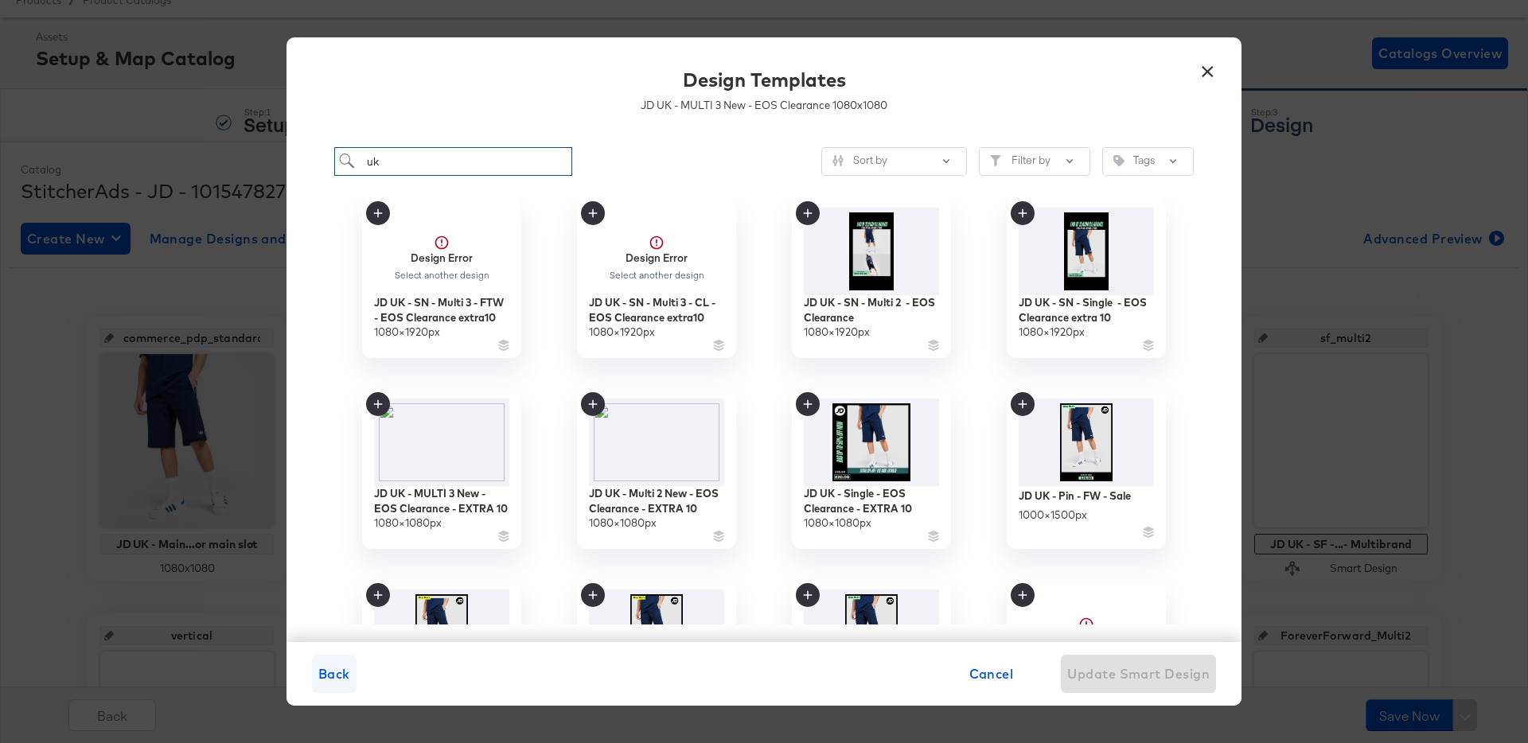
type input "uk"
click at [323, 678] on span "Back" at bounding box center [334, 674] width 32 height 22
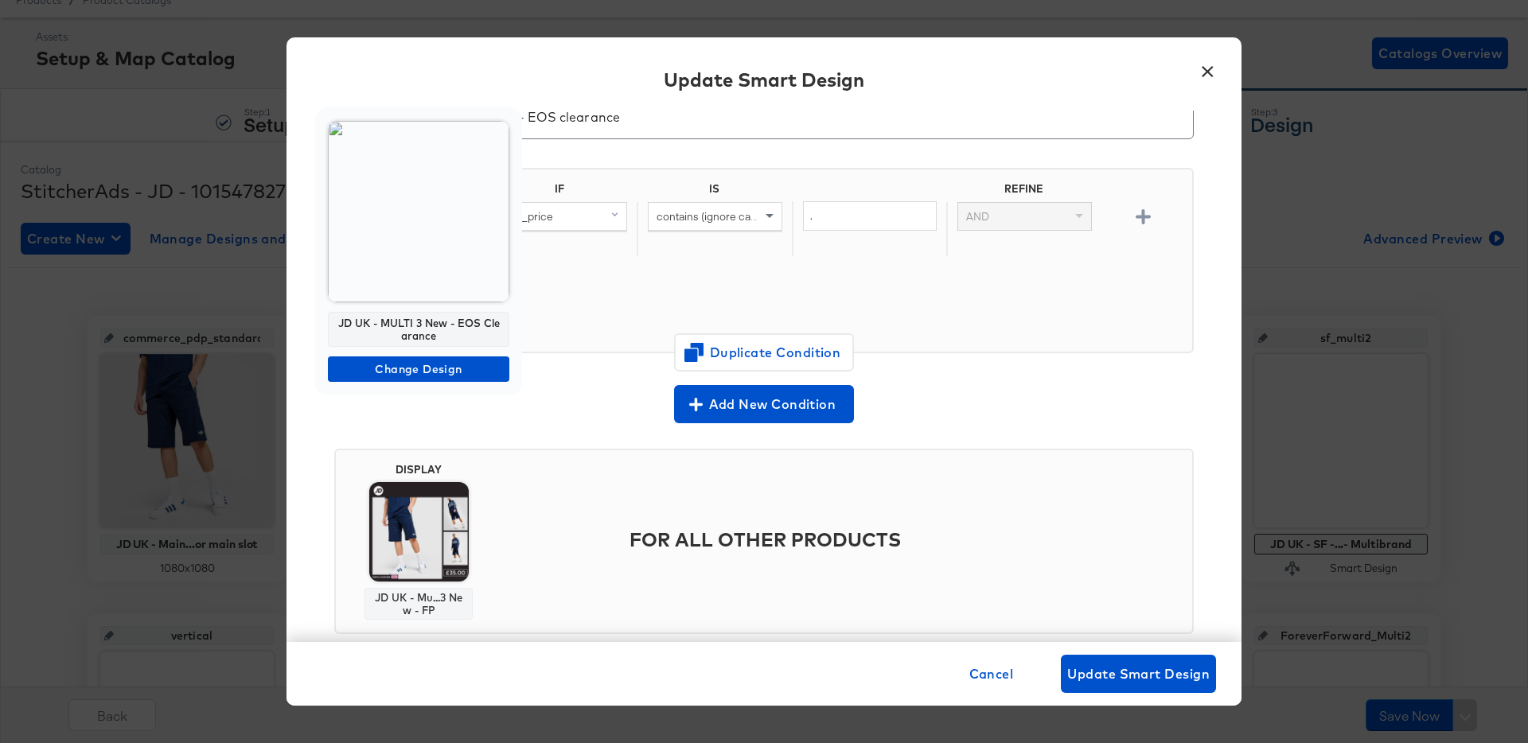
click at [425, 255] on img at bounding box center [418, 211] width 181 height 181
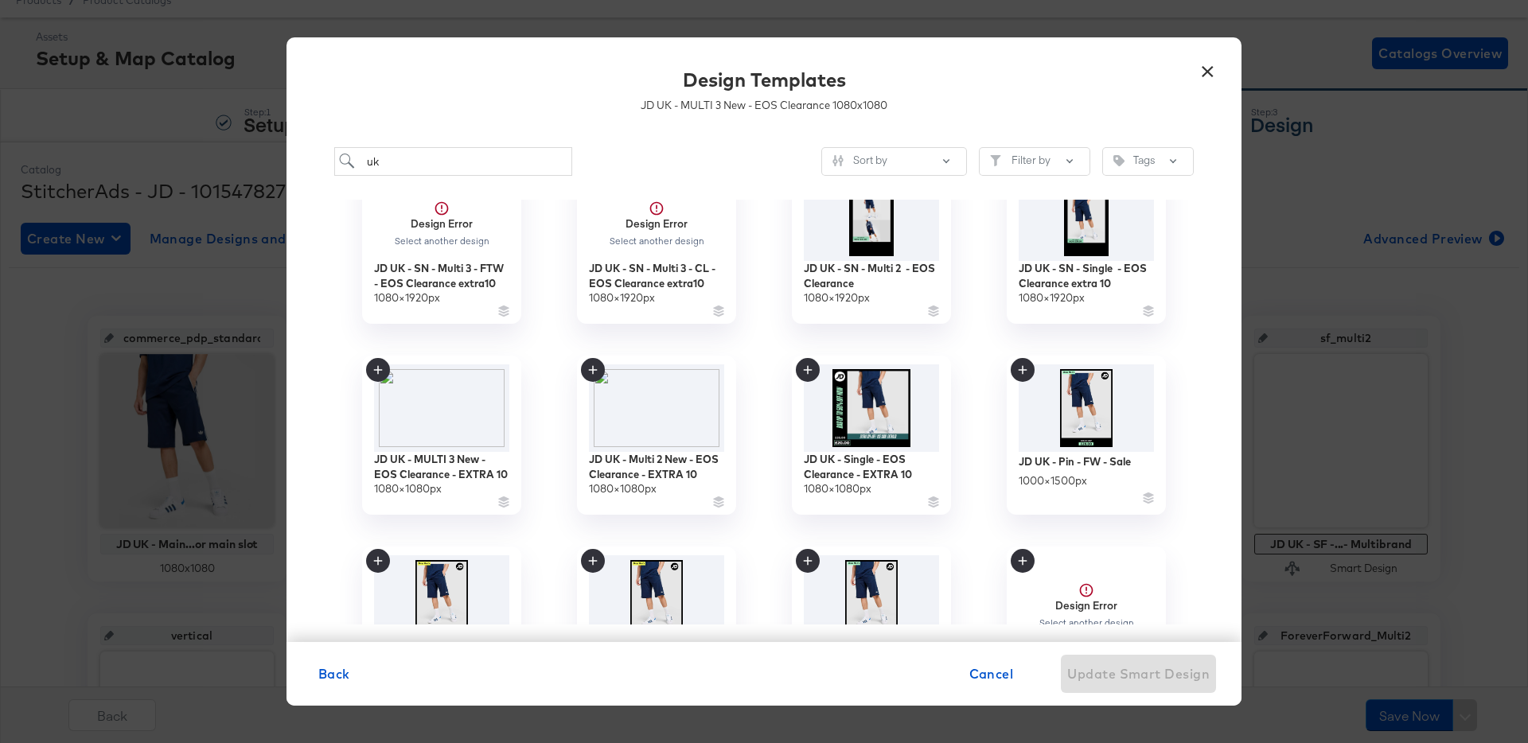
scroll to position [243, 0]
click at [447, 412] on img at bounding box center [442, 406] width 142 height 92
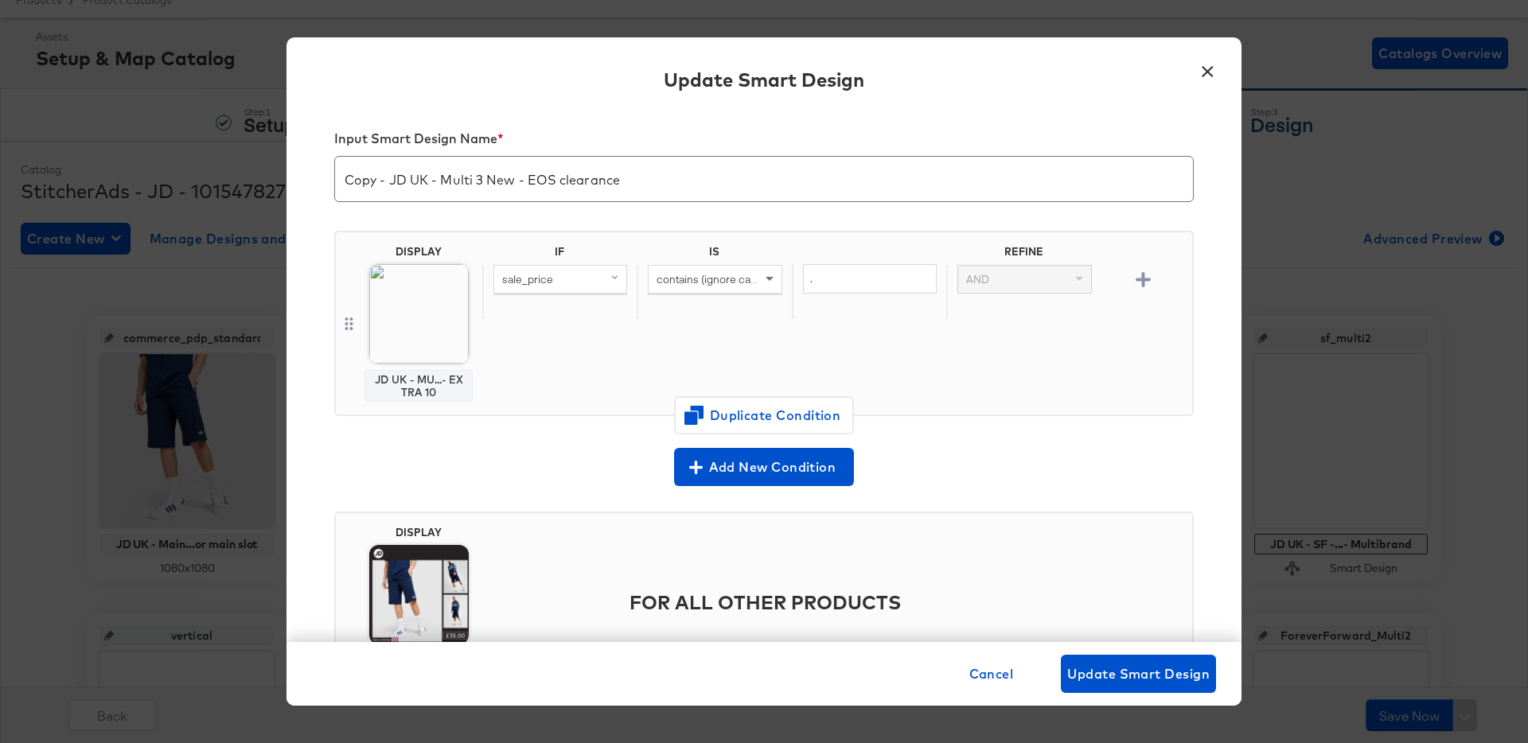
scroll to position [0, 0]
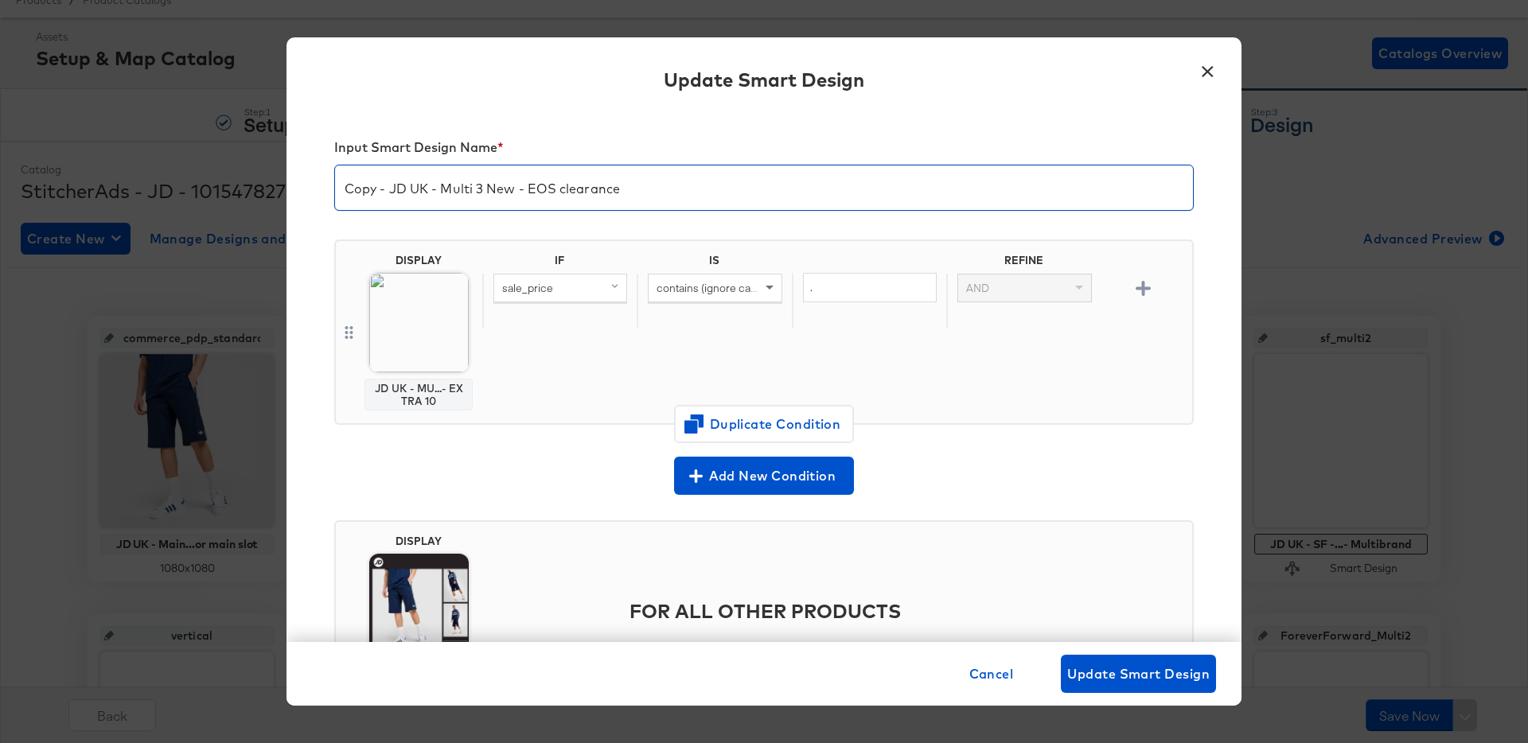
click at [389, 187] on input "Copy - JD UK - Multi 3 New - EOS clearance" at bounding box center [764, 181] width 858 height 45
click at [630, 193] on input "JD UK - Multi 3 New - EOS clearance Extra10" at bounding box center [764, 181] width 858 height 45
type input "JD UK - Multi 3 New - EOS clearance Extra10"
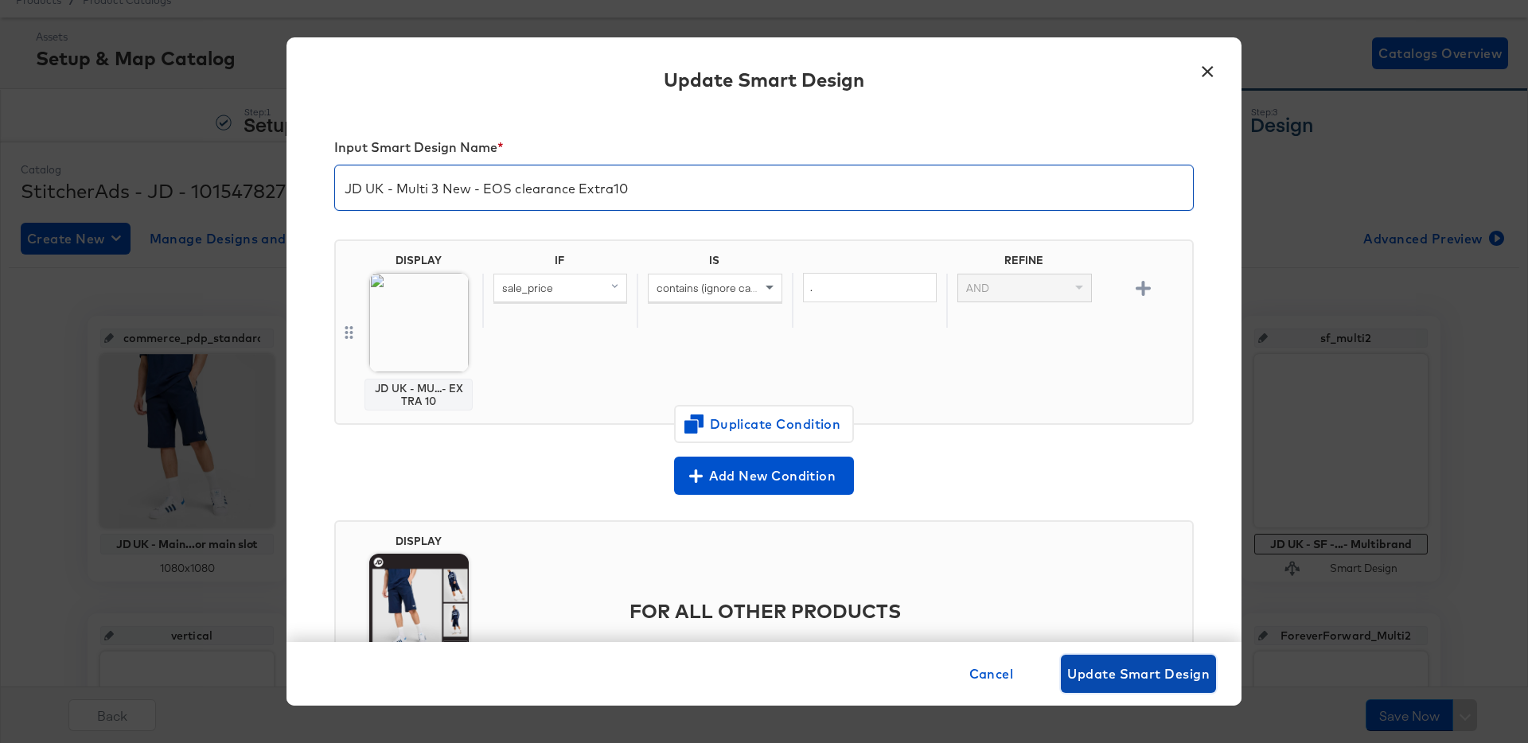
click at [1101, 675] on span "Update Smart Design" at bounding box center [1138, 674] width 142 height 22
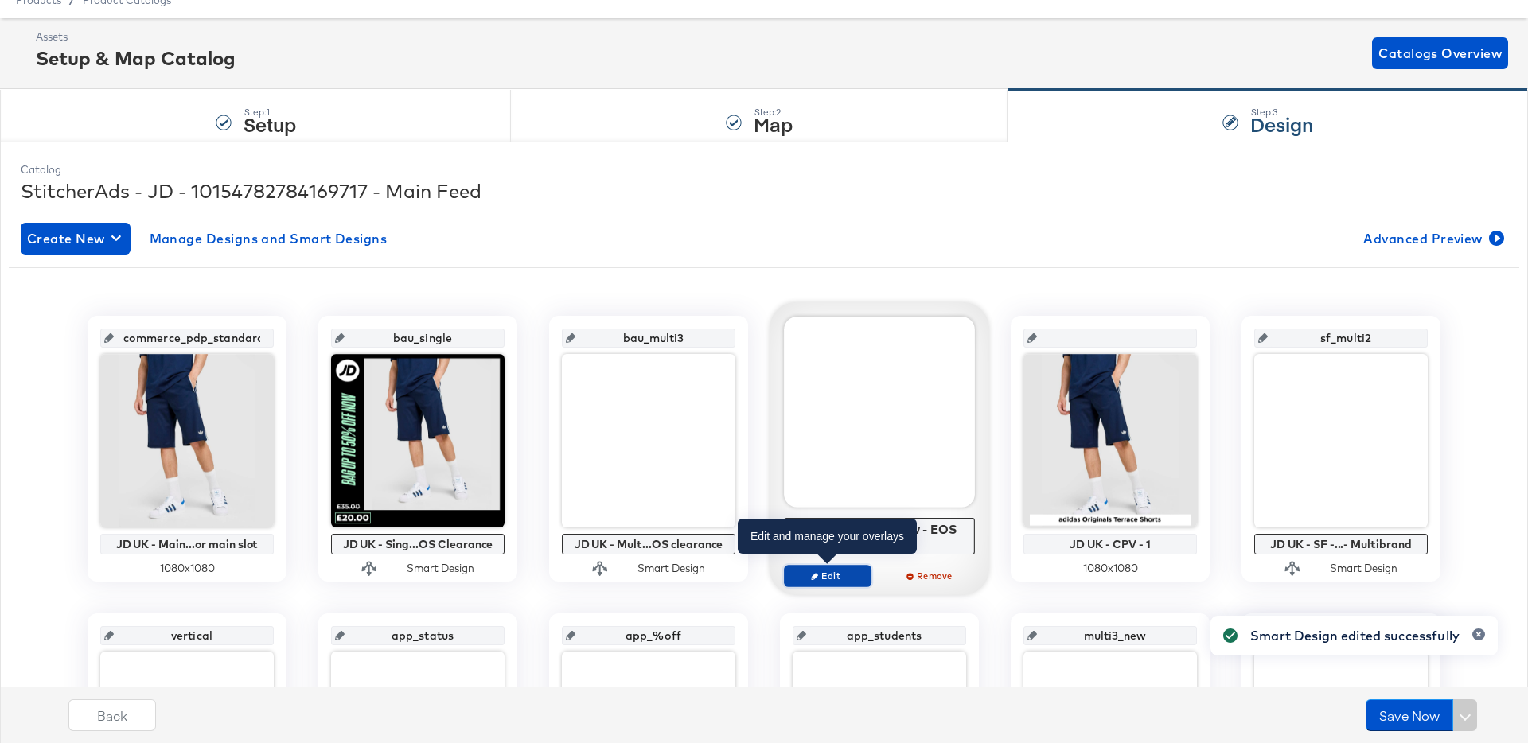
click at [844, 574] on span "Edit" at bounding box center [827, 576] width 73 height 12
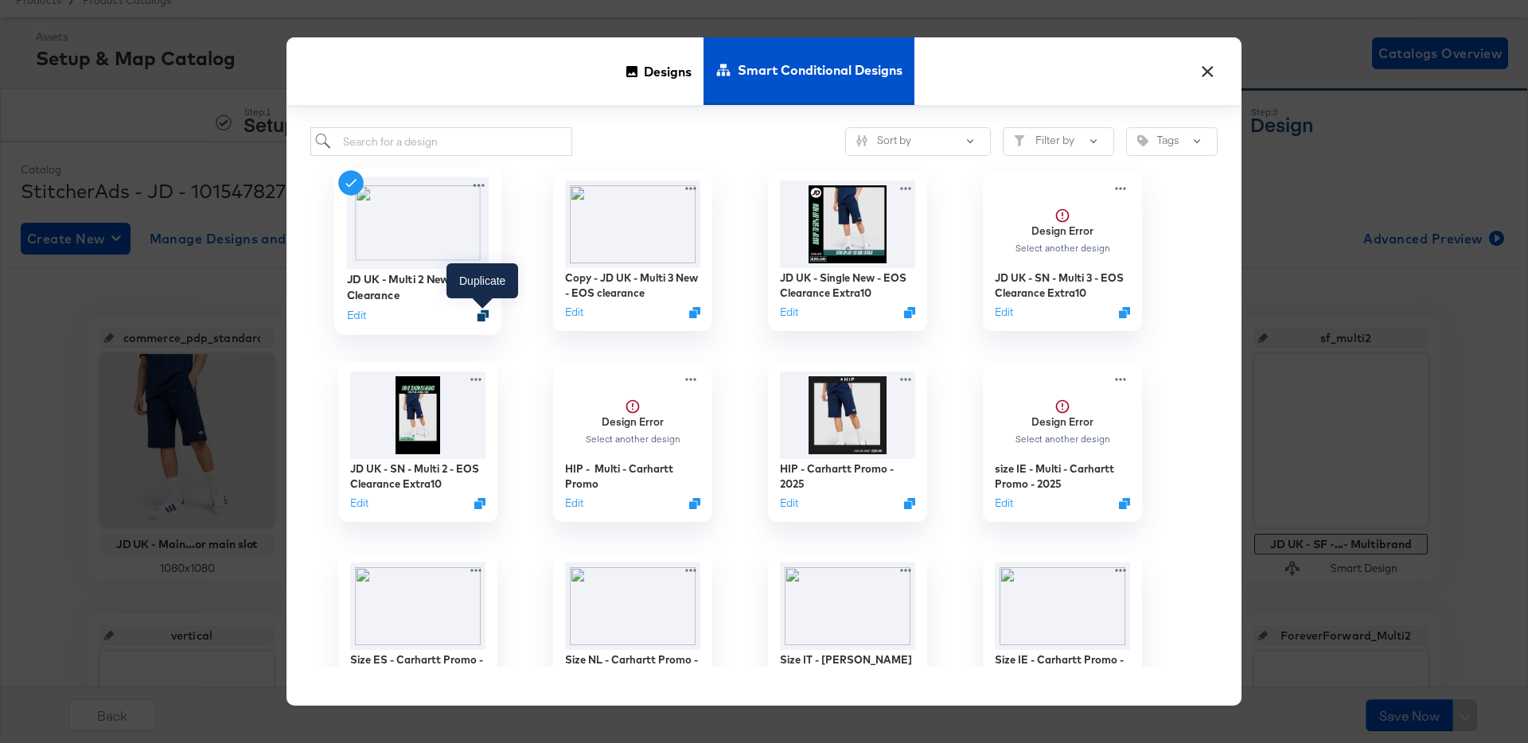
click at [482, 316] on icon "Duplicate" at bounding box center [483, 316] width 12 height 12
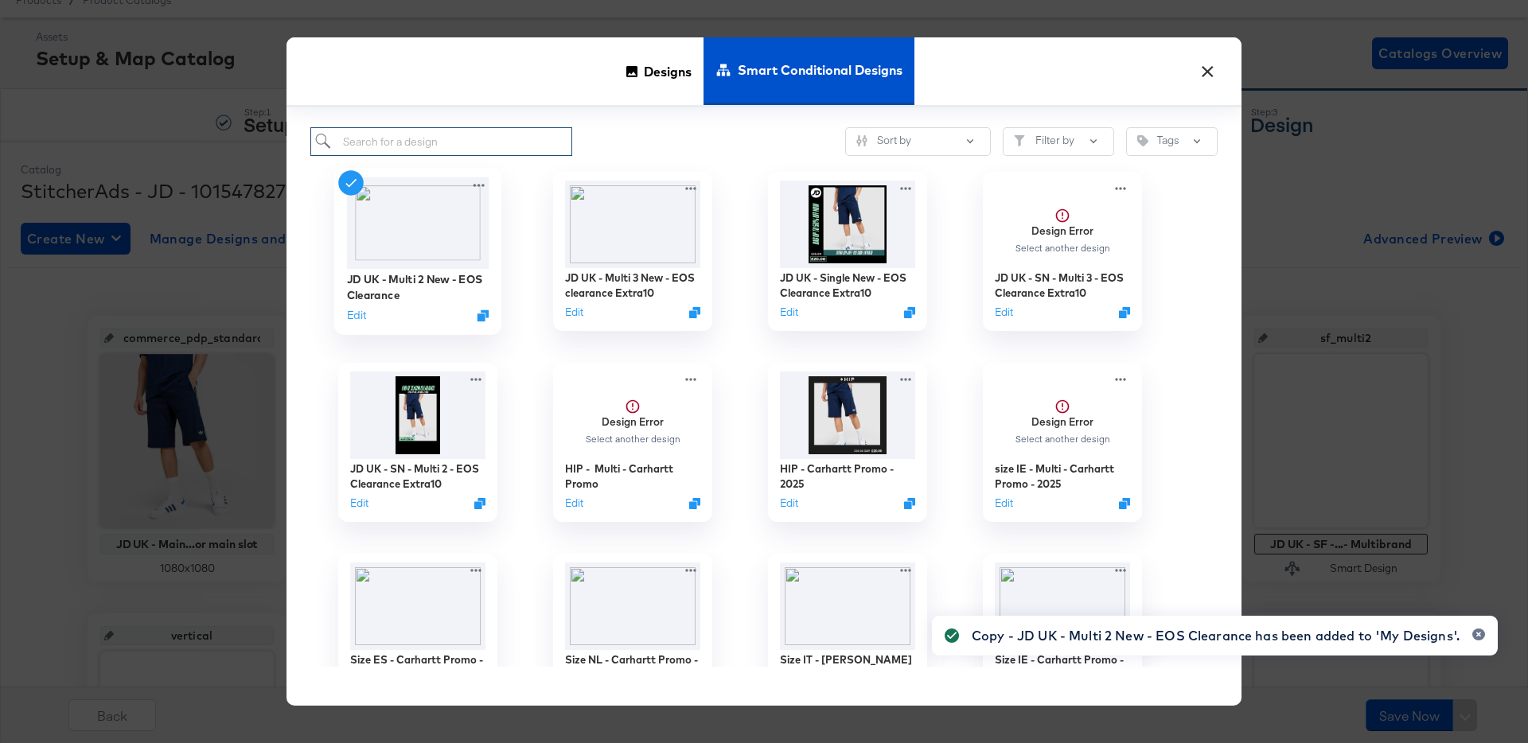
click at [462, 142] on input "search" at bounding box center [441, 141] width 262 height 29
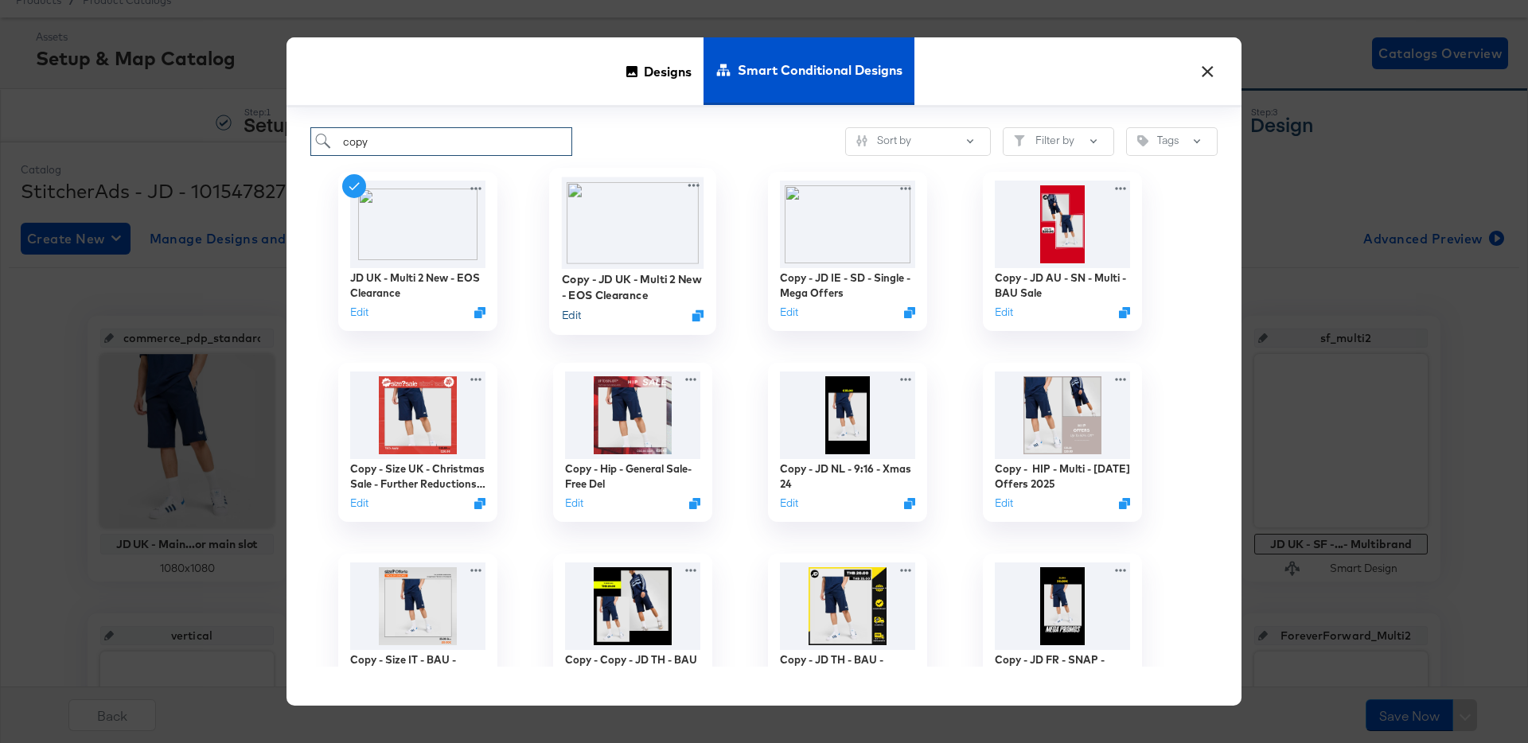
type input "copy"
click at [574, 314] on button "Edit" at bounding box center [571, 315] width 19 height 15
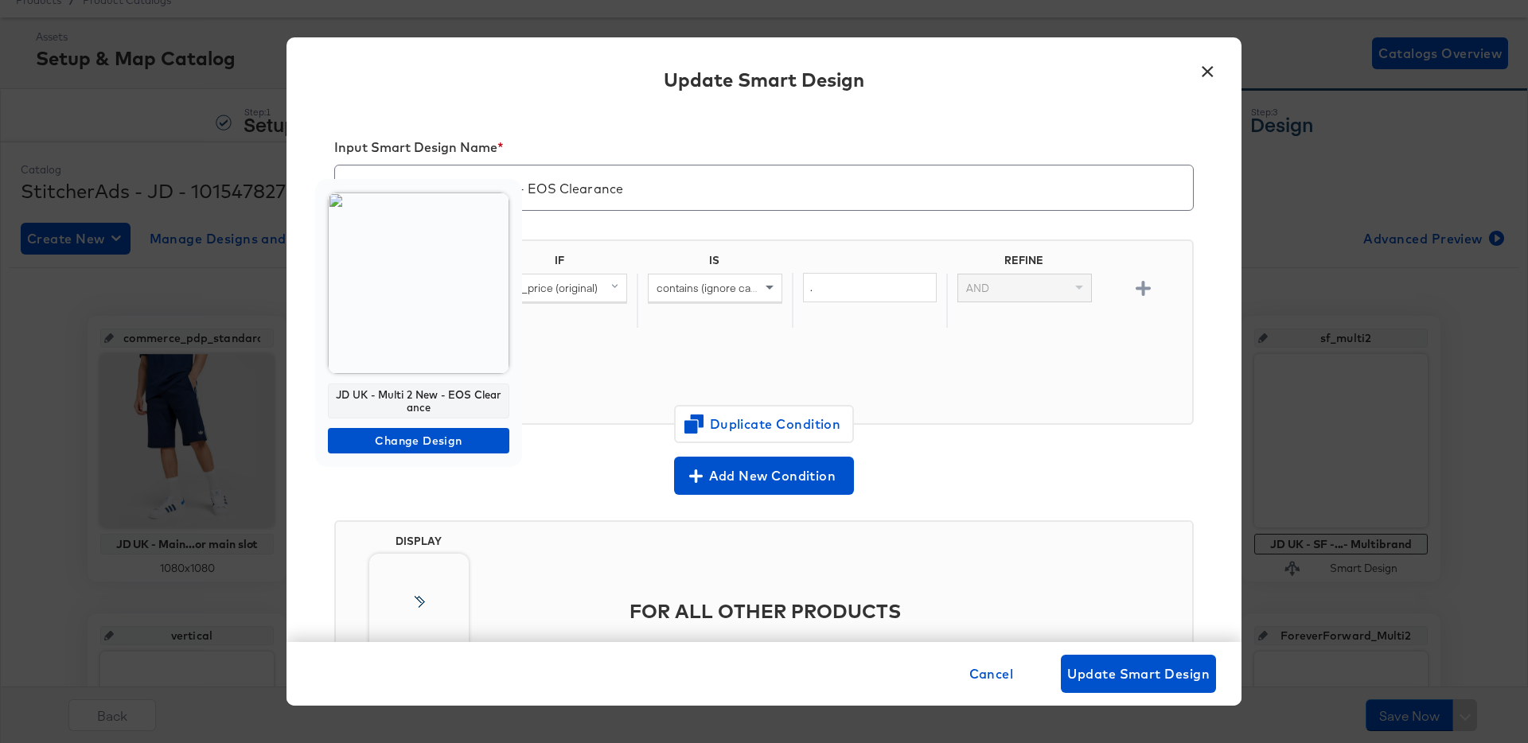
click at [449, 317] on img at bounding box center [418, 283] width 181 height 181
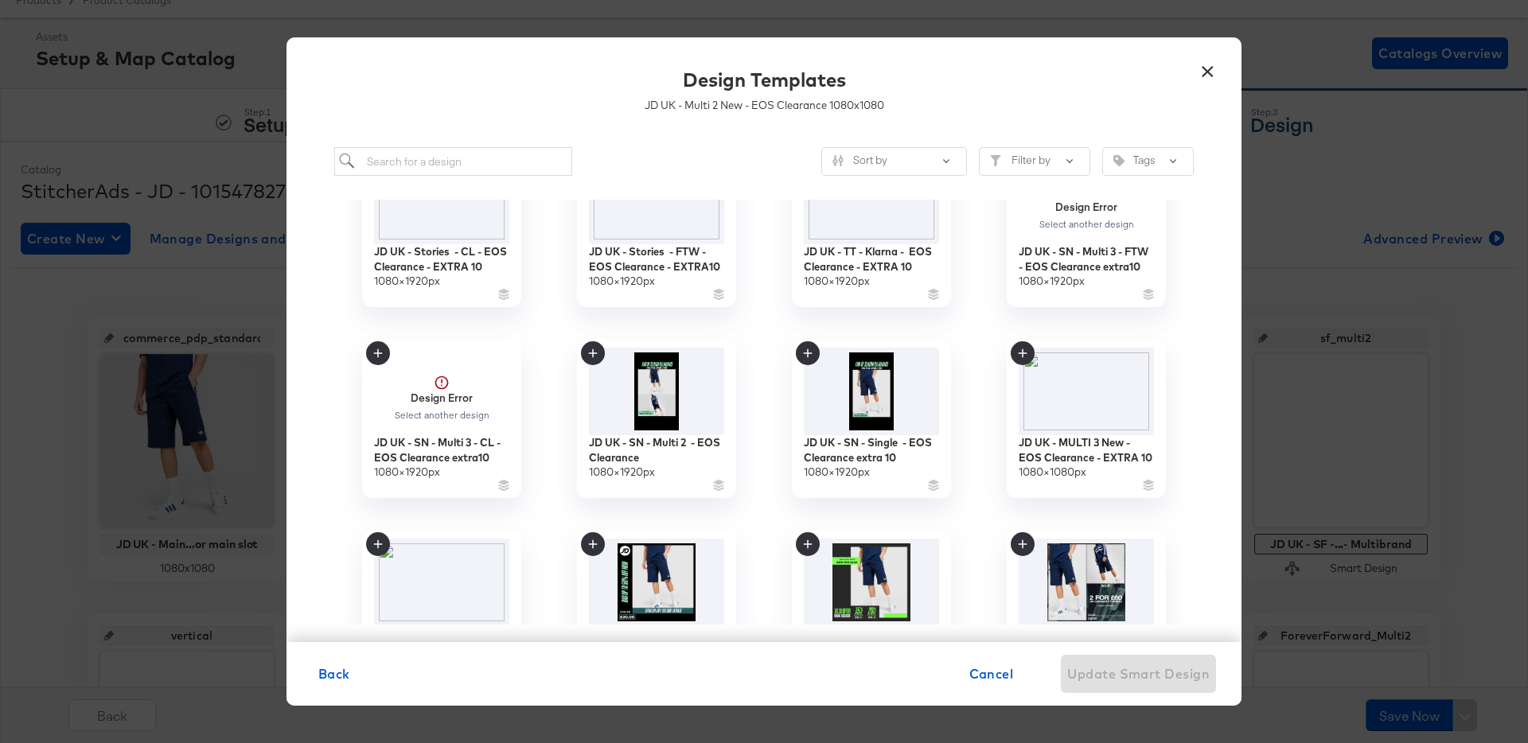
scroll to position [260, 0]
click at [419, 163] on input "search" at bounding box center [453, 161] width 238 height 29
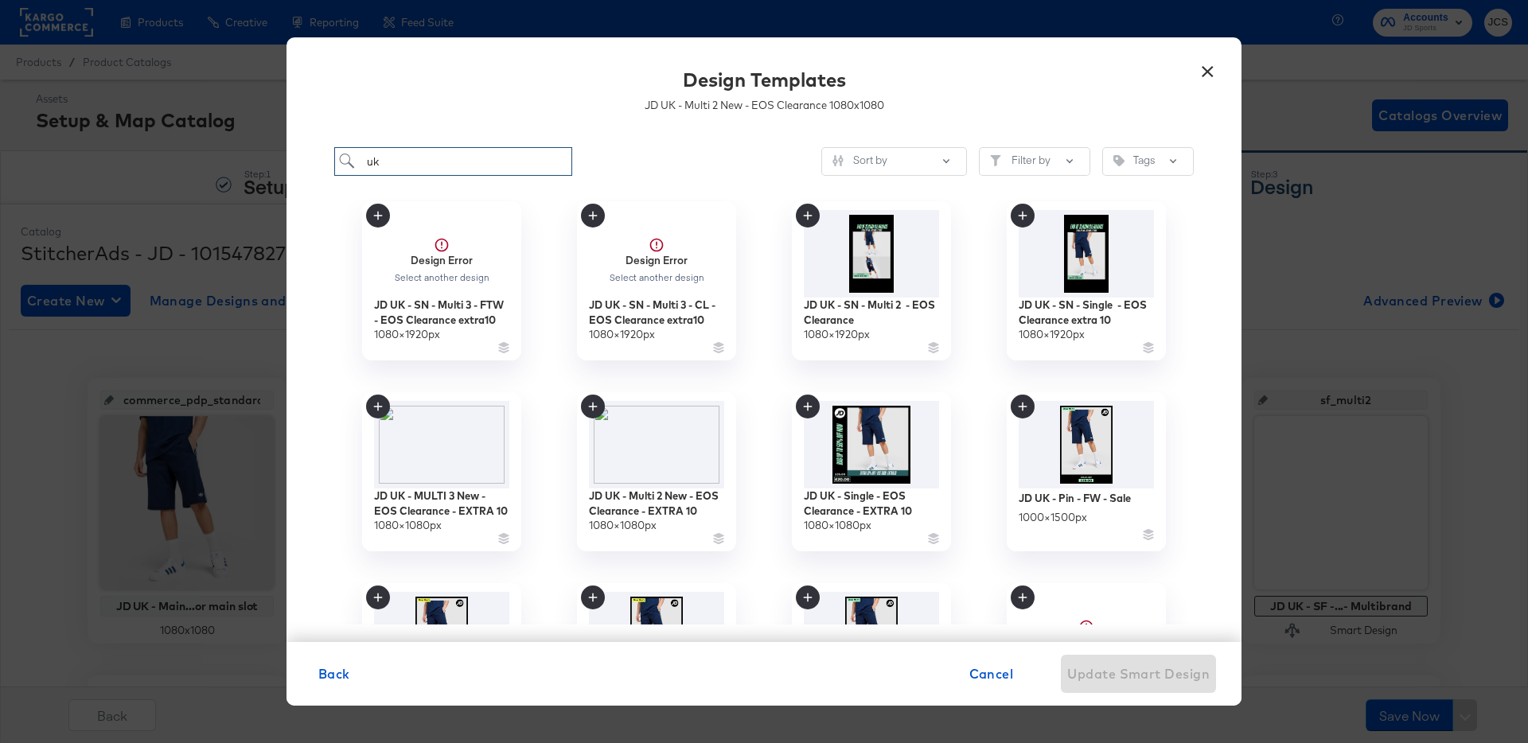
scroll to position [208, 0]
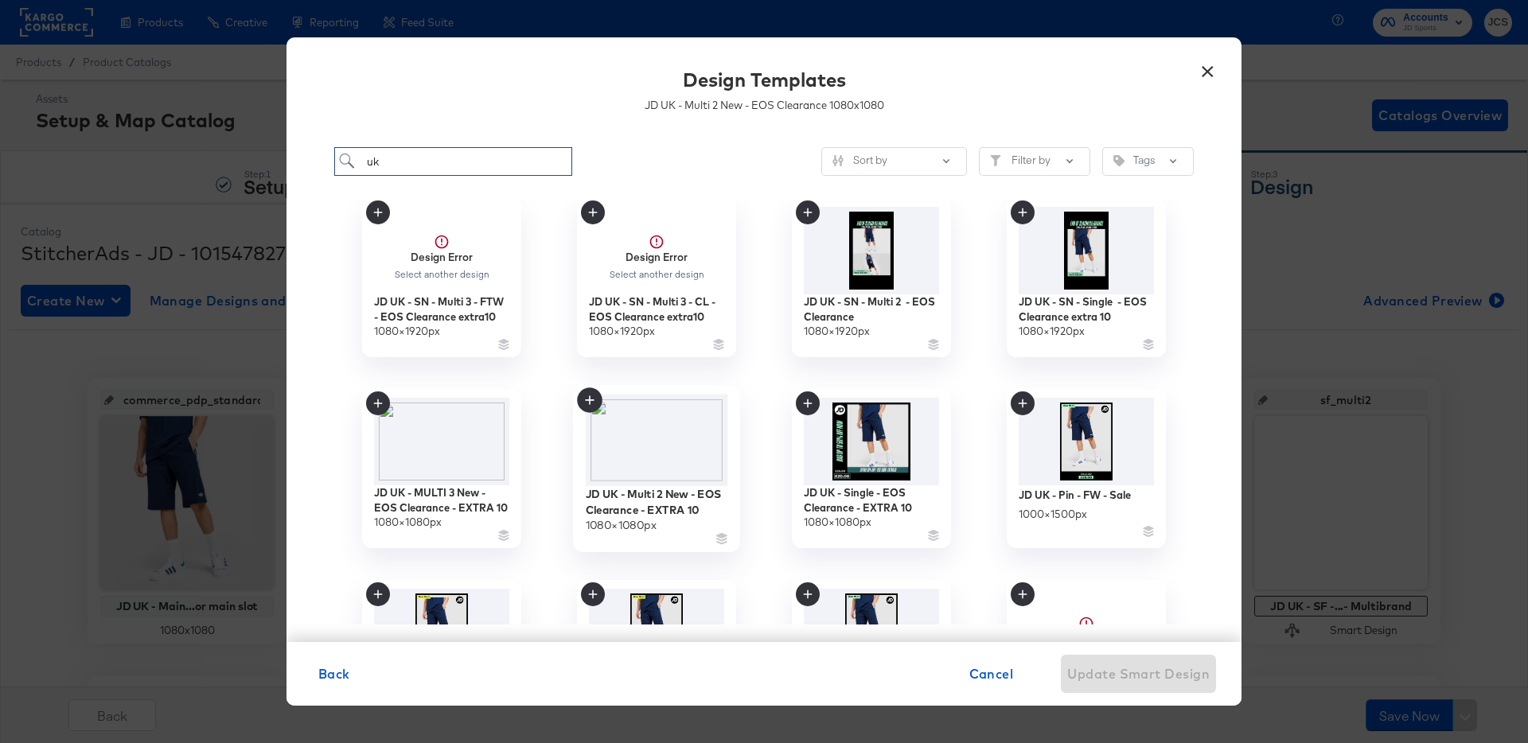
type input "uk"
click at [656, 430] on img at bounding box center [657, 441] width 142 height 92
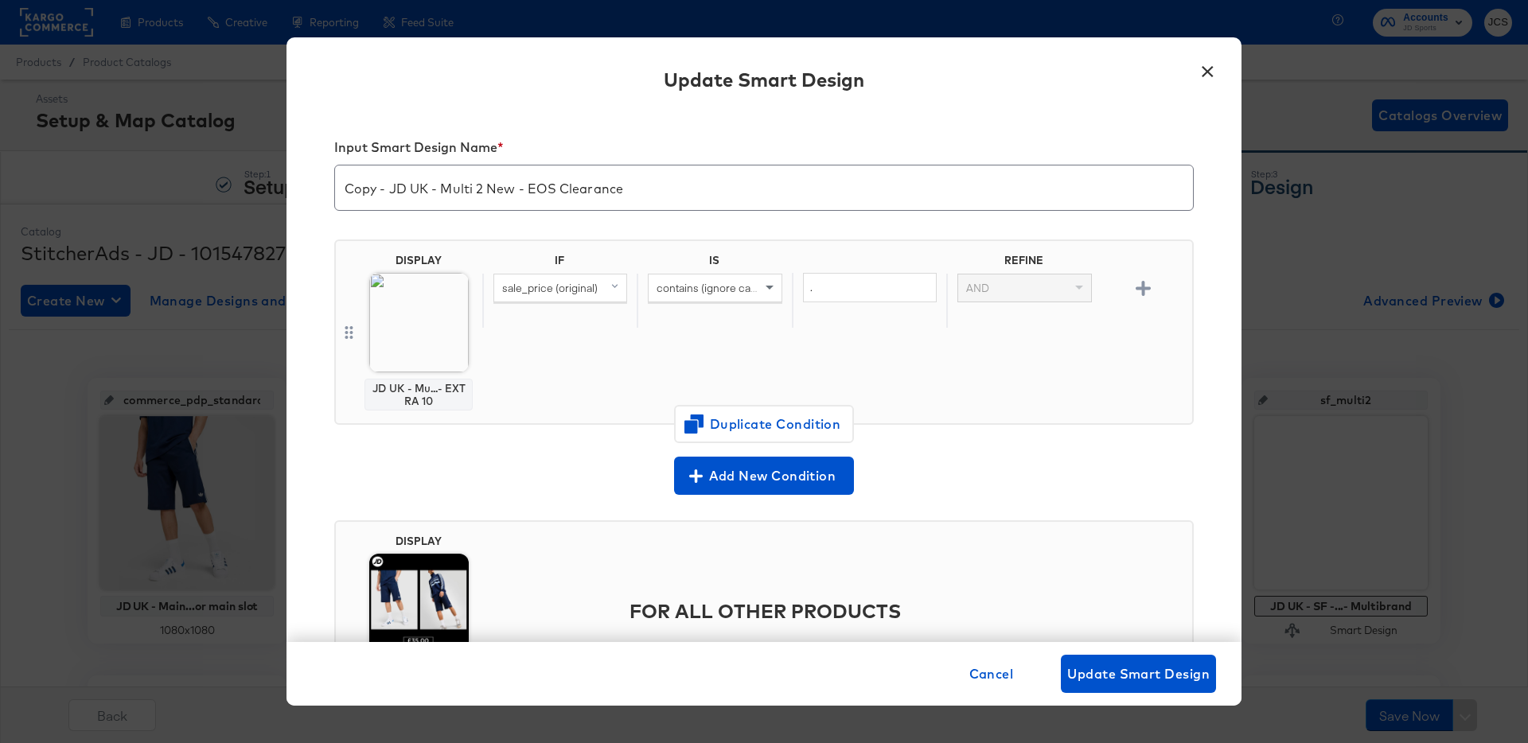
click at [388, 186] on input "Copy - JD UK - Multi 2 New - EOS Clearance" at bounding box center [764, 181] width 858 height 45
click at [607, 195] on input "JD UK - Multi 2 New - EOS Clearance Extra10" at bounding box center [764, 181] width 858 height 45
type input "JD UK - Multi 2 New - EOS Clearance Extra10"
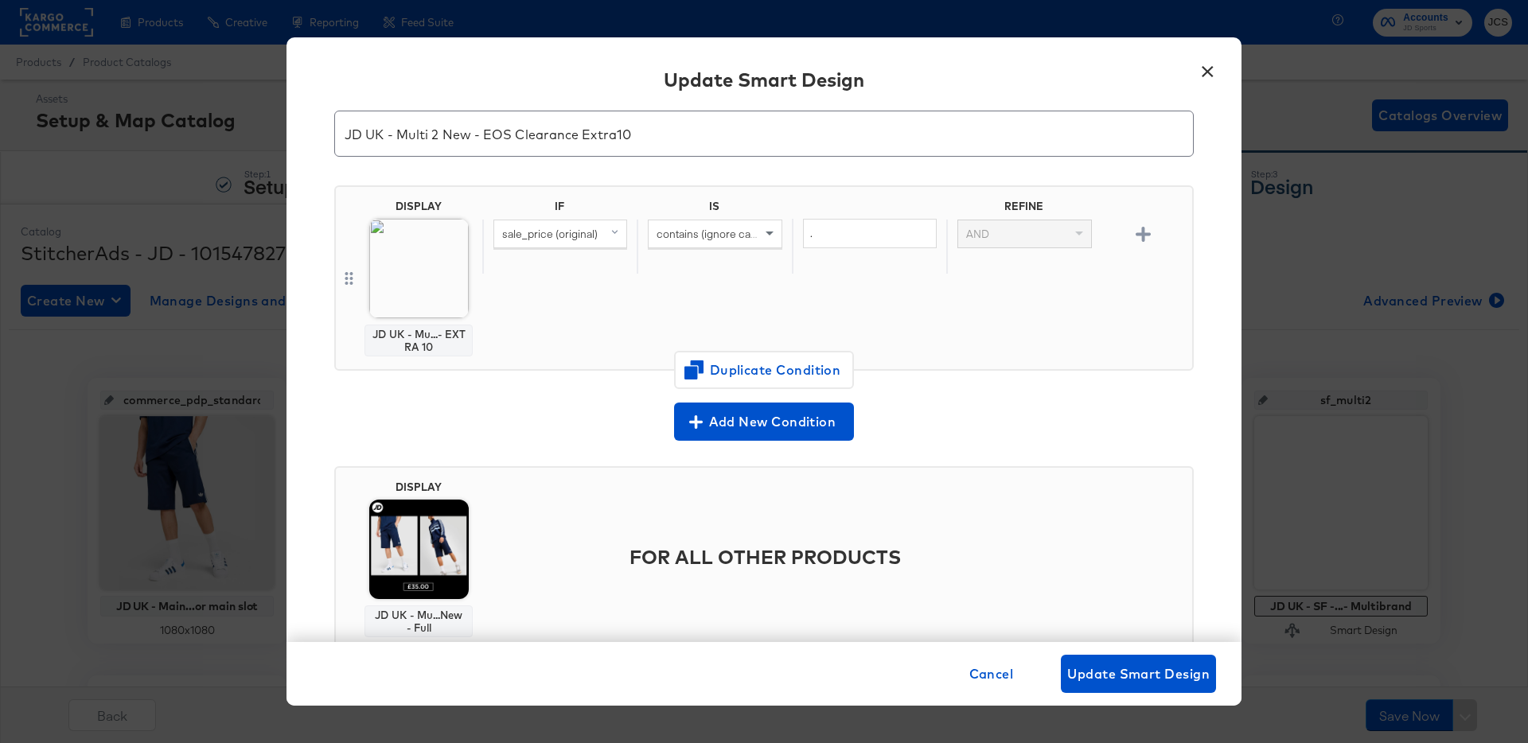
scroll to position [55, 0]
click at [1132, 676] on span "Update Smart Design" at bounding box center [1138, 674] width 142 height 22
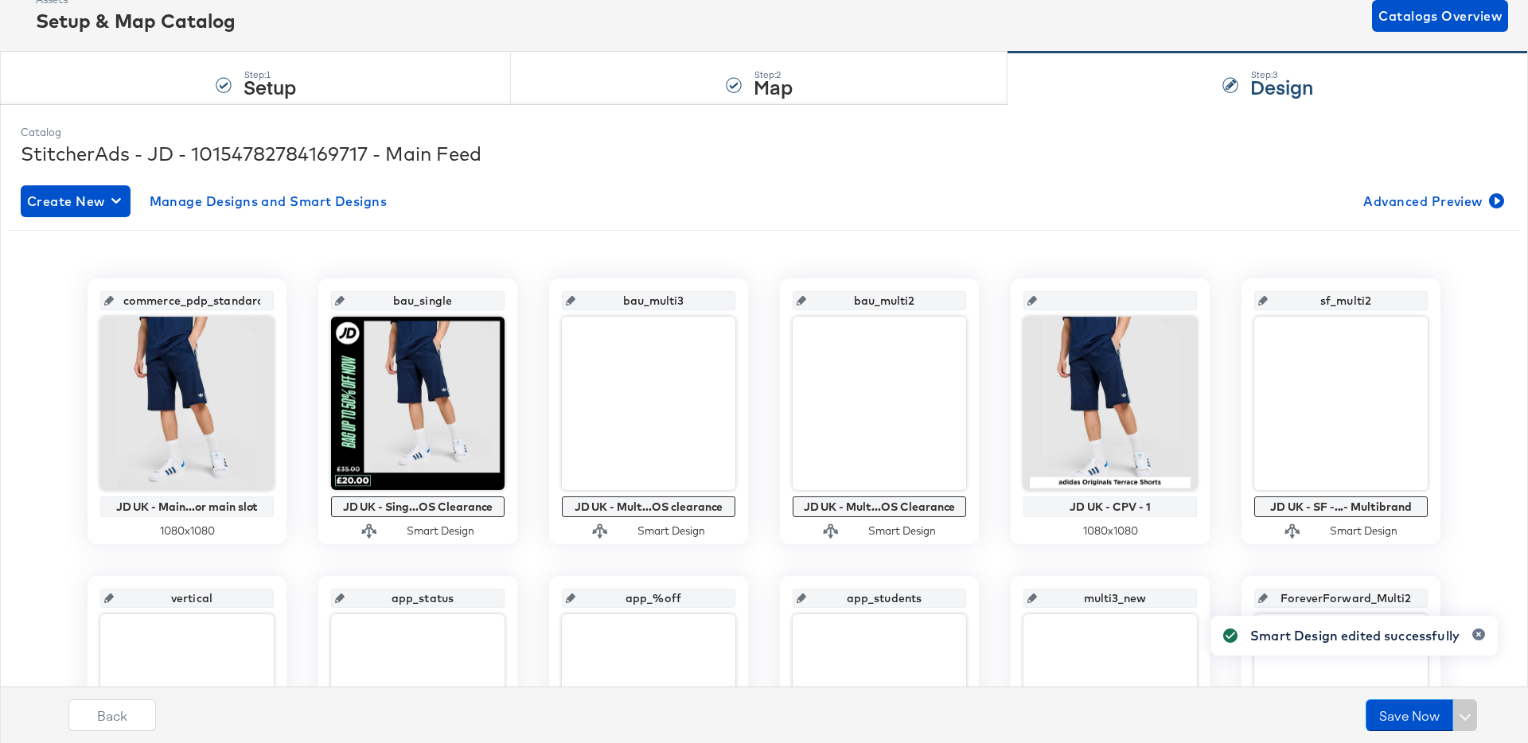
scroll to position [116, 0]
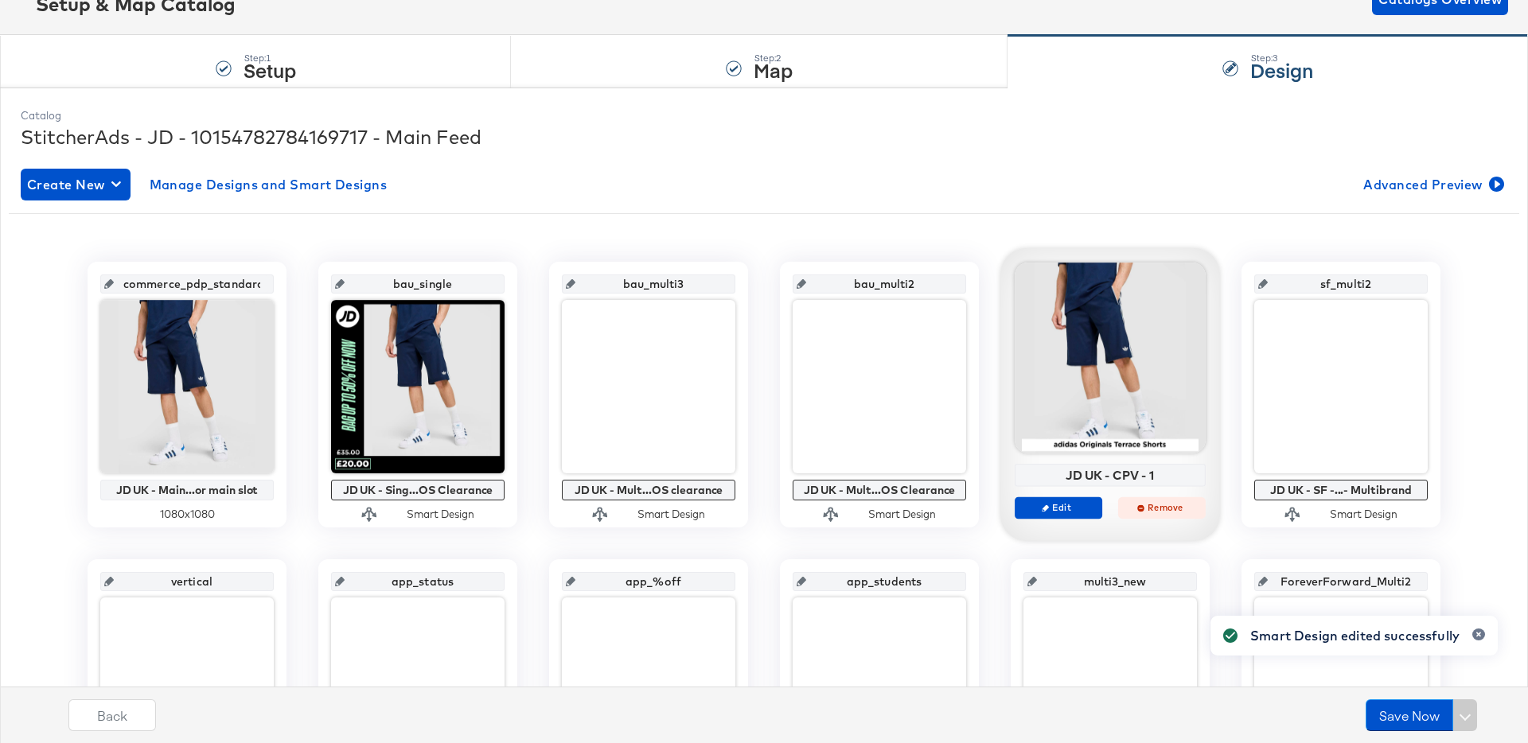
click at [1163, 512] on span "Remove" at bounding box center [1161, 507] width 73 height 12
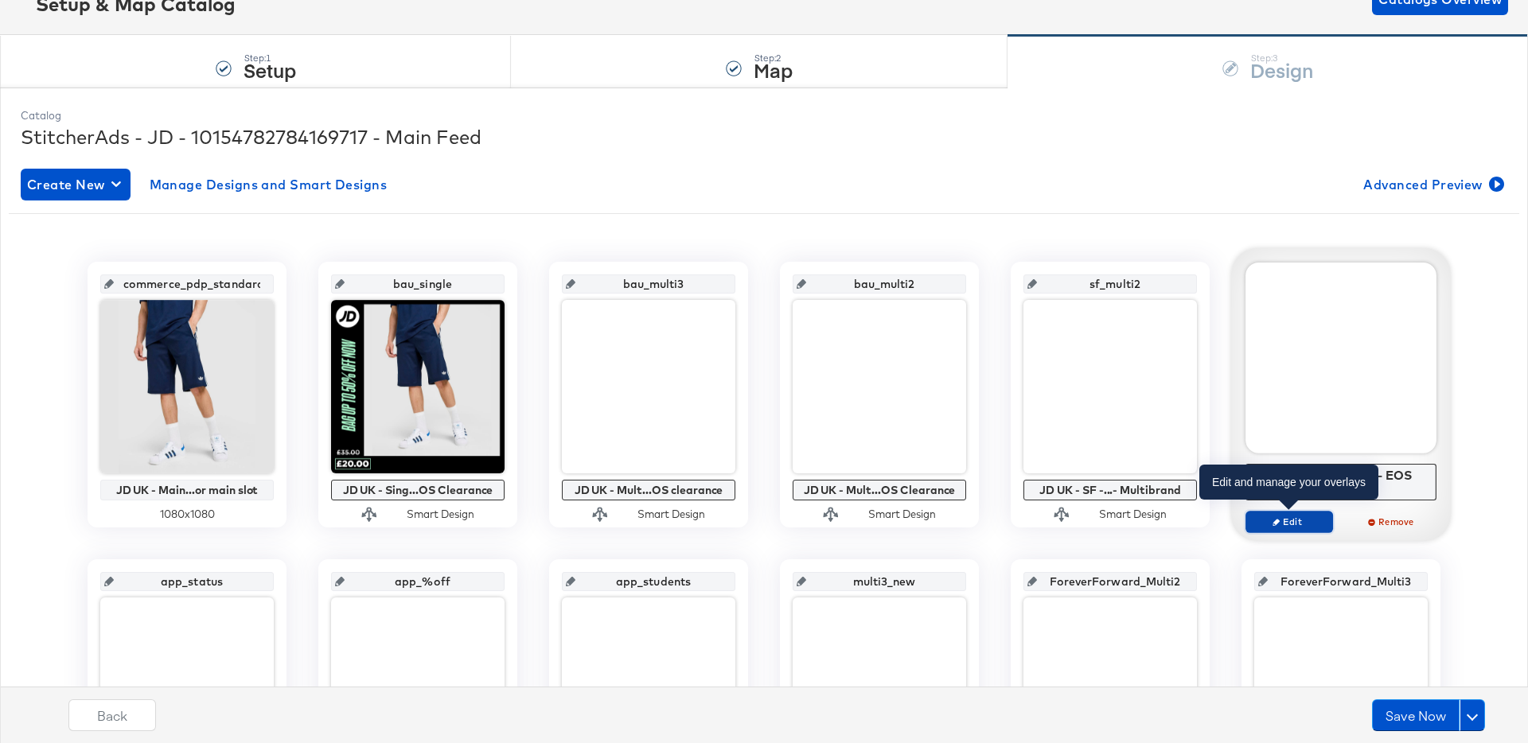
click at [1314, 522] on span "Edit" at bounding box center [1288, 522] width 73 height 12
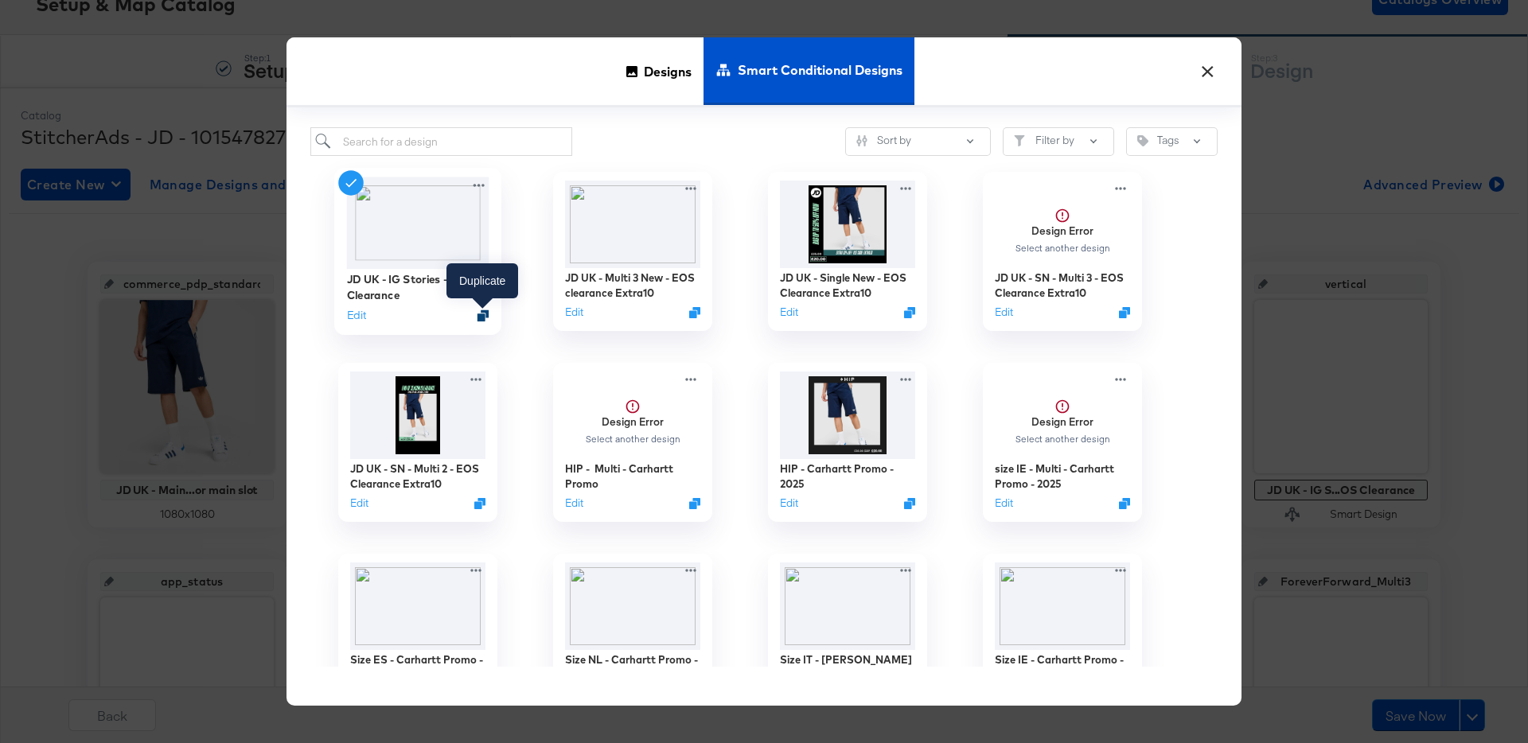
click at [483, 314] on icon "Duplicate" at bounding box center [483, 316] width 12 height 12
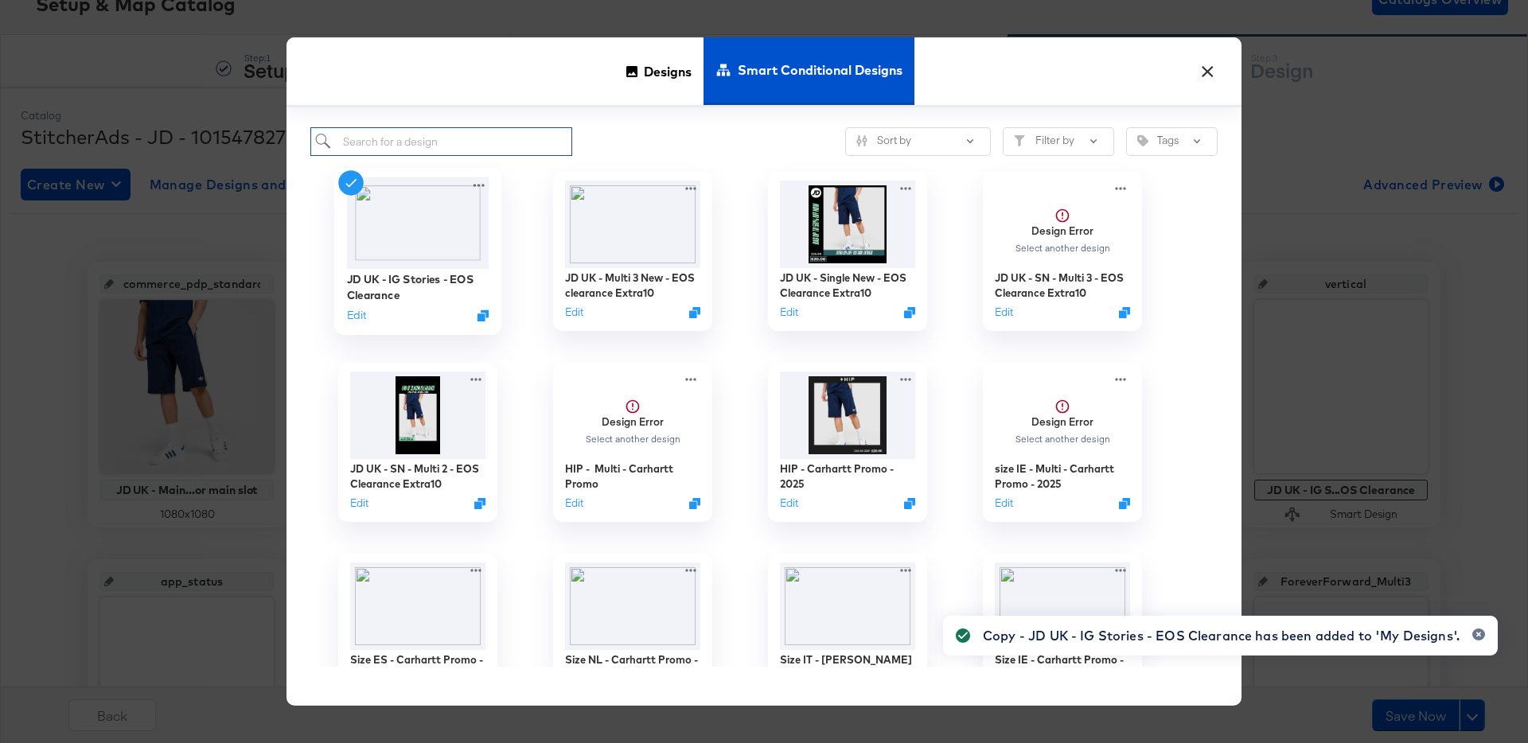
click at [493, 148] on input "search" at bounding box center [441, 141] width 262 height 29
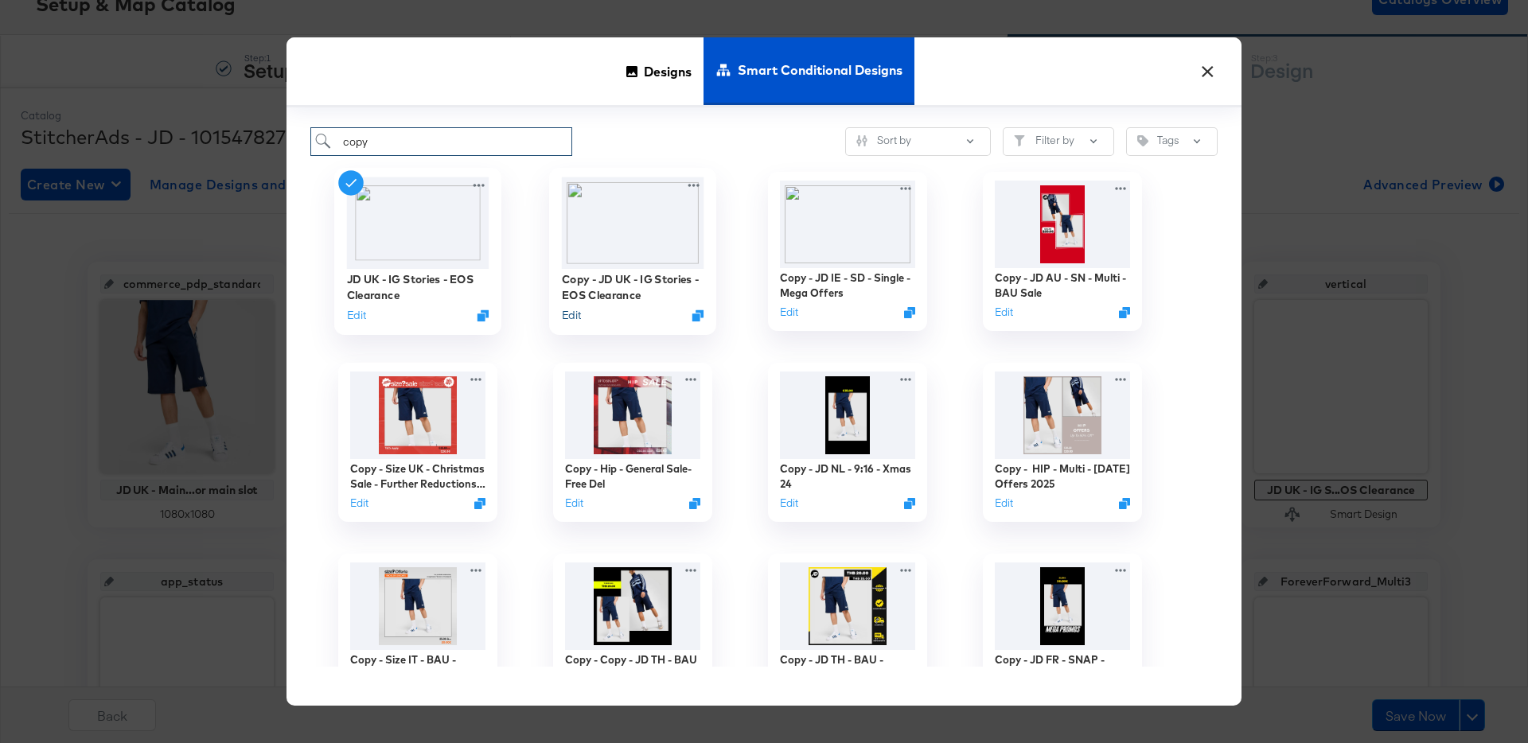
type input "copy"
click at [574, 314] on button "Edit" at bounding box center [571, 315] width 19 height 15
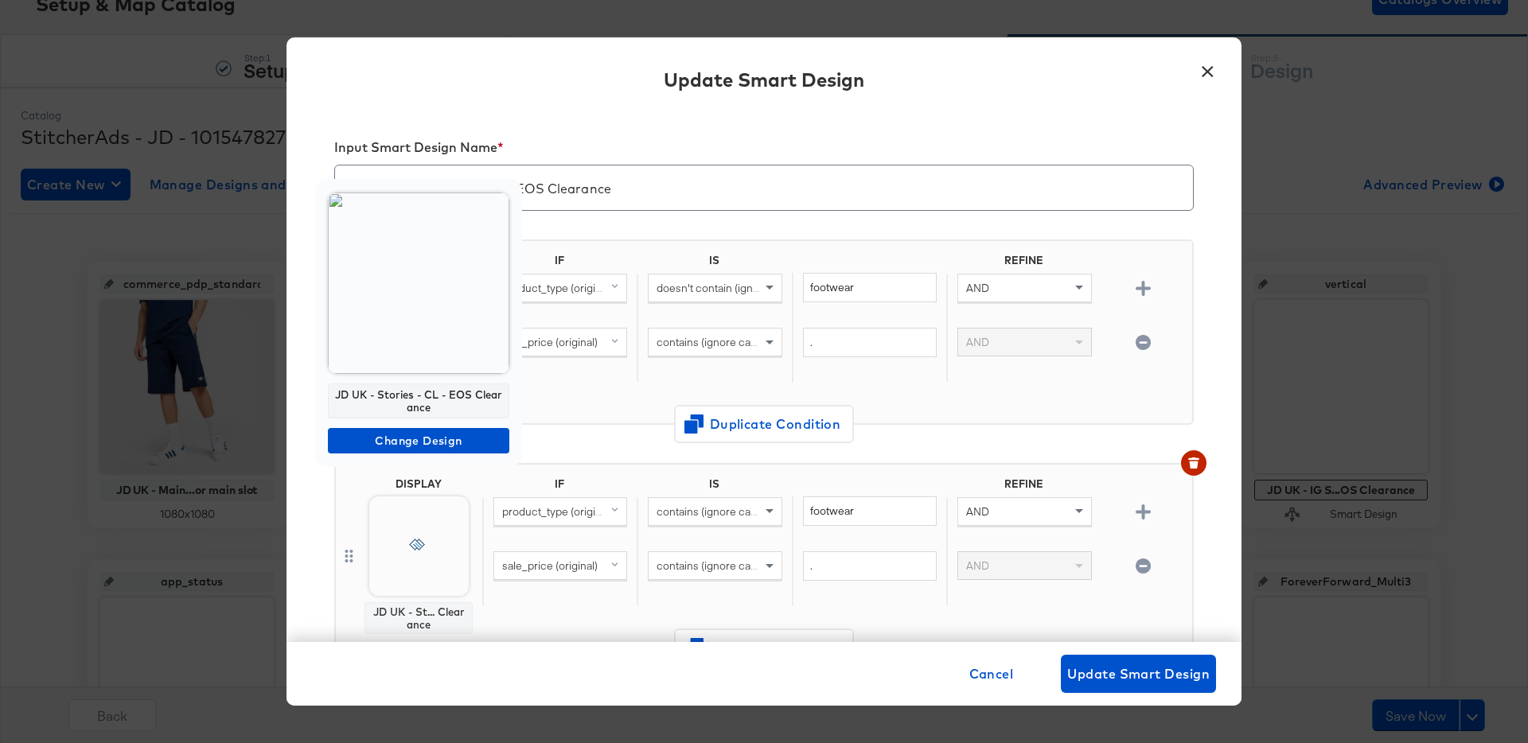
click at [404, 338] on img at bounding box center [418, 283] width 181 height 181
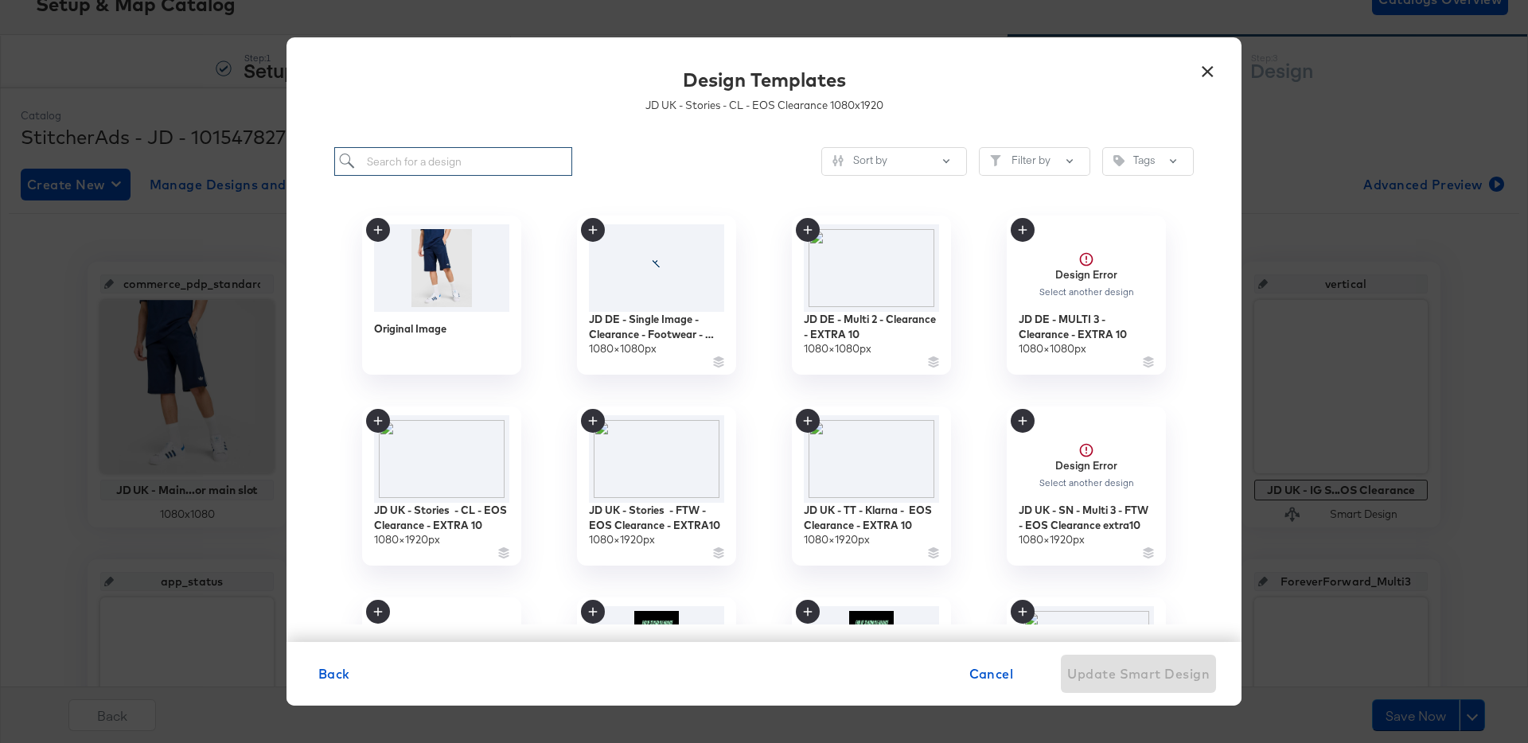
click at [462, 158] on input "search" at bounding box center [453, 161] width 238 height 29
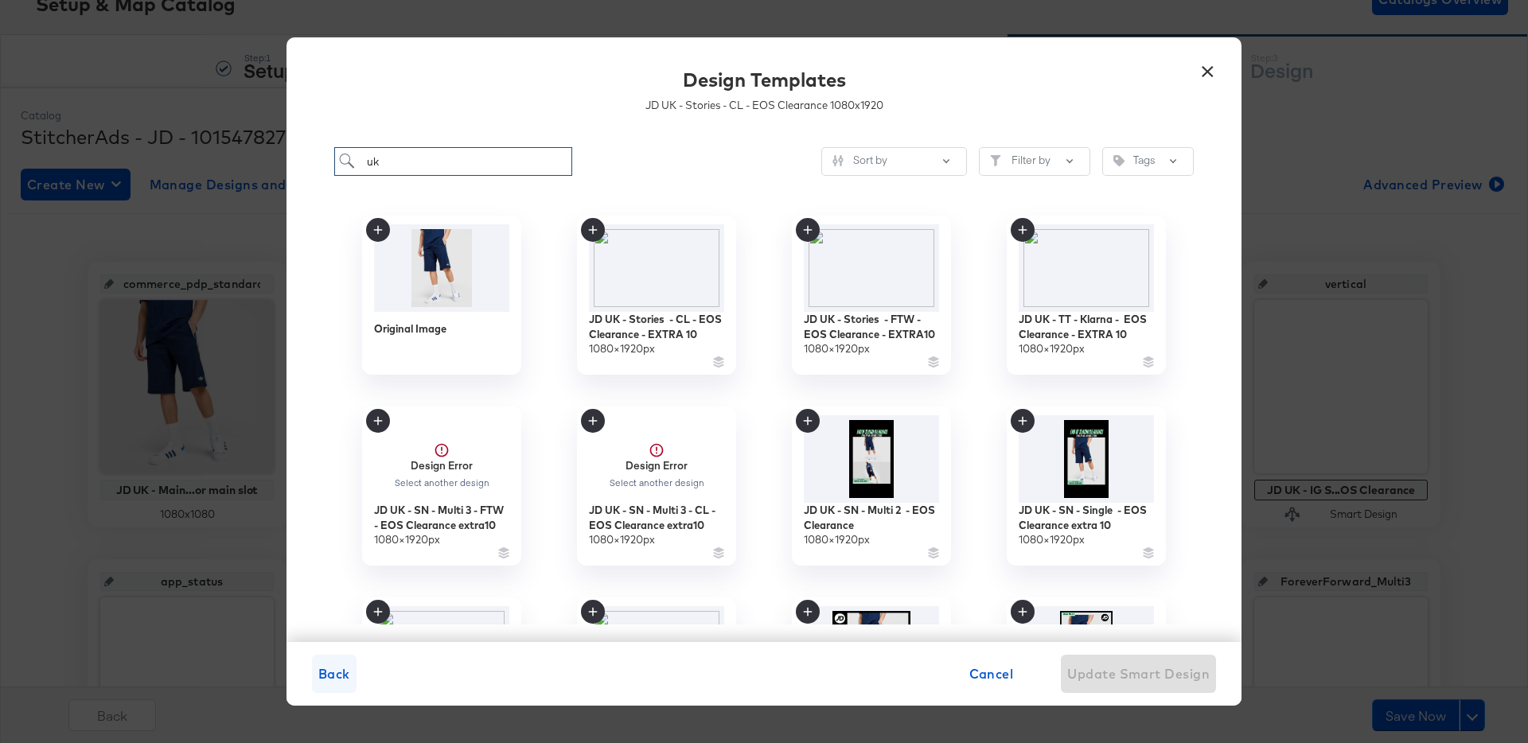
type input "uk"
click at [337, 677] on span "Back" at bounding box center [334, 674] width 32 height 22
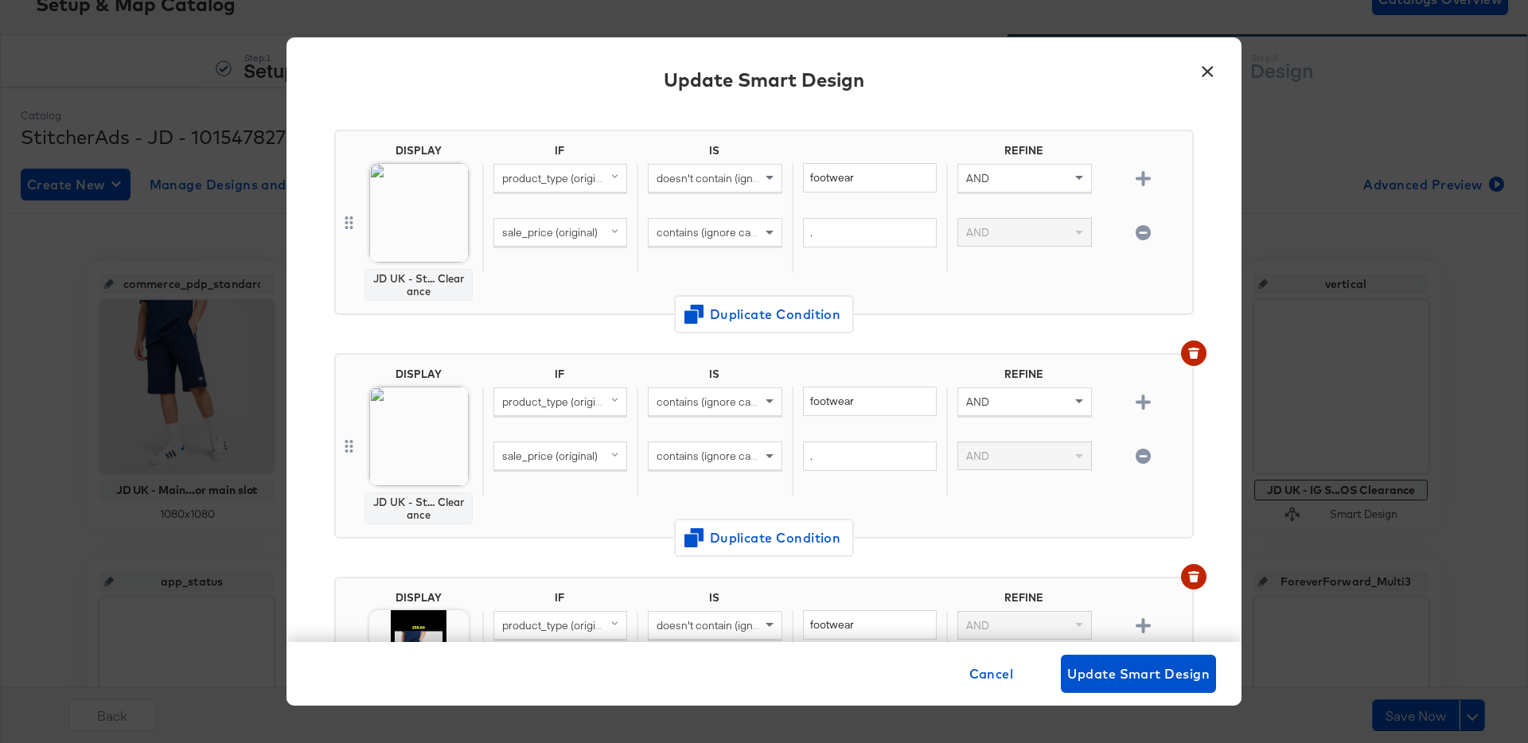
scroll to position [109, 0]
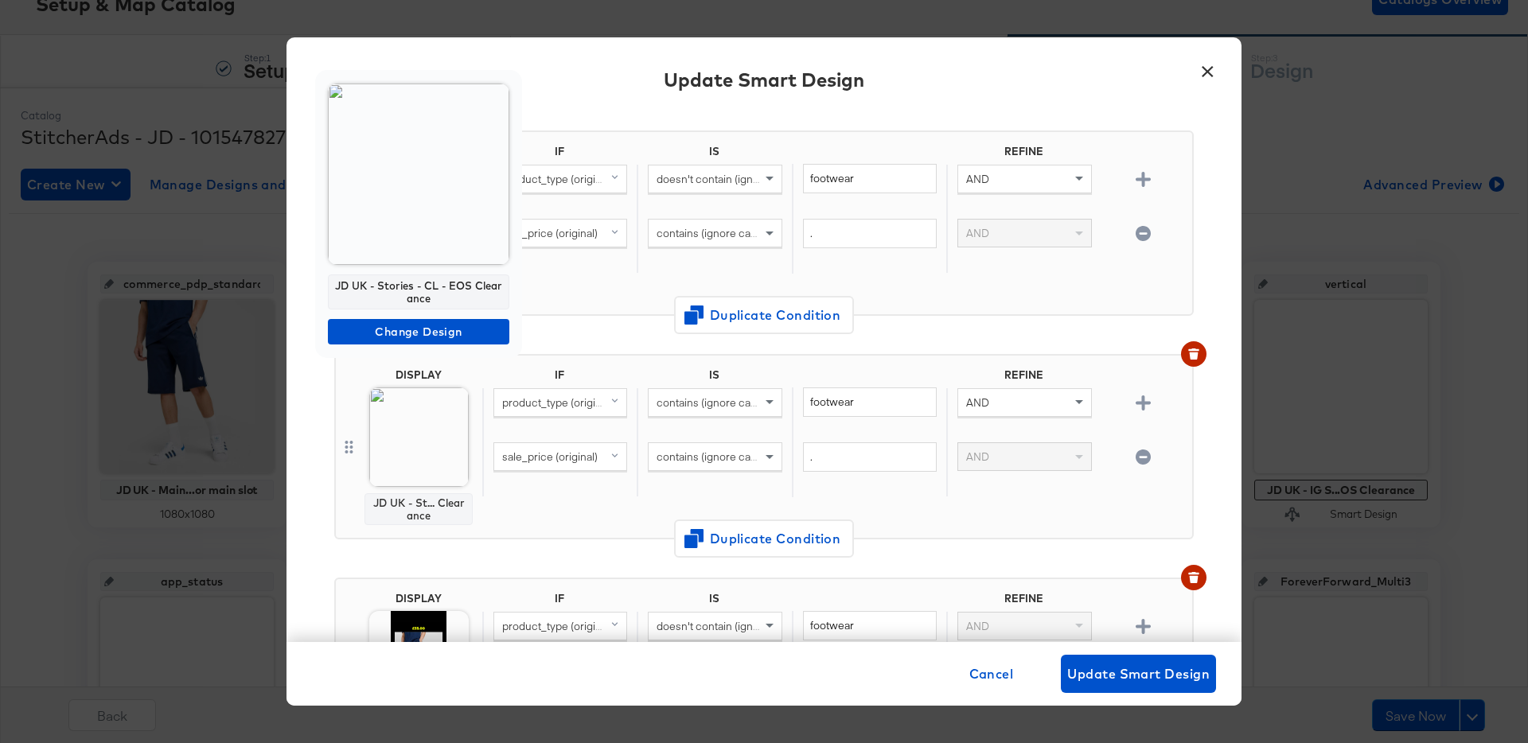
click at [439, 232] on img at bounding box center [418, 174] width 181 height 181
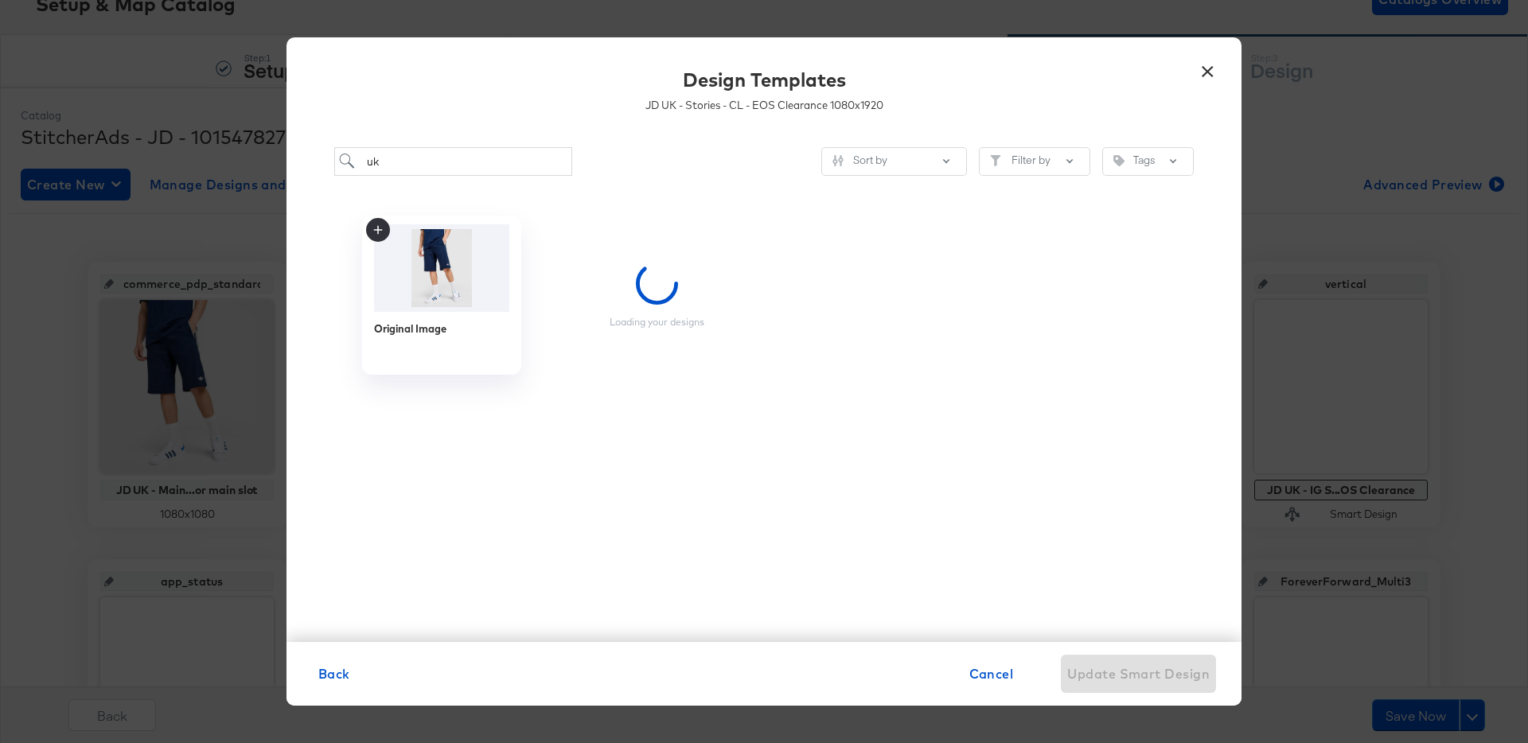
scroll to position [0, 0]
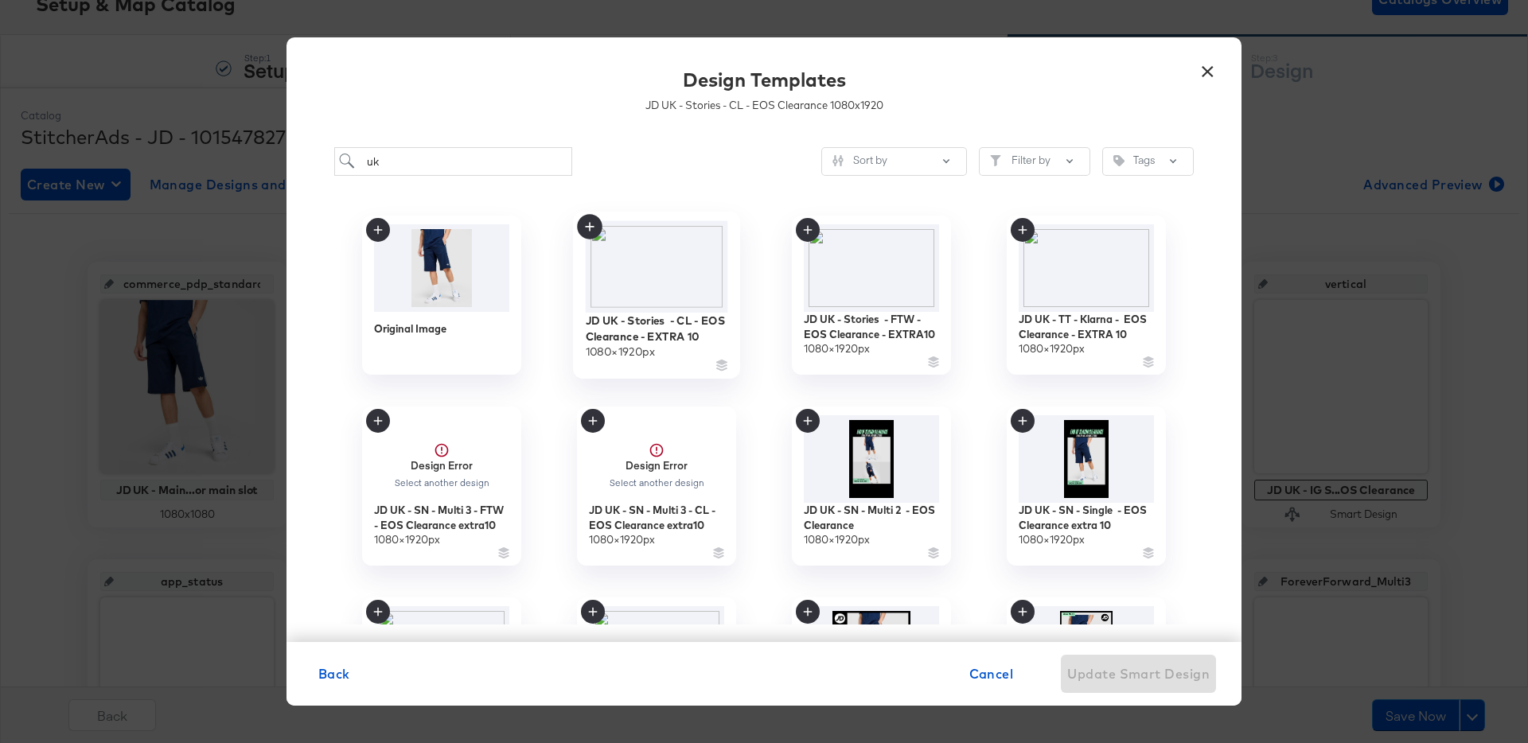
click at [679, 257] on img at bounding box center [657, 267] width 142 height 92
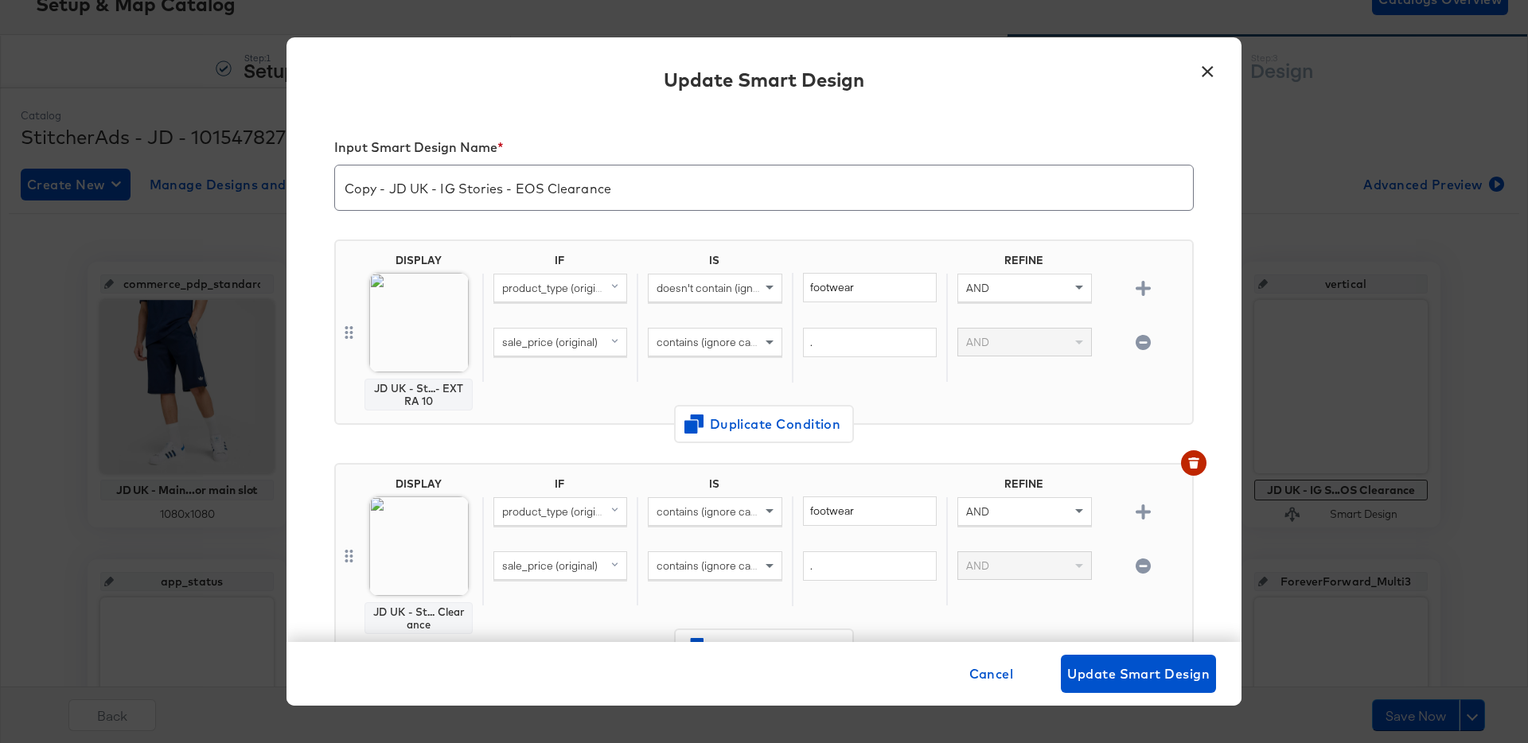
scroll to position [109, 0]
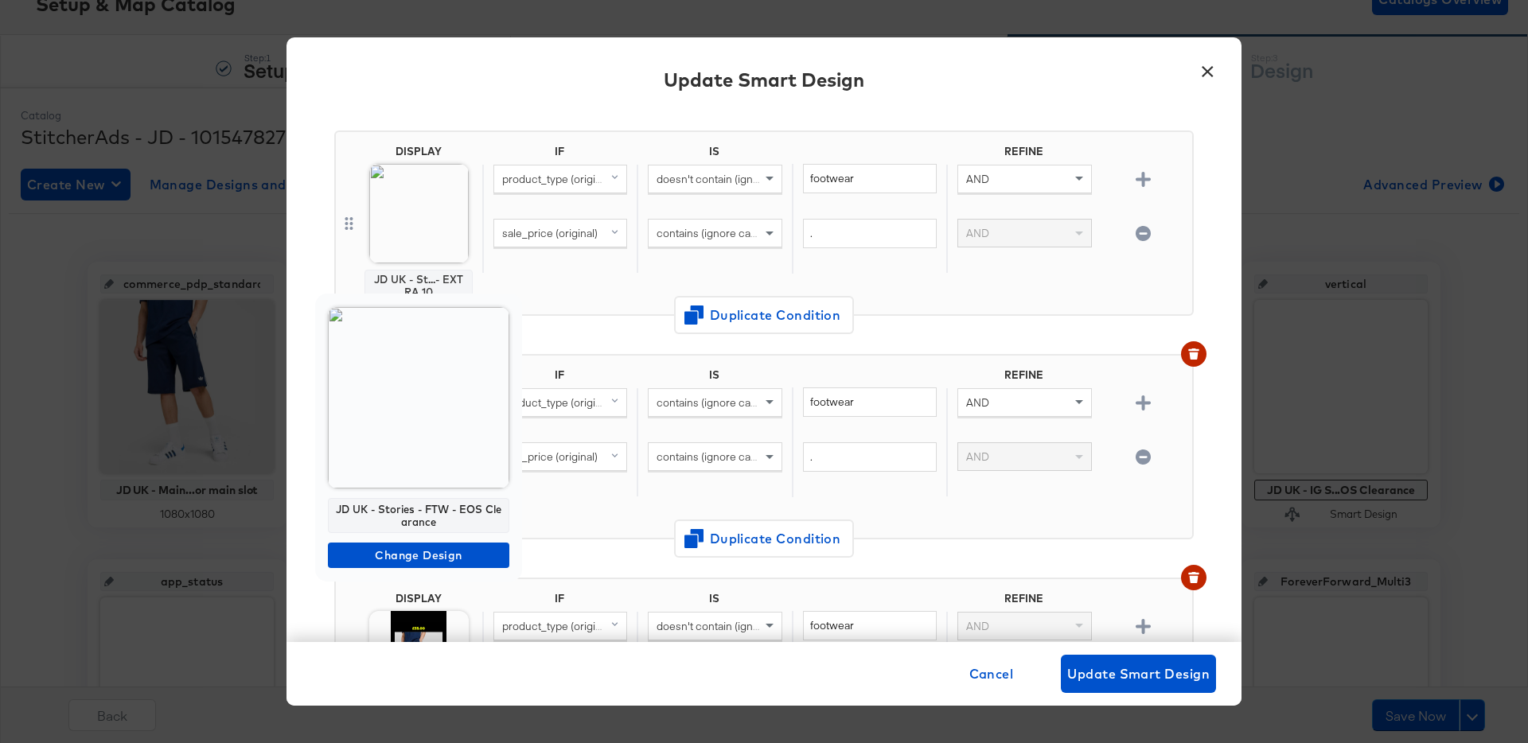
click at [434, 413] on img at bounding box center [418, 397] width 181 height 181
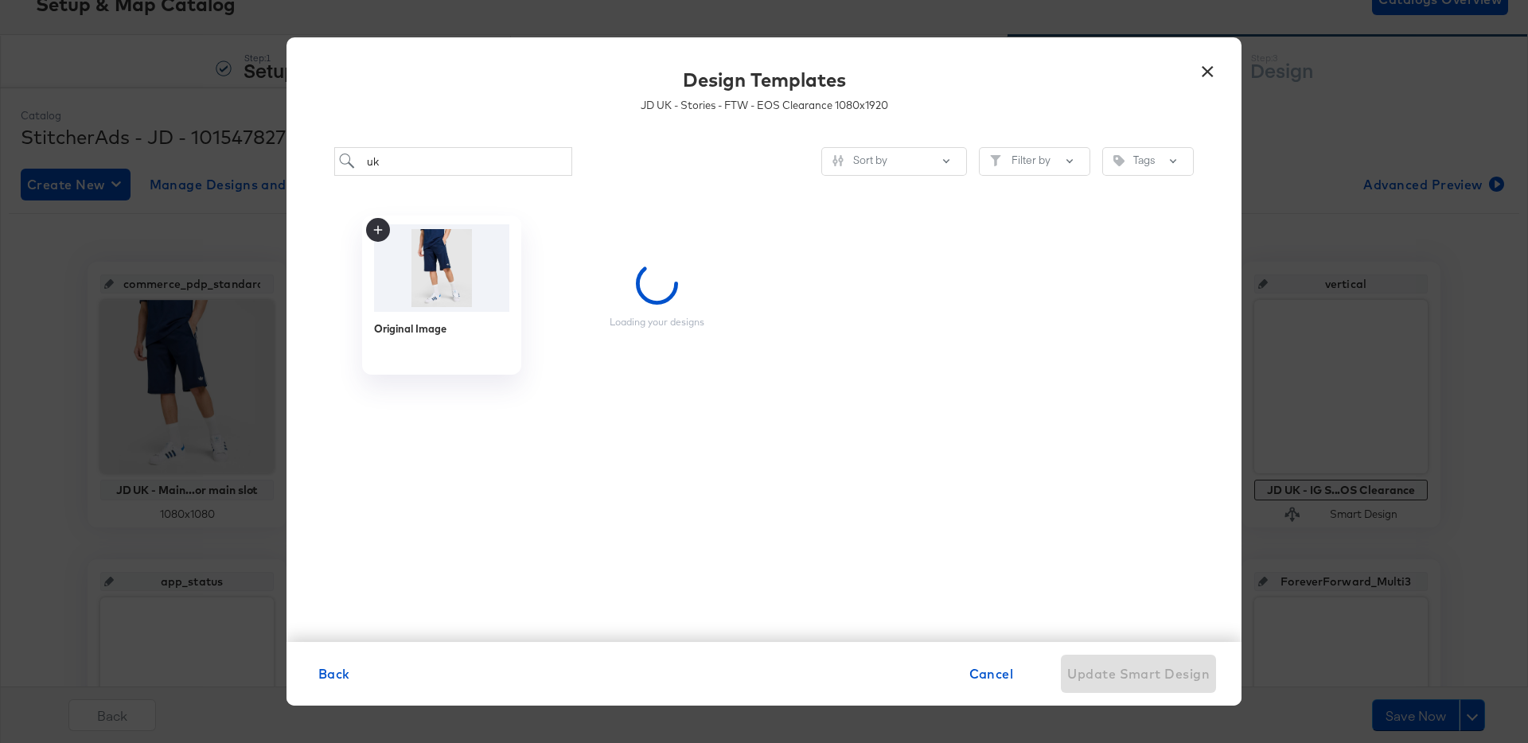
scroll to position [0, 0]
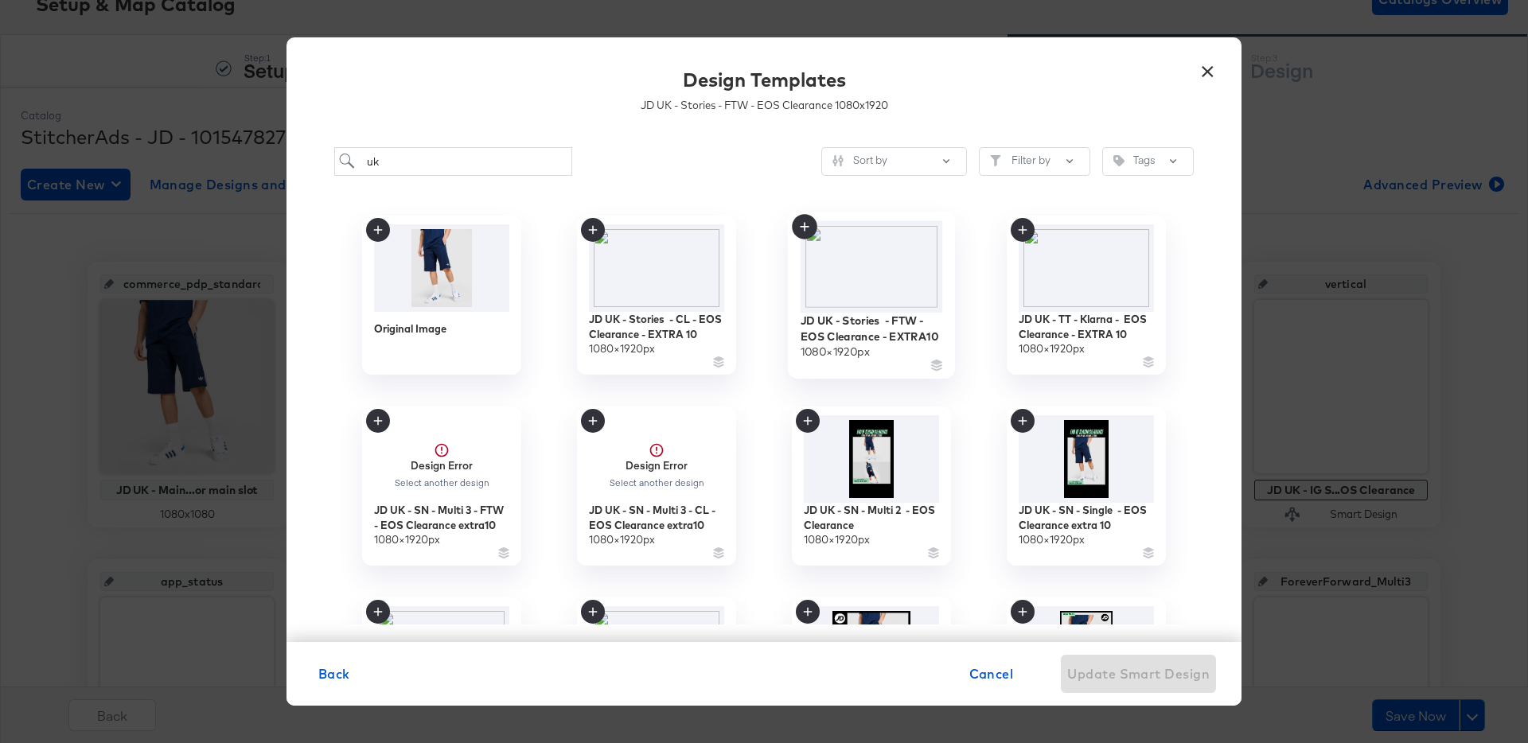
click at [857, 286] on img at bounding box center [872, 267] width 142 height 92
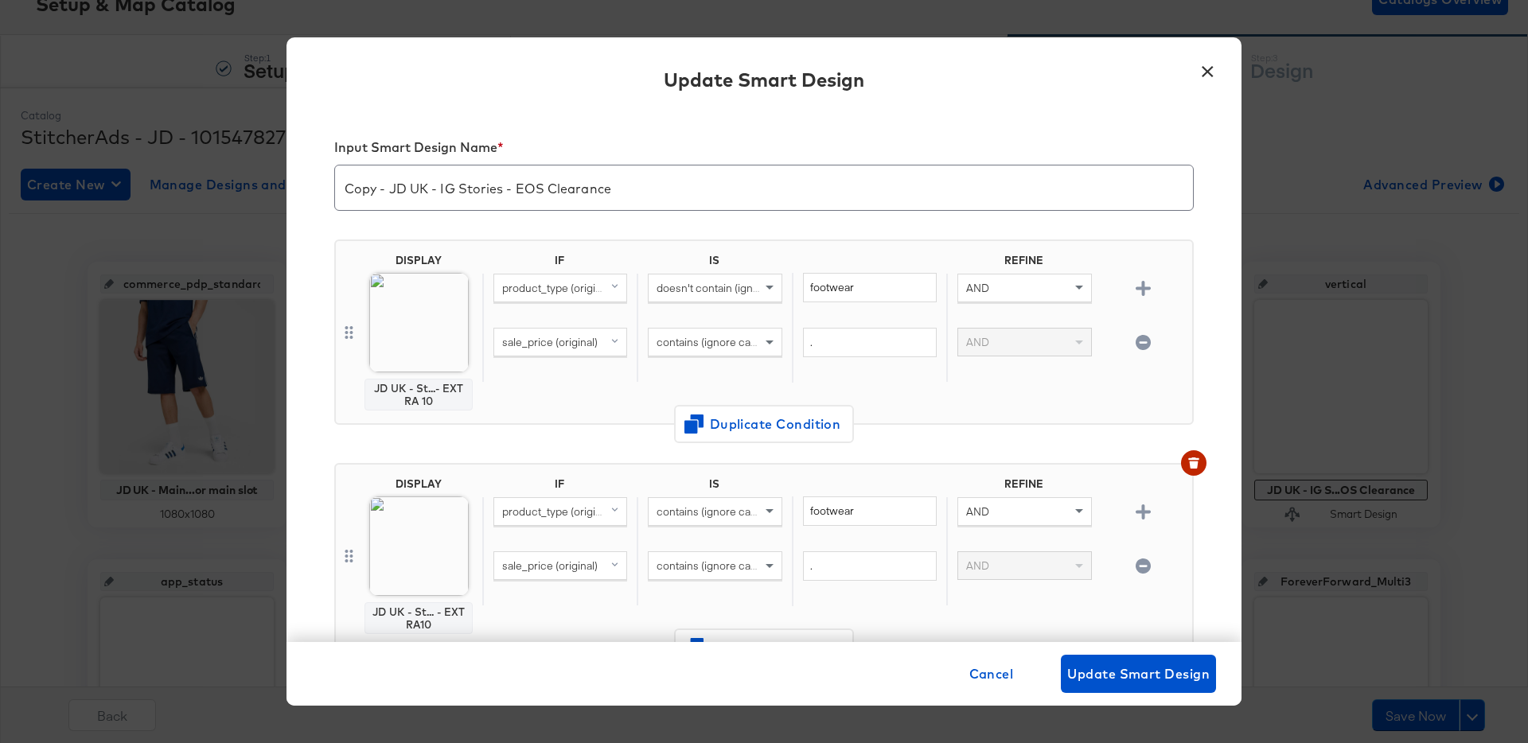
click at [657, 184] on input "Copy - JD UK - IG Stories - EOS Clearance" at bounding box center [764, 181] width 858 height 45
click at [602, 193] on input "JD UK - IG Stories - EOS Clearance Extra10" at bounding box center [764, 181] width 858 height 45
type input "JD UK - IG Stories - EOS Clearance Extra10"
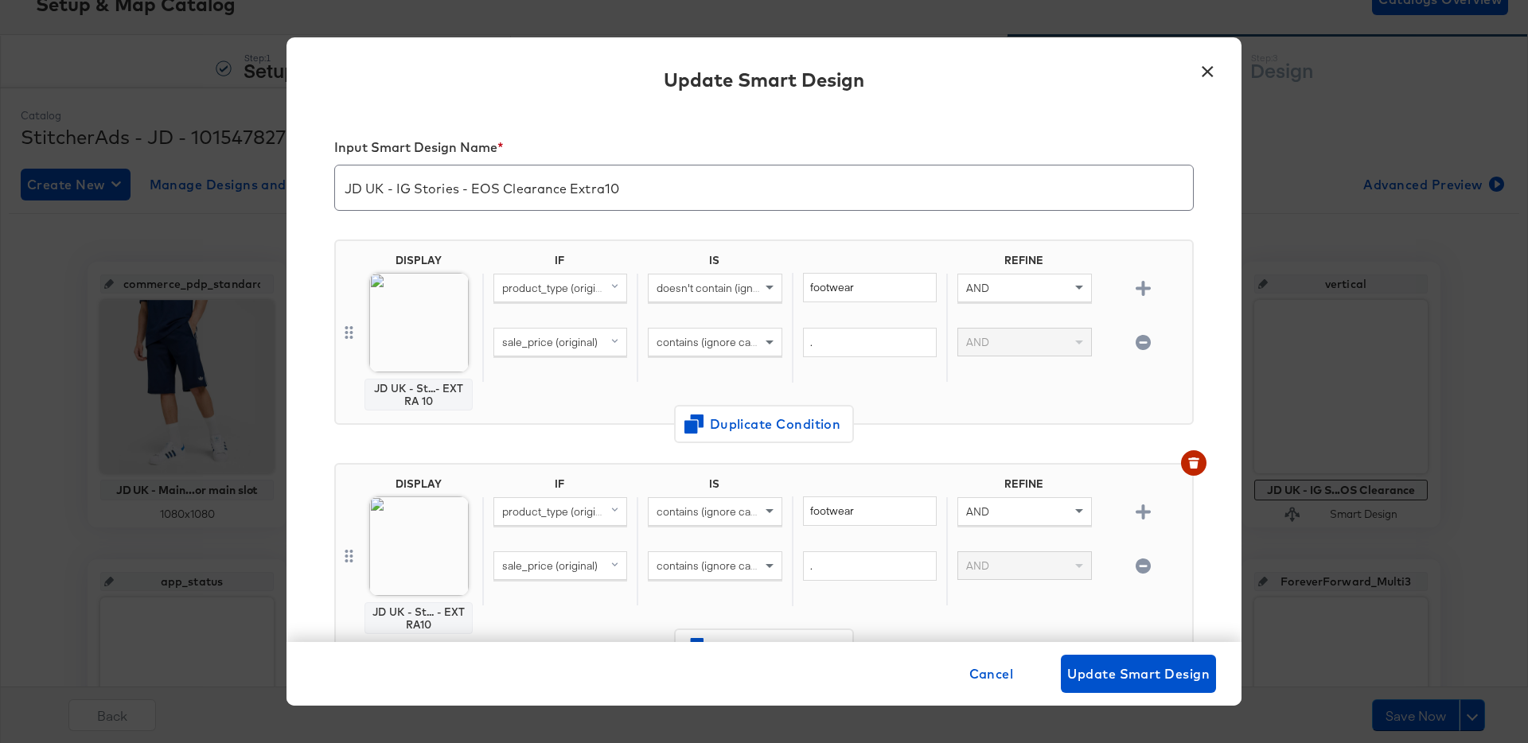
click at [1225, 95] on div "Update Smart Design" at bounding box center [763, 82] width 955 height 58
click at [1210, 69] on button "×" at bounding box center [1207, 67] width 29 height 29
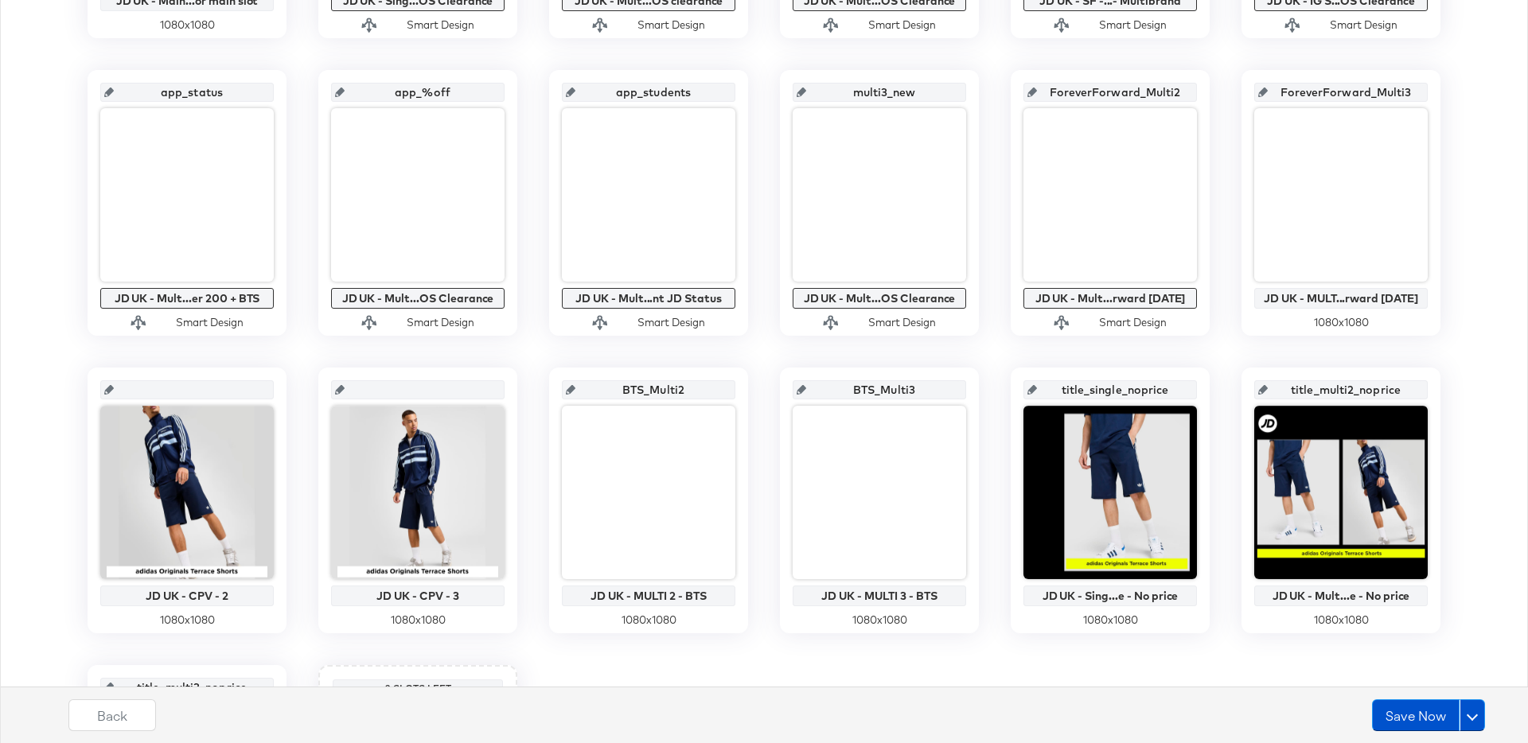
scroll to position [613, 0]
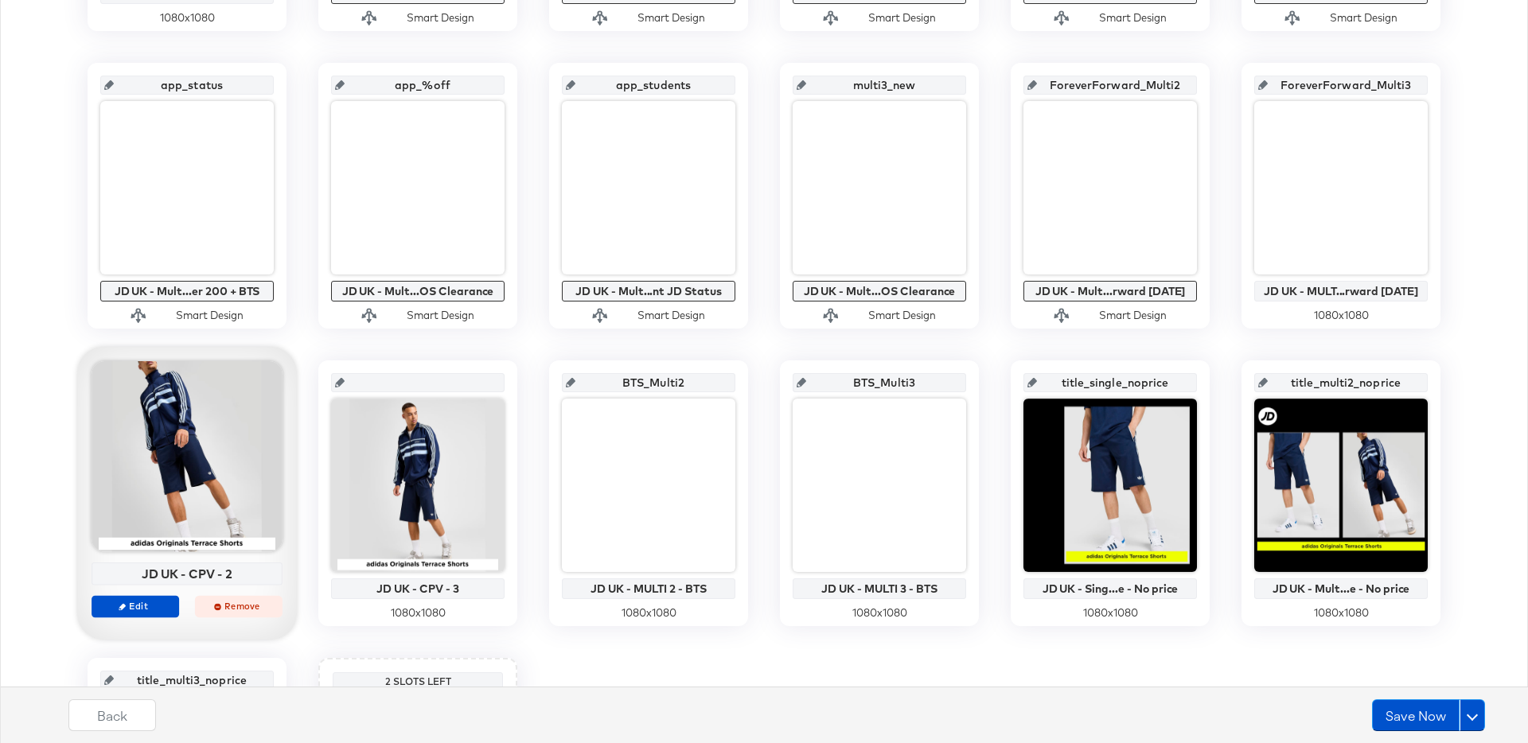
click at [236, 605] on span "Remove" at bounding box center [238, 606] width 73 height 12
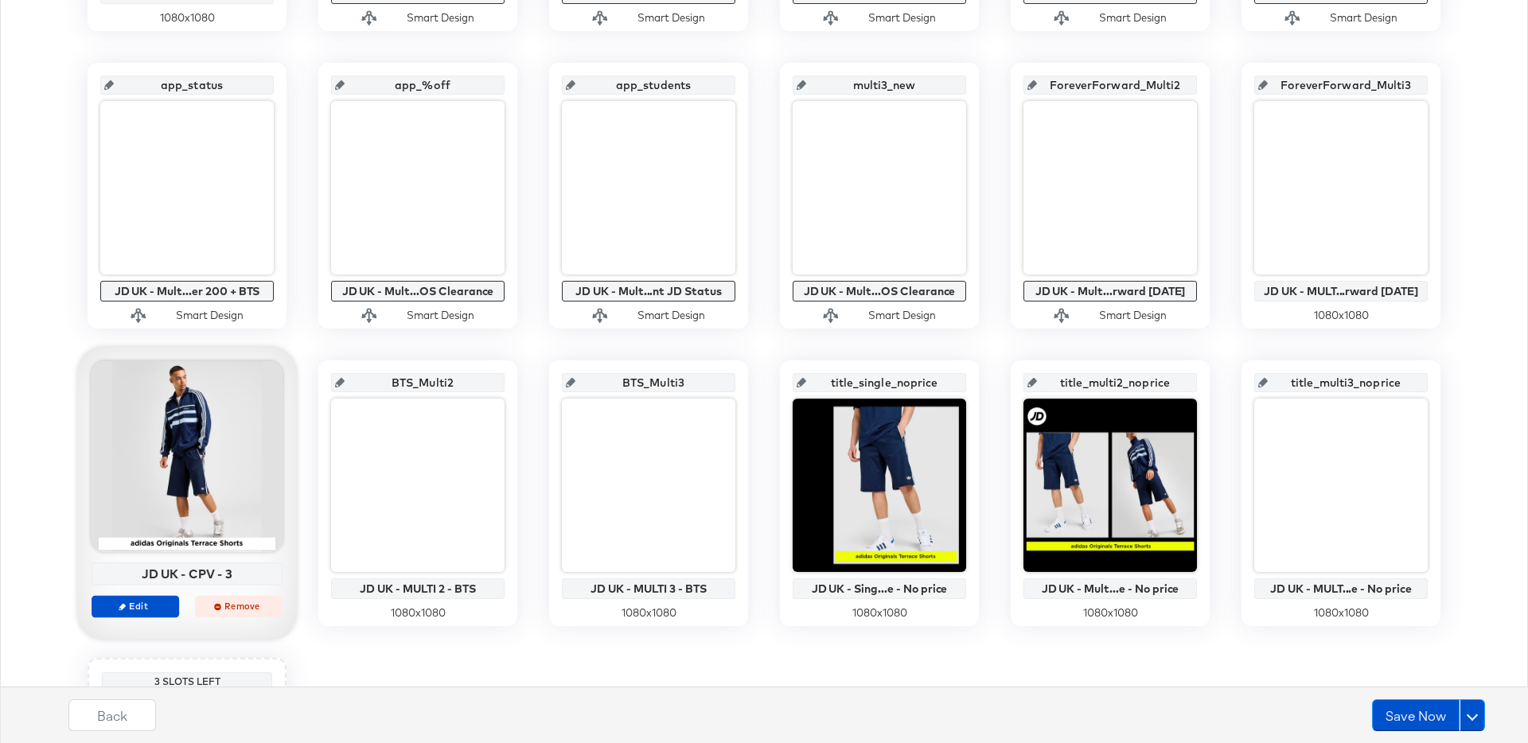
click at [232, 602] on span "Remove" at bounding box center [238, 606] width 73 height 12
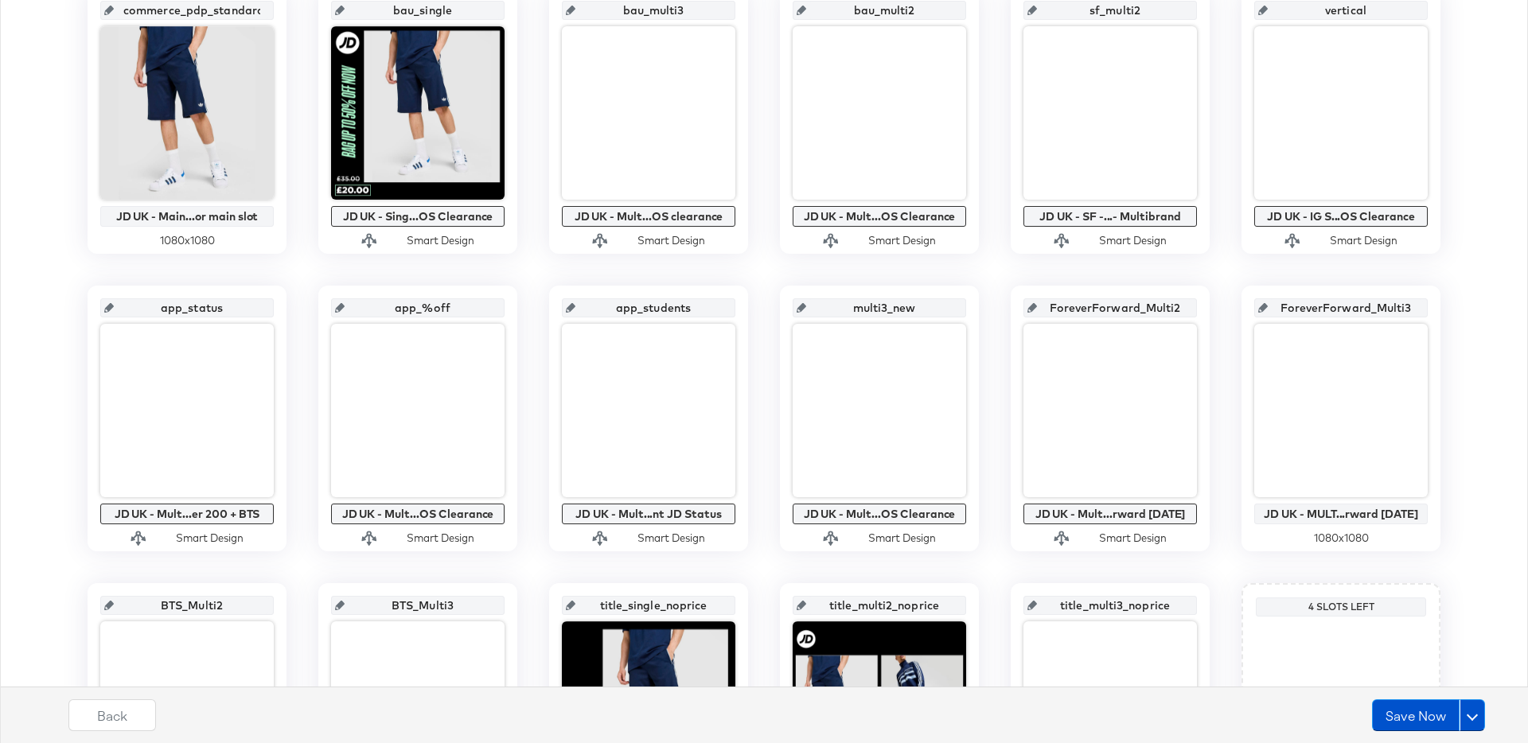
scroll to position [611, 0]
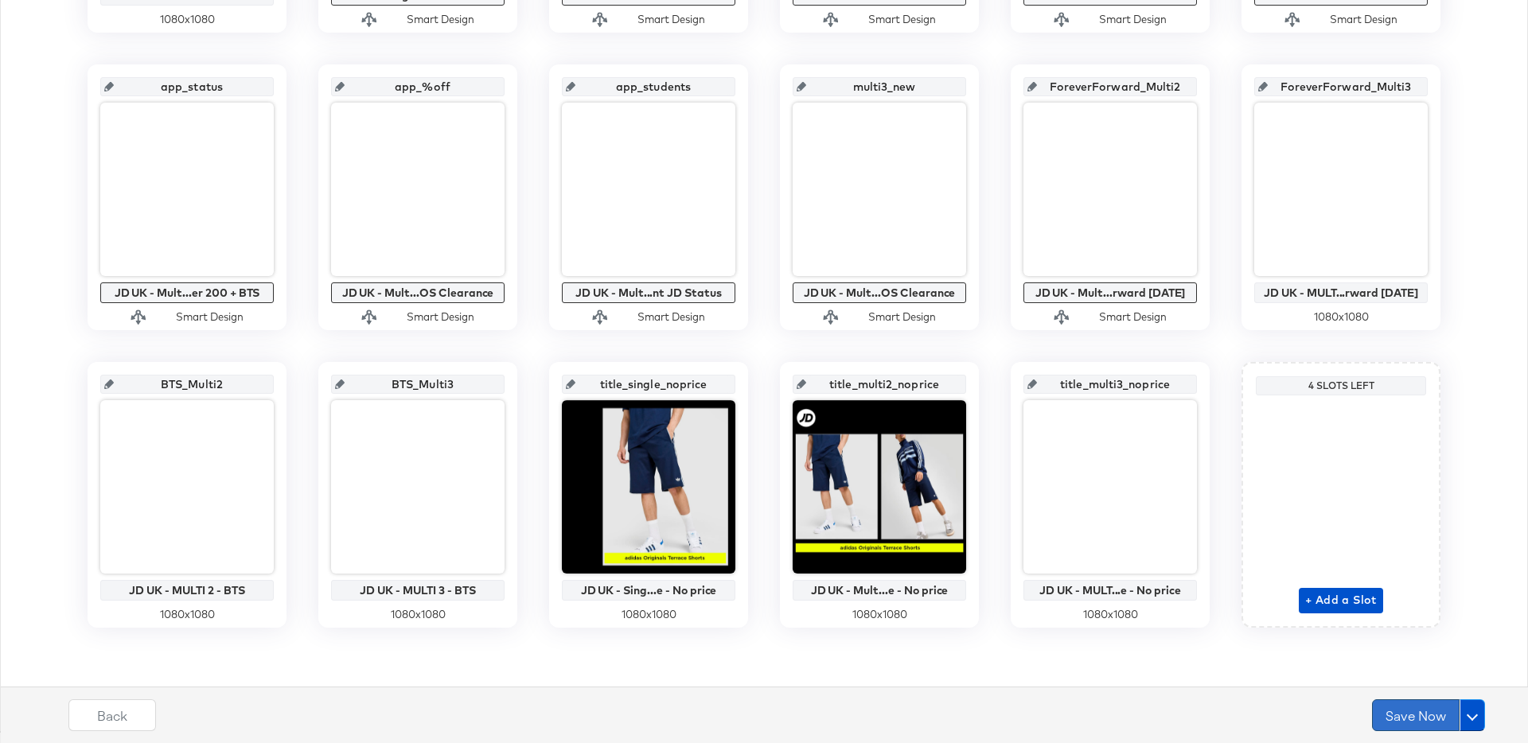
click at [1408, 715] on button "Save Now" at bounding box center [1416, 715] width 88 height 32
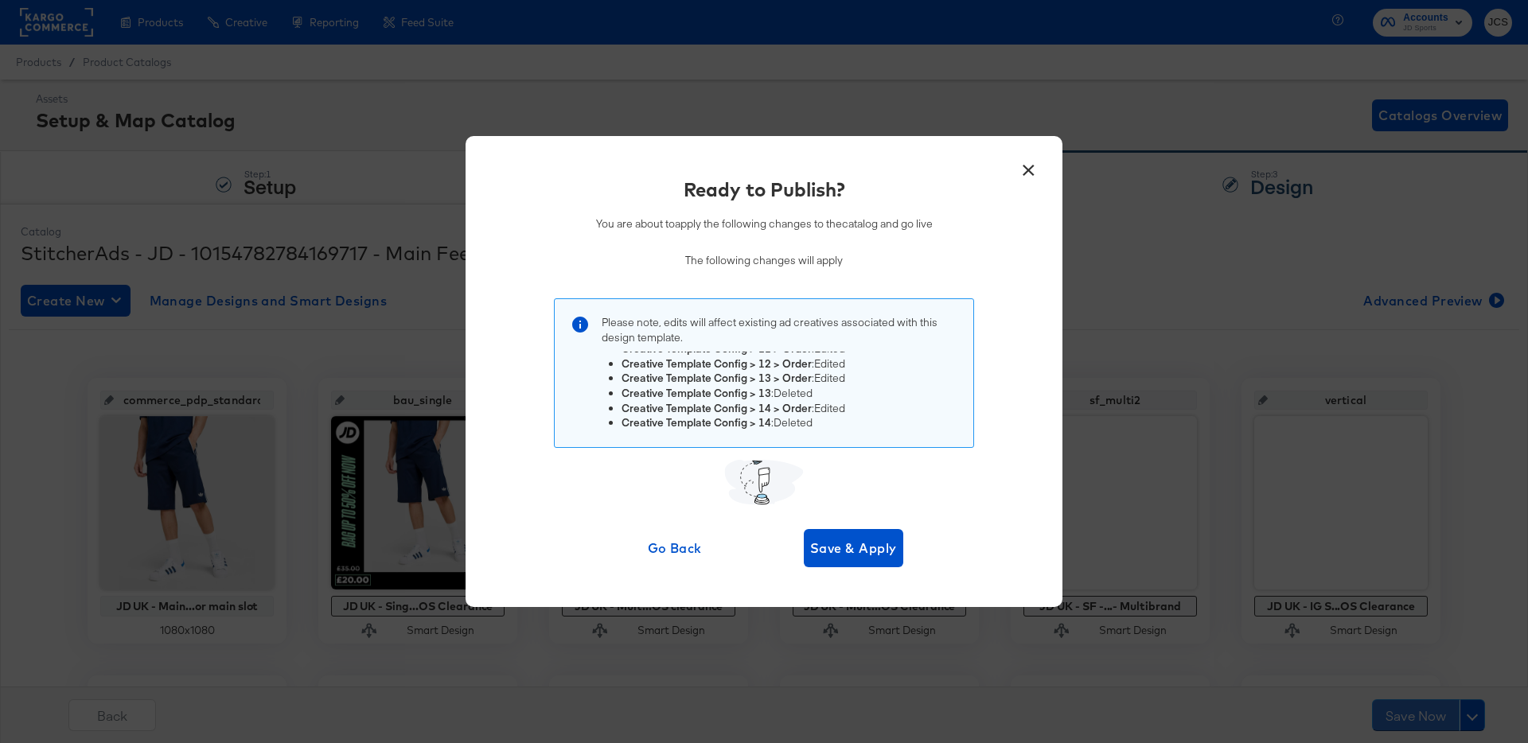
scroll to position [372, 0]
click at [1027, 168] on button "×" at bounding box center [1028, 166] width 29 height 29
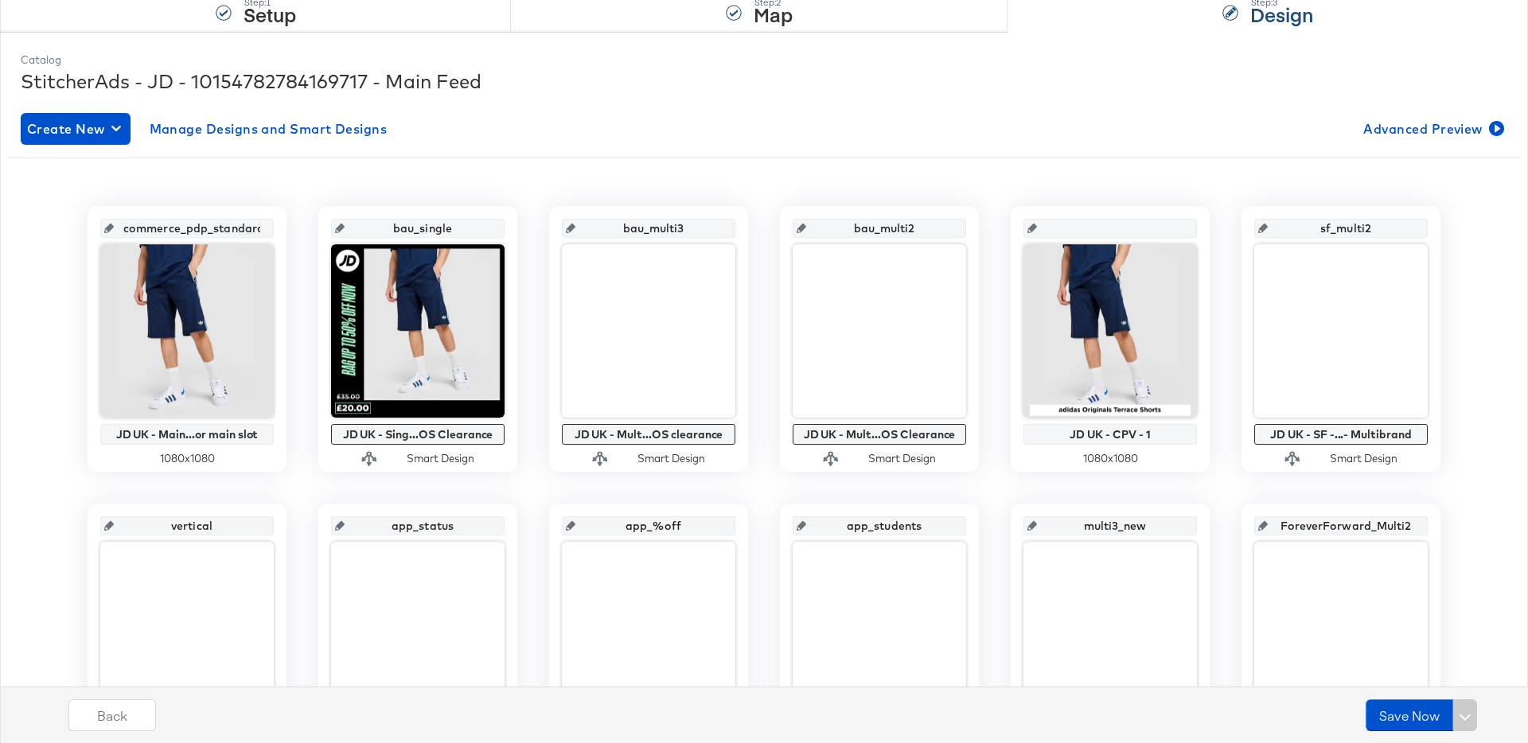
scroll to position [184, 0]
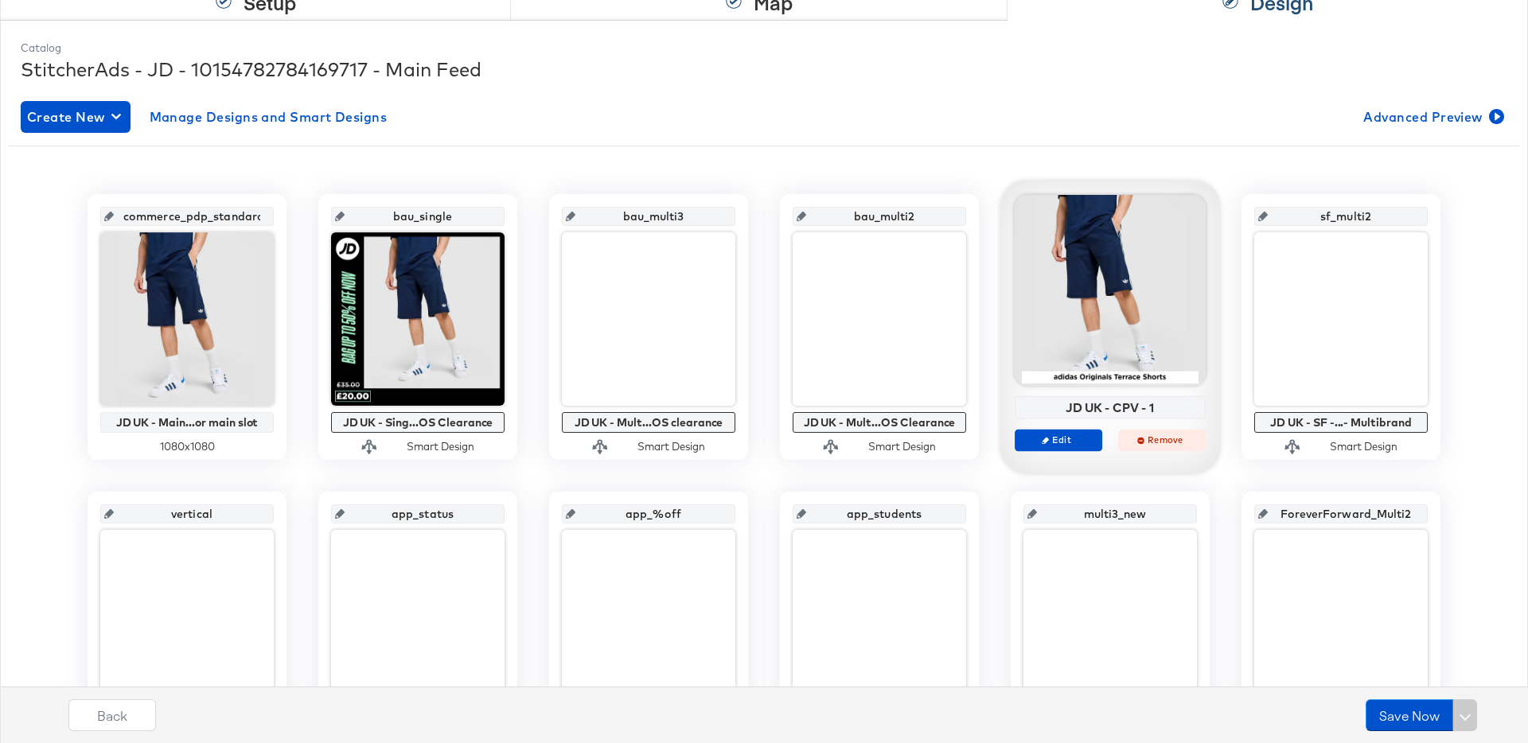
click at [1176, 443] on span "Remove" at bounding box center [1161, 440] width 73 height 12
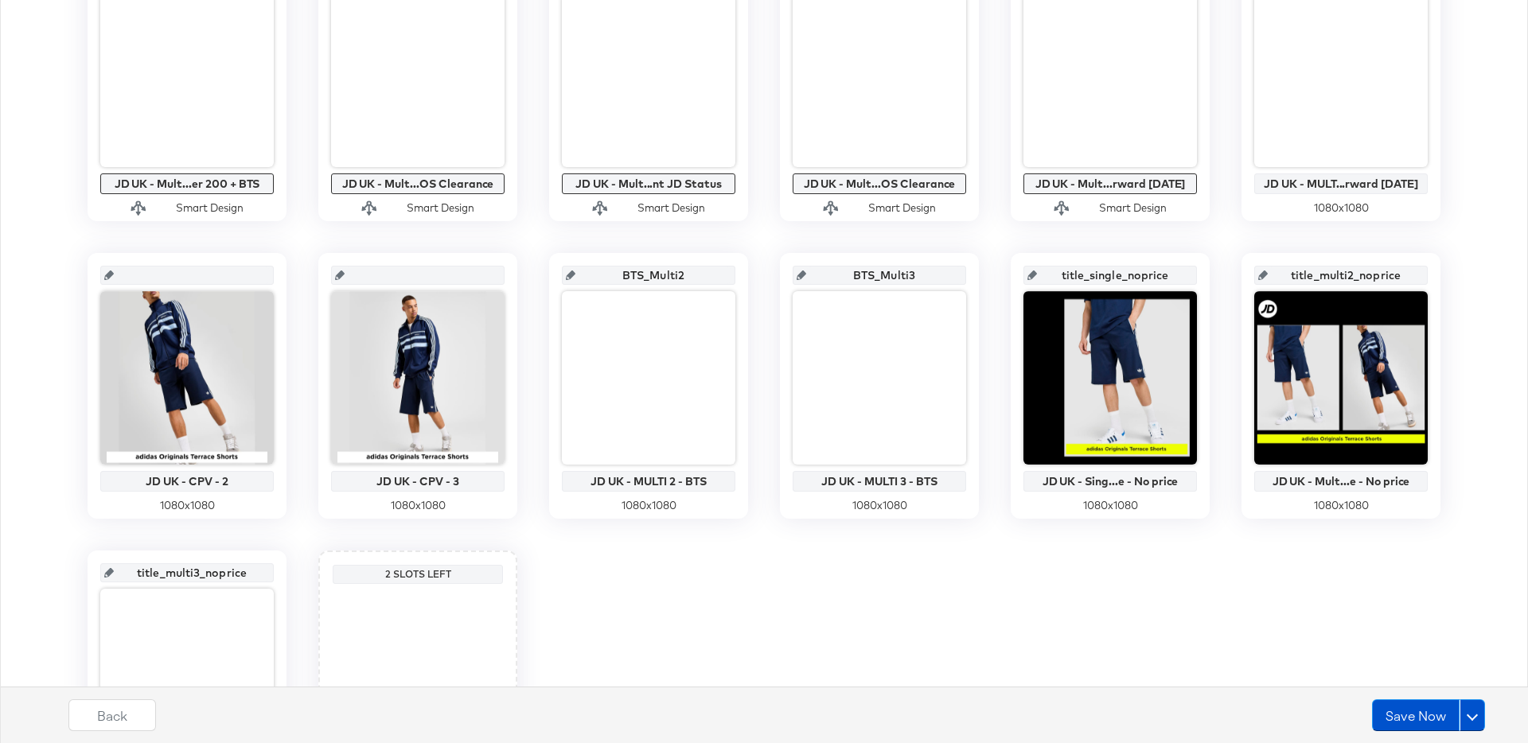
scroll to position [725, 0]
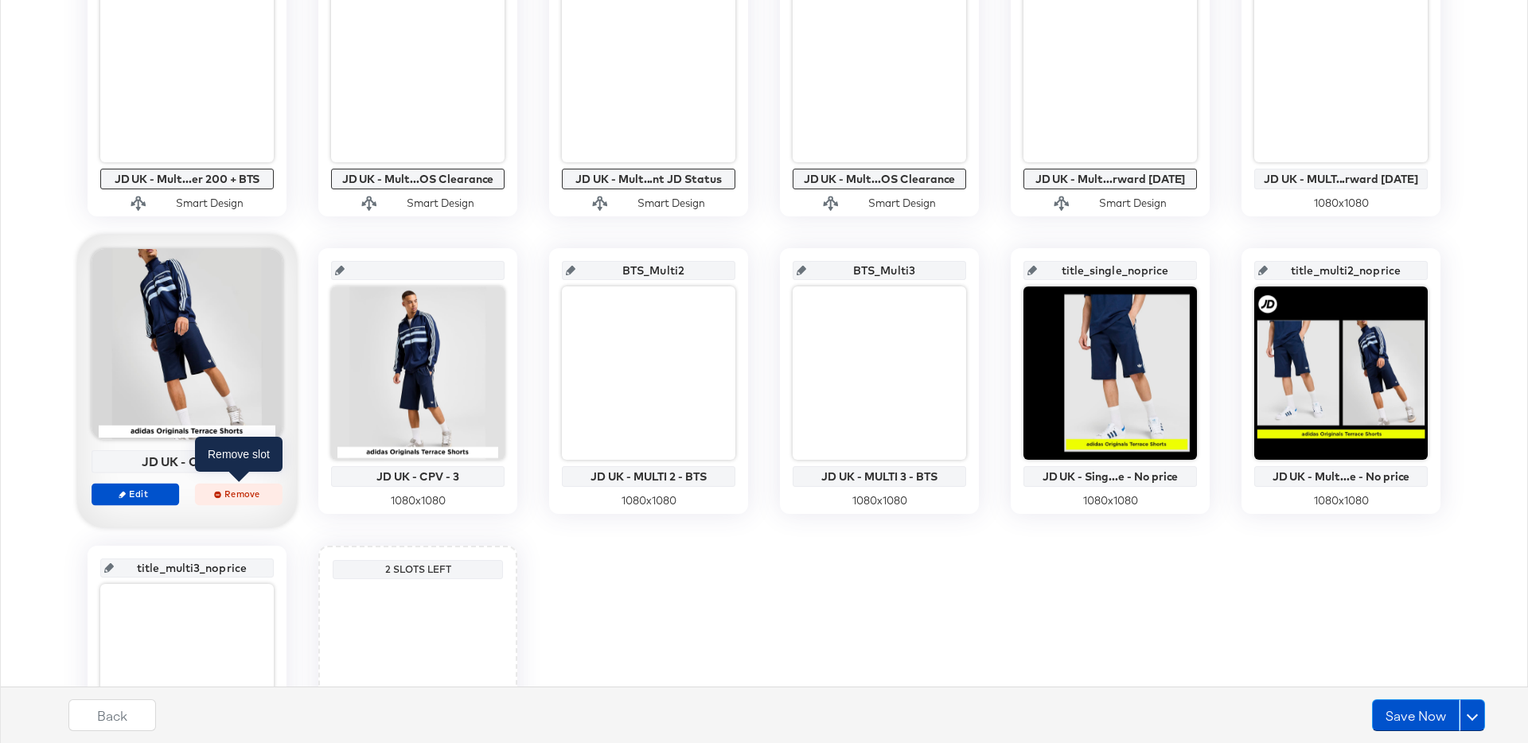
click at [236, 497] on span "Remove" at bounding box center [238, 494] width 73 height 12
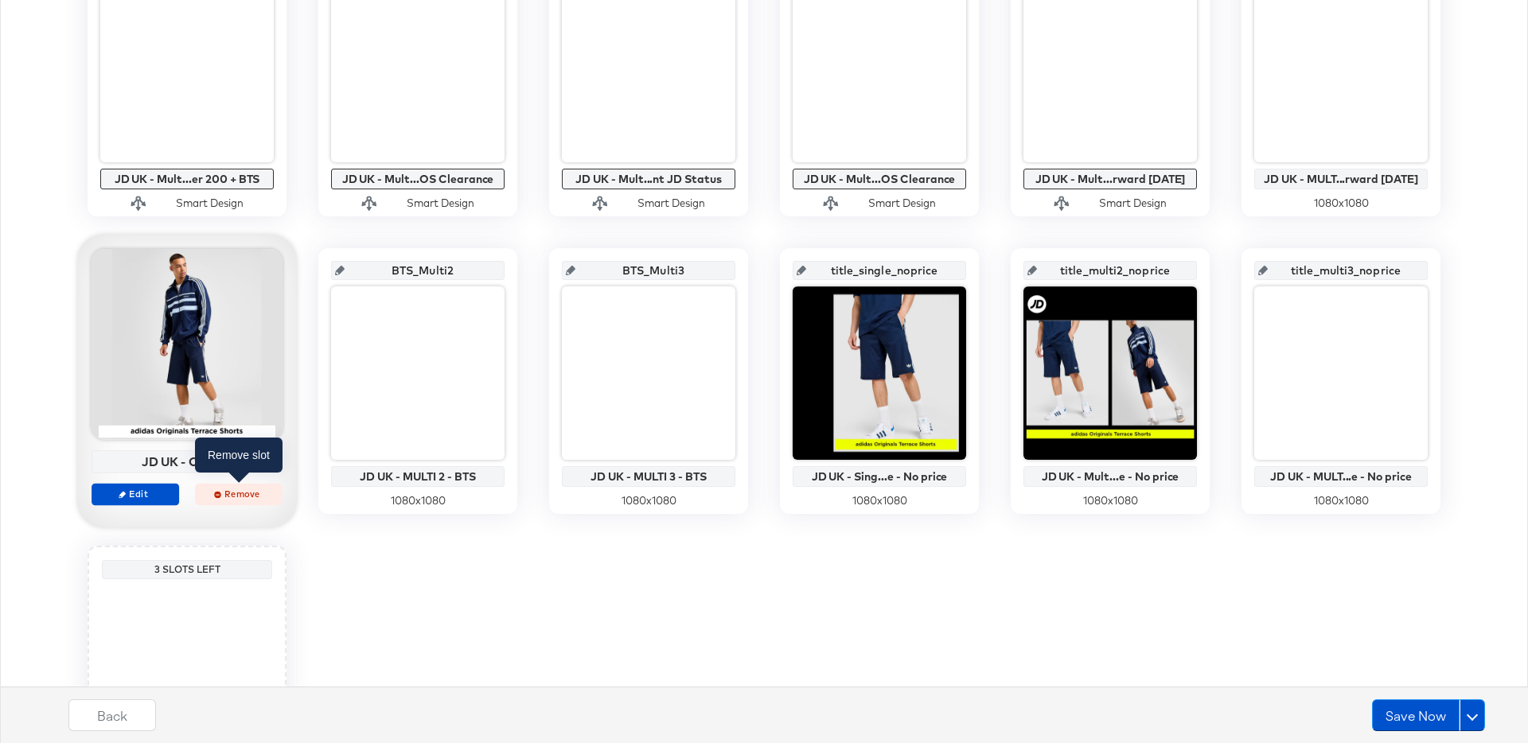
click at [242, 491] on span "Remove" at bounding box center [238, 494] width 73 height 12
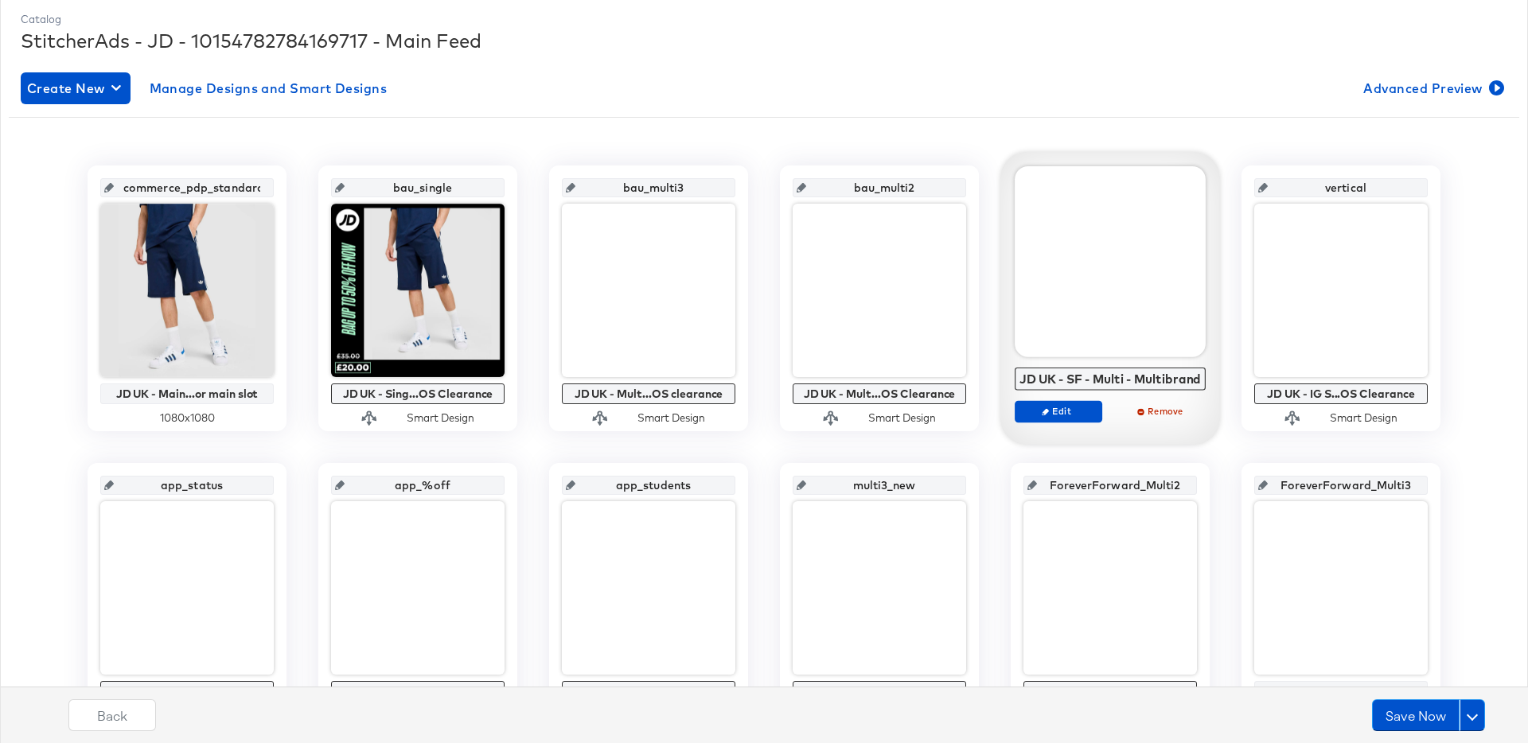
scroll to position [611, 0]
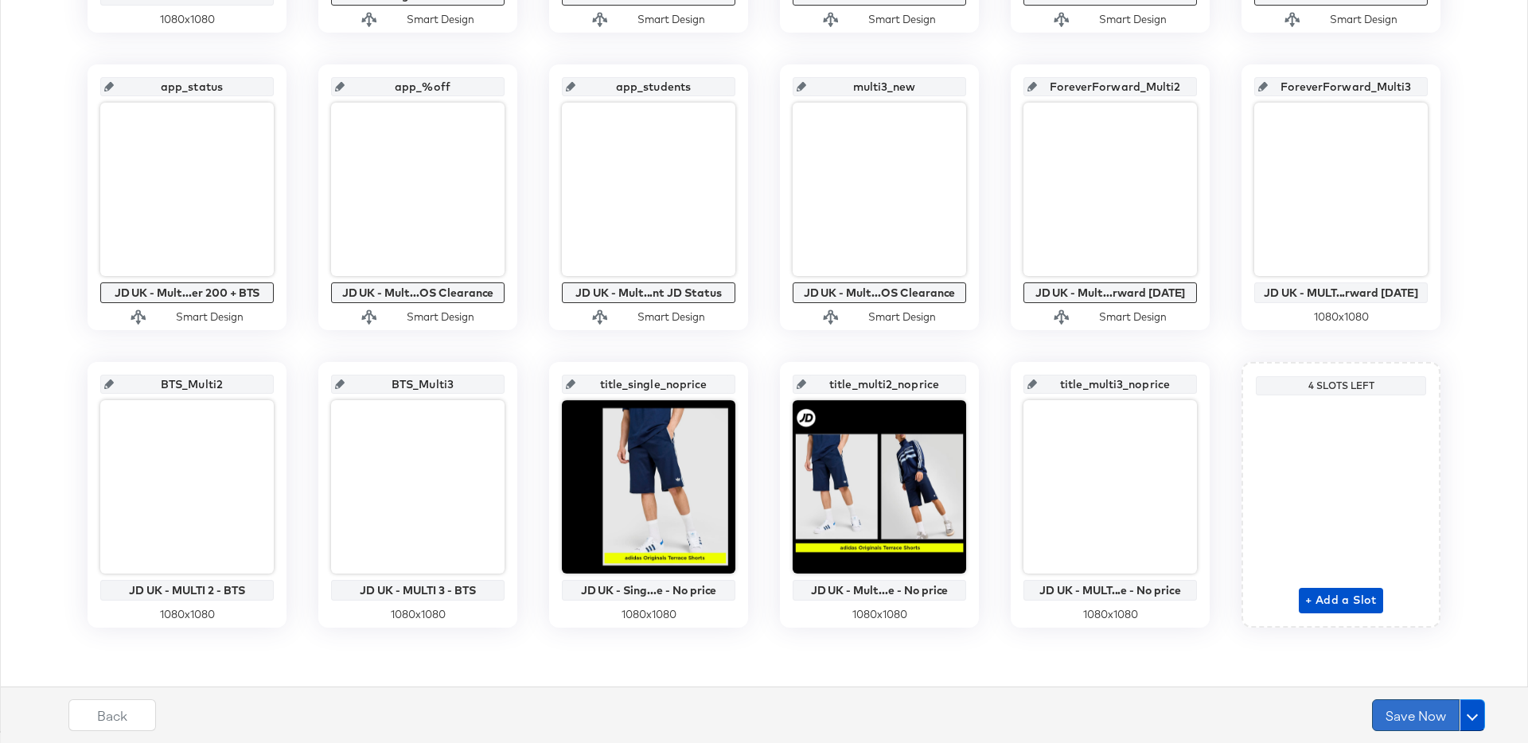
click at [1393, 715] on button "Save Now" at bounding box center [1416, 715] width 88 height 32
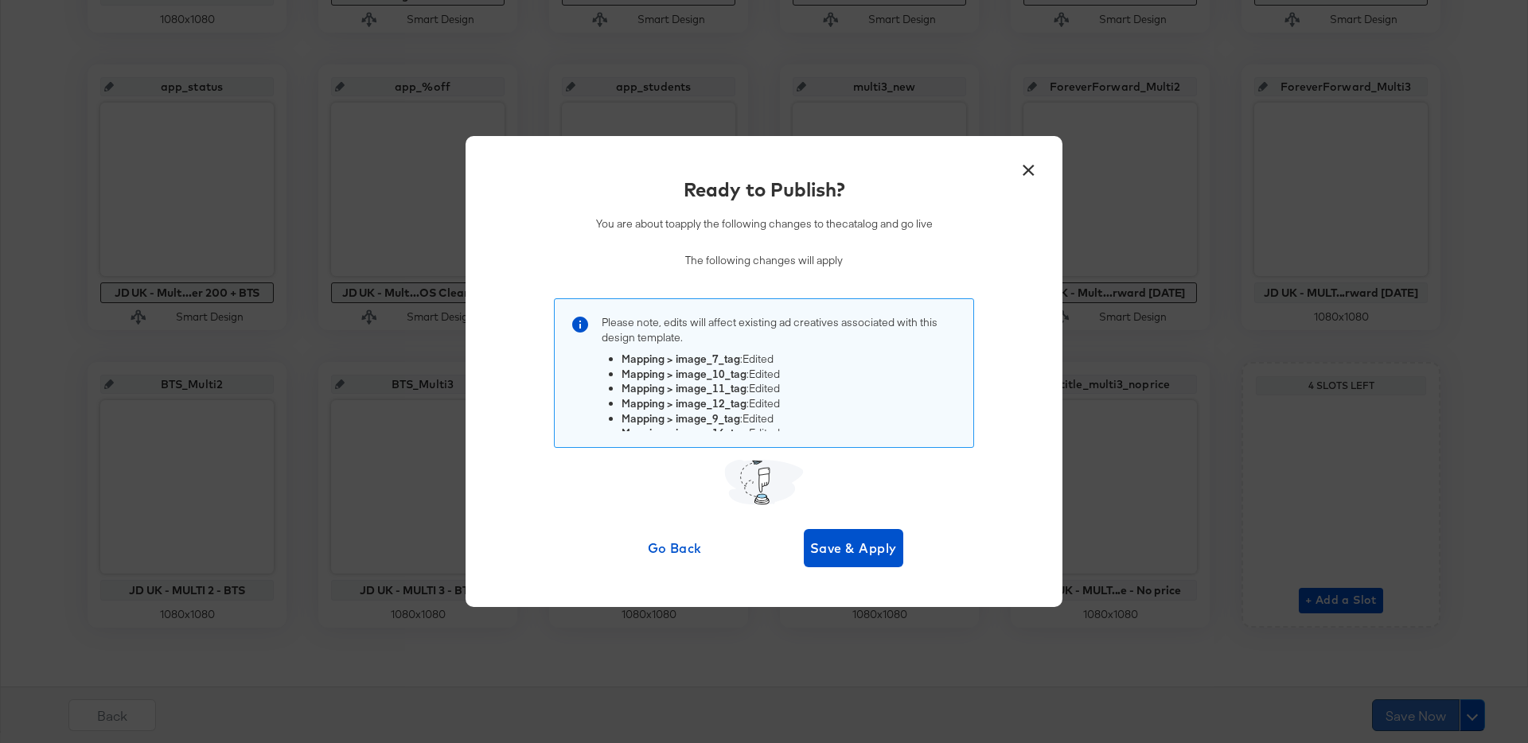
scroll to position [0, 0]
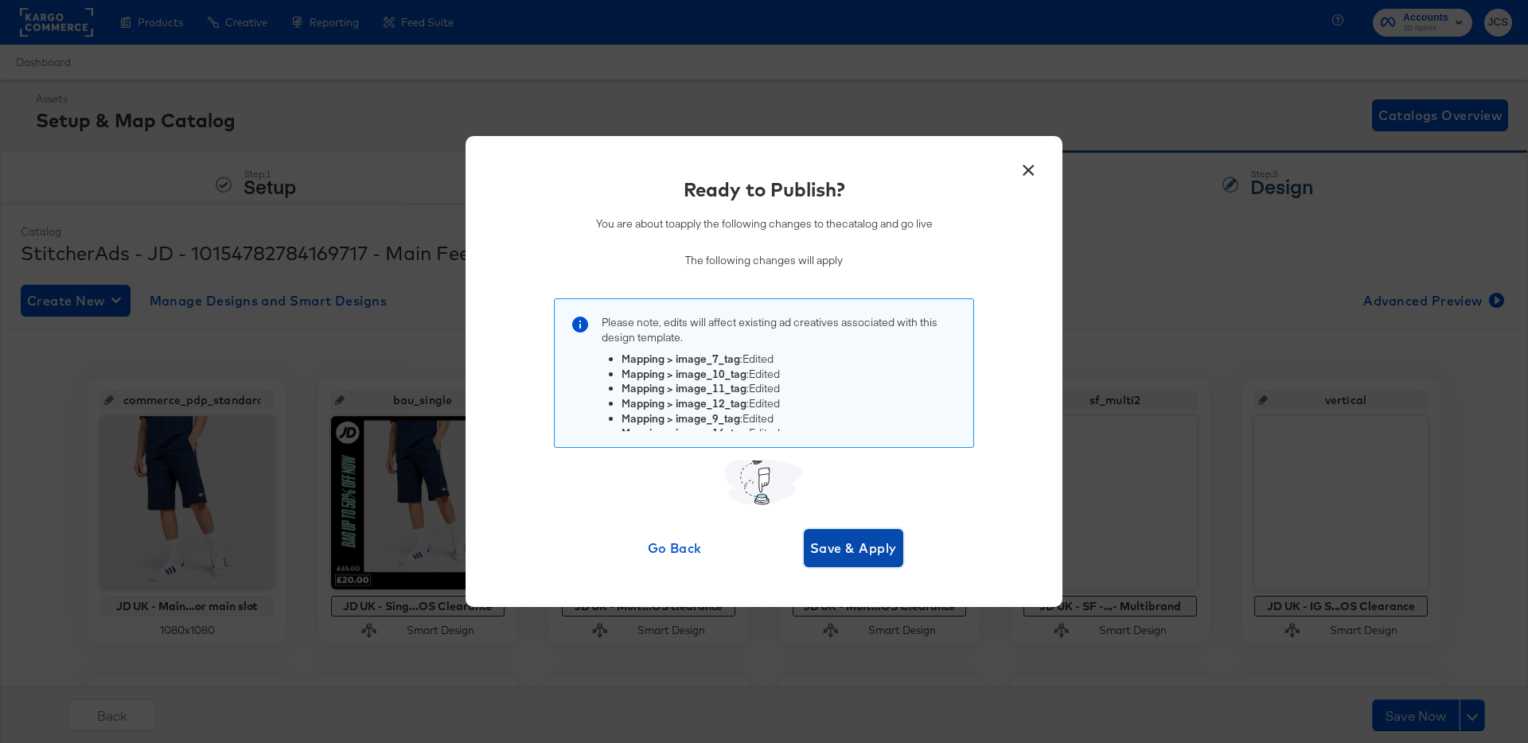
click at [859, 551] on span "Save & Apply" at bounding box center [853, 548] width 87 height 22
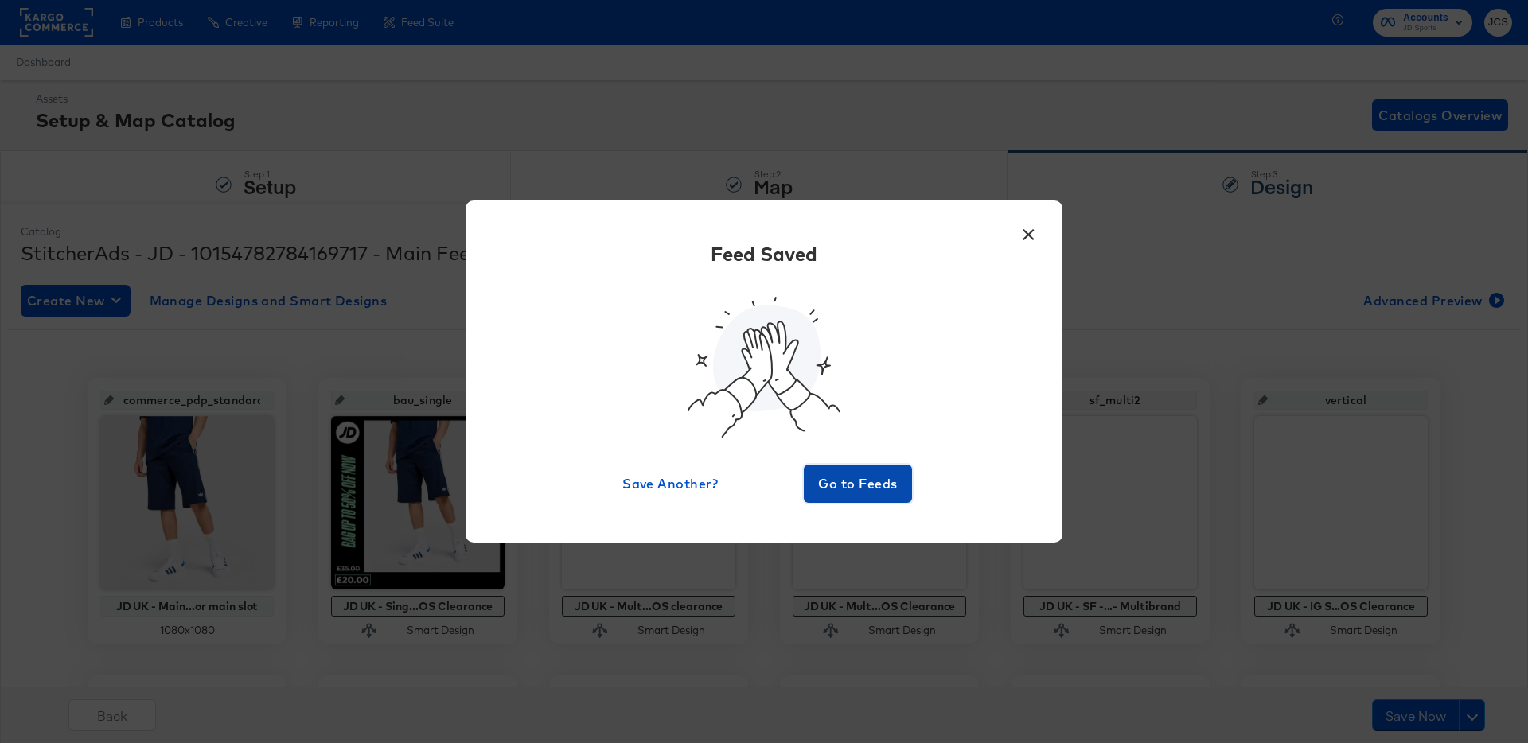
click at [866, 485] on span "Go to Feeds" at bounding box center [857, 484] width 95 height 22
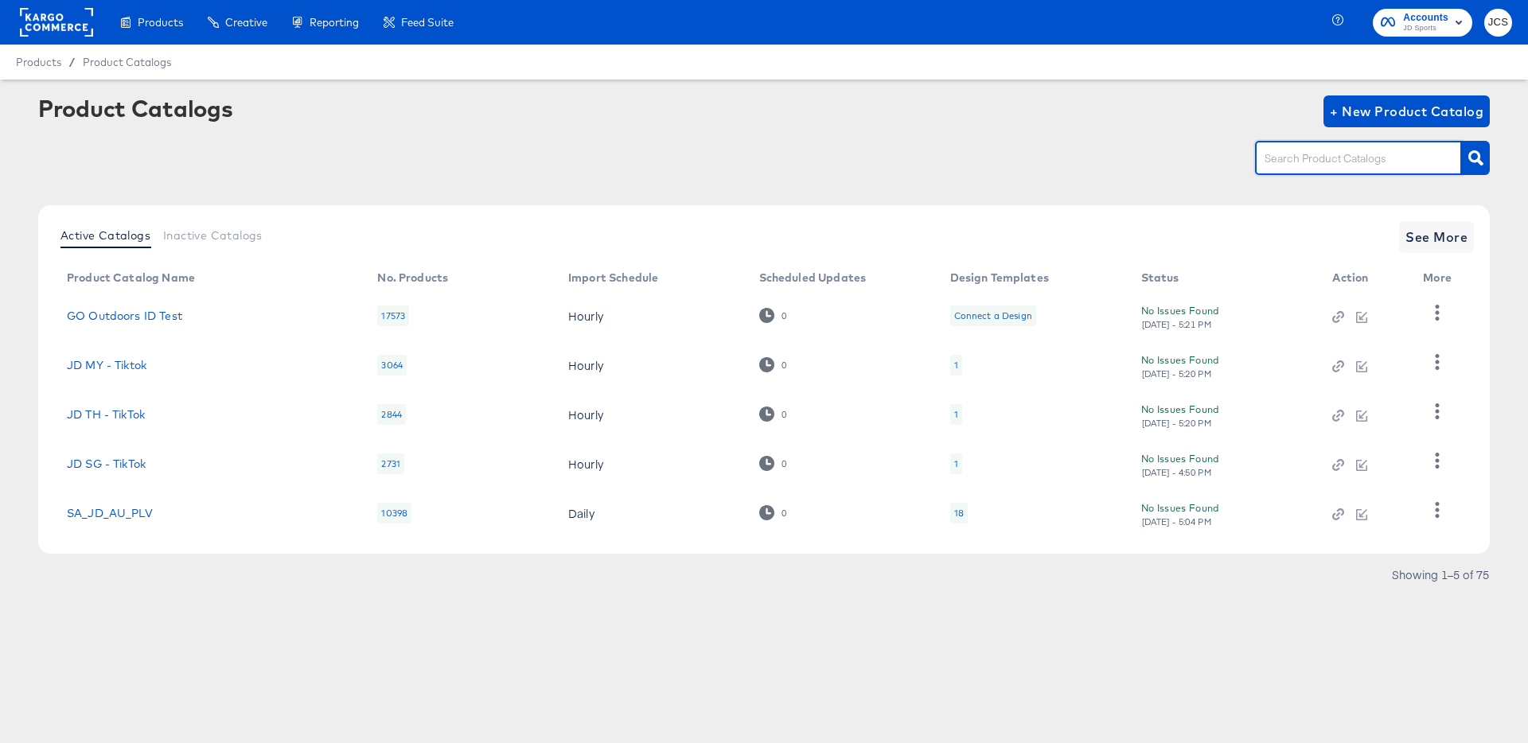
click at [1327, 162] on input "text" at bounding box center [1345, 159] width 169 height 18
type input "tiktok"
click at [1420, 239] on span "See More" at bounding box center [1436, 237] width 62 height 22
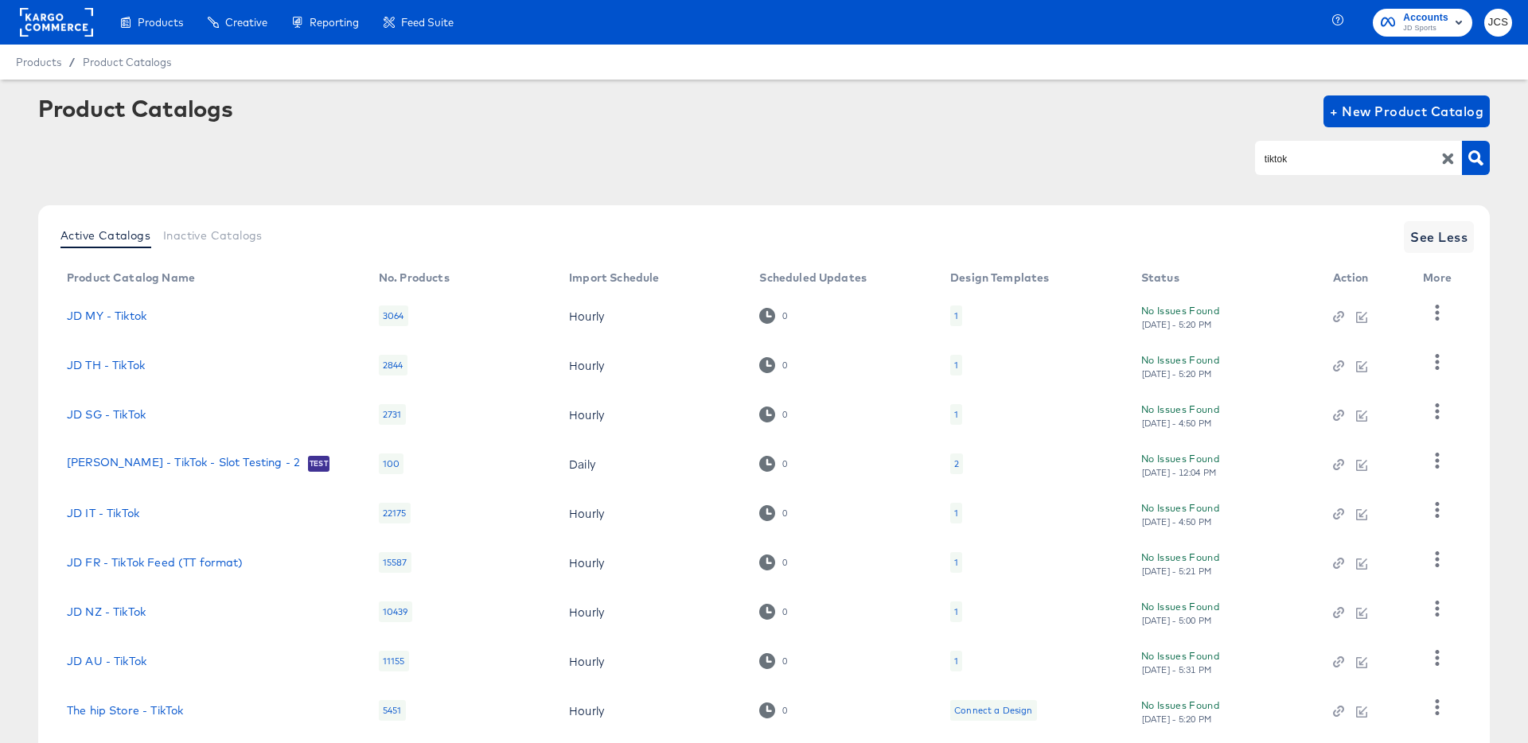
scroll to position [146, 0]
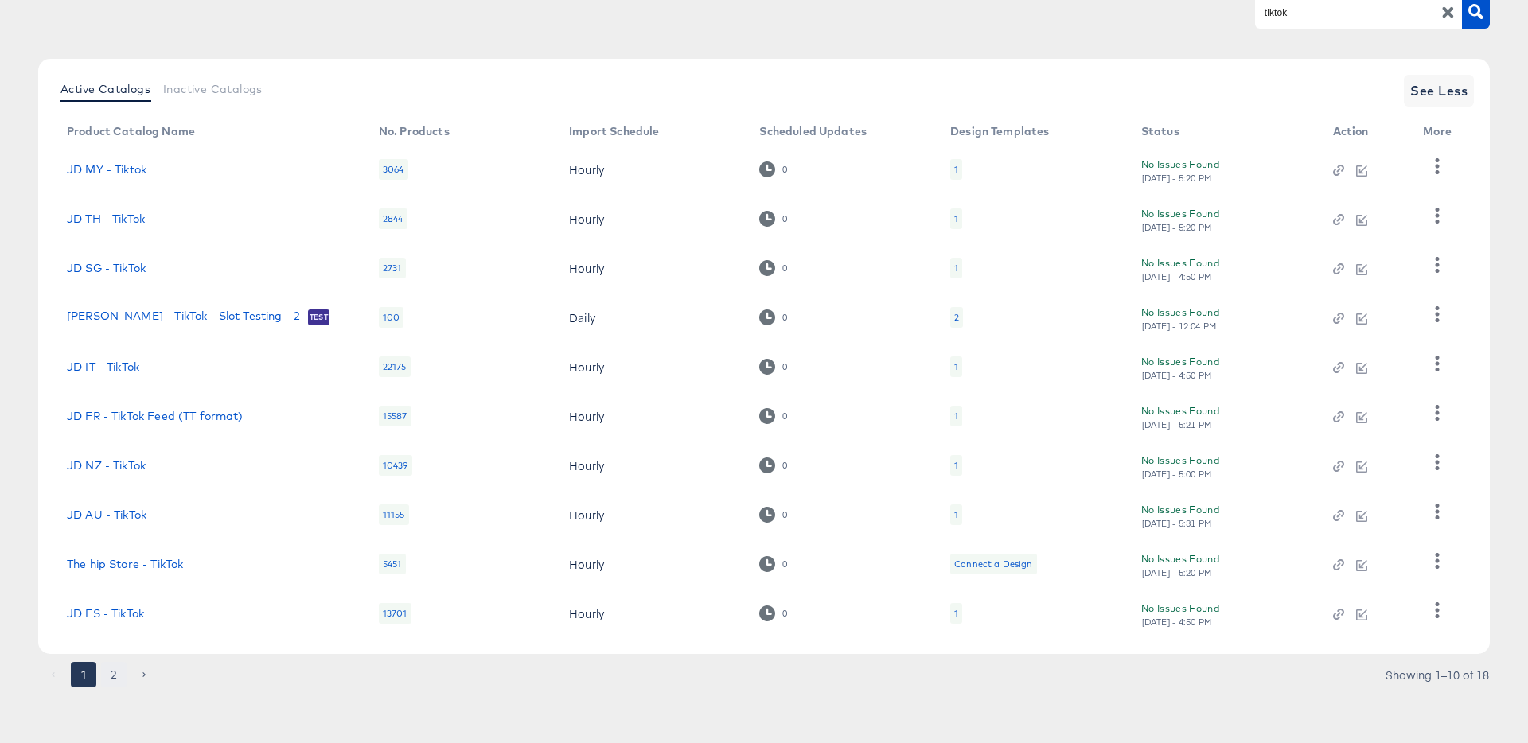
click at [116, 672] on button "2" at bounding box center [113, 674] width 25 height 25
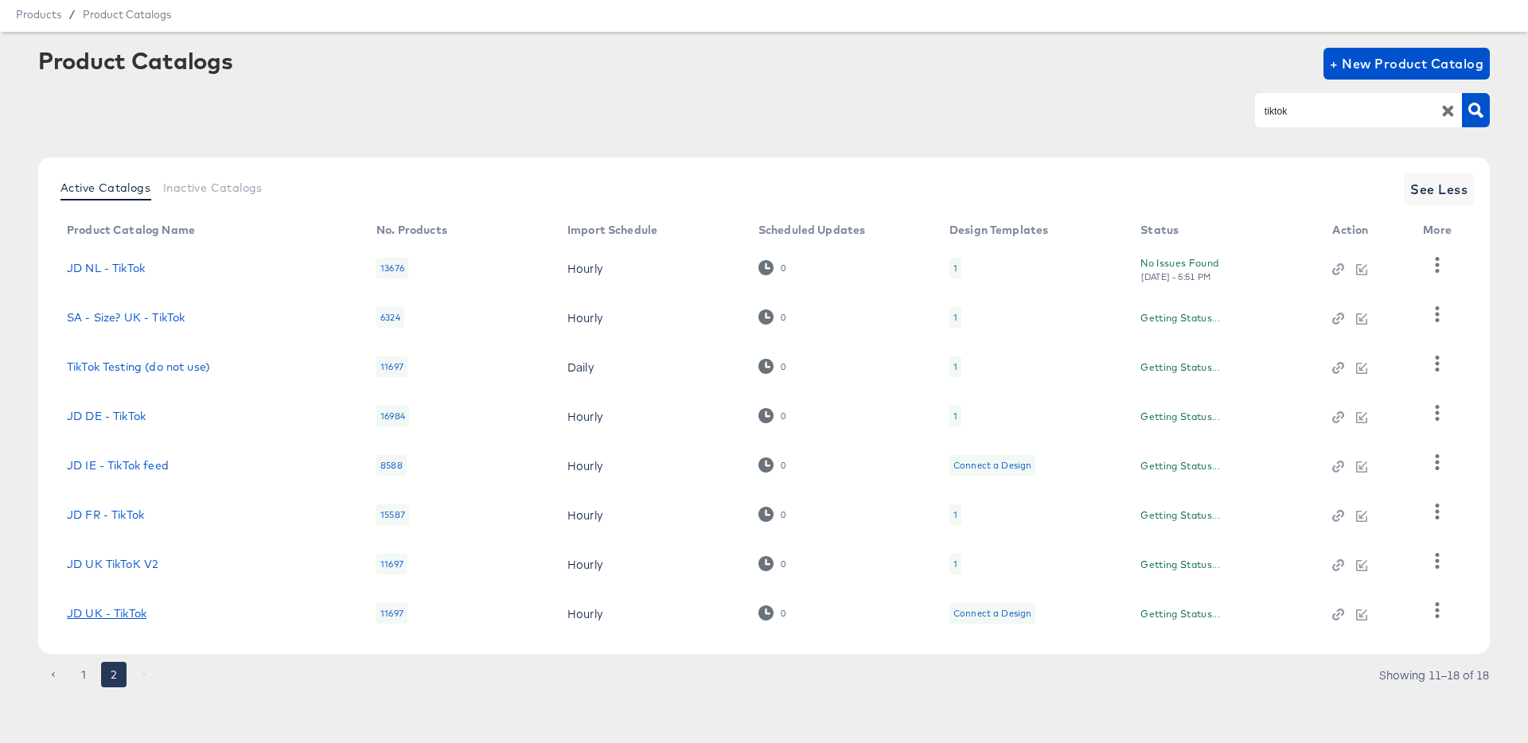
scroll to position [48, 0]
click at [957, 561] on div "1" at bounding box center [955, 564] width 12 height 21
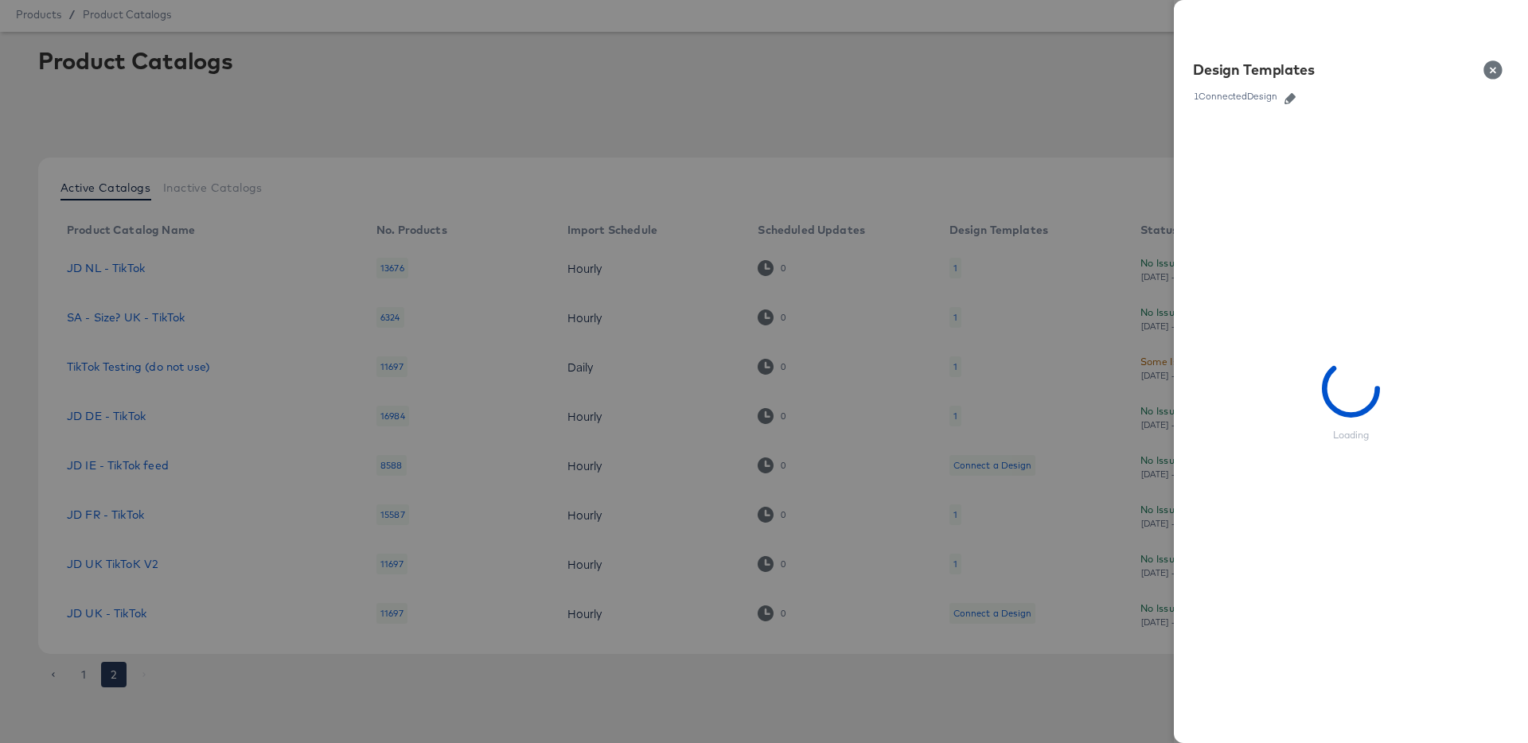
click at [1290, 95] on icon "button" at bounding box center [1289, 98] width 11 height 11
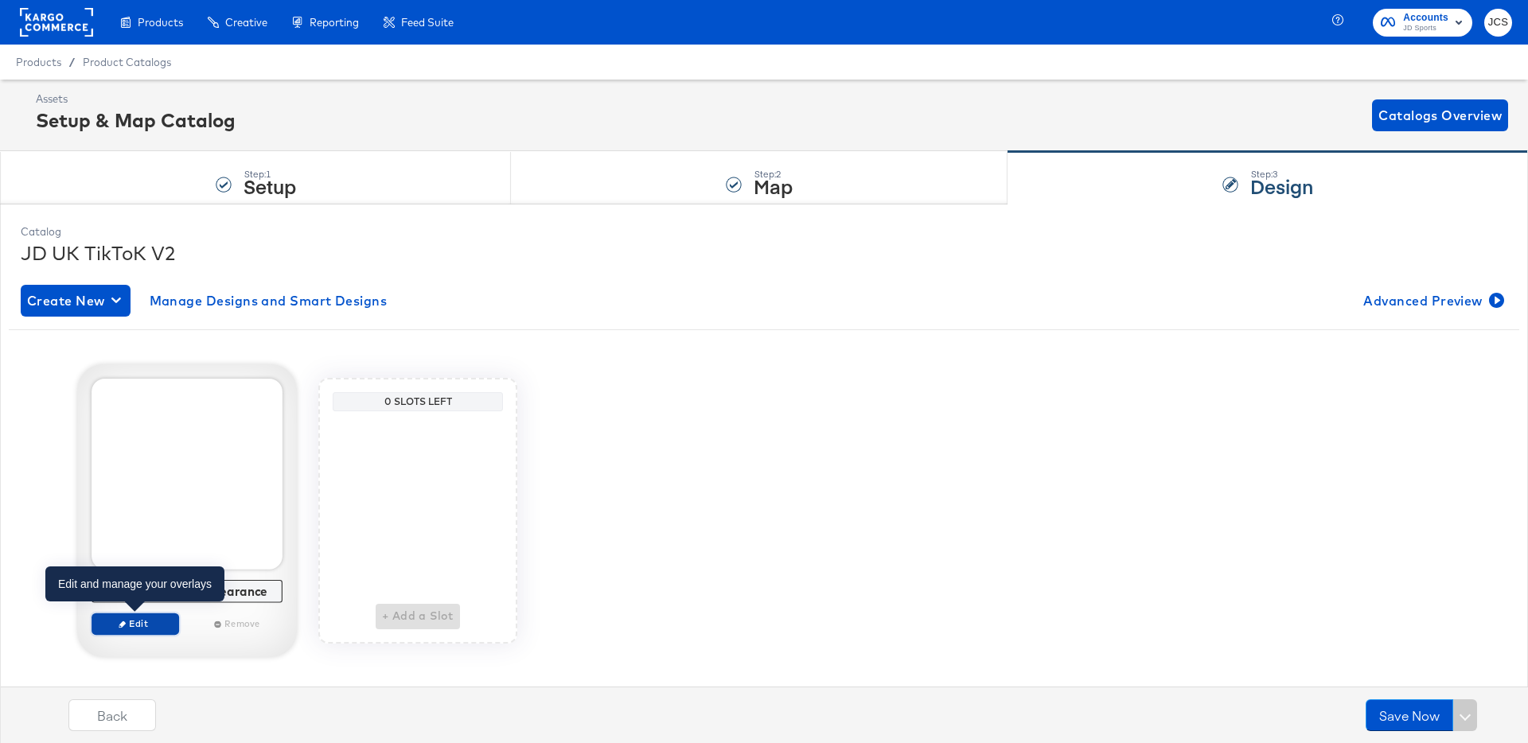
click at [155, 621] on span "Edit" at bounding box center [135, 623] width 73 height 12
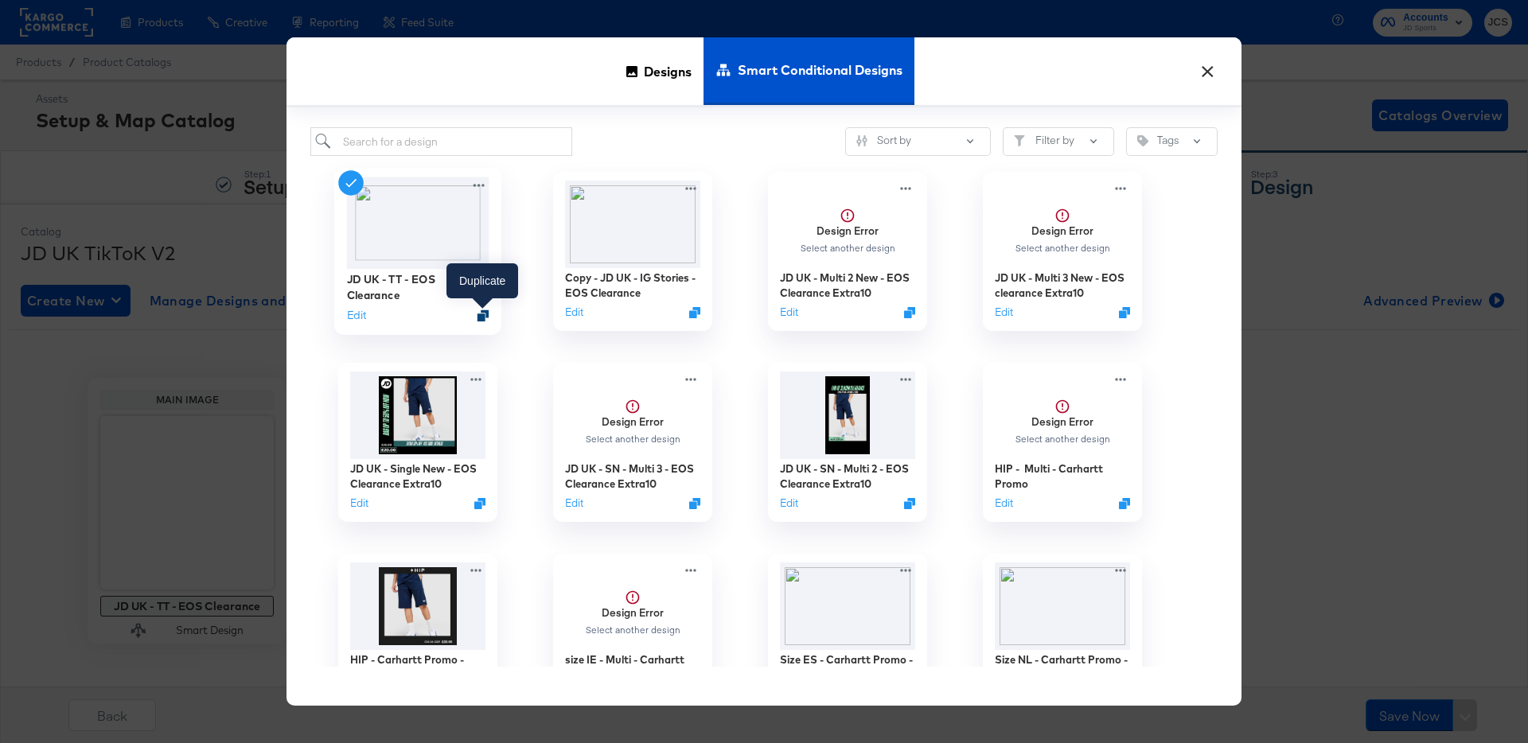
click at [482, 314] on icon "Duplicate" at bounding box center [483, 316] width 12 height 12
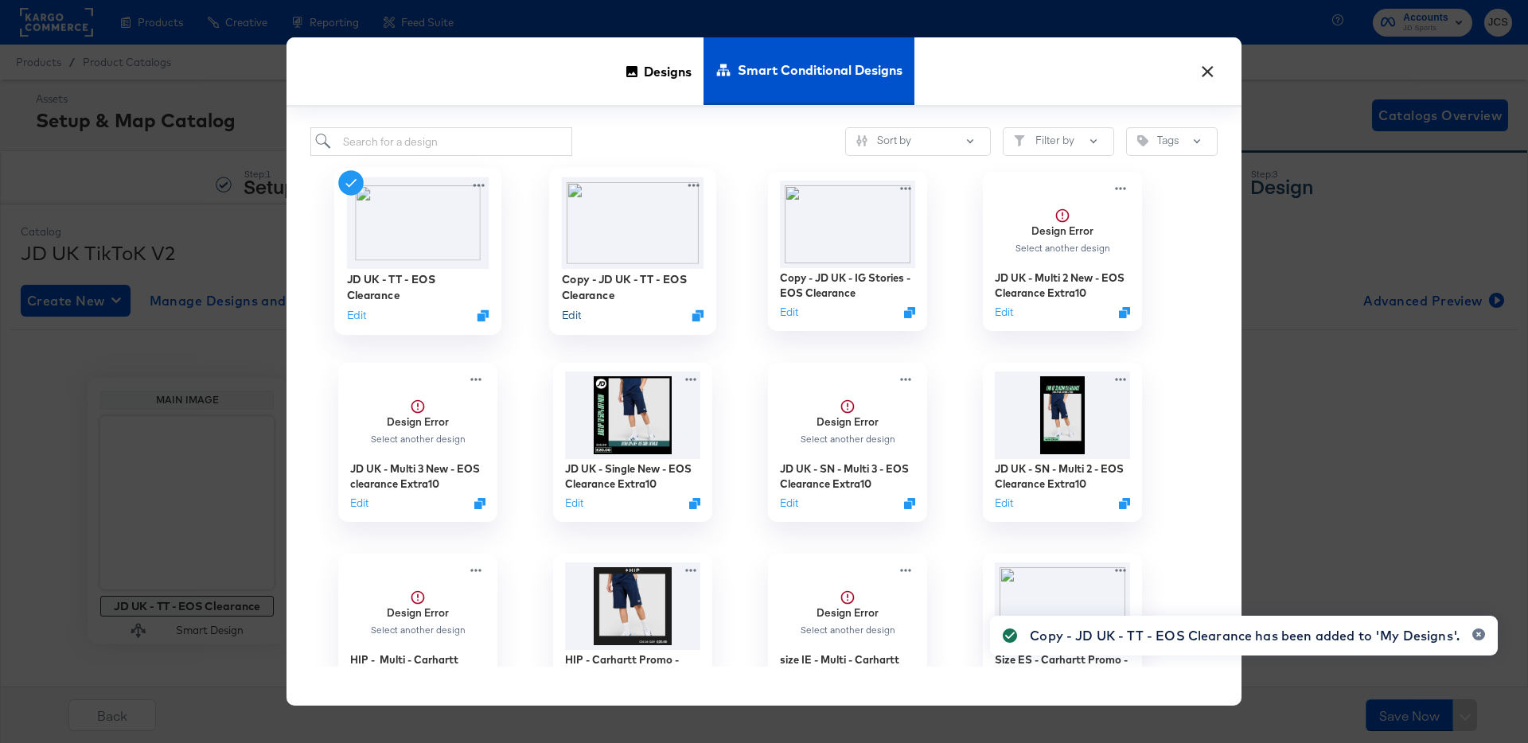
click at [571, 312] on button "Edit" at bounding box center [571, 315] width 19 height 15
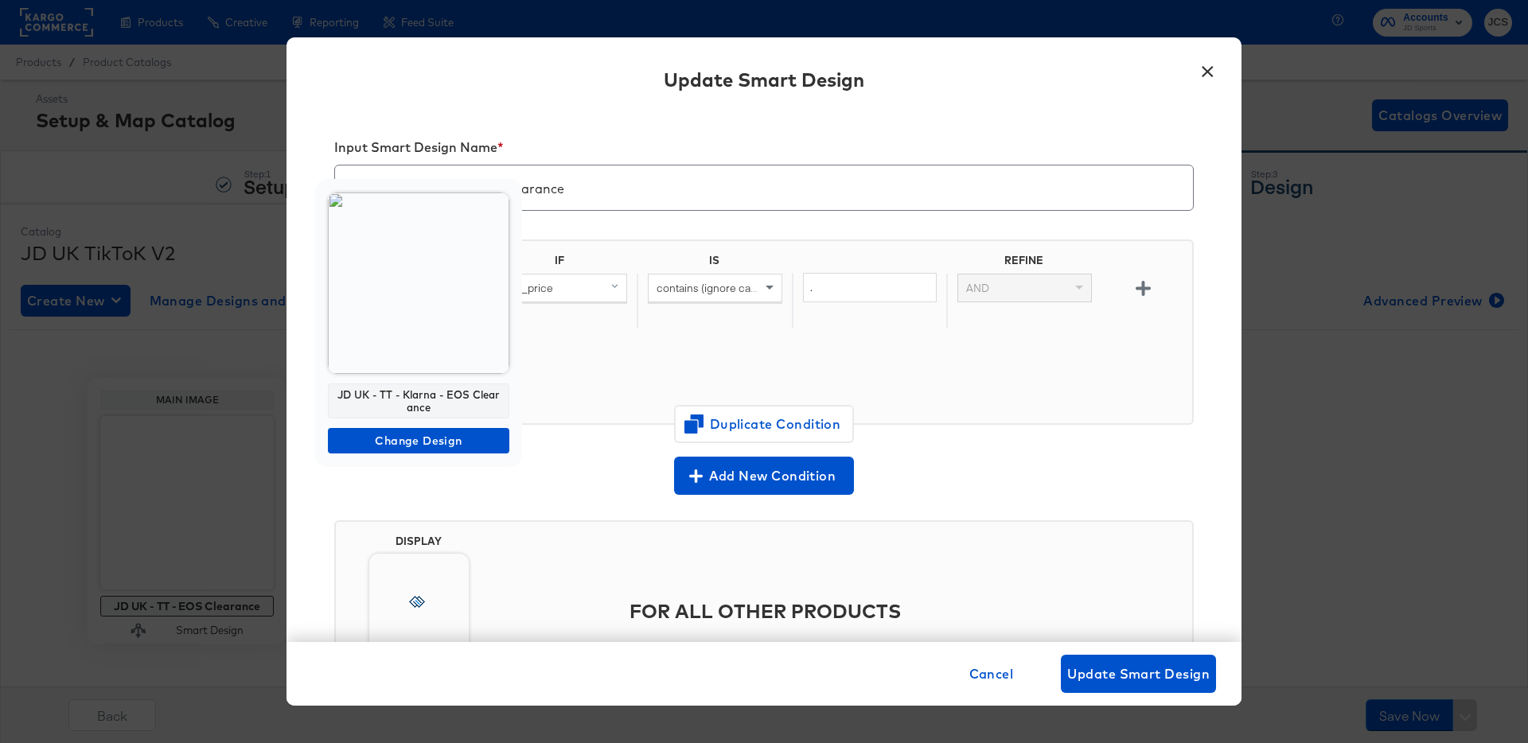
click at [438, 299] on img at bounding box center [418, 283] width 181 height 181
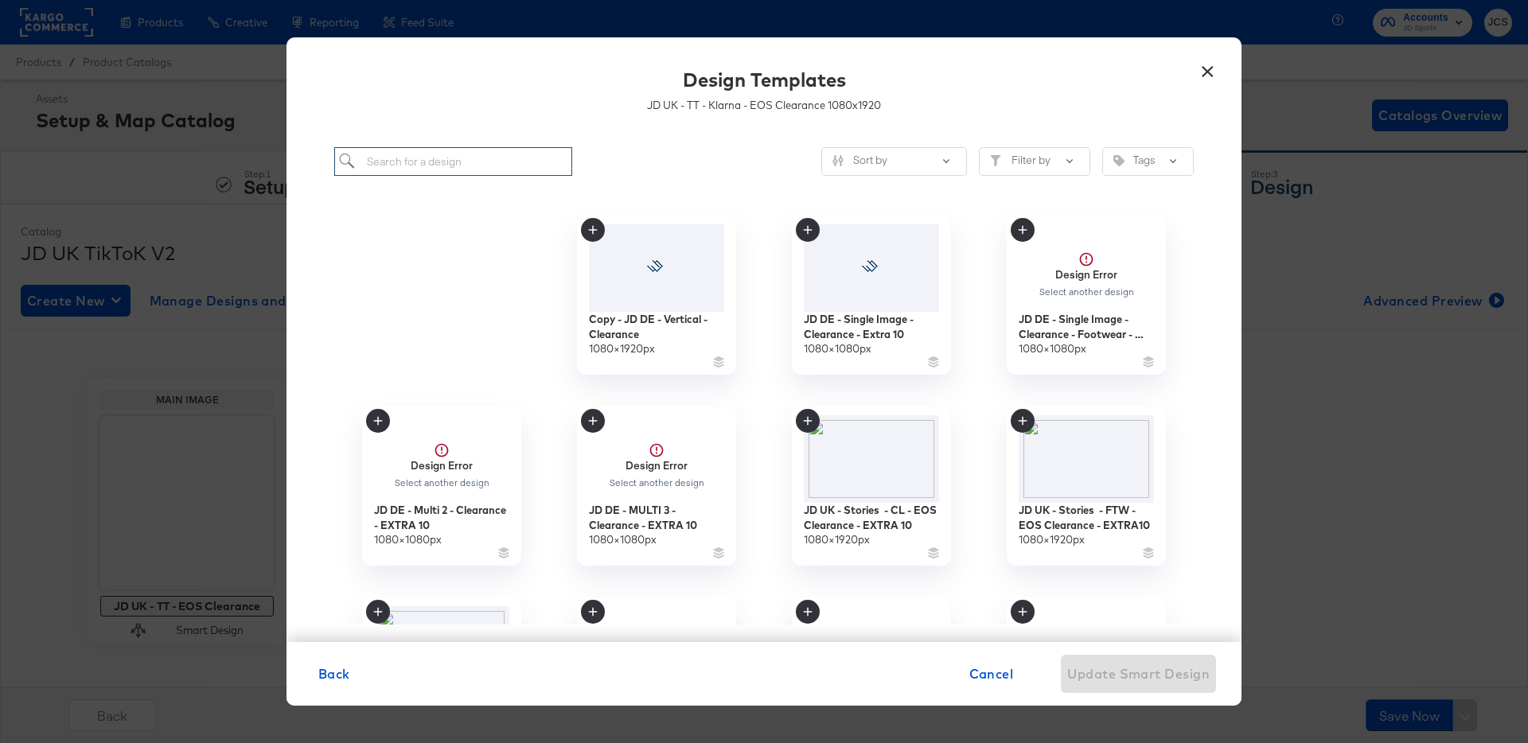
click at [497, 166] on input "search" at bounding box center [453, 161] width 238 height 29
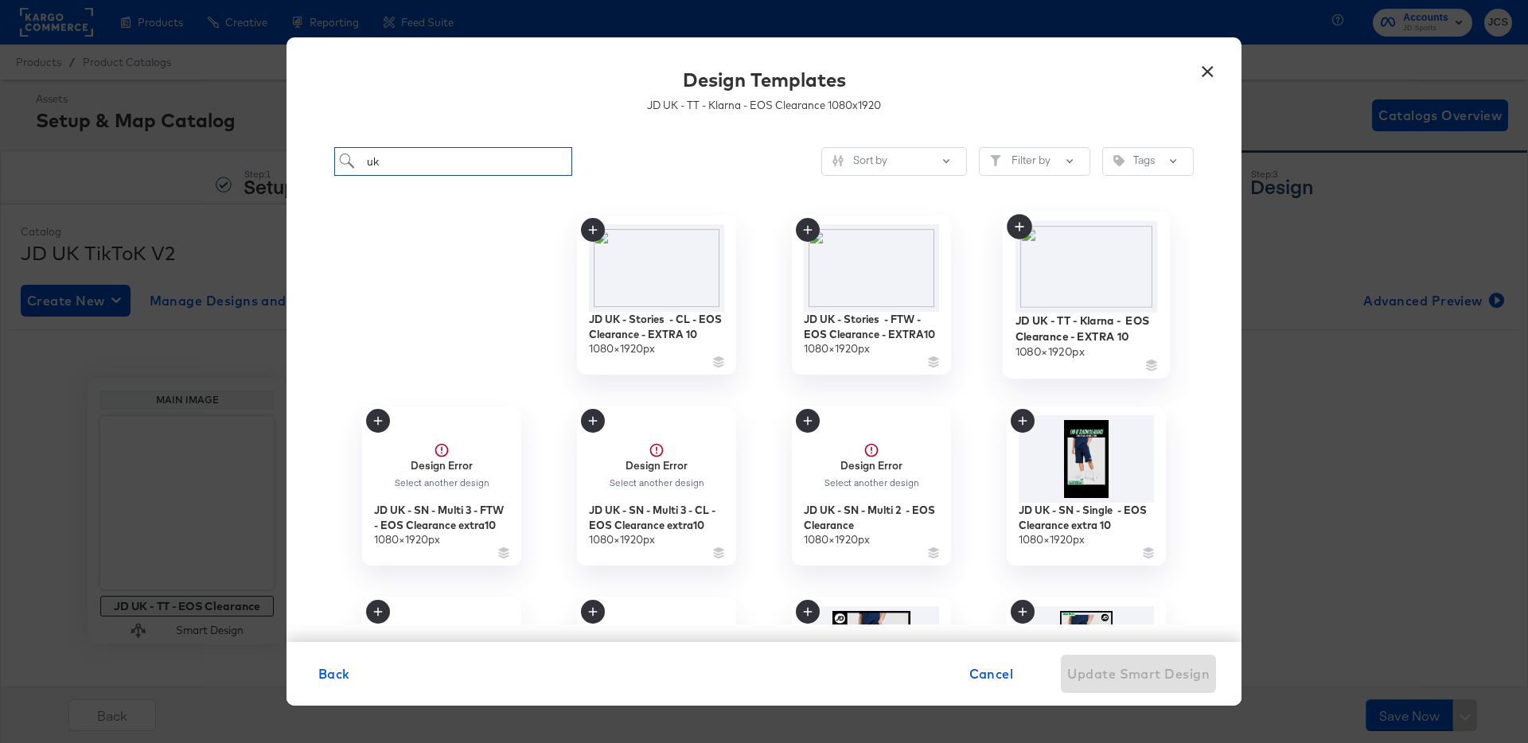
type input "uk"
click at [1085, 275] on img at bounding box center [1086, 267] width 142 height 92
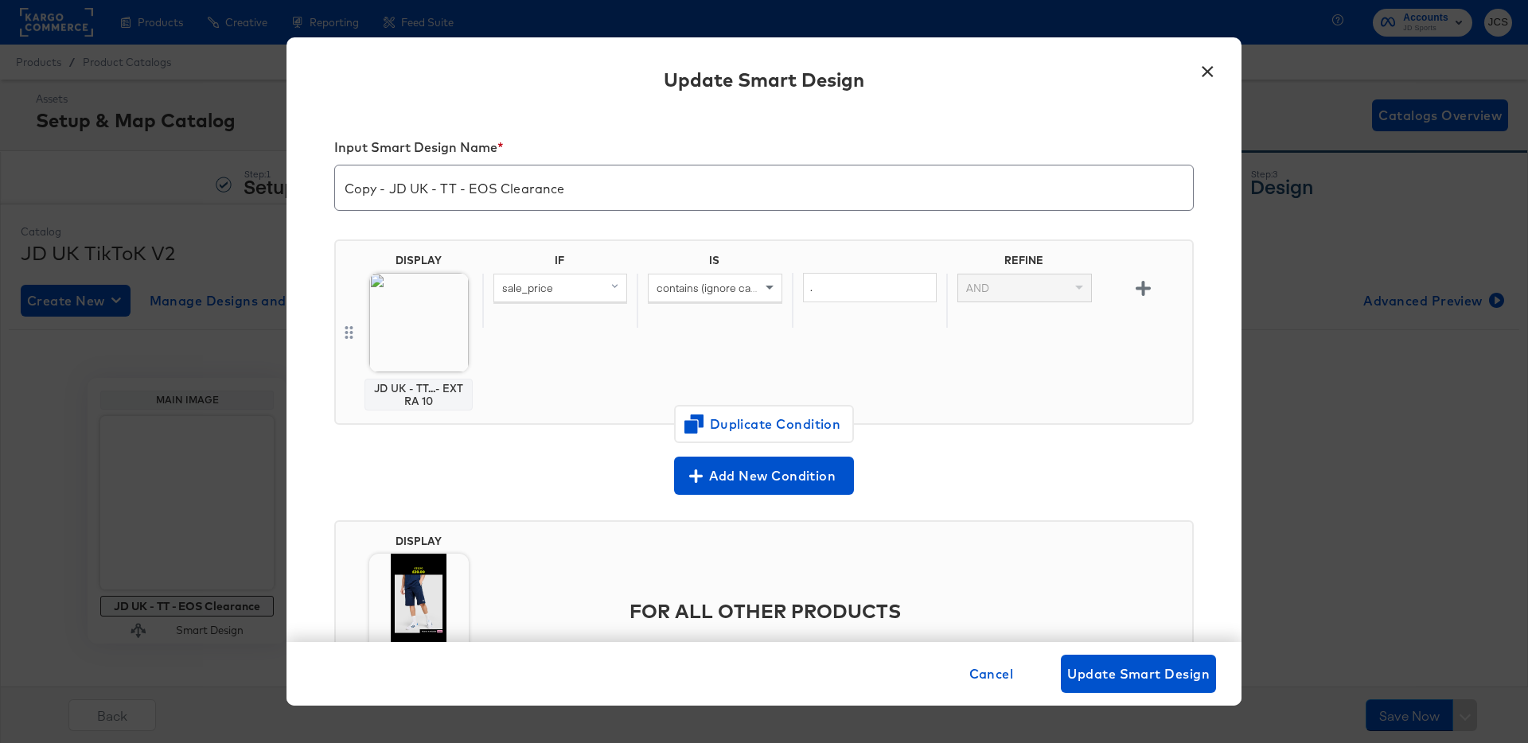
click at [393, 183] on input "Copy - JD UK - TT - EOS Clearance" at bounding box center [764, 181] width 858 height 45
click at [464, 190] on input "JD UK - TT - EOS Clearance Extra10" at bounding box center [764, 181] width 858 height 45
type input "JD UK - TT - EOS Clearance Extra10"
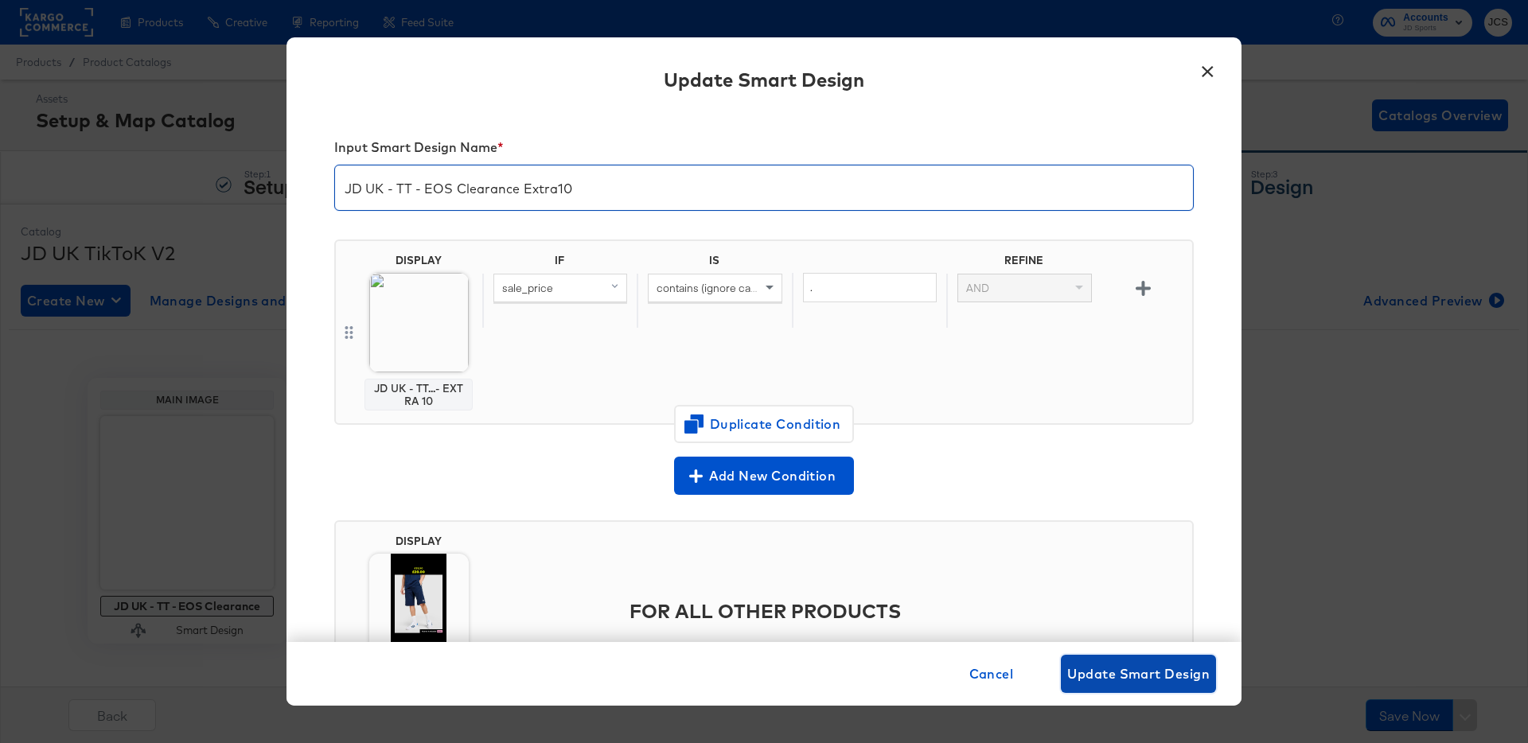
click at [1130, 680] on span "Update Smart Design" at bounding box center [1138, 674] width 142 height 22
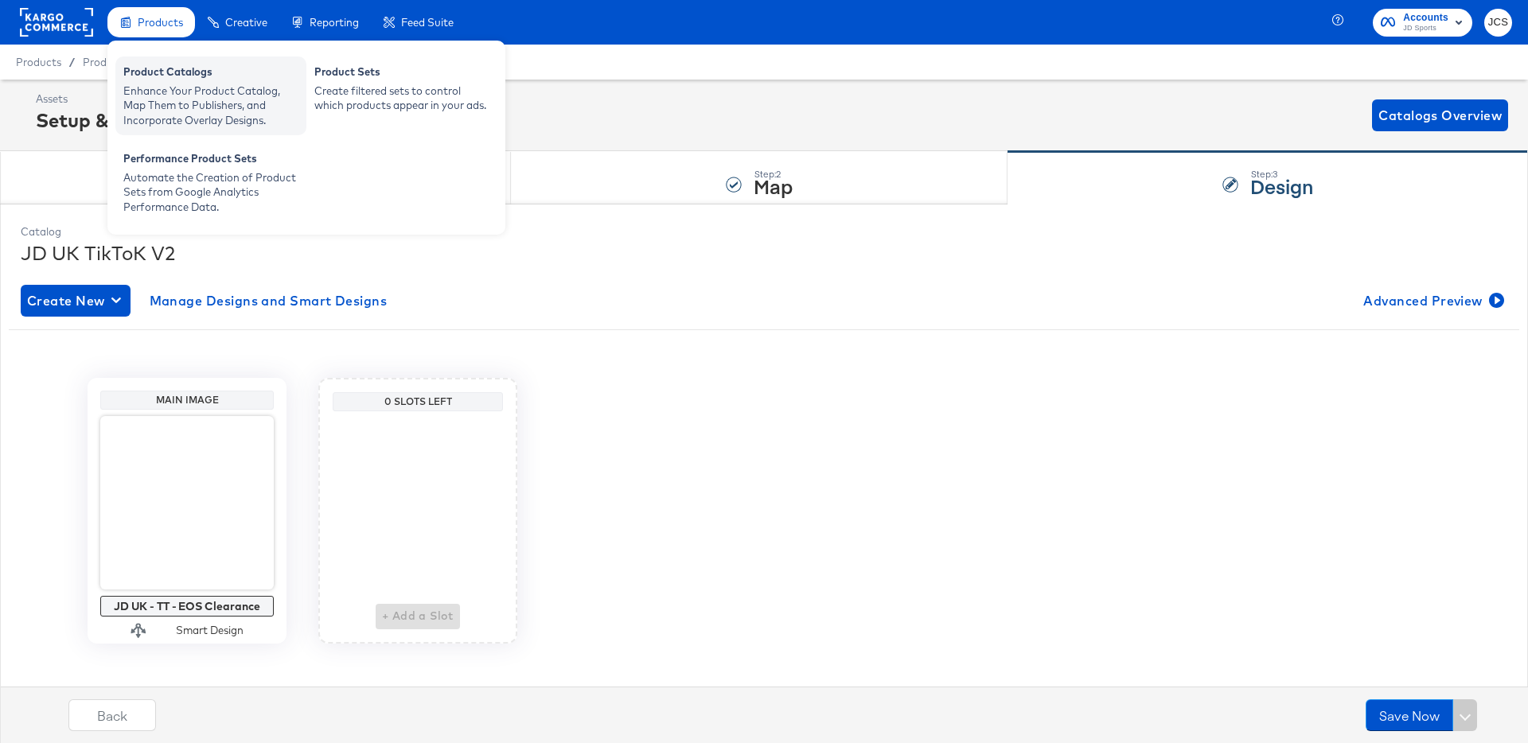
click at [151, 90] on div "Enhance Your Product Catalog, Map Them to Publishers, and Incorporate Overlay D…" at bounding box center [210, 106] width 175 height 45
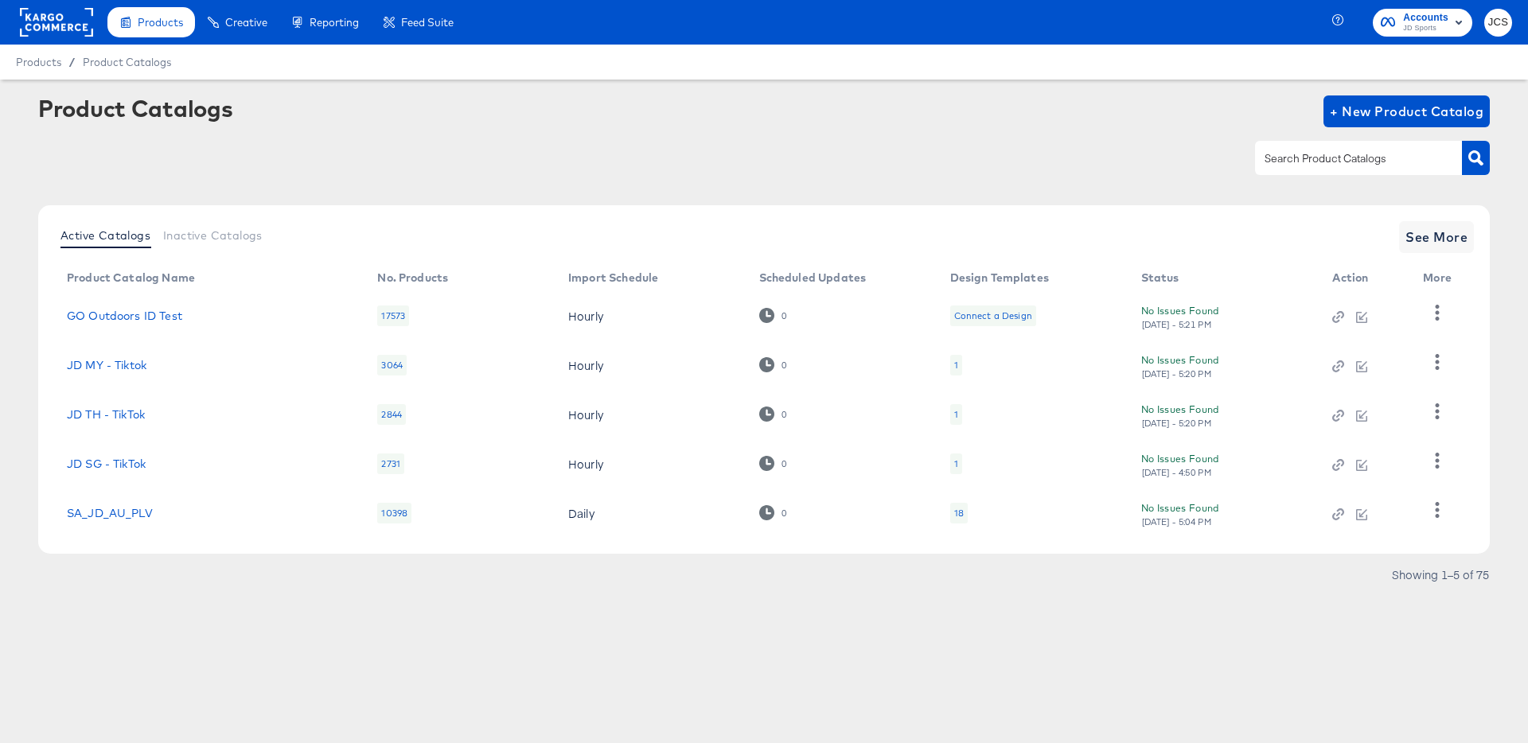
click at [1316, 161] on input "text" at bounding box center [1345, 159] width 169 height 18
type input "main"
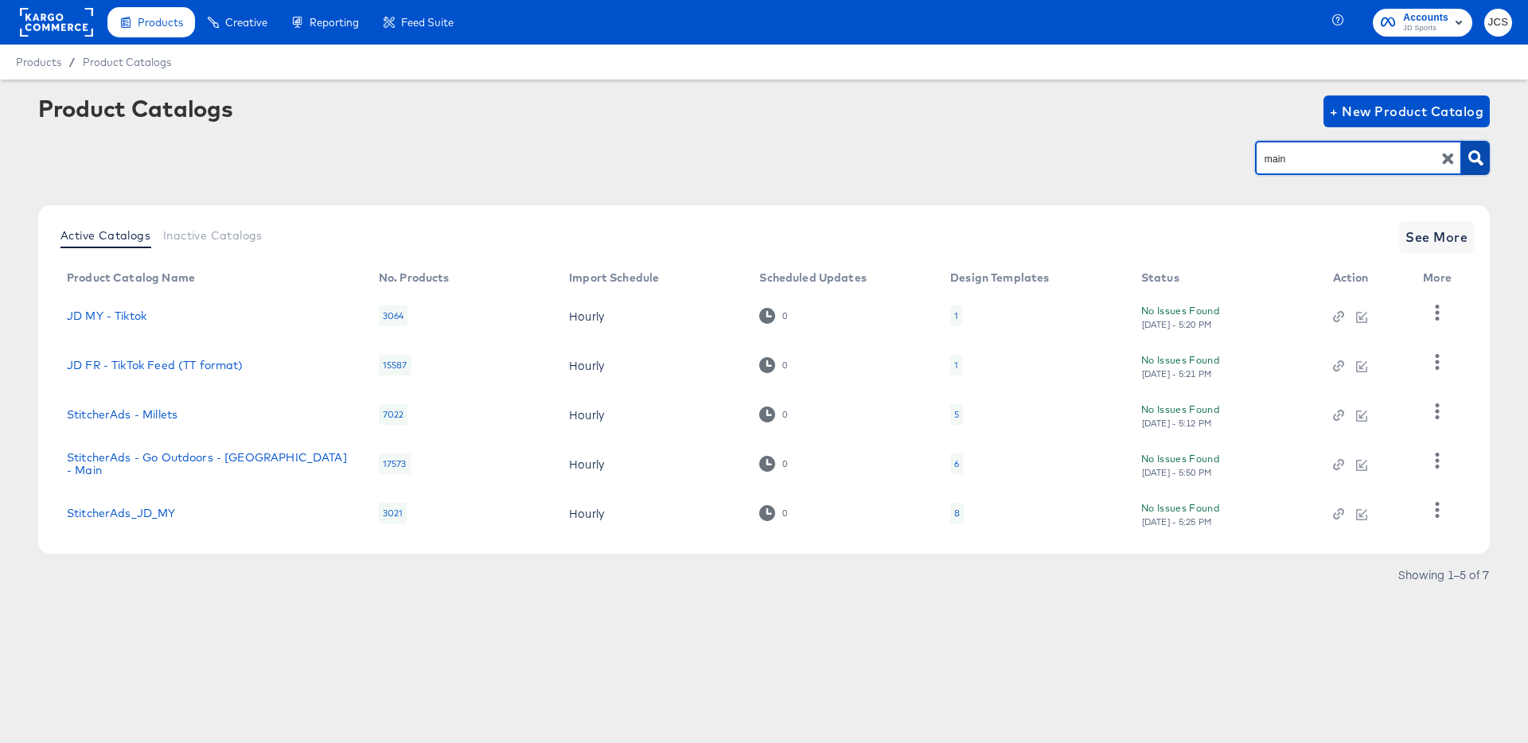
click at [1475, 157] on icon "button" at bounding box center [1475, 157] width 15 height 15
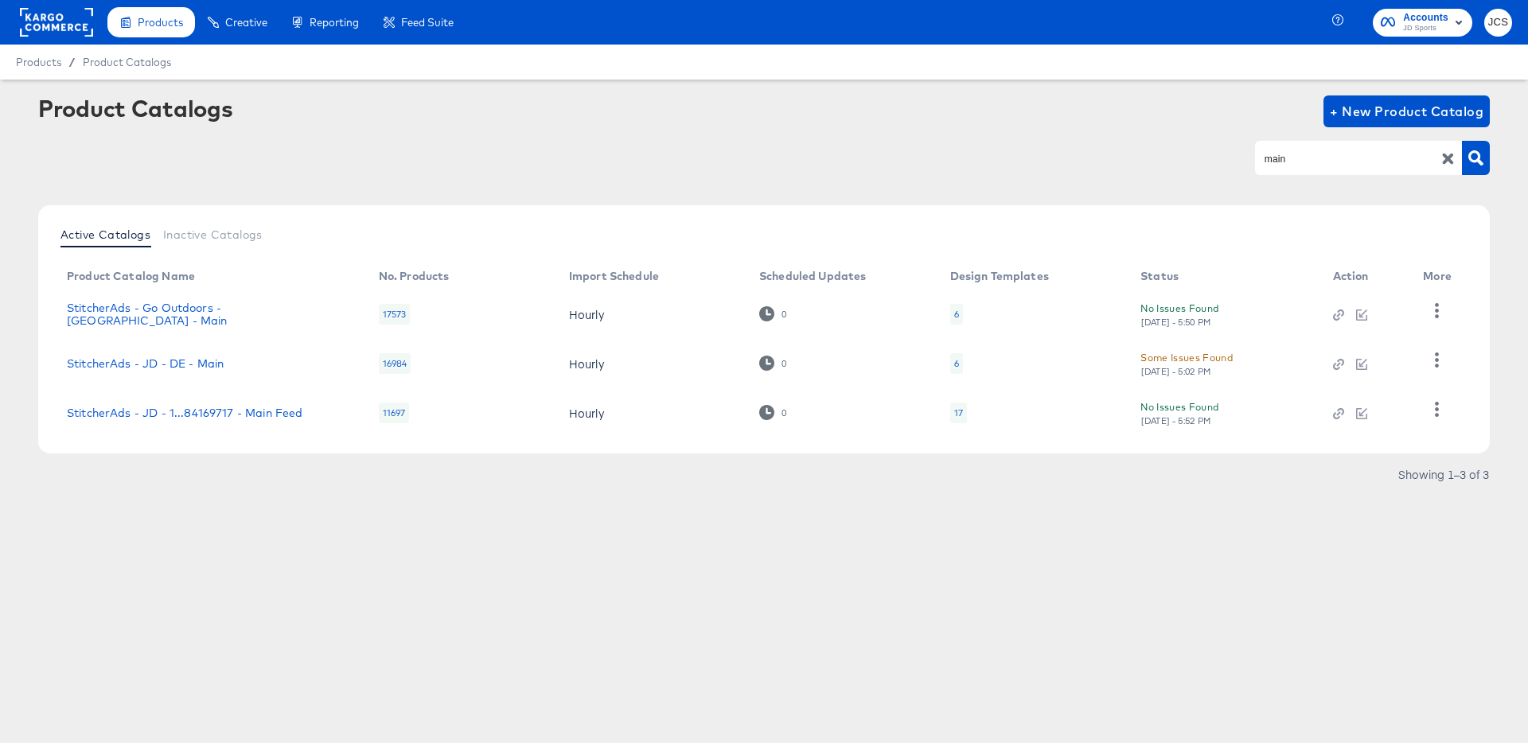
click at [954, 412] on div "17" at bounding box center [958, 413] width 9 height 13
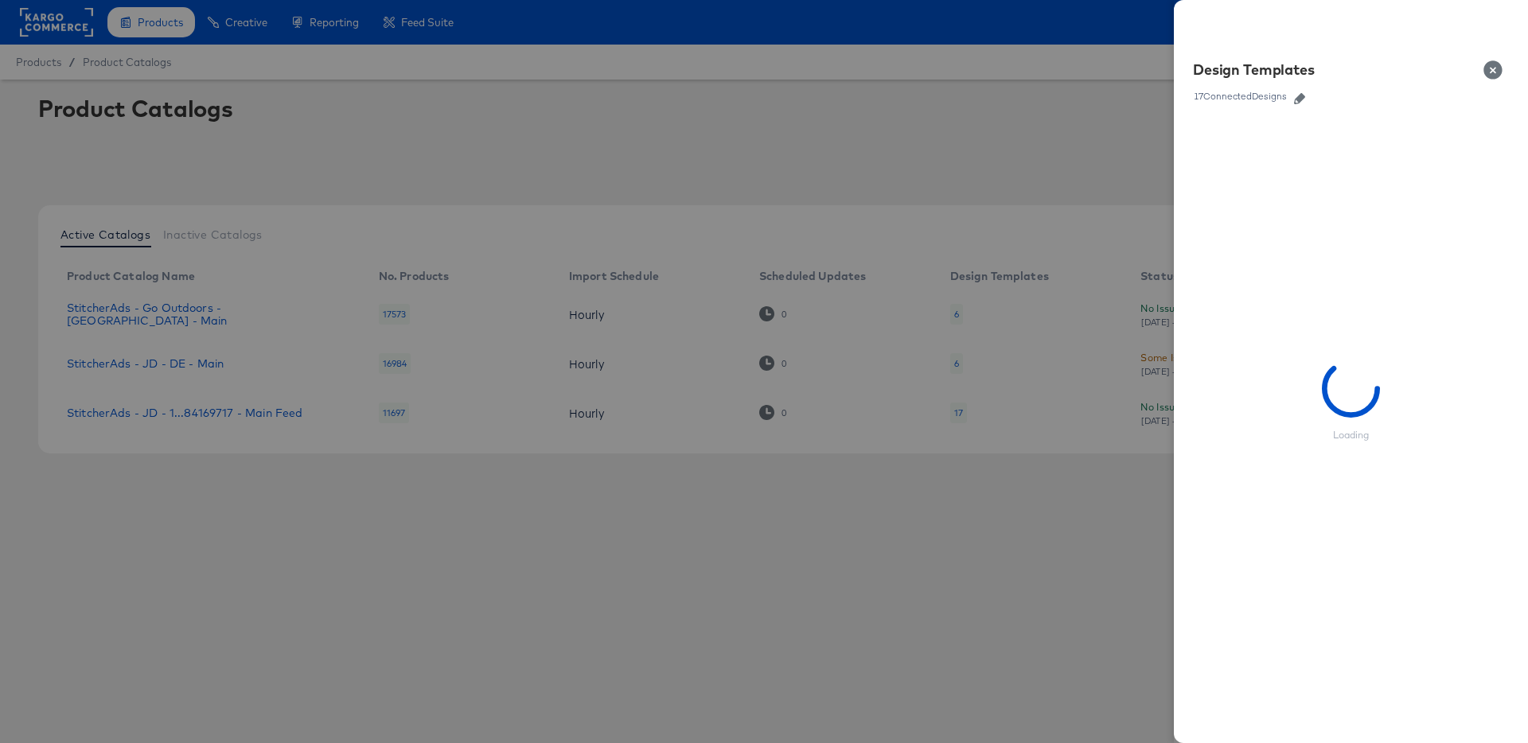
click at [1297, 99] on icon "button" at bounding box center [1299, 98] width 11 height 11
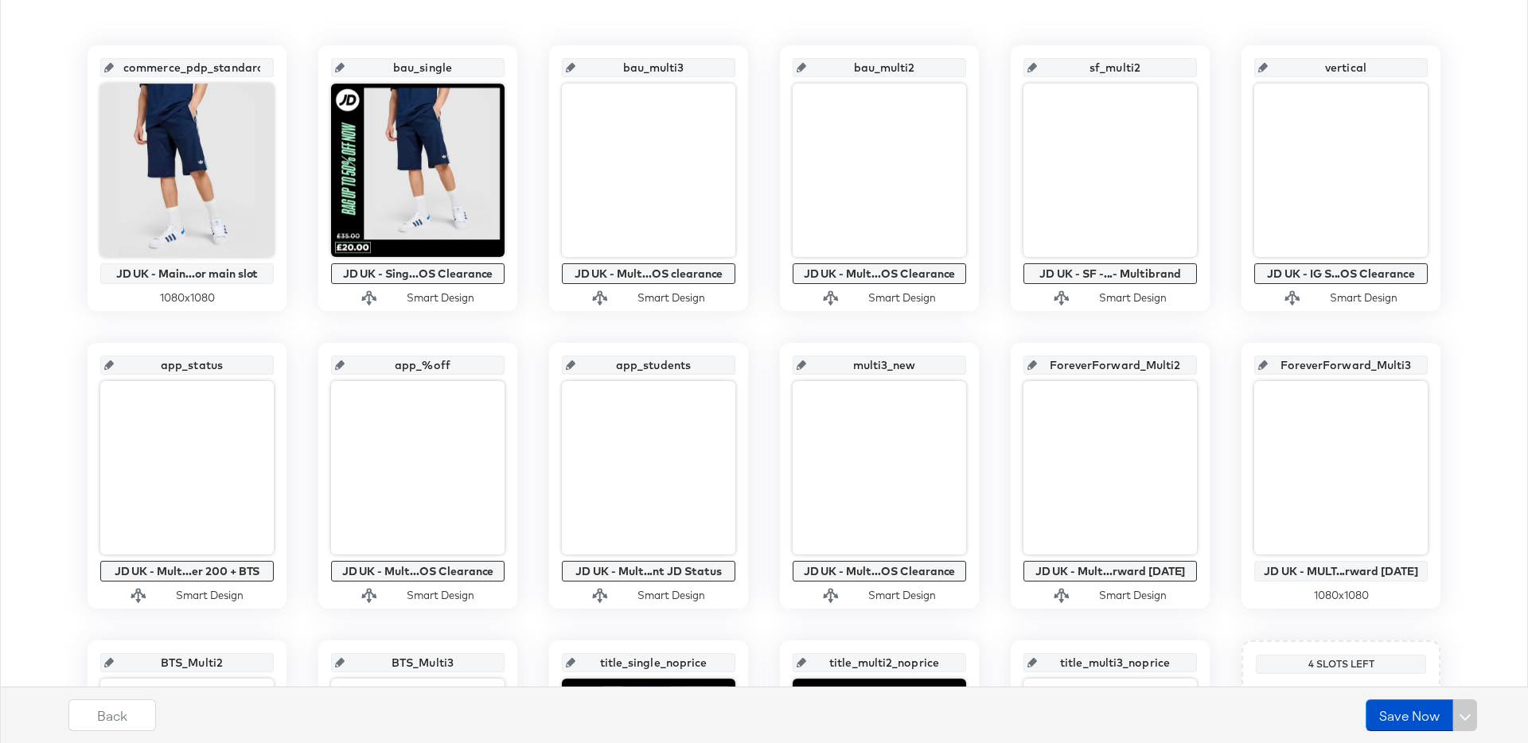
scroll to position [349, 0]
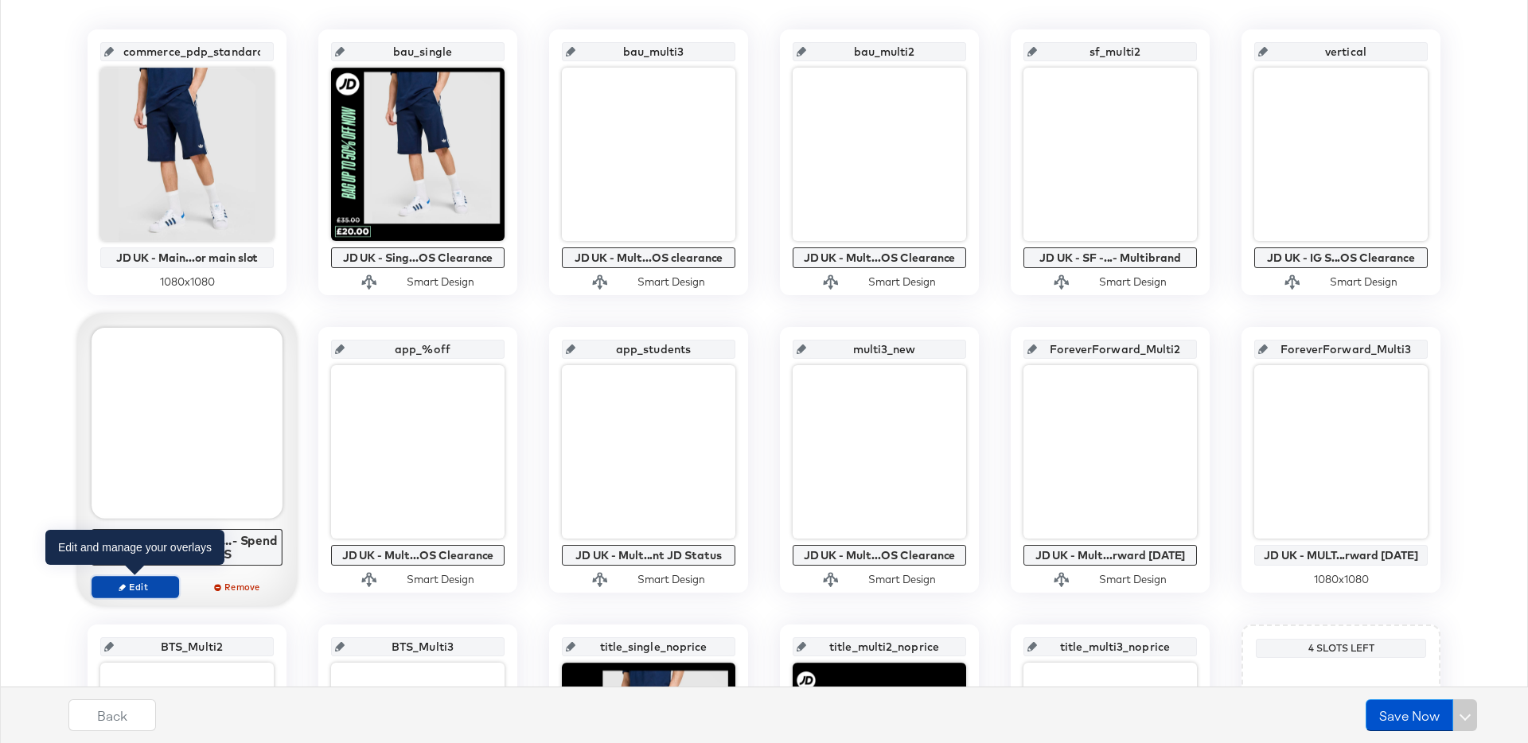
click at [158, 585] on span "Edit" at bounding box center [135, 587] width 73 height 12
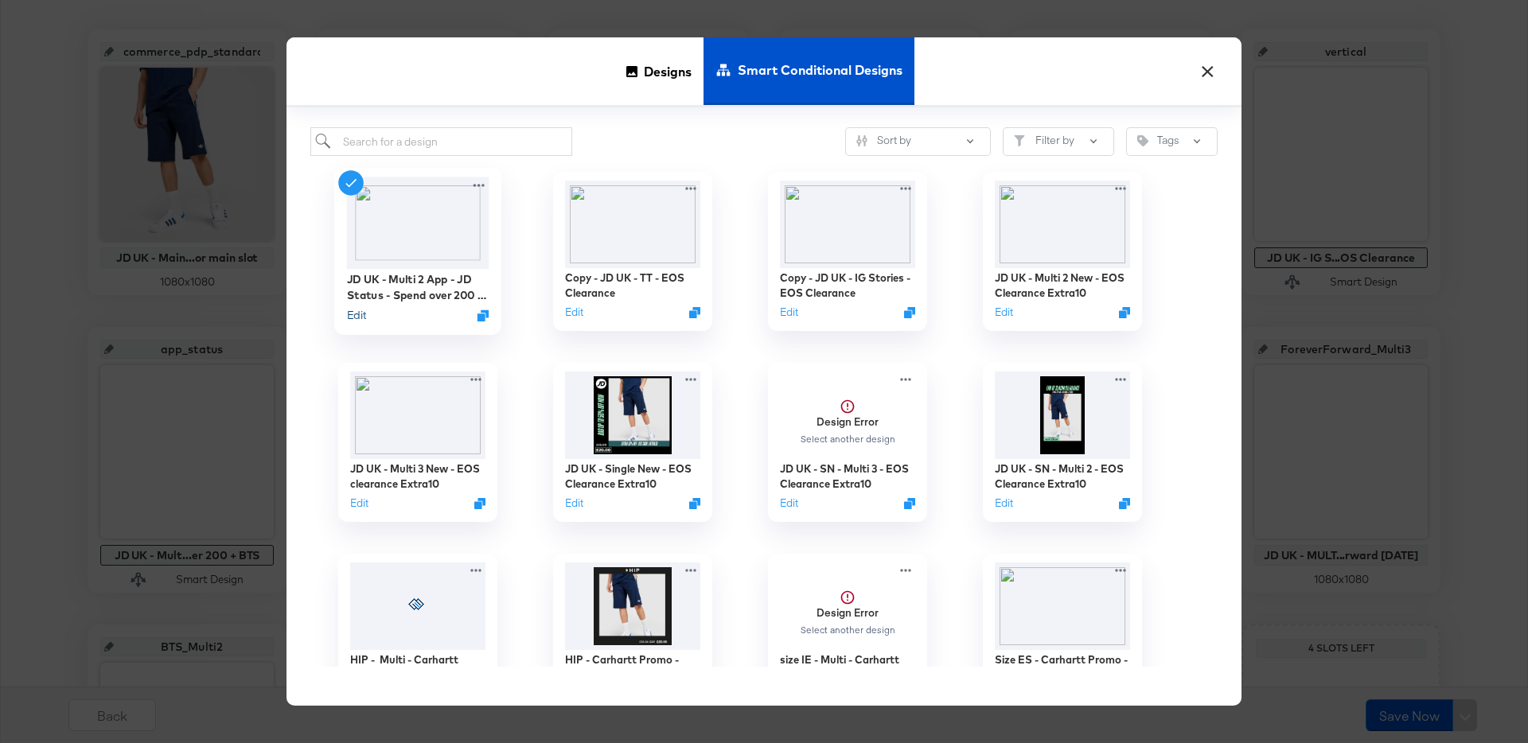
click at [353, 316] on button "Edit" at bounding box center [356, 315] width 19 height 15
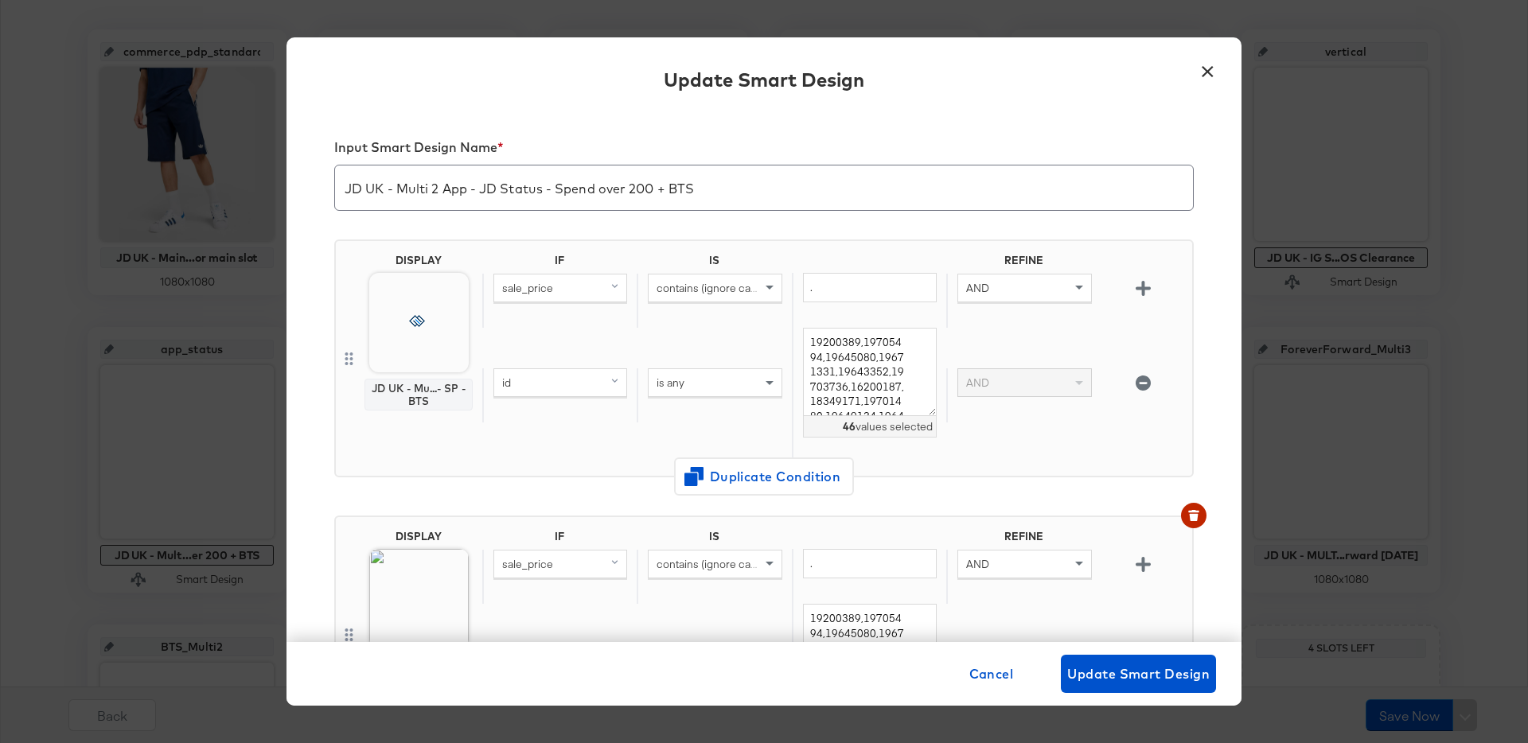
click at [503, 177] on input "JD UK - Multi 2 App - JD Status - Spend over 200 + BTS" at bounding box center [764, 181] width 858 height 45
click at [1209, 70] on button "×" at bounding box center [1207, 67] width 29 height 29
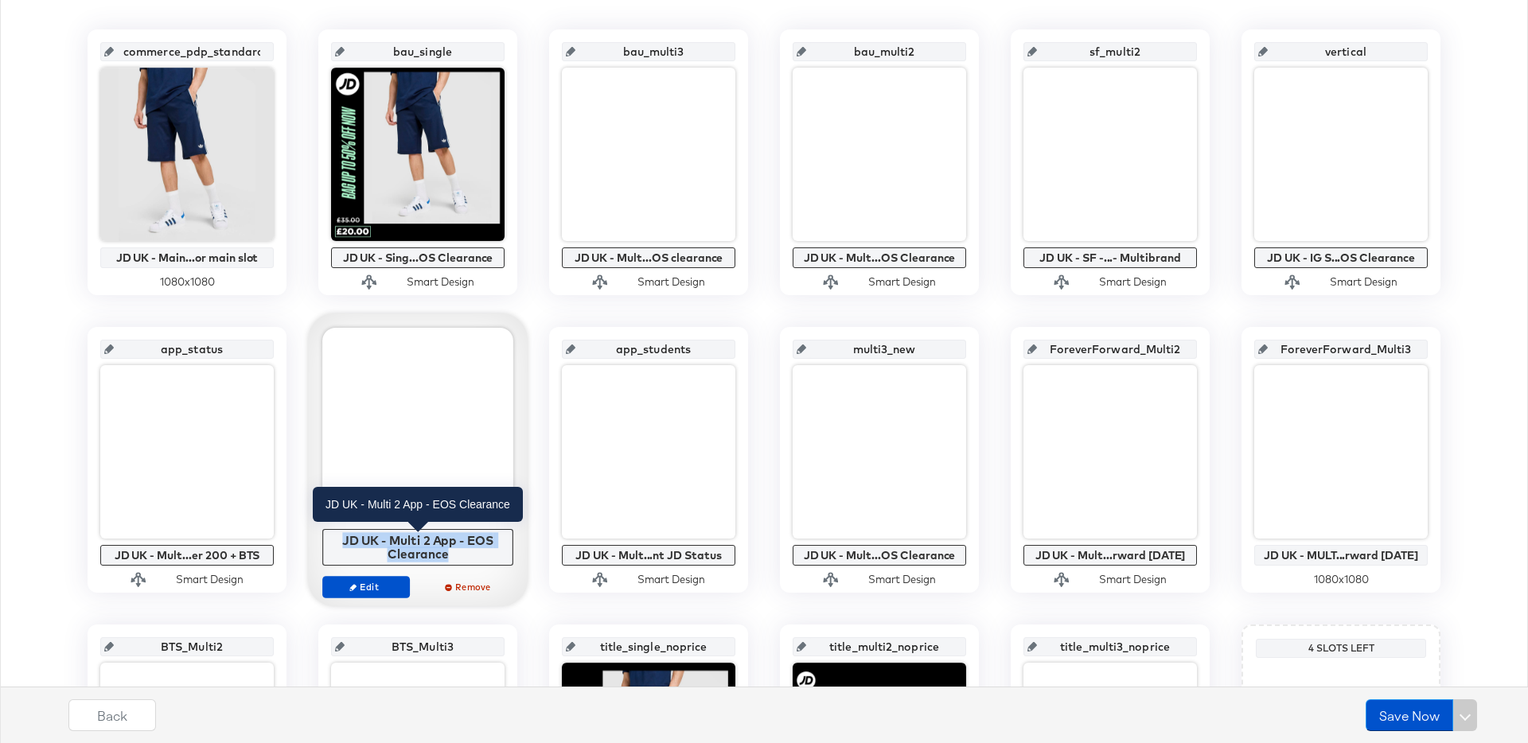
drag, startPoint x: 453, startPoint y: 556, endPoint x: 338, endPoint y: 539, distance: 115.9
click at [338, 539] on div "JD UK - Multi 2 App - EOS Clearance" at bounding box center [418, 547] width 182 height 28
copy div "JD UK - Multi 2 App - EOS Clearance"
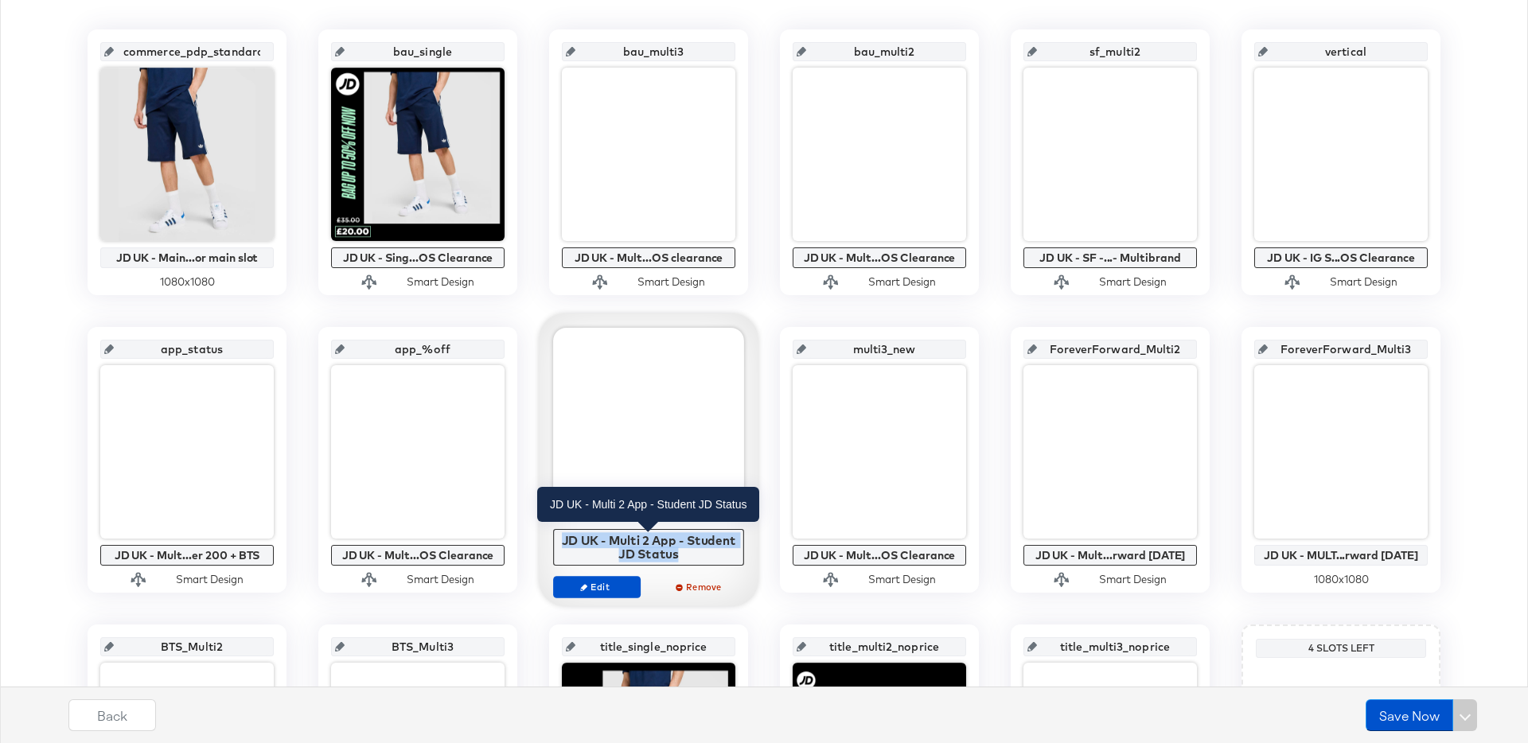
drag, startPoint x: 688, startPoint y: 554, endPoint x: 561, endPoint y: 537, distance: 128.4
click at [561, 537] on div "JD UK - Multi 2 App - Student JD Status" at bounding box center [649, 547] width 182 height 28
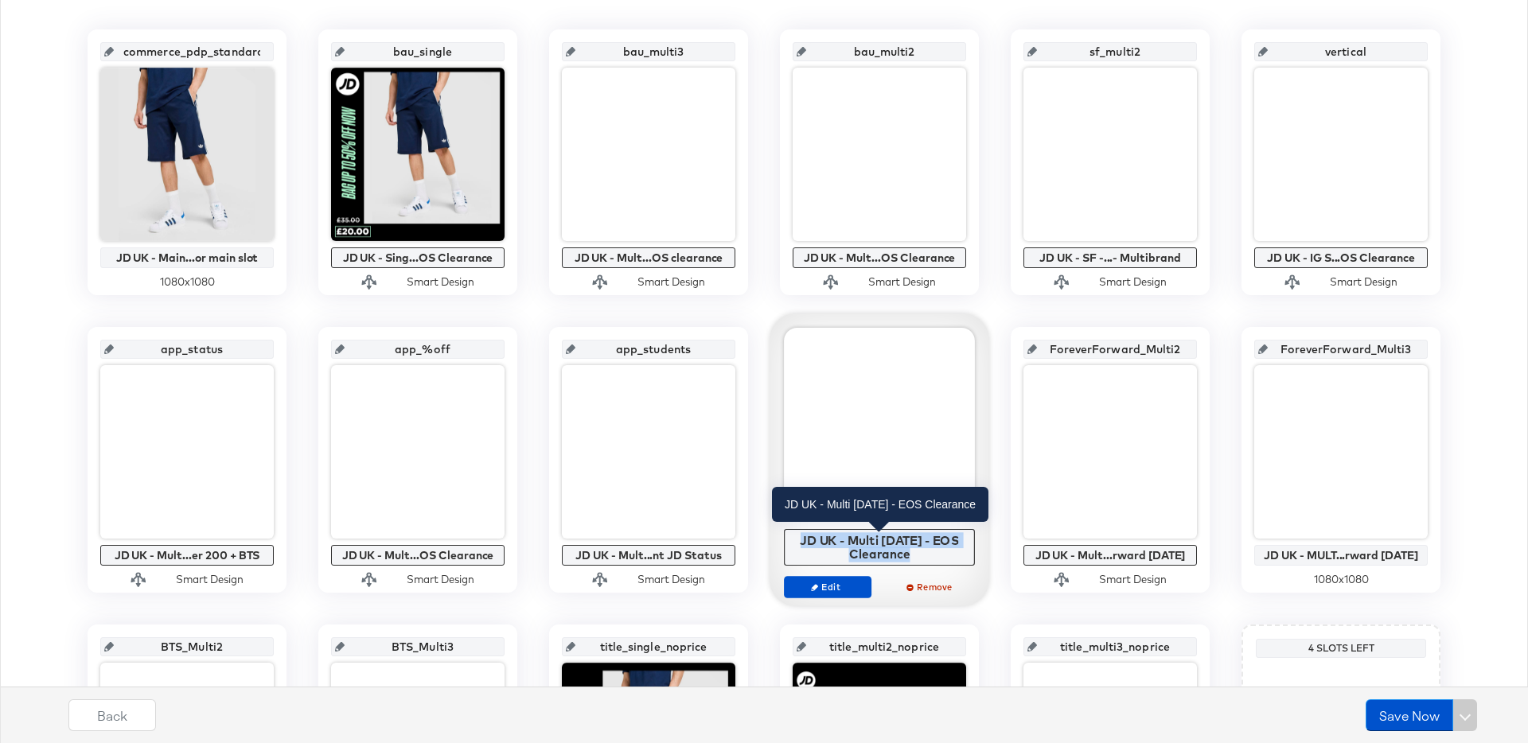
drag, startPoint x: 913, startPoint y: 553, endPoint x: 789, endPoint y: 540, distance: 124.8
click at [789, 540] on div "JD UK - Multi [DATE] - EOS Clearance" at bounding box center [880, 547] width 182 height 28
copy div "JD UK - Multi [DATE] - EOS Clearance"
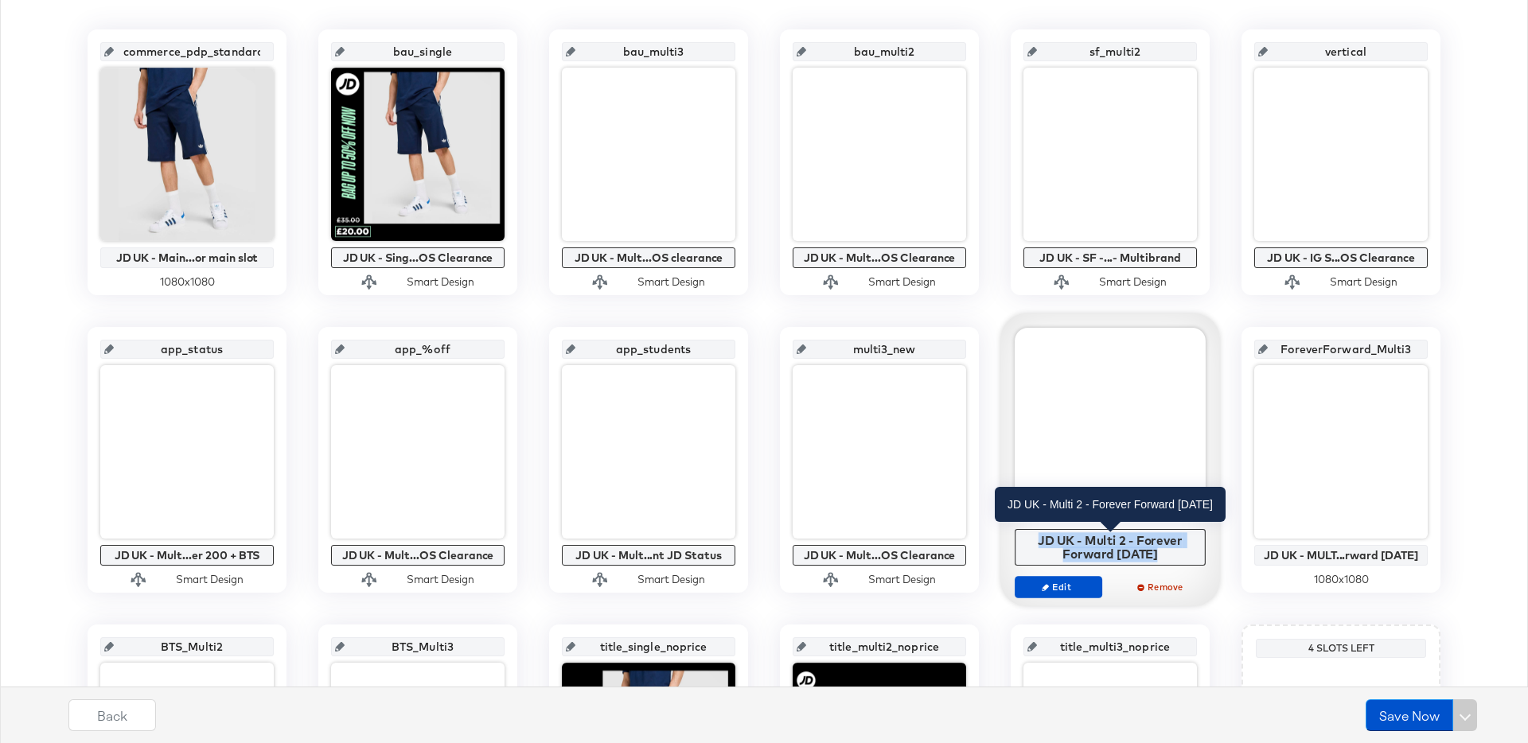
copy div "JD UK - Multi 2 - Forever Forward [DATE]"
drag, startPoint x: 1159, startPoint y: 554, endPoint x: 1026, endPoint y: 542, distance: 134.2
click at [1026, 542] on div "JD UK - Multi 2 - Forever Forward [DATE]" at bounding box center [1110, 547] width 182 height 28
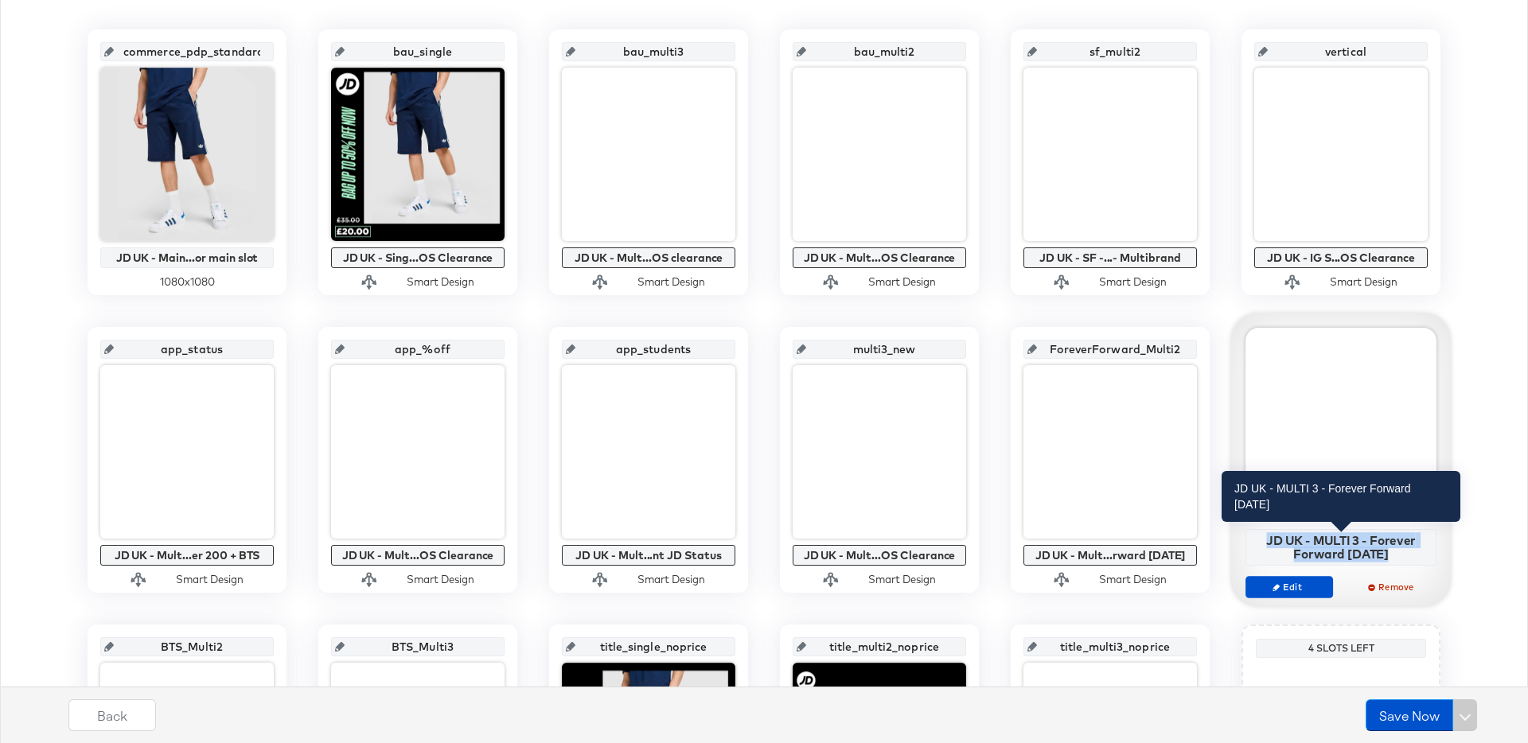
copy div "JD UK - MULTI 3 - Forever Forward [DATE]"
drag, startPoint x: 1397, startPoint y: 554, endPoint x: 1252, endPoint y: 536, distance: 145.9
click at [1252, 536] on div "JD UK - MULTI 3 - Forever Forward [DATE]" at bounding box center [1341, 547] width 182 height 28
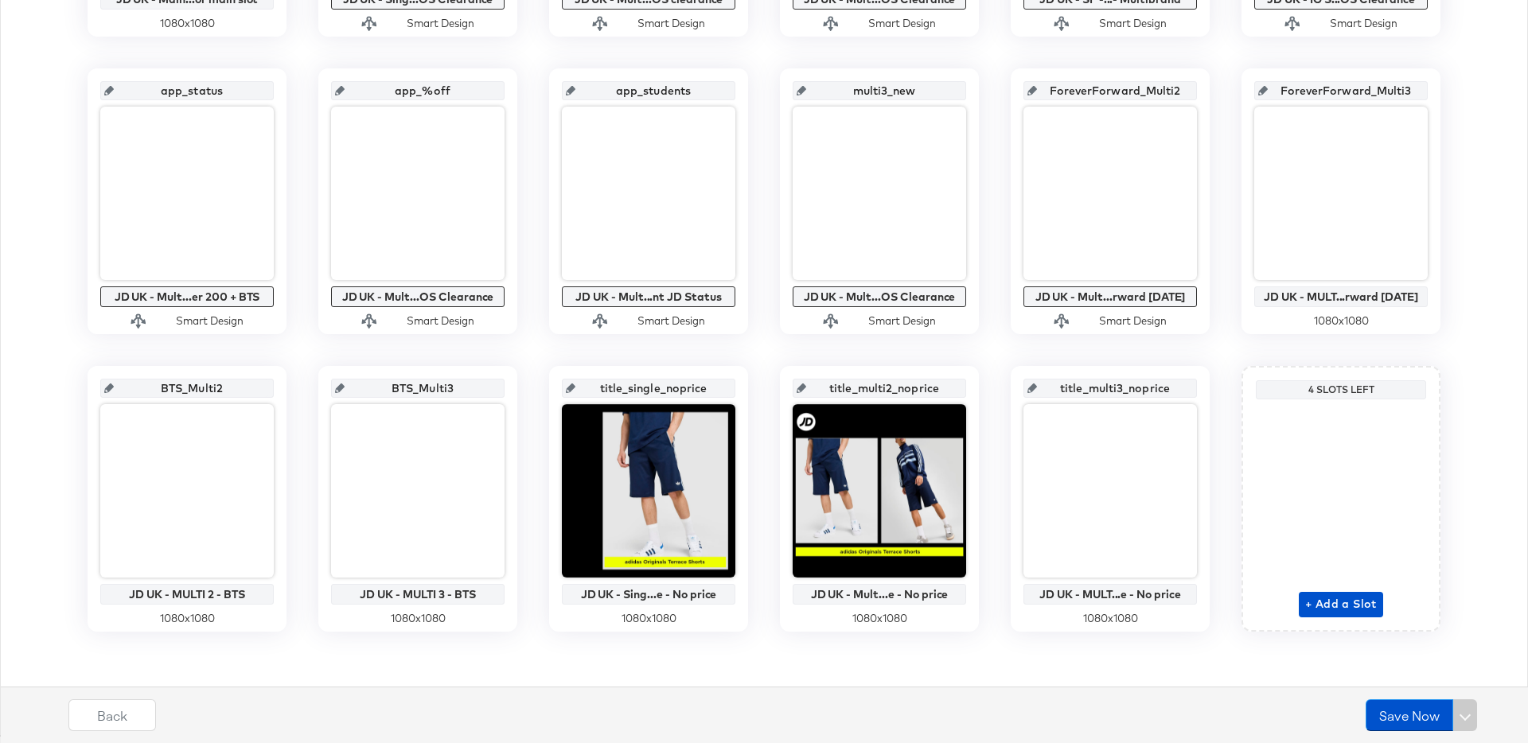
scroll to position [611, 0]
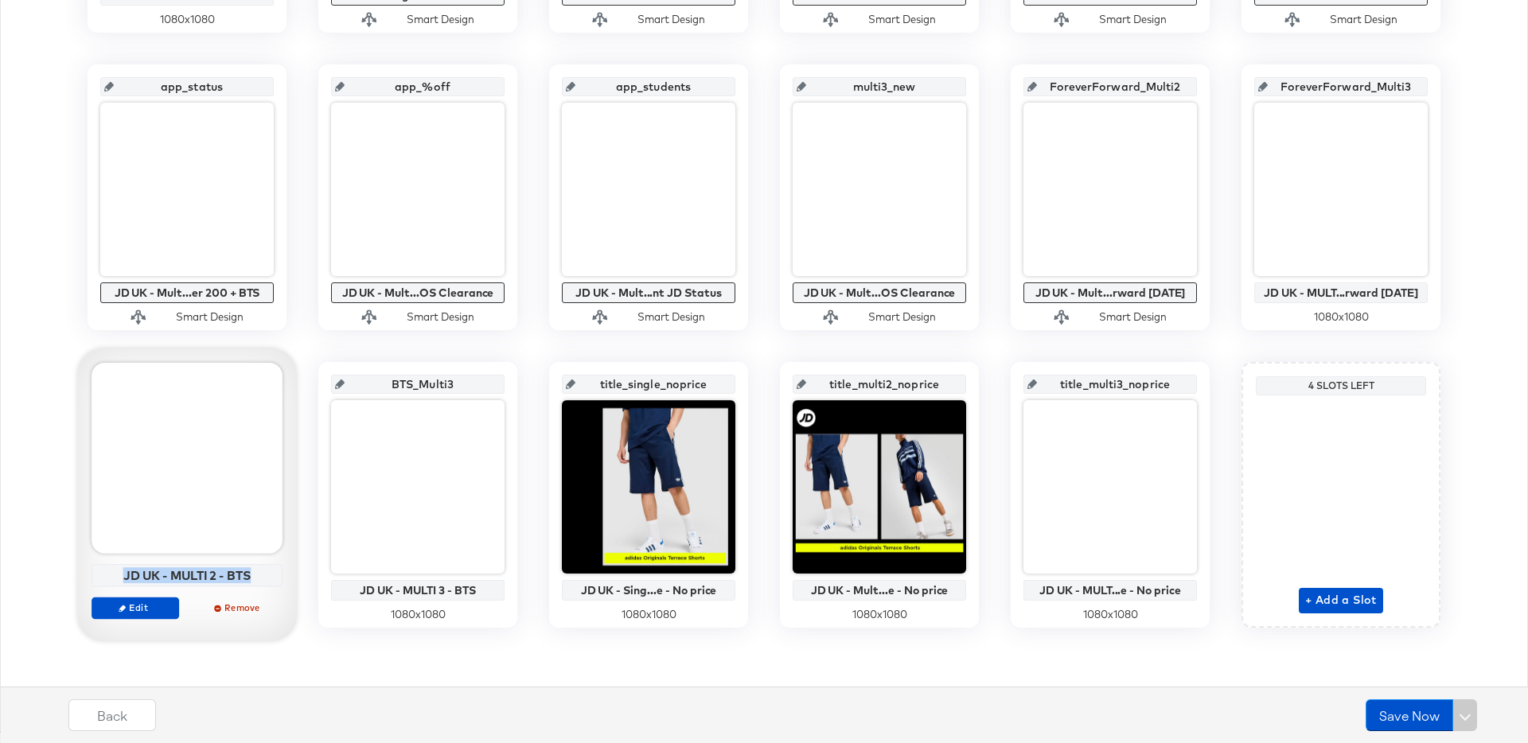
drag, startPoint x: 252, startPoint y: 574, endPoint x: 127, endPoint y: 567, distance: 125.9
click at [127, 568] on div "JD UK - MULTI 2 - BTS" at bounding box center [187, 575] width 182 height 14
copy div "JD UK - MULTI 2 - BTS"
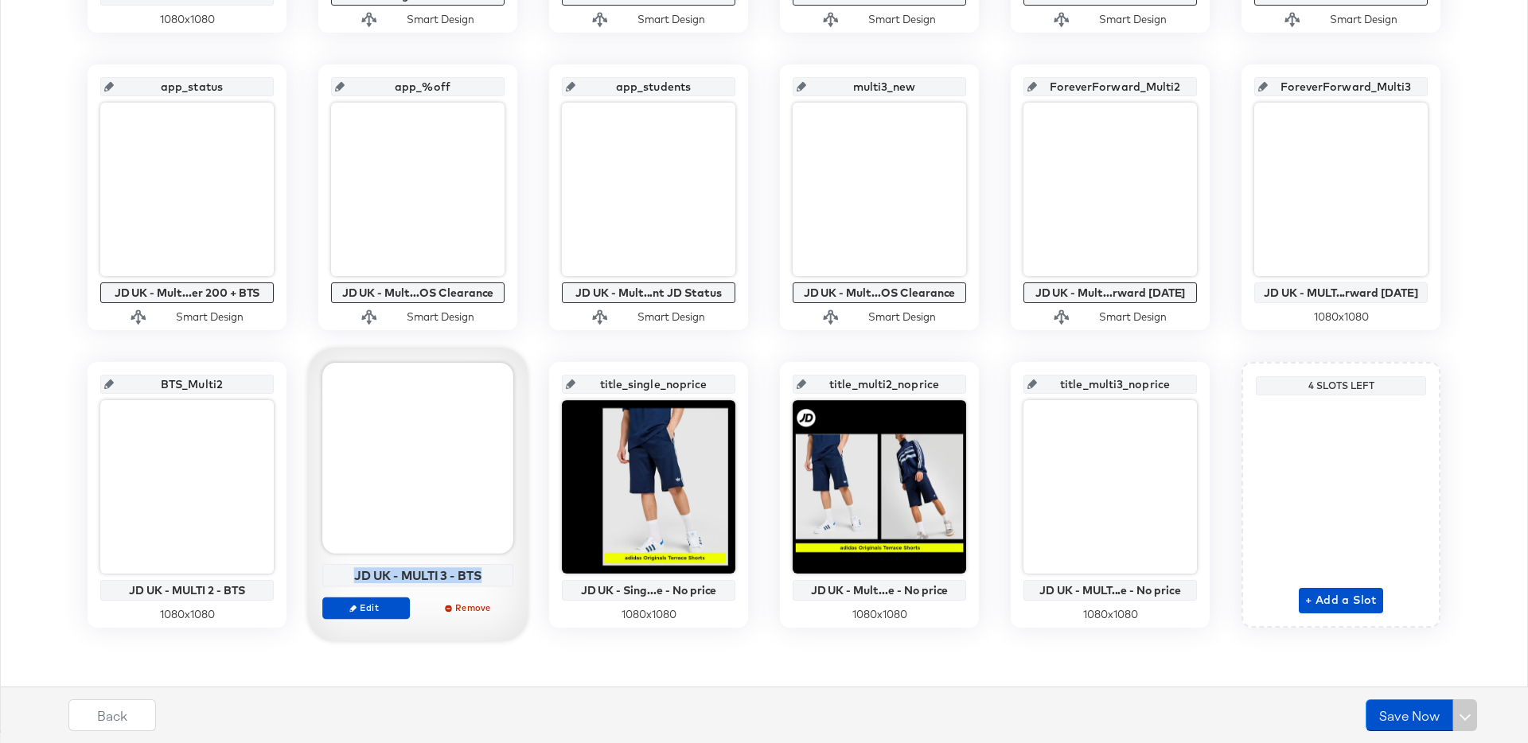
drag, startPoint x: 486, startPoint y: 576, endPoint x: 355, endPoint y: 571, distance: 131.4
click at [355, 571] on div "JD UK - MULTI 3 - BTS" at bounding box center [418, 575] width 182 height 14
copy div "JD UK - MULTI 3 - BTS"
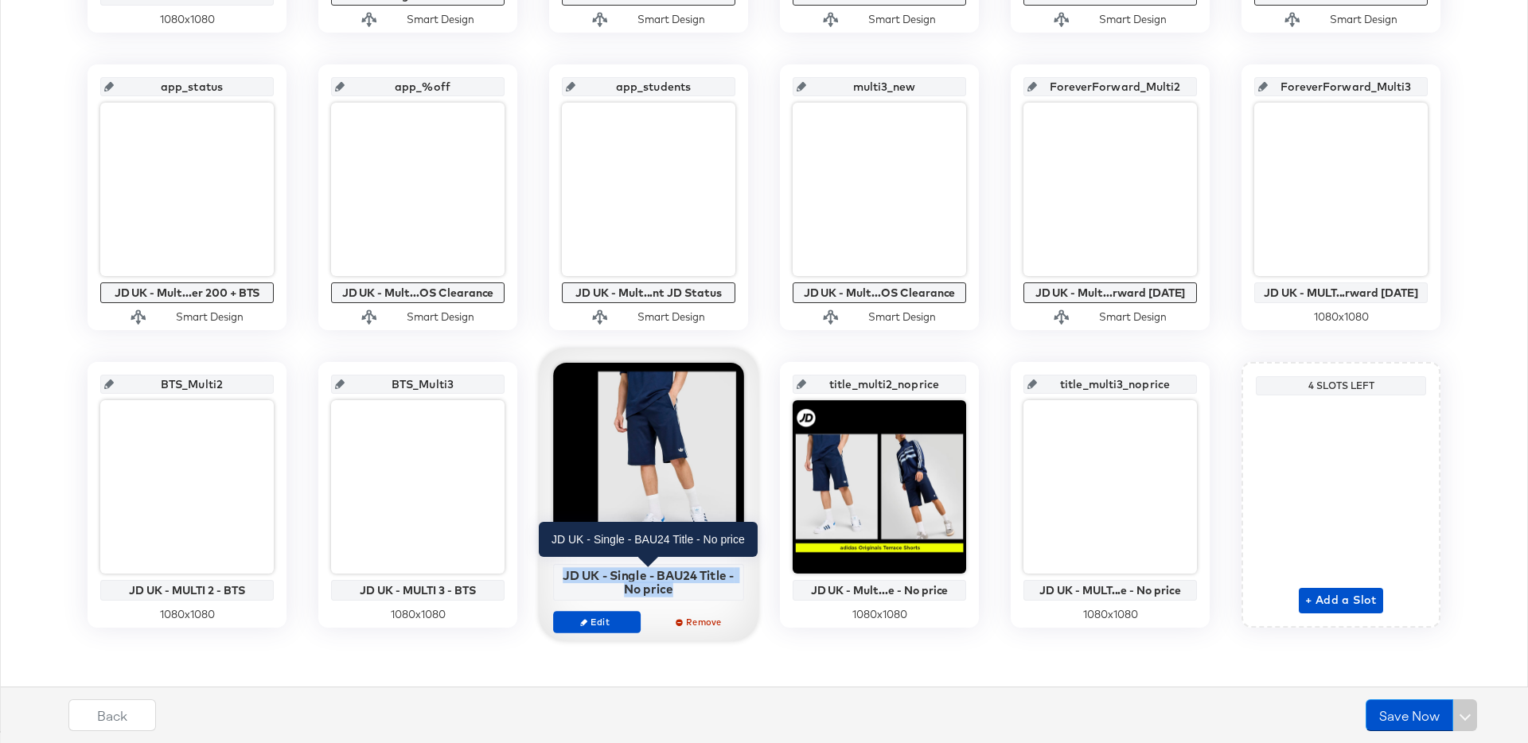
copy div "JD UK - Single - BAU24 Title - No price"
drag, startPoint x: 648, startPoint y: 588, endPoint x: 558, endPoint y: 572, distance: 91.3
click at [558, 572] on div "JD UK - Single - BAU24 Title - No price" at bounding box center [649, 582] width 182 height 28
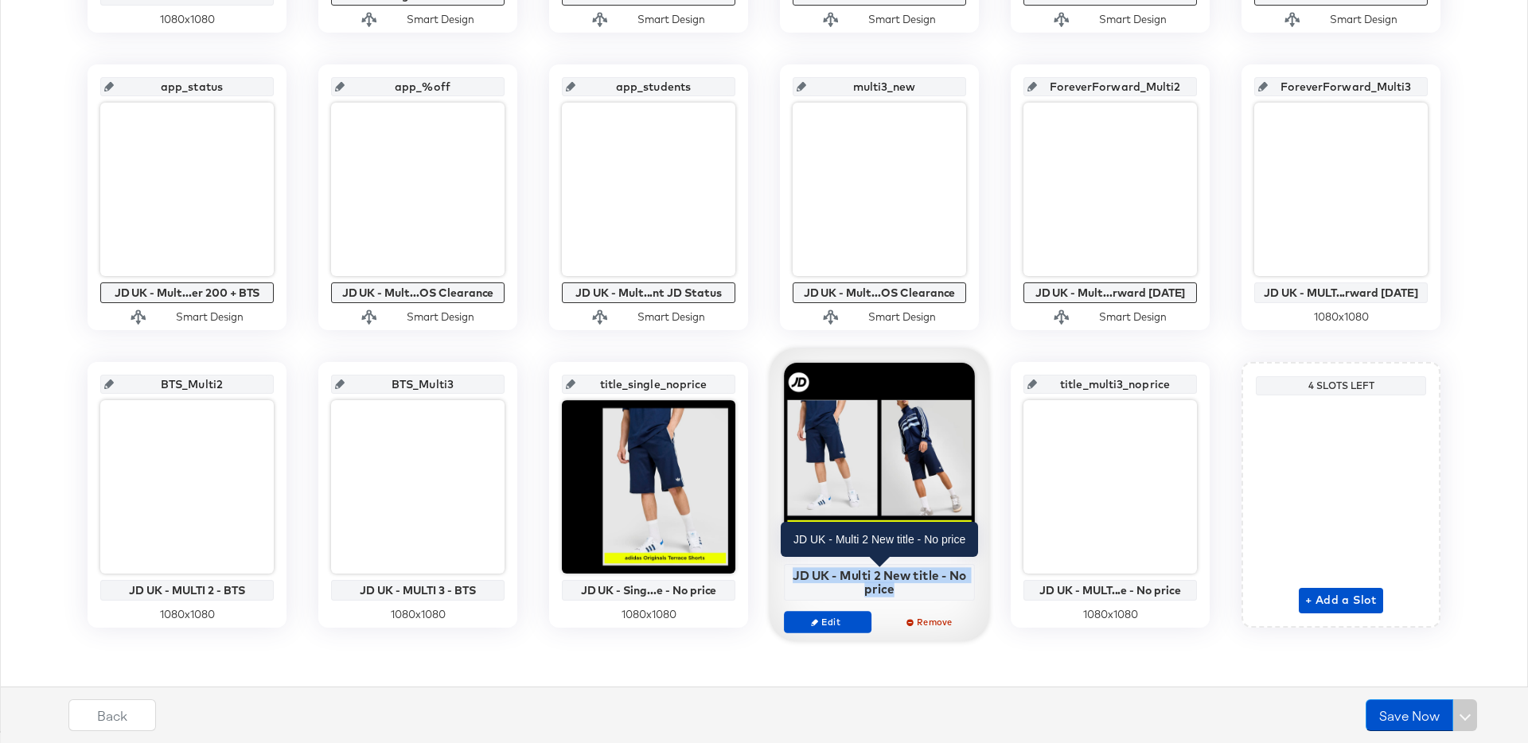
drag, startPoint x: 903, startPoint y: 590, endPoint x: 790, endPoint y: 571, distance: 114.6
click at [790, 571] on div "JD UK - Multi 2 New title - No price" at bounding box center [880, 582] width 182 height 28
copy div "JD UK - Multi 2 New title - No price"
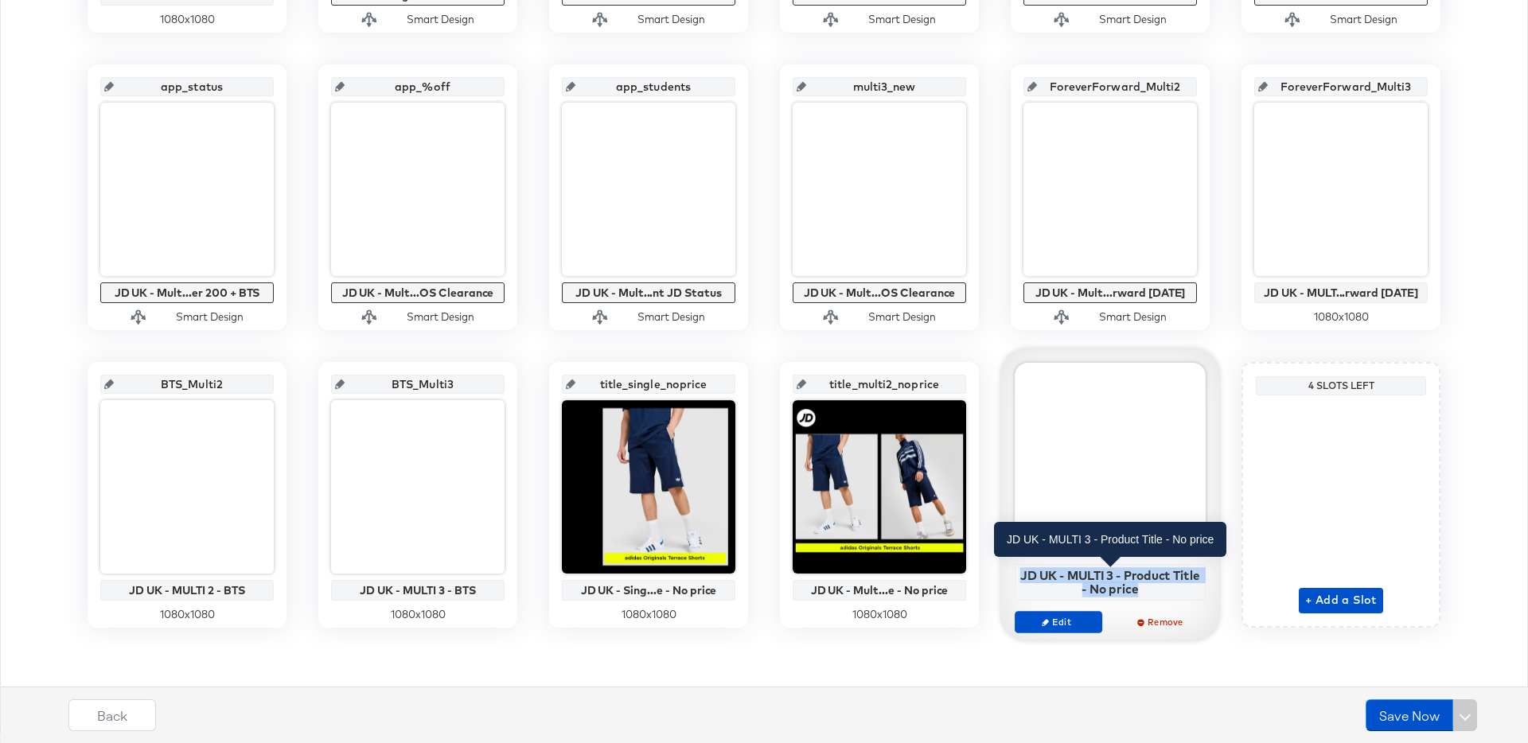
copy div "JD UK - MULTI 3 - Product Title - No price"
drag, startPoint x: 1158, startPoint y: 589, endPoint x: 1028, endPoint y: 573, distance: 130.7
click at [1028, 573] on div "JD UK - MULTI 3 - Product Title - No price" at bounding box center [1110, 582] width 182 height 28
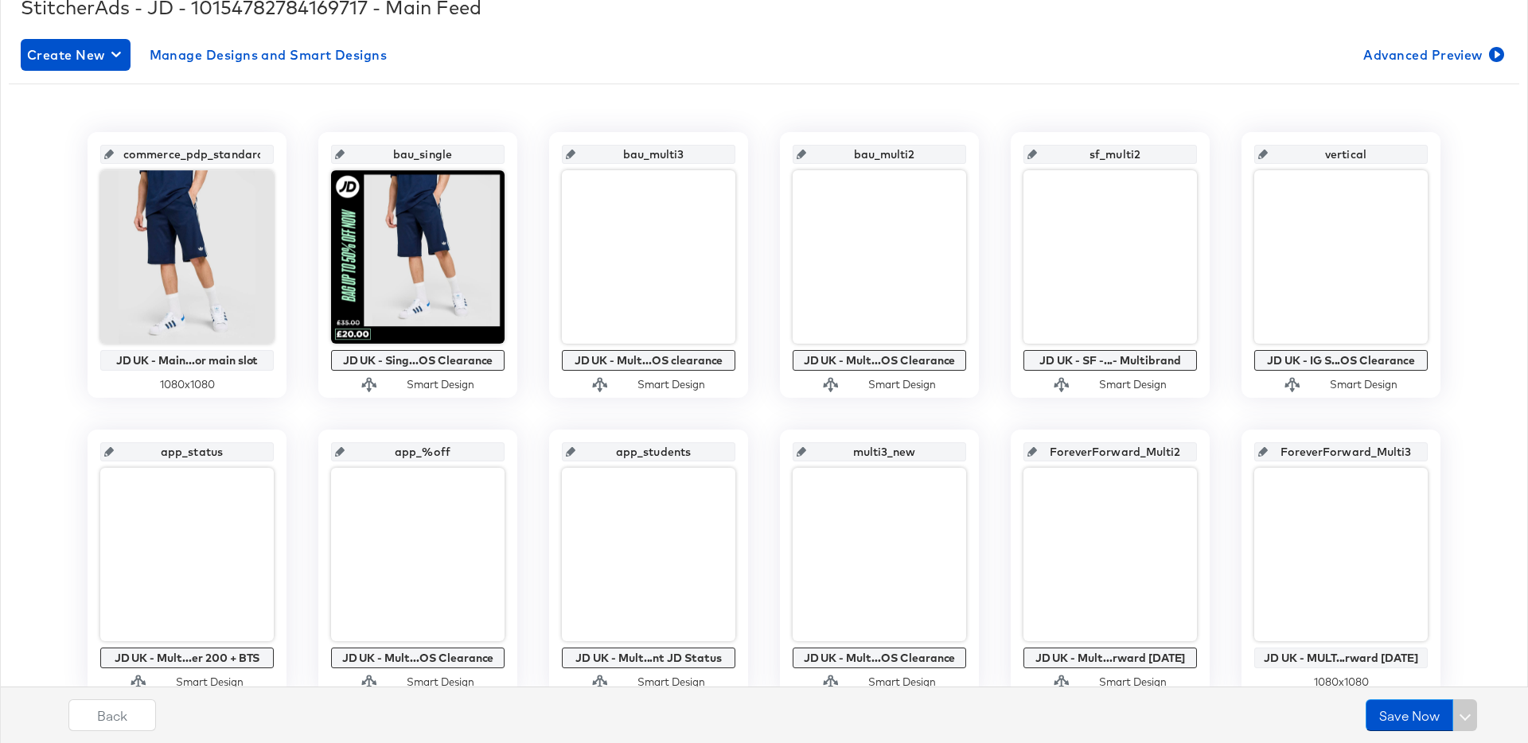
scroll to position [0, 0]
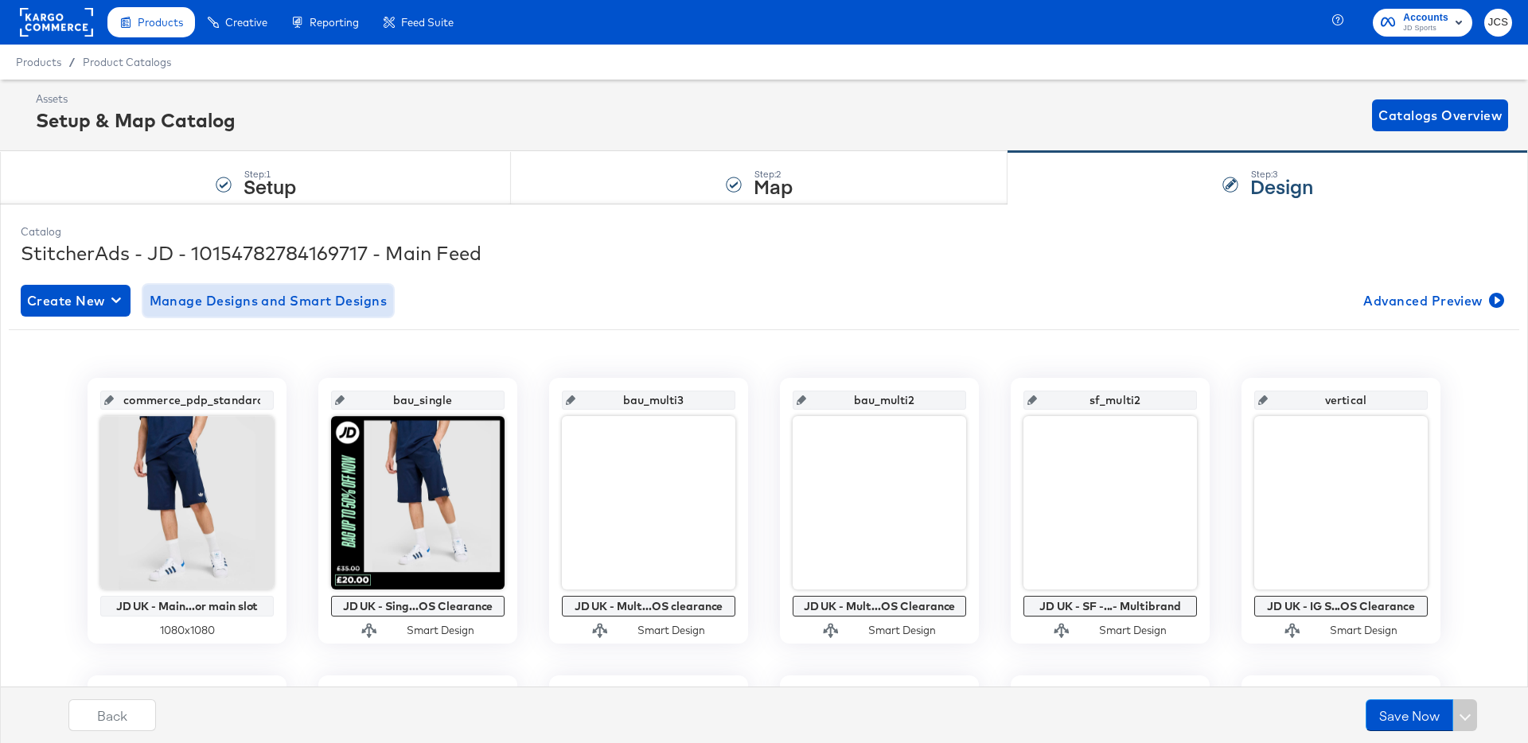
click at [290, 302] on span "Manage Designs and Smart Designs" at bounding box center [269, 301] width 238 height 22
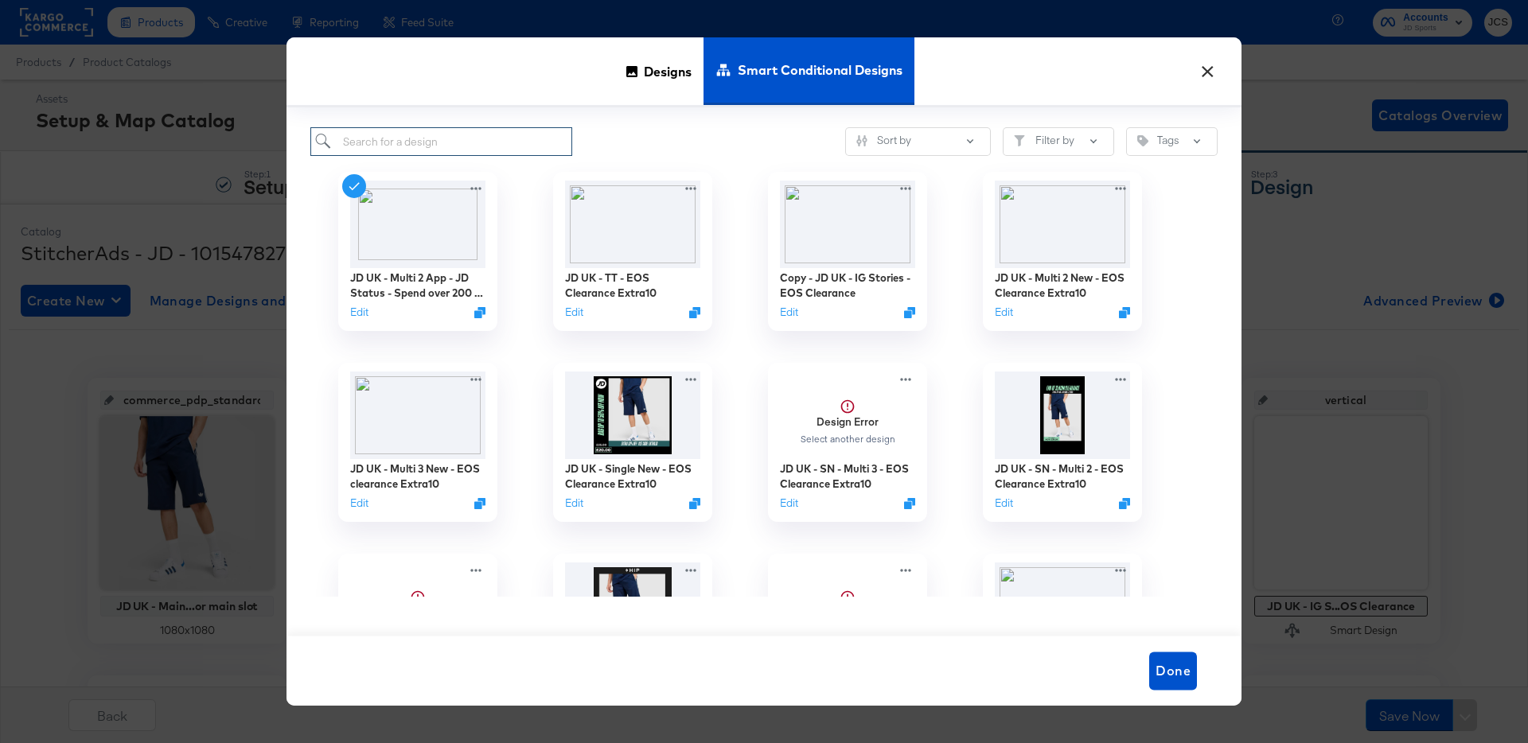
click at [450, 142] on input "search" at bounding box center [441, 141] width 262 height 29
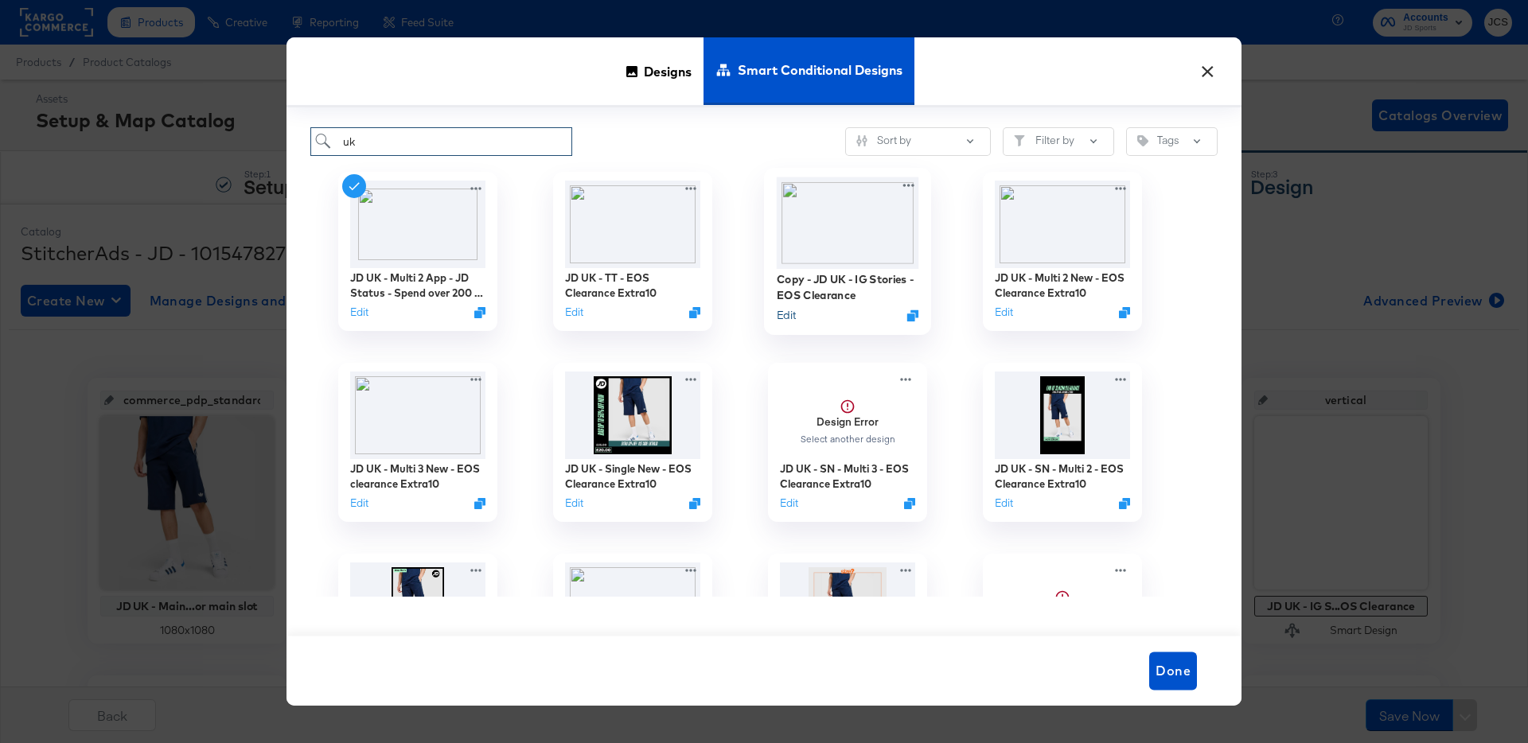
type input "uk"
click at [785, 316] on button "Edit" at bounding box center [786, 315] width 19 height 15
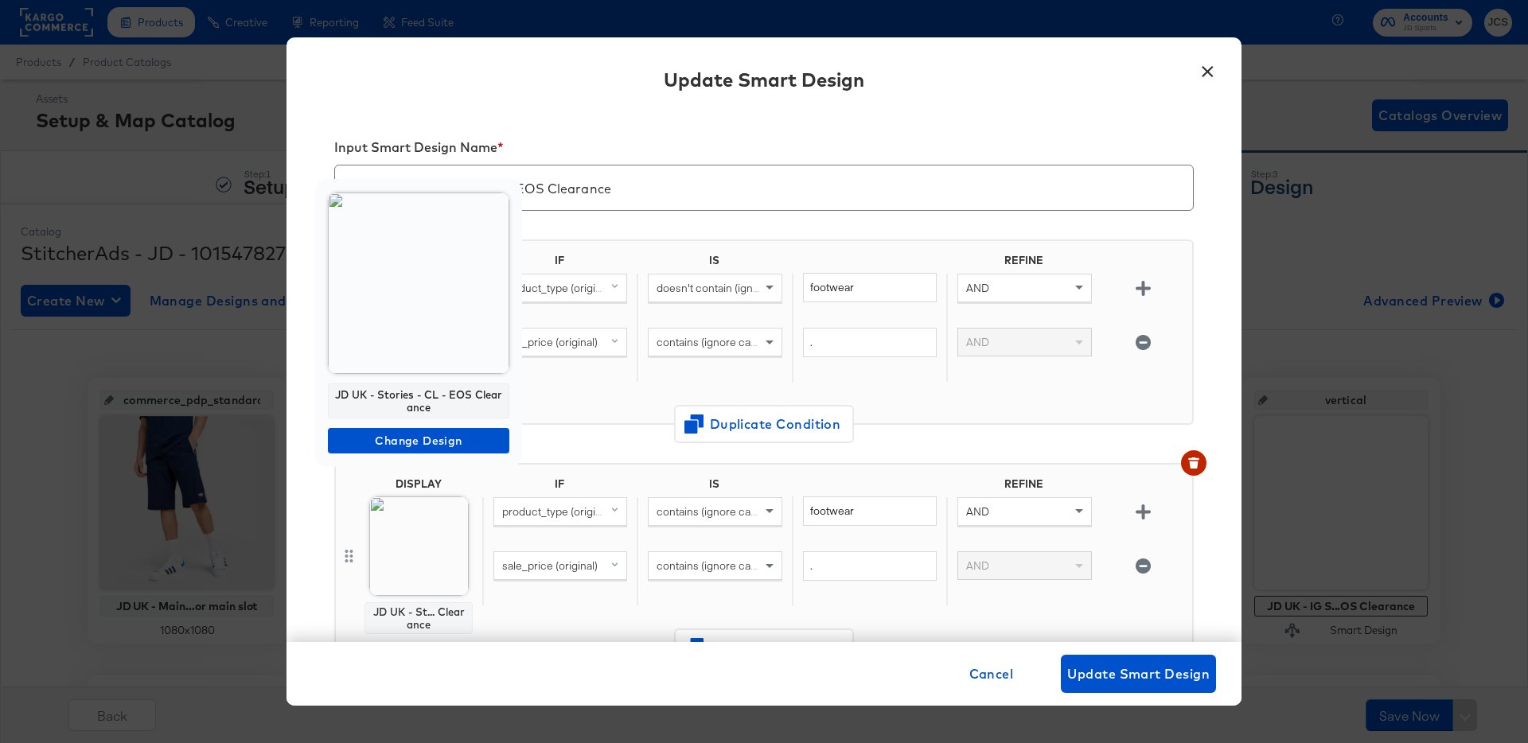
click at [438, 341] on img at bounding box center [418, 283] width 181 height 181
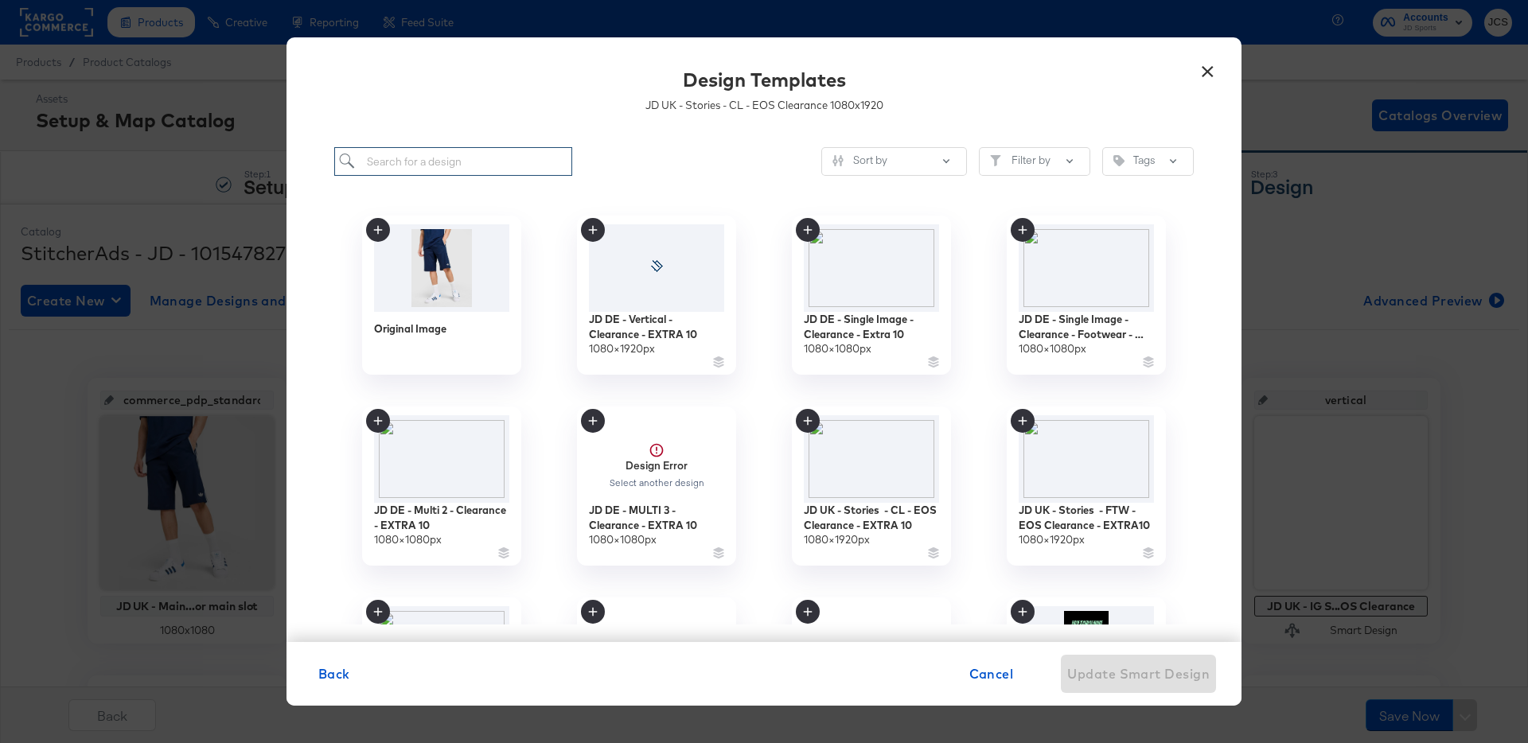
click at [468, 154] on input "search" at bounding box center [453, 161] width 238 height 29
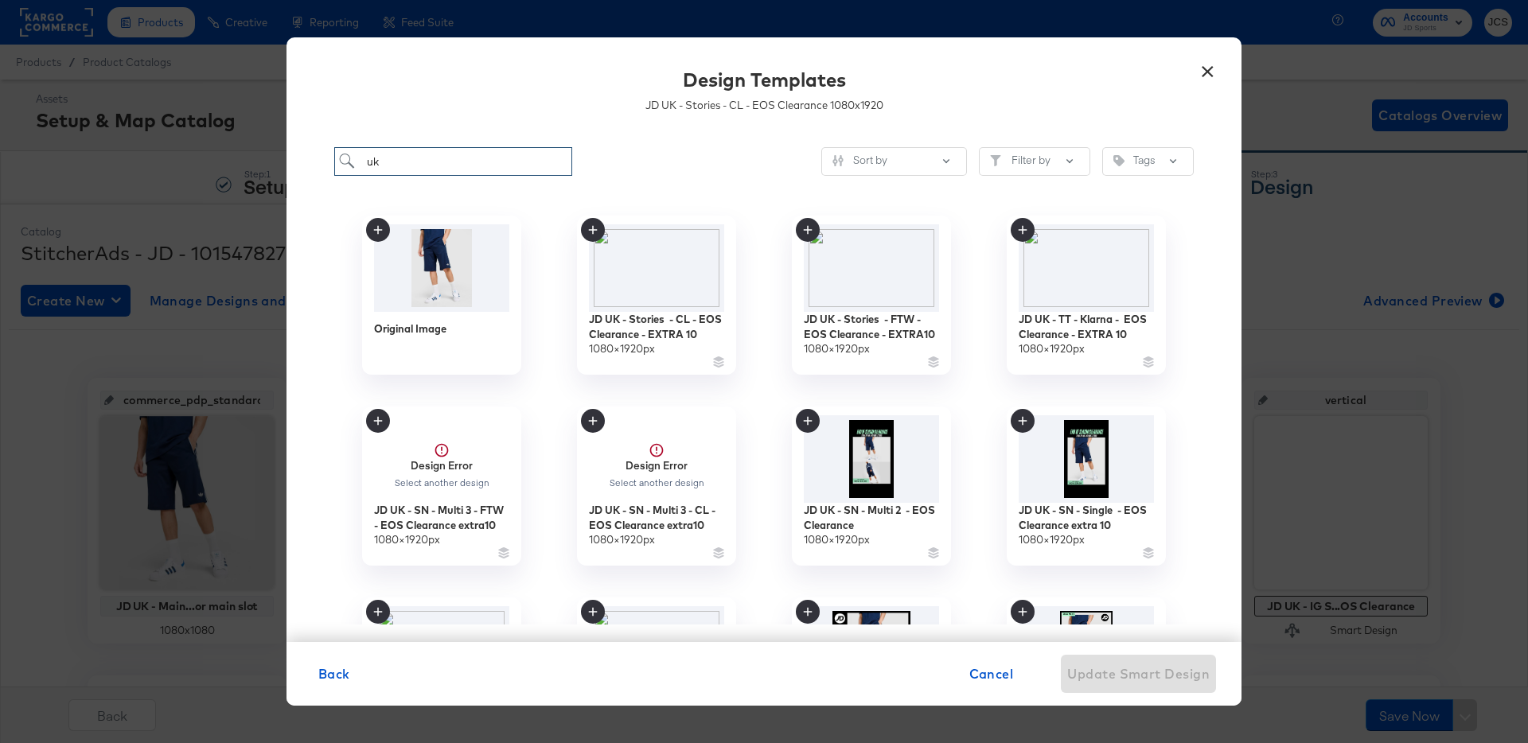
type input "uk"
click at [1206, 68] on button "×" at bounding box center [1207, 67] width 29 height 29
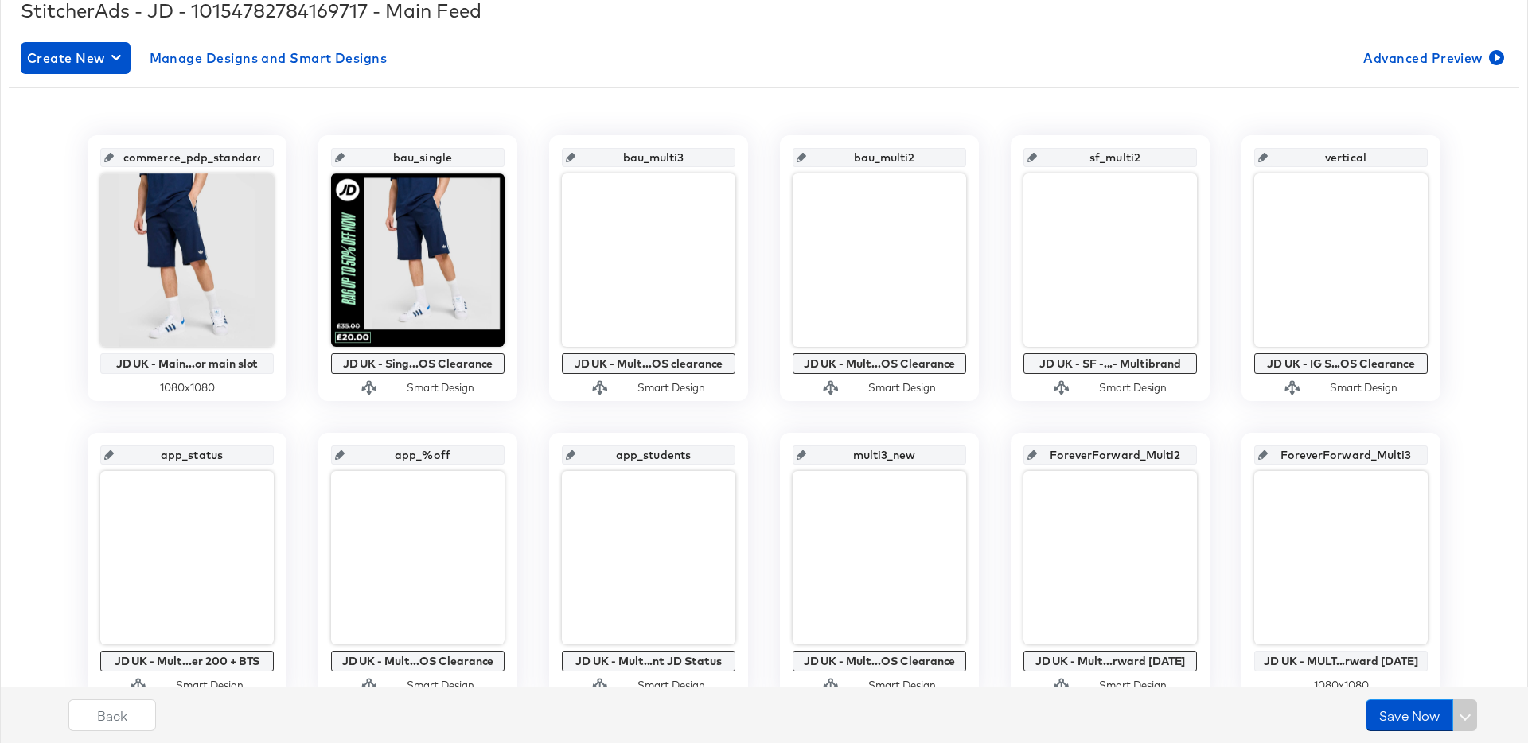
scroll to position [278, 0]
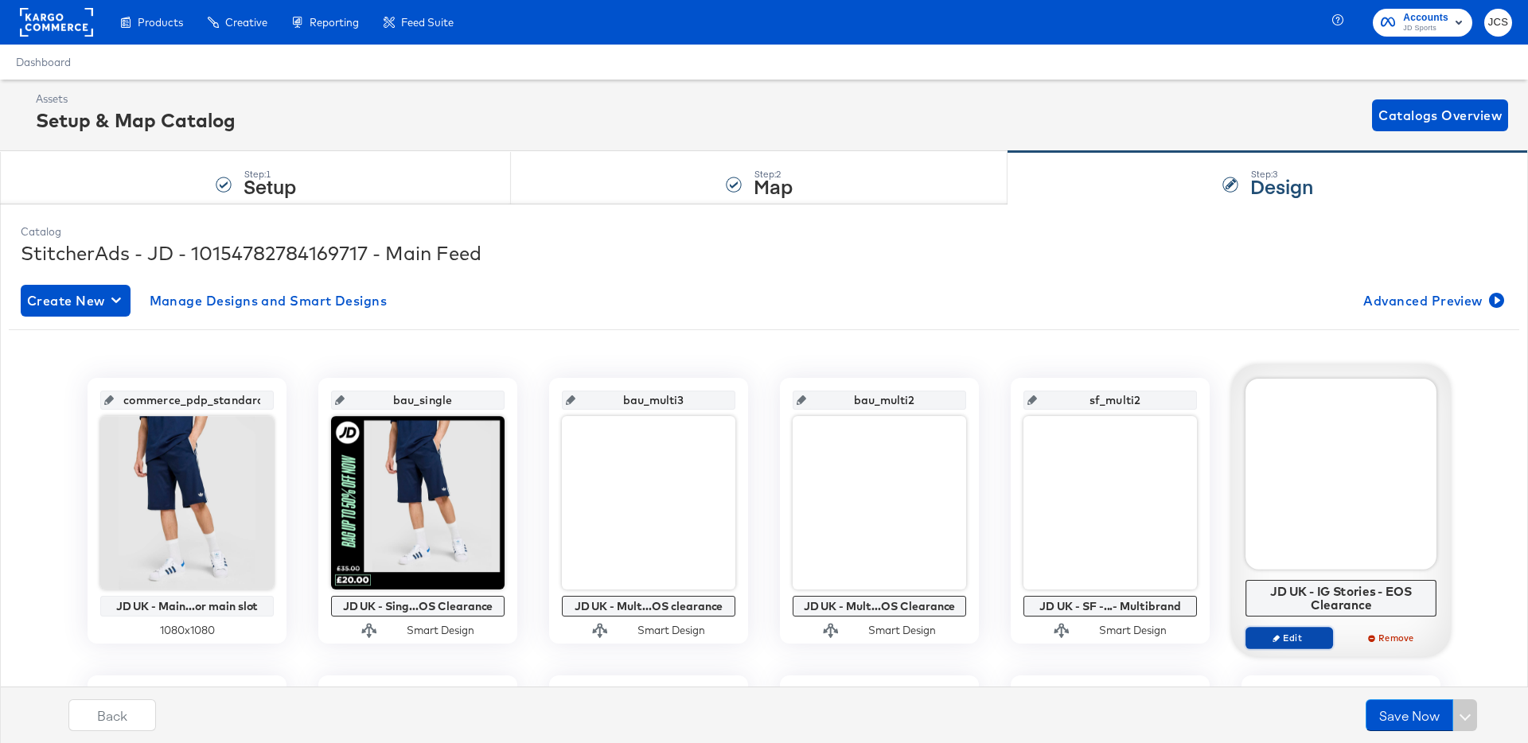
click at [1305, 632] on span "Edit" at bounding box center [1288, 638] width 73 height 12
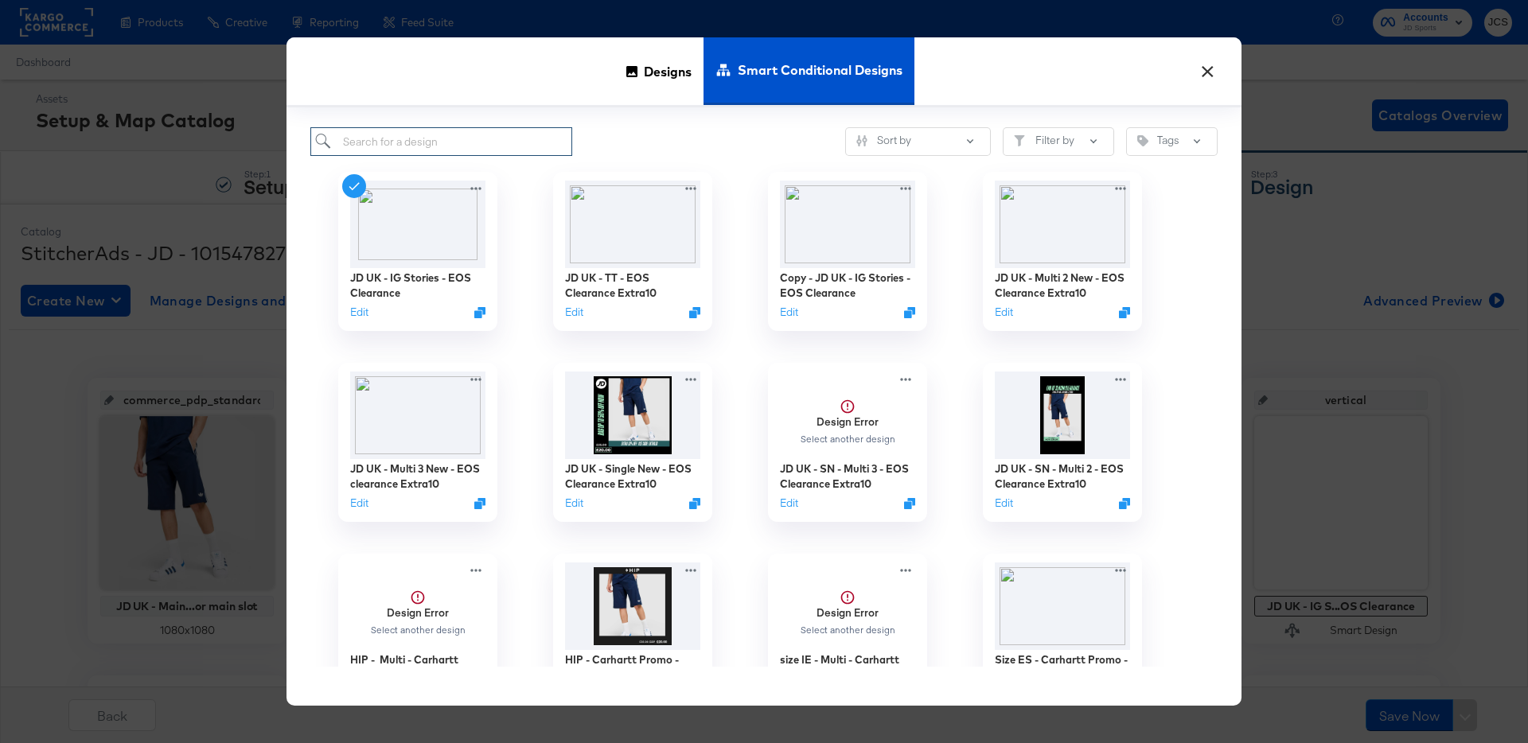
click at [450, 144] on input "search" at bounding box center [441, 141] width 262 height 29
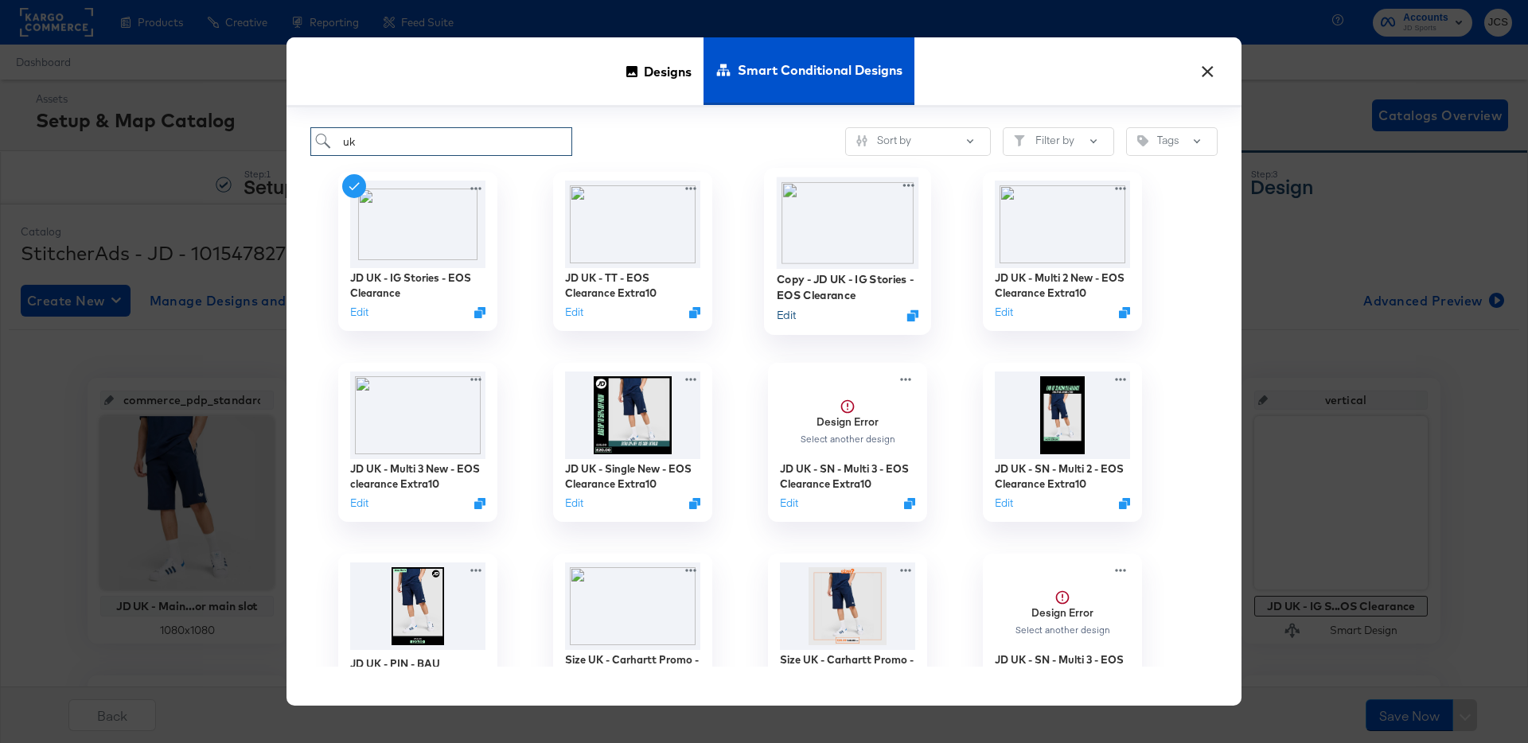
type input "uk"
click at [788, 316] on button "Edit" at bounding box center [786, 315] width 19 height 15
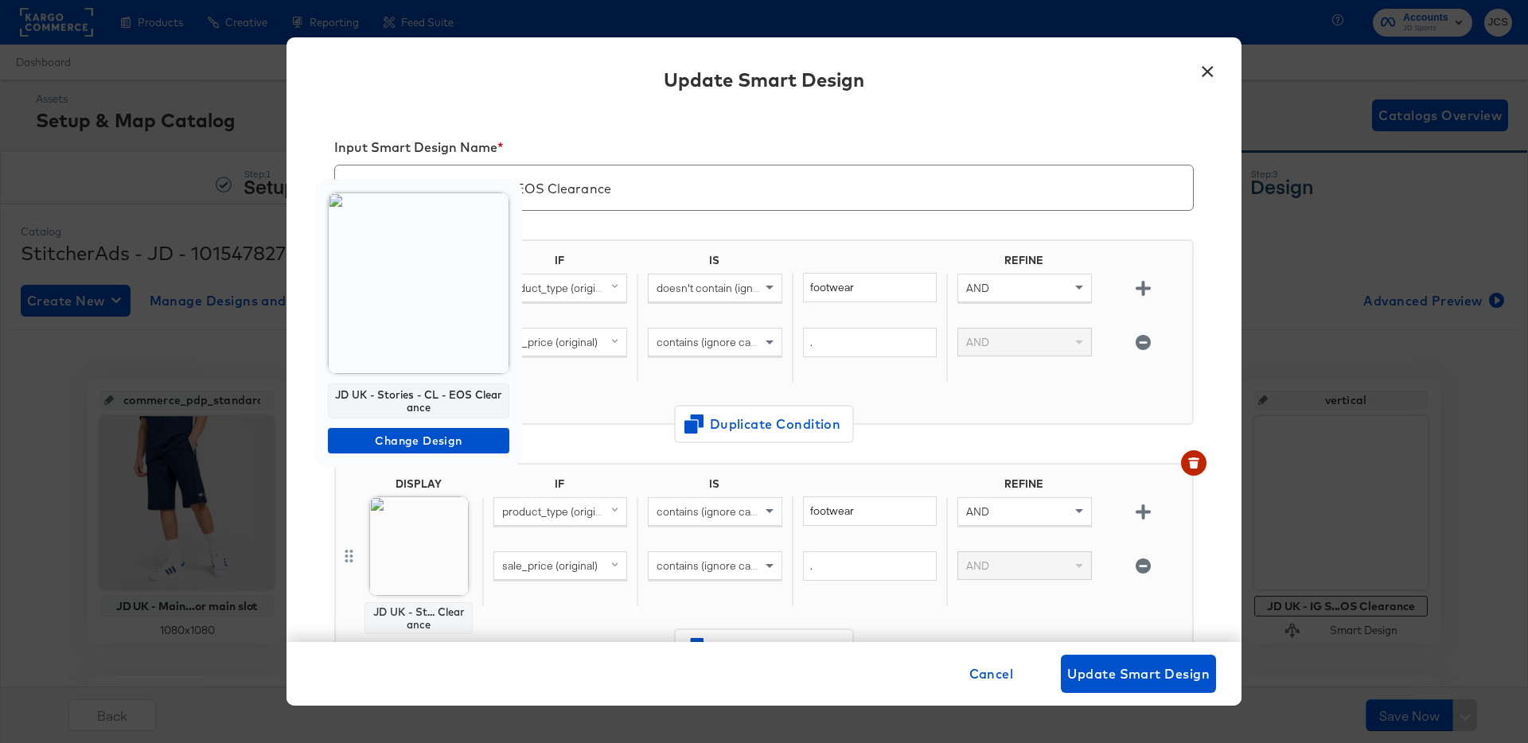
click at [433, 313] on img at bounding box center [418, 283] width 181 height 181
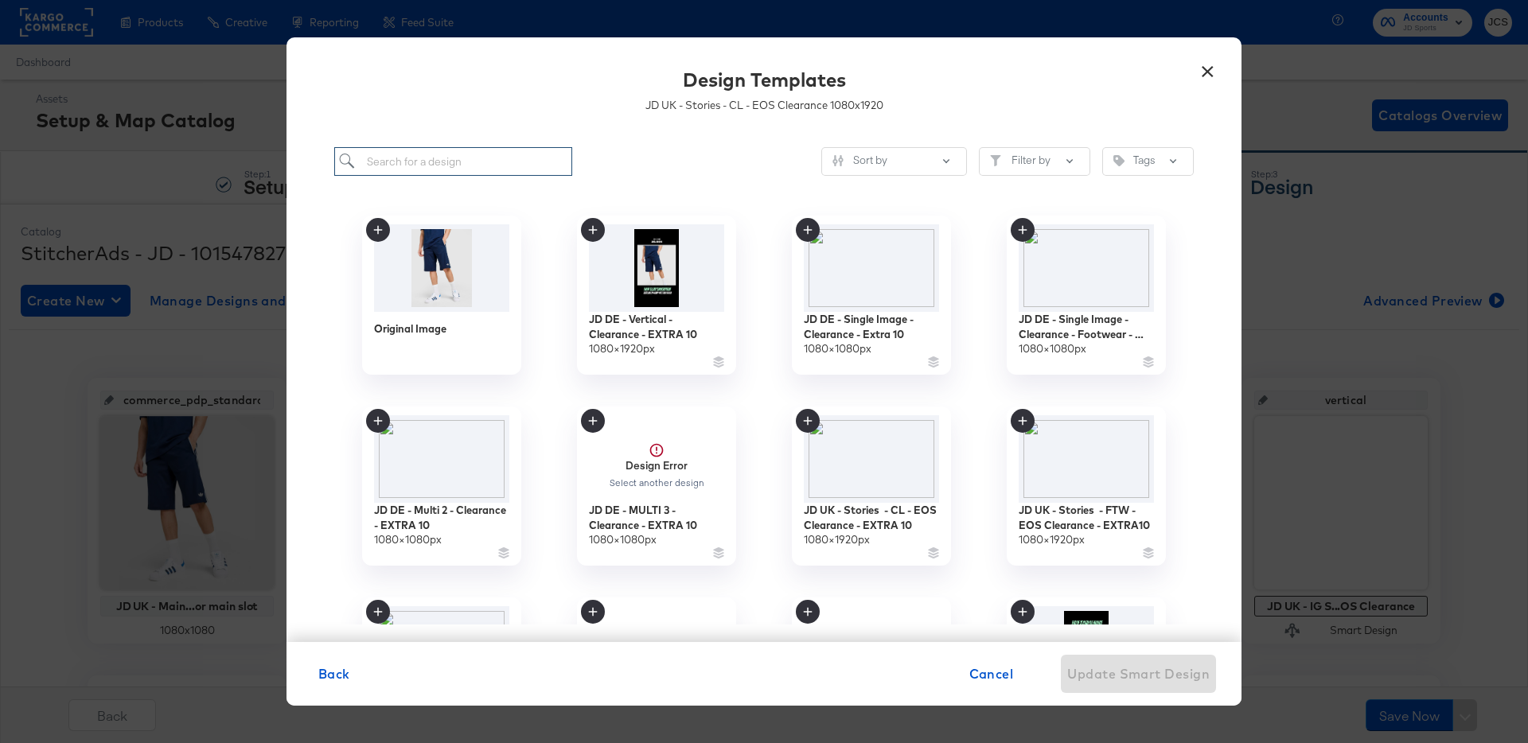
click at [481, 165] on input "search" at bounding box center [453, 161] width 238 height 29
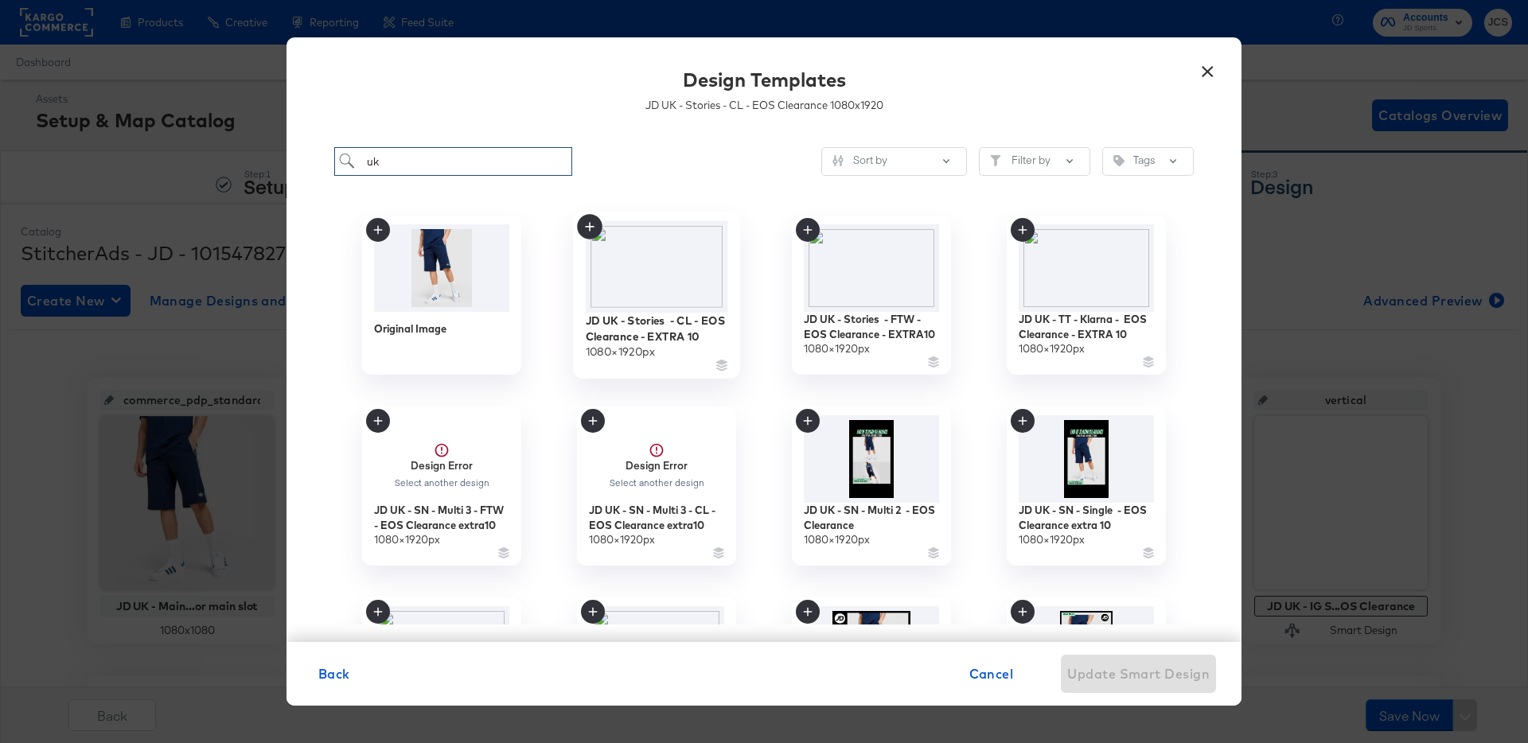
type input "uk"
click at [682, 264] on img at bounding box center [657, 267] width 142 height 92
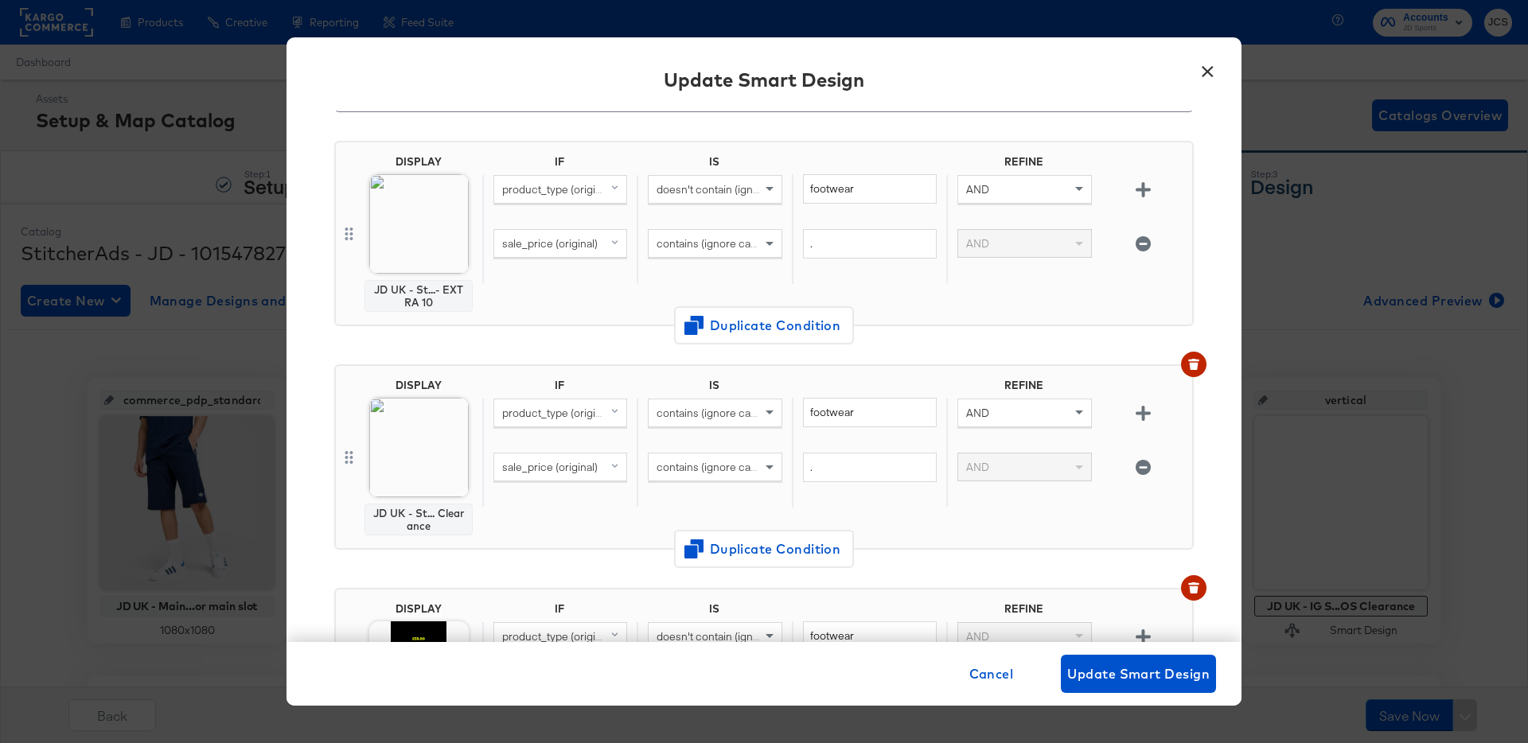
scroll to position [124, 0]
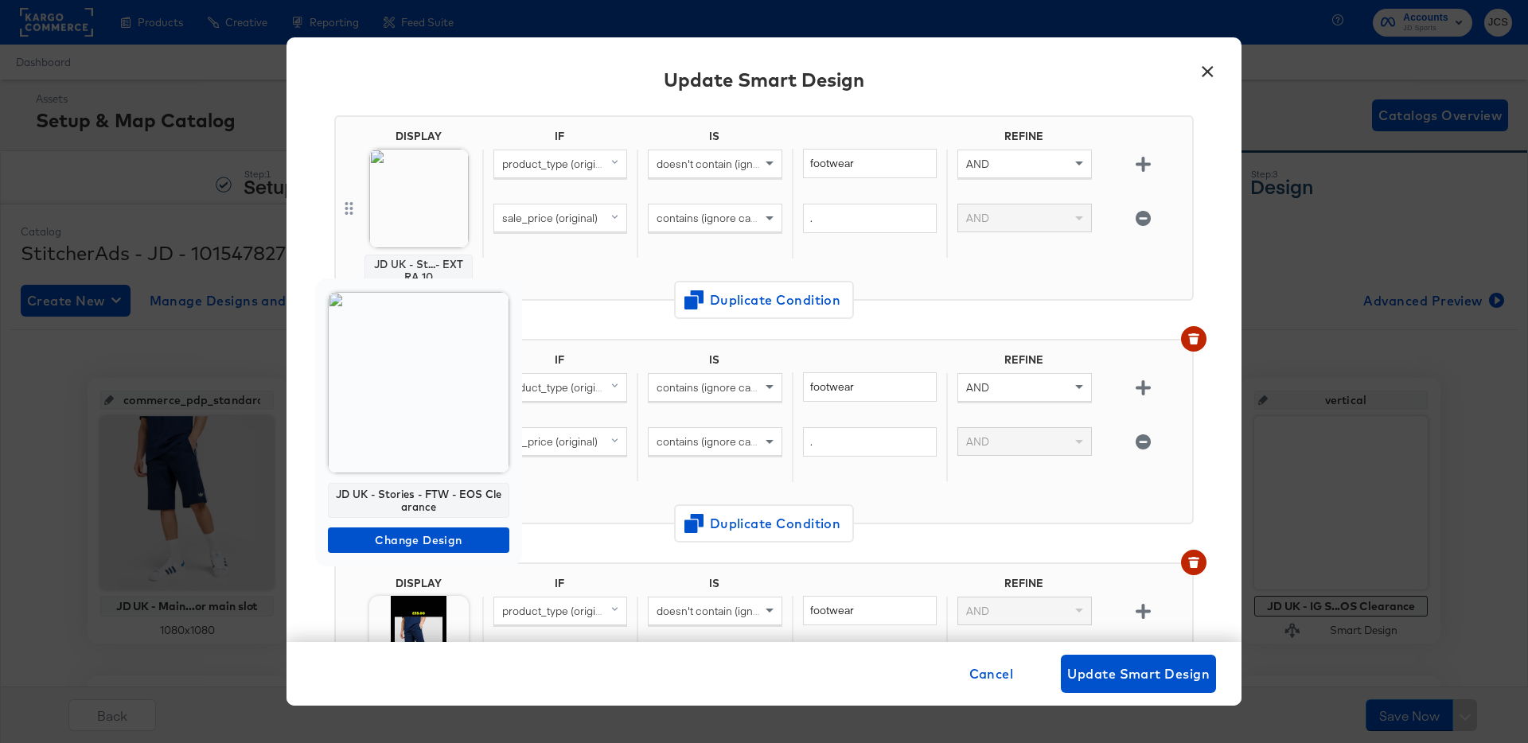
click at [411, 428] on img at bounding box center [418, 382] width 181 height 181
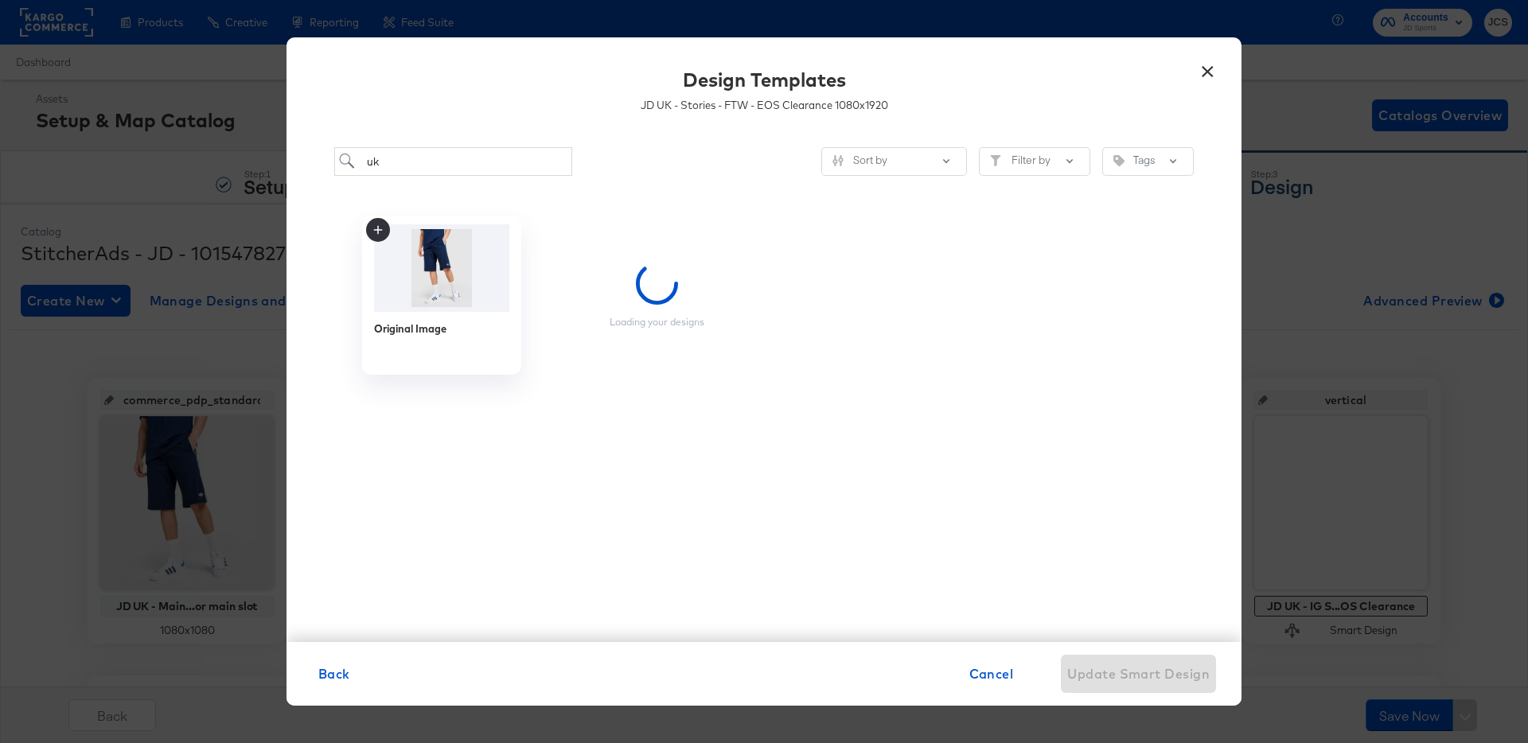
scroll to position [0, 0]
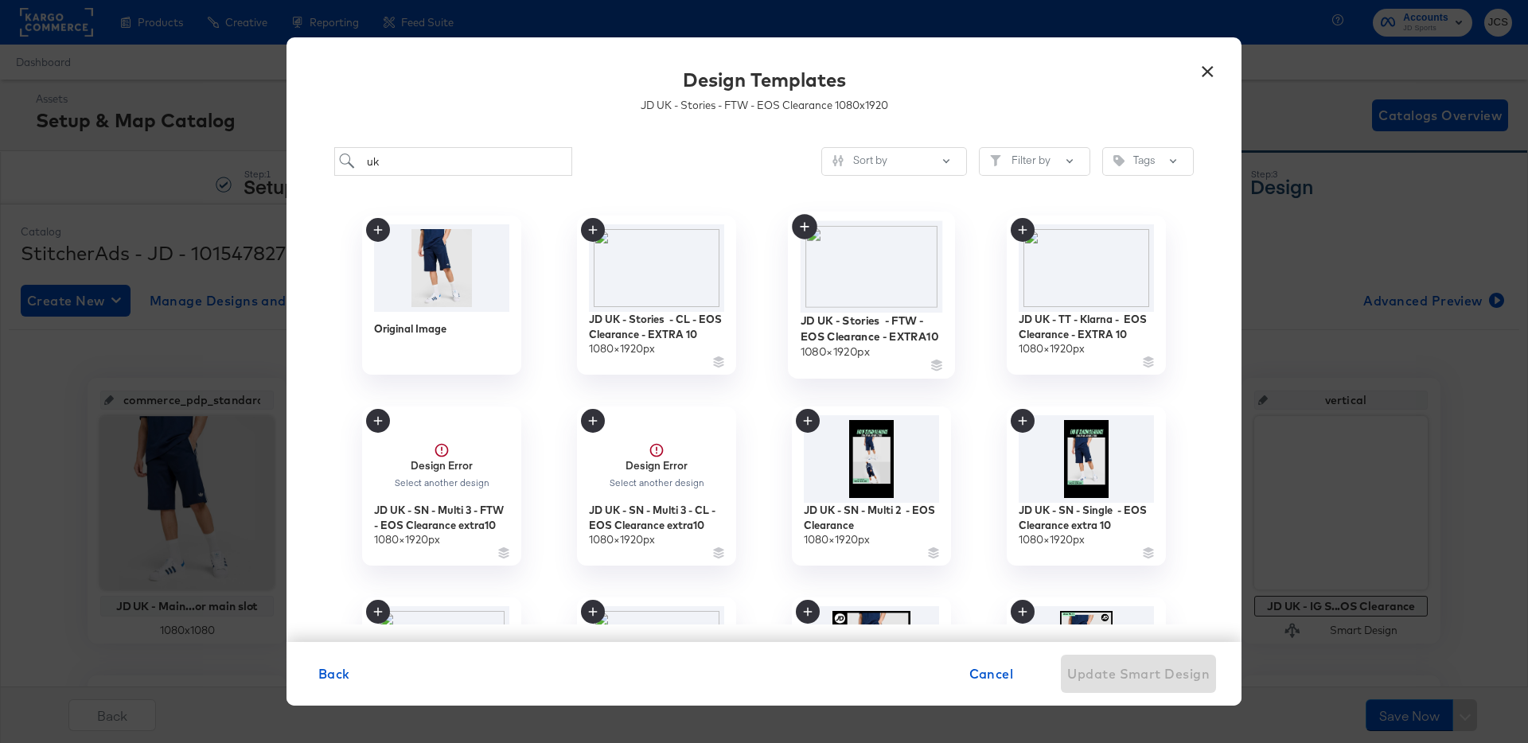
click at [887, 282] on img at bounding box center [872, 267] width 142 height 92
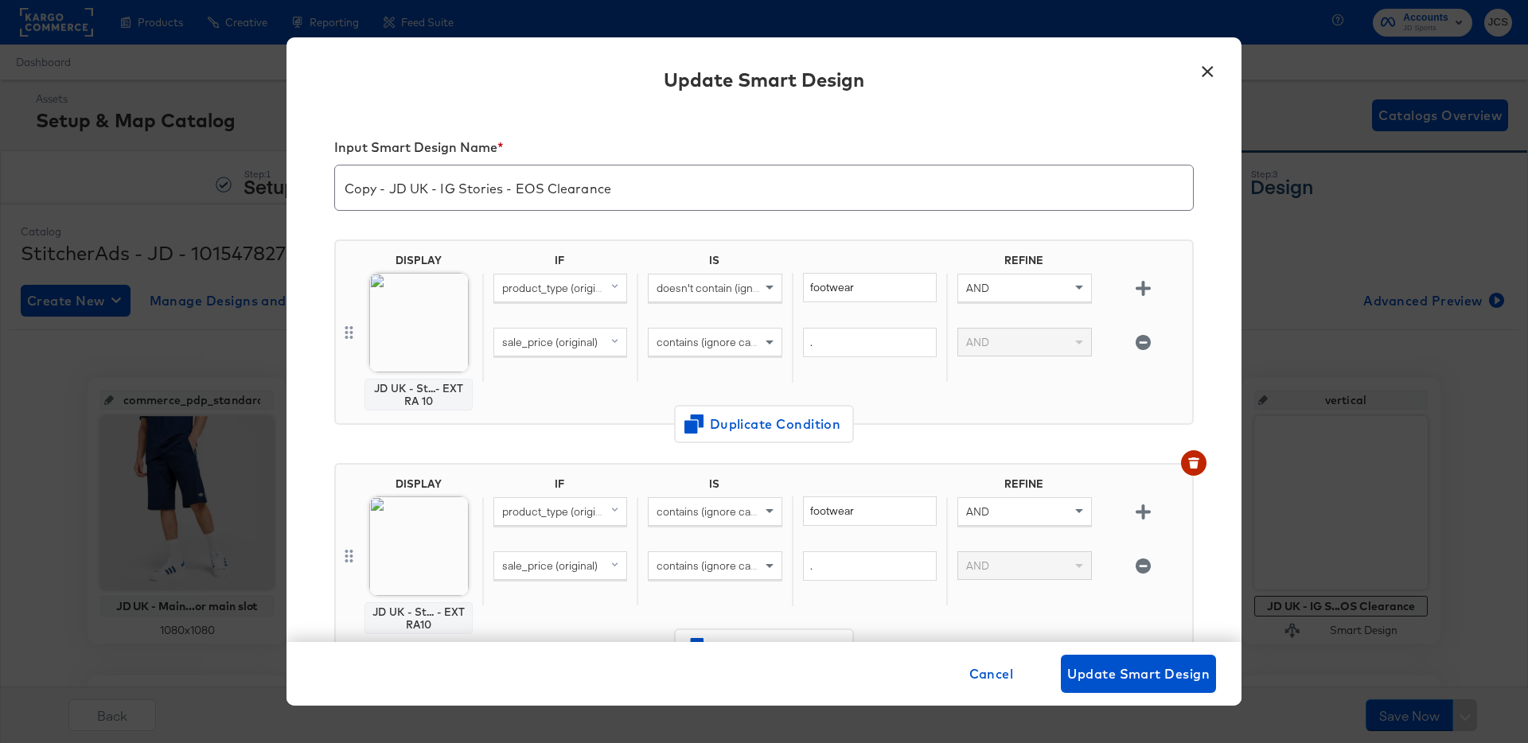
click at [390, 191] on input "Copy - JD UK - IG Stories - EOS Clearance" at bounding box center [764, 181] width 858 height 45
click at [568, 181] on input "JD UK - IG Stories - EOS Clearance" at bounding box center [764, 181] width 858 height 45
paste input "Extra10"
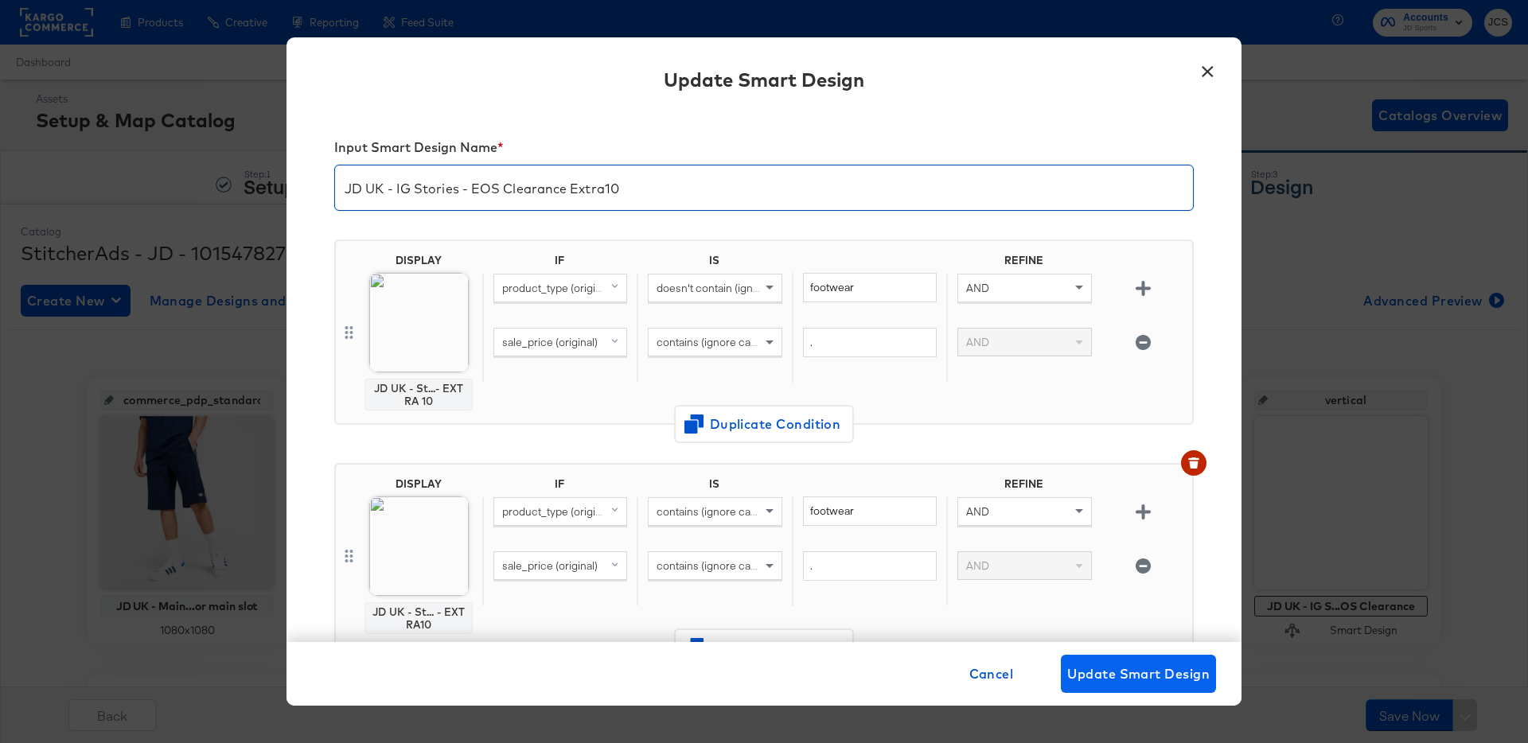
type input "JD UK - IG Stories - EOS Clearance Extra10"
click at [1116, 672] on span "Update Smart Design" at bounding box center [1138, 674] width 142 height 22
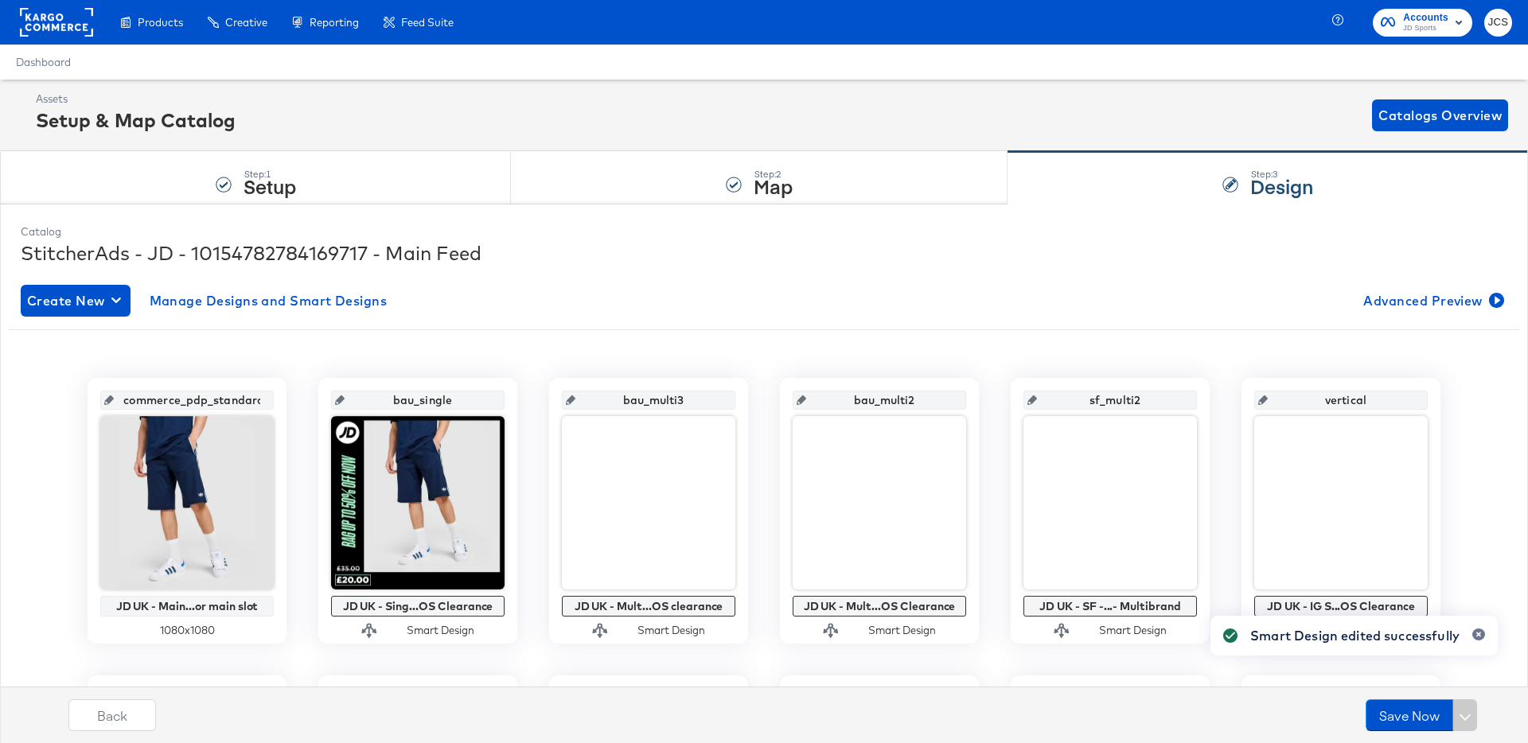
click at [76, 27] on rect at bounding box center [56, 22] width 73 height 29
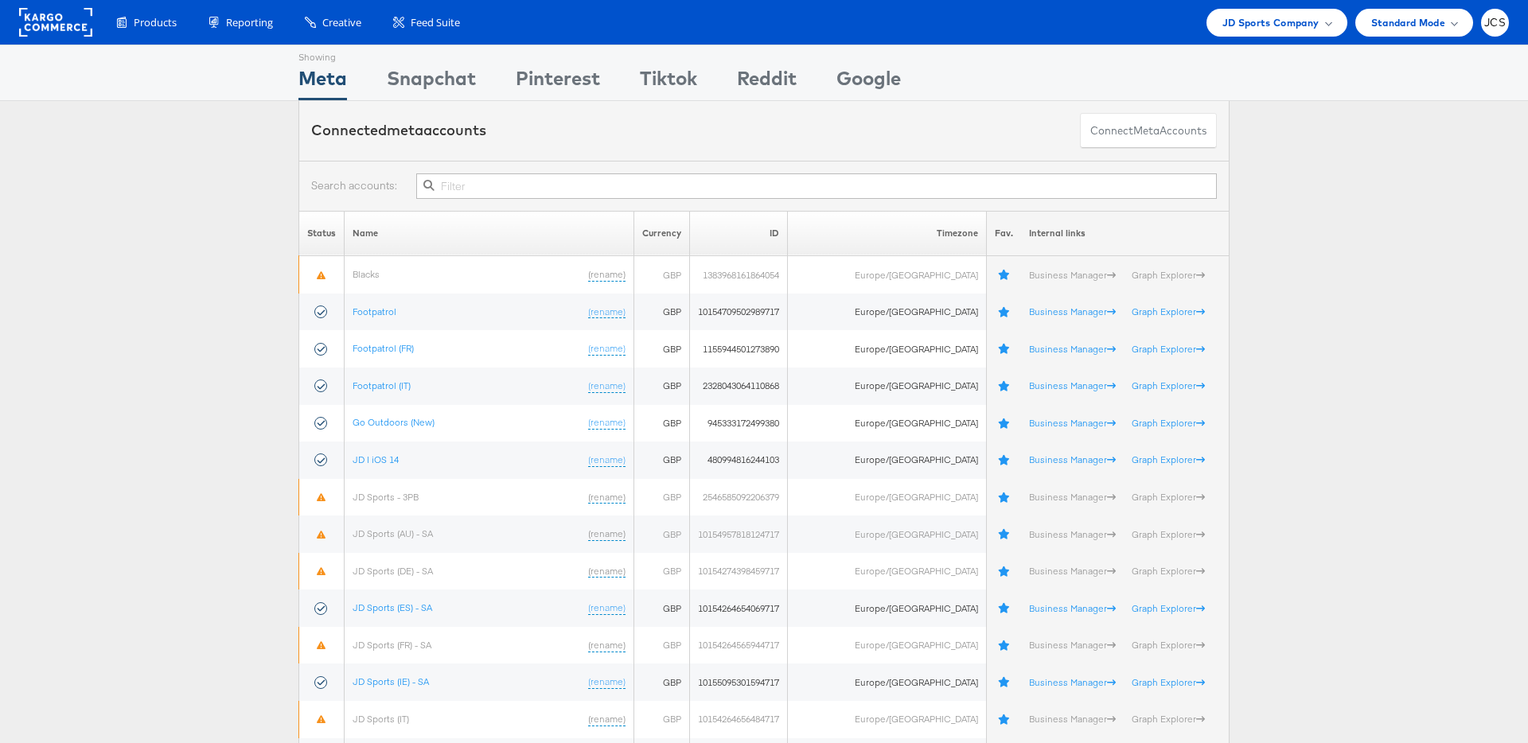
click at [45, 10] on rect at bounding box center [55, 22] width 73 height 29
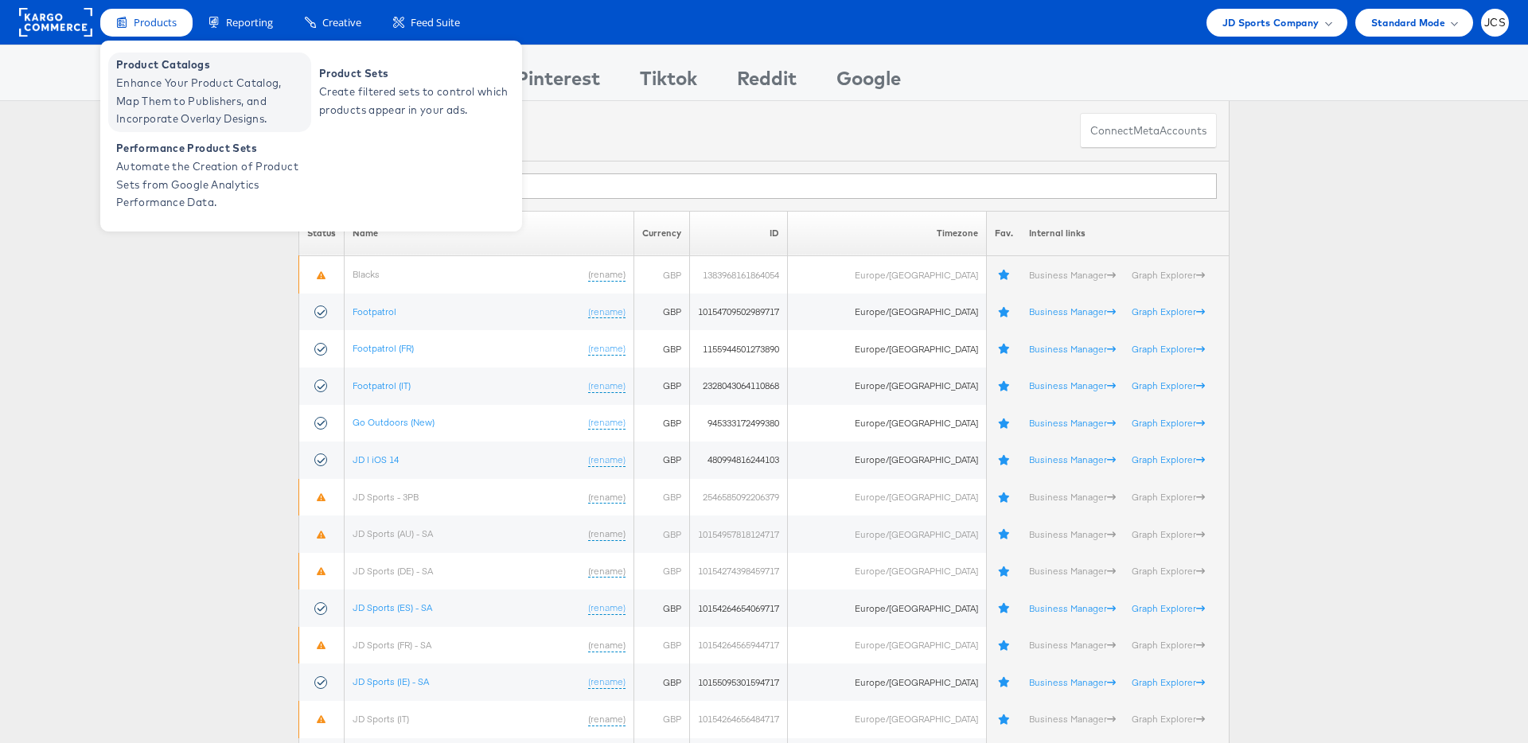
click at [153, 88] on span "Enhance Your Product Catalog, Map Them to Publishers, and Incorporate Overlay D…" at bounding box center [211, 101] width 191 height 54
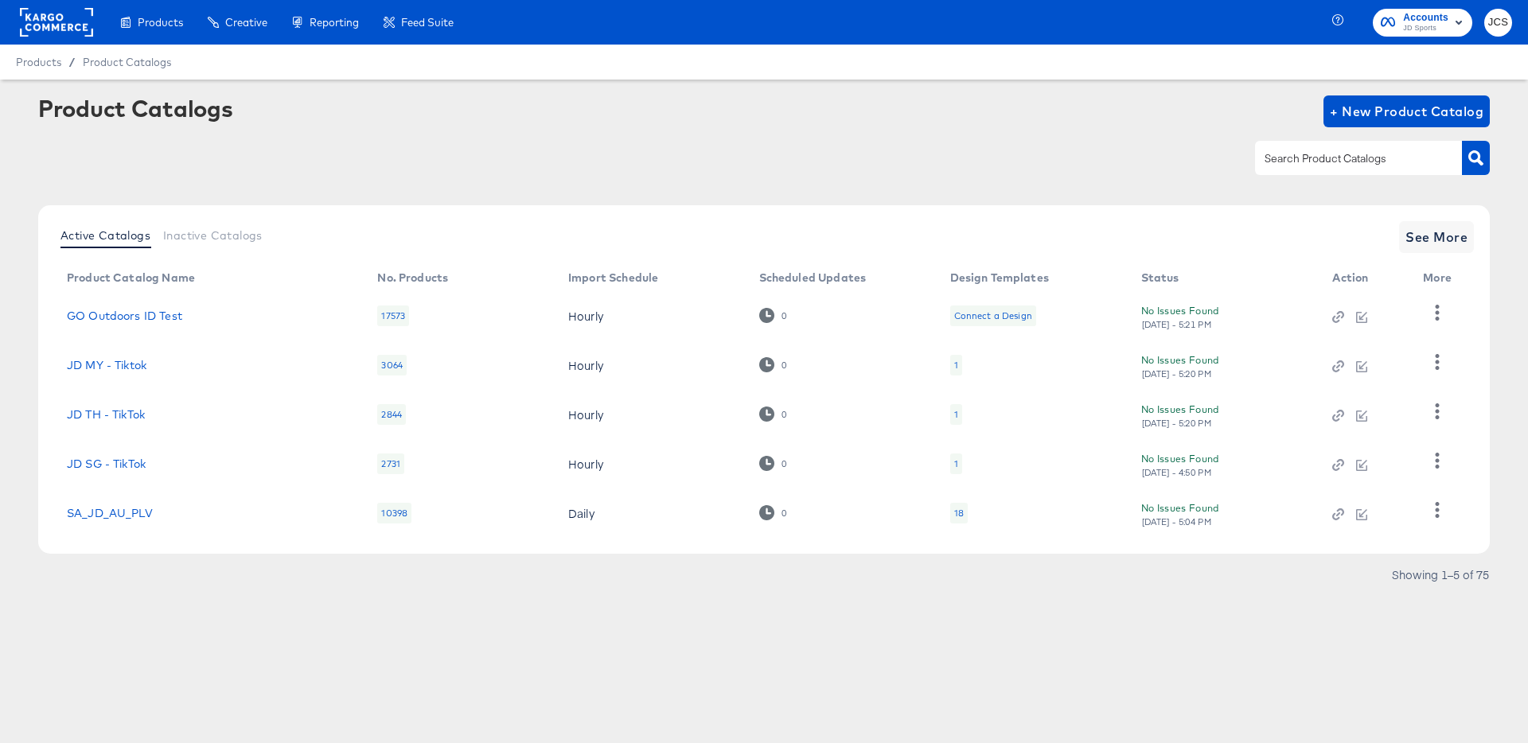
click at [37, 14] on rect at bounding box center [56, 22] width 73 height 29
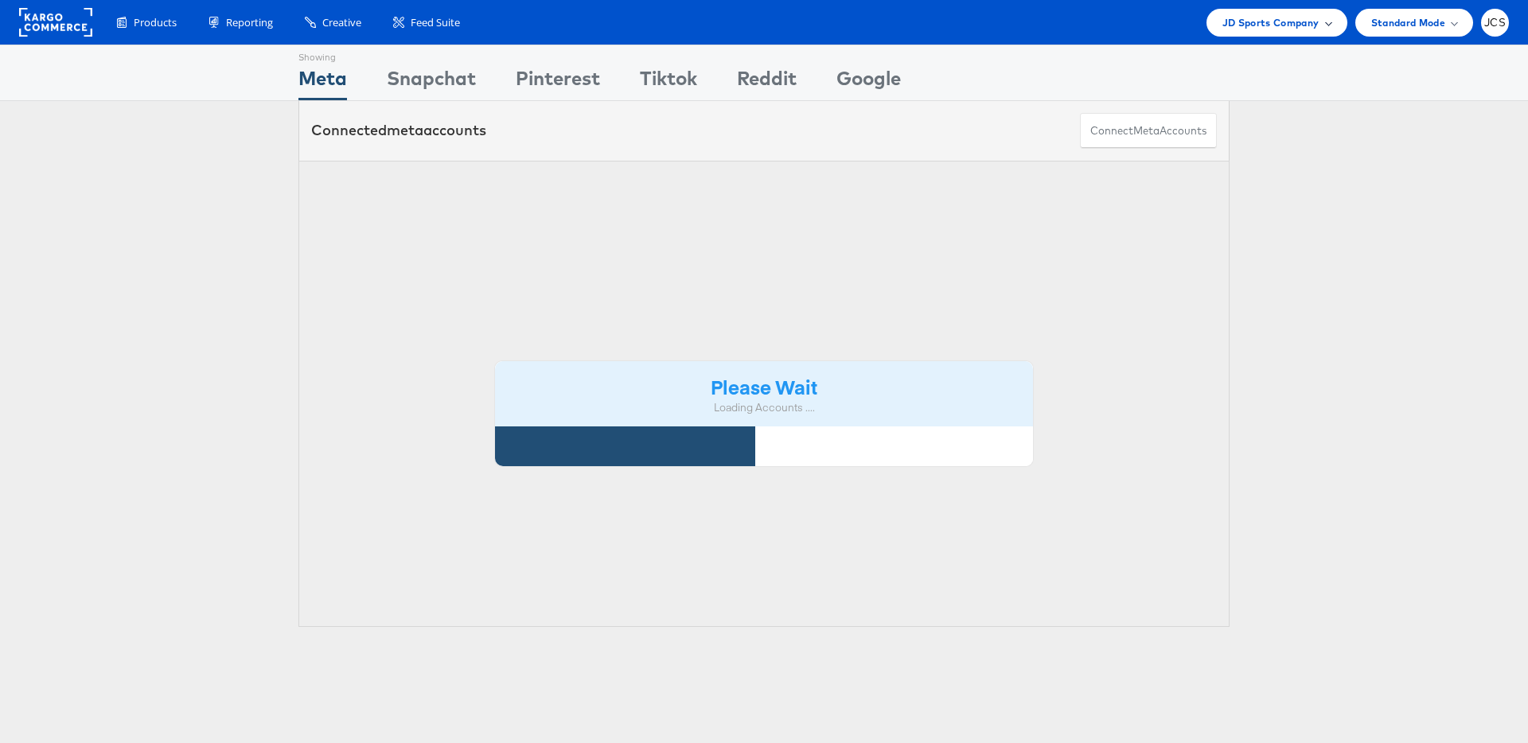
click at [1263, 15] on span "JD Sports Company" at bounding box center [1270, 22] width 97 height 17
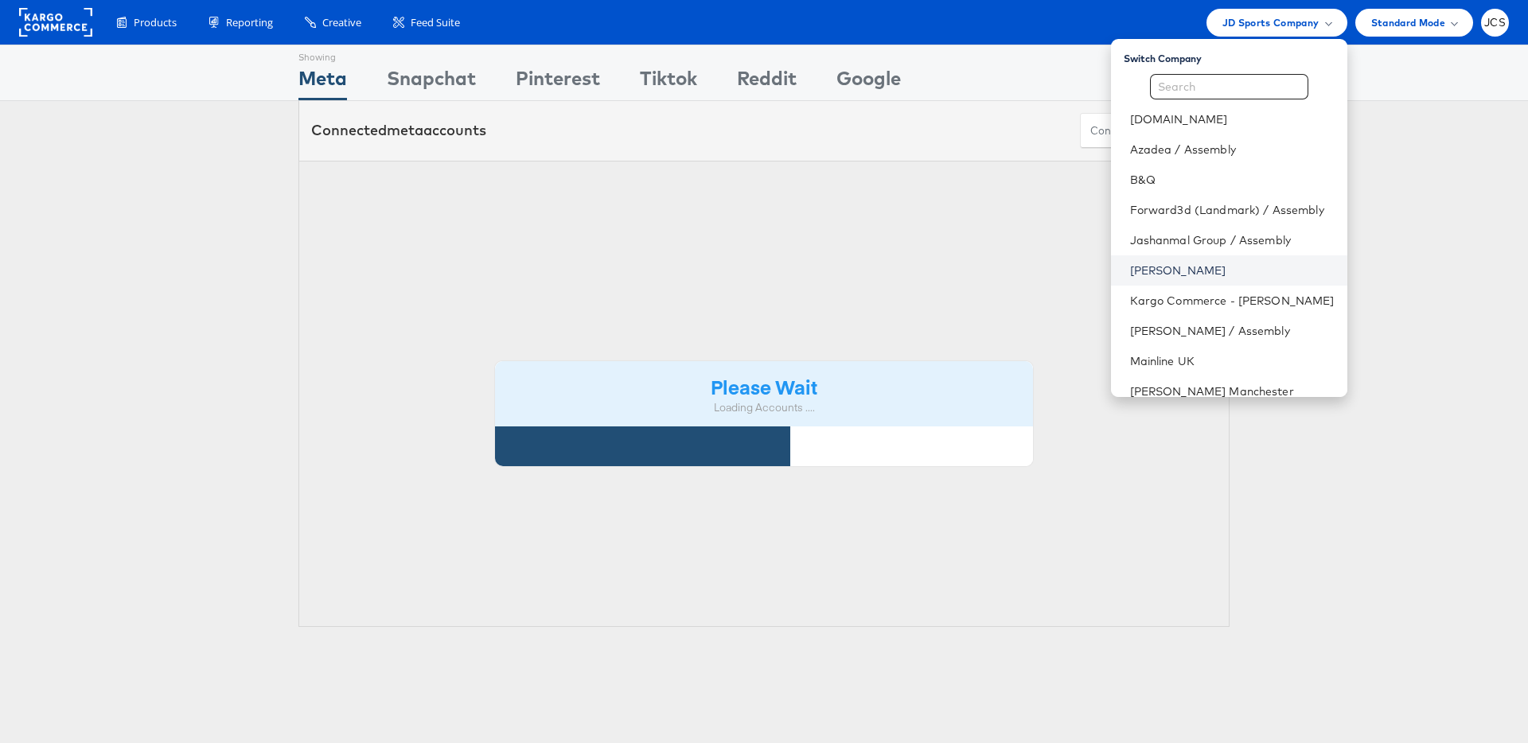
click at [1143, 268] on link "[PERSON_NAME]" at bounding box center [1232, 271] width 205 height 16
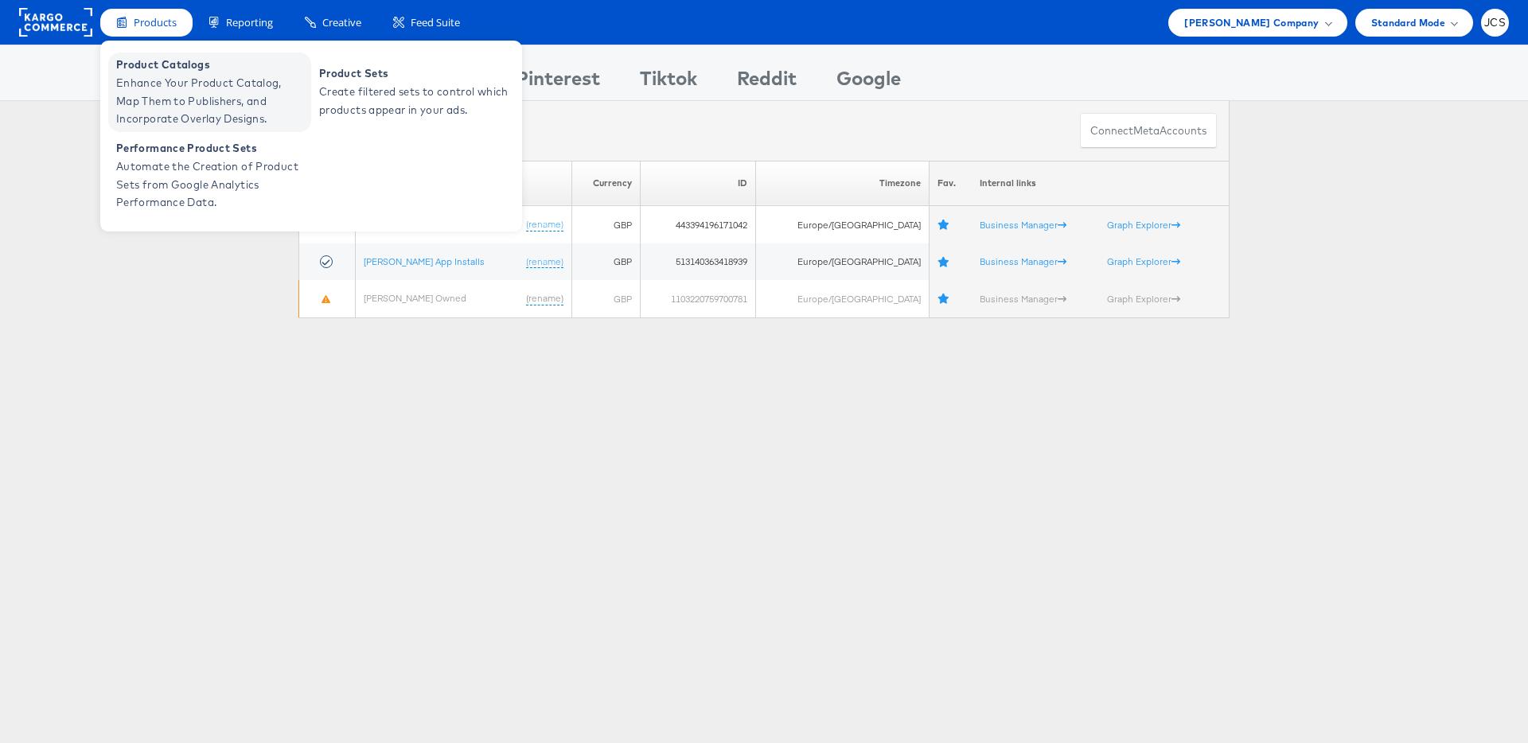
click at [149, 78] on span "Enhance Your Product Catalog, Map Them to Publishers, and Incorporate Overlay D…" at bounding box center [211, 101] width 191 height 54
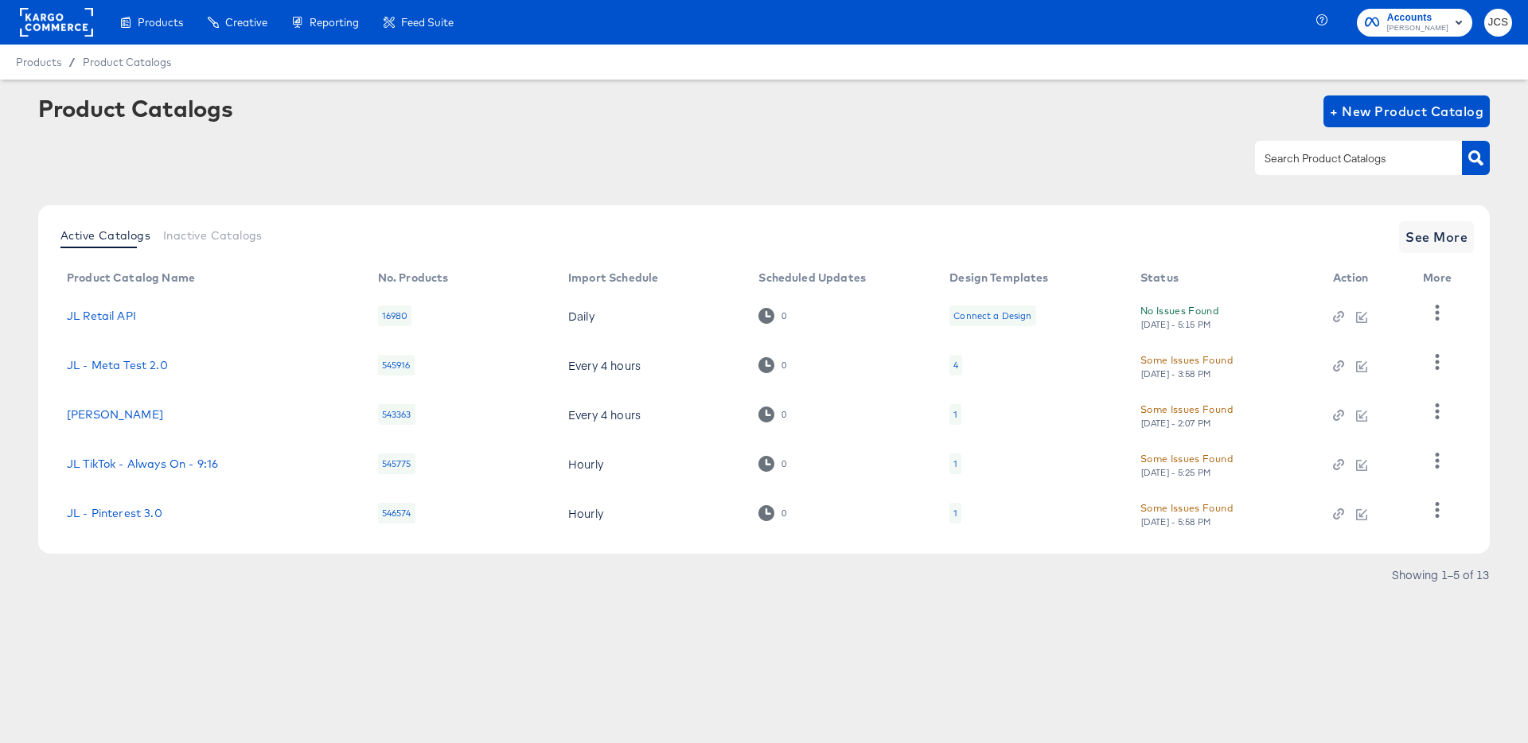
click at [1397, 163] on input "text" at bounding box center [1345, 159] width 169 height 18
click at [960, 512] on div "1" at bounding box center [955, 513] width 12 height 21
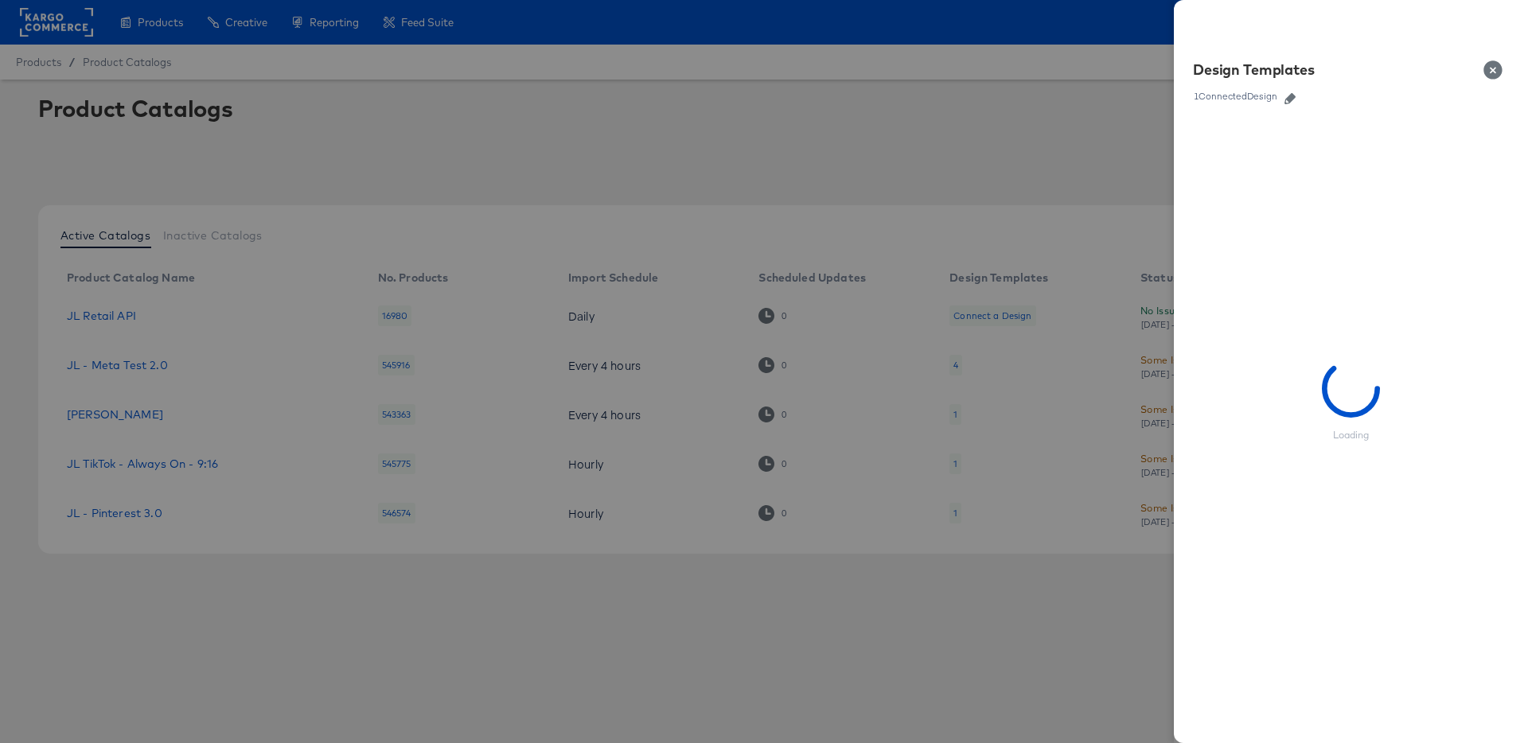
click at [1291, 95] on icon "button" at bounding box center [1289, 98] width 11 height 11
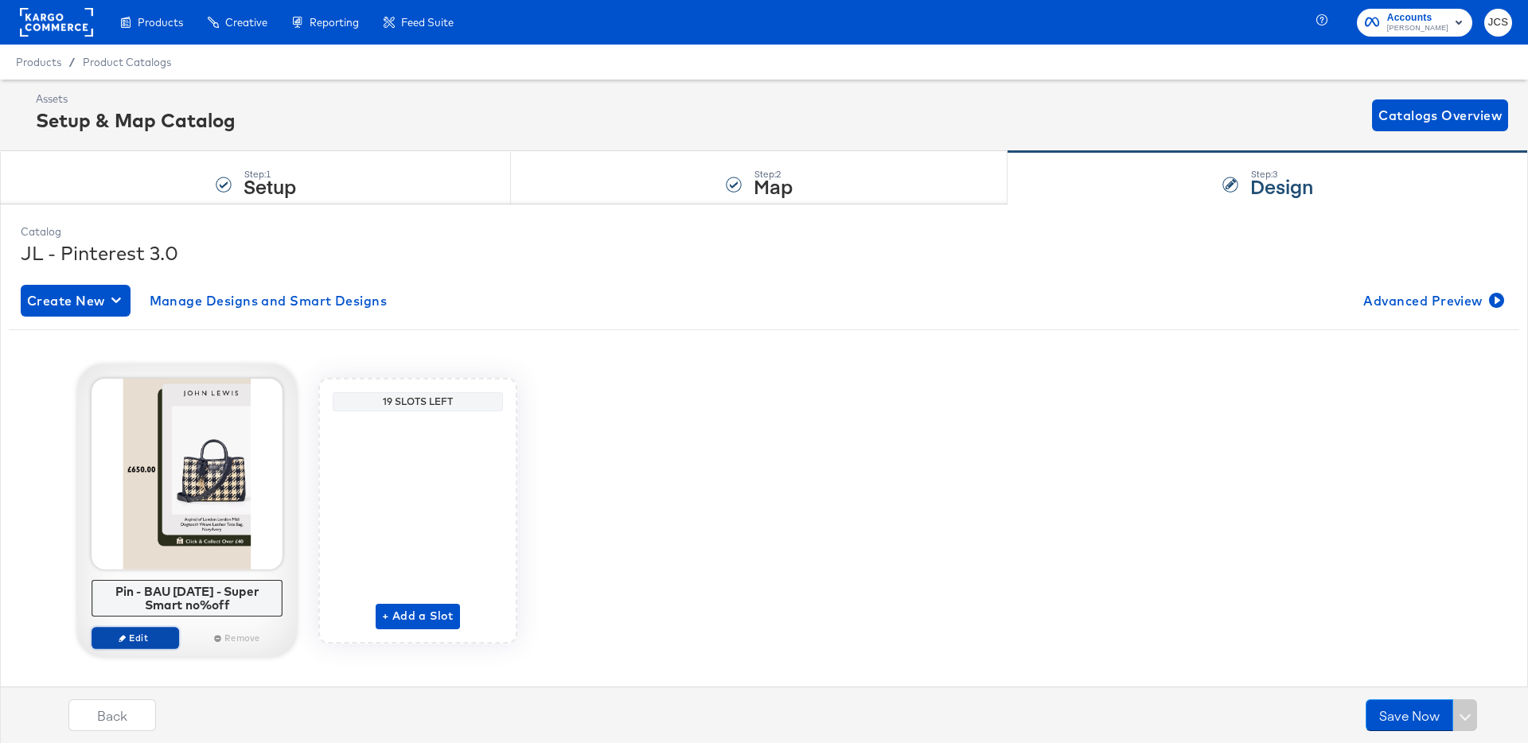
click at [138, 637] on span "Edit" at bounding box center [135, 638] width 73 height 12
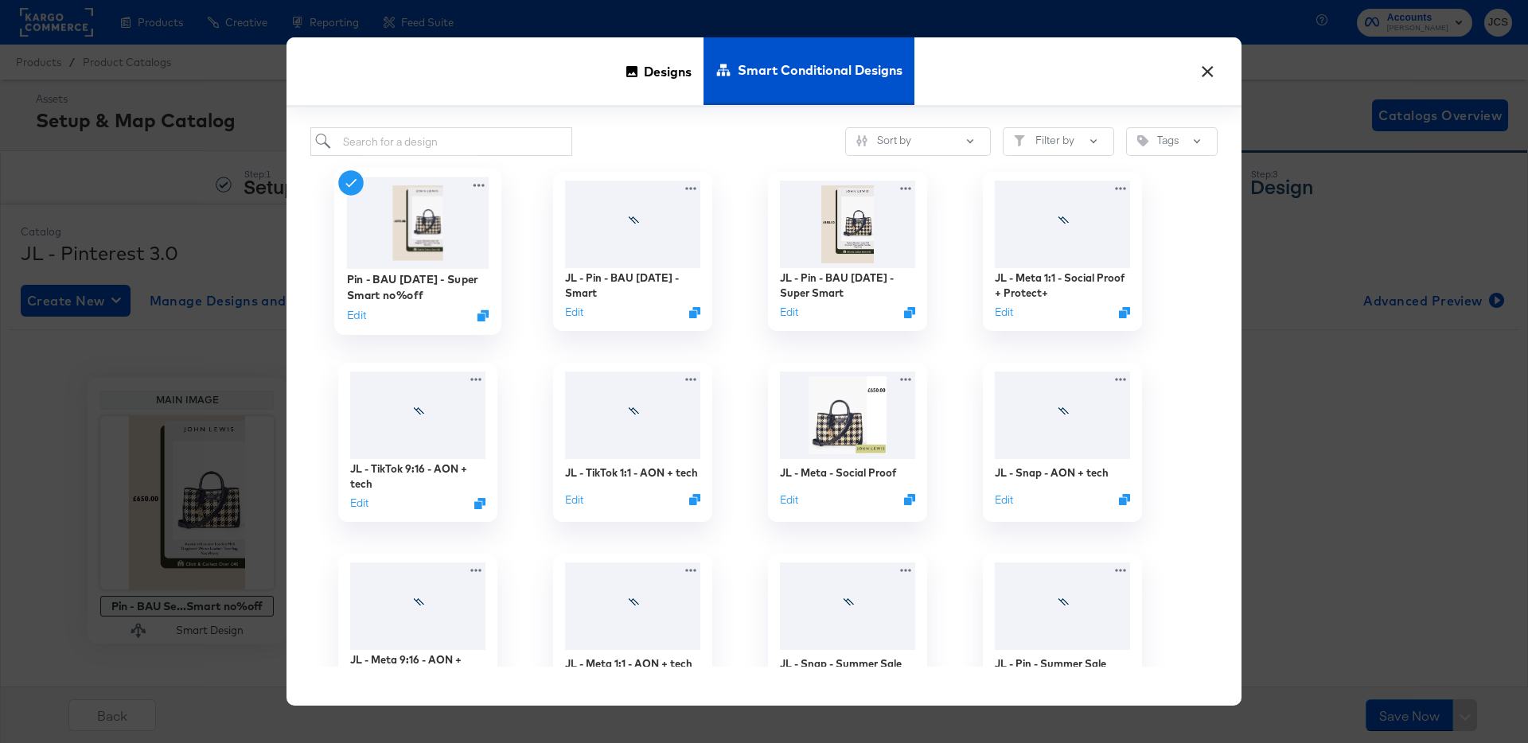
scroll to position [1, 0]
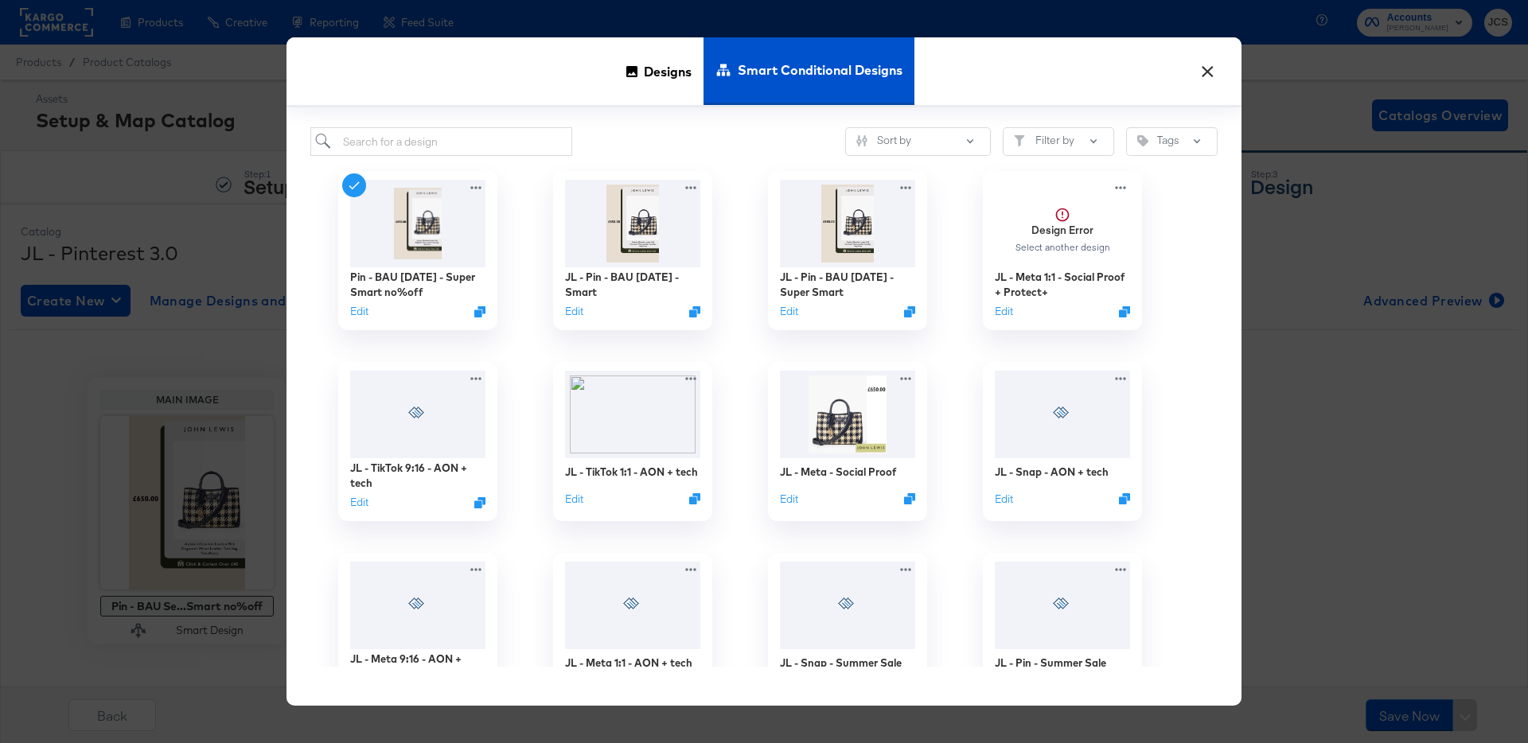
click at [1208, 72] on button "×" at bounding box center [1207, 67] width 29 height 29
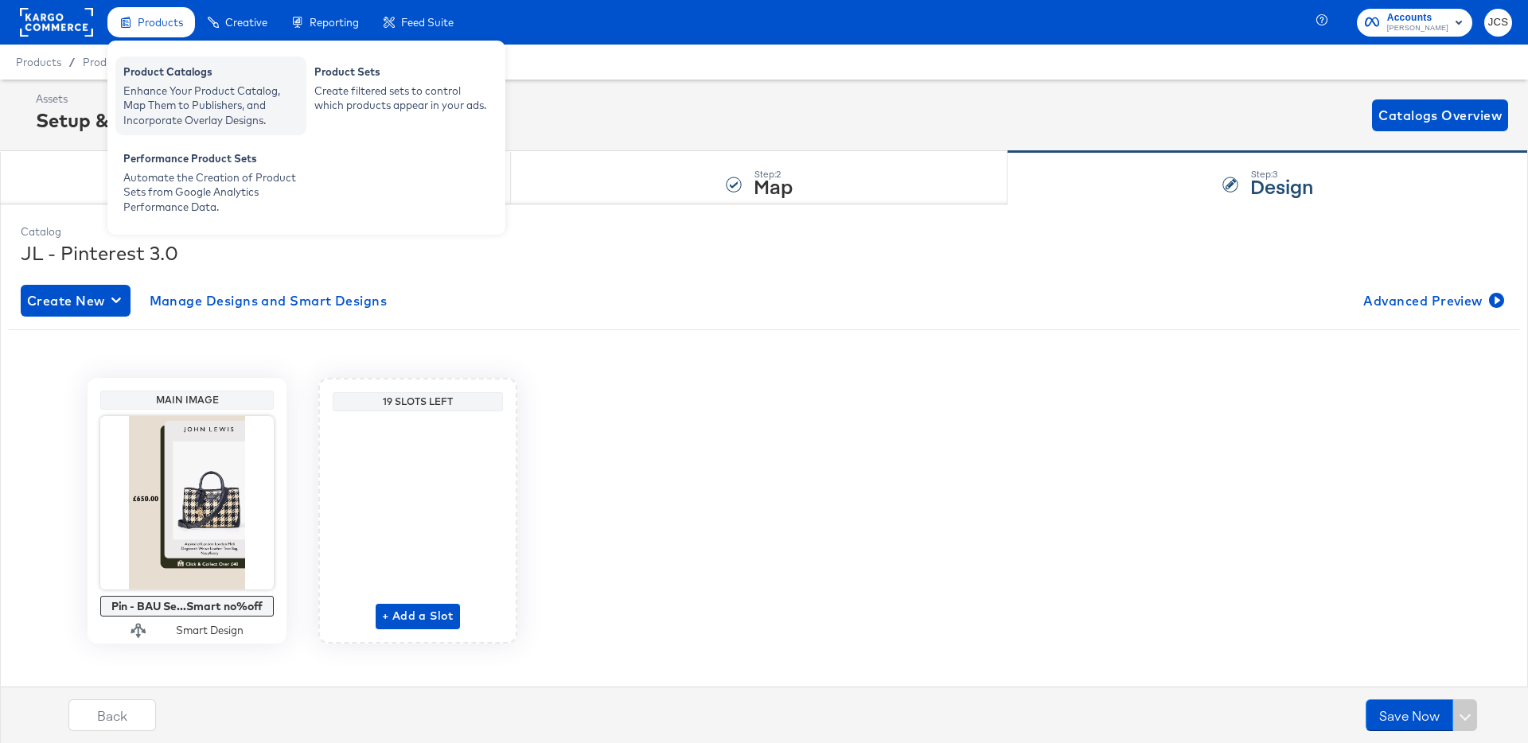
click at [150, 80] on div "Product Catalogs" at bounding box center [210, 73] width 175 height 19
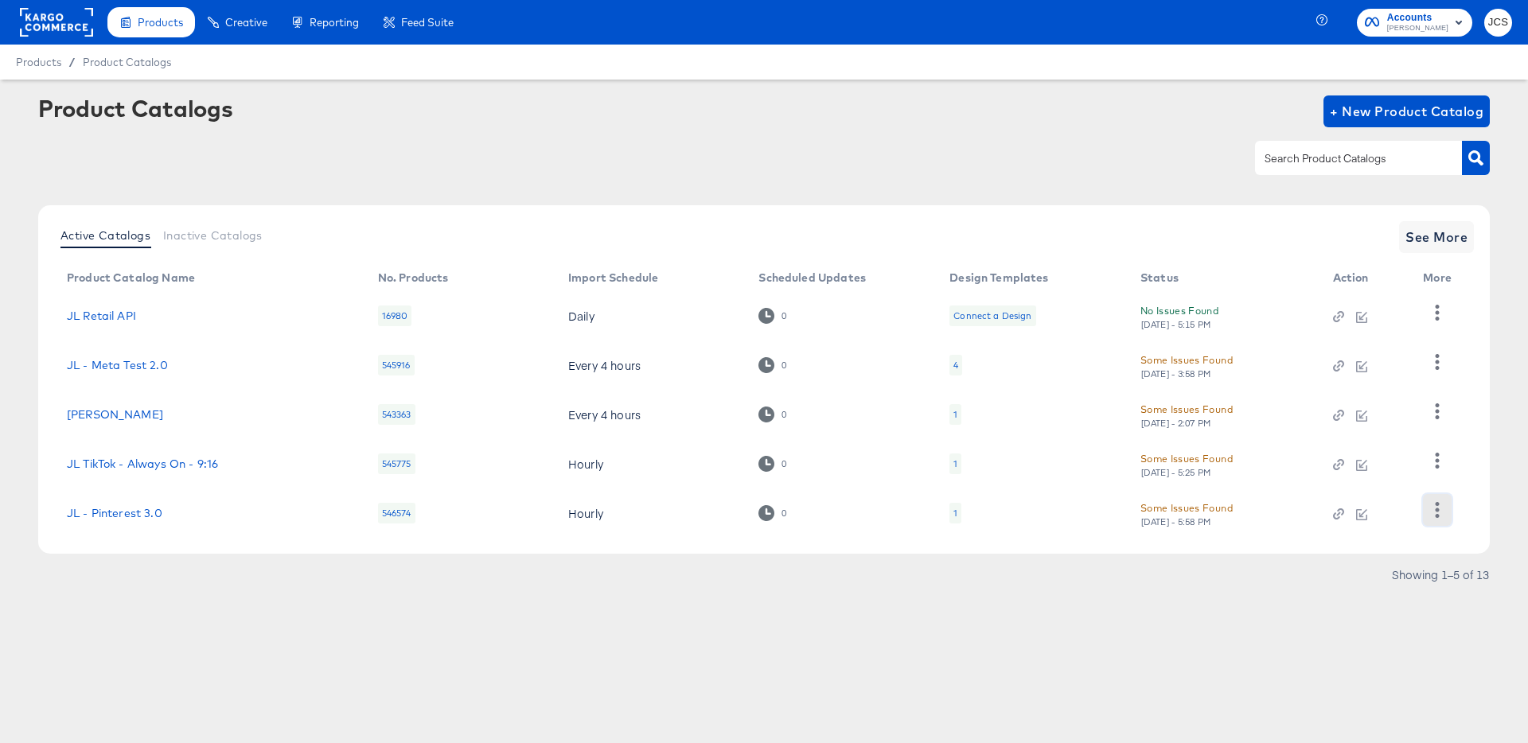
click at [1444, 510] on button "button" at bounding box center [1437, 510] width 28 height 32
click at [1386, 436] on div "HUD Checks (Internal)" at bounding box center [1371, 430] width 159 height 25
